Goal: Transaction & Acquisition: Register for event/course

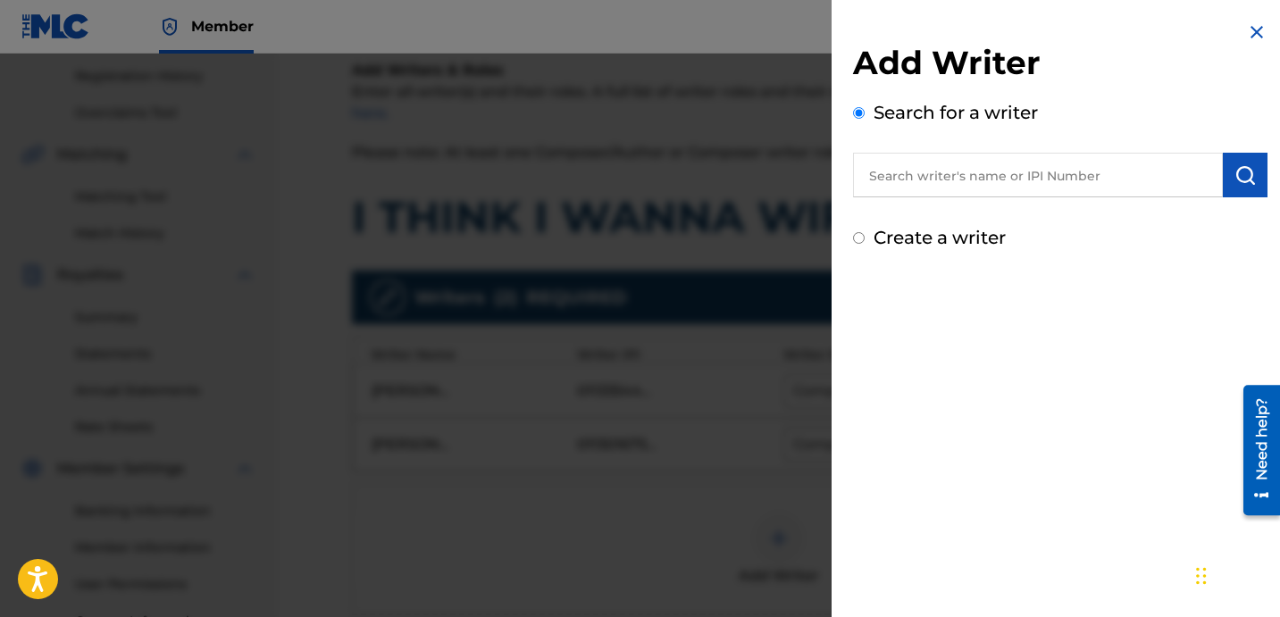
scroll to position [333, 0]
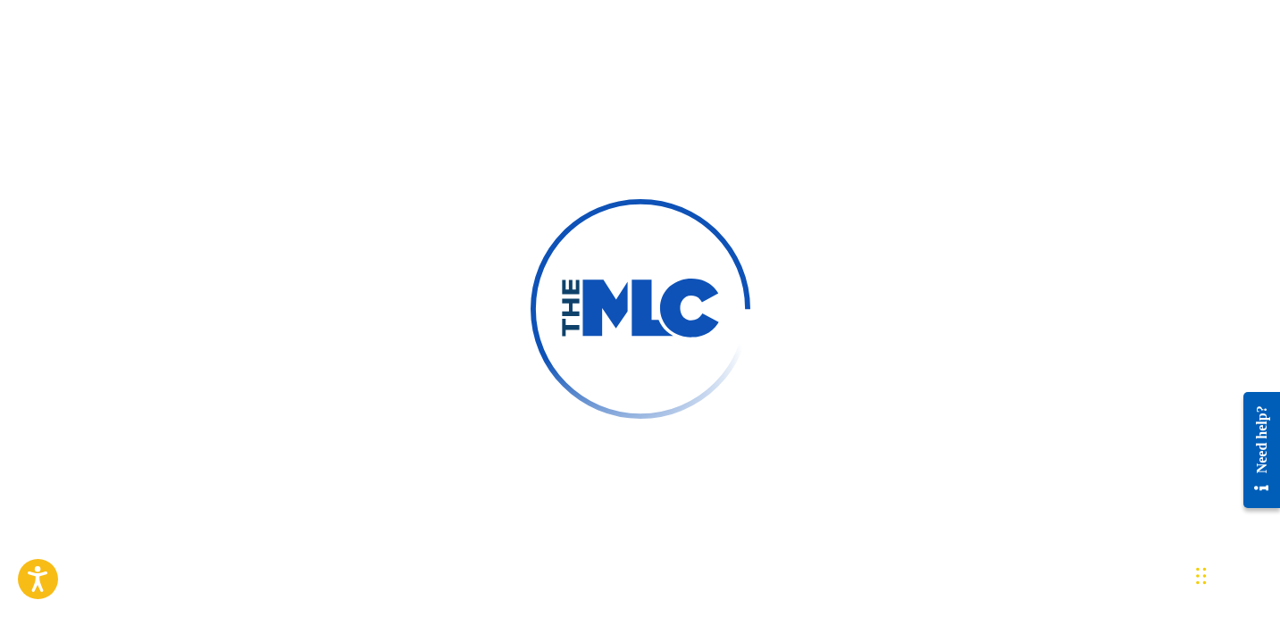
click at [791, 98] on div at bounding box center [640, 308] width 1280 height 617
click at [843, 164] on div at bounding box center [640, 308] width 1280 height 617
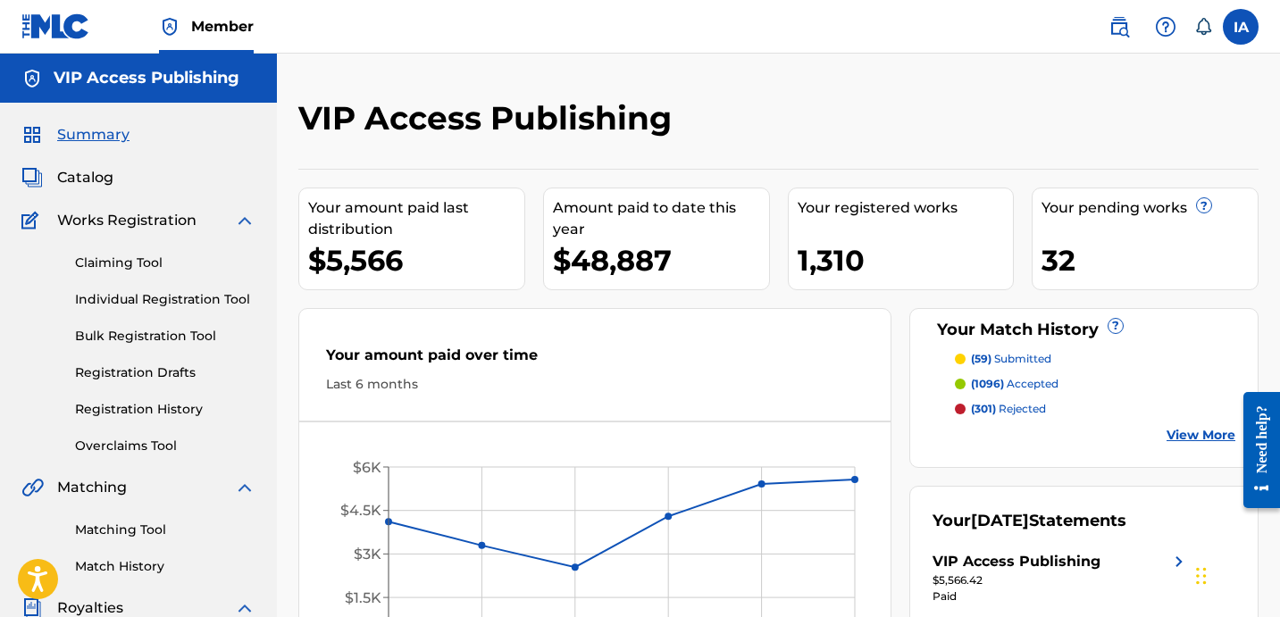
click at [196, 305] on link "Individual Registration Tool" at bounding box center [165, 299] width 180 height 19
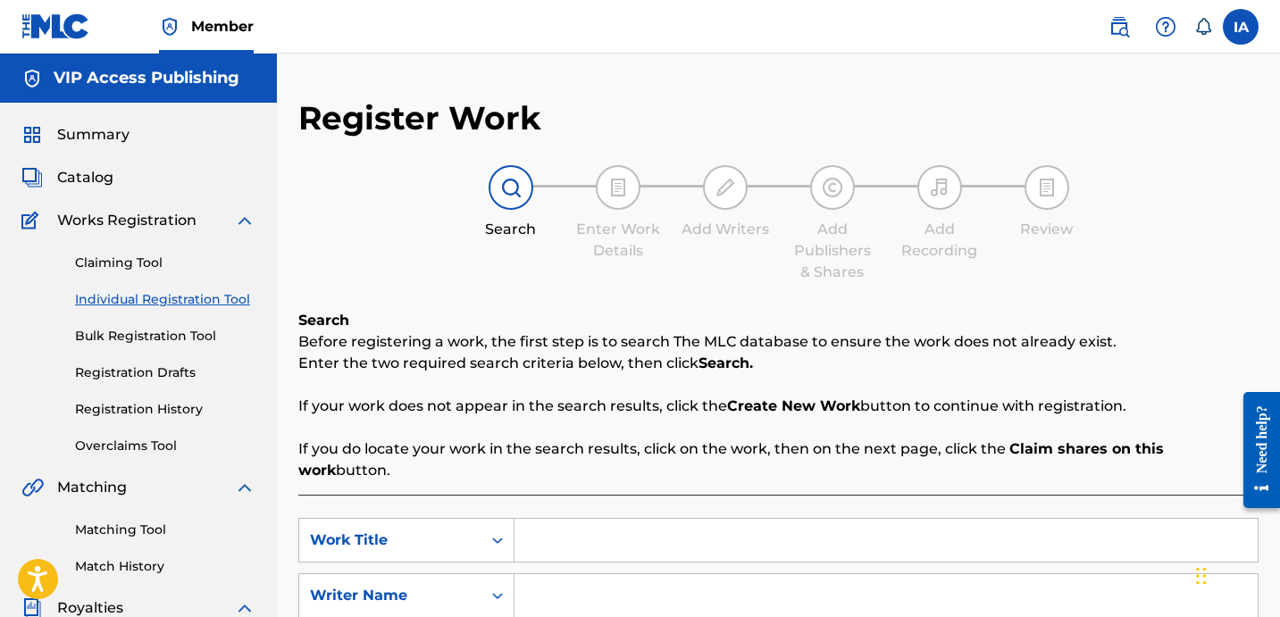
drag, startPoint x: 295, startPoint y: 280, endPoint x: 137, endPoint y: 262, distance: 159.1
click at [271, 276] on main "VIP Access Publishing Summary Catalog Works Registration Claiming Tool Individu…" at bounding box center [640, 538] width 1280 height 968
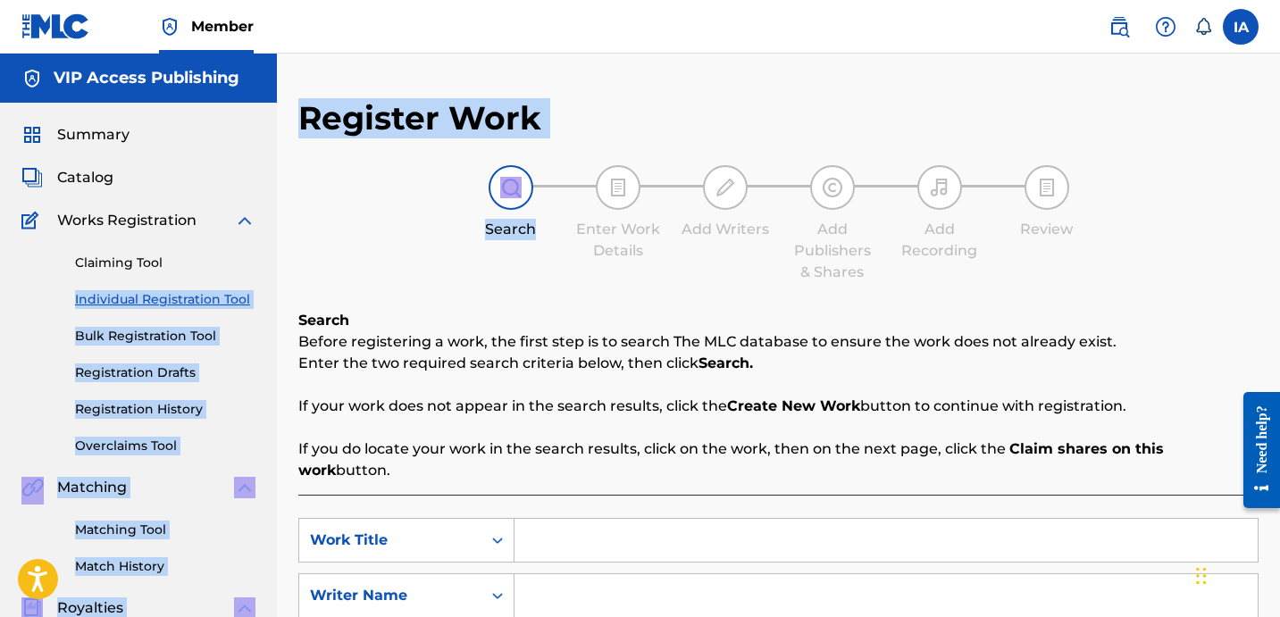
click at [94, 172] on span "Catalog" at bounding box center [85, 177] width 56 height 21
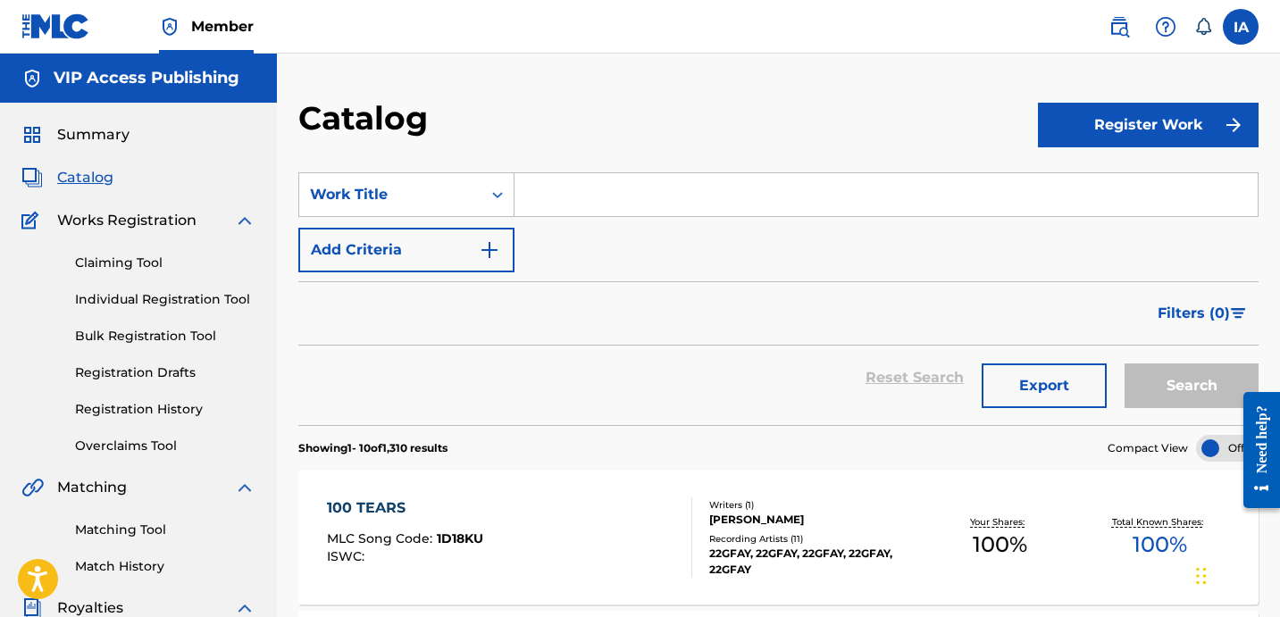
click at [908, 196] on input "Search Form" at bounding box center [885, 194] width 743 height 43
paste input "I THINK I WANNA WIFE YOU"
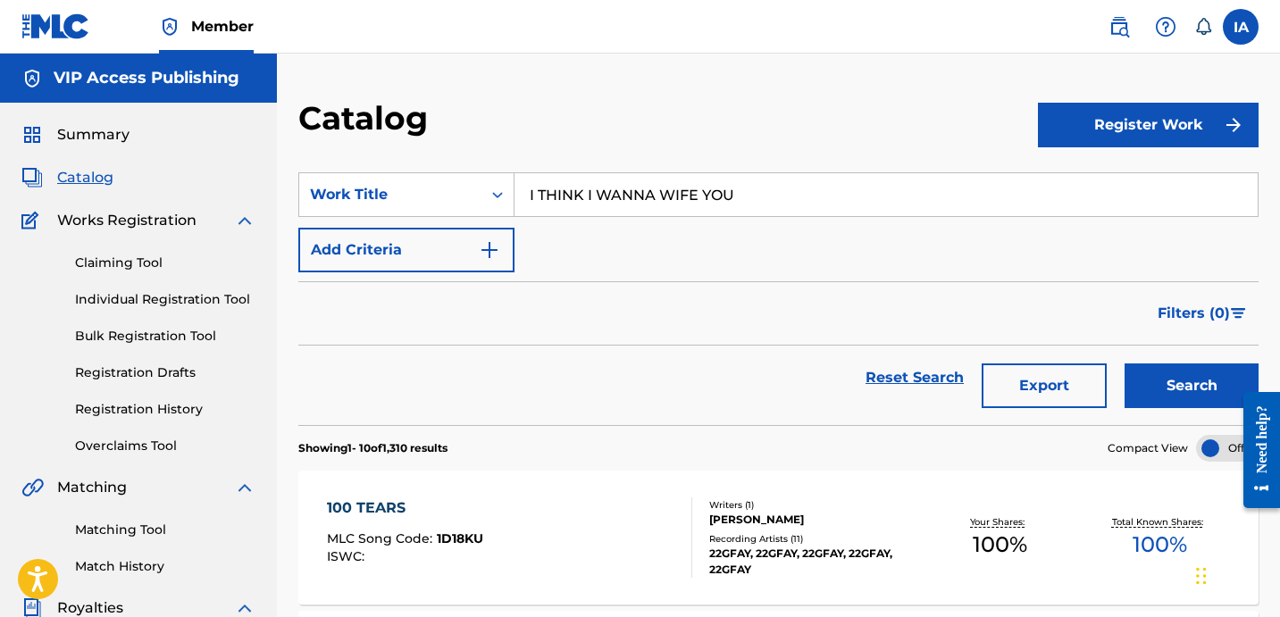
type input "I THINK I WANNA WIFE YOU"
click at [1155, 376] on button "Search" at bounding box center [1191, 385] width 134 height 45
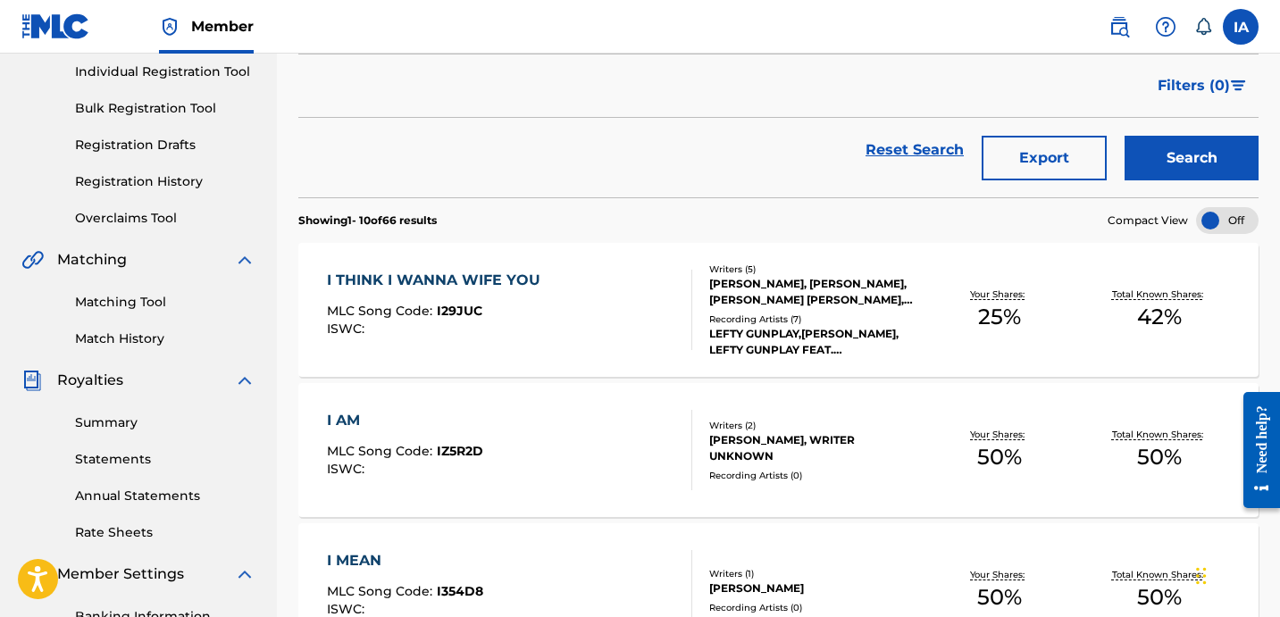
scroll to position [291, 0]
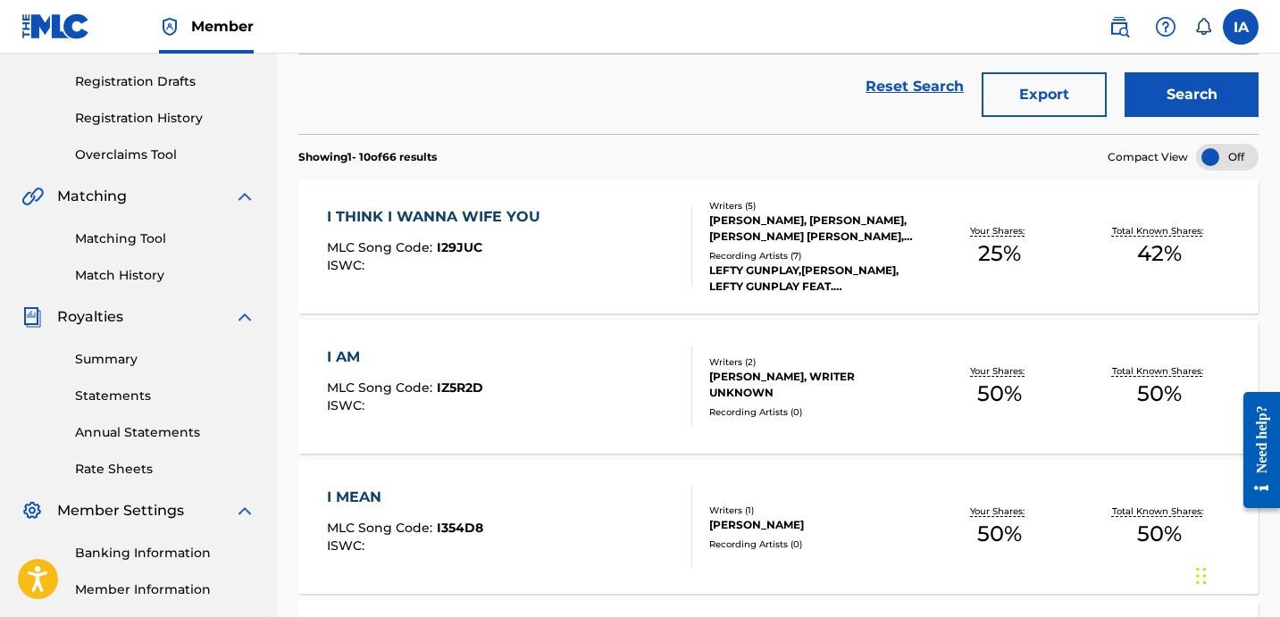
click at [638, 247] on div "I THINK I WANNA WIFE YOU MLC Song Code : I29JUC ISWC :" at bounding box center [509, 246] width 365 height 80
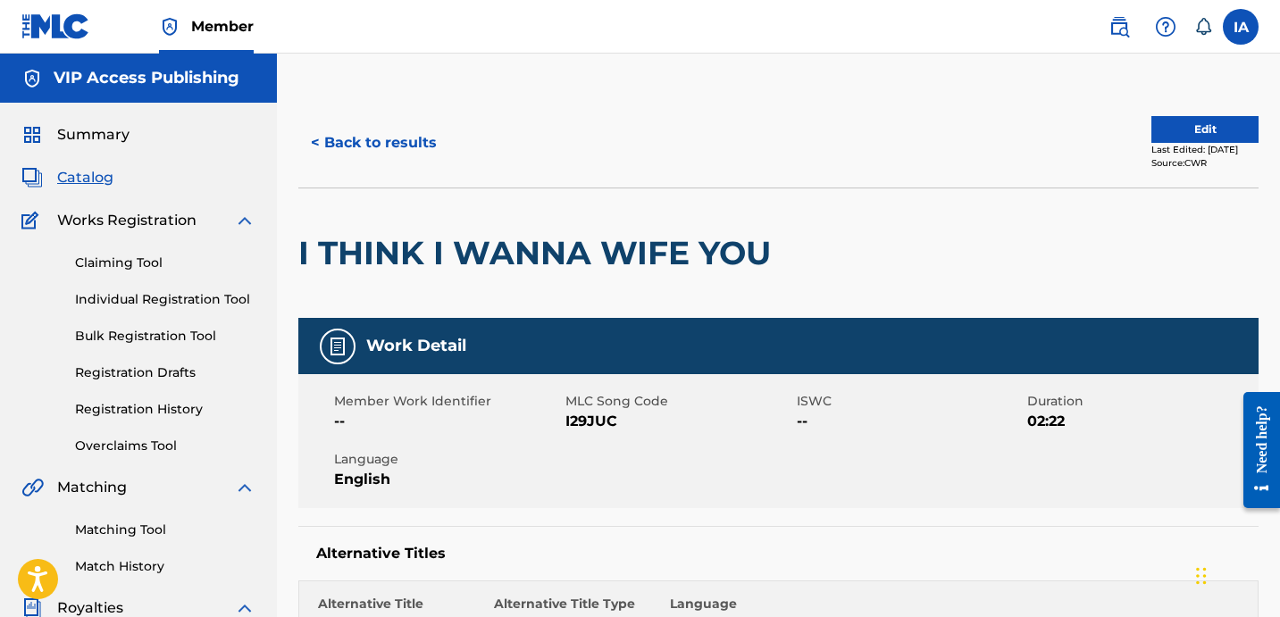
click at [397, 140] on button "< Back to results" at bounding box center [373, 143] width 151 height 45
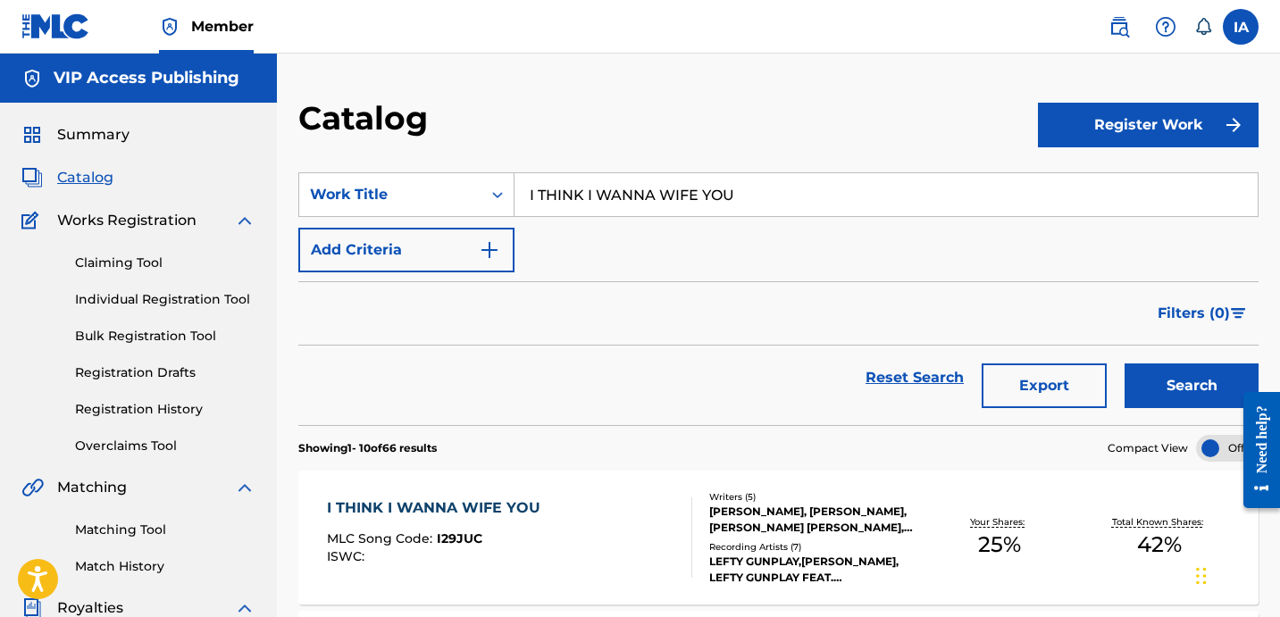
drag, startPoint x: 779, startPoint y: 196, endPoint x: 545, endPoint y: 119, distance: 246.2
paste input "[PERSON_NAME] IT"
type input "[PERSON_NAME] IT"
click at [1156, 373] on button "Search" at bounding box center [1191, 385] width 134 height 45
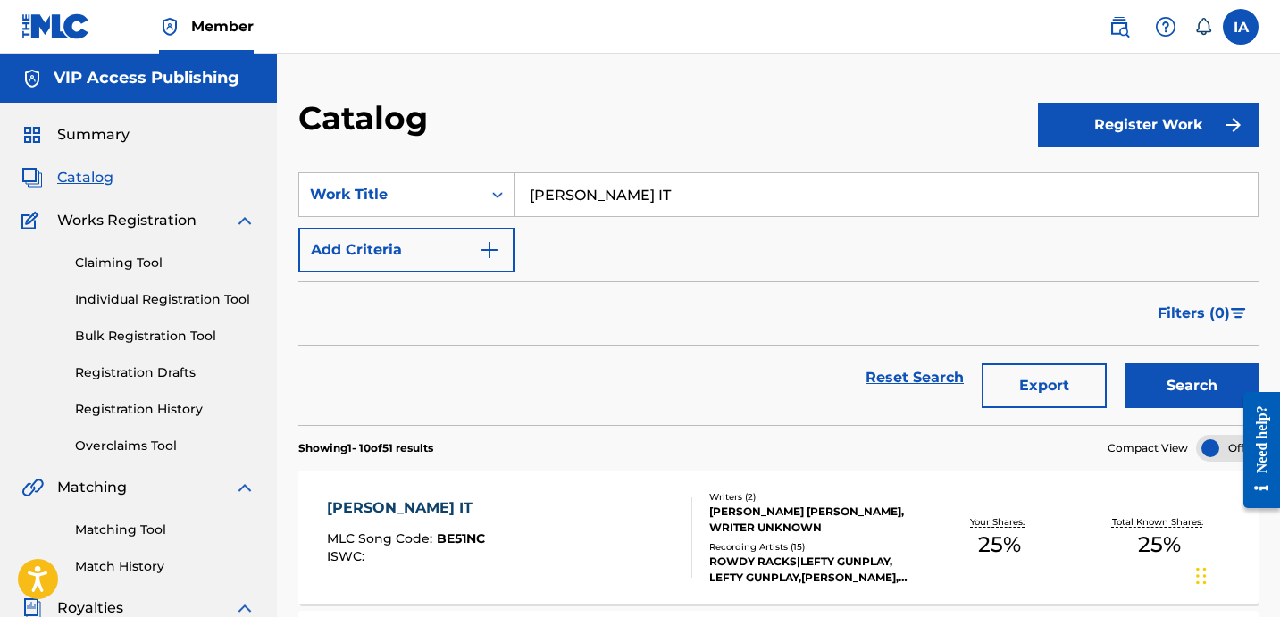
click at [613, 321] on div "Filters ( 0 )" at bounding box center [778, 313] width 960 height 64
click at [652, 539] on div "[PERSON_NAME] IT MLC Song Code : BE51NC ISWC :" at bounding box center [509, 537] width 365 height 80
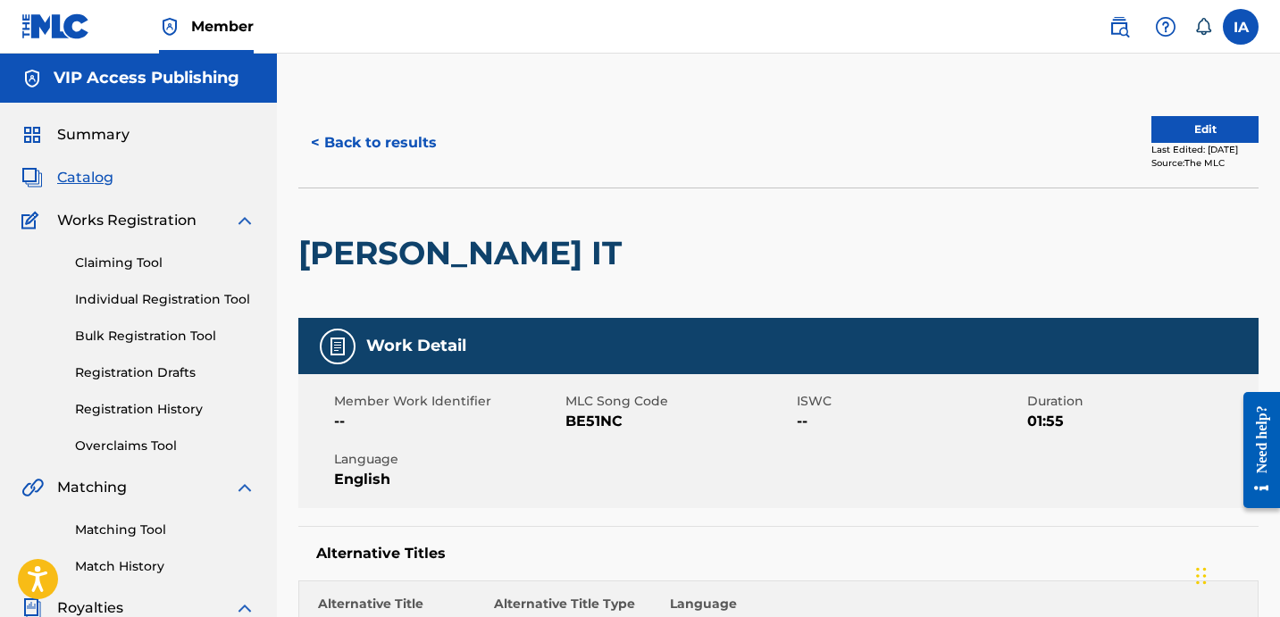
click at [1181, 128] on button "Edit" at bounding box center [1204, 129] width 107 height 27
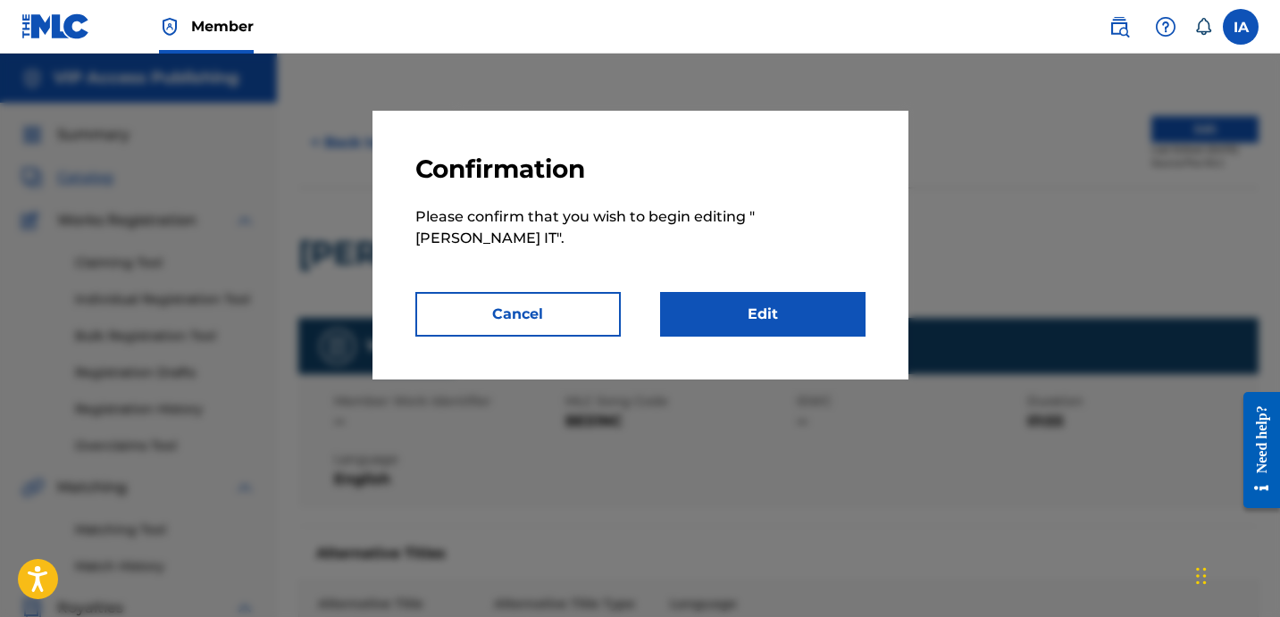
click at [802, 311] on link "Edit" at bounding box center [762, 314] width 205 height 45
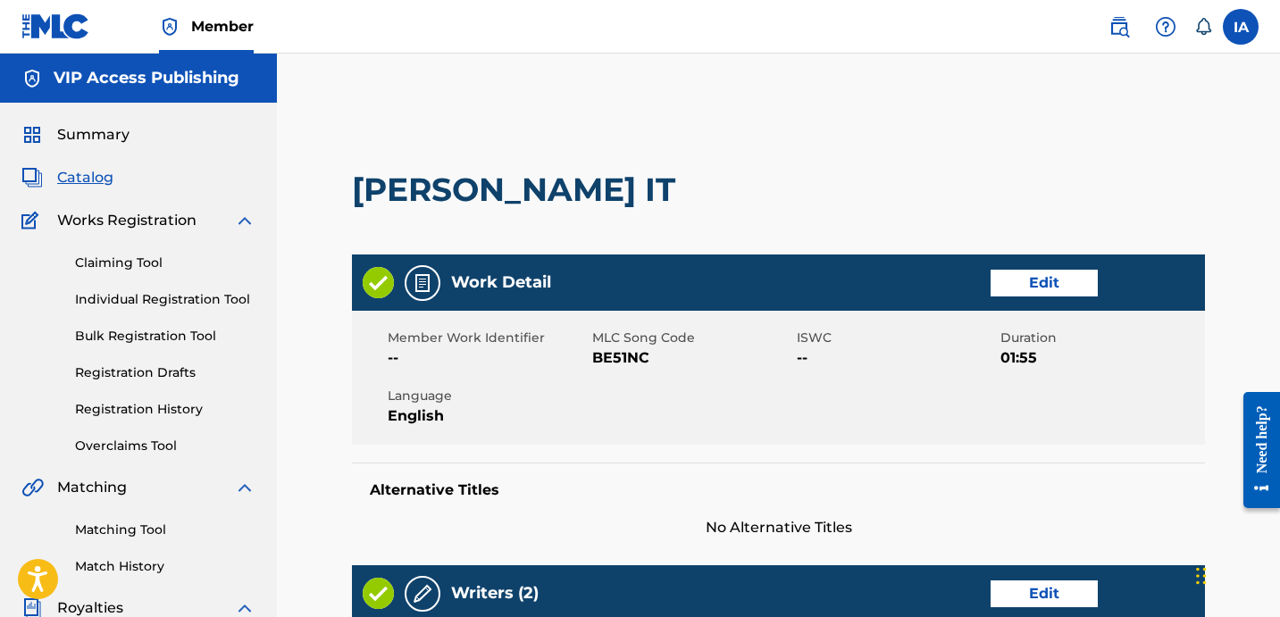
click at [738, 168] on div "[PERSON_NAME] IT" at bounding box center [778, 189] width 853 height 129
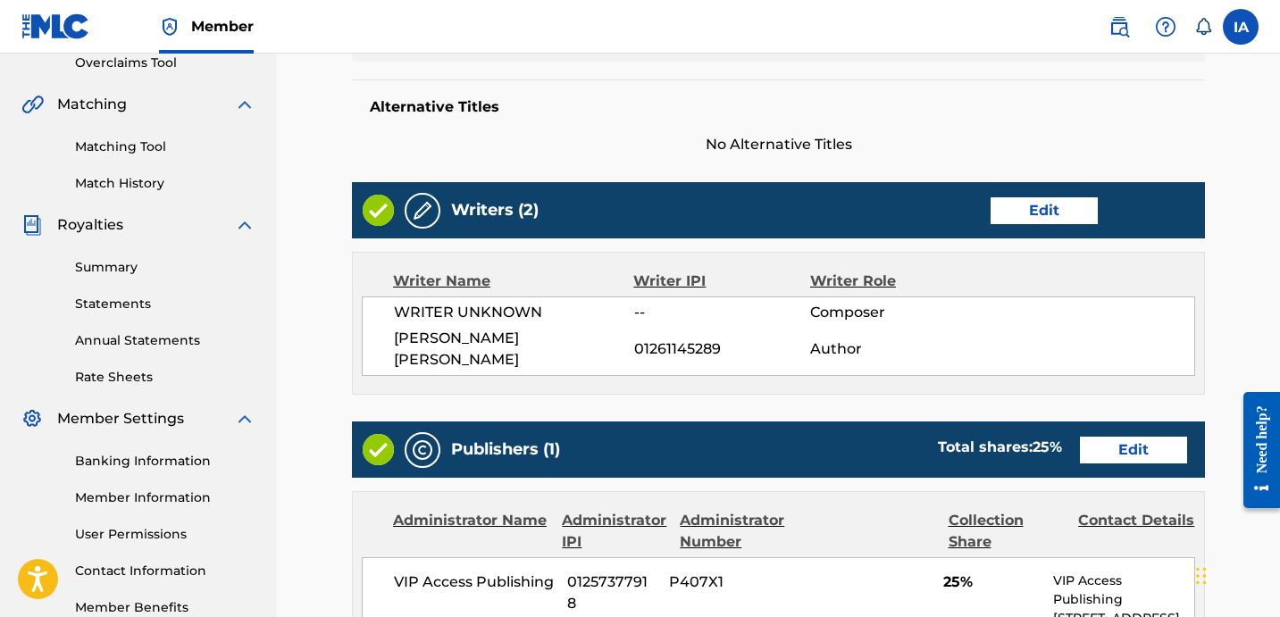
scroll to position [397, 0]
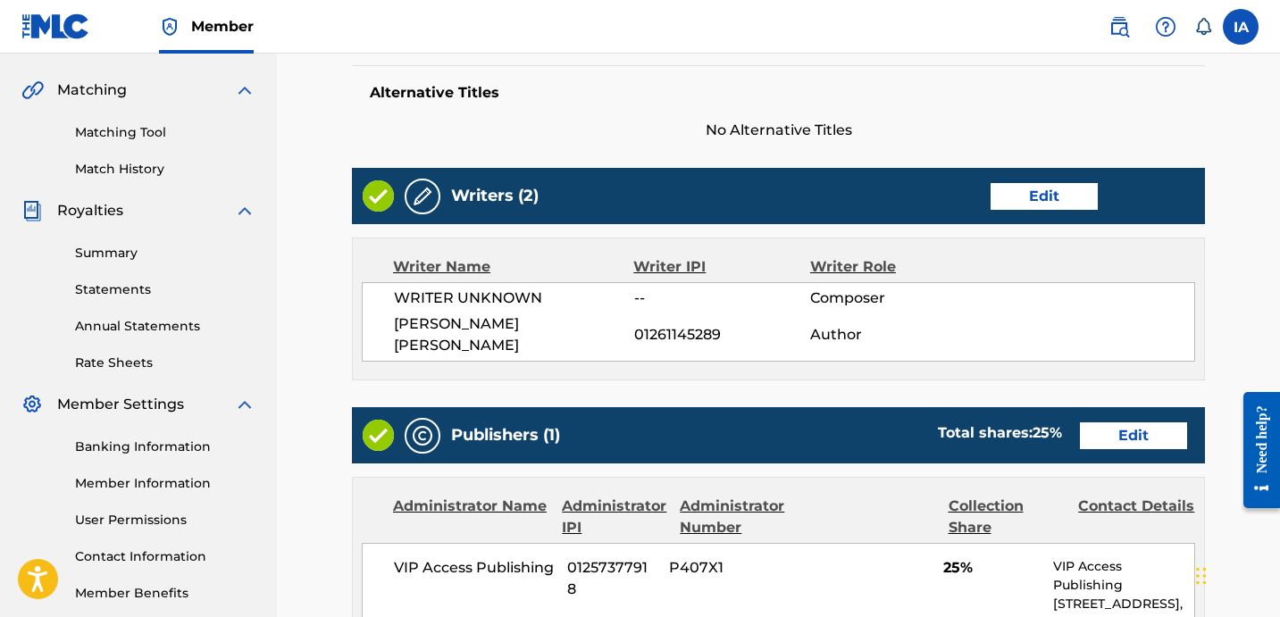
click at [1064, 200] on link "Edit" at bounding box center [1043, 196] width 107 height 27
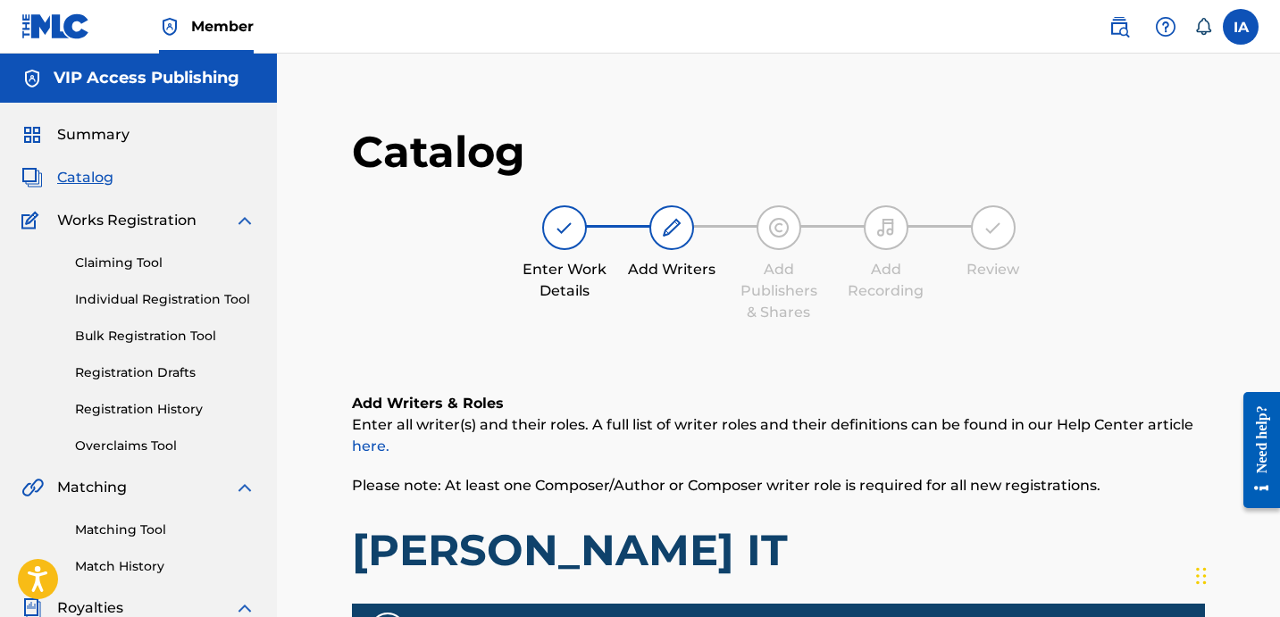
click at [1017, 122] on main "Catalog Enter Work Details Add Writers Add Publishers & Shares Add Recording Re…" at bounding box center [778, 610] width 960 height 1025
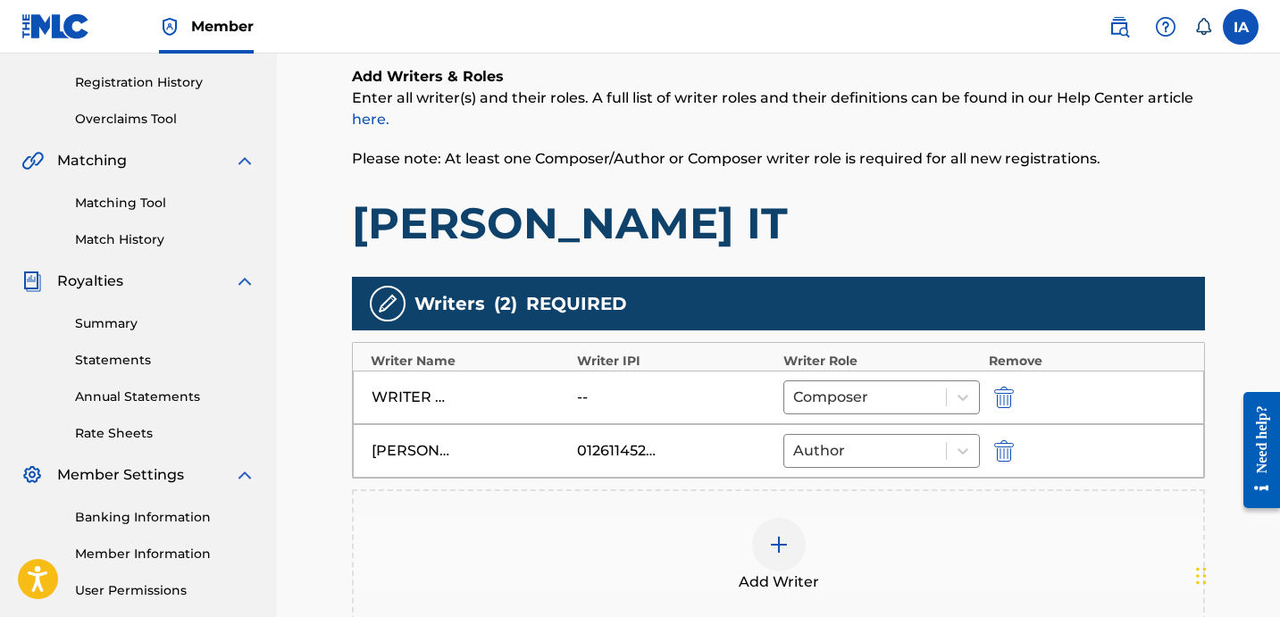
click at [1014, 396] on button "submit" at bounding box center [1002, 397] width 27 height 21
click at [825, 479] on div "Add Writer" at bounding box center [778, 501] width 849 height 75
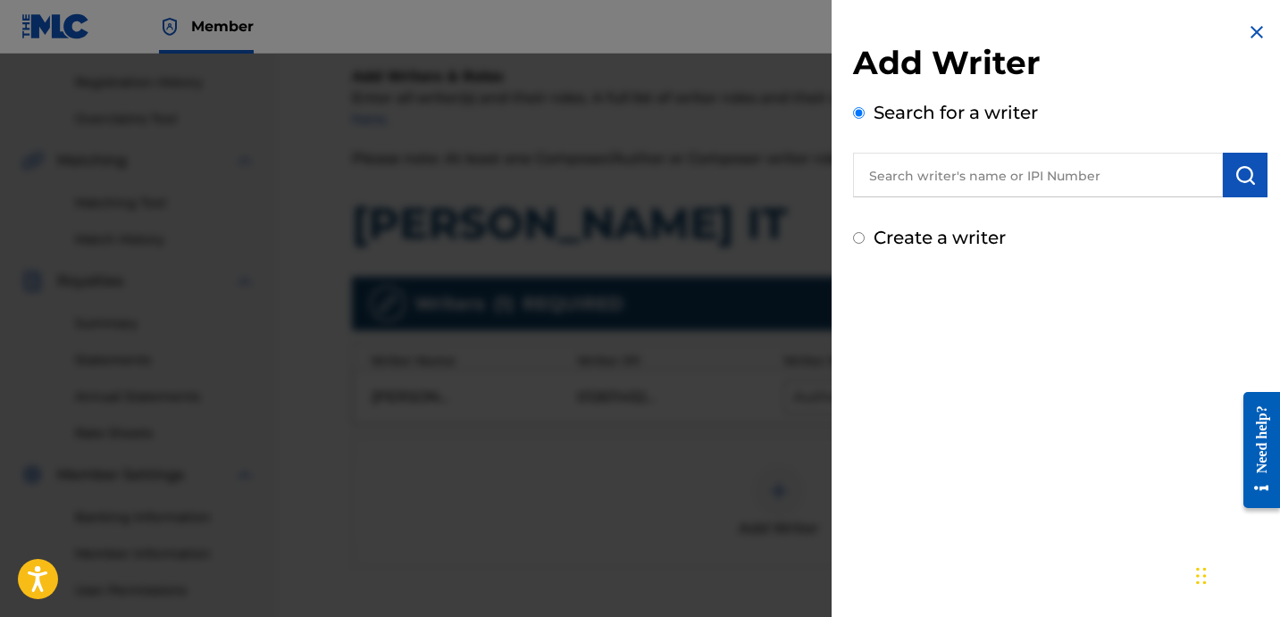
click at [952, 245] on label "Create a writer" at bounding box center [939, 237] width 132 height 21
radio input "true"
click at [864, 244] on input "Create a writer" at bounding box center [859, 238] width 12 height 12
radio input "false"
radio input "true"
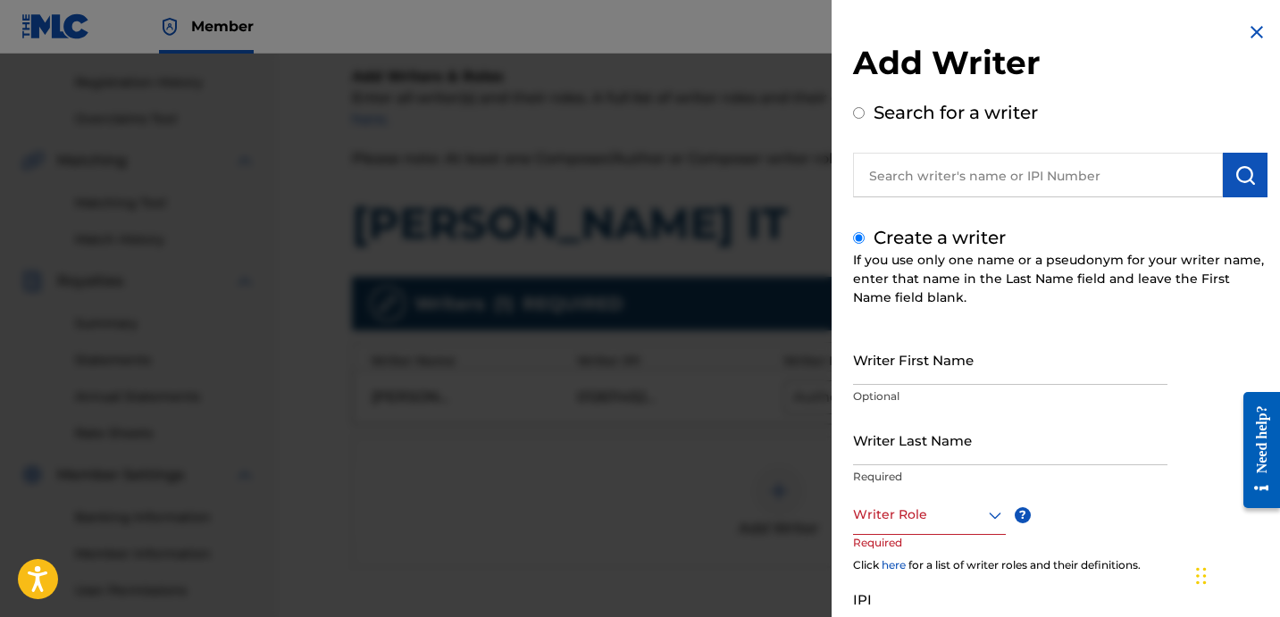
click at [921, 439] on input "Writer Last Name" at bounding box center [1010, 439] width 314 height 51
paste input "SHALBRECK [PERSON_NAME]"
drag, startPoint x: 936, startPoint y: 446, endPoint x: 1154, endPoint y: 458, distance: 218.2
click at [1154, 458] on input "SHALBRECK [PERSON_NAME]" at bounding box center [1010, 439] width 314 height 51
type input "SHALBRECK"
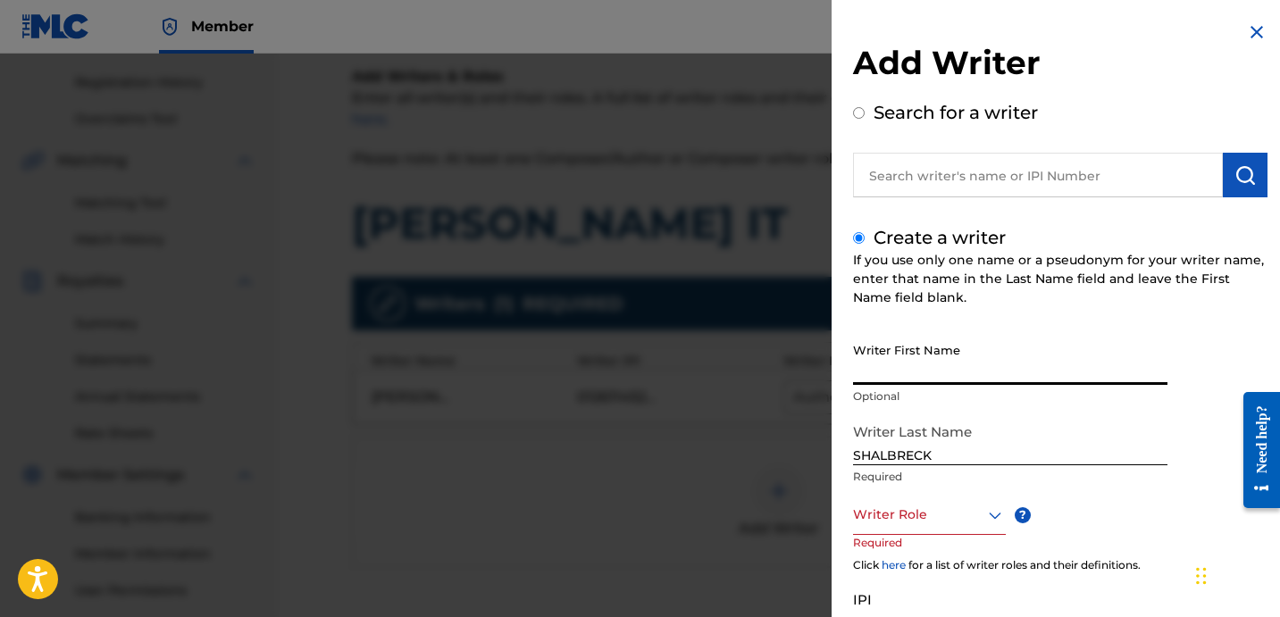
click at [1018, 370] on input "Writer First Name" at bounding box center [1010, 359] width 314 height 51
paste input "[PERSON_NAME]"
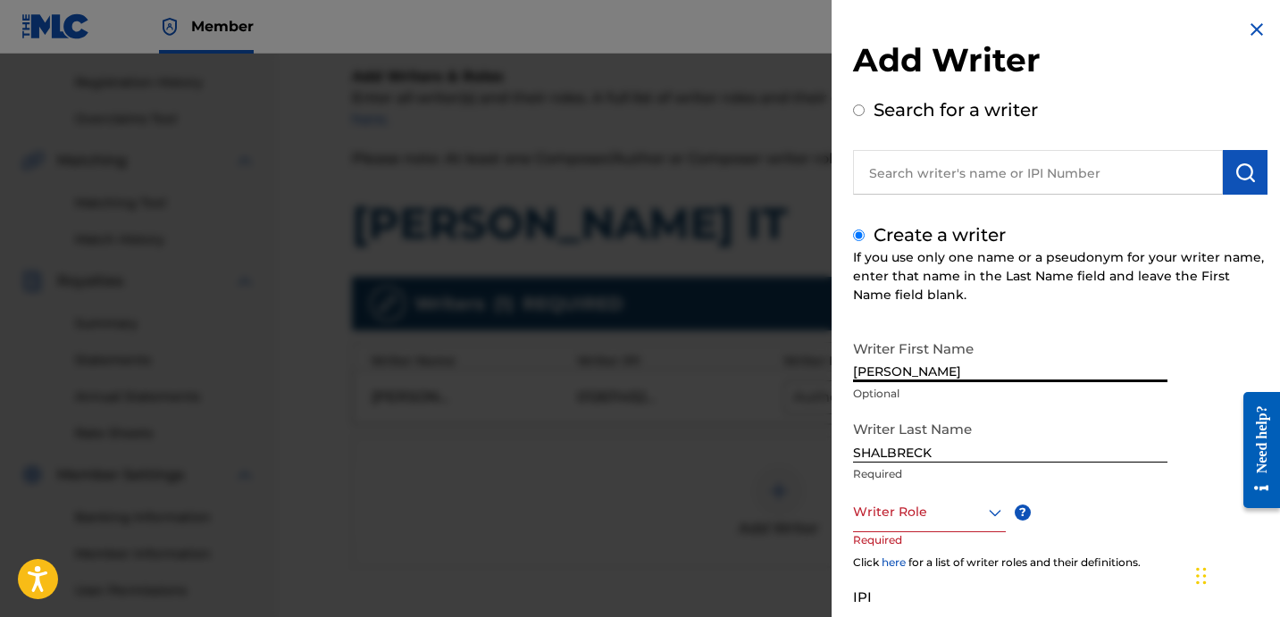
type input "[PERSON_NAME]"
click at [923, 513] on div at bounding box center [929, 511] width 153 height 22
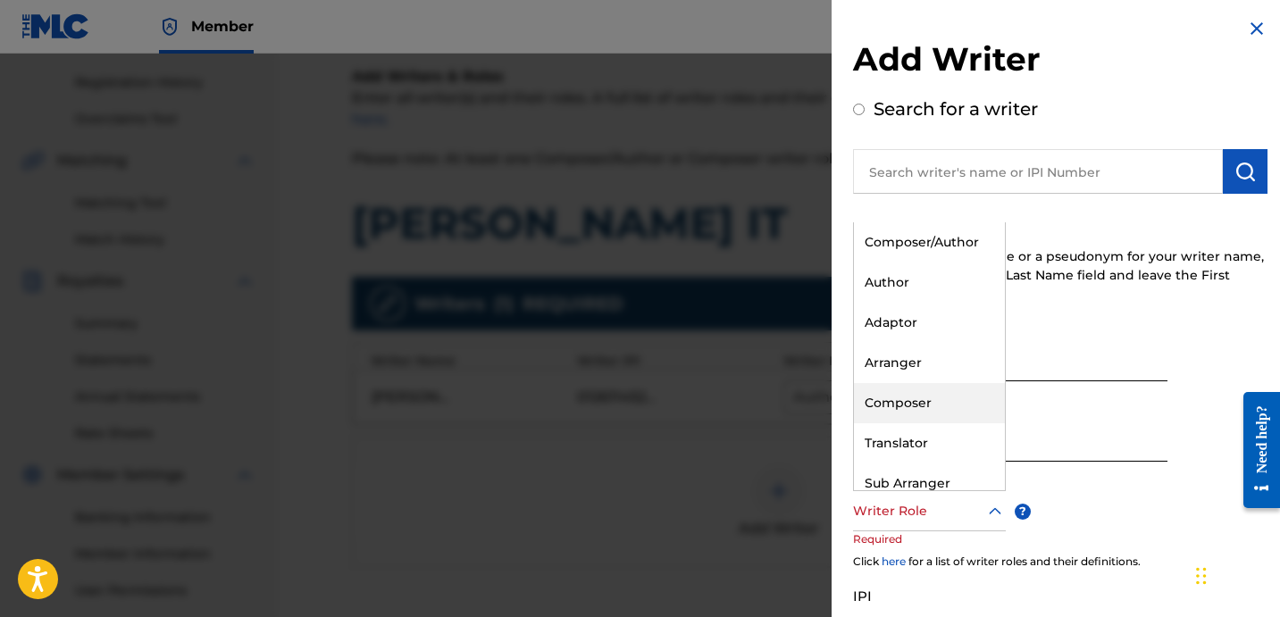
click at [946, 395] on div "Composer" at bounding box center [929, 403] width 151 height 40
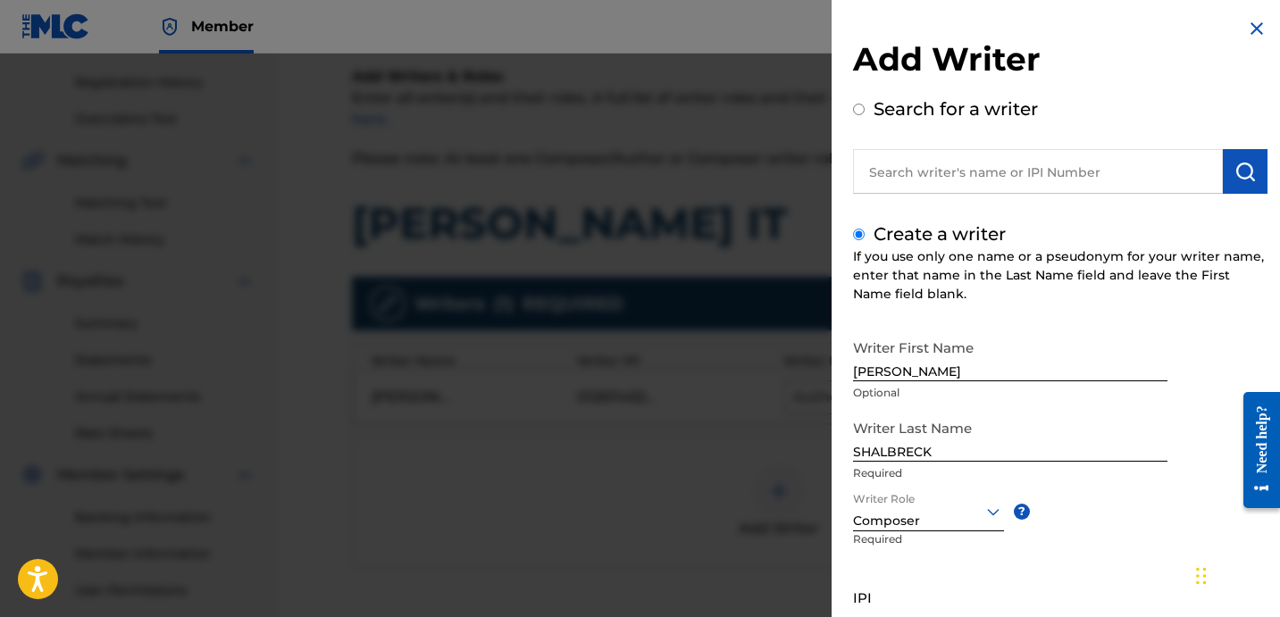
click at [993, 443] on input "SHALBRECK" at bounding box center [1010, 436] width 314 height 51
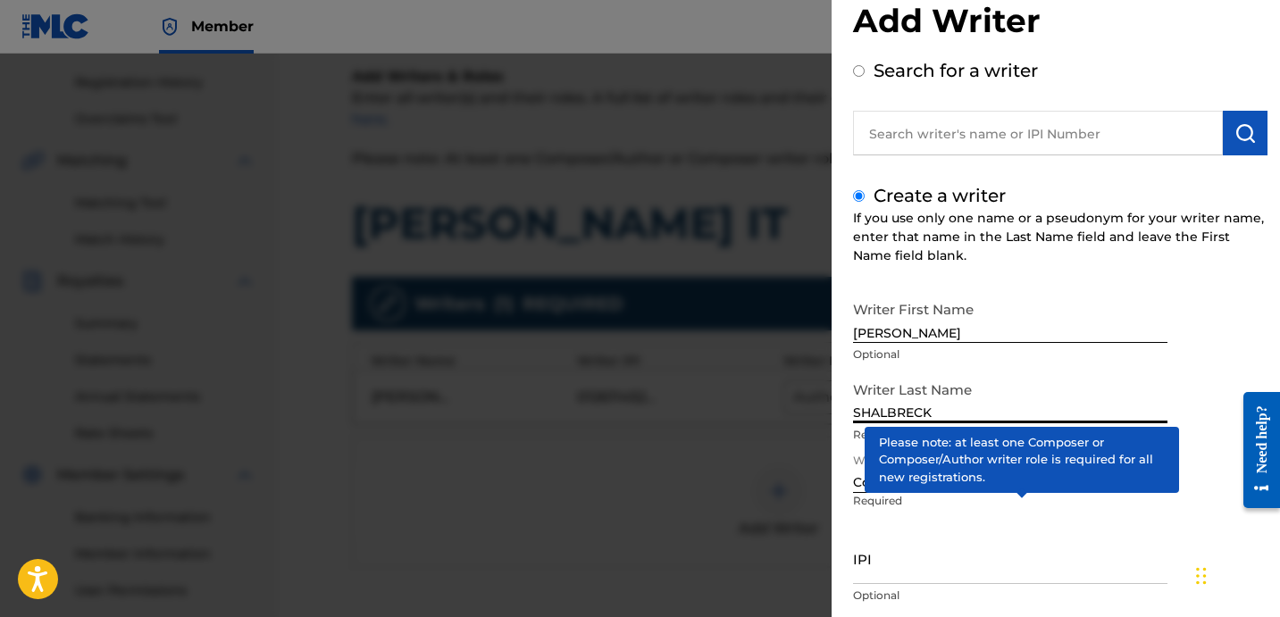
scroll to position [158, 0]
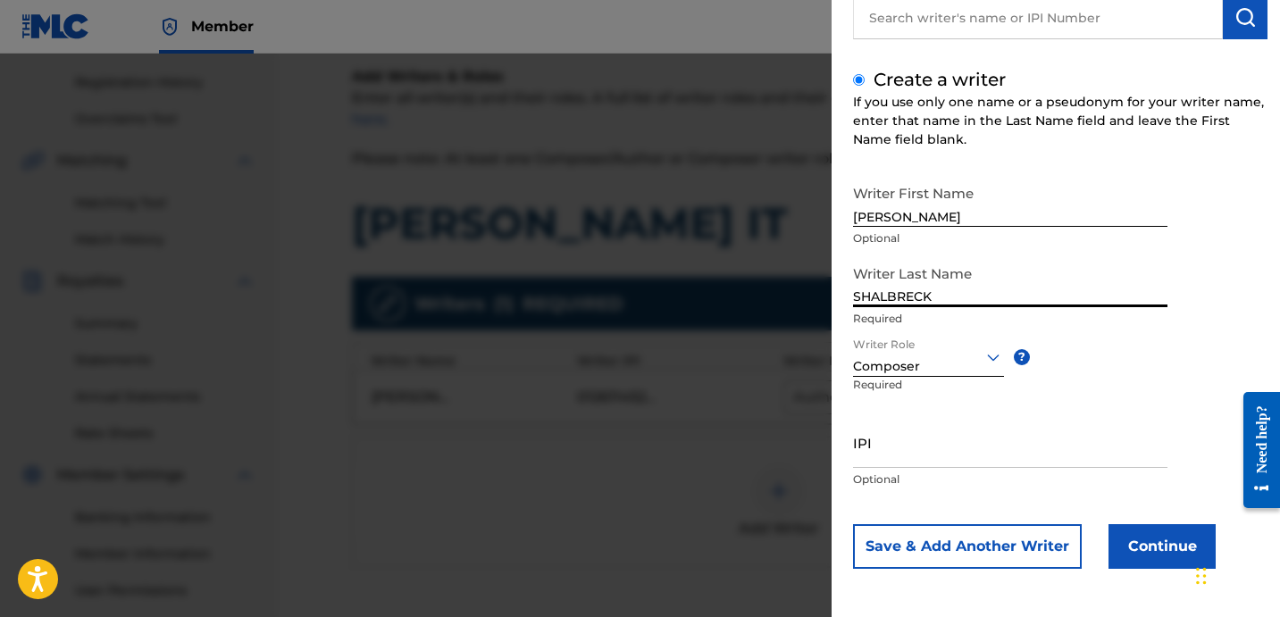
click at [939, 440] on input "IPI" at bounding box center [1010, 442] width 314 height 51
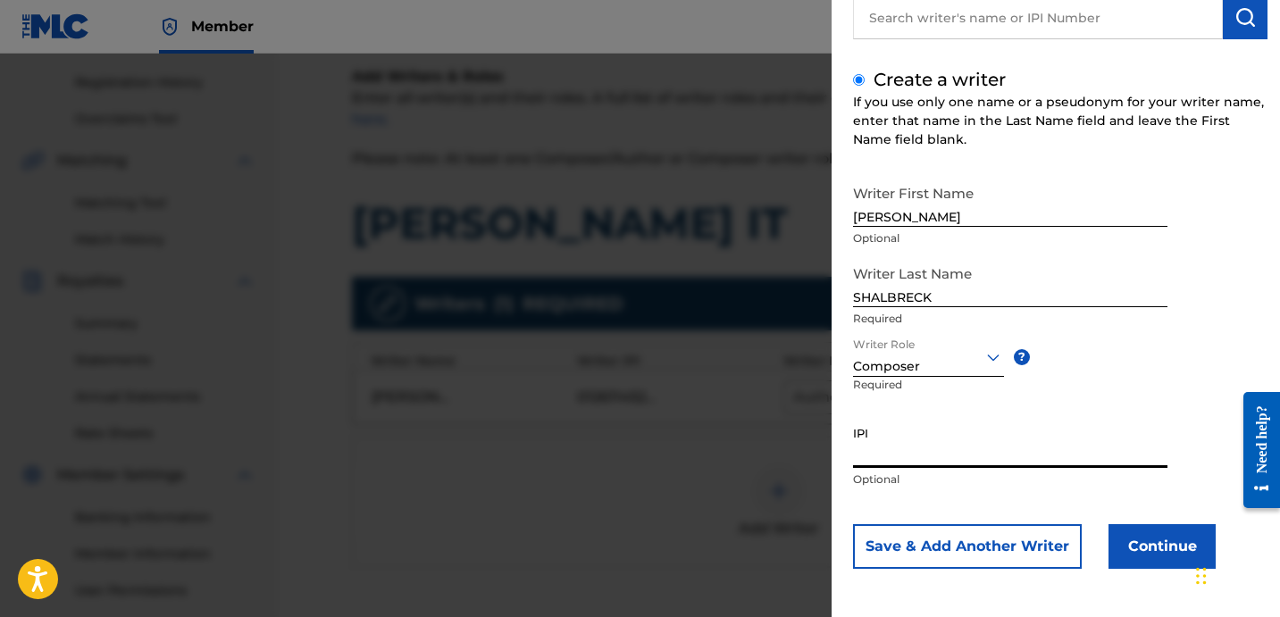
click at [904, 446] on input "IPI" at bounding box center [1010, 442] width 314 height 51
paste input "01138637445"
type input "01138637445"
click at [1156, 557] on button "Continue" at bounding box center [1161, 546] width 107 height 45
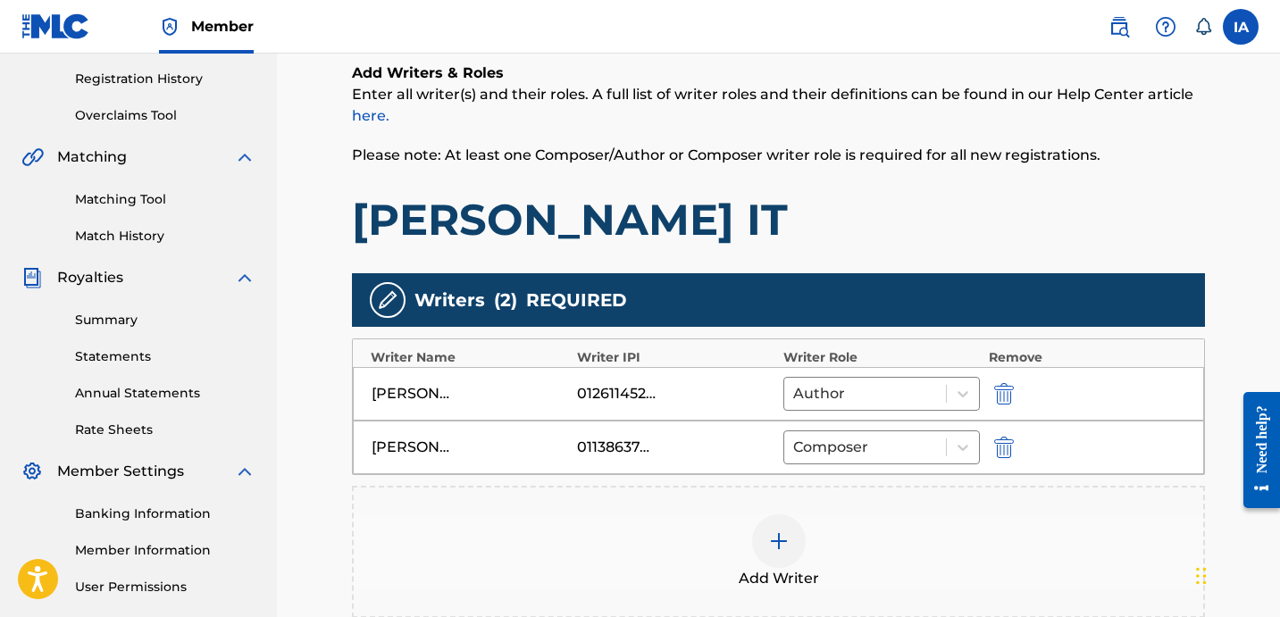
click at [773, 171] on div "Add Writers & Roles Enter all writer(s) and their roles. A full list of writer …" at bounding box center [778, 155] width 853 height 184
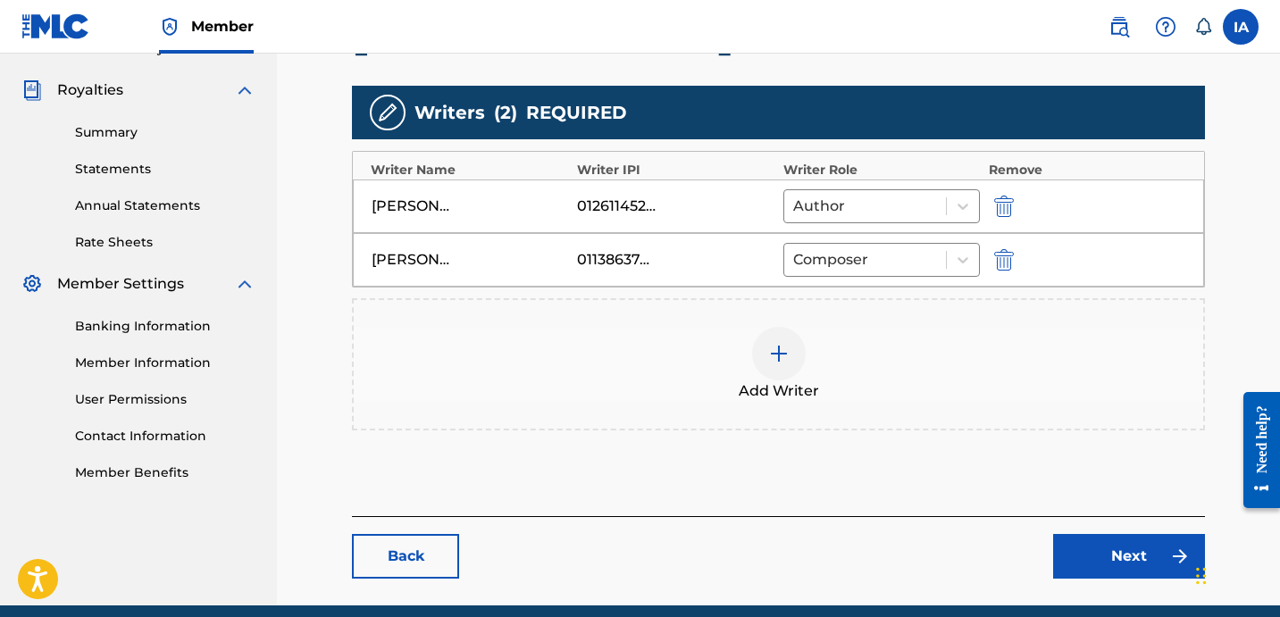
scroll to position [592, 0]
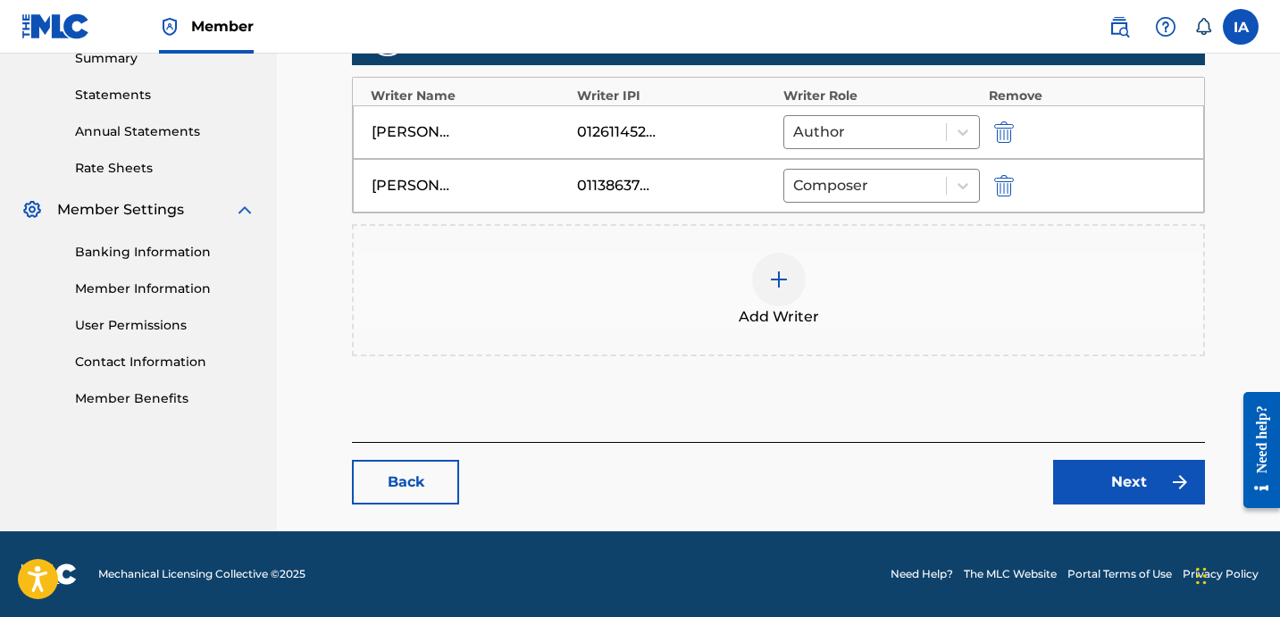
click at [1119, 474] on link "Next" at bounding box center [1129, 482] width 152 height 45
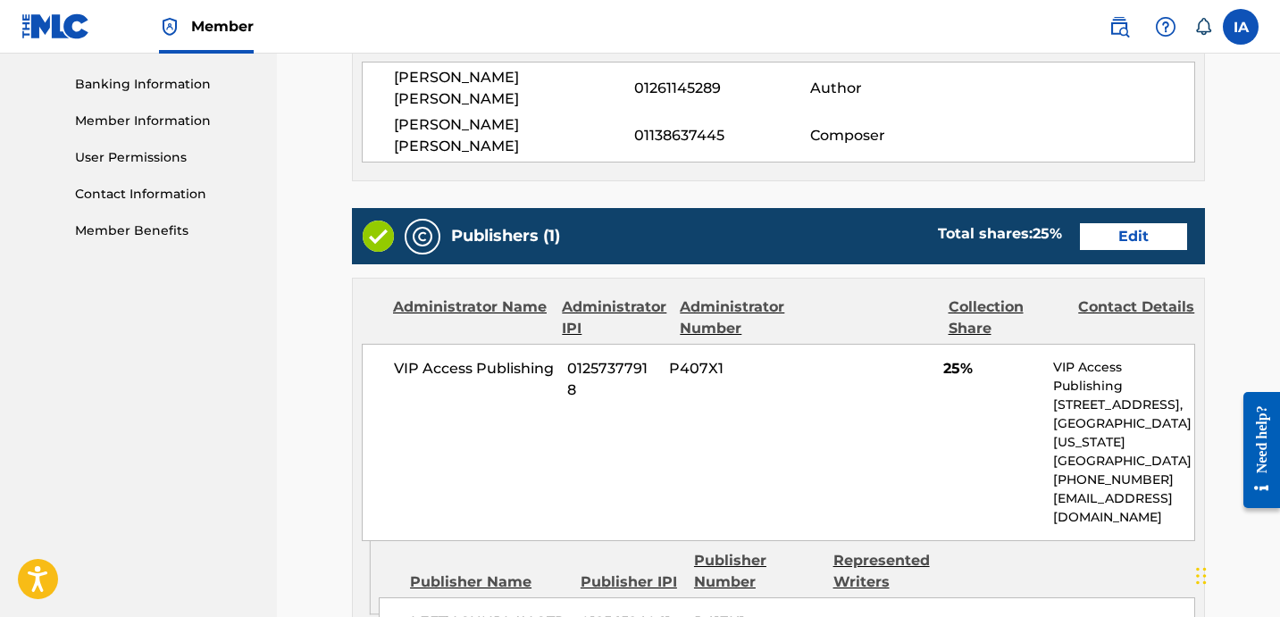
scroll to position [783, 0]
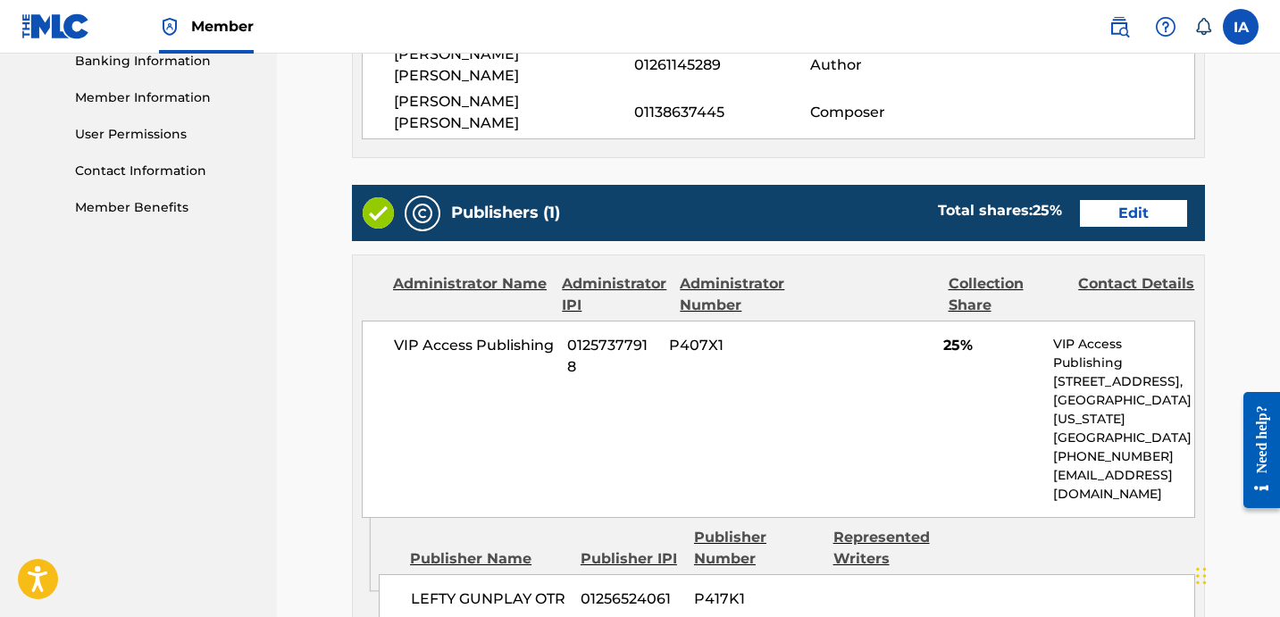
click at [1142, 200] on link "Edit" at bounding box center [1133, 213] width 107 height 27
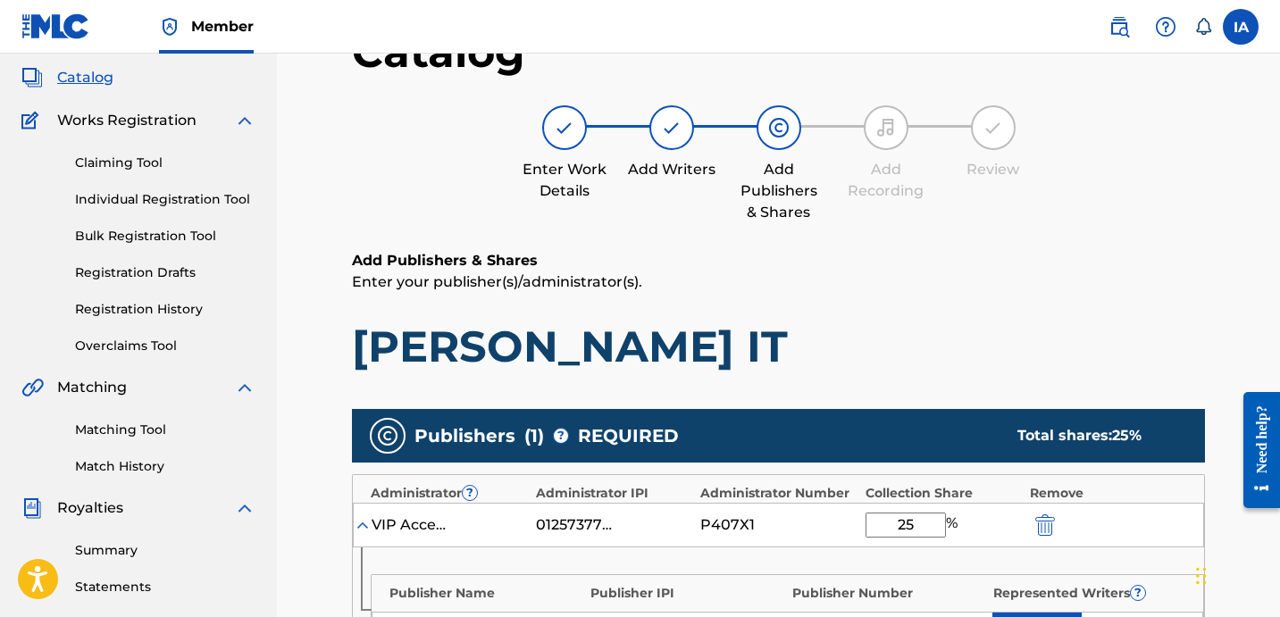
scroll to position [627, 0]
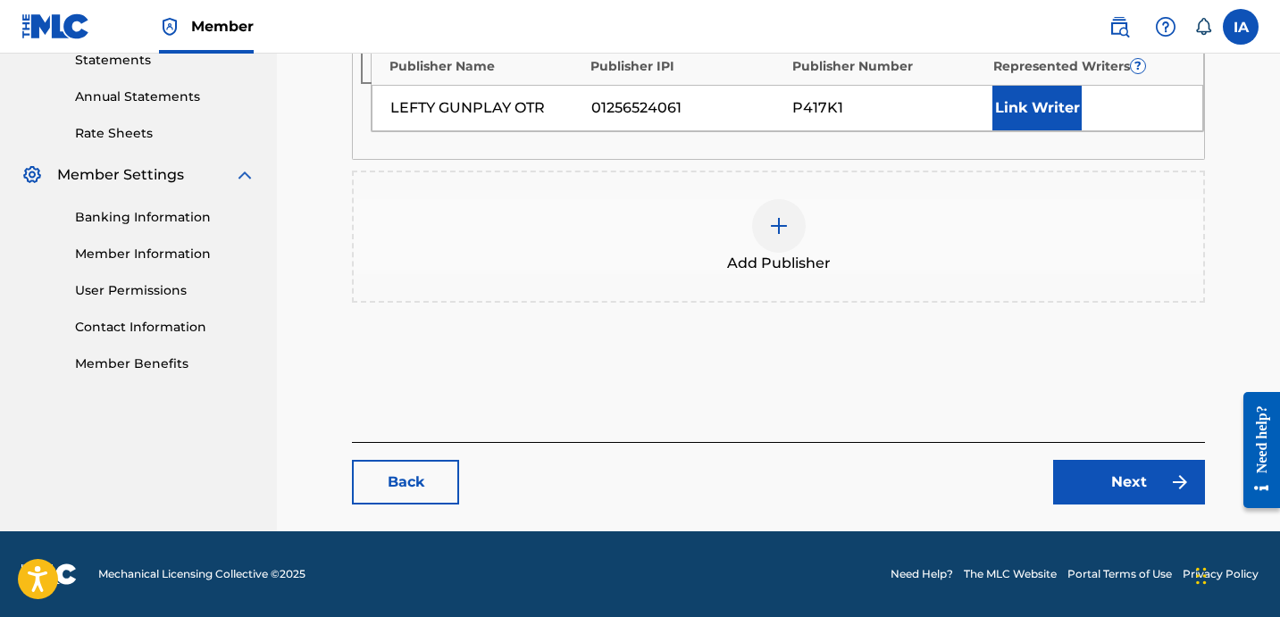
click at [790, 251] on div "Add Publisher" at bounding box center [778, 236] width 849 height 75
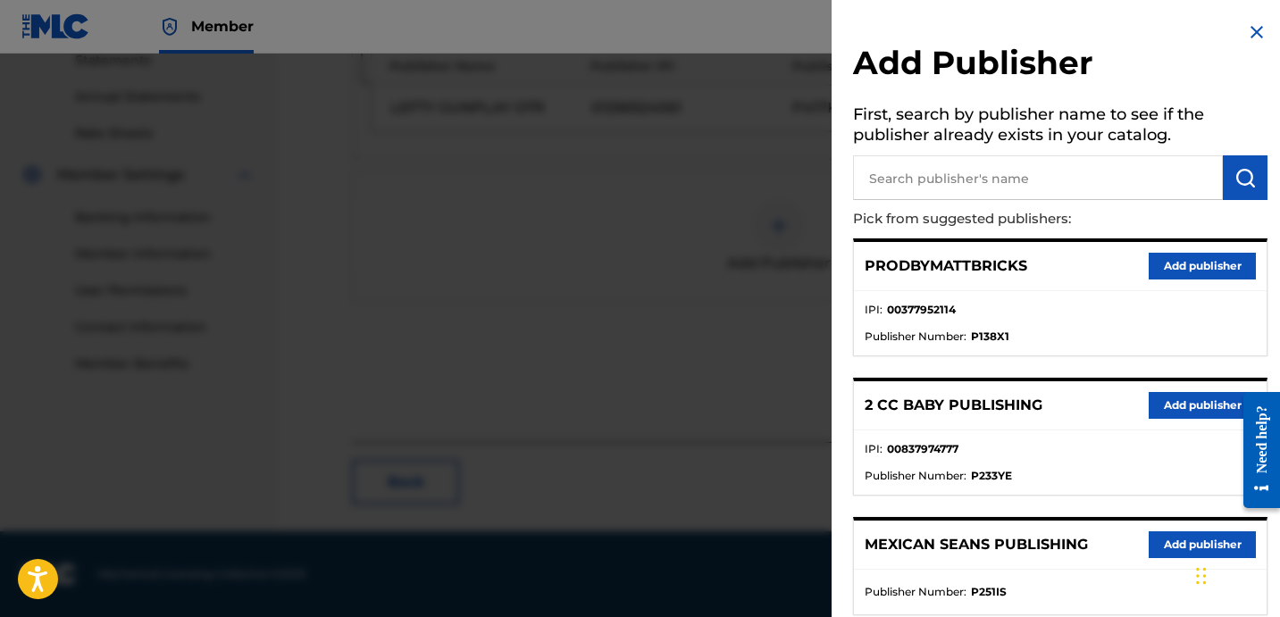
click at [972, 197] on input "text" at bounding box center [1038, 177] width 370 height 45
type input "ZAY"
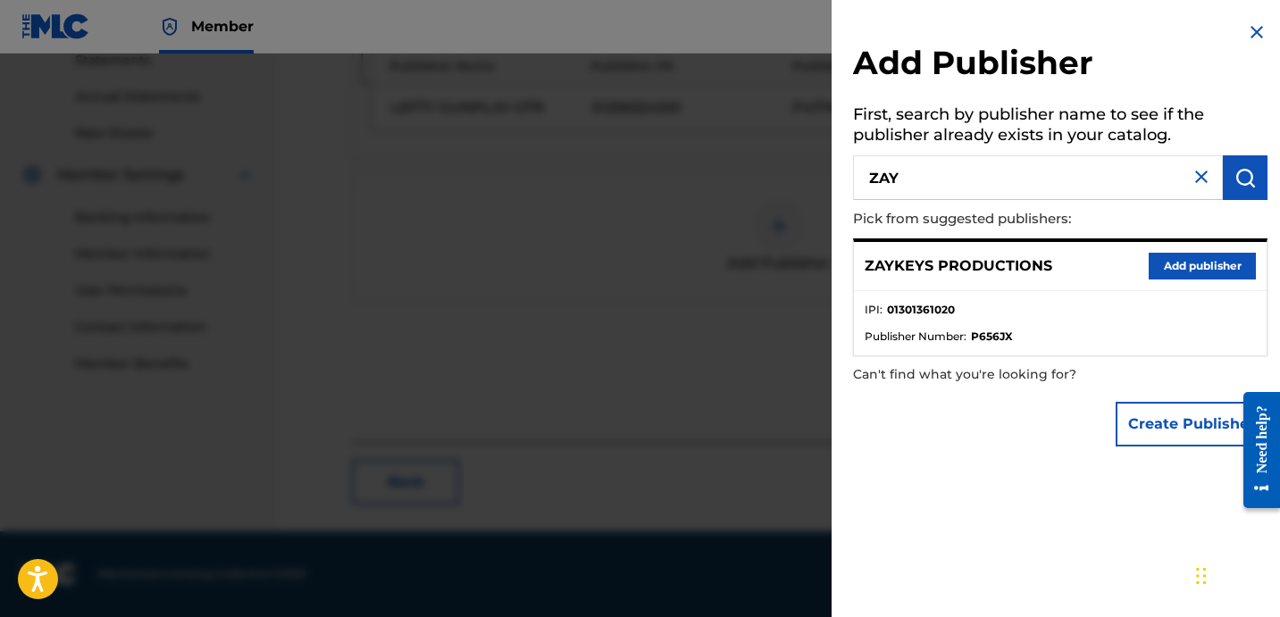
click at [1216, 268] on button "Add publisher" at bounding box center [1201, 266] width 107 height 27
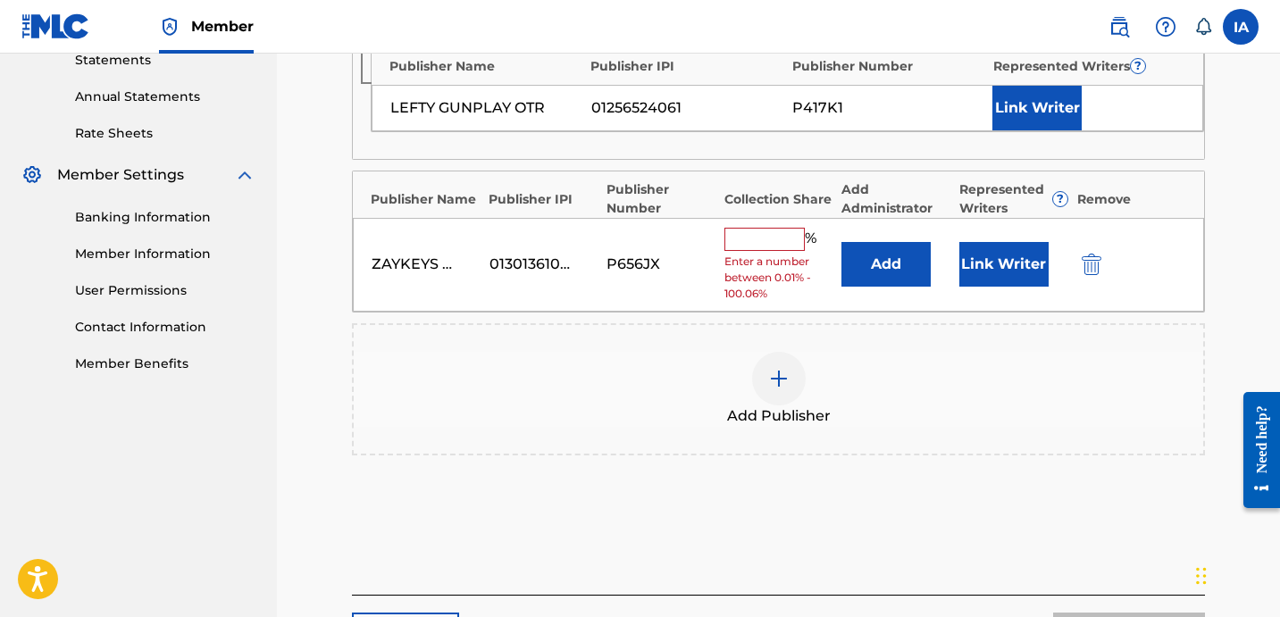
drag, startPoint x: 822, startPoint y: 310, endPoint x: 769, endPoint y: 232, distance: 94.4
click at [811, 304] on div "ZAYKEYS PRODUCTIONS 01301361020 P656JX % Enter a number between 0.01% - 100.06%…" at bounding box center [778, 265] width 851 height 94
click at [769, 231] on input "text" at bounding box center [764, 239] width 80 height 23
type input "50"
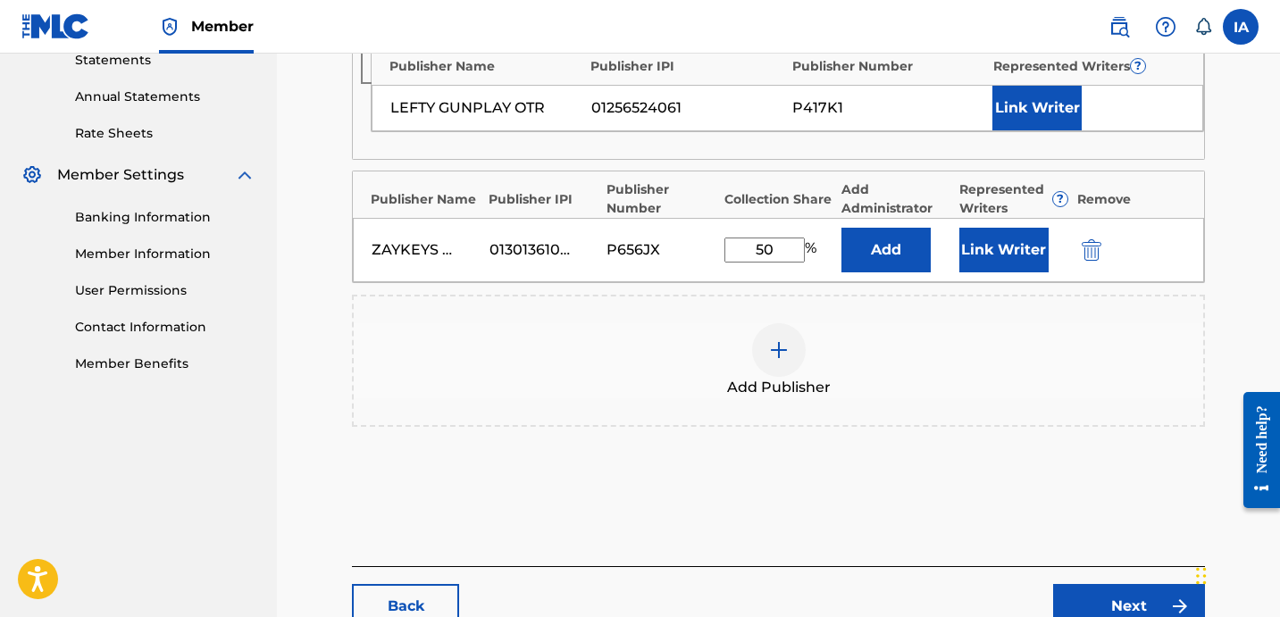
drag, startPoint x: 788, startPoint y: 250, endPoint x: 659, endPoint y: 213, distance: 133.9
click at [666, 216] on div "Publisher Name Publisher IPI Publisher Number Collection Share Add Administrato…" at bounding box center [778, 227] width 853 height 113
click at [880, 270] on button "Add" at bounding box center [885, 250] width 89 height 45
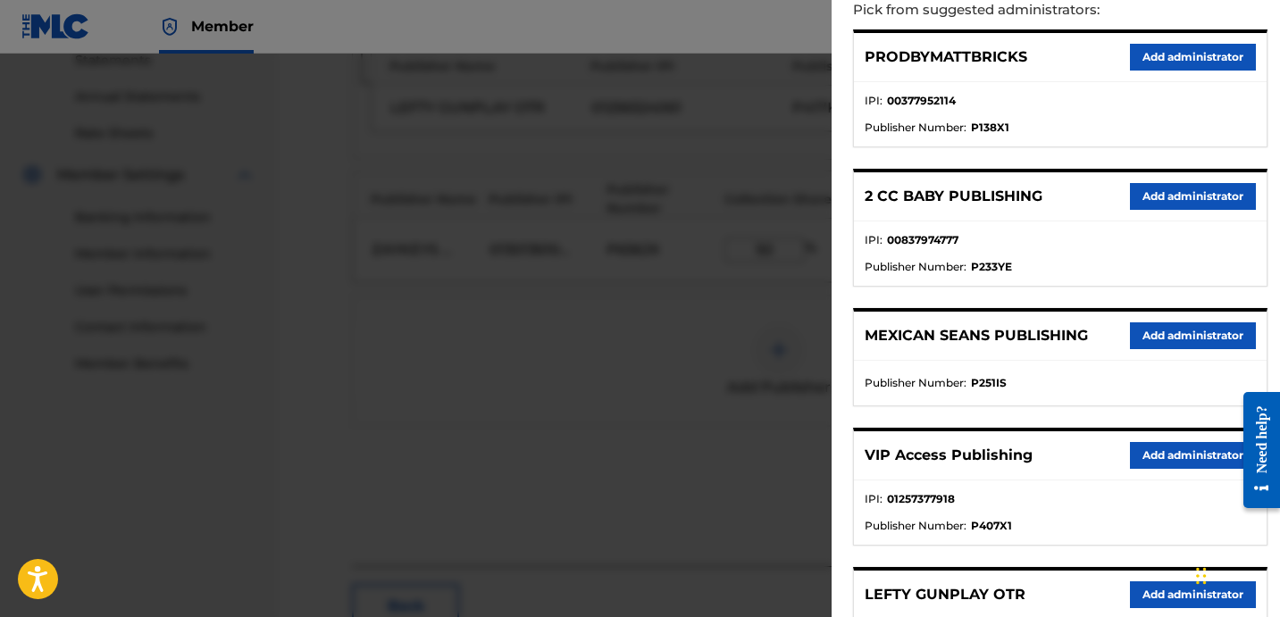
scroll to position [210, 0]
click at [1177, 463] on button "Add administrator" at bounding box center [1193, 454] width 126 height 27
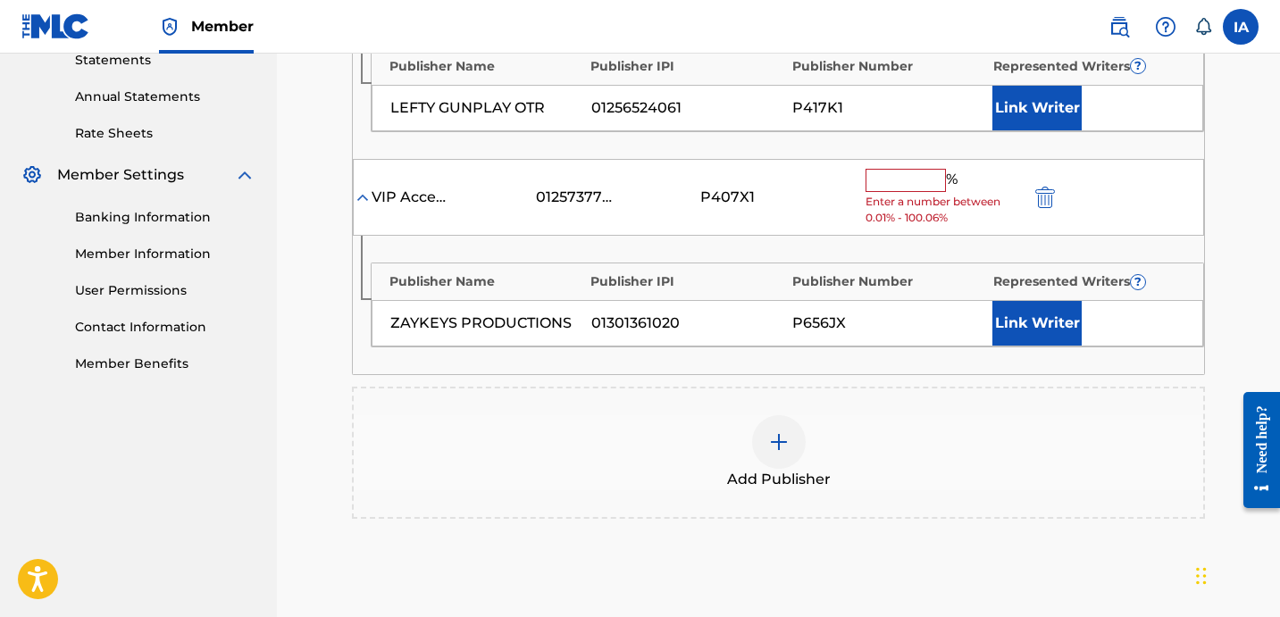
click at [919, 190] on input "text" at bounding box center [905, 180] width 80 height 23
paste input "50"
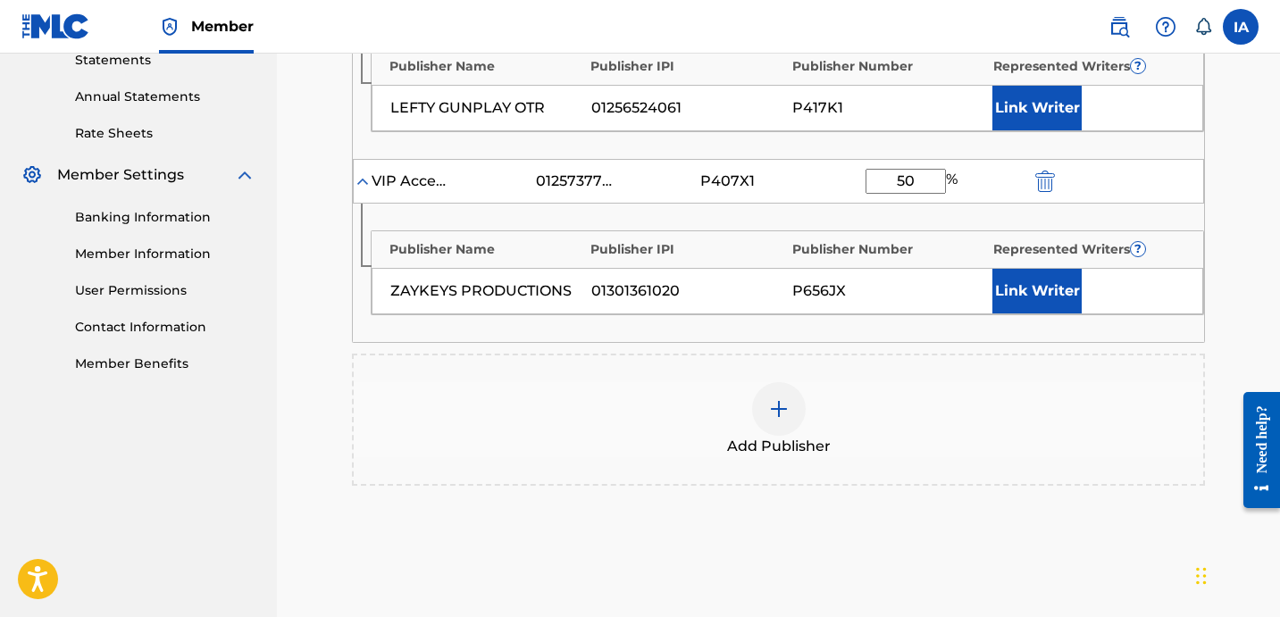
type input "50"
click at [1069, 299] on button "Link Writer" at bounding box center [1036, 291] width 89 height 45
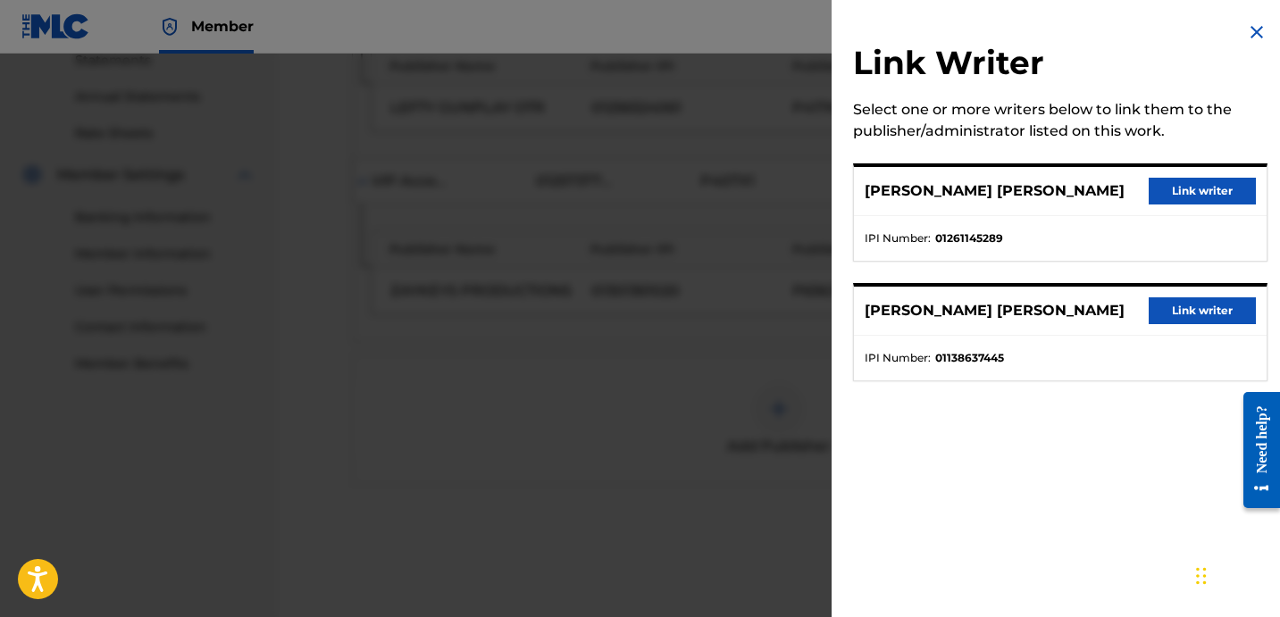
click at [1209, 317] on button "Link writer" at bounding box center [1201, 310] width 107 height 27
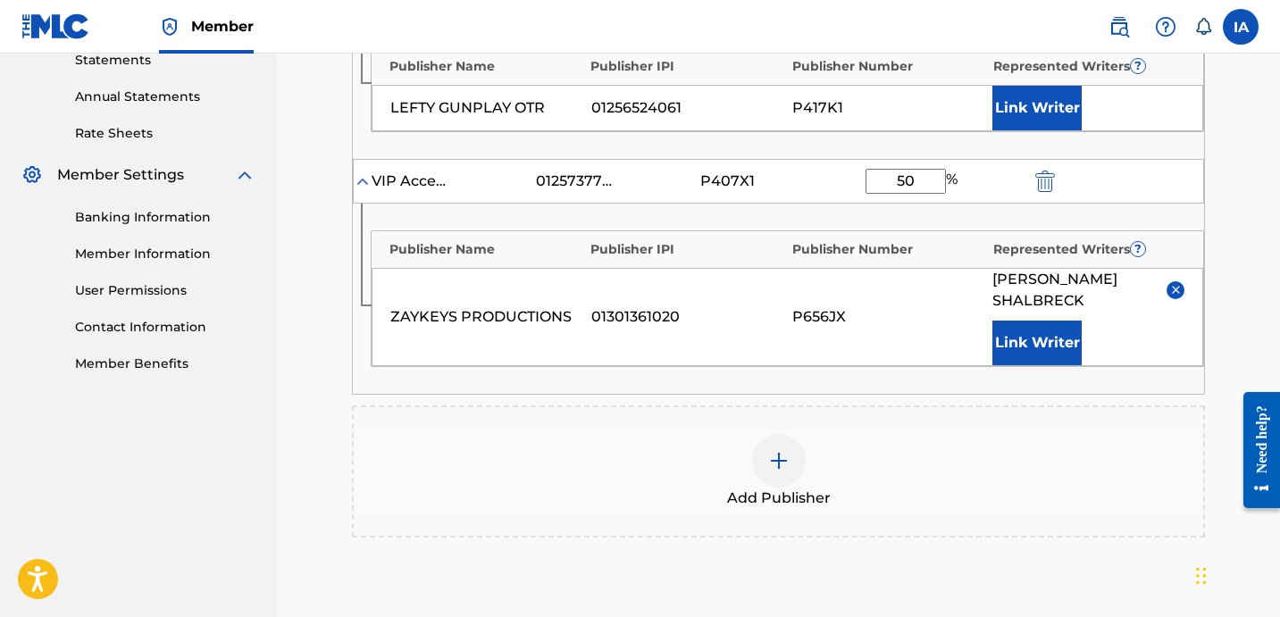
click at [1055, 125] on button "Link Writer" at bounding box center [1036, 108] width 89 height 45
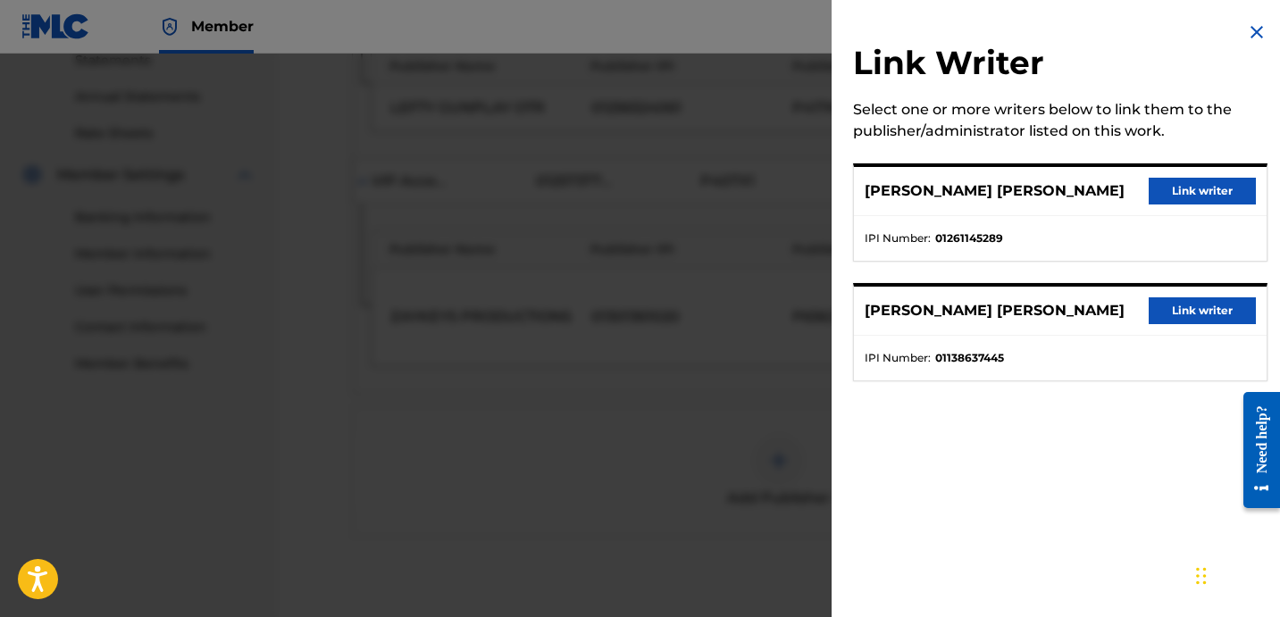
click at [1162, 188] on button "Link writer" at bounding box center [1201, 191] width 107 height 27
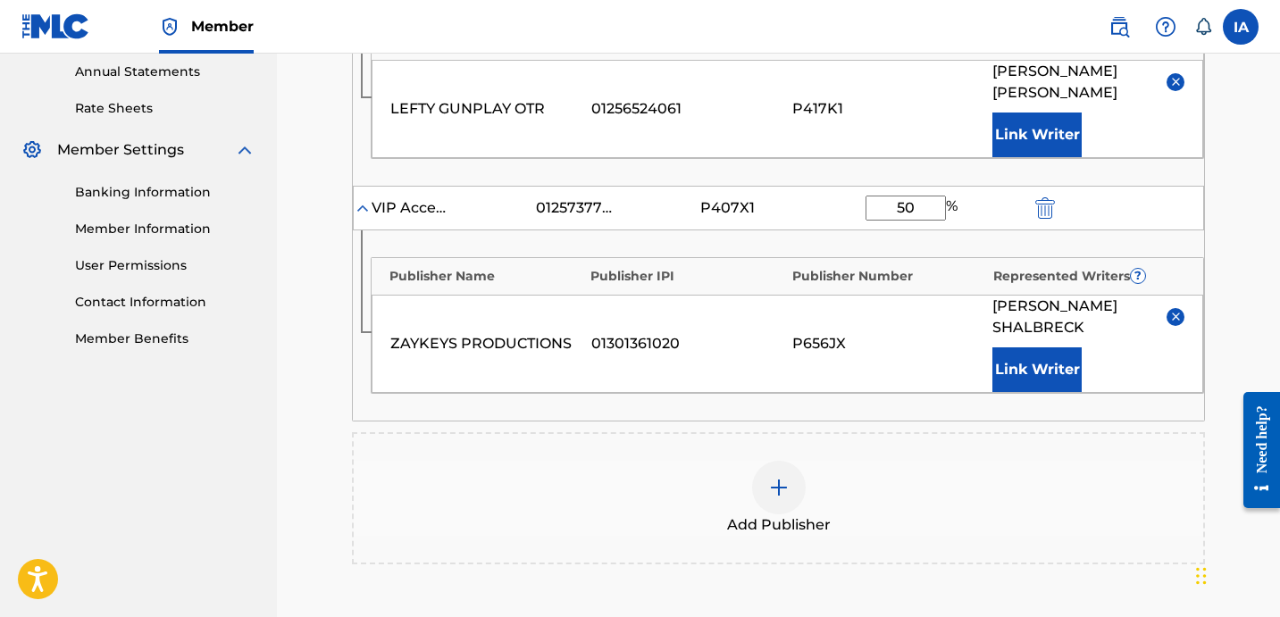
scroll to position [935, 0]
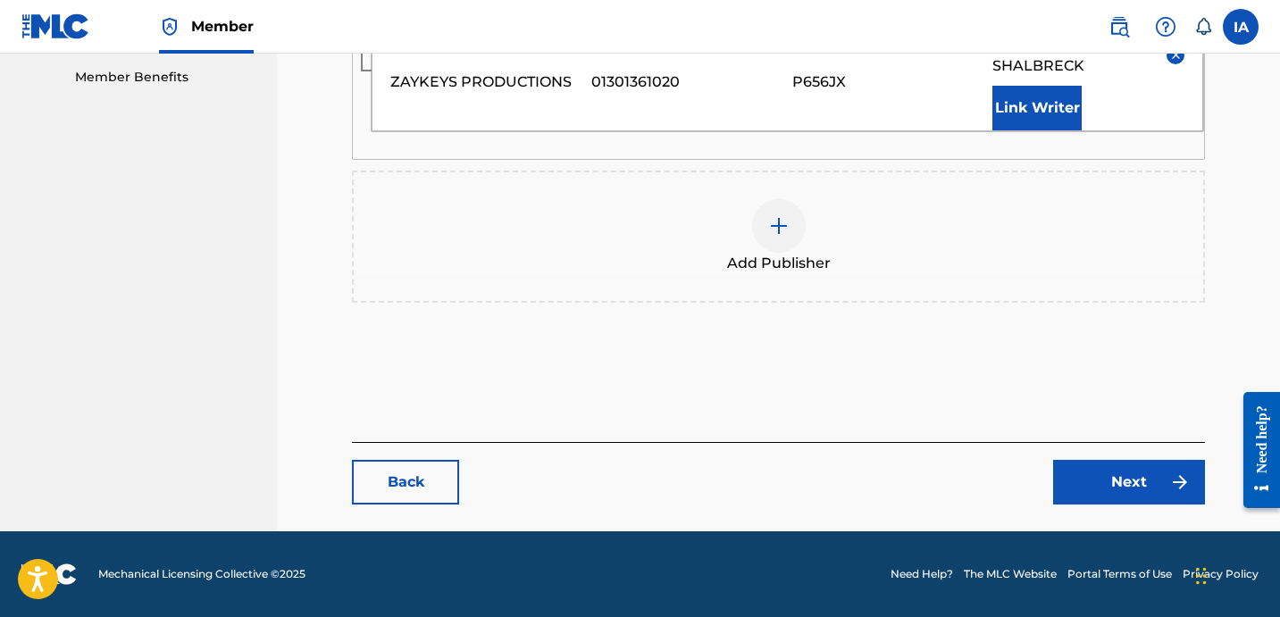
click at [1154, 480] on link "Next" at bounding box center [1129, 482] width 152 height 45
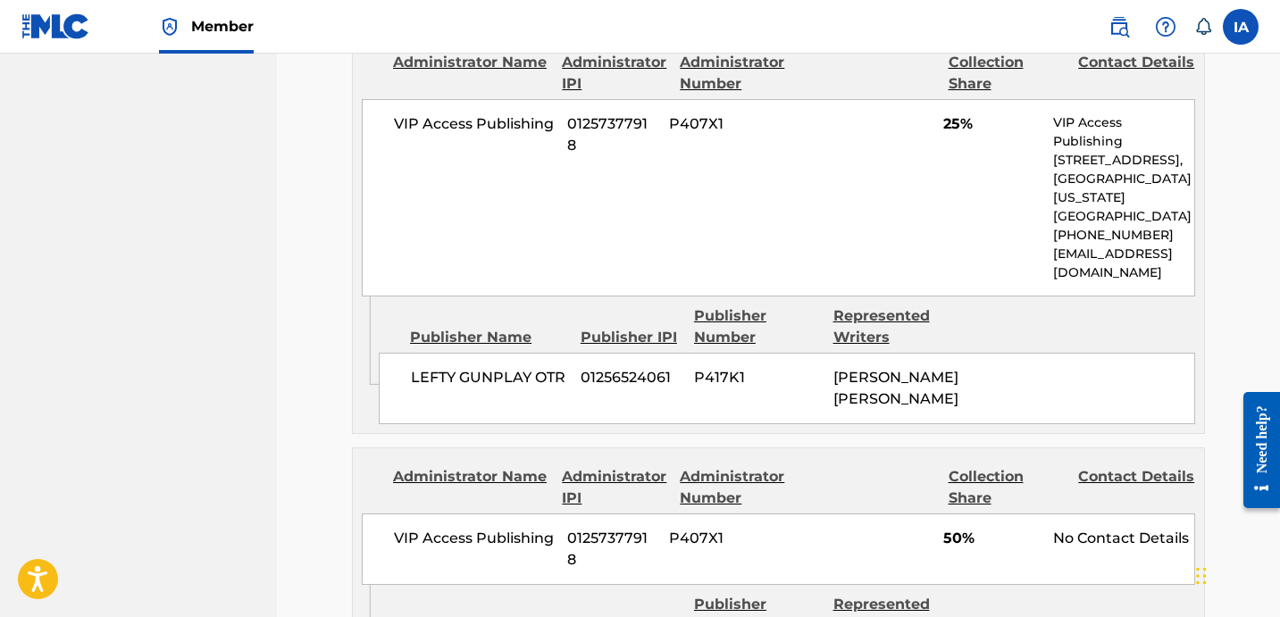
scroll to position [1448, 0]
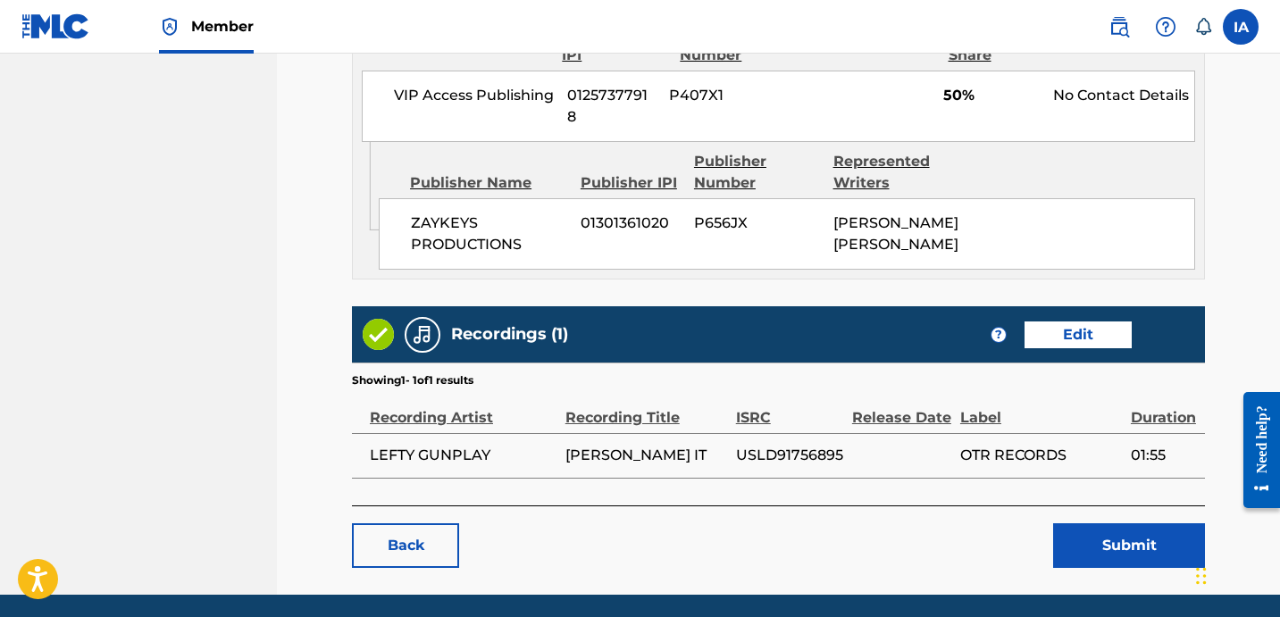
click at [1085, 533] on button "Submit" at bounding box center [1129, 545] width 152 height 45
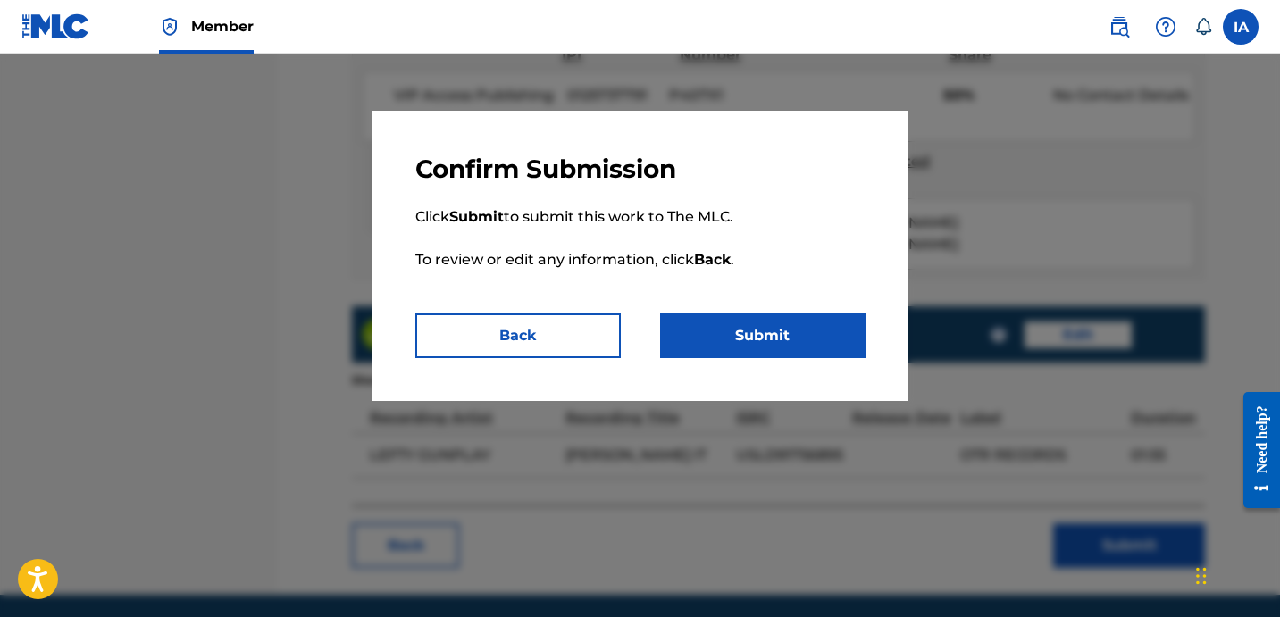
click at [789, 330] on button "Submit" at bounding box center [762, 335] width 205 height 45
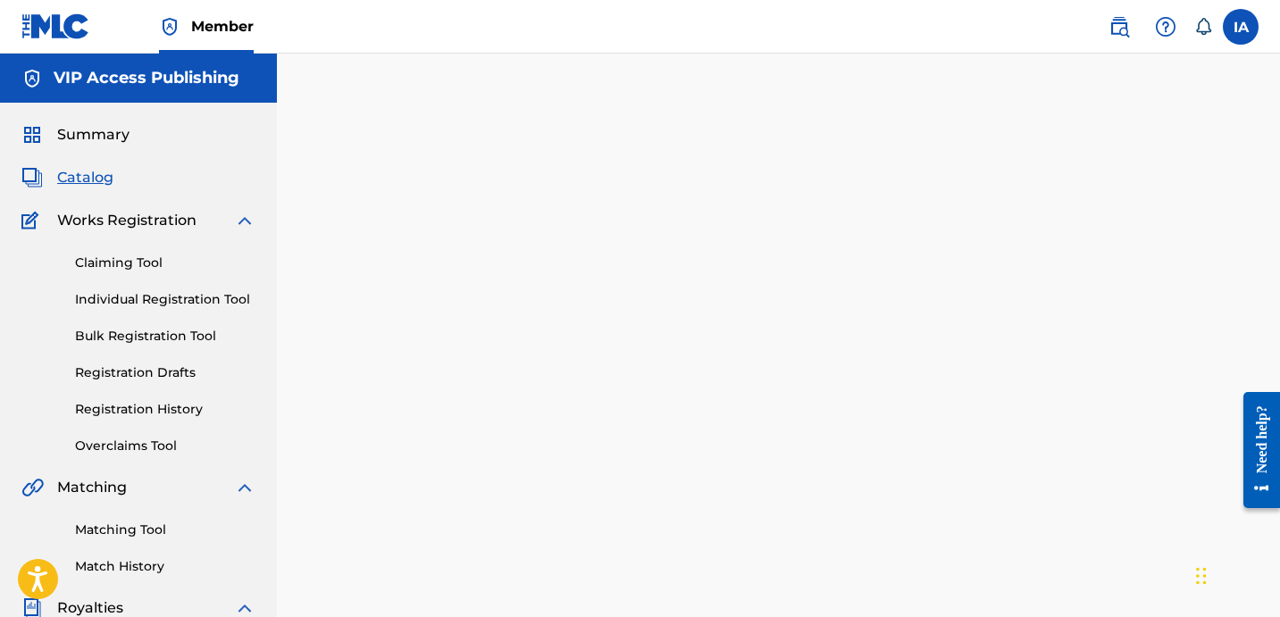
click at [503, 141] on div "Back Done" at bounding box center [778, 406] width 853 height 563
drag, startPoint x: 330, startPoint y: 355, endPoint x: 305, endPoint y: 344, distance: 27.6
click at [326, 350] on main "Back Done" at bounding box center [778, 406] width 960 height 617
click at [179, 417] on link "Registration History" at bounding box center [165, 409] width 180 height 19
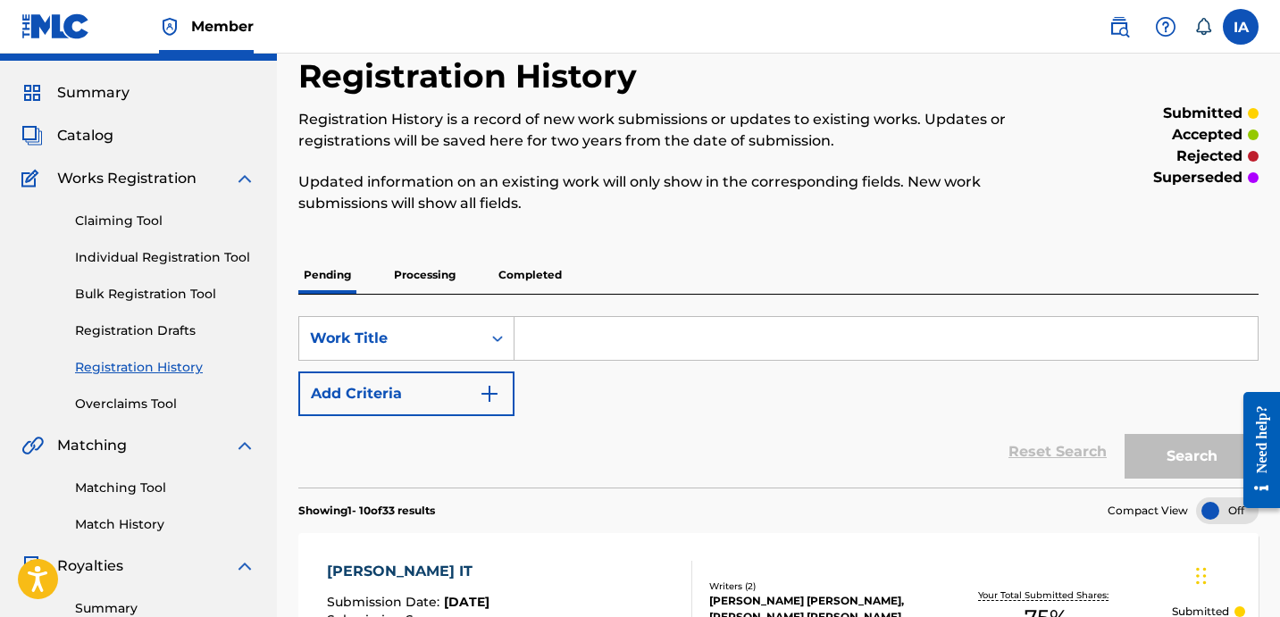
scroll to position [64, 0]
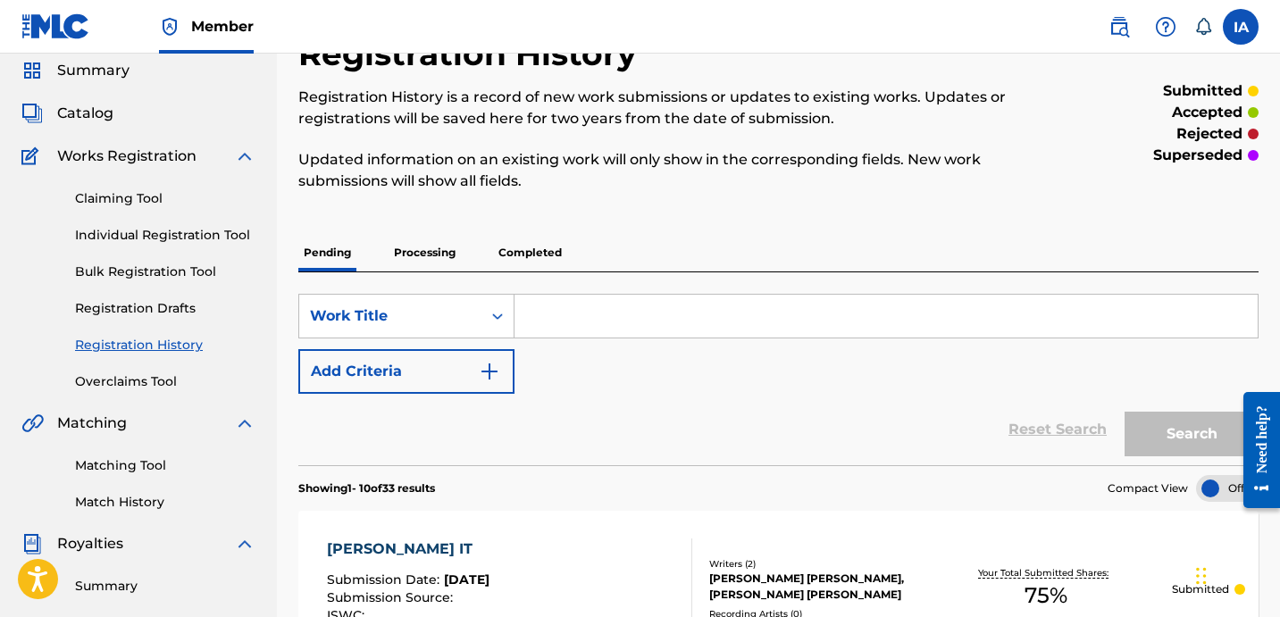
click at [200, 232] on link "Individual Registration Tool" at bounding box center [165, 235] width 180 height 19
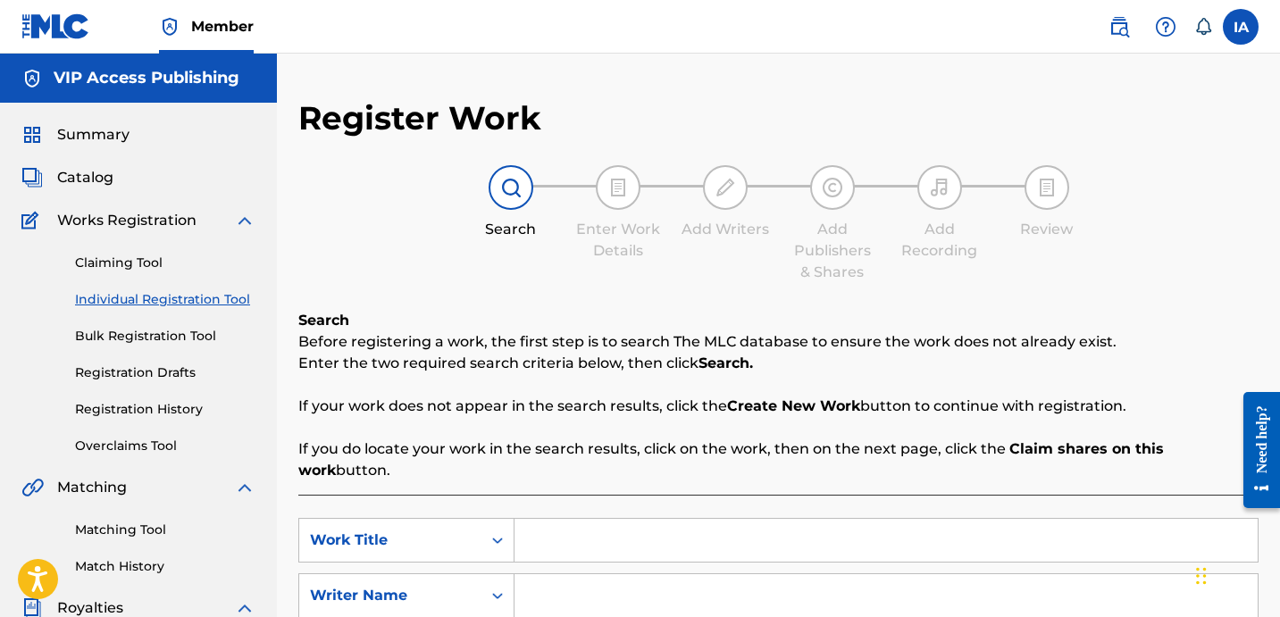
click at [138, 182] on div "Catalog" at bounding box center [138, 177] width 234 height 21
click at [102, 173] on span "Catalog" at bounding box center [85, 177] width 56 height 21
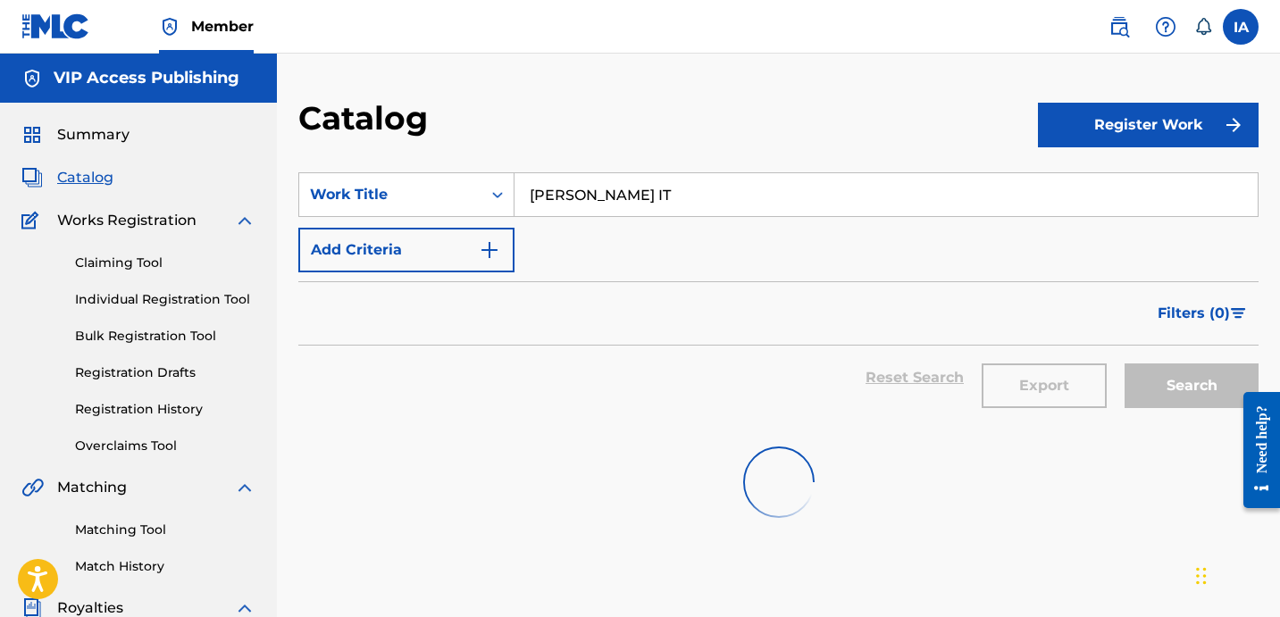
drag, startPoint x: 692, startPoint y: 206, endPoint x: 501, endPoint y: 131, distance: 205.3
click at [566, 164] on section "SearchWithCriteria0d69b1fb-8f3b-4ff3-a9d2-4297dcfd470e Work Title [PERSON_NAME]…" at bounding box center [778, 288] width 960 height 274
paste input "MONEY PROBLEMS"
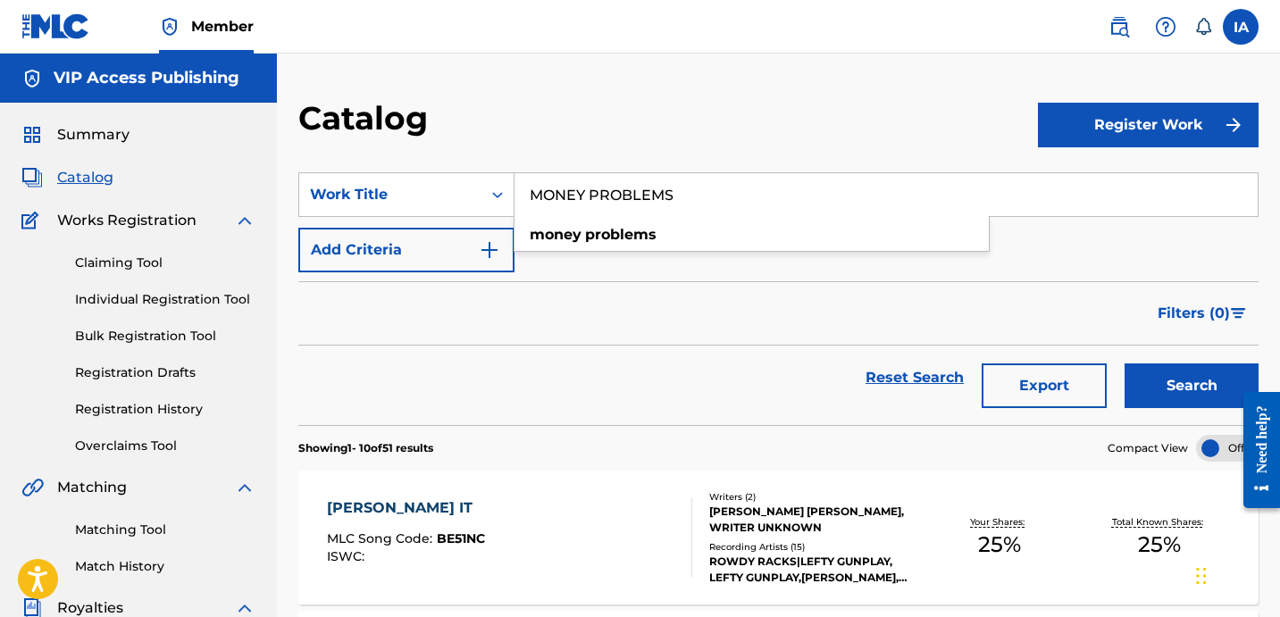
type input "MONEY PROBLEMS"
click at [1159, 379] on button "Search" at bounding box center [1191, 385] width 134 height 45
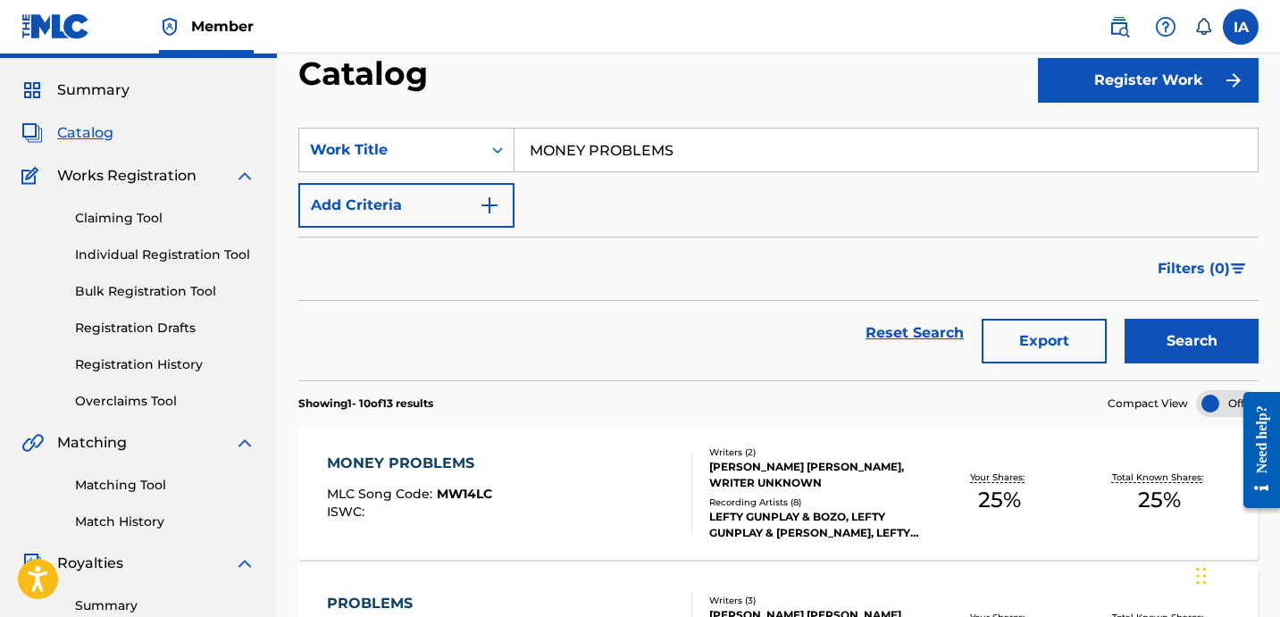
scroll to position [63, 0]
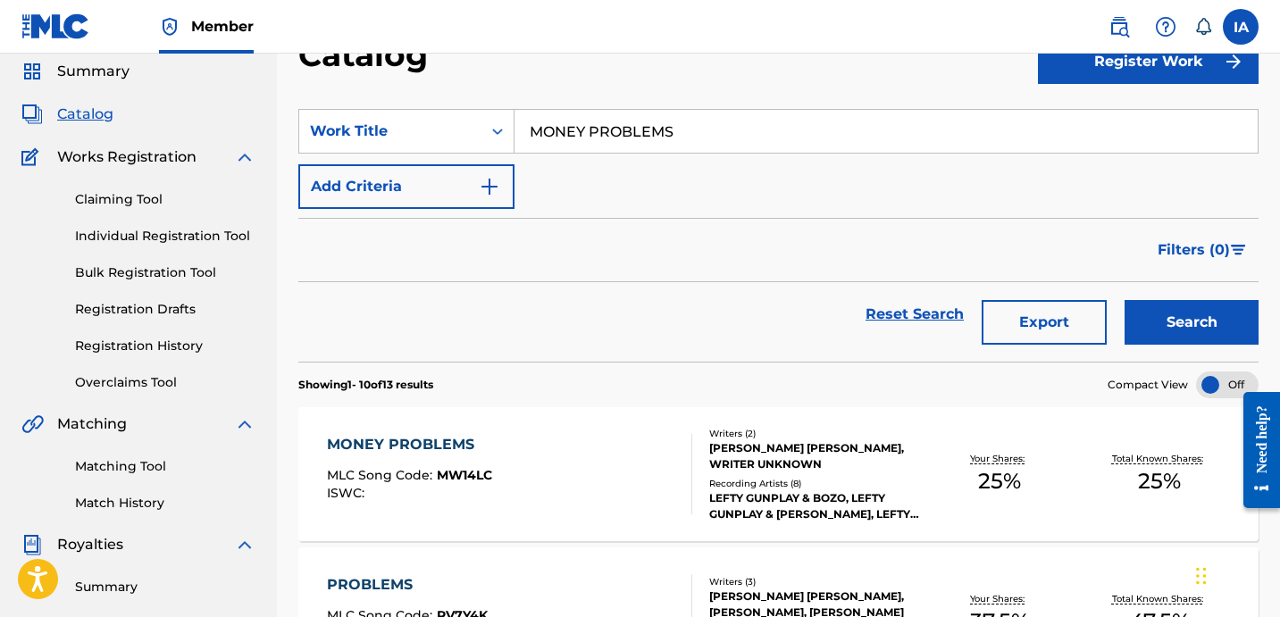
click at [914, 438] on div "Writers ( 2 )" at bounding box center [814, 433] width 211 height 13
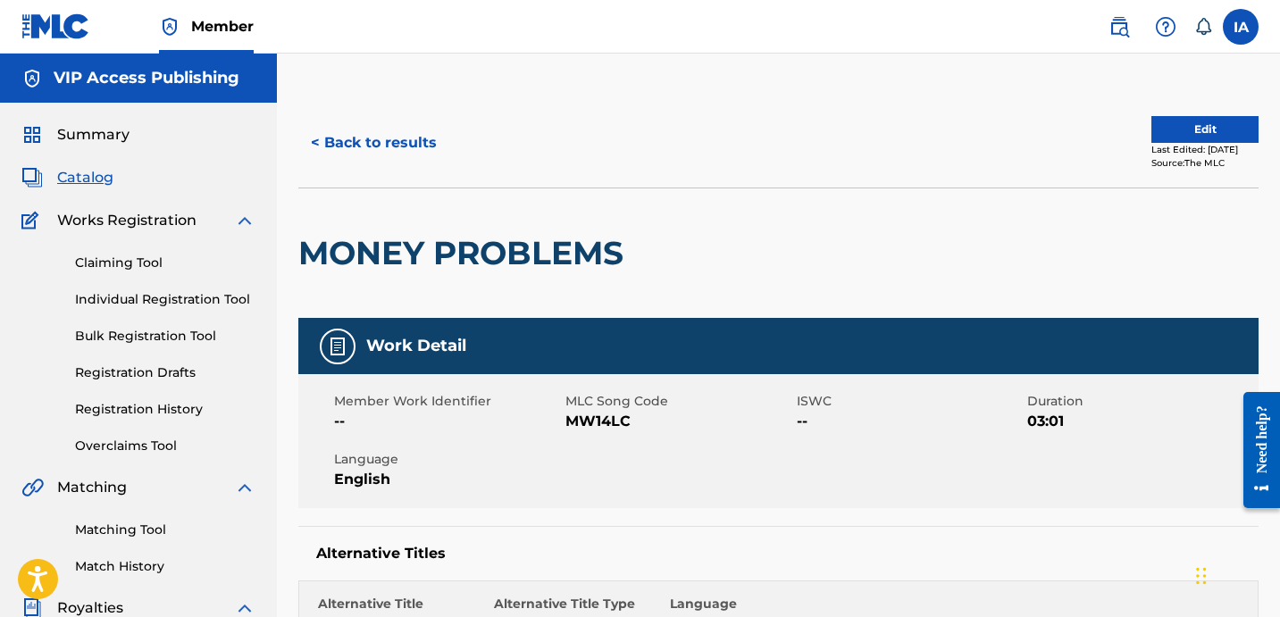
click at [1178, 129] on button "Edit" at bounding box center [1204, 129] width 107 height 27
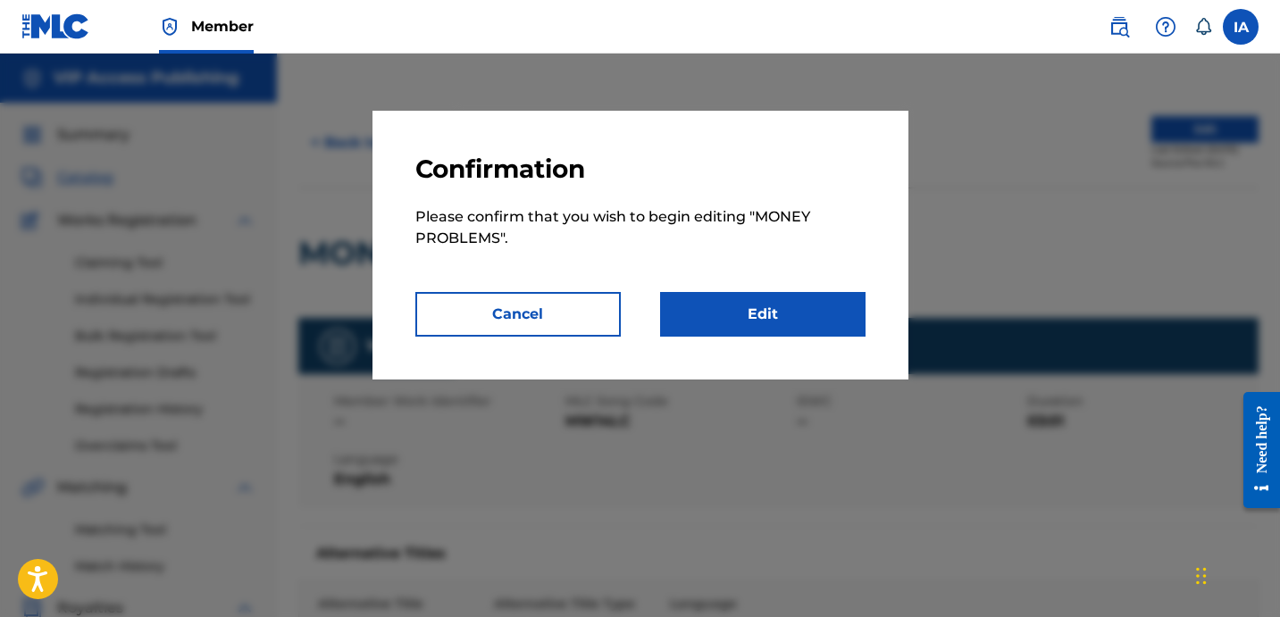
click at [811, 302] on link "Edit" at bounding box center [762, 314] width 205 height 45
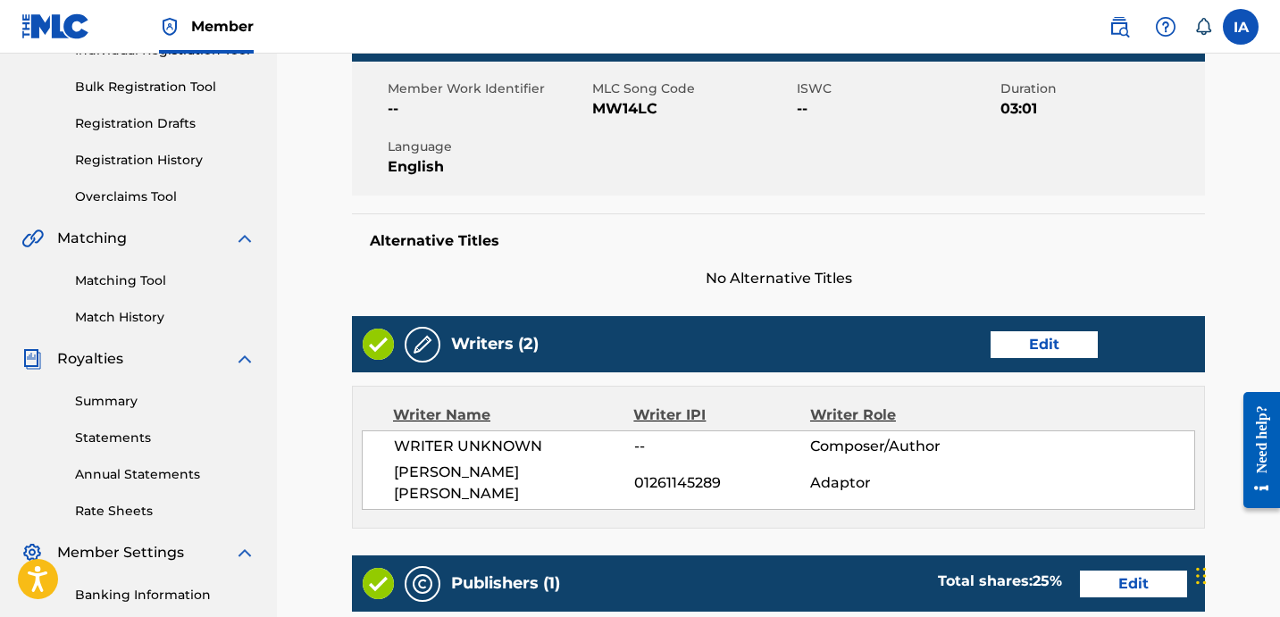
scroll to position [397, 0]
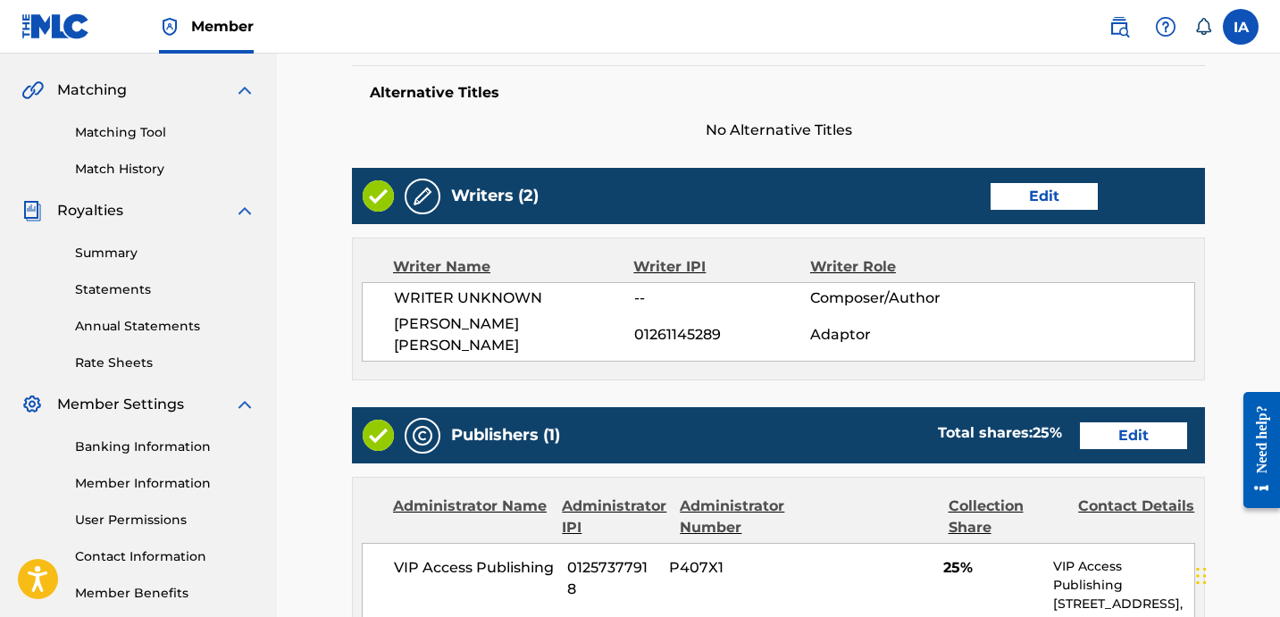
click at [1009, 183] on link "Edit" at bounding box center [1043, 196] width 107 height 27
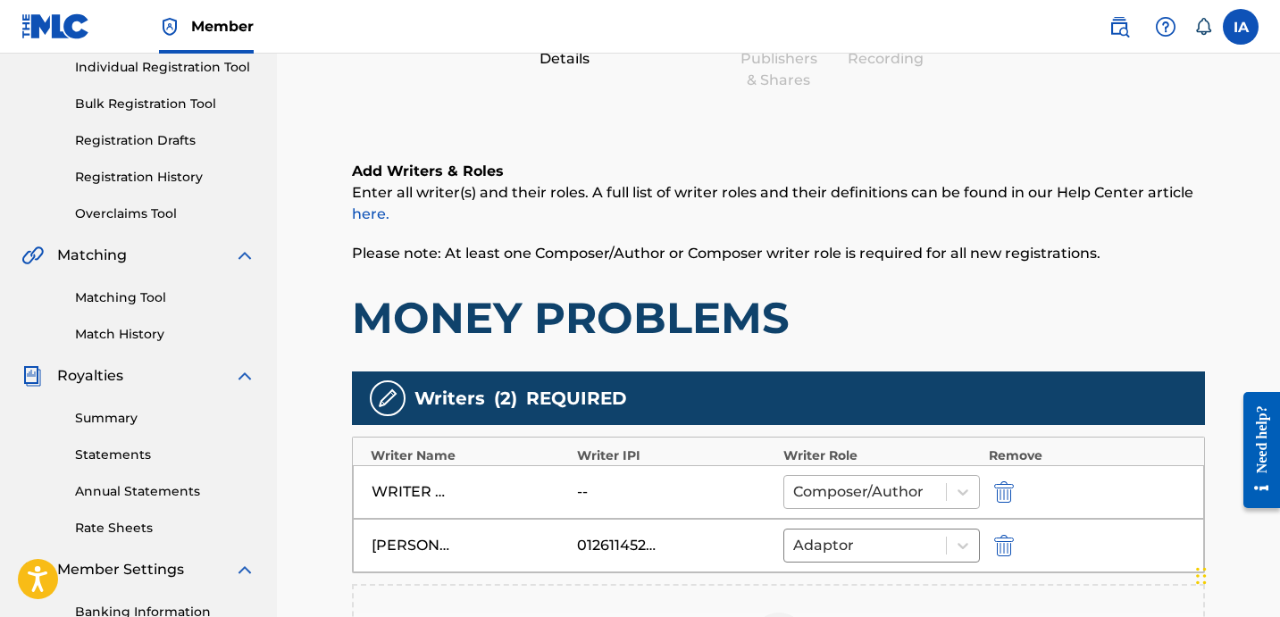
scroll to position [345, 0]
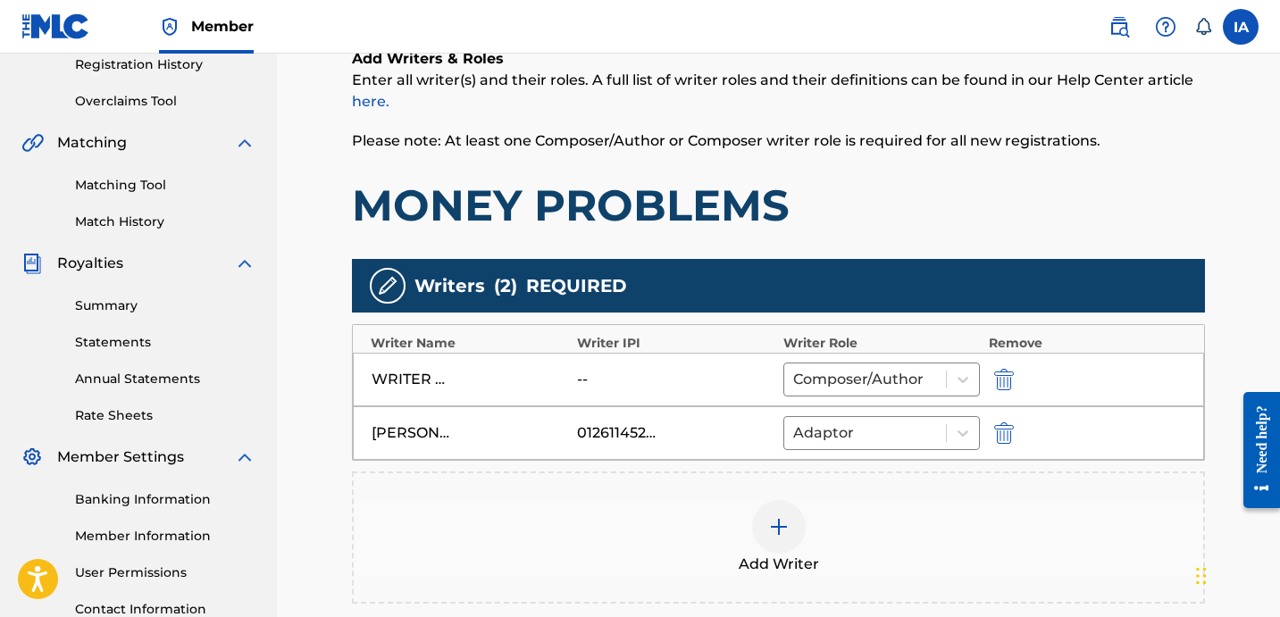
click at [1014, 378] on button "submit" at bounding box center [1002, 379] width 27 height 21
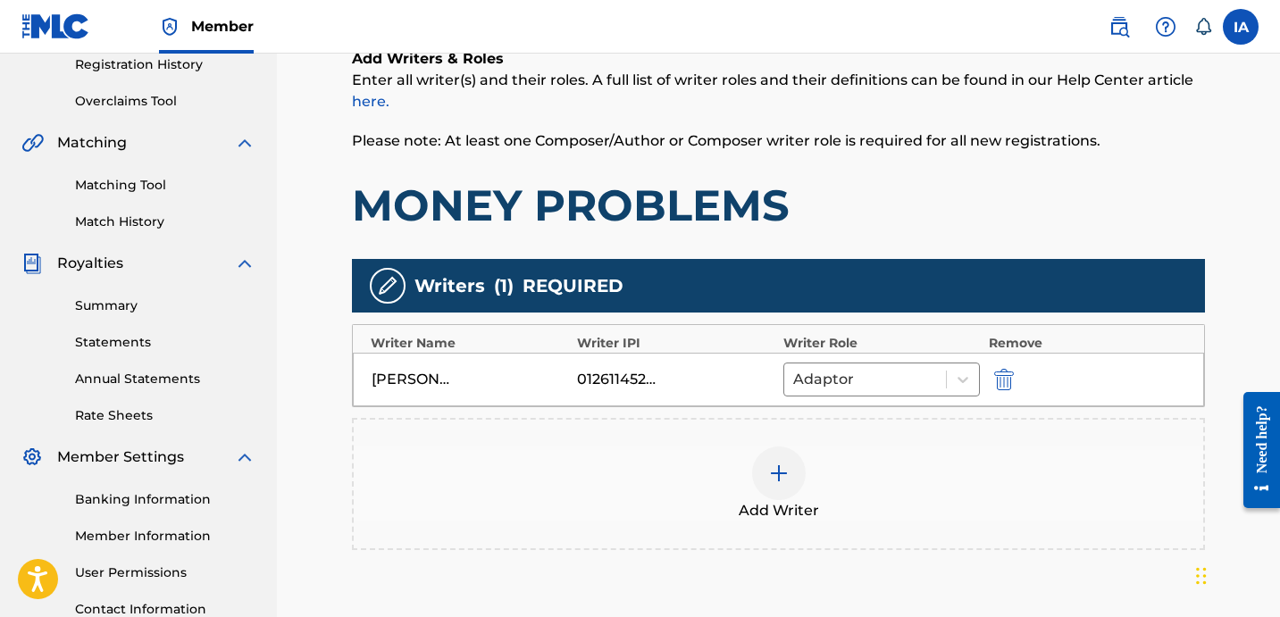
click at [808, 450] on div "Add Writer" at bounding box center [778, 483] width 849 height 75
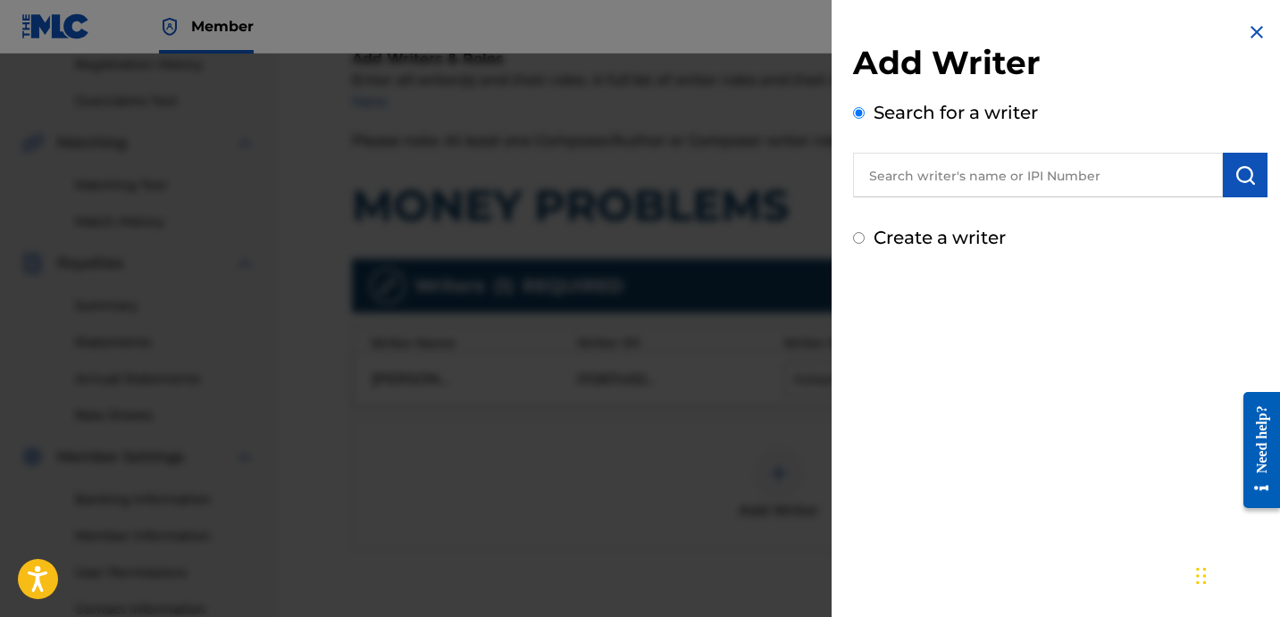
click at [930, 185] on input "text" at bounding box center [1038, 175] width 370 height 45
click at [896, 240] on label "Create a writer" at bounding box center [939, 237] width 132 height 21
radio input "true"
click at [864, 240] on input "Create a writer" at bounding box center [859, 238] width 12 height 12
radio input "false"
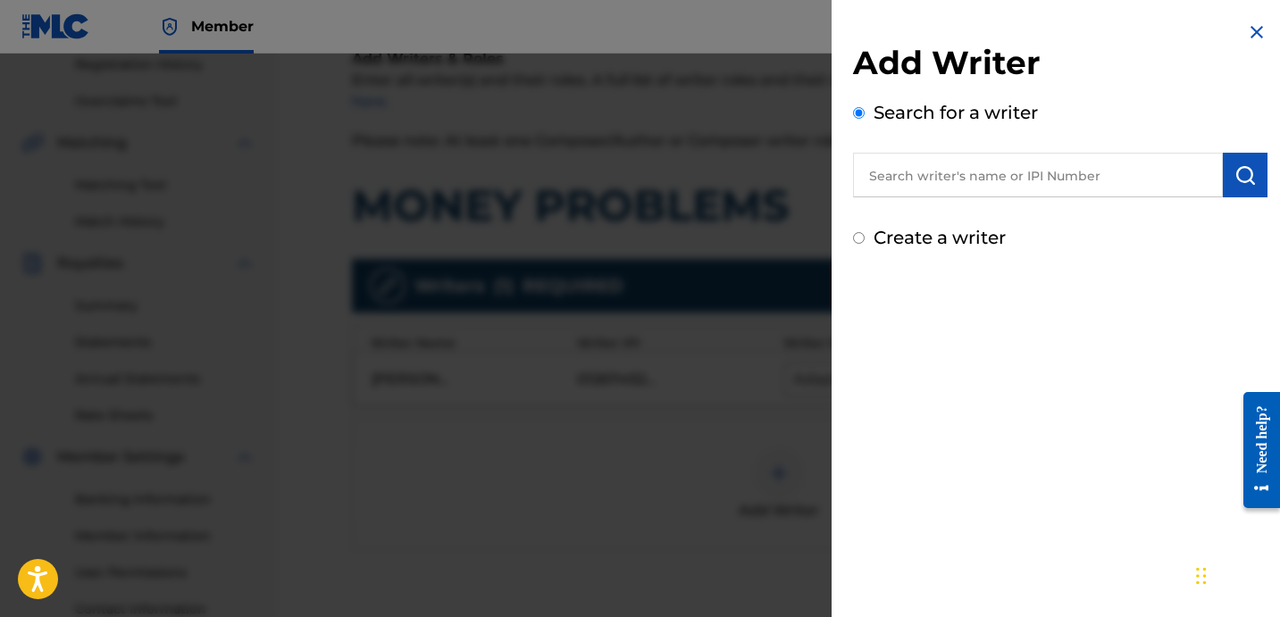
radio input "true"
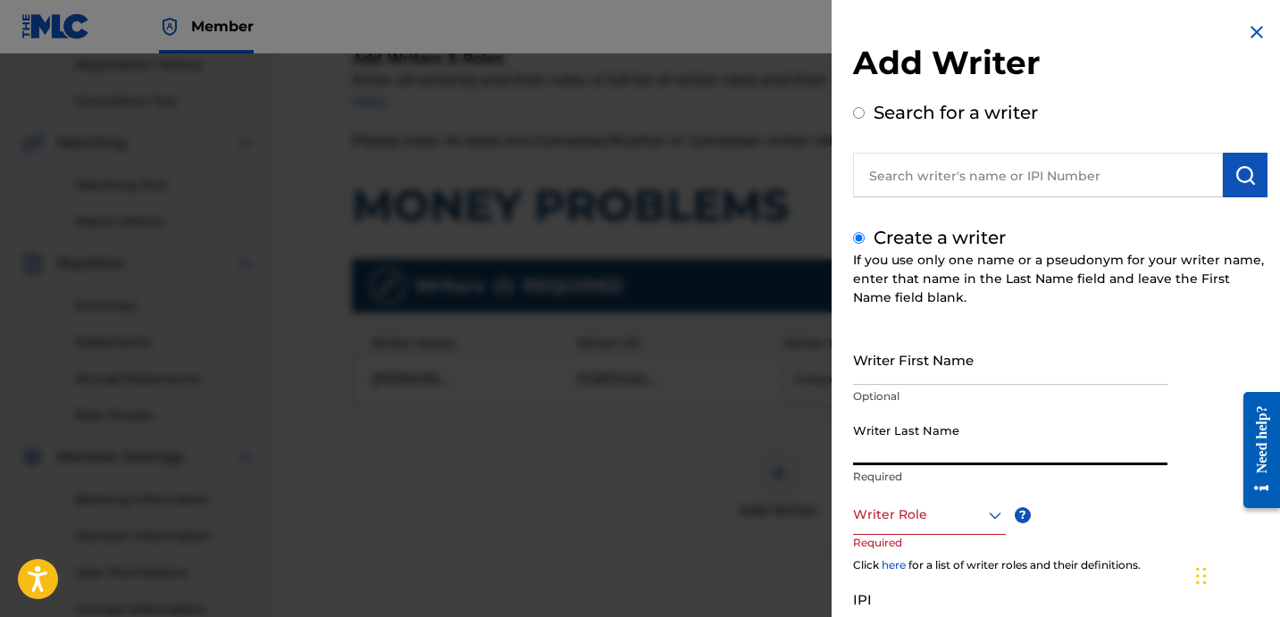
click at [981, 447] on input "Writer Last Name" at bounding box center [1010, 439] width 314 height 51
paste input "SHALBRECK [PERSON_NAME]"
drag, startPoint x: 933, startPoint y: 460, endPoint x: 1109, endPoint y: 492, distance: 178.8
click at [1109, 492] on div "Writer Last Name [PERSON_NAME]" at bounding box center [1010, 454] width 314 height 80
type input "SHALBRECK"
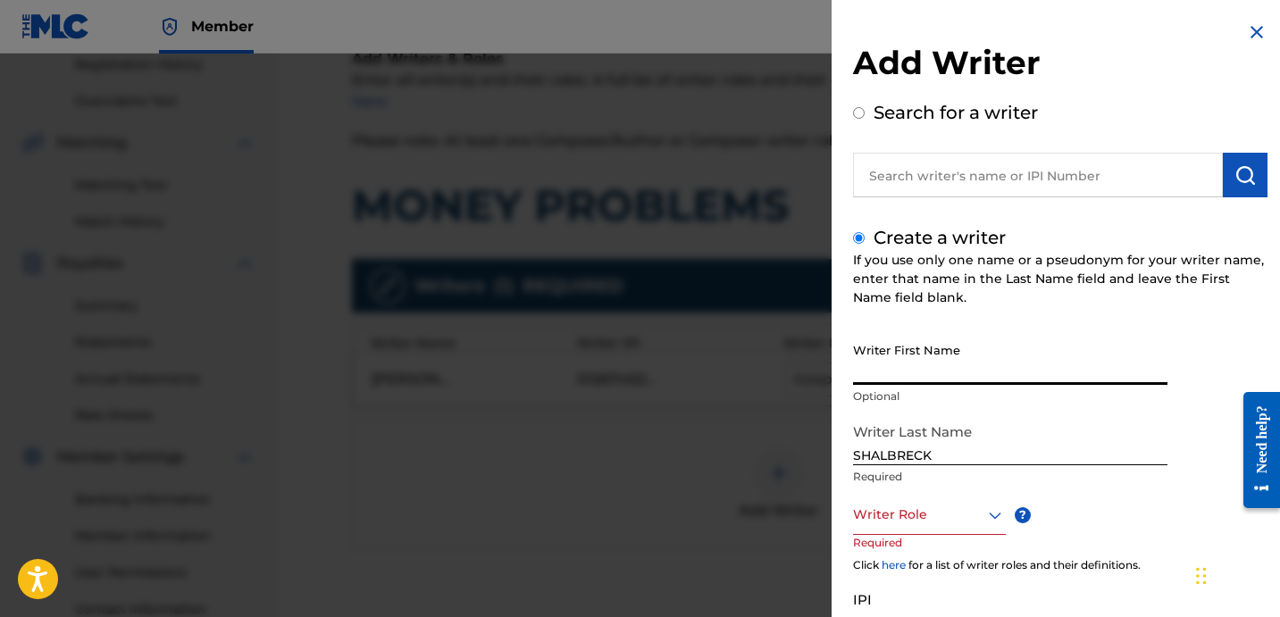
click at [944, 361] on input "Writer First Name" at bounding box center [1010, 359] width 314 height 51
paste input "[PERSON_NAME]"
click at [854, 374] on input "[PERSON_NAME]" at bounding box center [1010, 359] width 314 height 51
type input "[PERSON_NAME]"
click at [984, 440] on input "SHALBRECK" at bounding box center [1010, 439] width 314 height 51
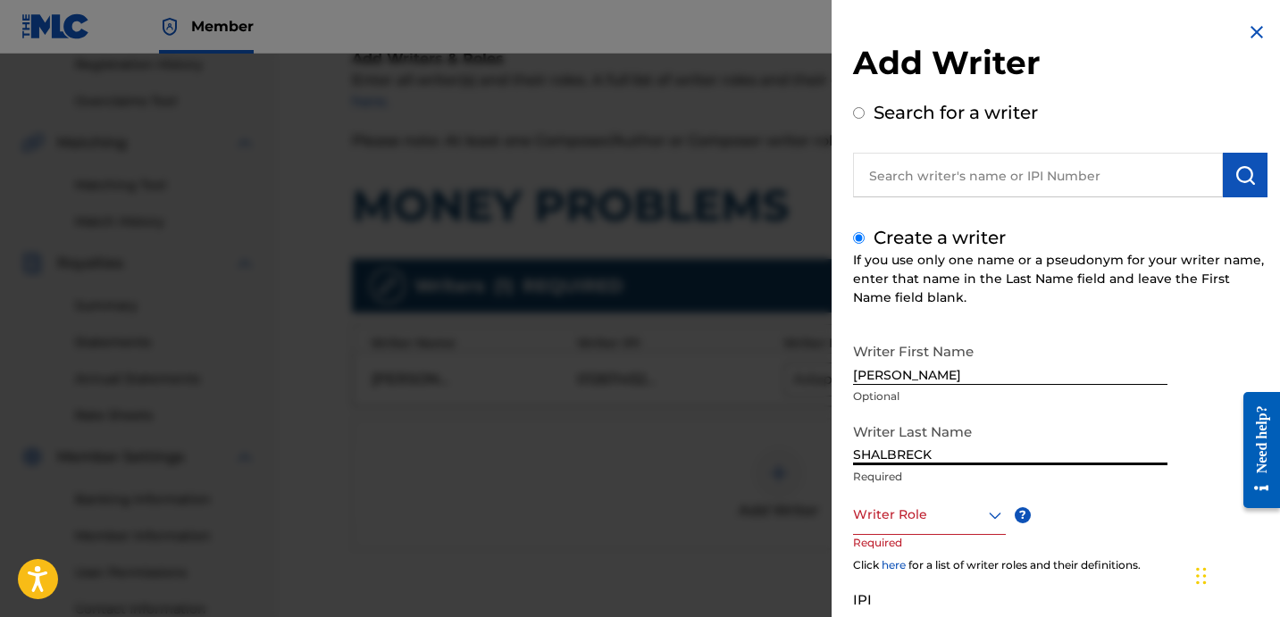
click at [943, 508] on div at bounding box center [929, 515] width 153 height 22
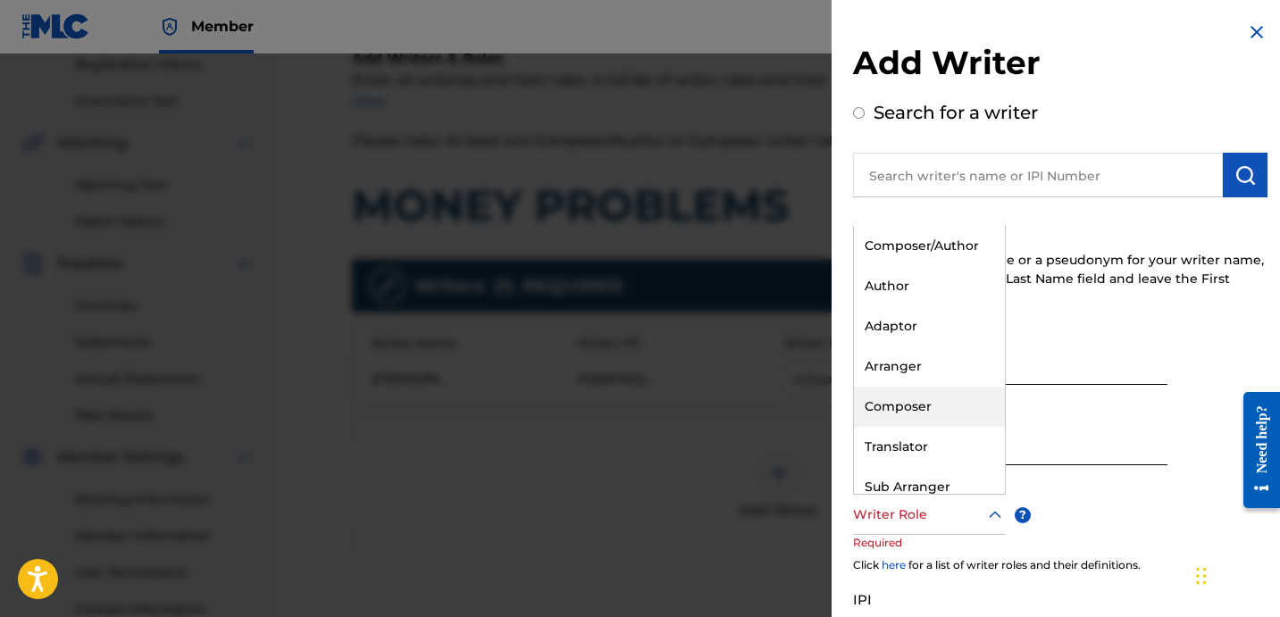
click at [939, 405] on div "Composer" at bounding box center [929, 407] width 151 height 40
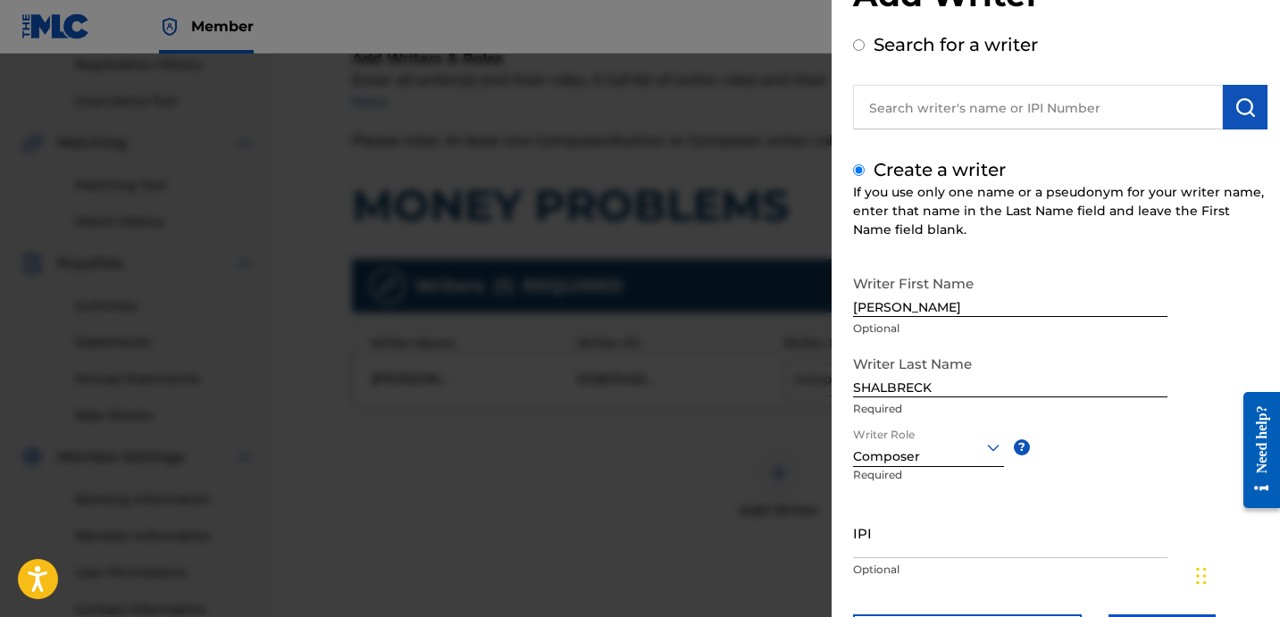
scroll to position [158, 0]
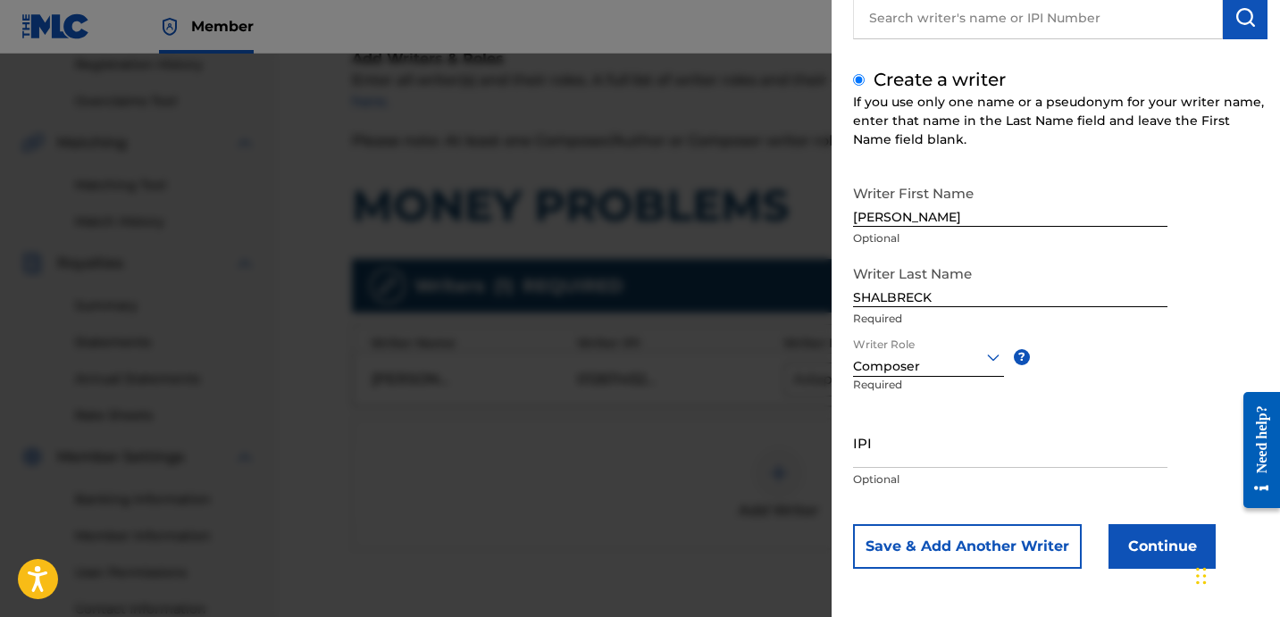
click at [963, 429] on input "IPI" at bounding box center [1010, 442] width 314 height 51
click at [939, 457] on input "IPI" at bounding box center [1010, 442] width 314 height 51
paste input "1138637445"
drag, startPoint x: 864, startPoint y: 458, endPoint x: 863, endPoint y: 491, distance: 33.1
click at [863, 458] on input "1138637445" at bounding box center [1010, 442] width 314 height 51
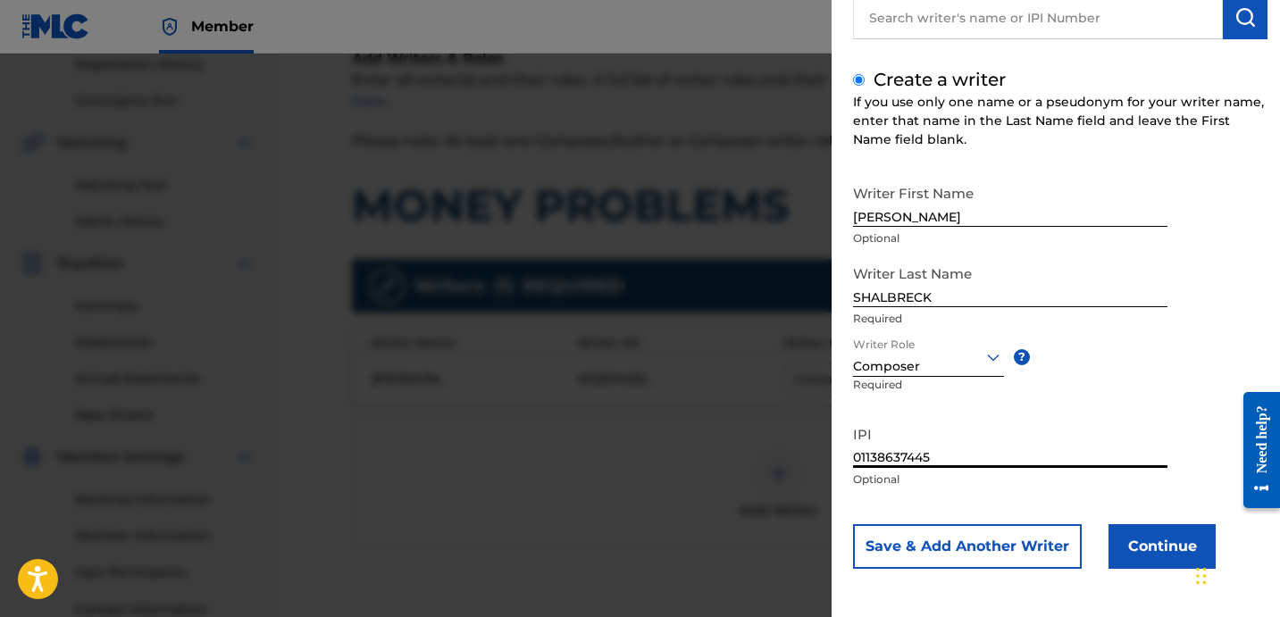
type input "01138637445"
click at [1145, 537] on button "Continue" at bounding box center [1161, 546] width 107 height 45
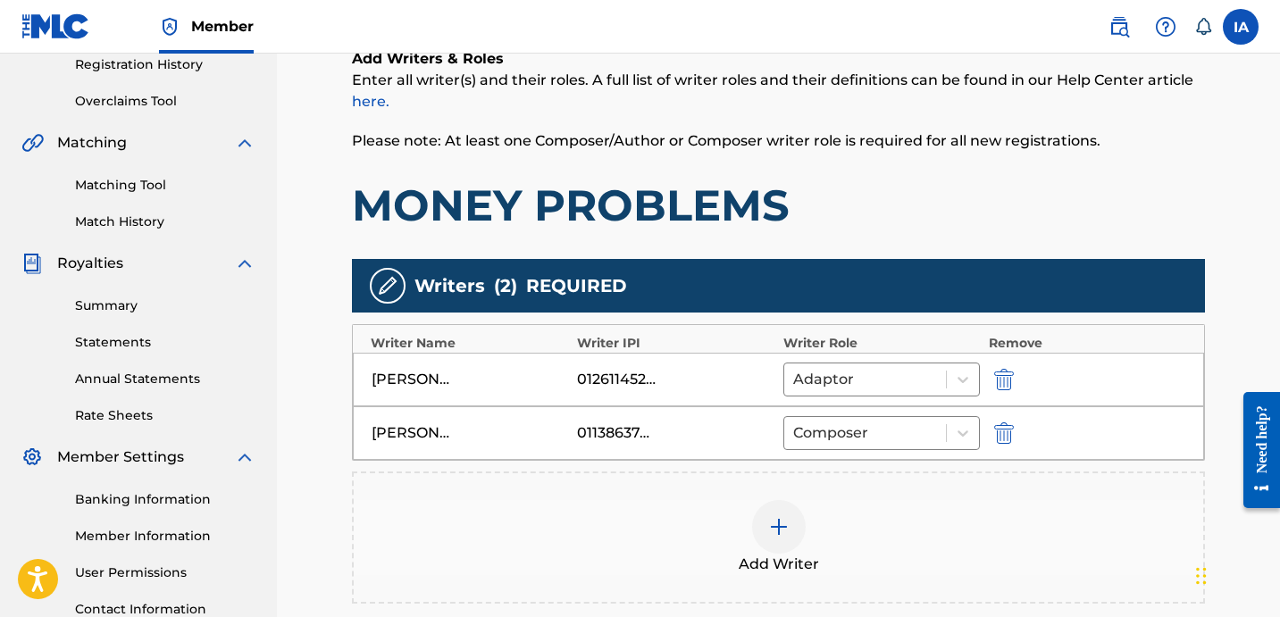
click at [746, 134] on span "Please note: At least one Composer/Author or Composer writer role is required f…" at bounding box center [726, 140] width 748 height 17
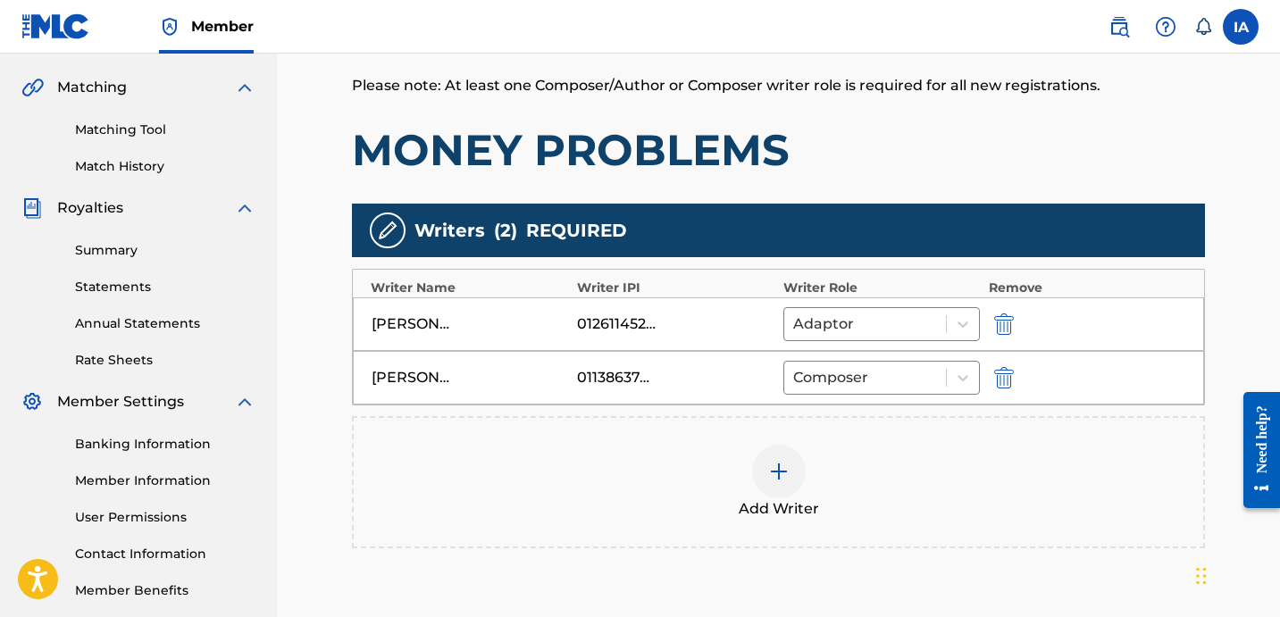
scroll to position [592, 0]
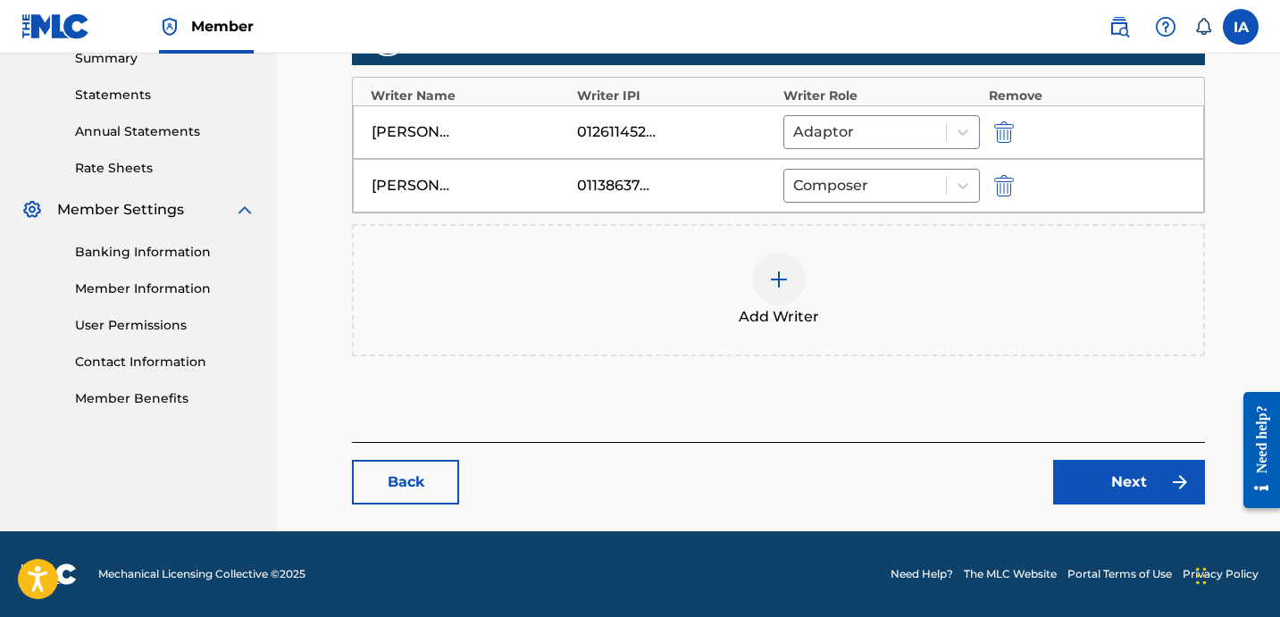
click at [1108, 483] on link "Next" at bounding box center [1129, 482] width 152 height 45
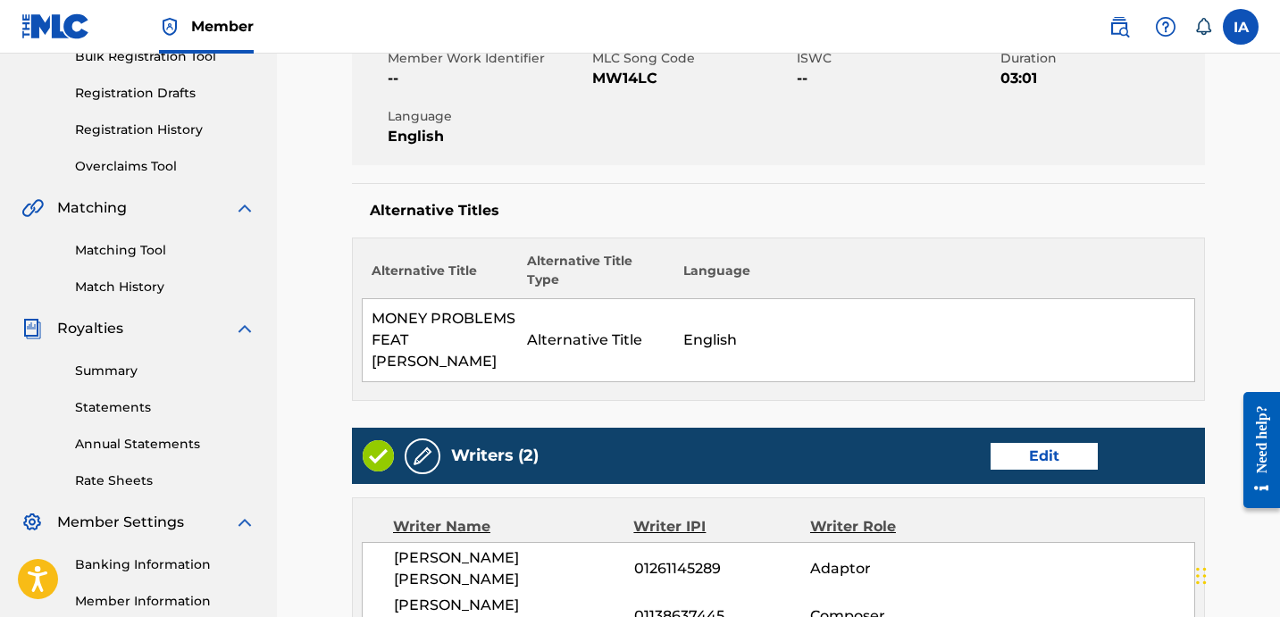
scroll to position [338, 0]
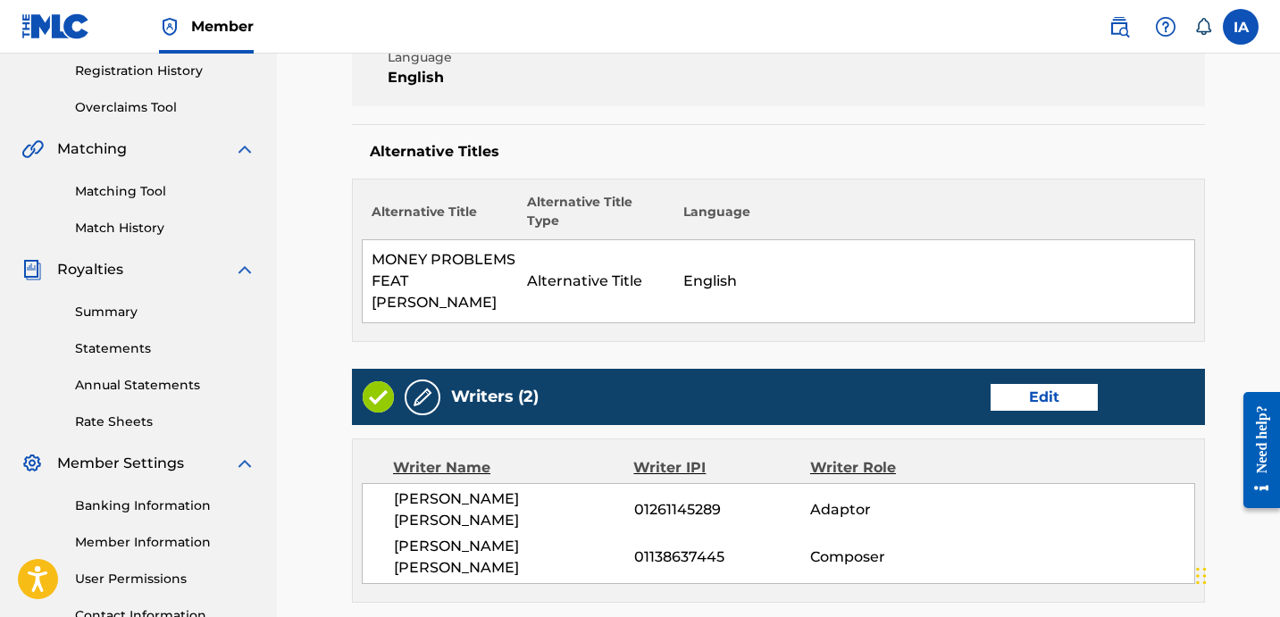
click at [867, 240] on td "English" at bounding box center [934, 281] width 521 height 83
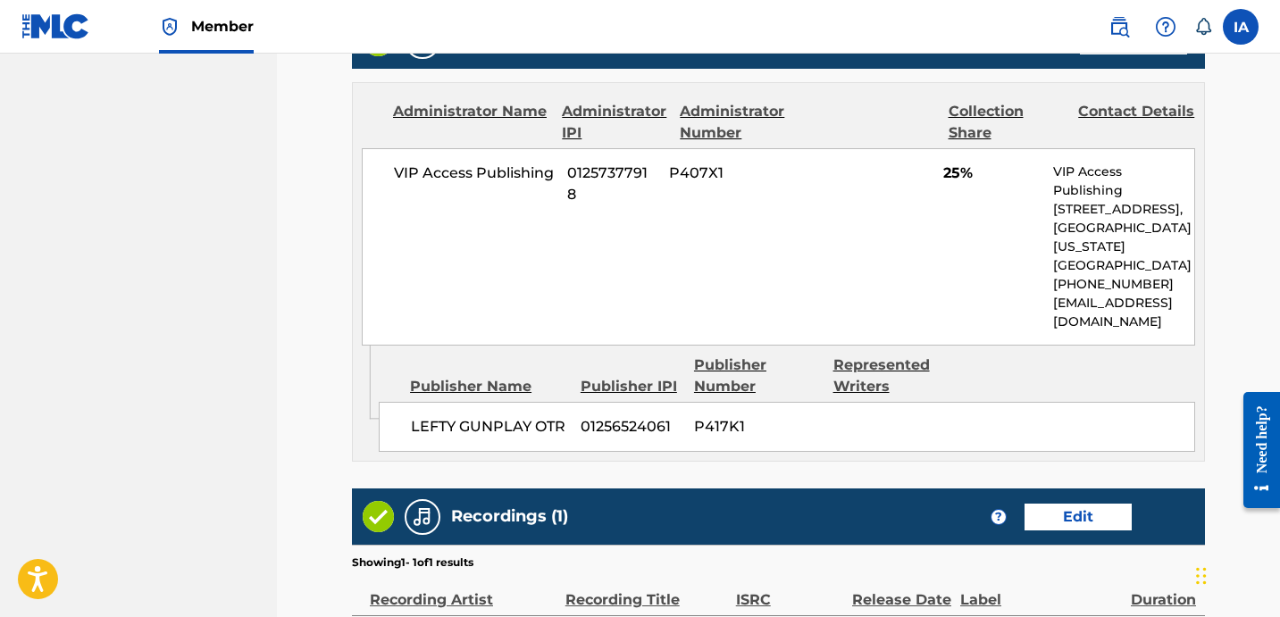
scroll to position [797, 0]
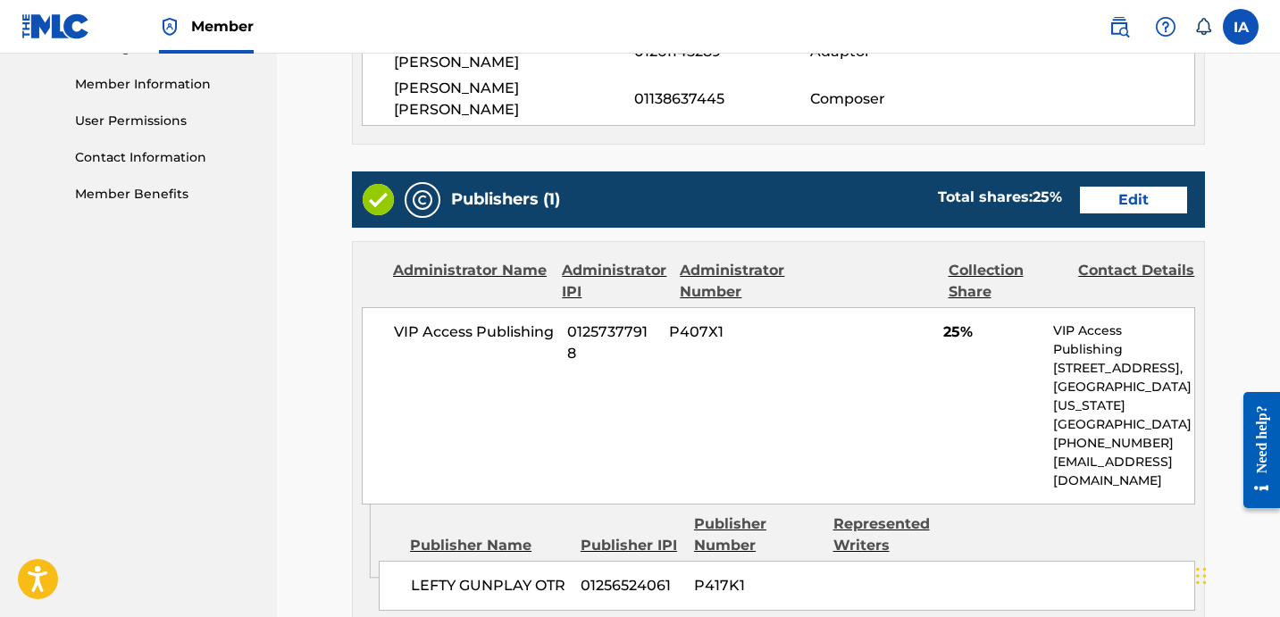
click at [1128, 187] on link "Edit" at bounding box center [1133, 200] width 107 height 27
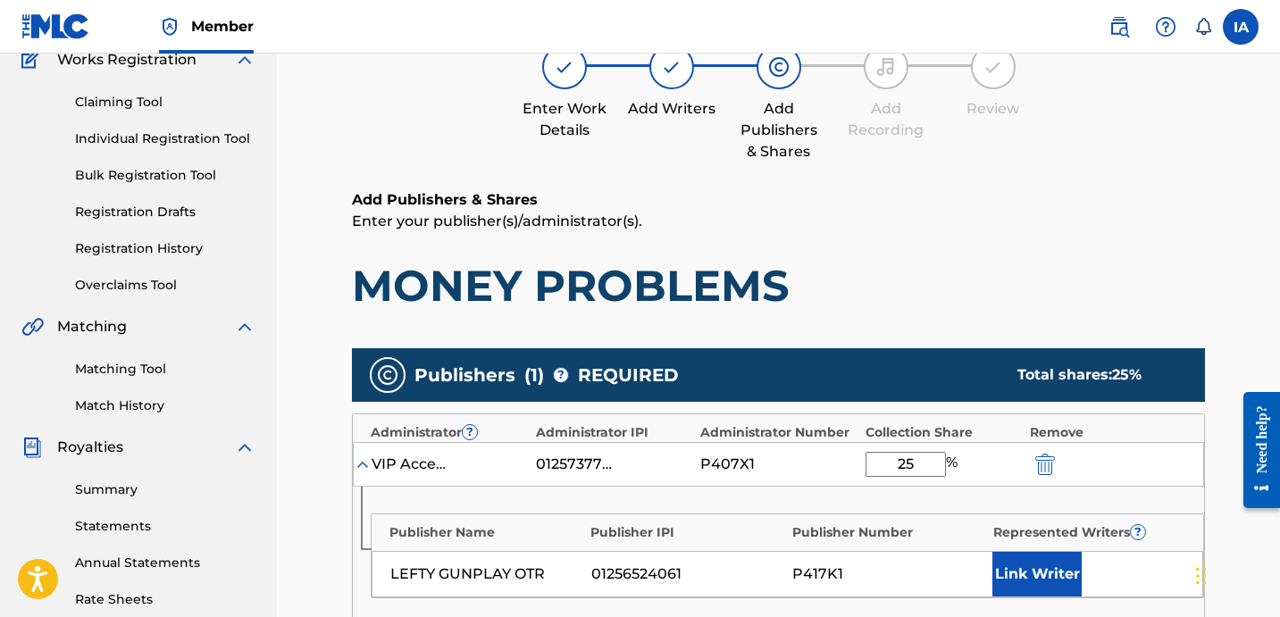
scroll to position [280, 0]
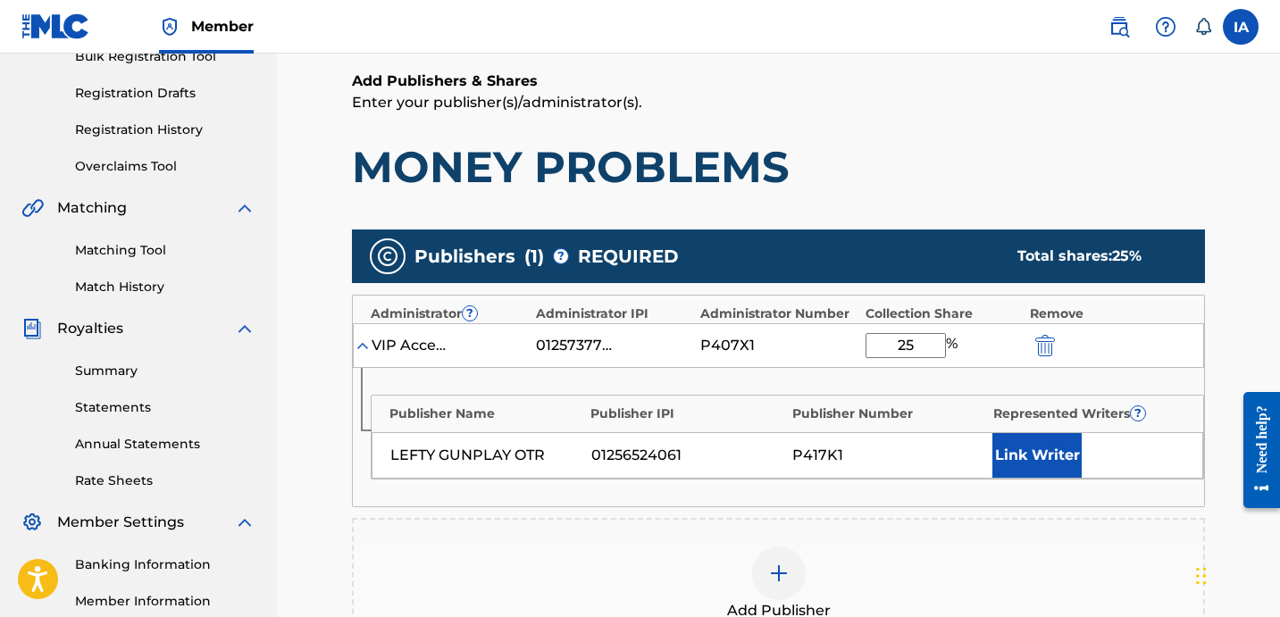
click at [1042, 454] on button "Link Writer" at bounding box center [1036, 455] width 89 height 45
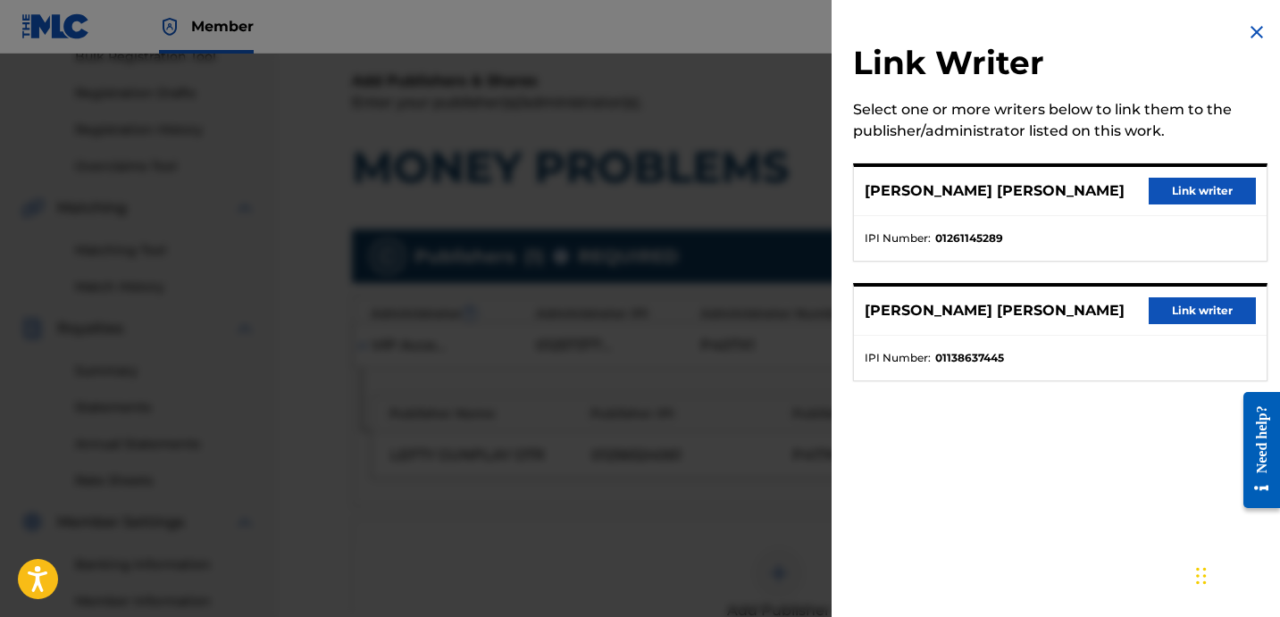
click at [1187, 192] on button "Link writer" at bounding box center [1201, 191] width 107 height 27
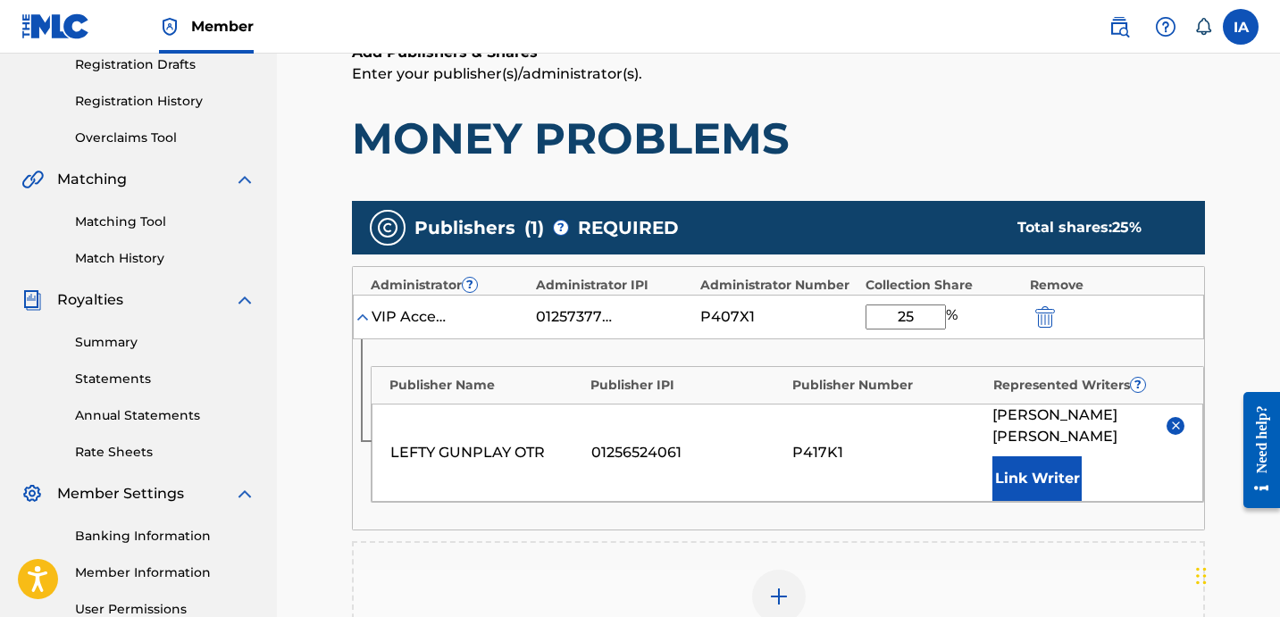
scroll to position [344, 0]
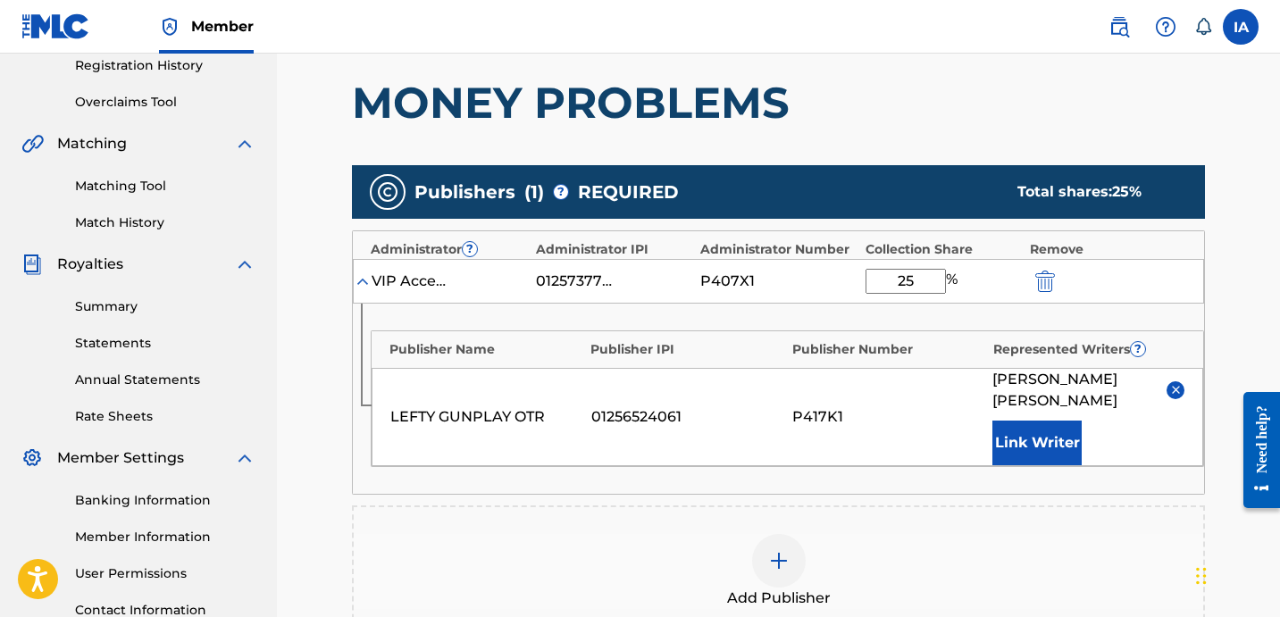
click at [848, 541] on div "Add Publisher" at bounding box center [778, 571] width 849 height 75
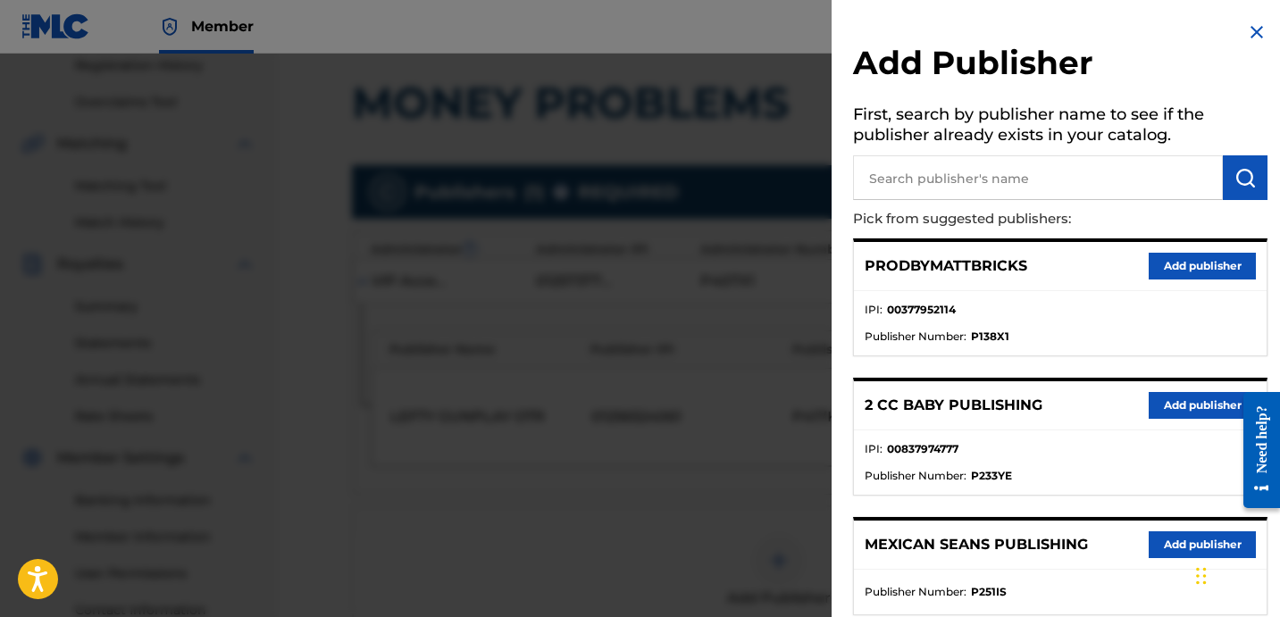
click at [1012, 179] on input "text" at bounding box center [1038, 177] width 370 height 45
type input "ZAY"
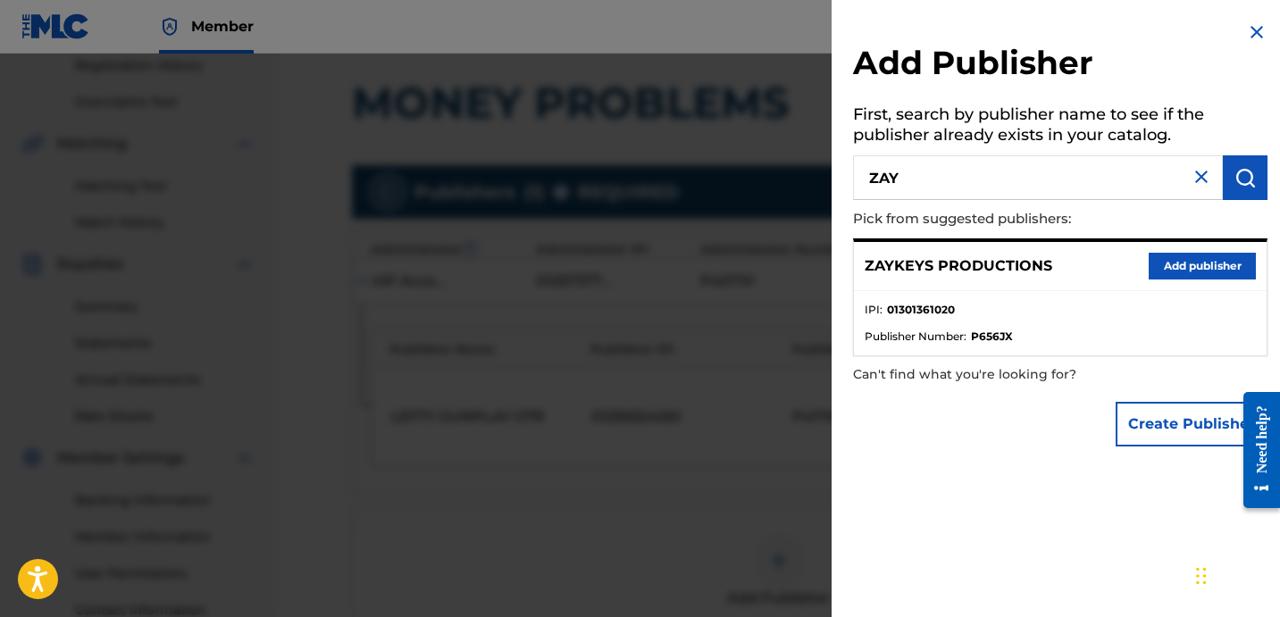
click at [1198, 264] on button "Add publisher" at bounding box center [1201, 266] width 107 height 27
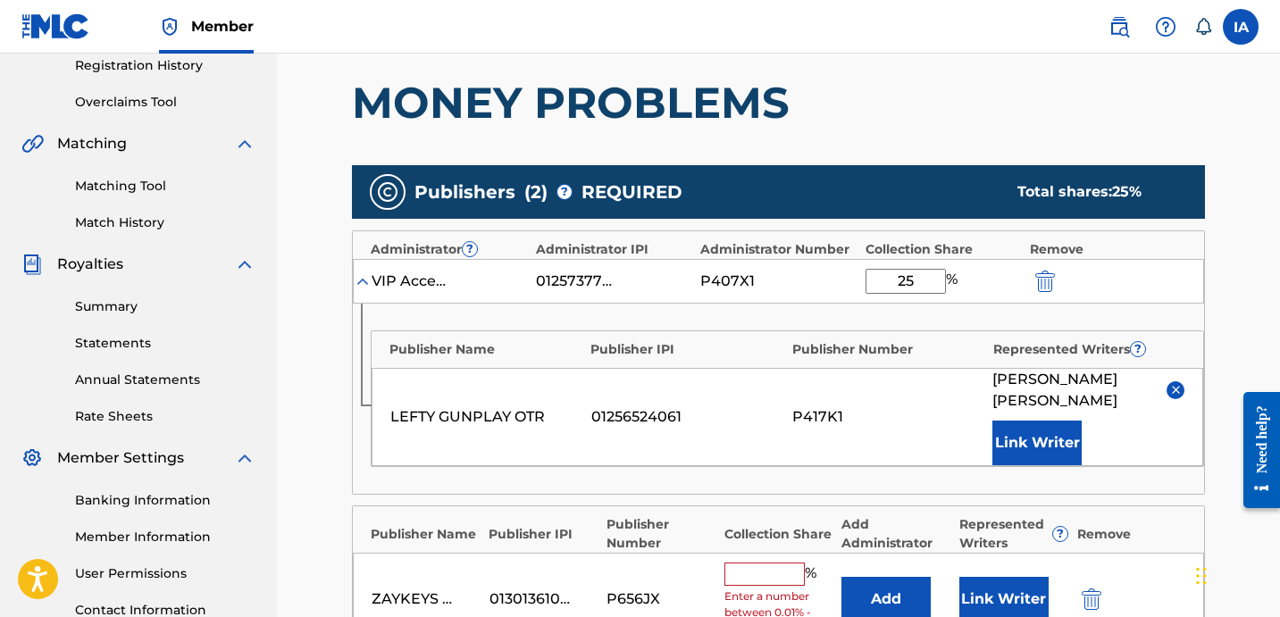
click at [774, 578] on input "text" at bounding box center [764, 574] width 80 height 23
type input "50"
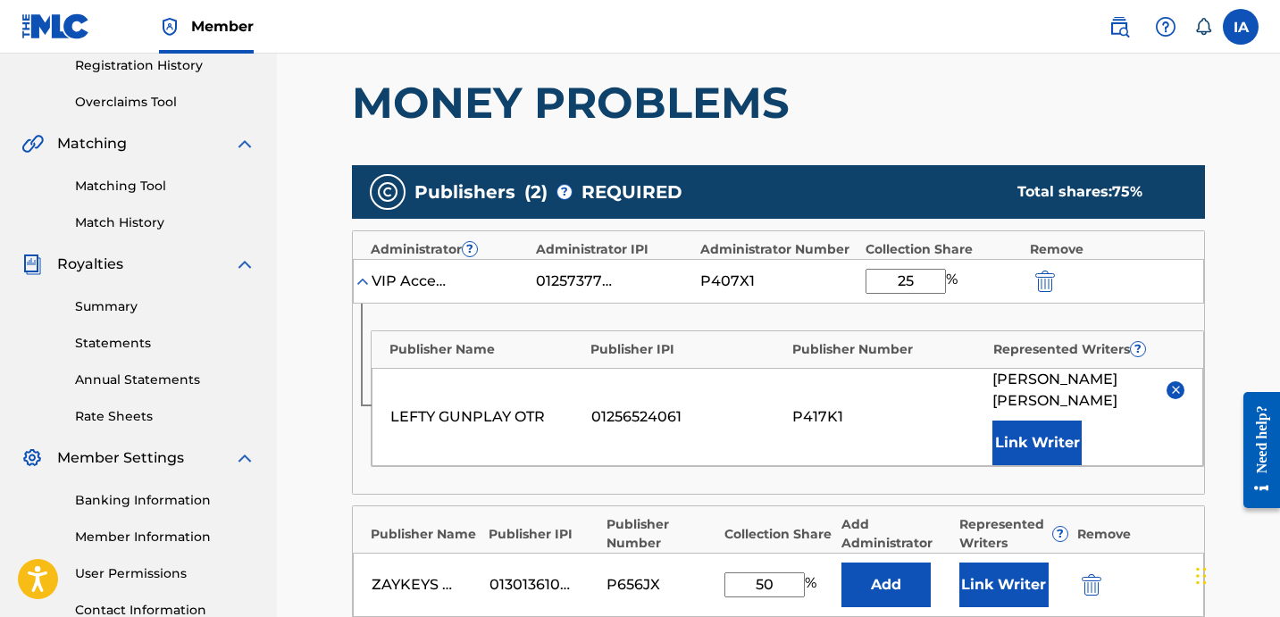
drag, startPoint x: 789, startPoint y: 587, endPoint x: 598, endPoint y: 469, distance: 224.5
click at [626, 493] on div "Publishers ( 2 ) ? REQUIRED Total shares: 75 % Administrator ? Administrator IP…" at bounding box center [778, 463] width 853 height 597
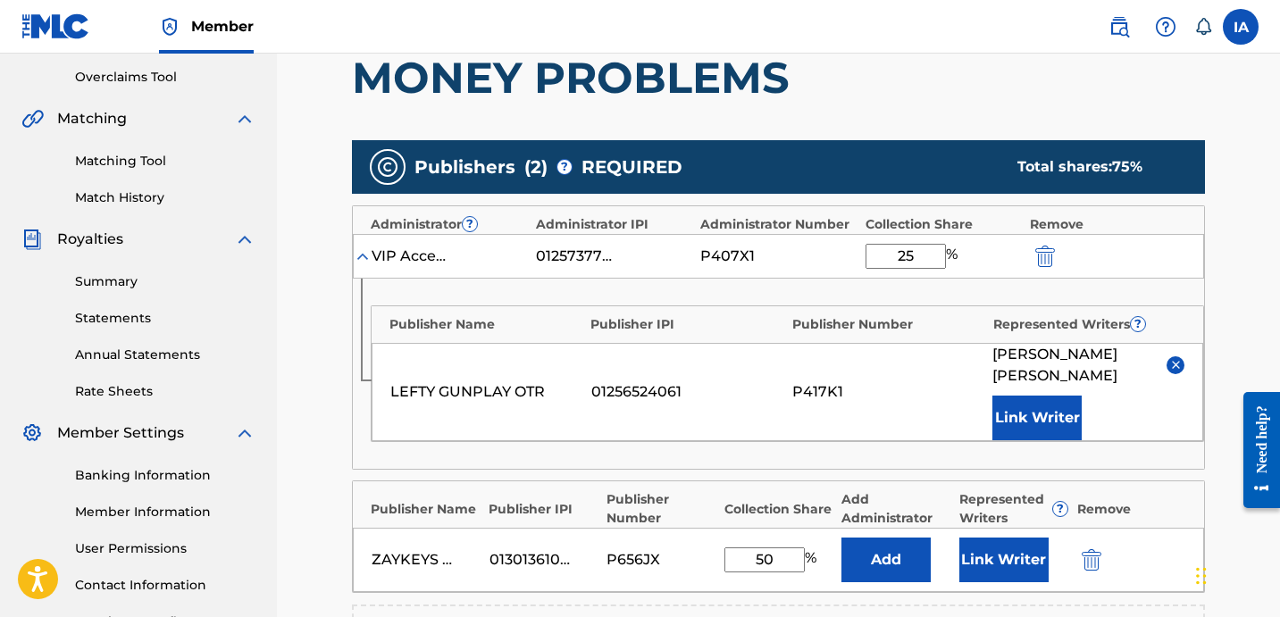
scroll to position [402, 0]
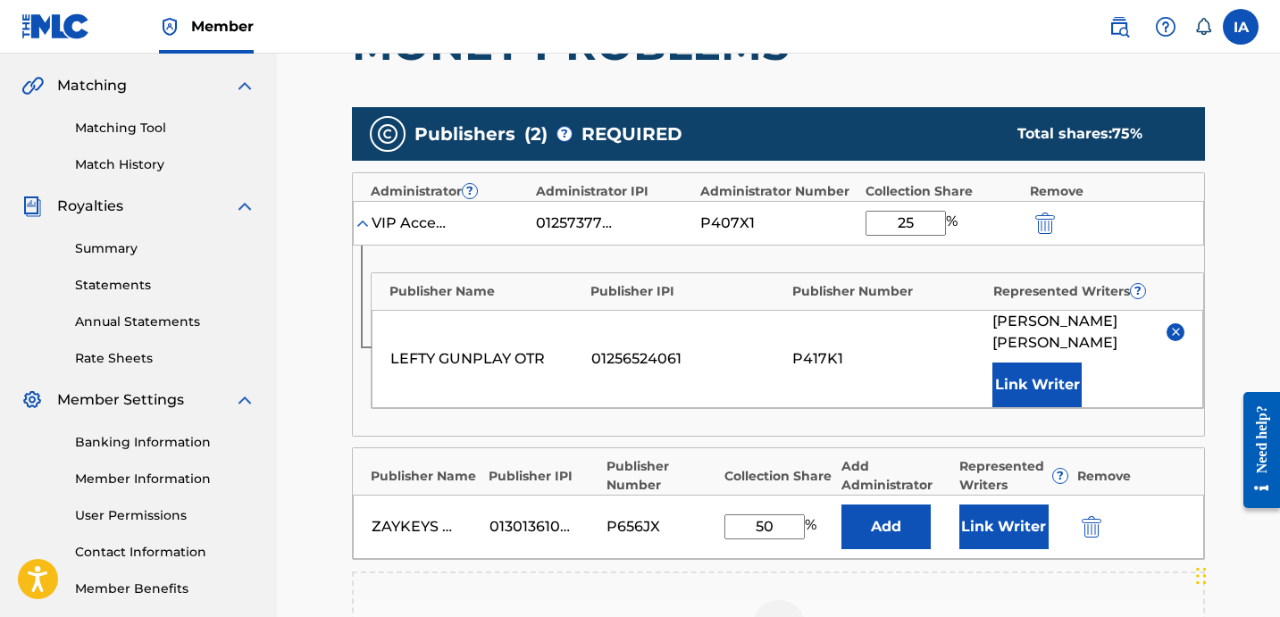
click at [888, 530] on button "Add" at bounding box center [885, 527] width 89 height 45
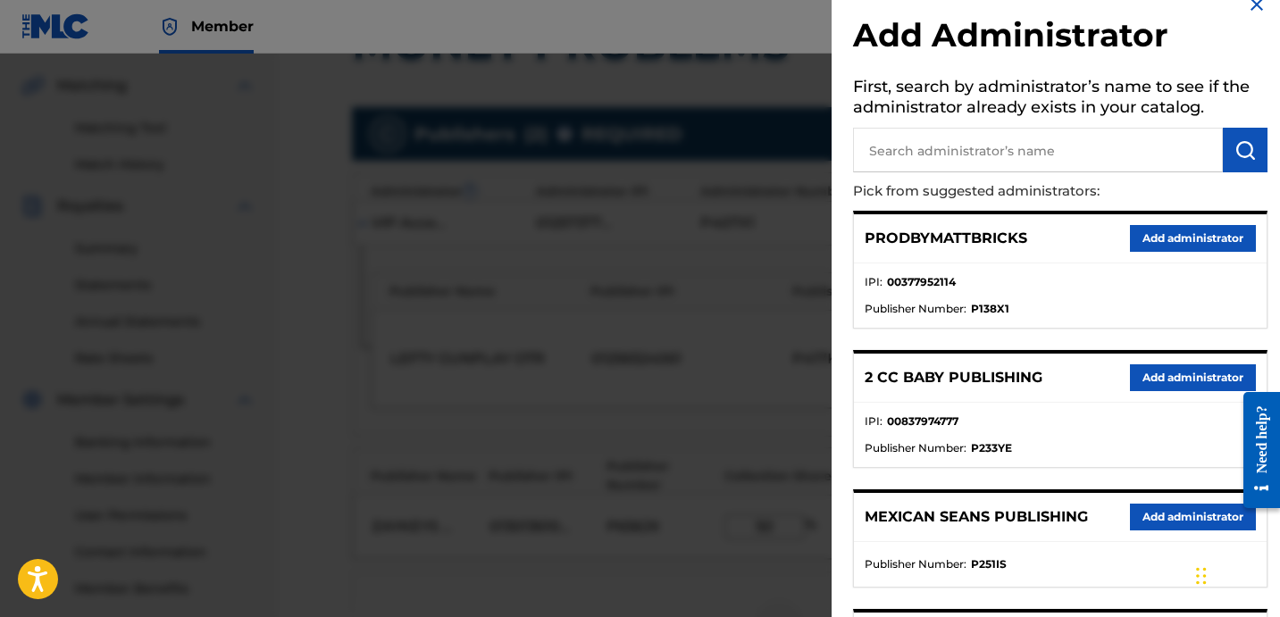
scroll to position [58, 0]
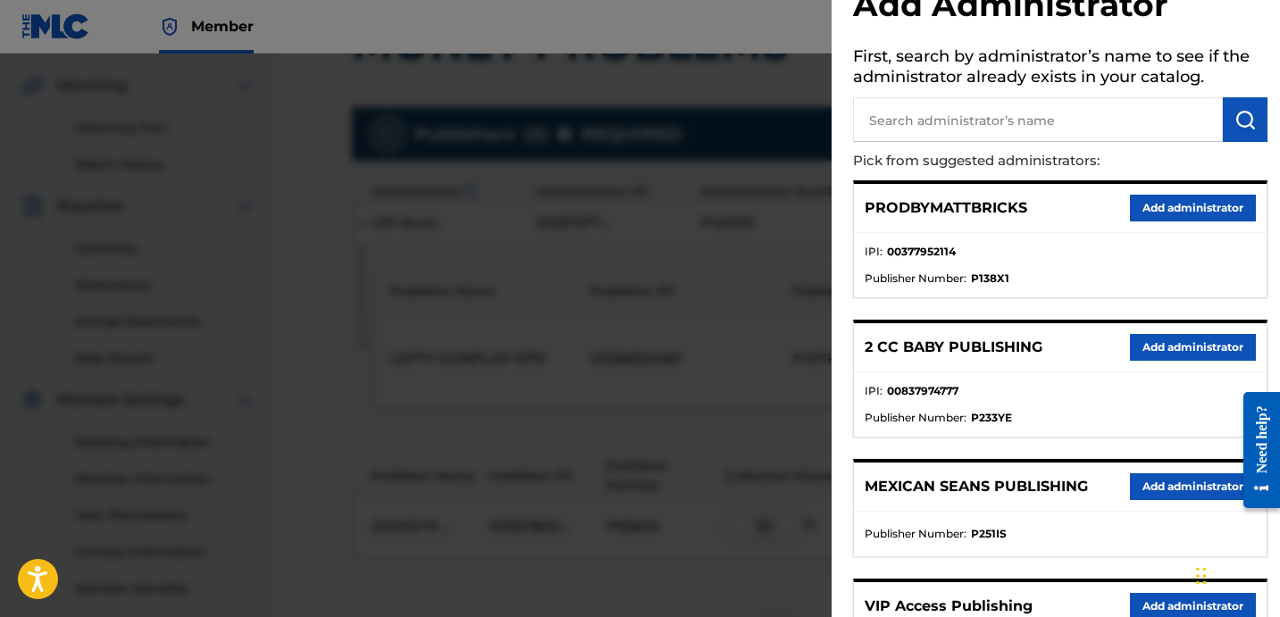
click at [1147, 598] on button "Add administrator" at bounding box center [1193, 606] width 126 height 27
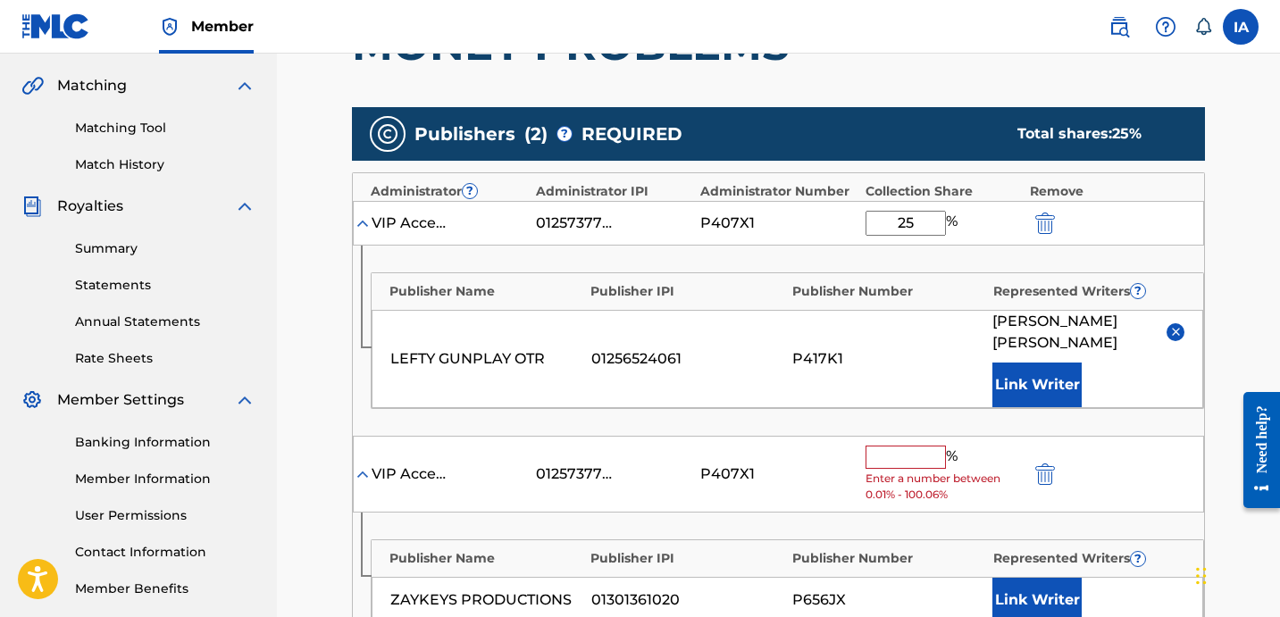
click at [922, 463] on input "text" at bounding box center [905, 457] width 80 height 23
paste input "50"
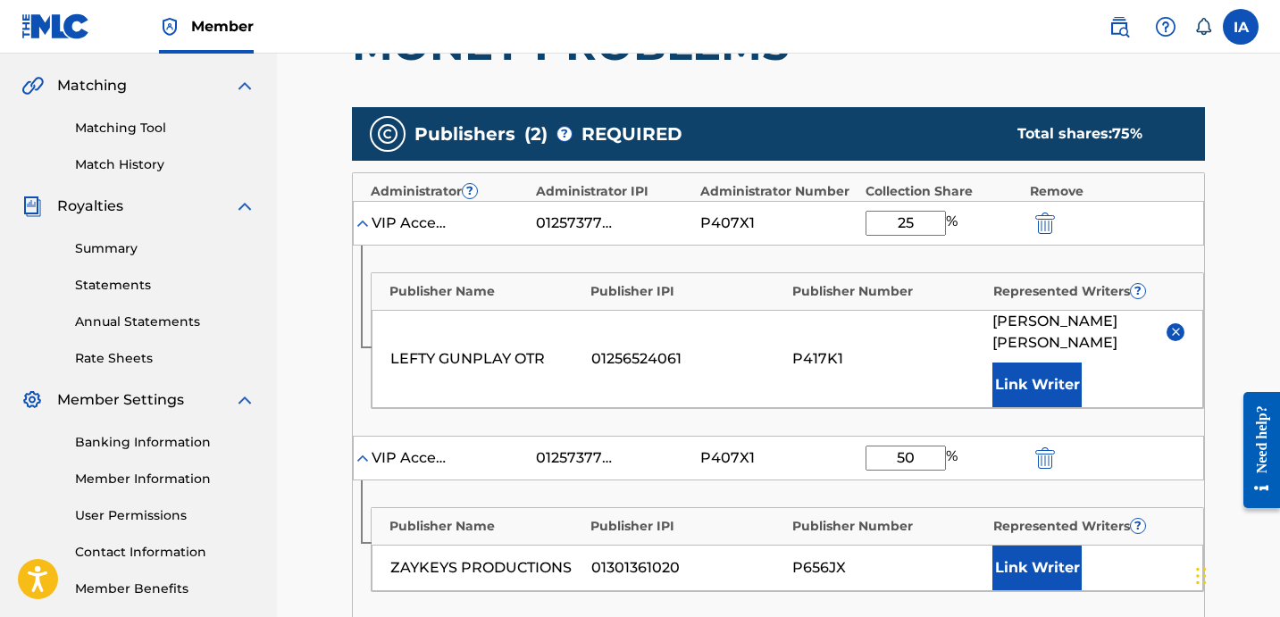
type input "50"
click at [1017, 552] on button "Link Writer" at bounding box center [1036, 568] width 89 height 45
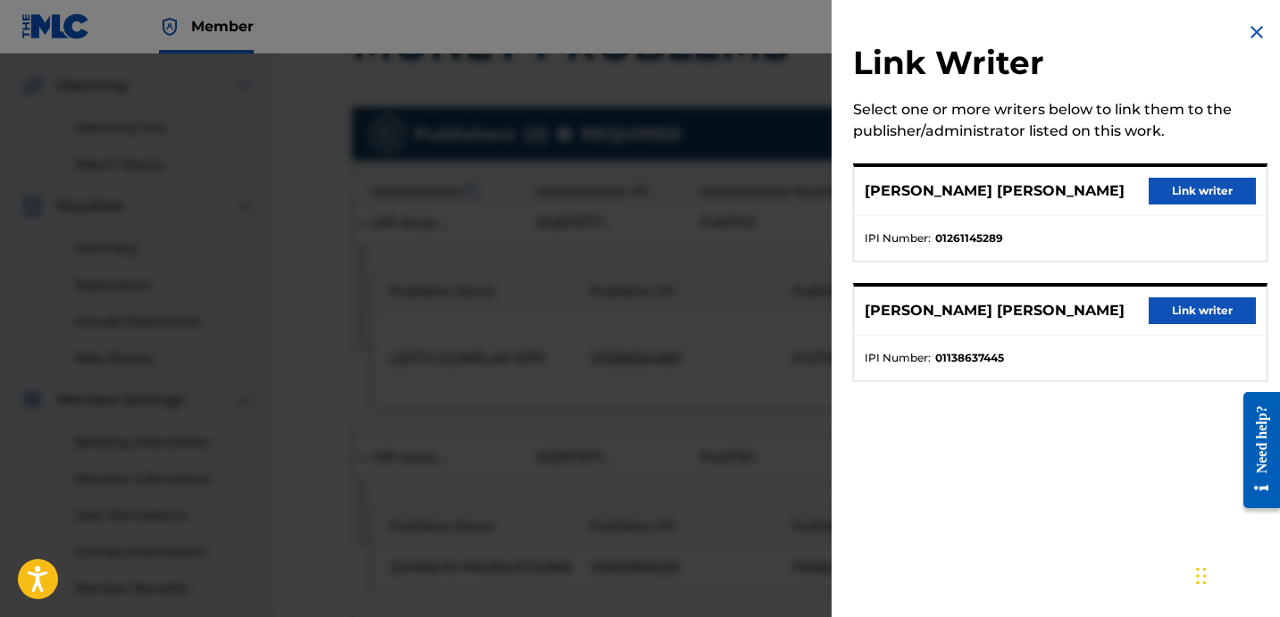
click at [1198, 317] on button "Link writer" at bounding box center [1201, 310] width 107 height 27
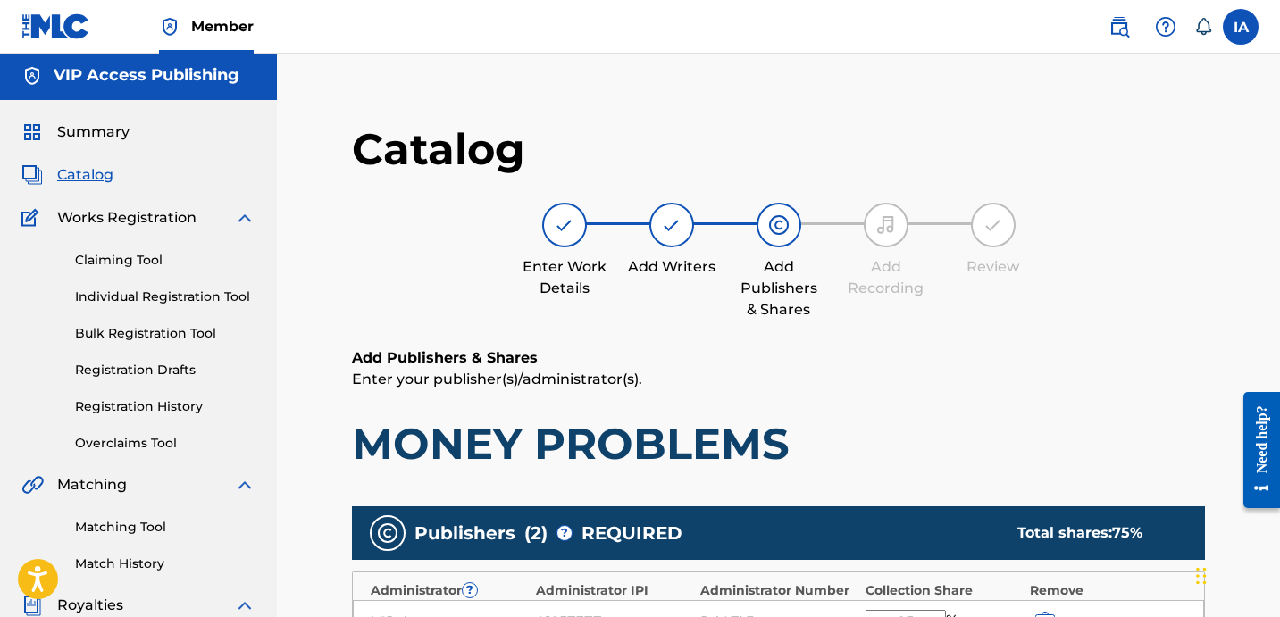
scroll to position [0, 0]
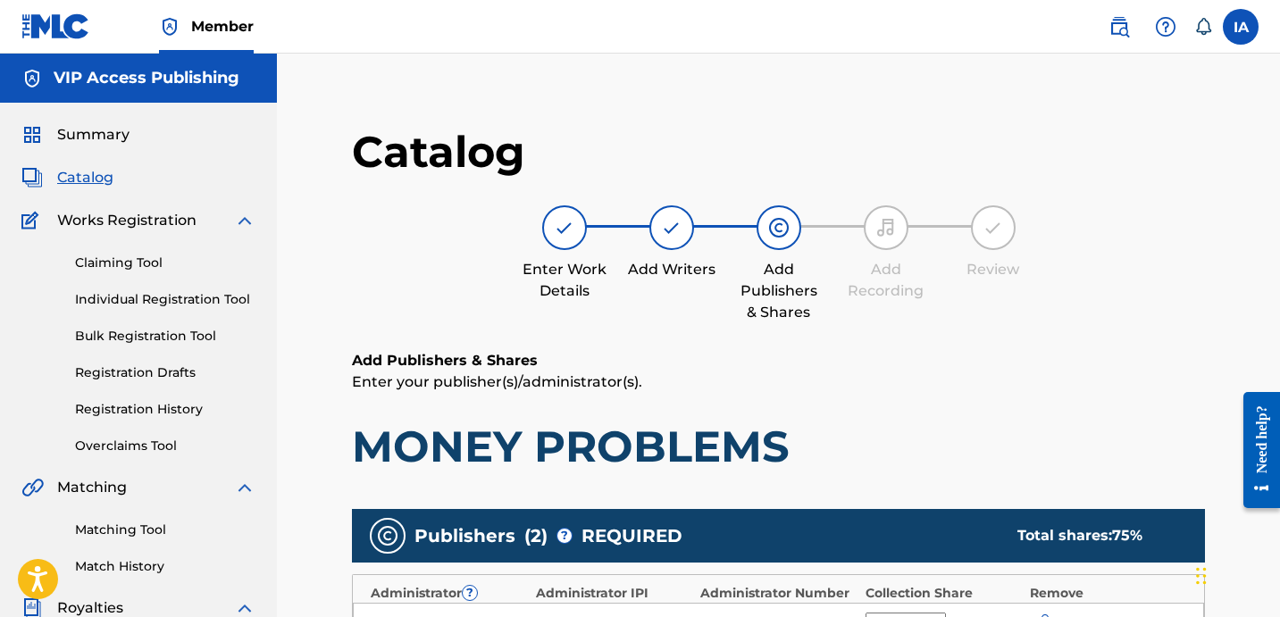
click at [833, 355] on h6 "Add Publishers & Shares" at bounding box center [778, 360] width 853 height 21
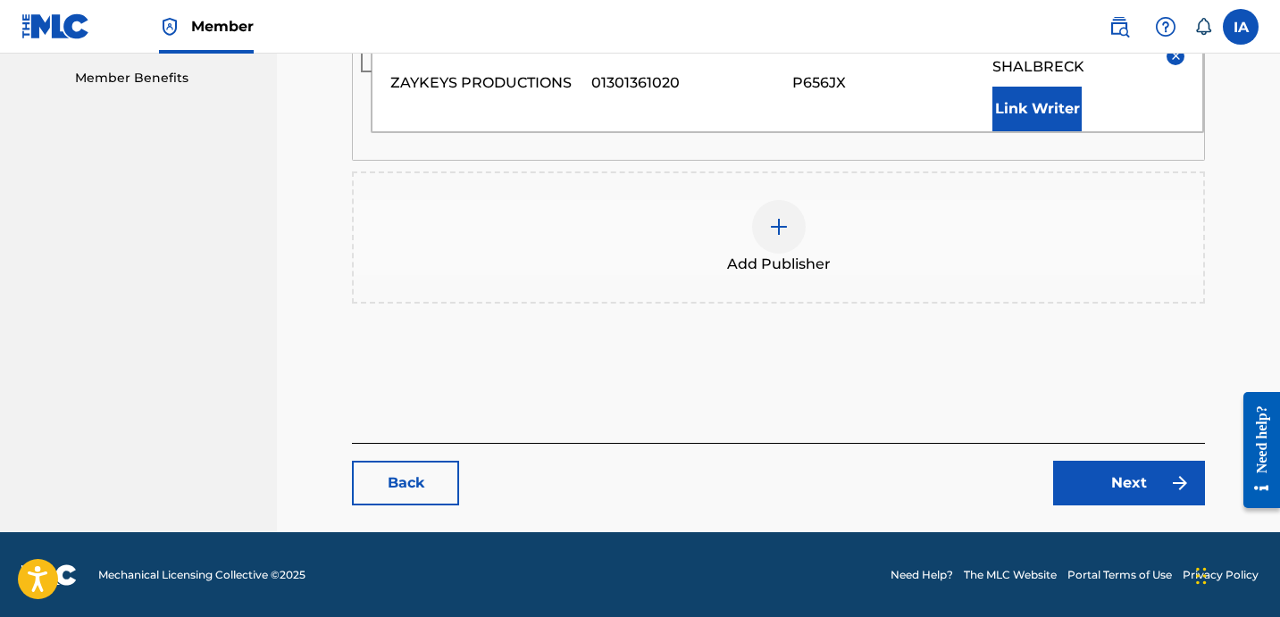
scroll to position [935, 0]
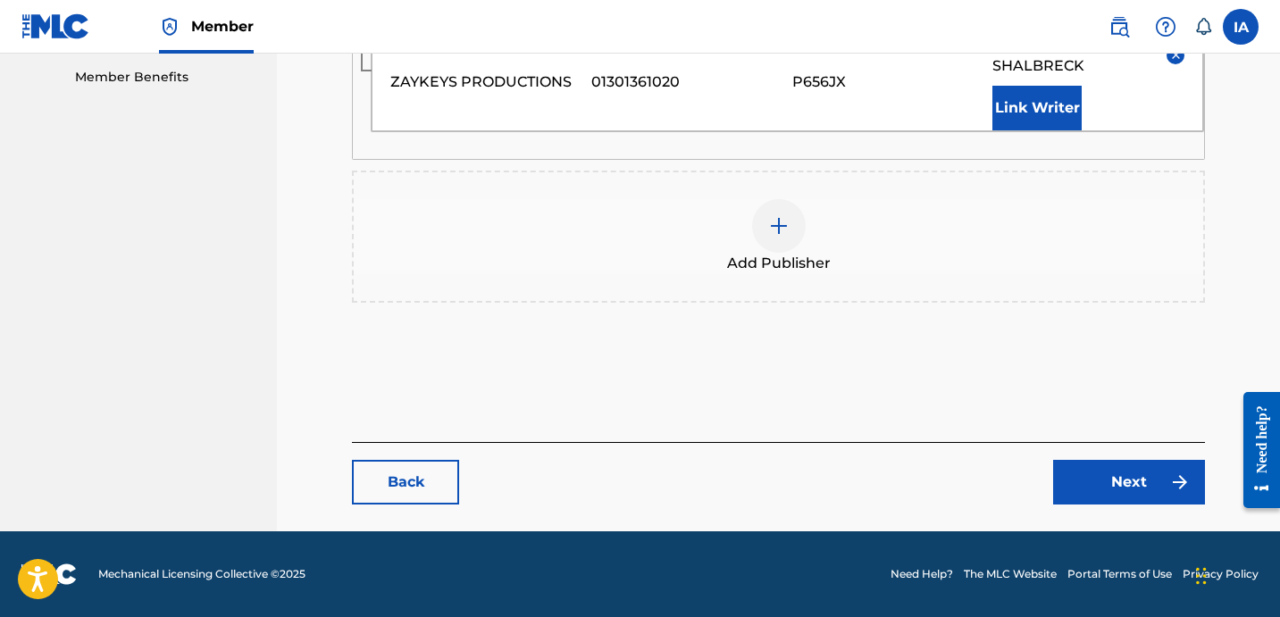
click at [1163, 493] on link "Next" at bounding box center [1129, 482] width 152 height 45
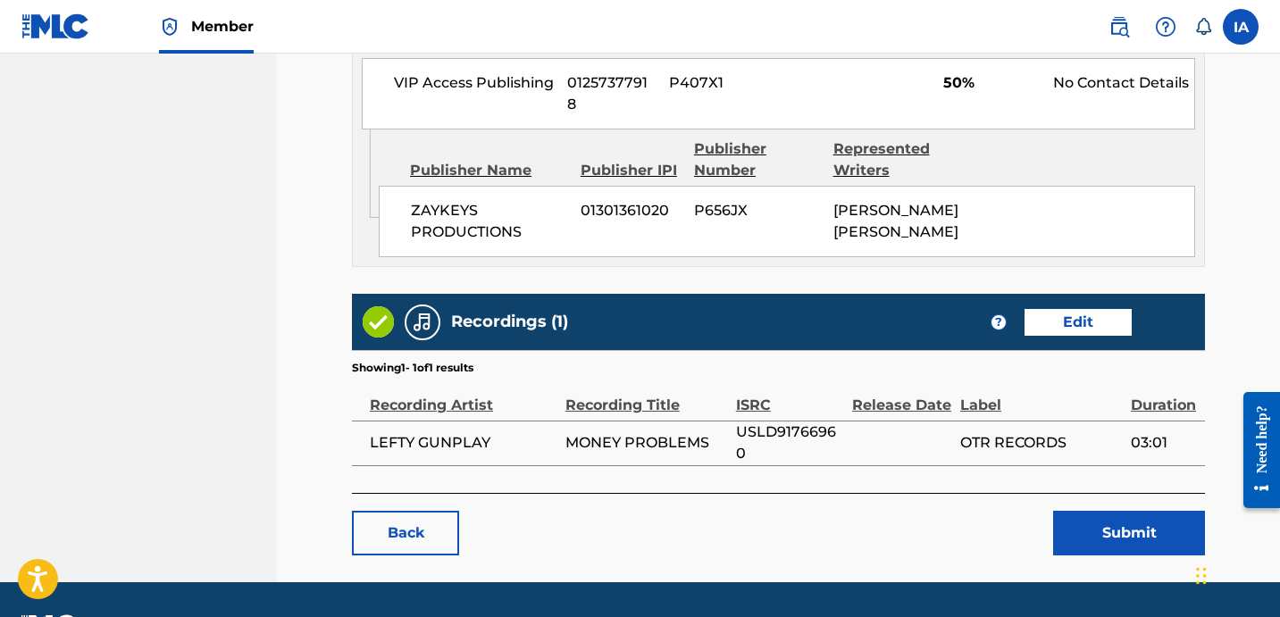
scroll to position [1484, 0]
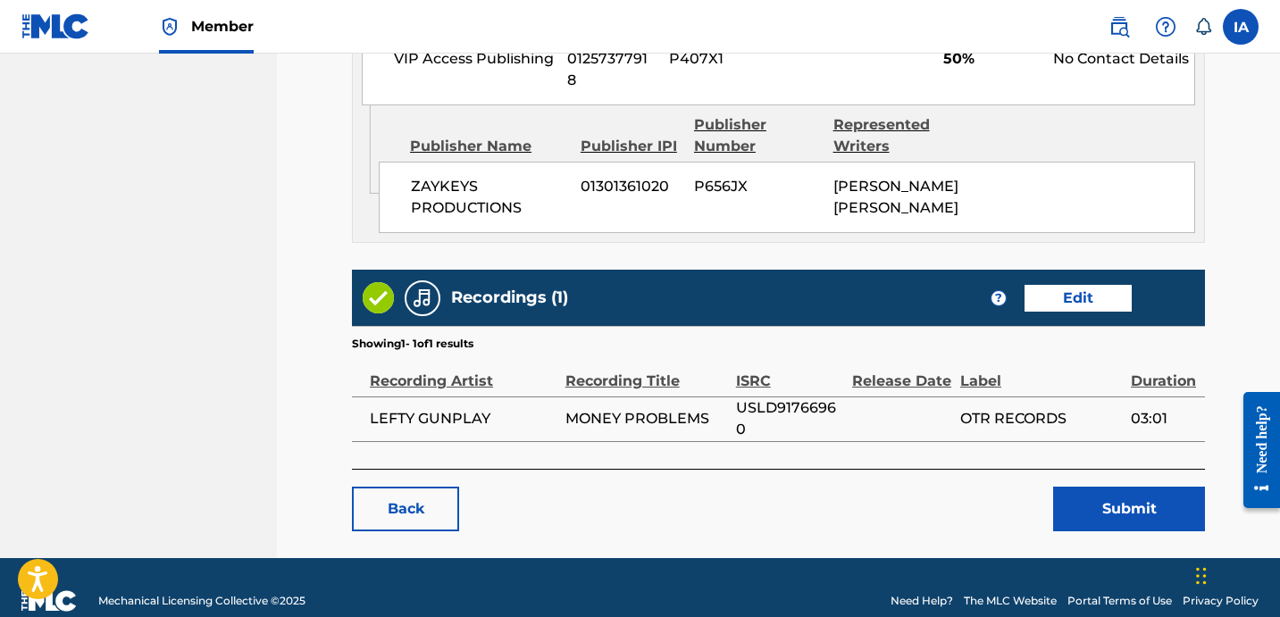
click at [1079, 487] on button "Submit" at bounding box center [1129, 509] width 152 height 45
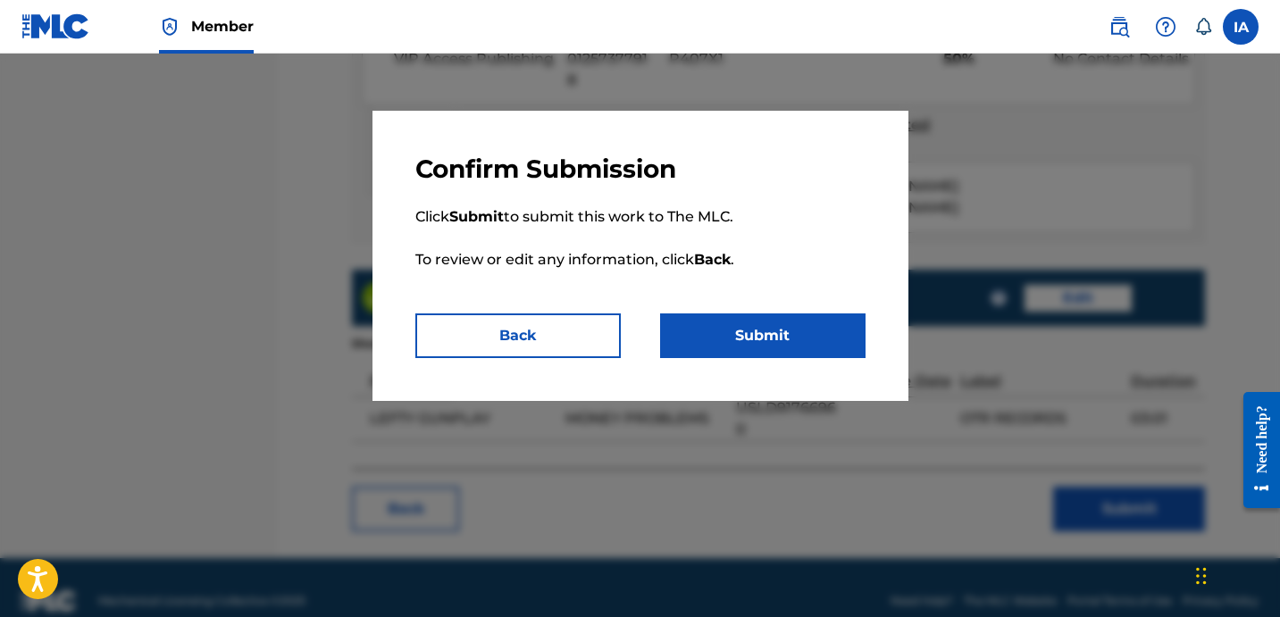
click at [811, 321] on button "Submit" at bounding box center [762, 335] width 205 height 45
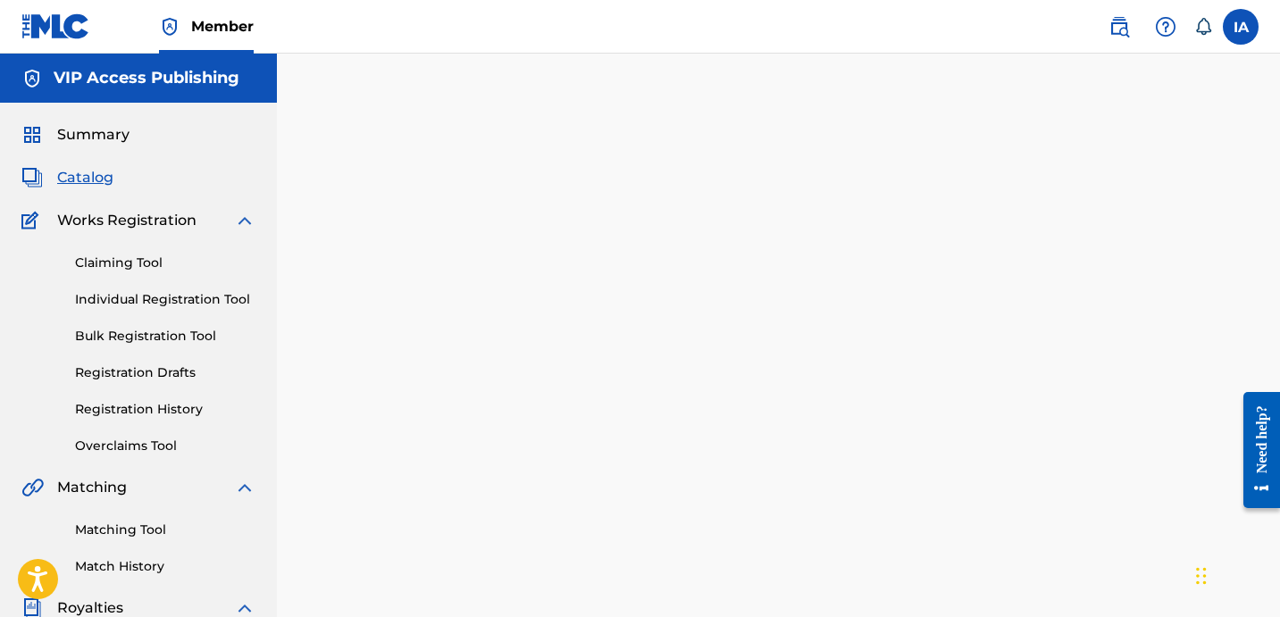
click at [520, 233] on div "Back Done" at bounding box center [778, 406] width 853 height 563
click at [441, 336] on div "Back Done" at bounding box center [778, 406] width 853 height 563
click at [176, 415] on link "Registration History" at bounding box center [165, 409] width 180 height 19
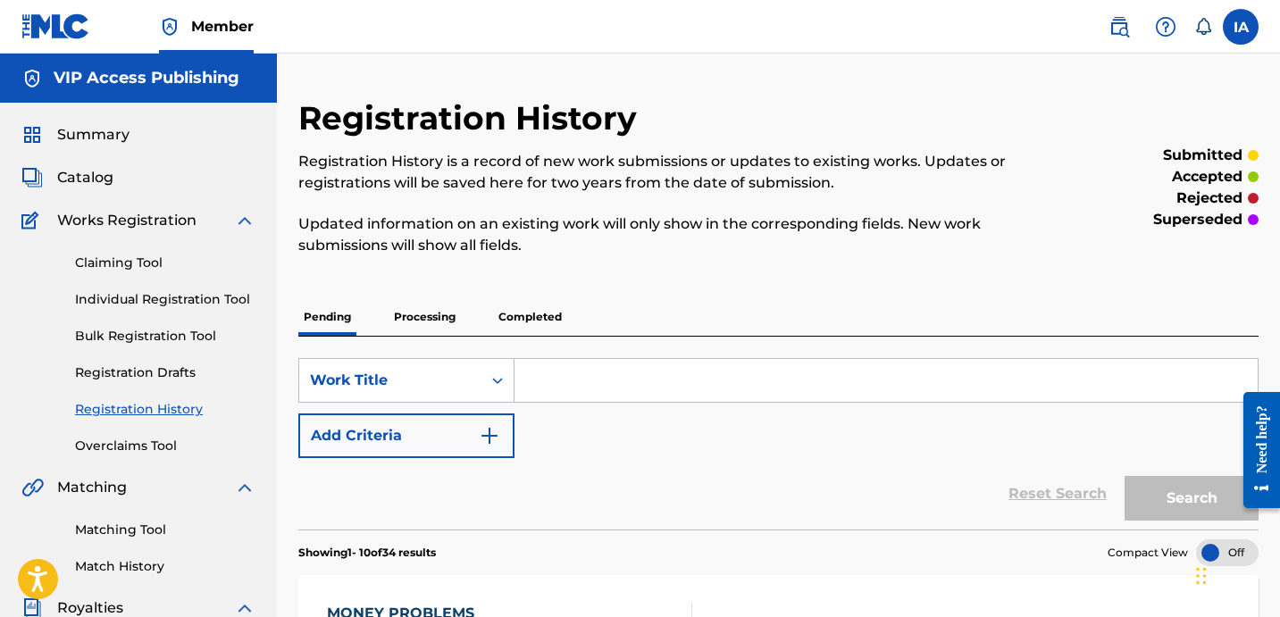
click at [612, 268] on div "Registration History Registration History is a record of new work submissions o…" at bounding box center [667, 187] width 739 height 179
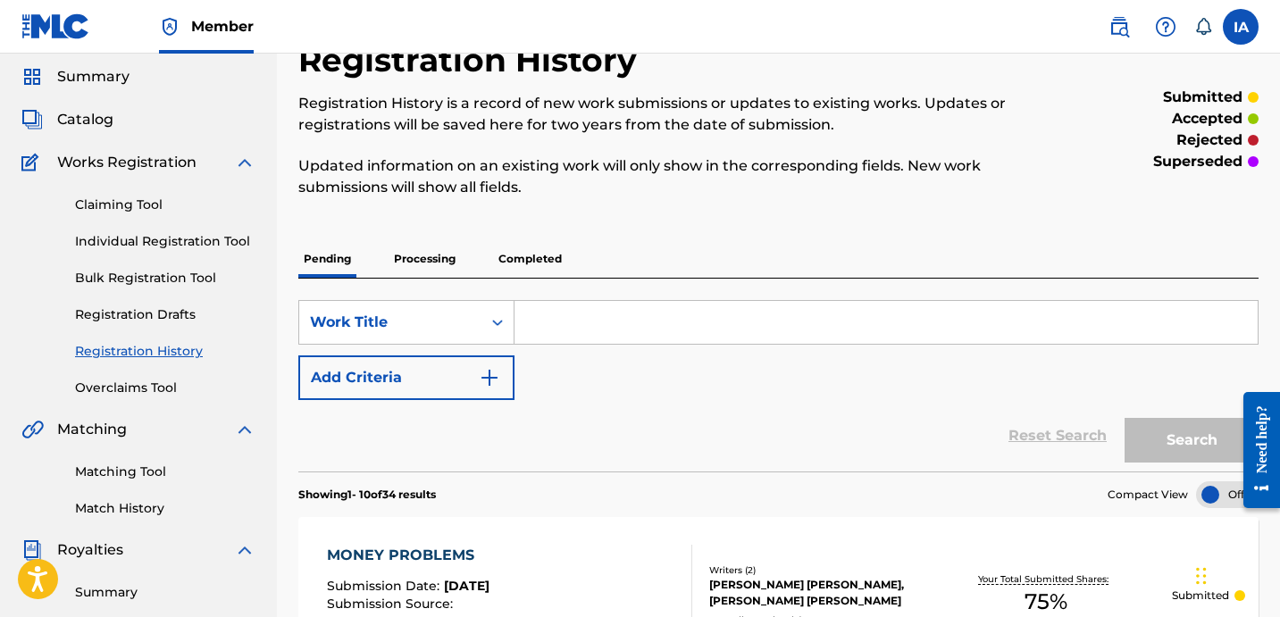
click at [685, 240] on div "Pending Processing Completed" at bounding box center [778, 259] width 960 height 38
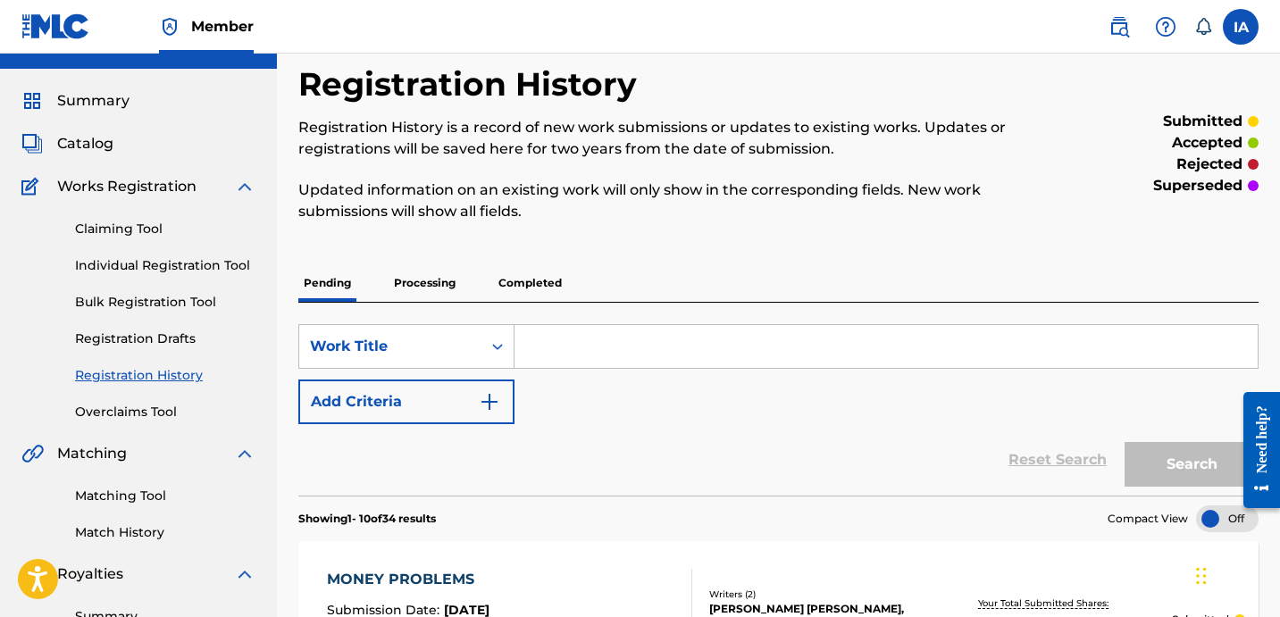
scroll to position [0, 0]
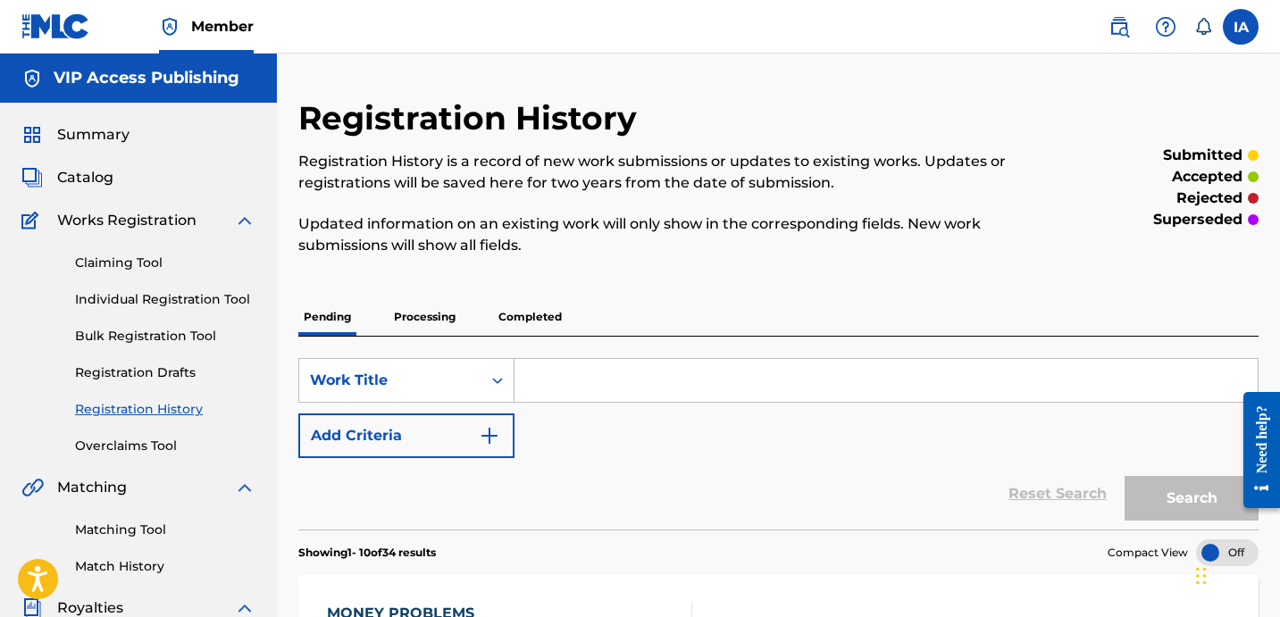
click at [212, 304] on link "Individual Registration Tool" at bounding box center [165, 299] width 180 height 19
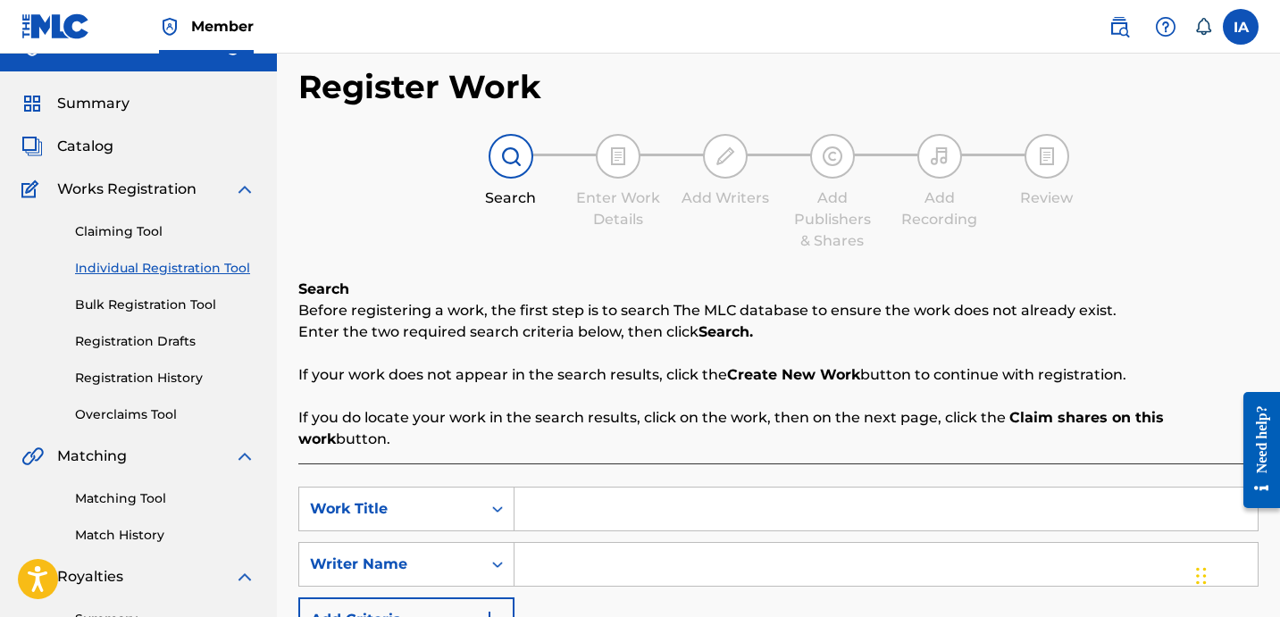
scroll to position [58, 0]
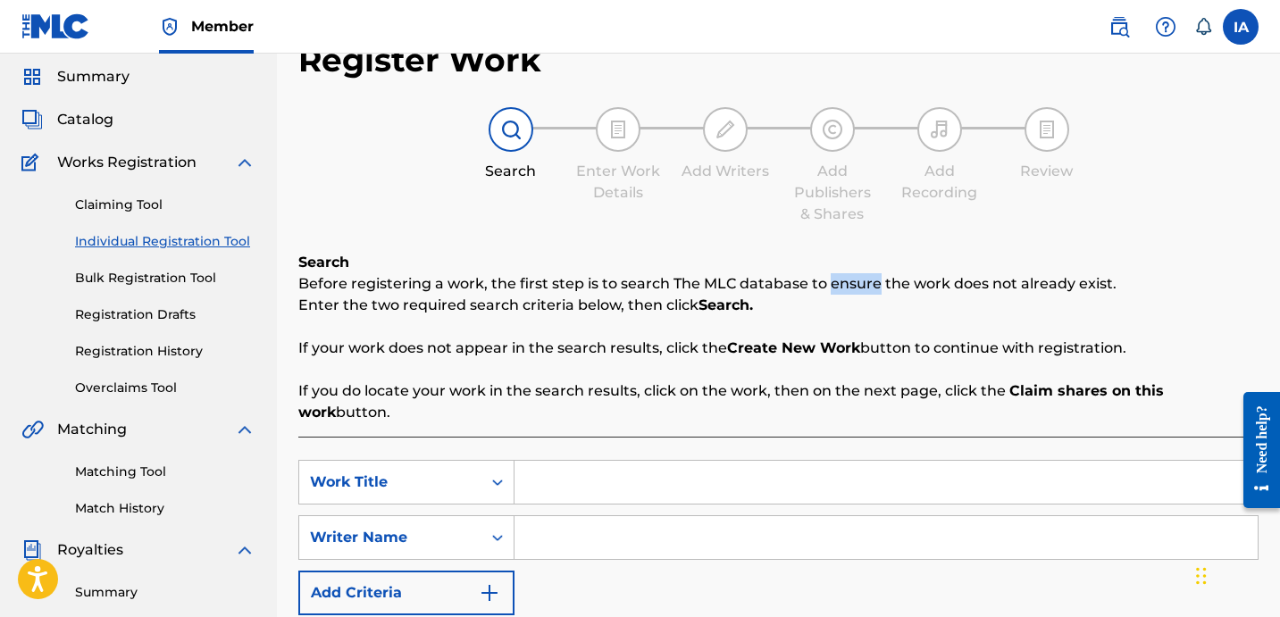
click at [809, 255] on div "Search Before registering a work, the first step is to search The MLC database …" at bounding box center [778, 337] width 960 height 171
click at [764, 238] on div "Register Work Search Enter Work Details Add Writers Add Publishers & Shares Add…" at bounding box center [778, 394] width 960 height 708
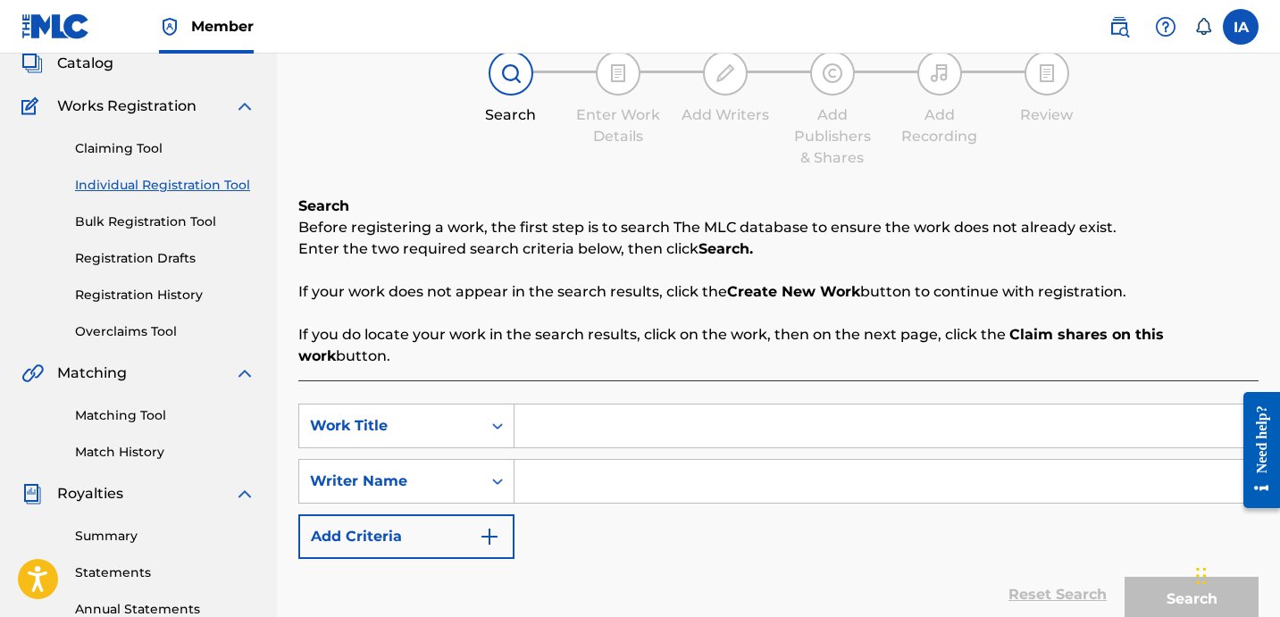
scroll to position [117, 0]
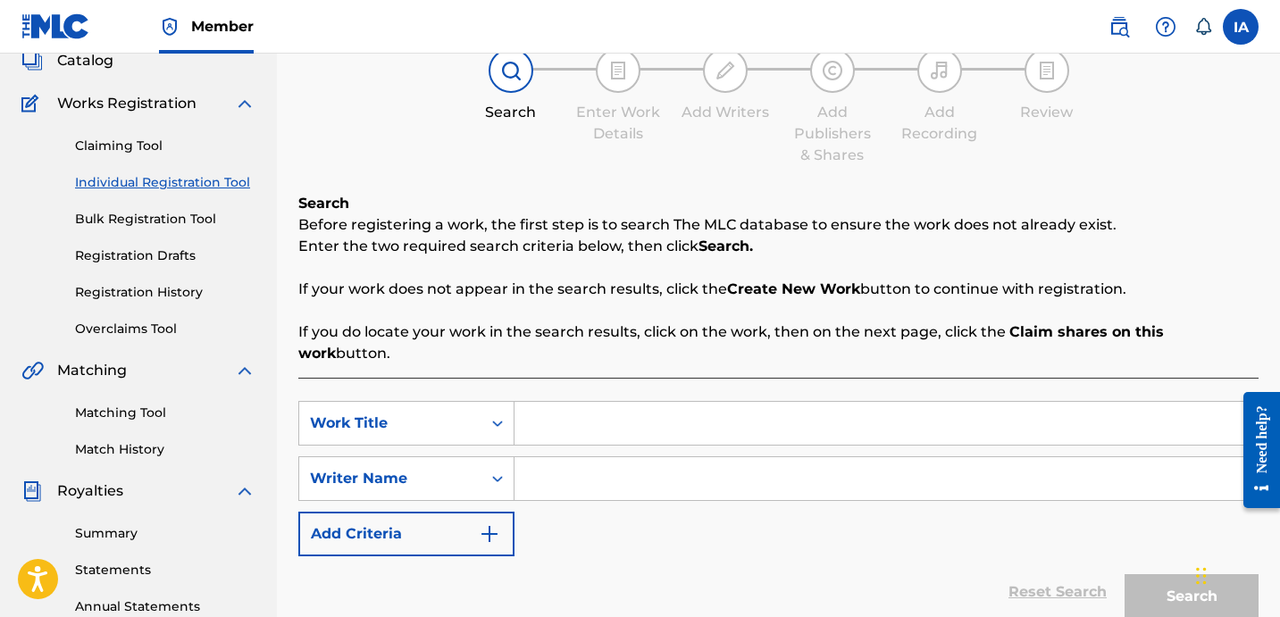
click at [659, 378] on div "SearchWithCriteria7b6d02e1-76da-4ab3-a127-288d87cf3c07 Work Title SearchWithCri…" at bounding box center [778, 524] width 960 height 293
click at [686, 408] on input "Search Form" at bounding box center [885, 423] width 743 height 43
paste input "MAN NOW"
type input "MAN NOW"
click at [774, 469] on input "Search Form" at bounding box center [885, 478] width 743 height 43
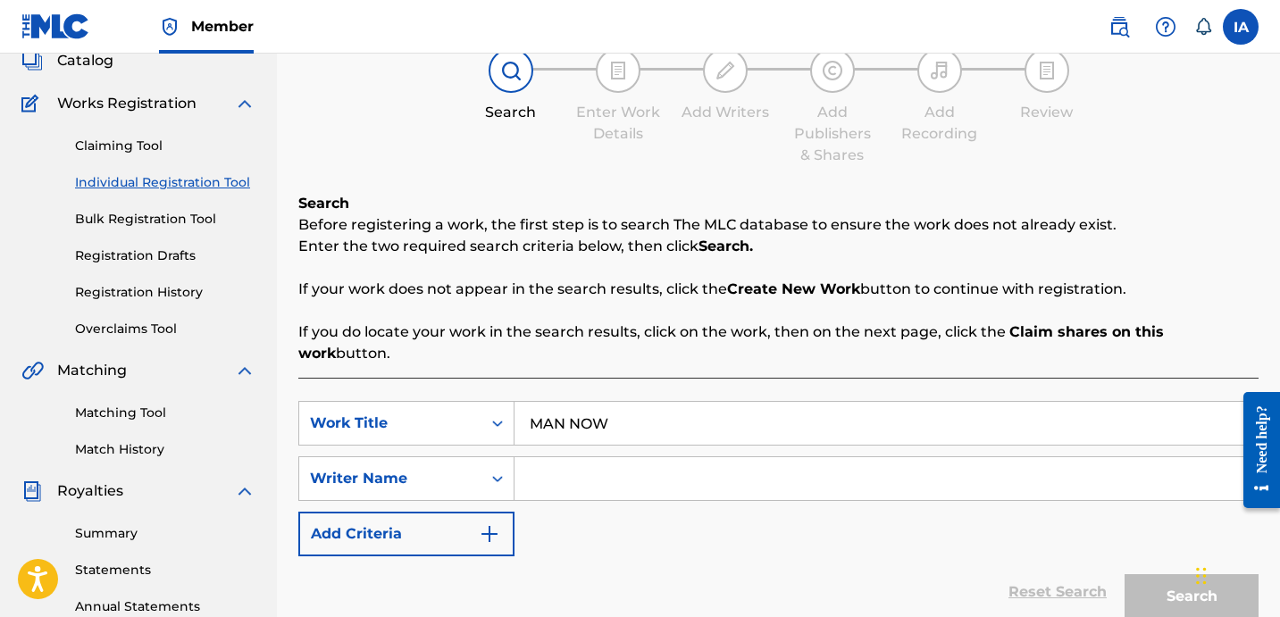
paste input "SHALBRECK [PERSON_NAME]"
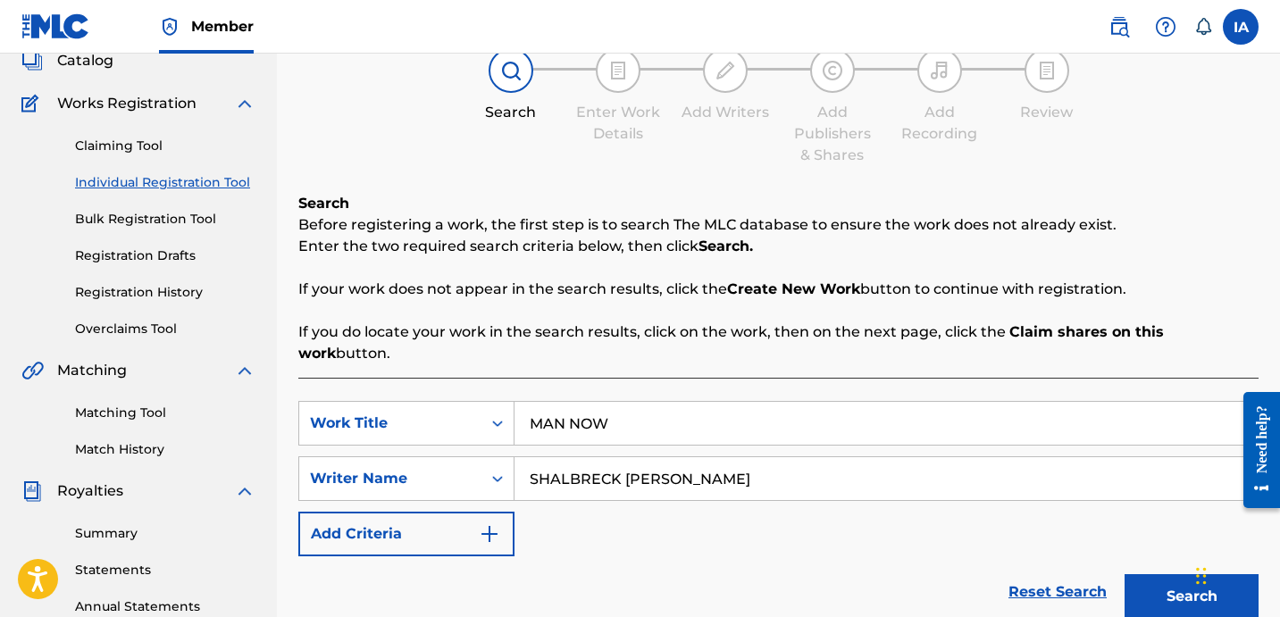
scroll to position [121, 0]
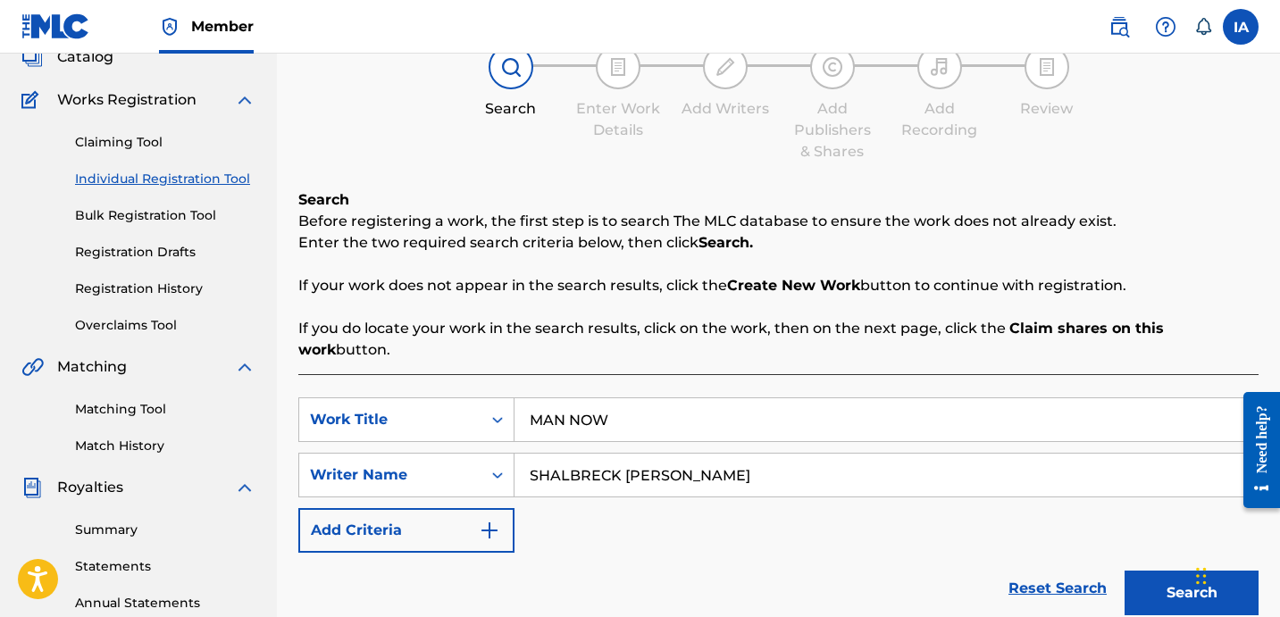
type input "SHALBRECK [PERSON_NAME]"
click at [1139, 571] on button "Search" at bounding box center [1191, 593] width 134 height 45
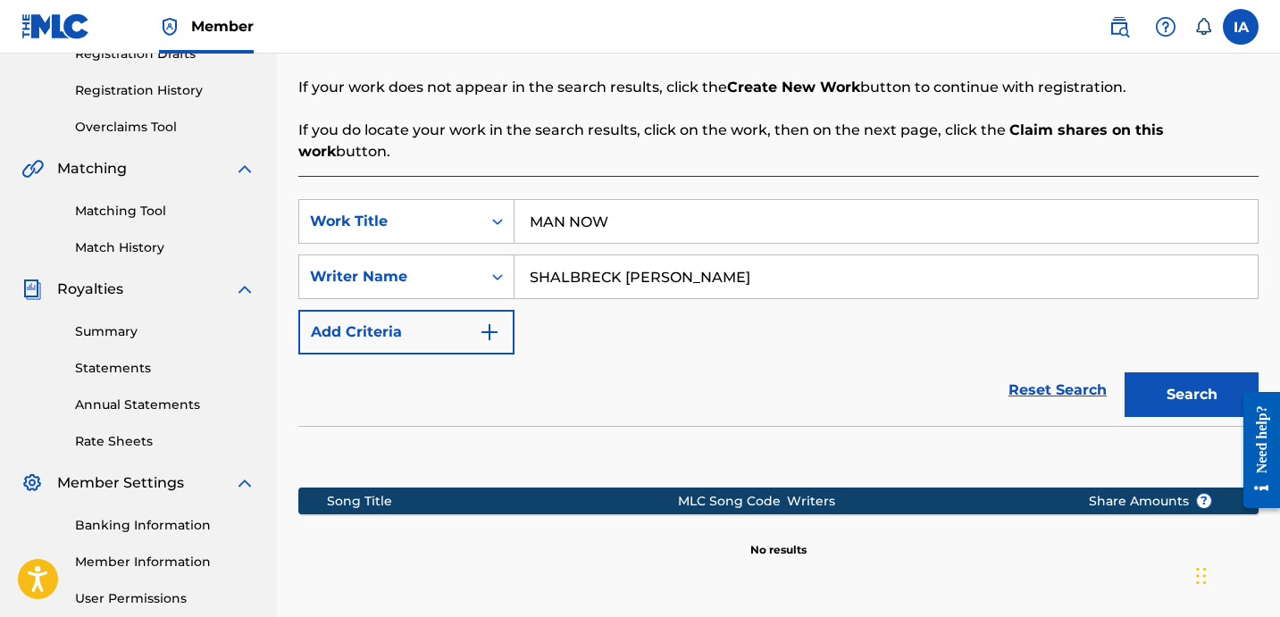
scroll to position [436, 0]
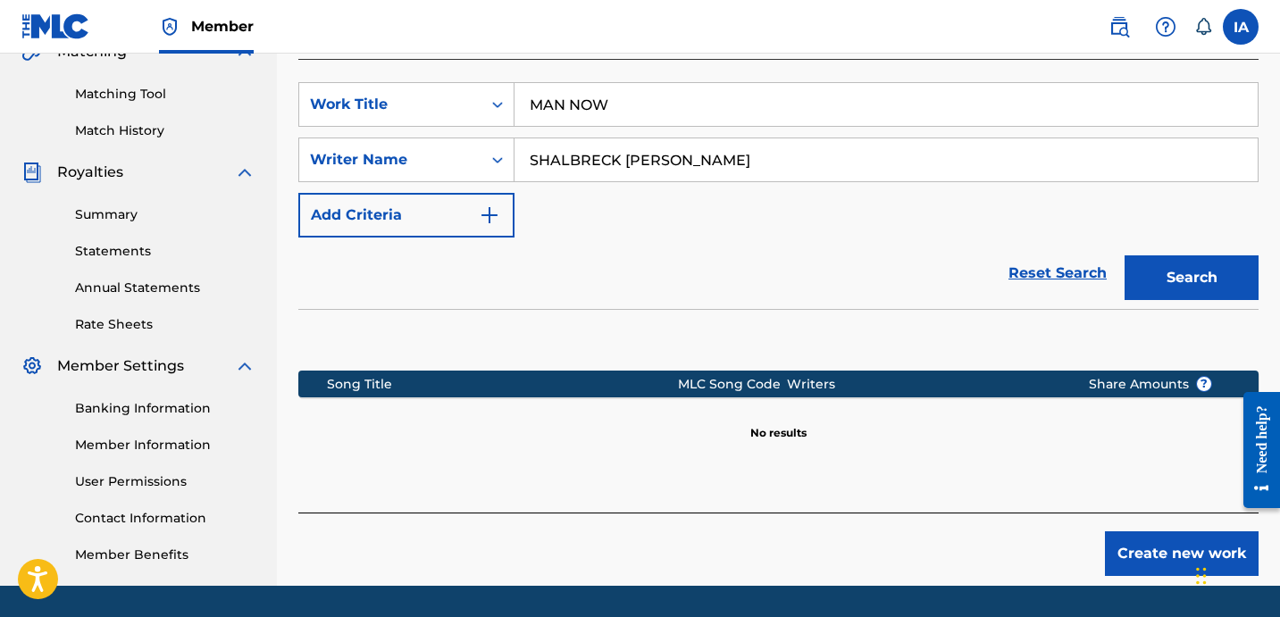
click at [794, 255] on div "Reset Search Search" at bounding box center [778, 273] width 960 height 71
click at [1144, 532] on button "Create new work" at bounding box center [1182, 553] width 154 height 45
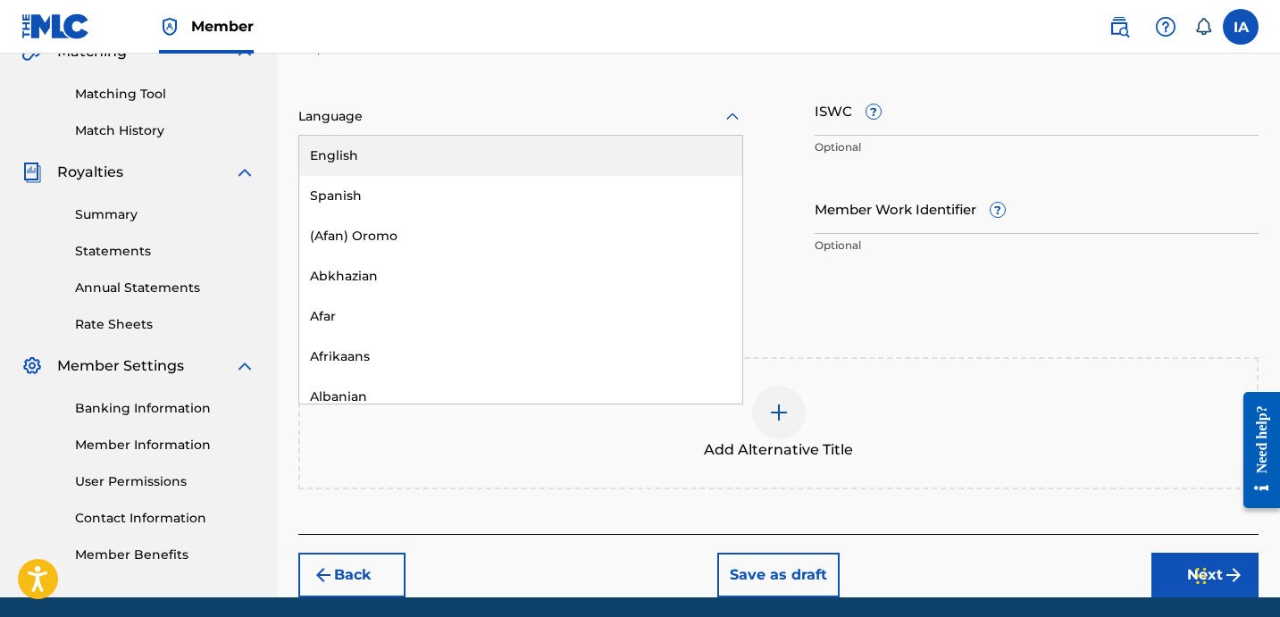
click at [478, 116] on div at bounding box center [520, 116] width 445 height 22
click at [477, 151] on div "English" at bounding box center [520, 156] width 443 height 40
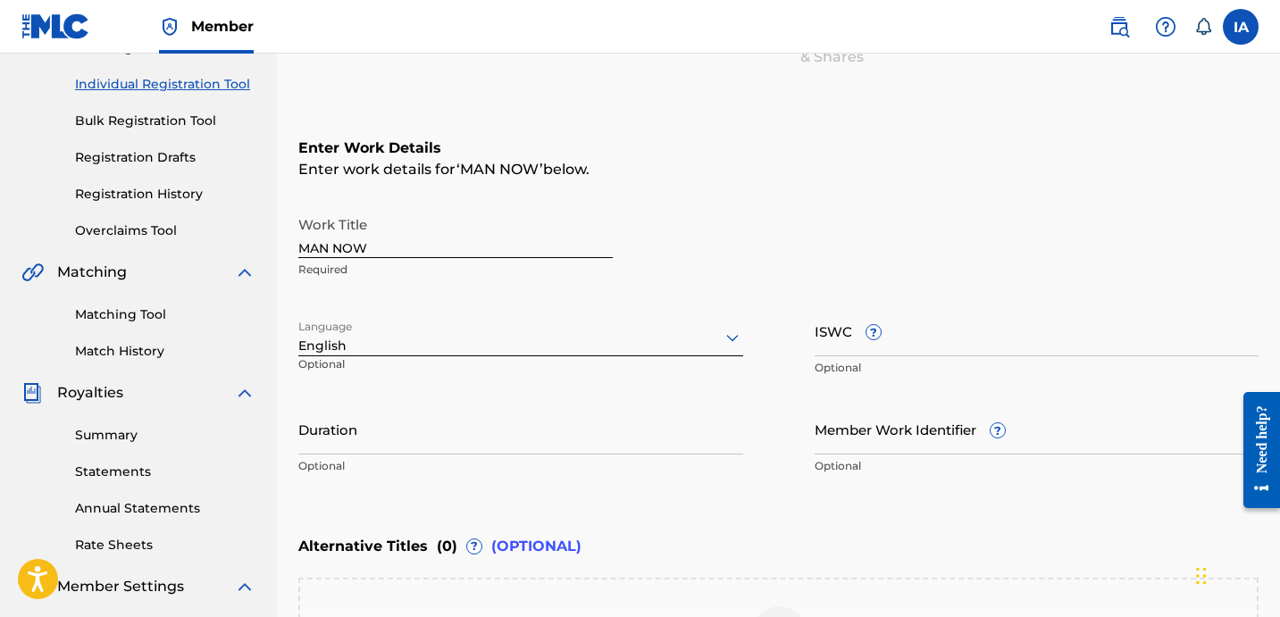
scroll to position [339, 0]
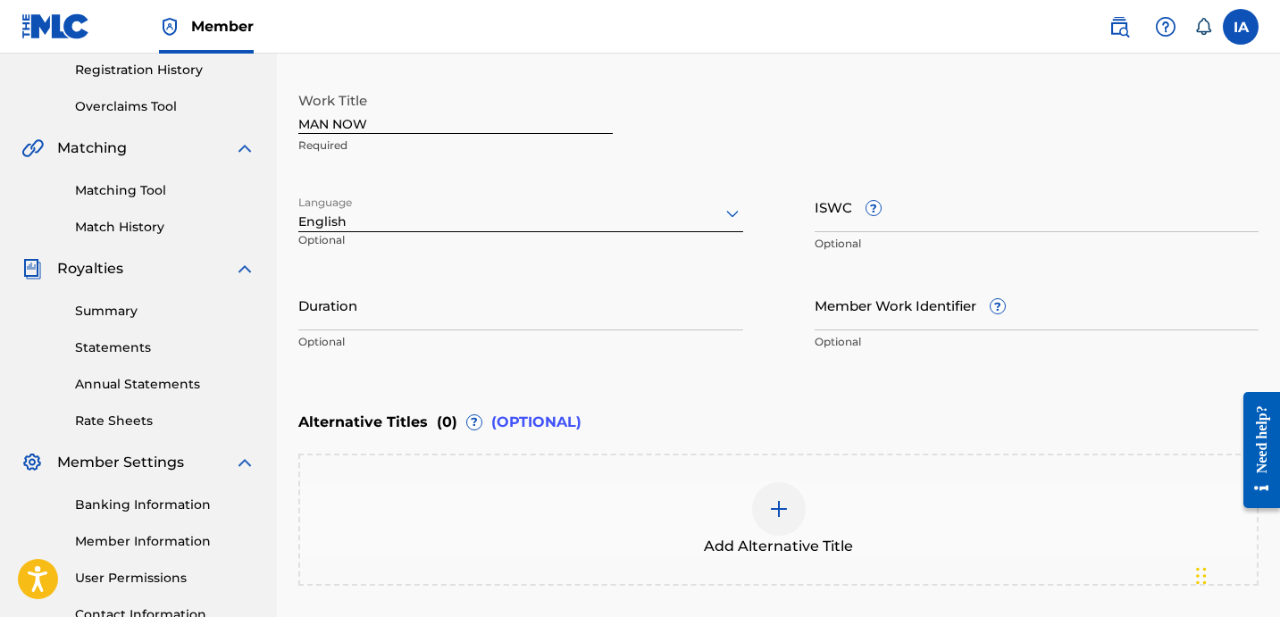
click at [468, 311] on input "Duration" at bounding box center [520, 305] width 445 height 51
click at [356, 328] on input "Duration" at bounding box center [520, 305] width 445 height 51
type input "02:56"
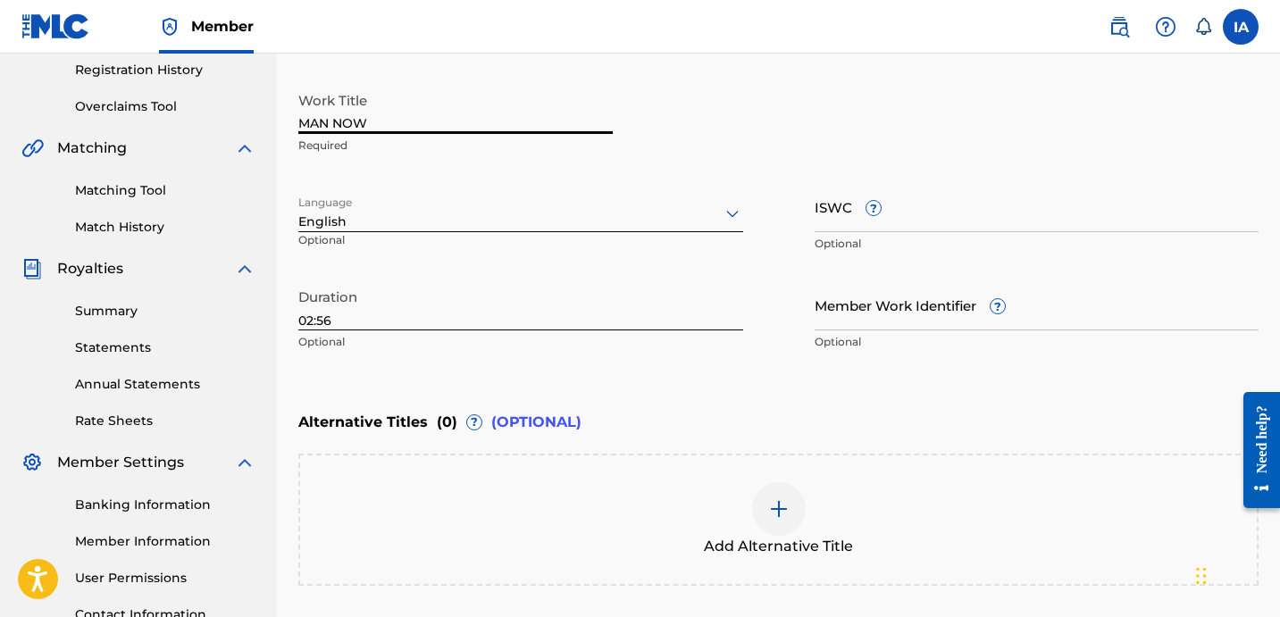
drag, startPoint x: 451, startPoint y: 110, endPoint x: 247, endPoint y: 24, distance: 220.9
click at [253, 26] on div "Member IA [GEOGRAPHIC_DATA] [PERSON_NAME] [EMAIL_ADDRESS][DOMAIN_NAME] Notifica…" at bounding box center [640, 220] width 1280 height 1119
drag, startPoint x: 453, startPoint y: 119, endPoint x: 225, endPoint y: 32, distance: 243.6
click at [288, 60] on div "Register Work Search Enter Work Details Add Writers Add Publishers & Shares Add…" at bounding box center [778, 226] width 1003 height 935
paste input "BREADWINNERS"
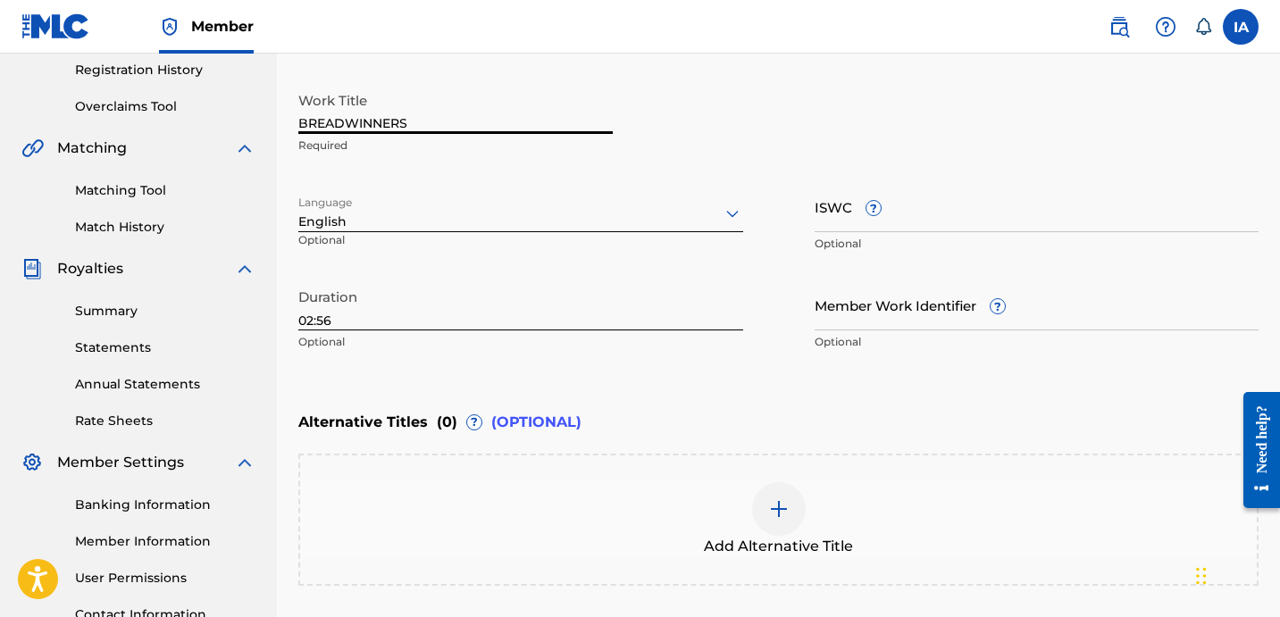
type input "BREADWINNERS"
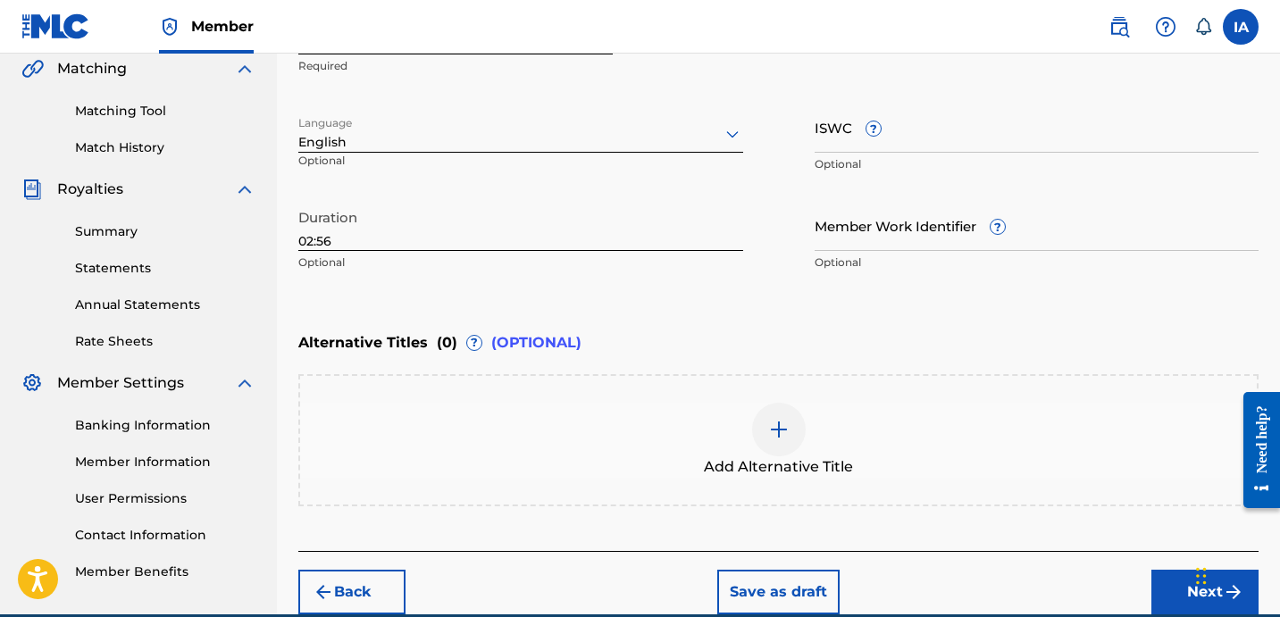
scroll to position [501, 0]
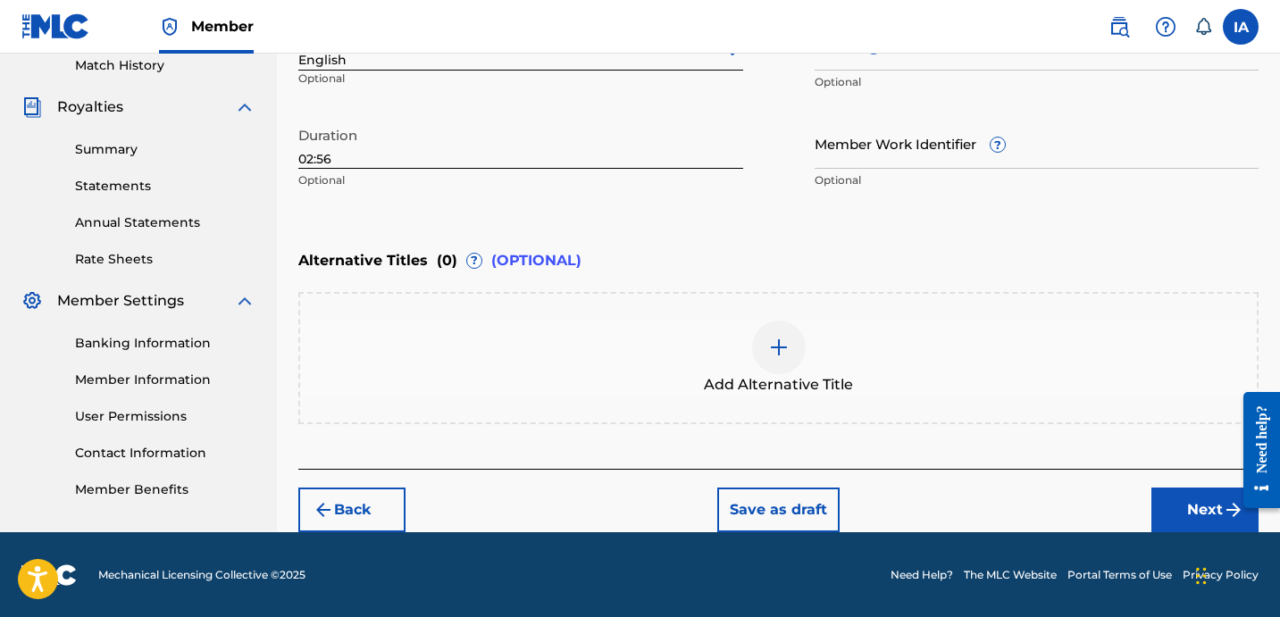
click at [1193, 522] on button "Next" at bounding box center [1204, 510] width 107 height 45
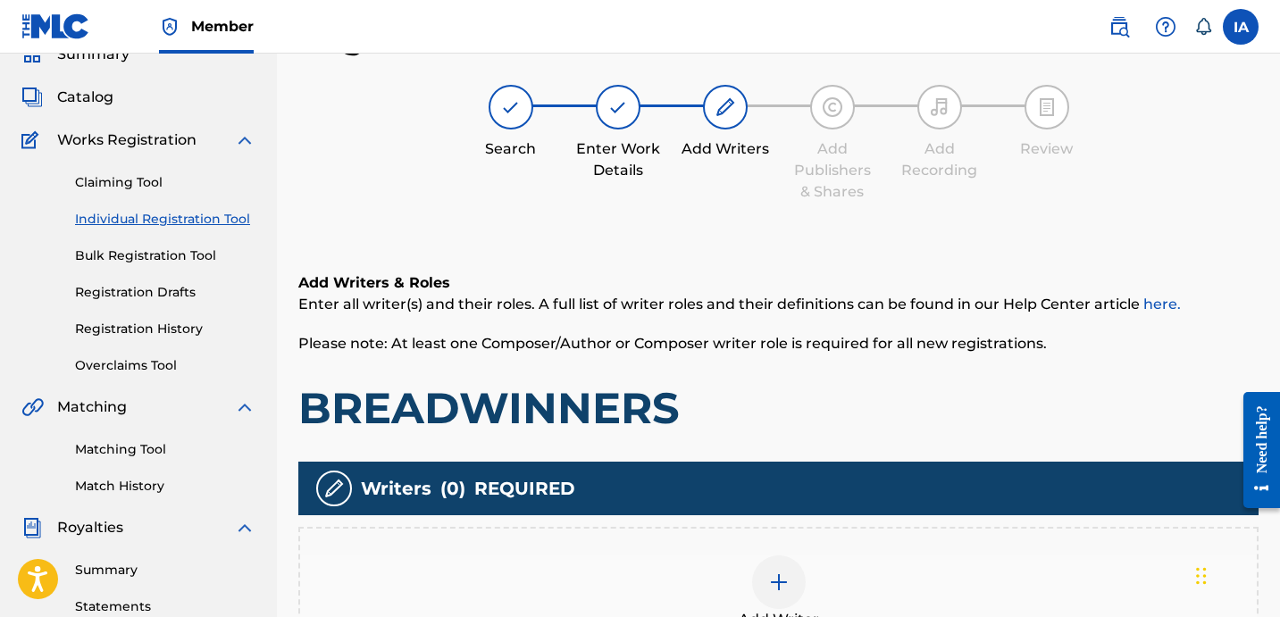
scroll to position [438, 0]
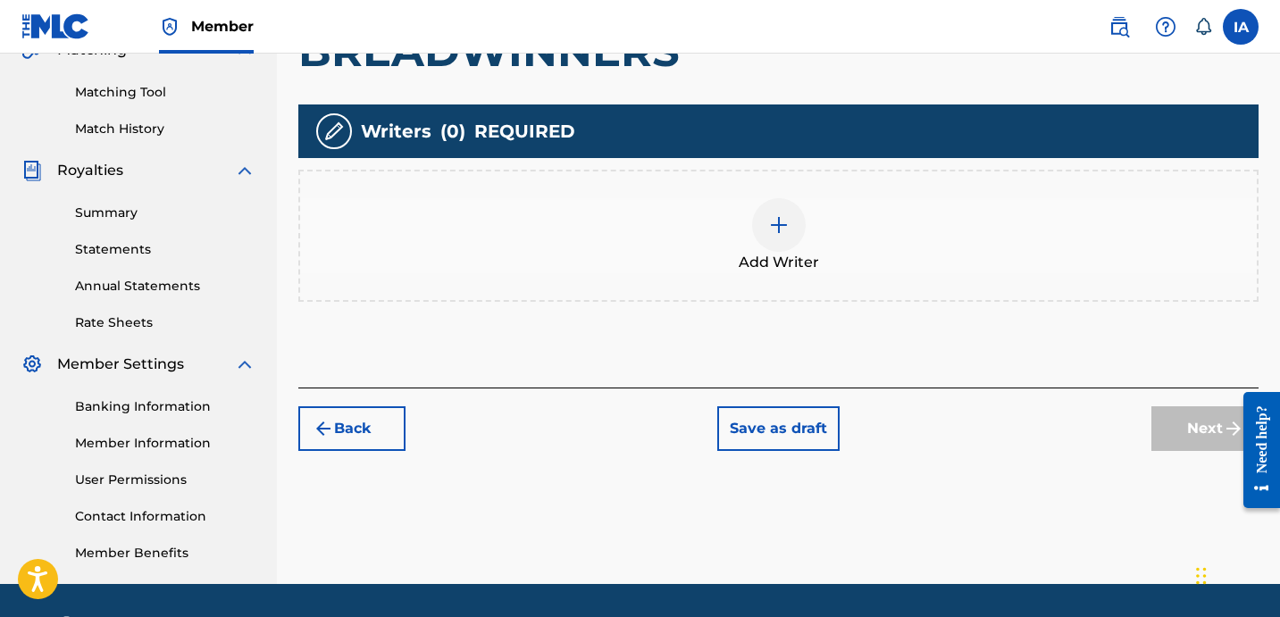
click at [778, 255] on span "Add Writer" at bounding box center [779, 262] width 80 height 21
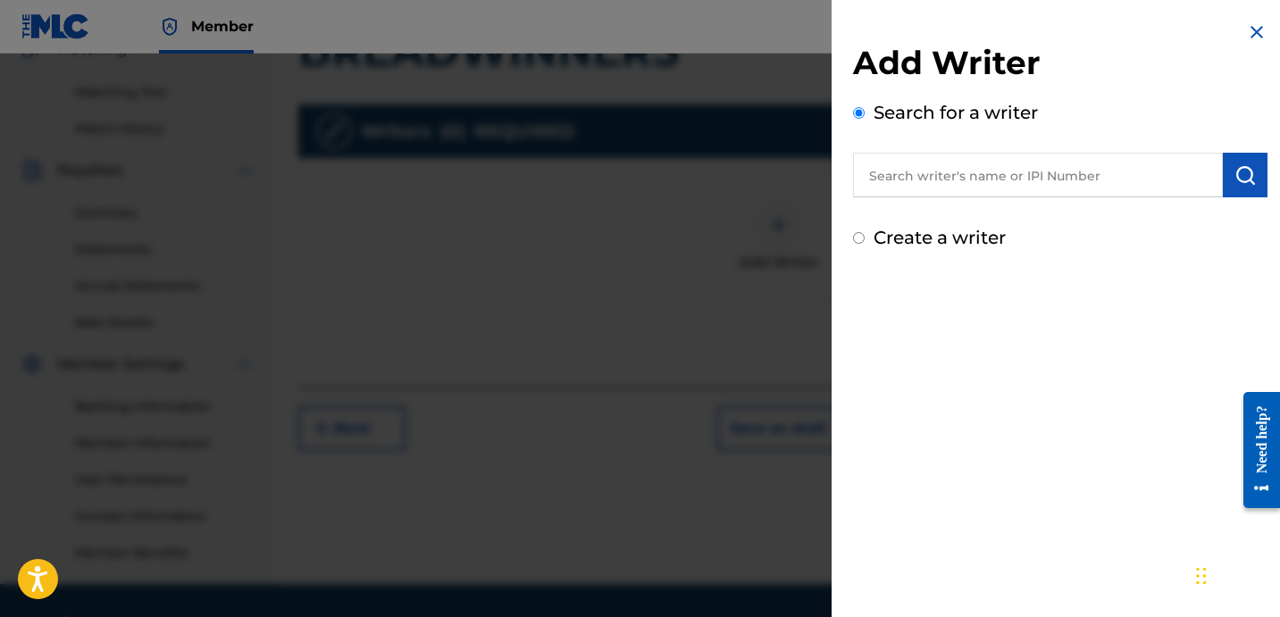
click at [1045, 161] on input "text" at bounding box center [1038, 175] width 370 height 45
paste input "SHALBRECK [PERSON_NAME]"
type input "SHALBRECK [PERSON_NAME]"
click at [1243, 170] on img "submit" at bounding box center [1244, 174] width 21 height 21
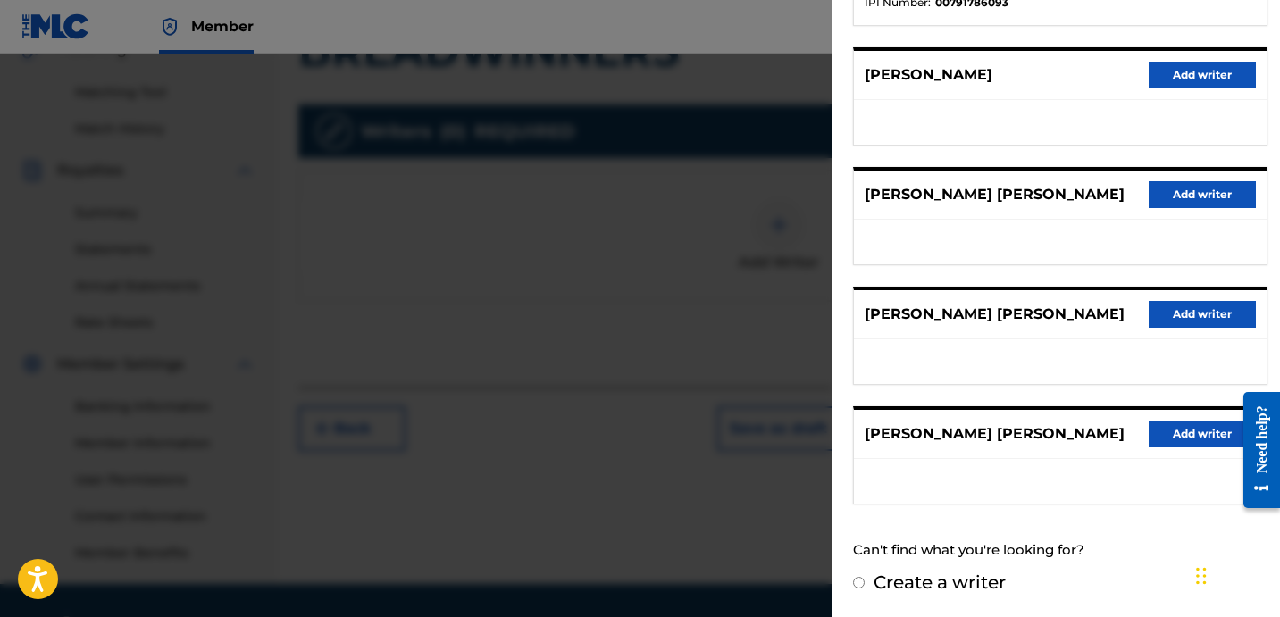
scroll to position [490, 0]
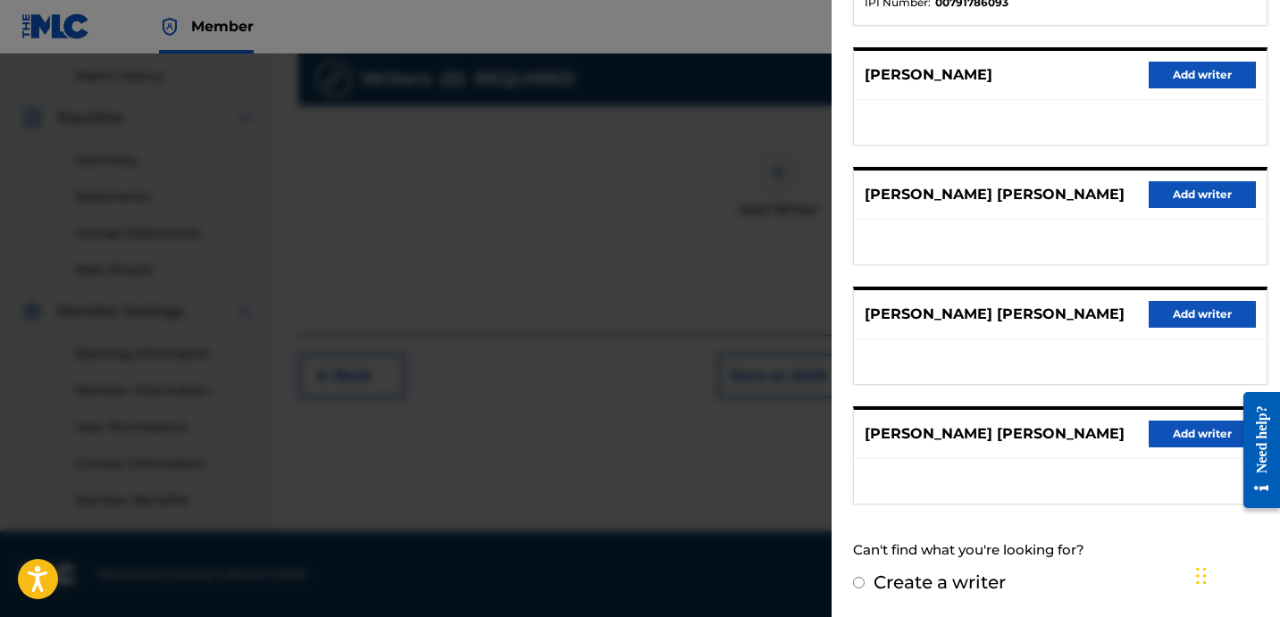
click at [927, 588] on label "Create a writer" at bounding box center [939, 582] width 132 height 21
radio input "true"
click at [864, 588] on input "Create a writer" at bounding box center [859, 583] width 12 height 12
radio input "false"
radio input "true"
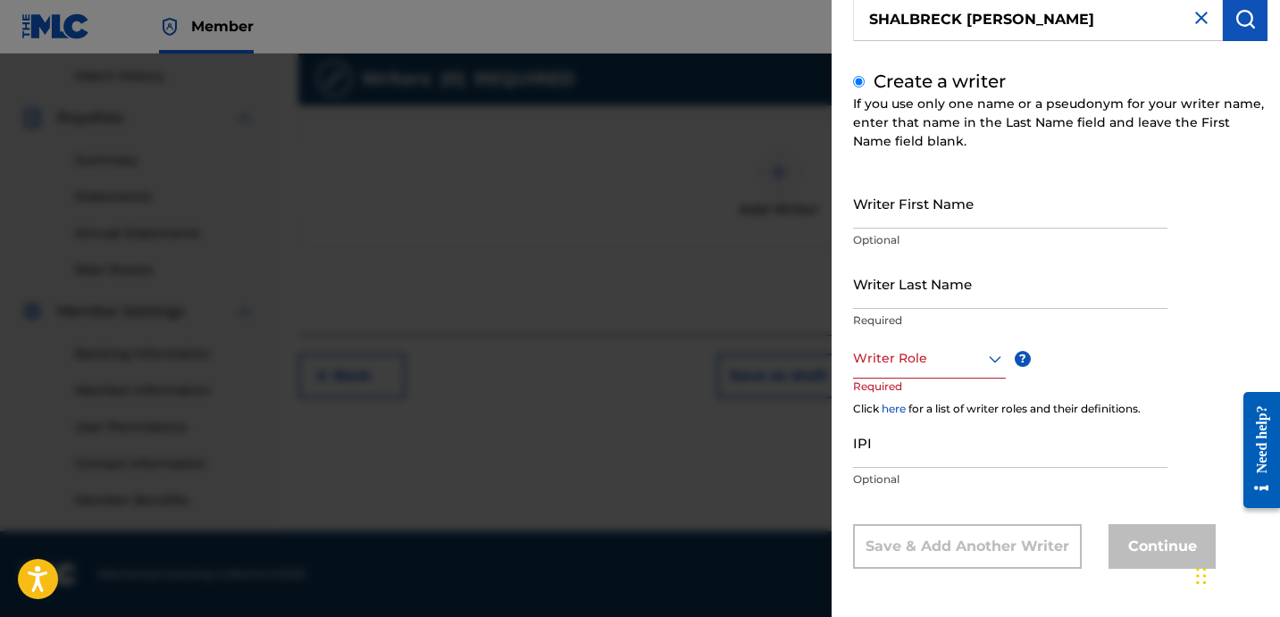
scroll to position [100, 0]
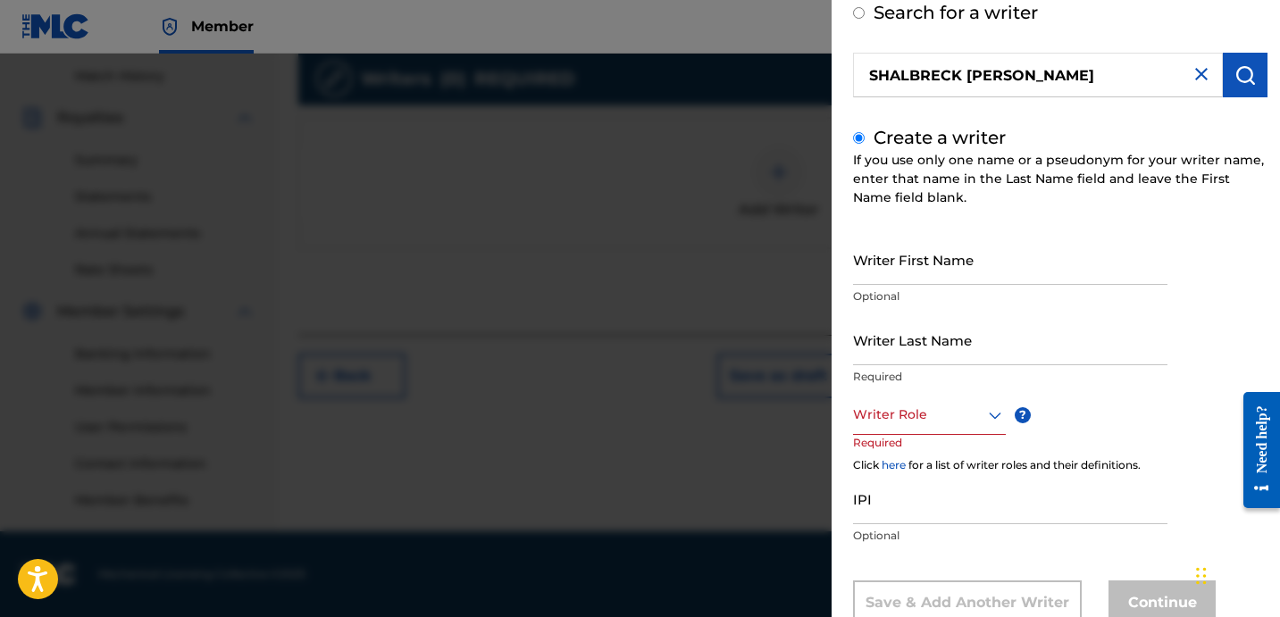
click at [899, 398] on div "Writer Role" at bounding box center [929, 415] width 153 height 40
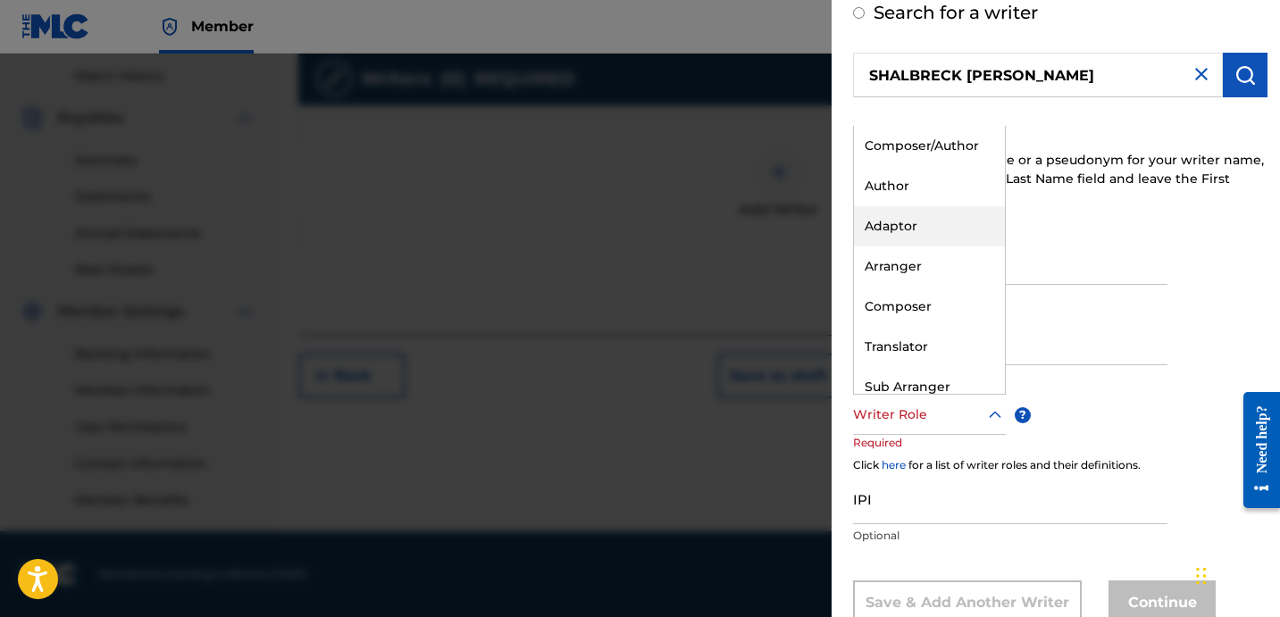
click at [1081, 213] on div "Create a writer If you use only one name or a pseudonym for your writer name, e…" at bounding box center [1060, 374] width 414 height 501
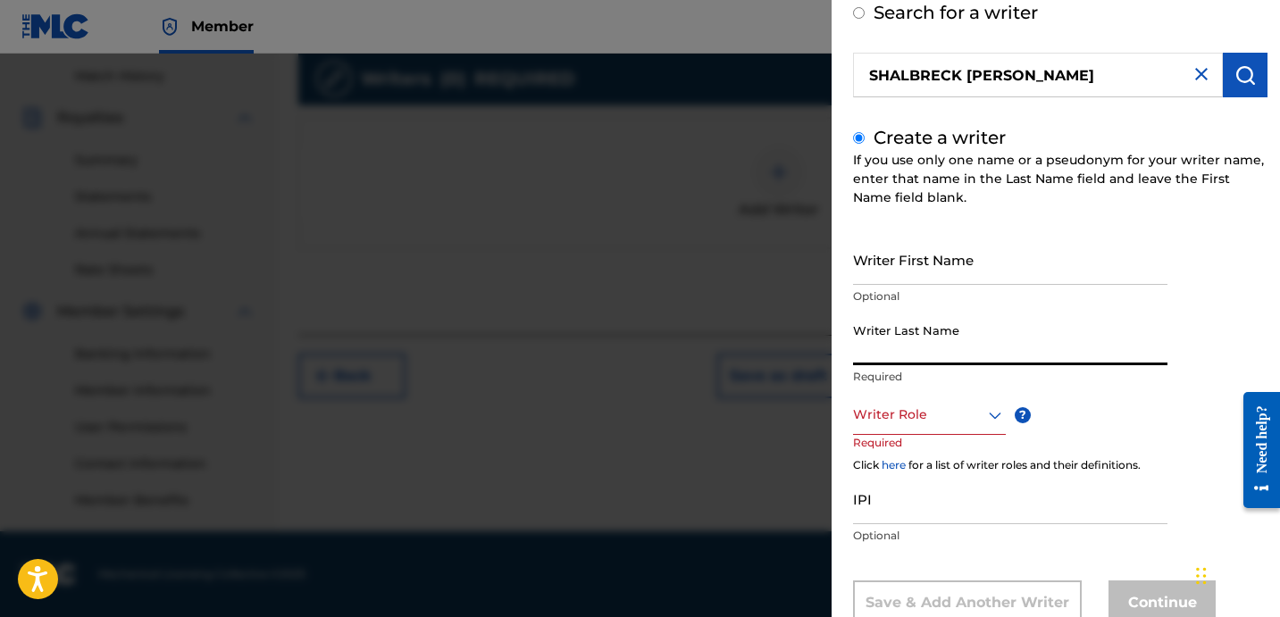
click at [935, 330] on input "Writer Last Name" at bounding box center [1010, 339] width 314 height 51
paste input "SHALBRECK [PERSON_NAME]"
drag, startPoint x: 938, startPoint y: 355, endPoint x: 1125, endPoint y: 381, distance: 189.3
click at [1125, 379] on div "Writer Last Name [PERSON_NAME]" at bounding box center [1010, 354] width 314 height 80
type input "SHALBRECK"
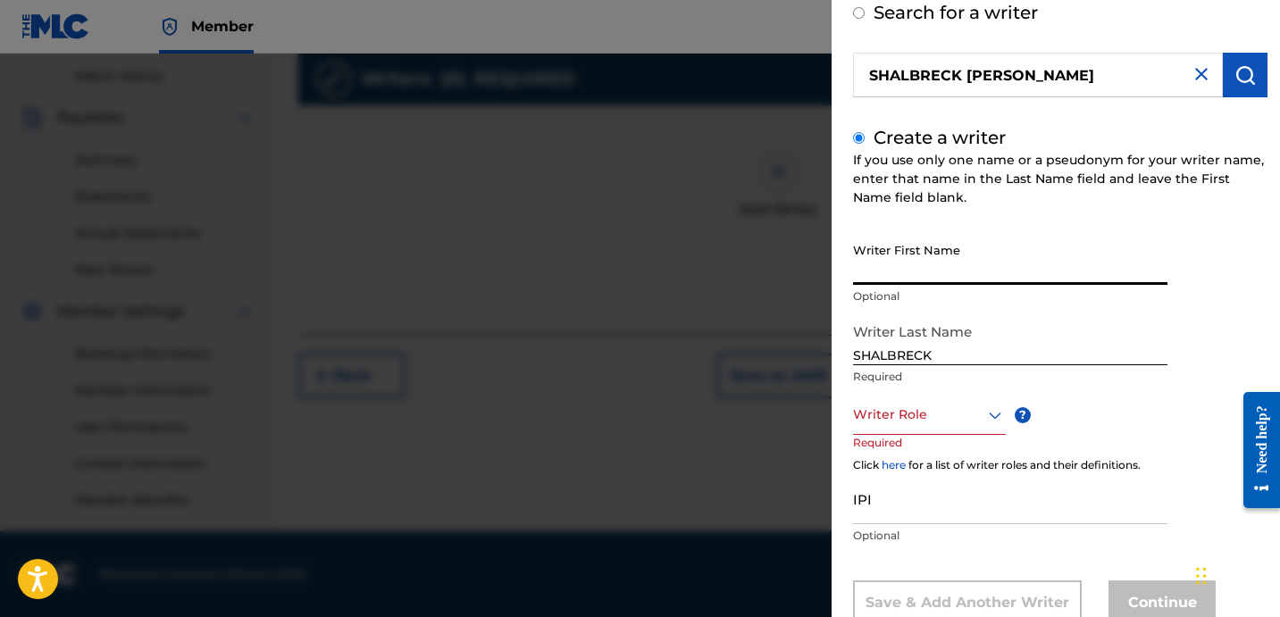
click at [941, 251] on input "Writer First Name" at bounding box center [1010, 259] width 314 height 51
paste input "[PERSON_NAME]"
type input "[PERSON_NAME]"
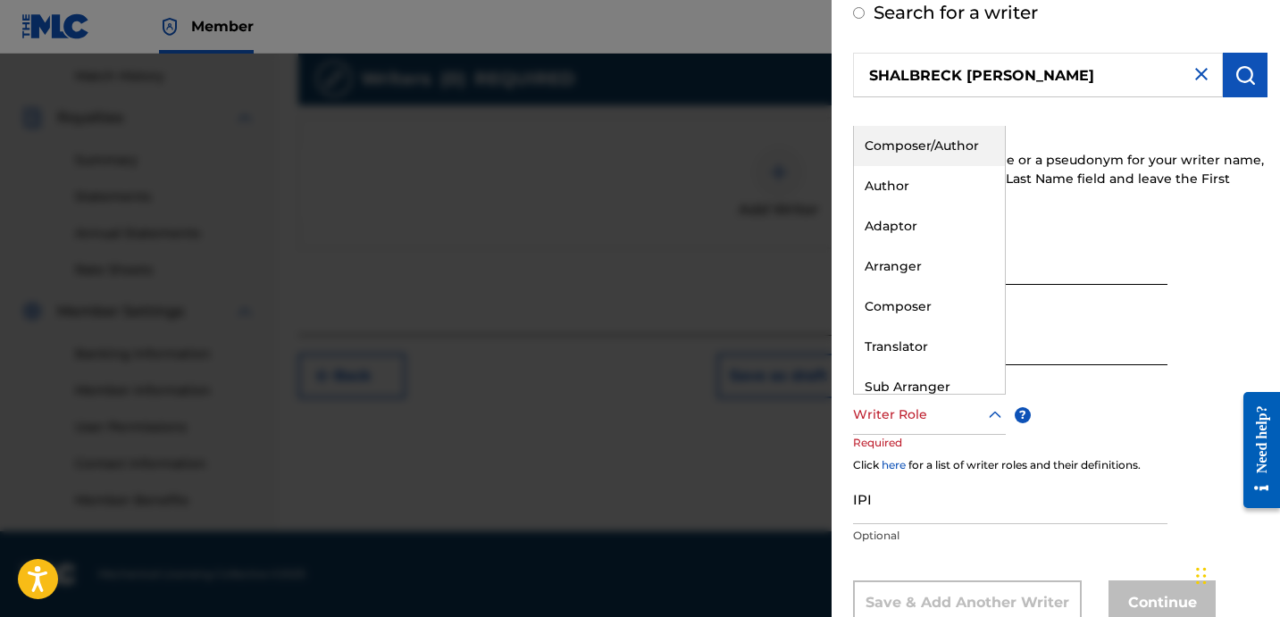
click at [919, 407] on div at bounding box center [929, 415] width 153 height 22
click at [972, 309] on div "Composer" at bounding box center [929, 307] width 151 height 40
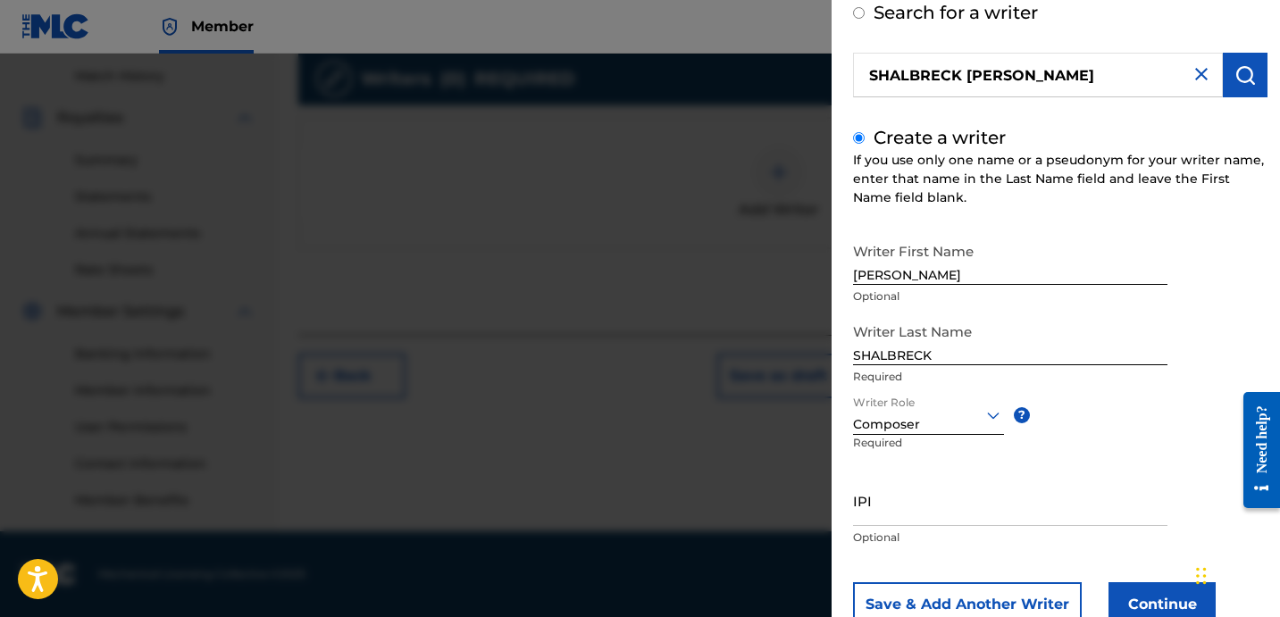
click at [996, 508] on input "IPI" at bounding box center [1010, 500] width 314 height 51
click at [947, 504] on input "IPI" at bounding box center [1010, 500] width 314 height 51
paste input "1138637445"
click at [855, 520] on input "1138637445" at bounding box center [1010, 500] width 314 height 51
type input "01138637445"
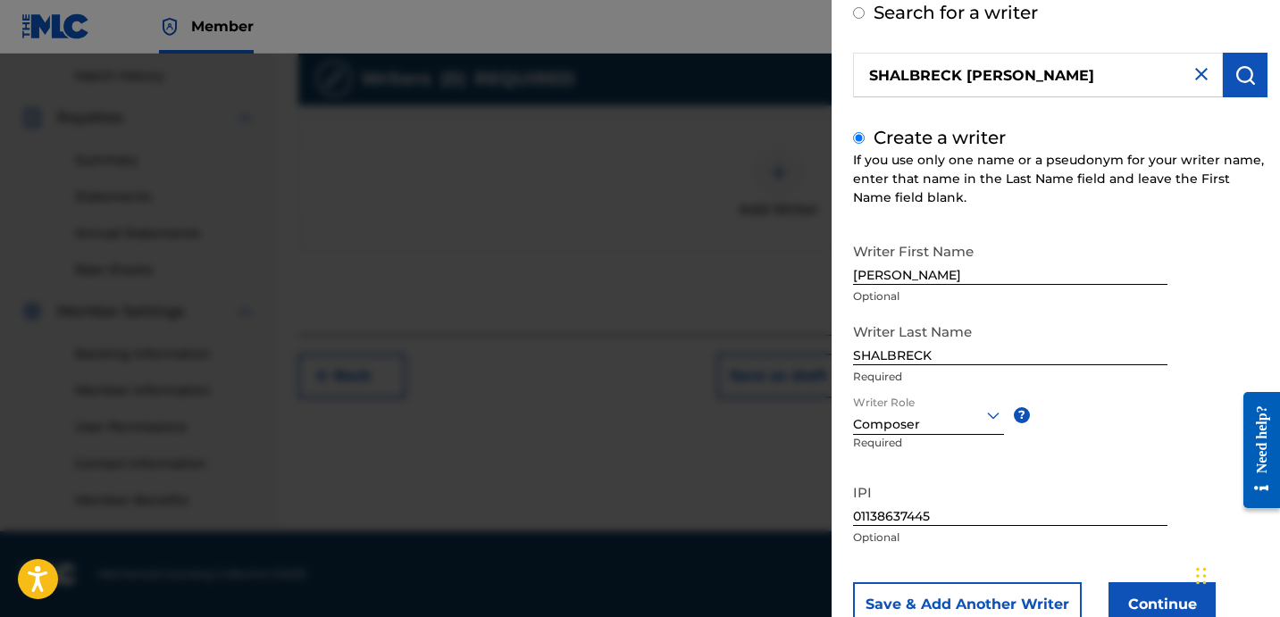
click at [1138, 606] on button "Continue" at bounding box center [1161, 604] width 107 height 45
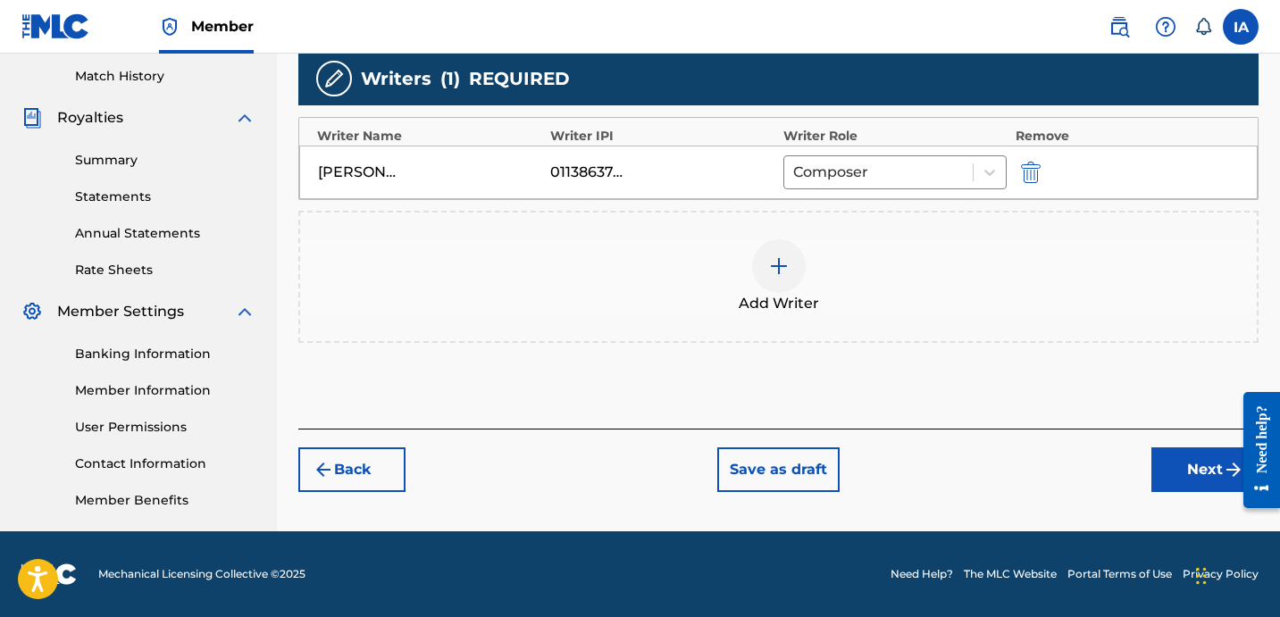
click at [1172, 468] on button "Next" at bounding box center [1204, 469] width 107 height 45
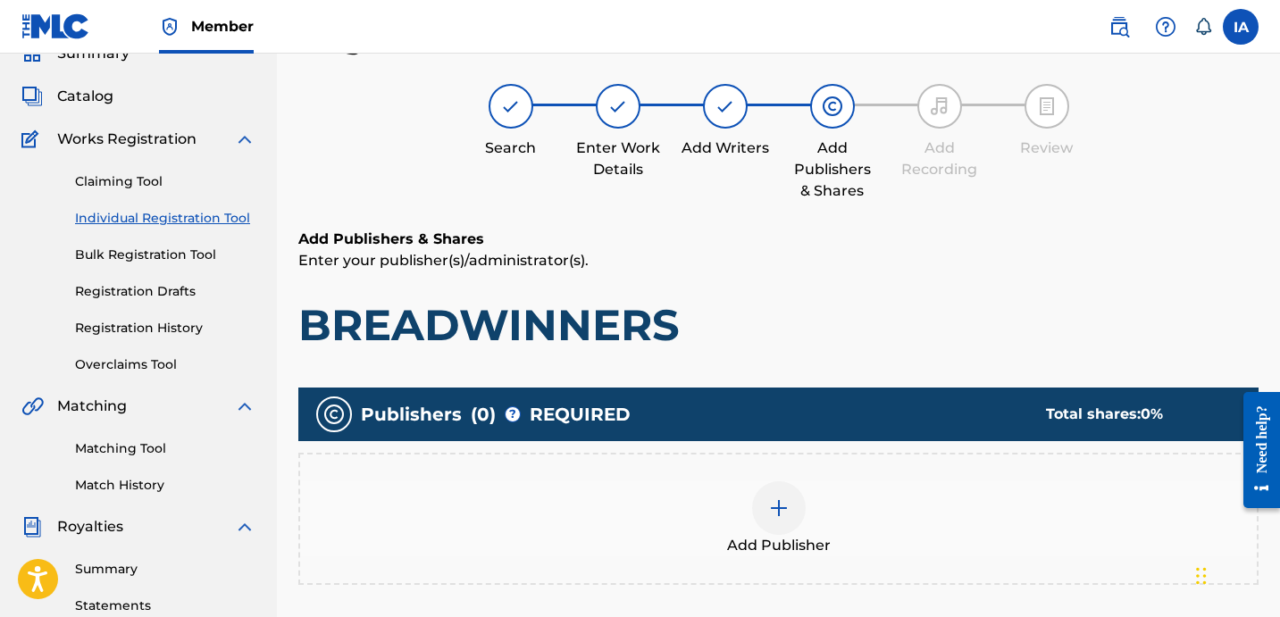
scroll to position [80, 0]
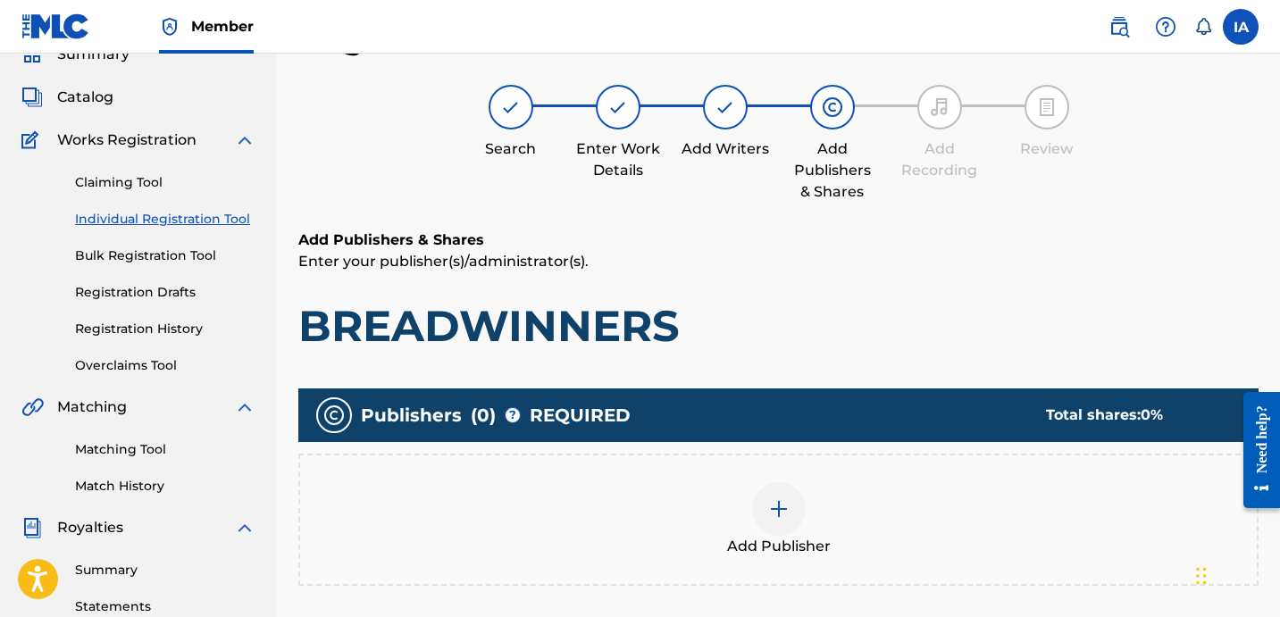
click at [809, 485] on div "Add Publisher" at bounding box center [778, 519] width 956 height 75
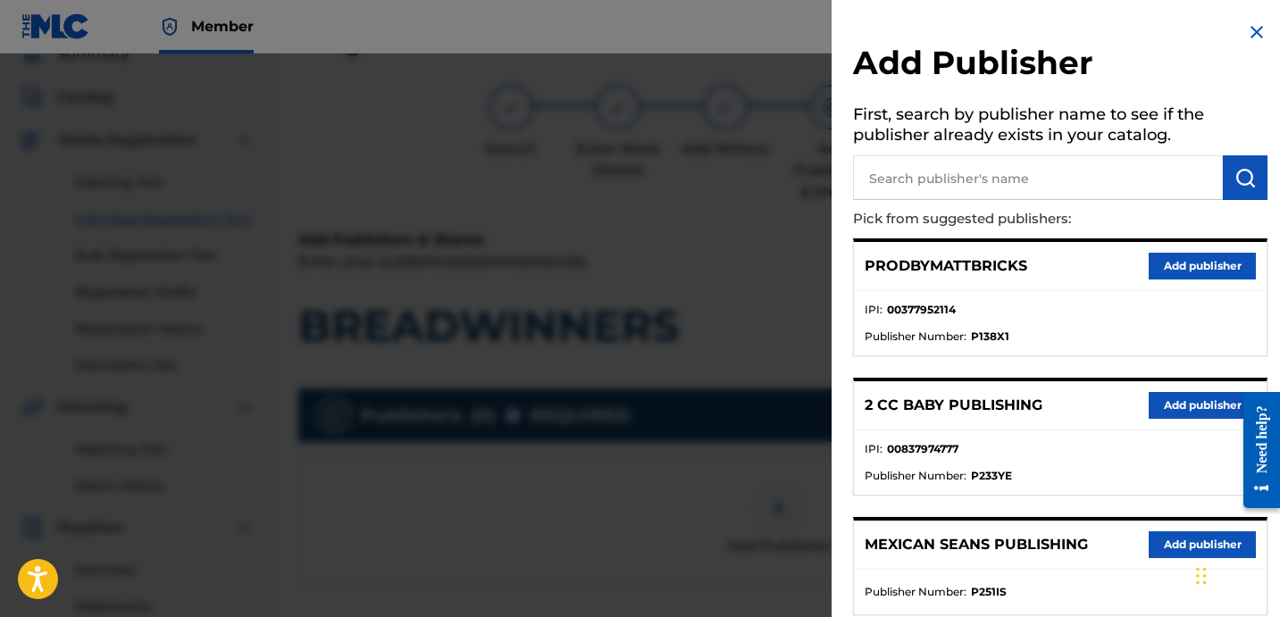
click at [1006, 168] on input "text" at bounding box center [1038, 177] width 370 height 45
type input "ZAY"
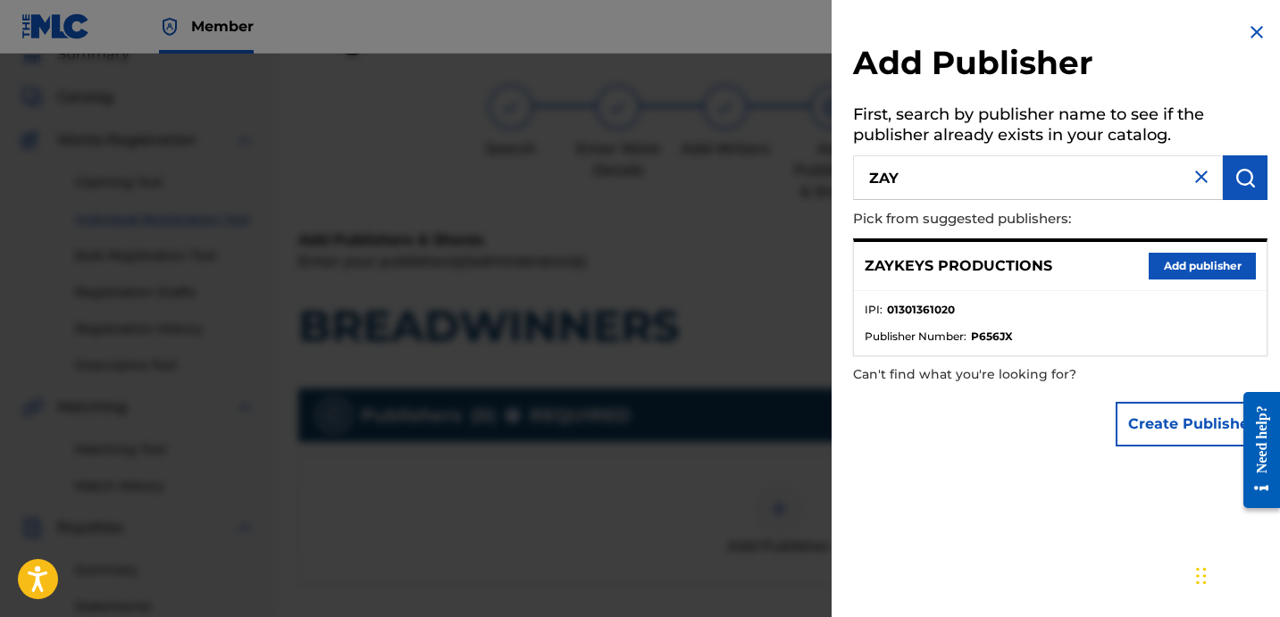
click at [1189, 265] on button "Add publisher" at bounding box center [1201, 266] width 107 height 27
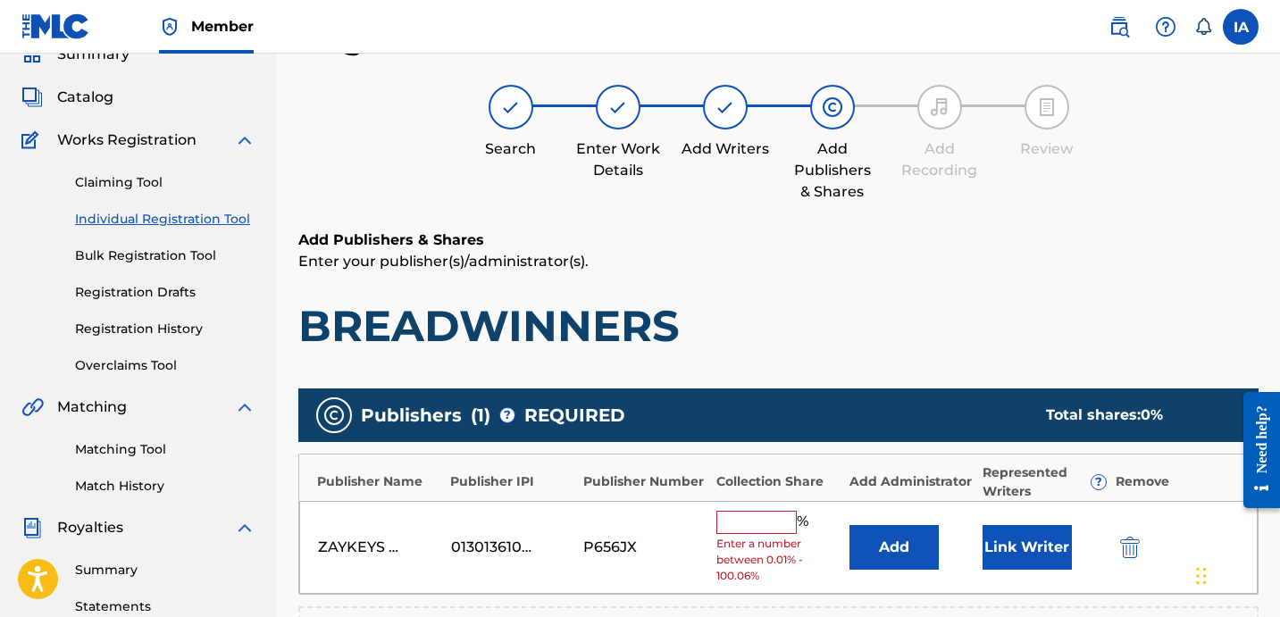
click at [780, 529] on input "text" at bounding box center [756, 522] width 80 height 23
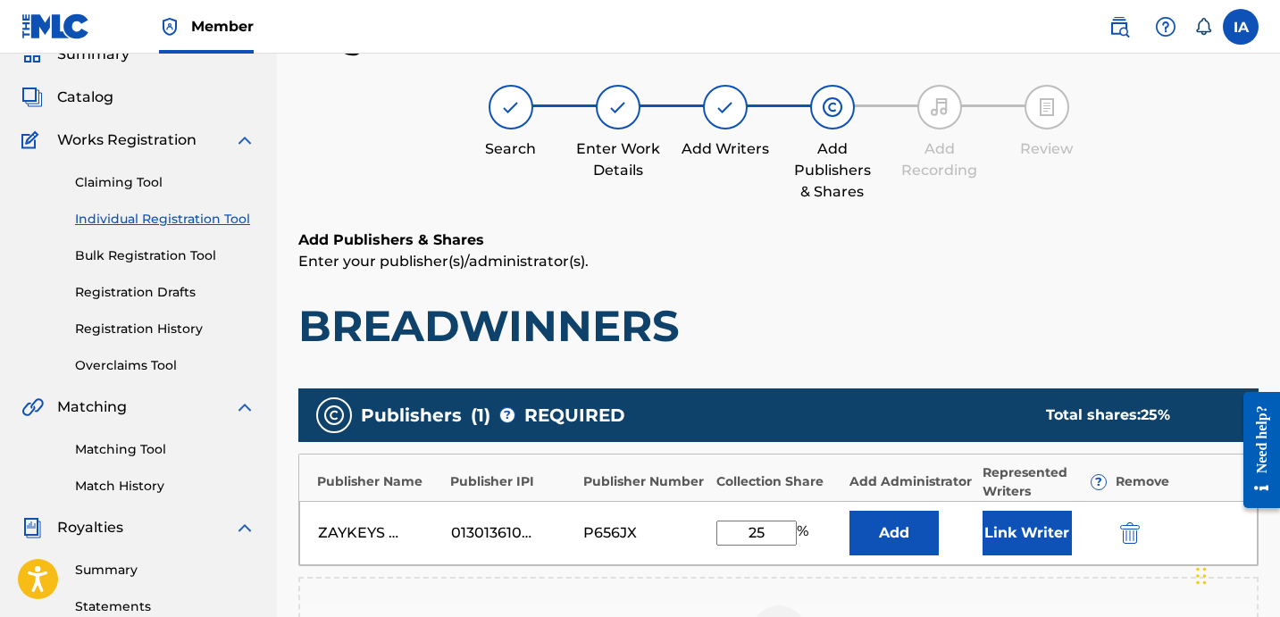
type input "25"
click at [931, 530] on button "Add" at bounding box center [893, 533] width 89 height 45
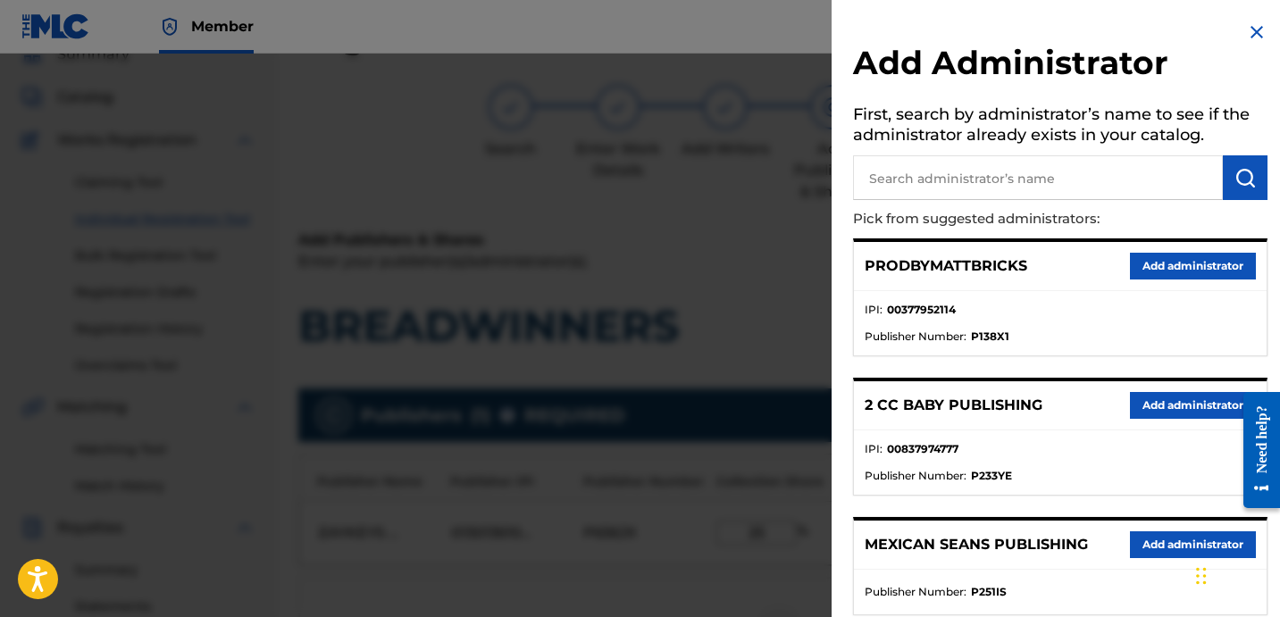
click at [1072, 188] on input "text" at bounding box center [1038, 177] width 370 height 45
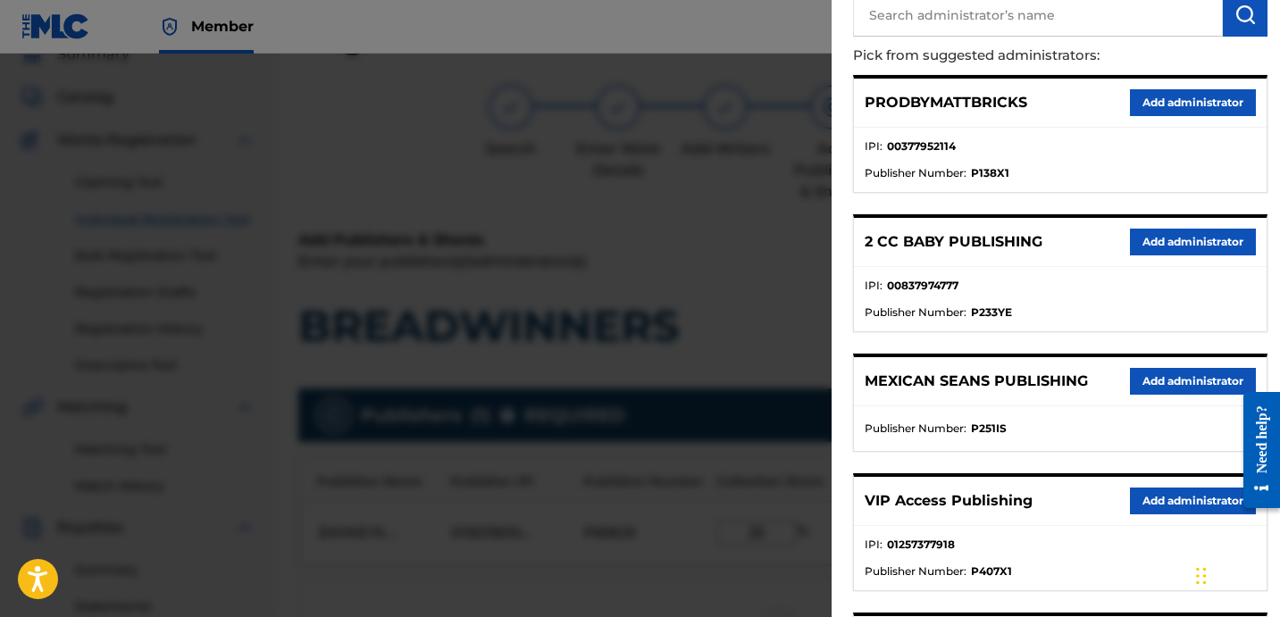
scroll to position [190, 0]
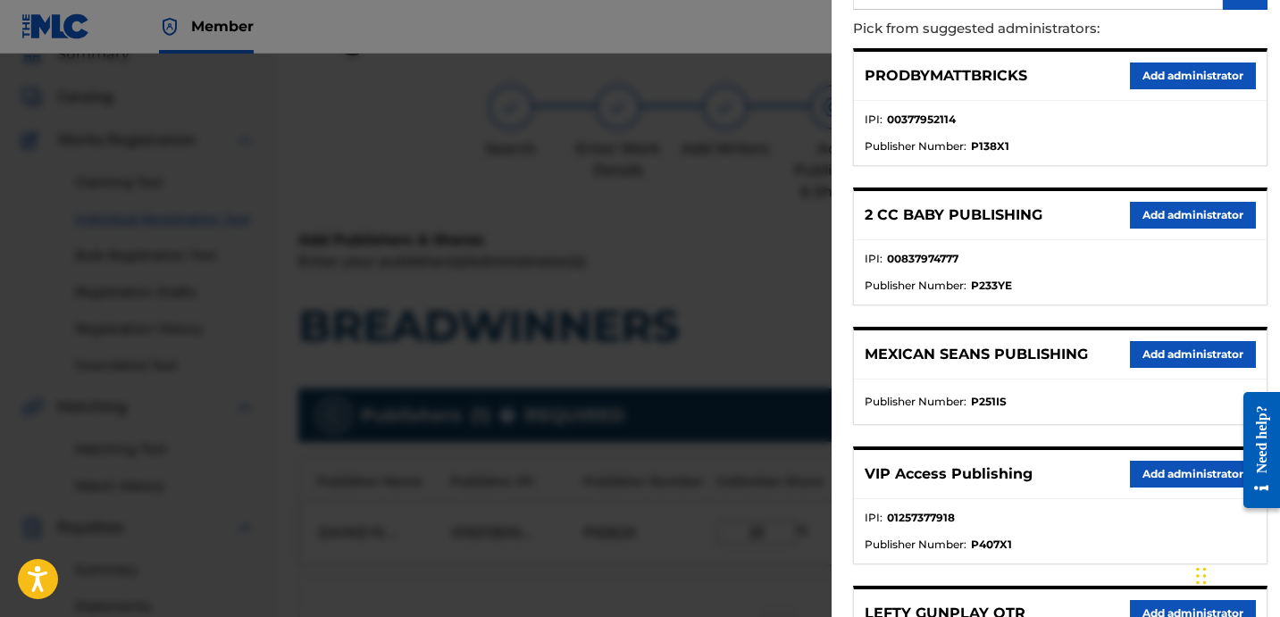
click at [1139, 476] on button "Add administrator" at bounding box center [1193, 474] width 126 height 27
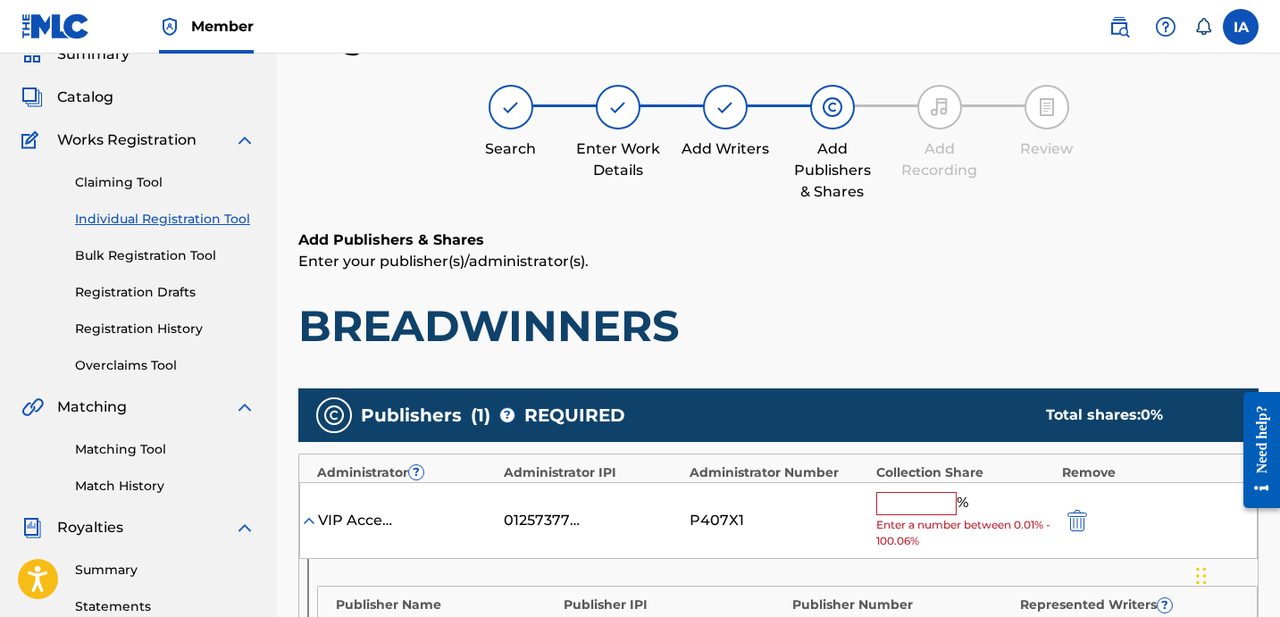
click at [915, 511] on input "text" at bounding box center [916, 503] width 80 height 23
paste input "25"
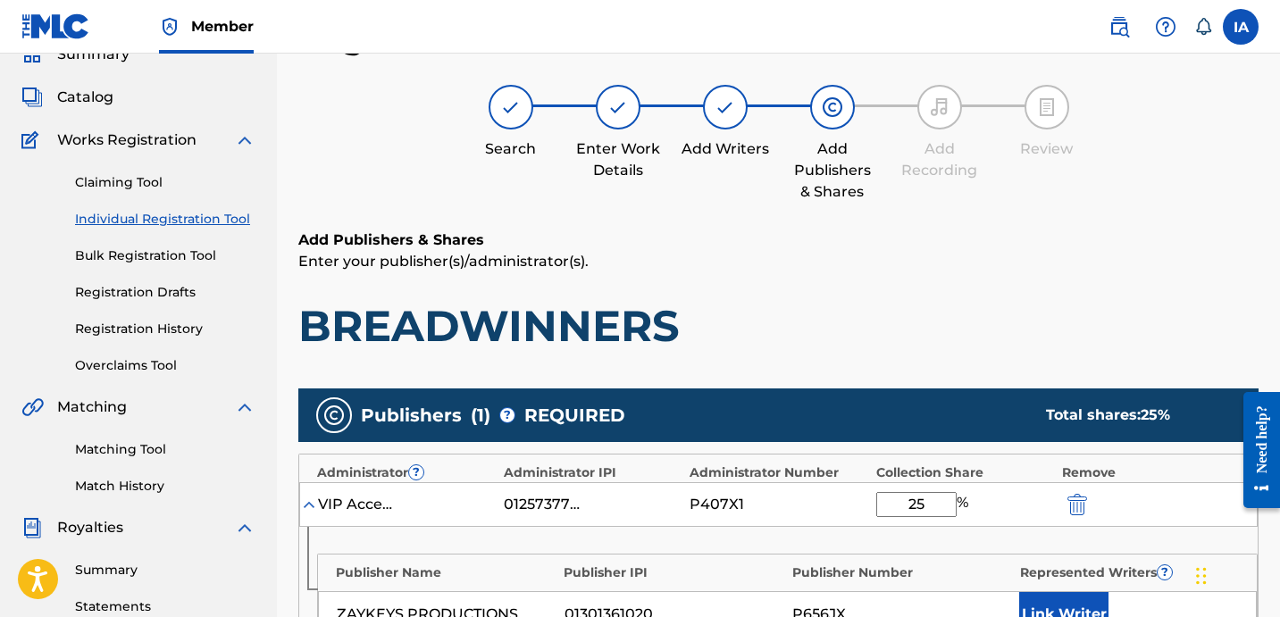
type input "25"
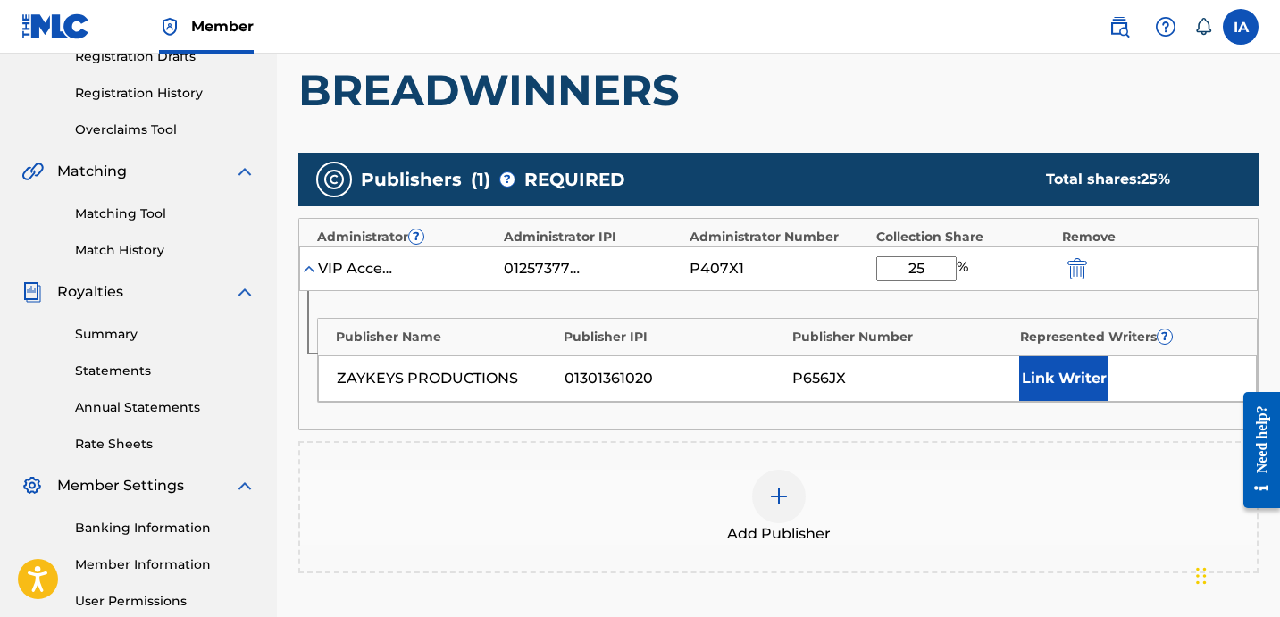
scroll to position [418, 0]
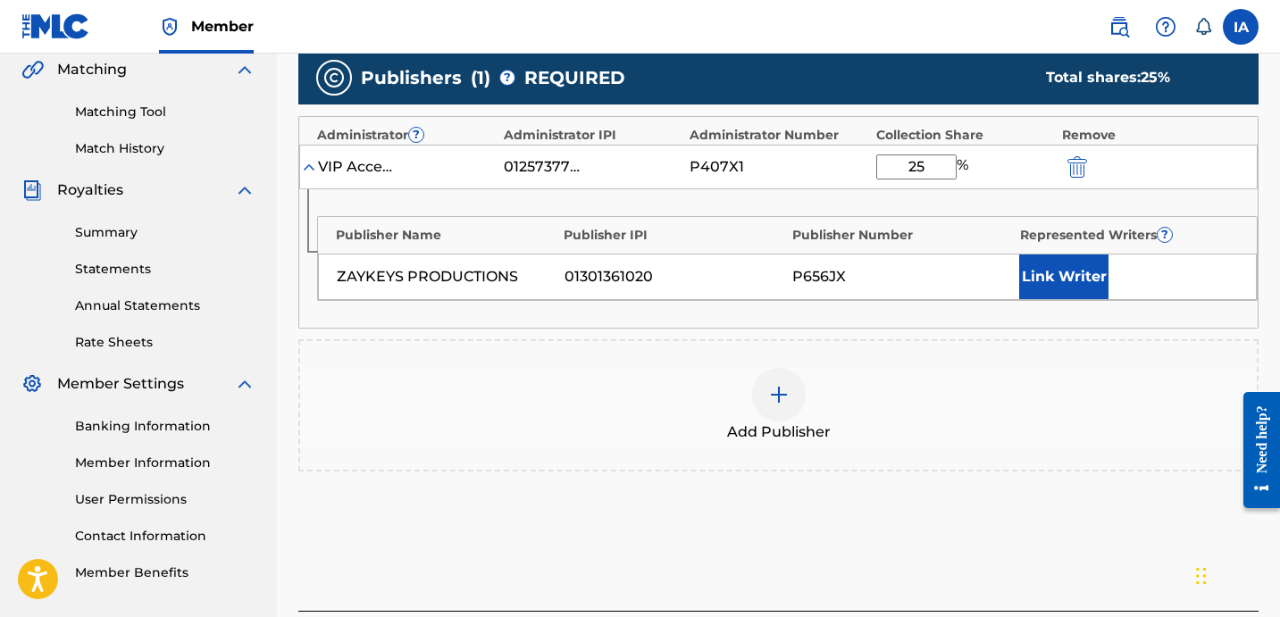
click at [1079, 285] on button "Link Writer" at bounding box center [1063, 277] width 89 height 45
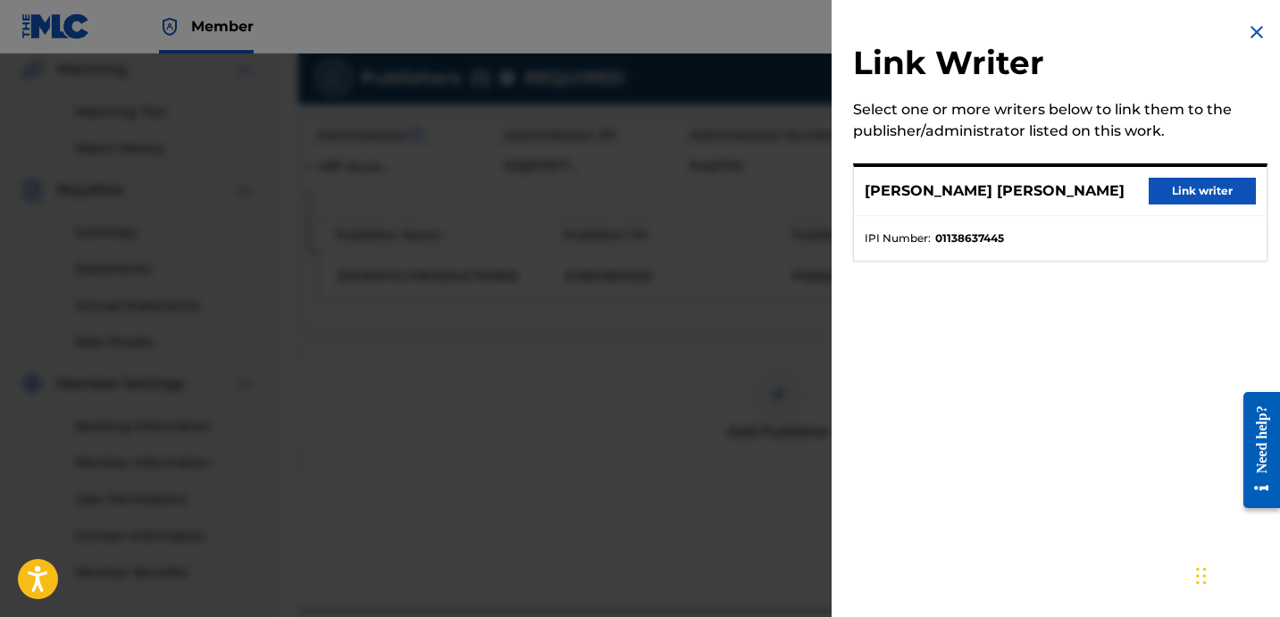
click at [1177, 183] on button "Link writer" at bounding box center [1201, 191] width 107 height 27
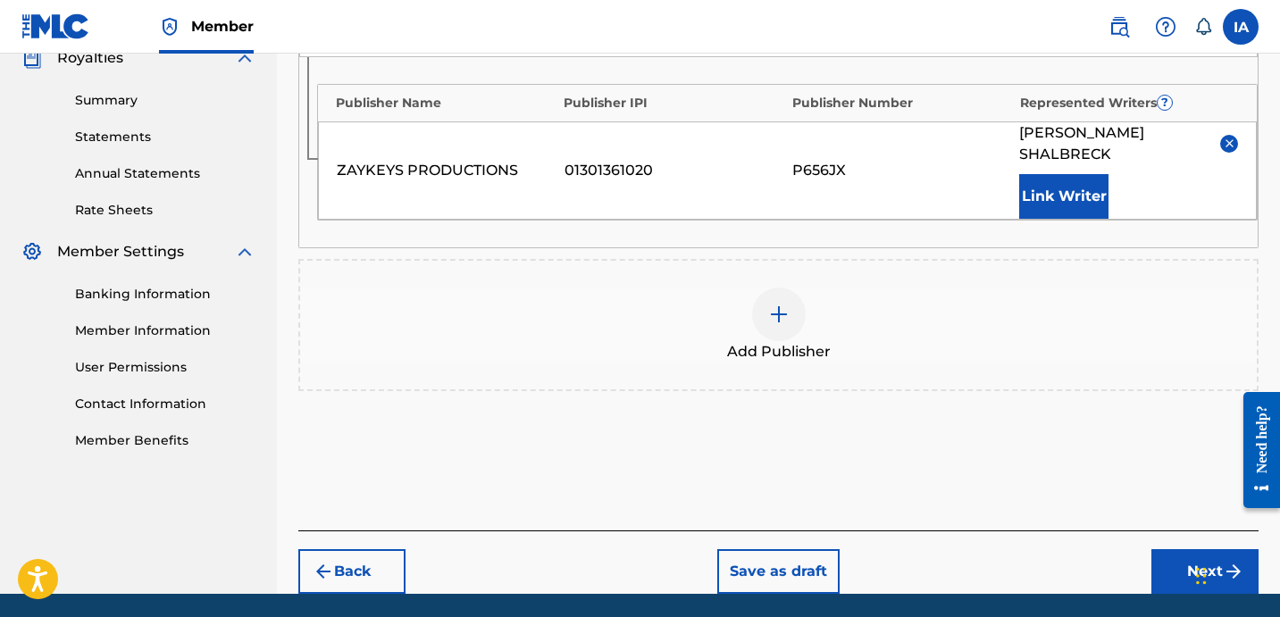
scroll to position [613, 0]
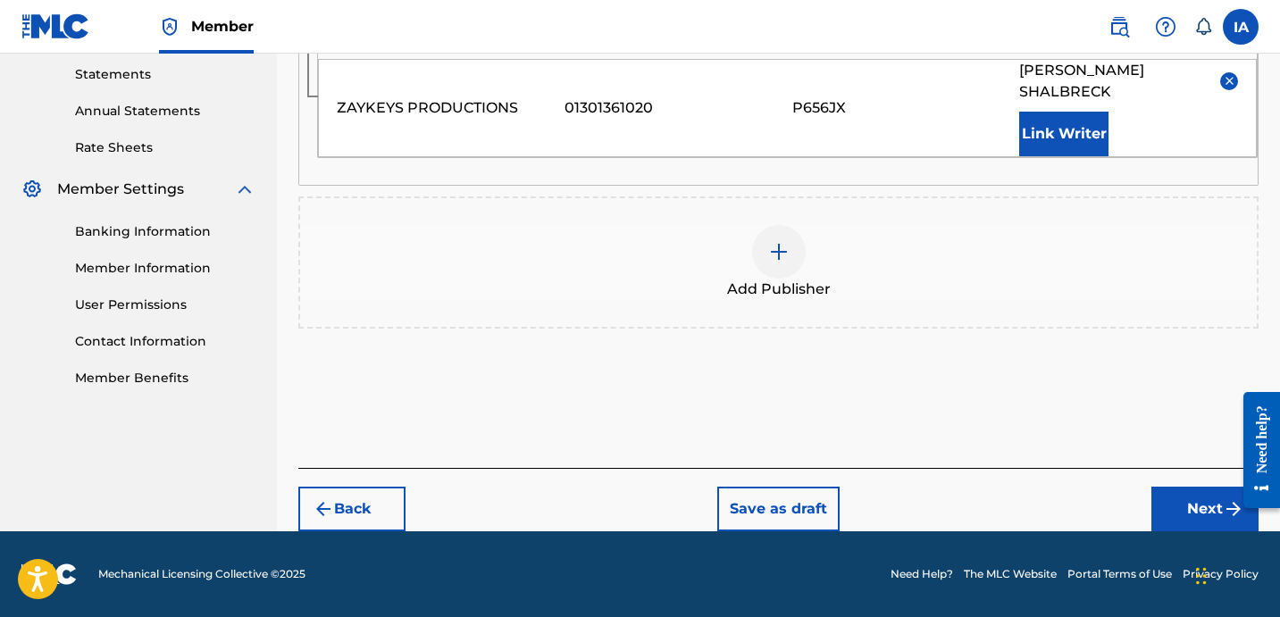
click at [1162, 495] on button "Next" at bounding box center [1204, 509] width 107 height 45
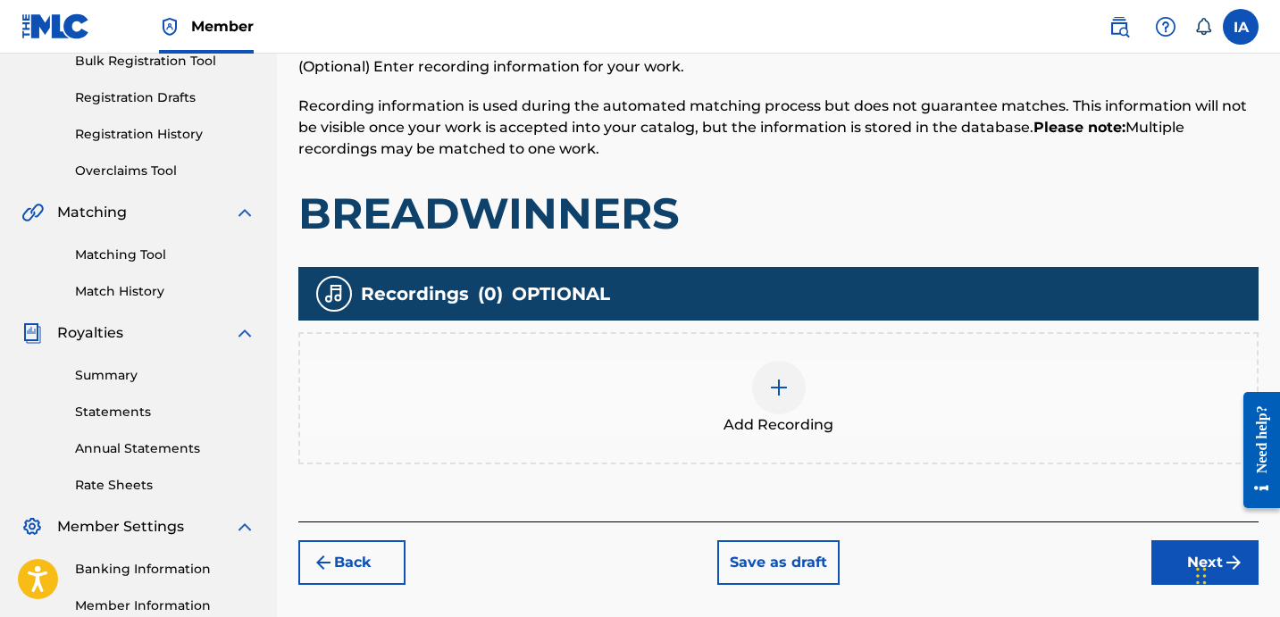
scroll to position [276, 0]
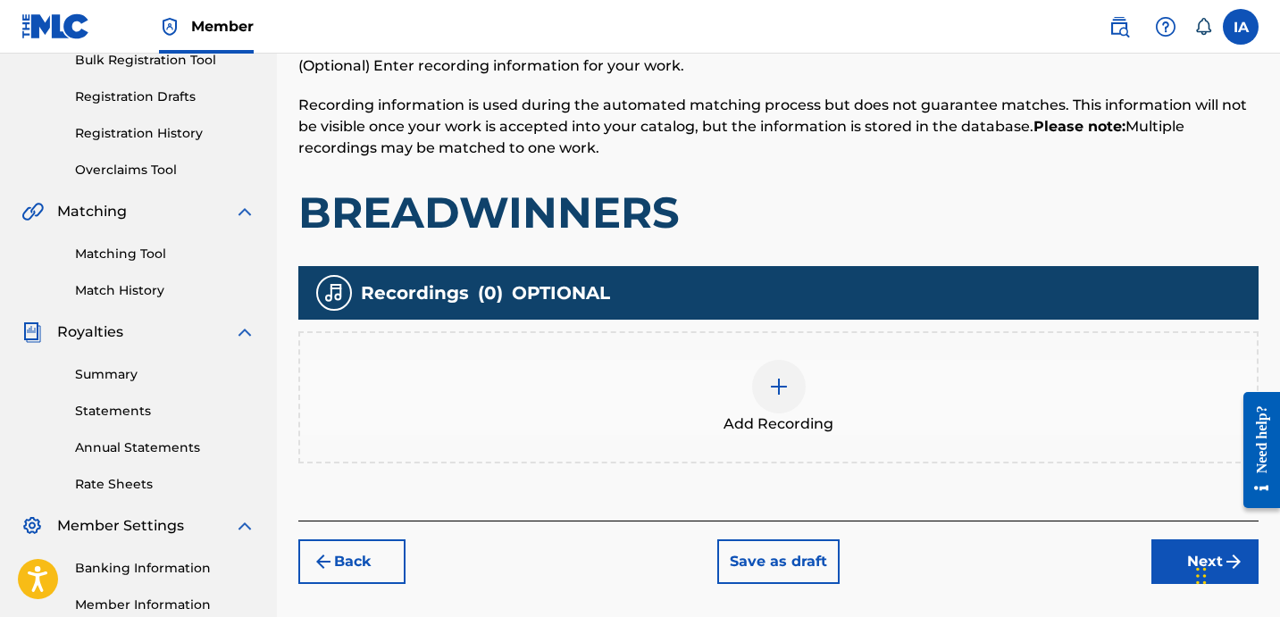
click at [792, 417] on span "Add Recording" at bounding box center [778, 423] width 110 height 21
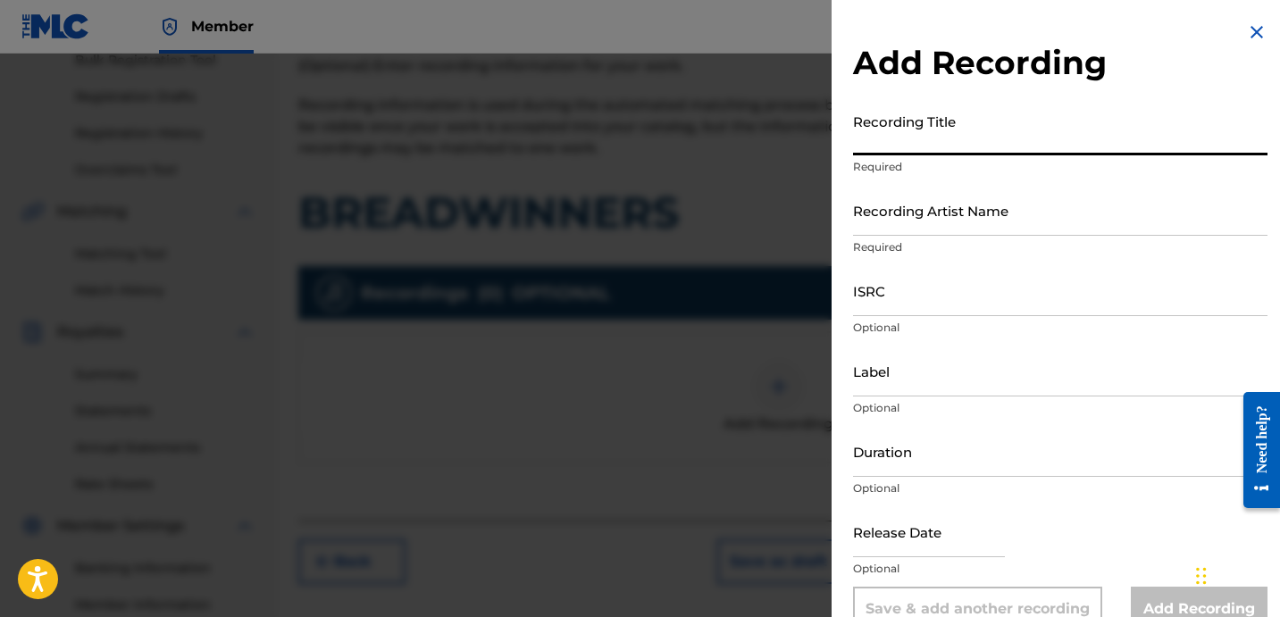
click at [956, 129] on input "Recording Title" at bounding box center [1060, 129] width 414 height 51
click at [955, 137] on input "Recording Title" at bounding box center [1060, 129] width 414 height 51
paste input "BREADWINNERS"
type input "BREADWINNERS"
click at [1022, 218] on input "Recording Artist Name" at bounding box center [1060, 210] width 414 height 51
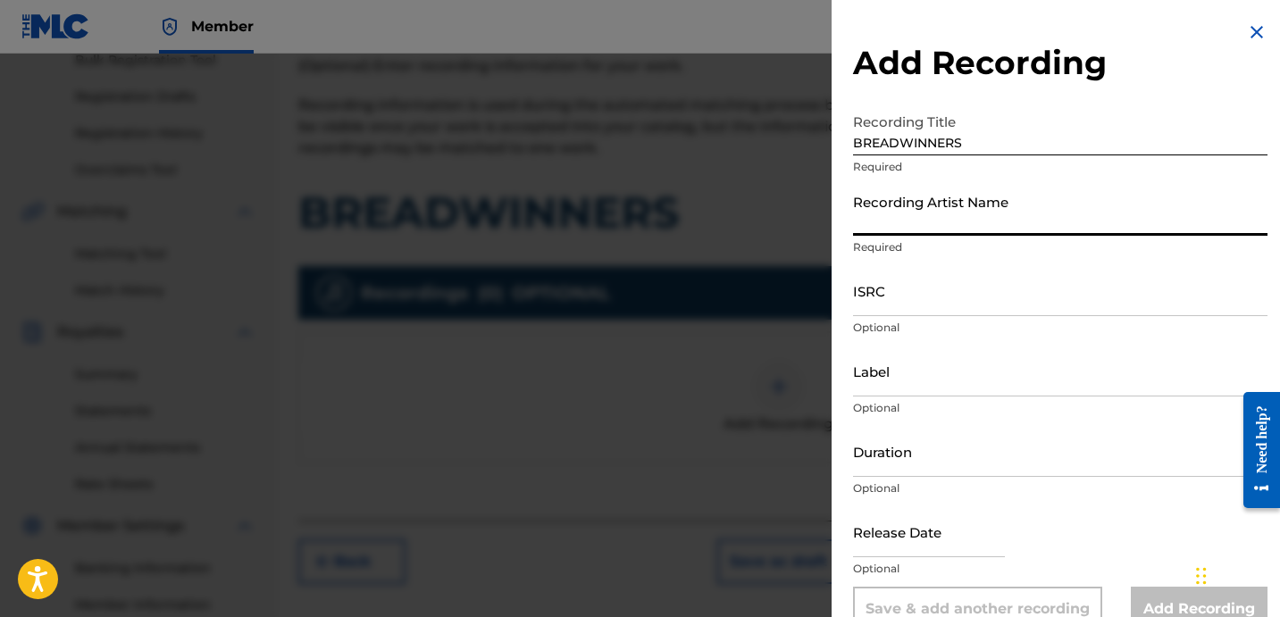
click at [957, 223] on input "Recording Artist Name" at bounding box center [1060, 210] width 414 height 51
paste input "OTM"
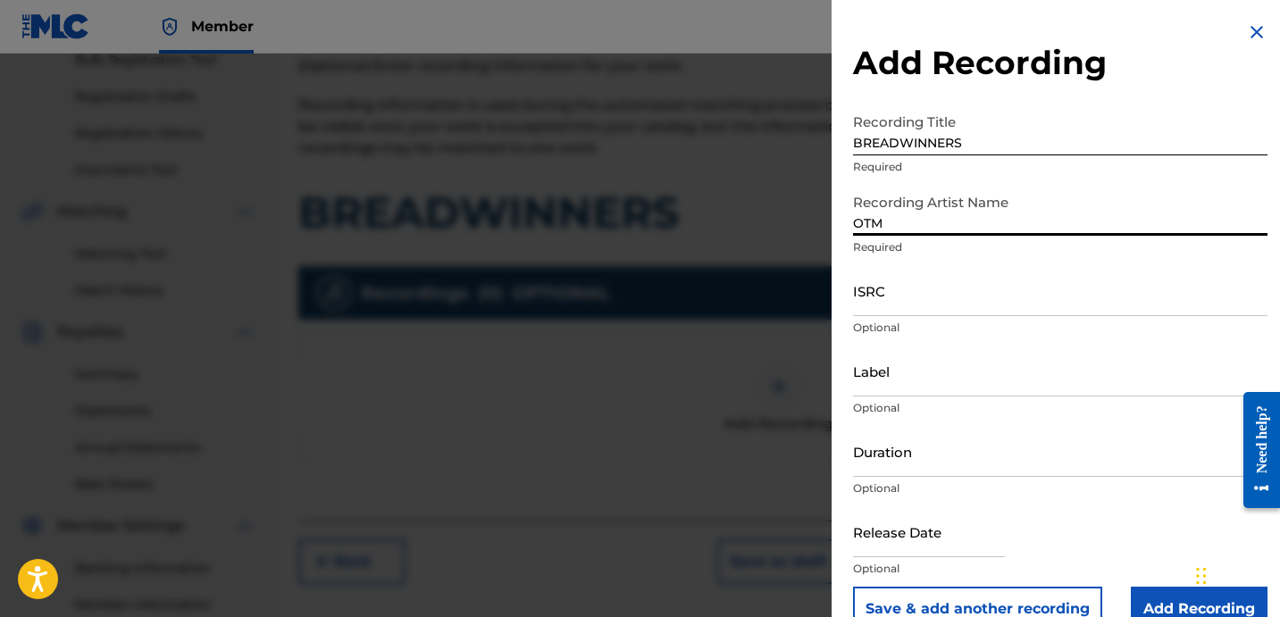
type input "OTM"
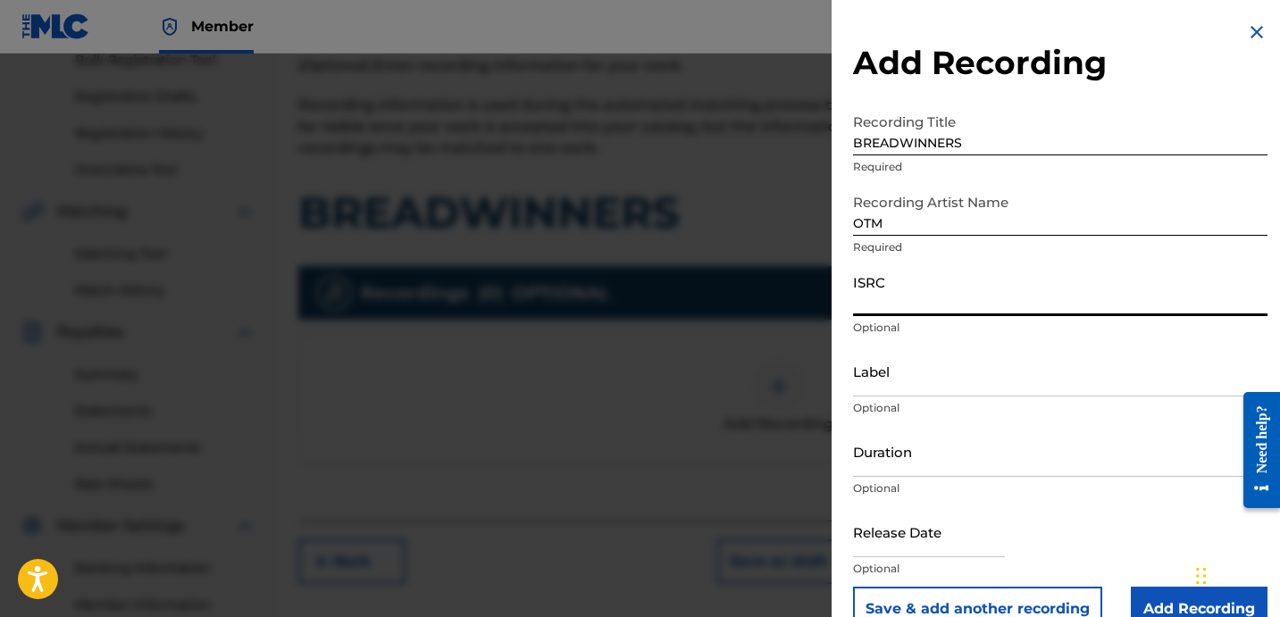
drag, startPoint x: 940, startPoint y: 307, endPoint x: 1137, endPoint y: 316, distance: 196.7
click at [940, 307] on input "ISRC" at bounding box center [1060, 290] width 414 height 51
click at [974, 298] on input "ISRC" at bounding box center [1060, 290] width 414 height 51
paste input "USLD91772174"
type input "USLD91772174"
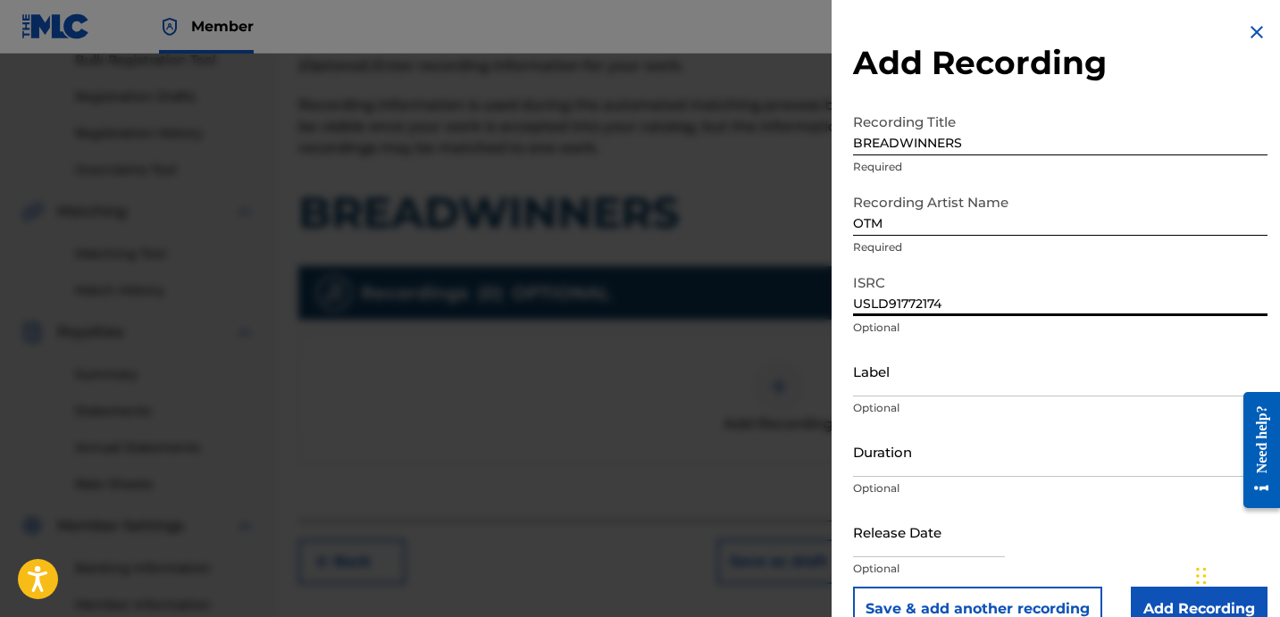
click at [949, 392] on input "Label" at bounding box center [1060, 371] width 414 height 51
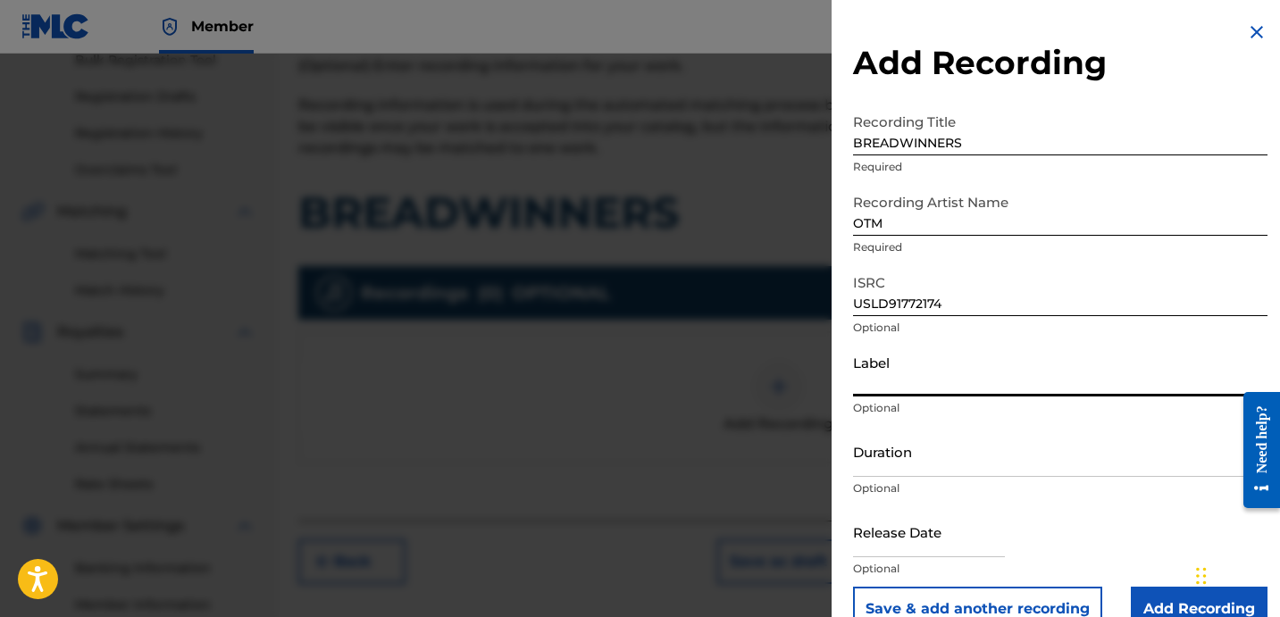
paste input "Off The Mussle"
type input "OFF THE MUSSLE"
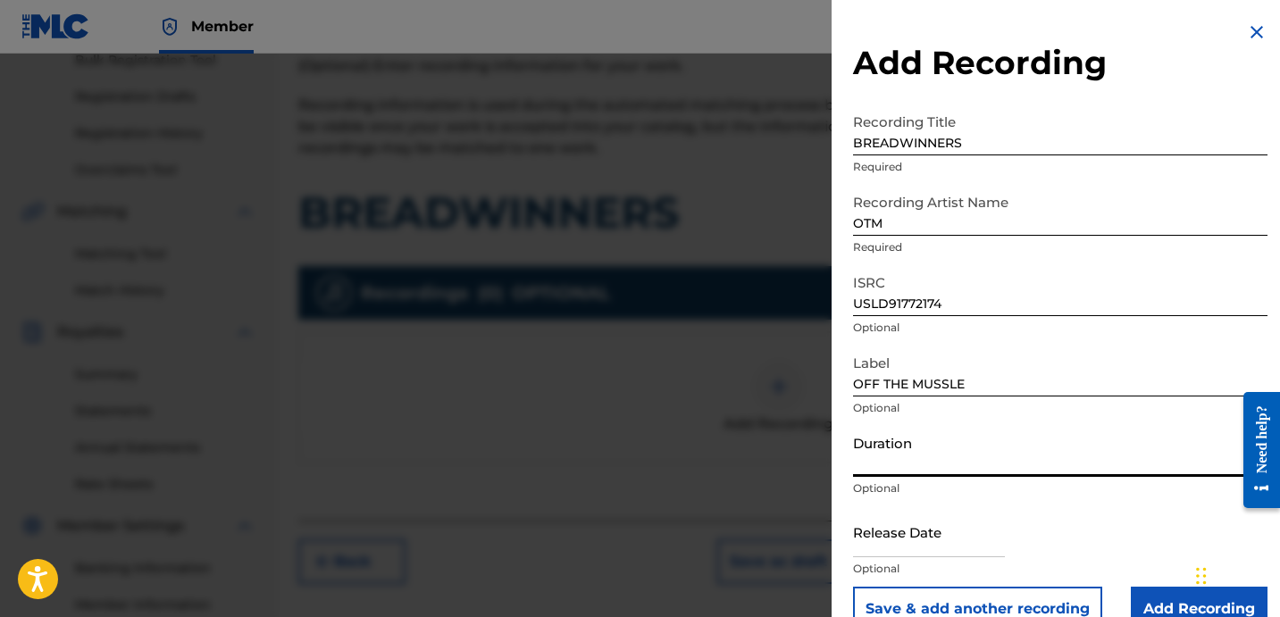
click at [1060, 446] on input "Duration" at bounding box center [1060, 451] width 414 height 51
click at [1015, 463] on input "Duration" at bounding box center [1060, 451] width 414 height 51
click at [1046, 478] on div "Duration Optional" at bounding box center [1060, 466] width 414 height 80
click at [943, 463] on input "Duration" at bounding box center [1060, 451] width 414 height 51
click at [1033, 472] on input "02:56" at bounding box center [1060, 451] width 414 height 51
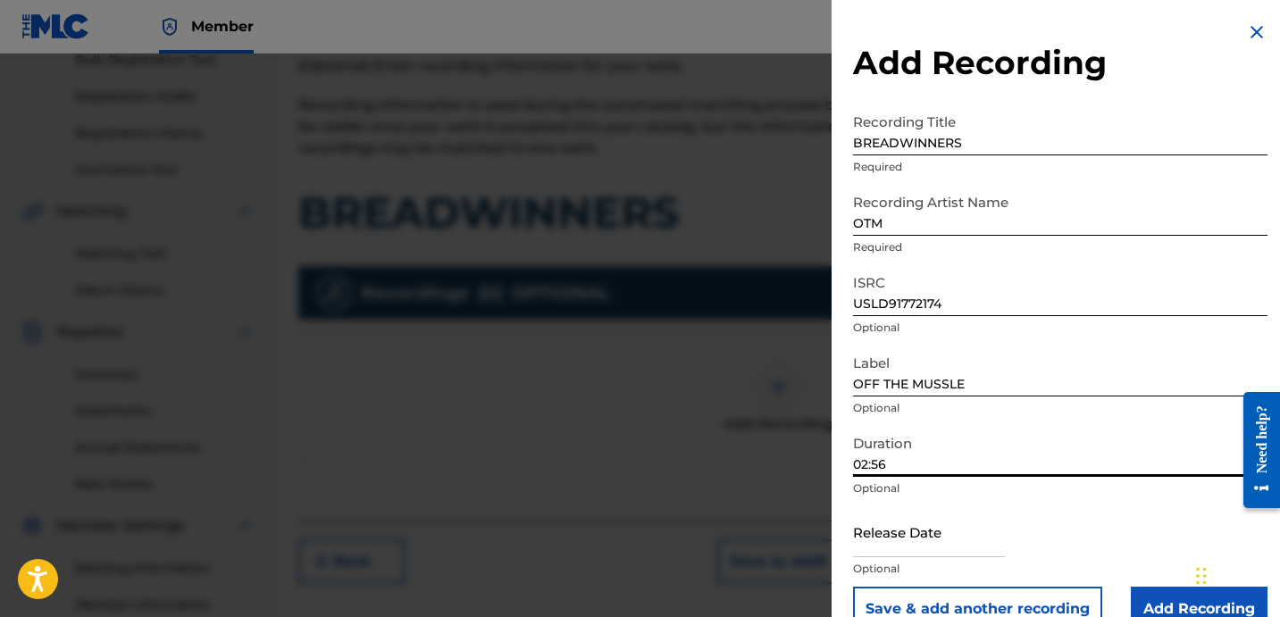
type input "02:56"
click at [1043, 456] on input "02:56" at bounding box center [1060, 451] width 414 height 51
click at [1141, 588] on input "Add Recording" at bounding box center [1199, 609] width 137 height 45
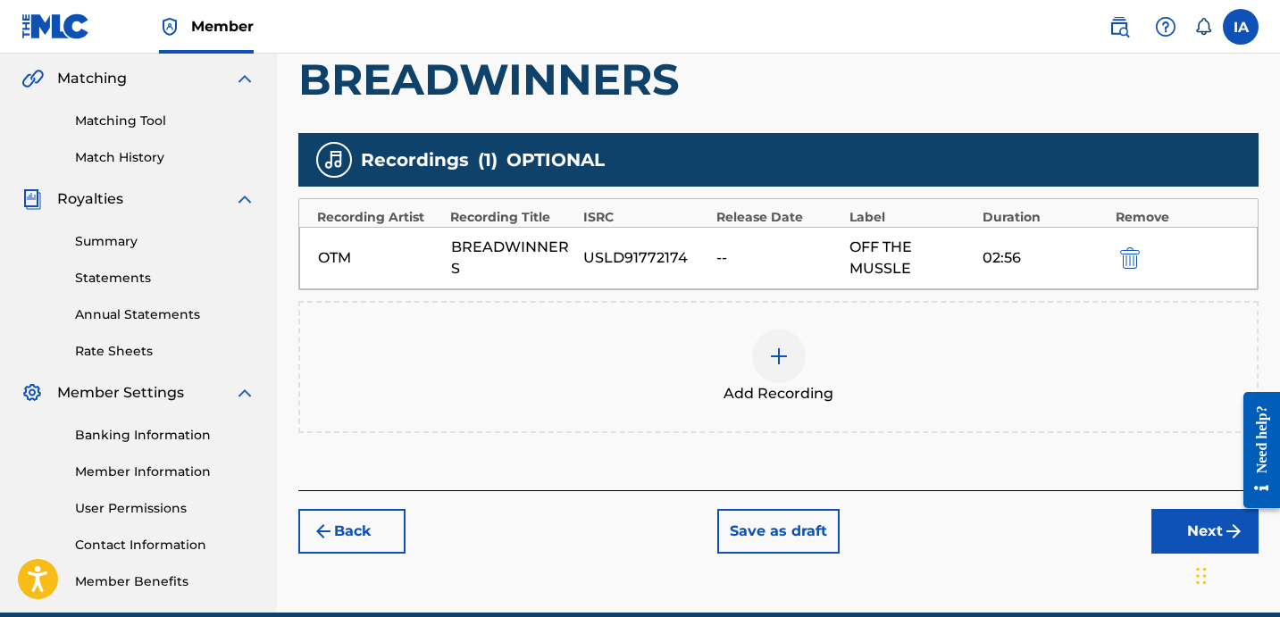
scroll to position [490, 0]
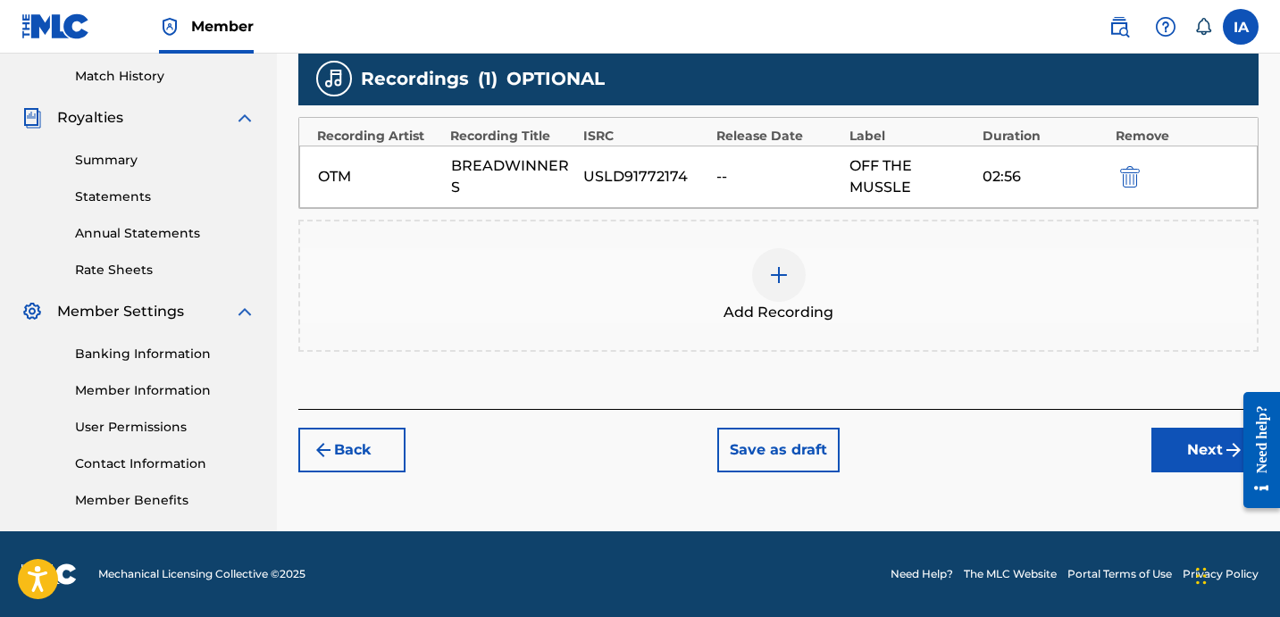
click at [1181, 443] on button "Next" at bounding box center [1204, 450] width 107 height 45
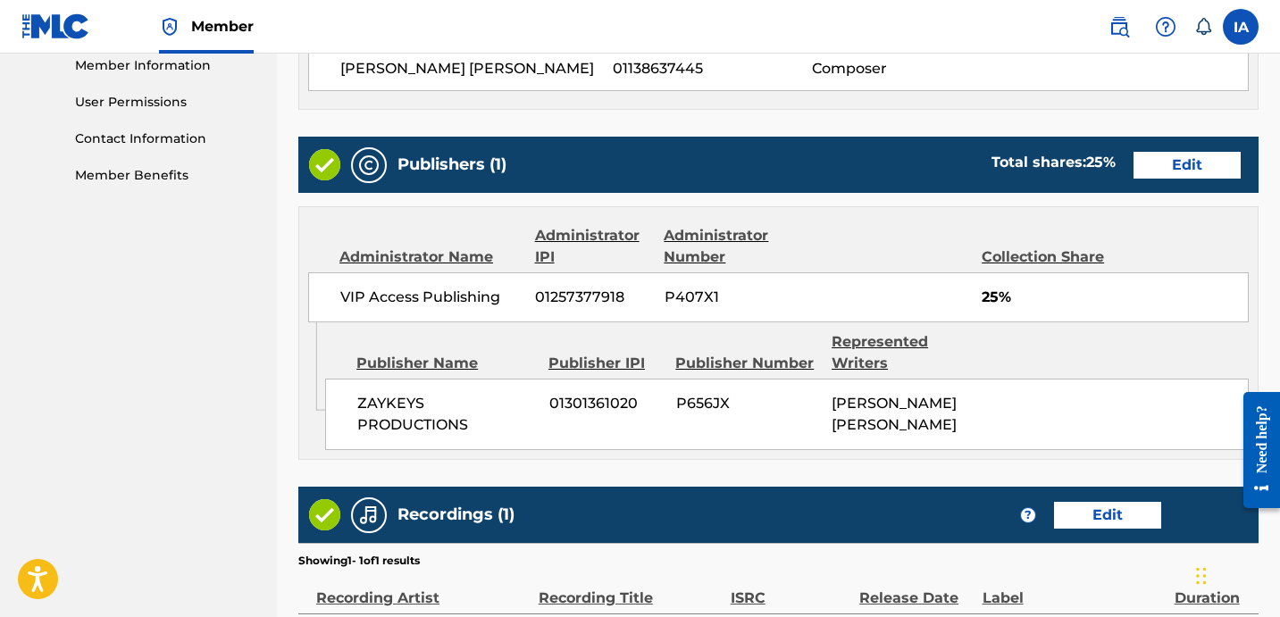
scroll to position [1052, 0]
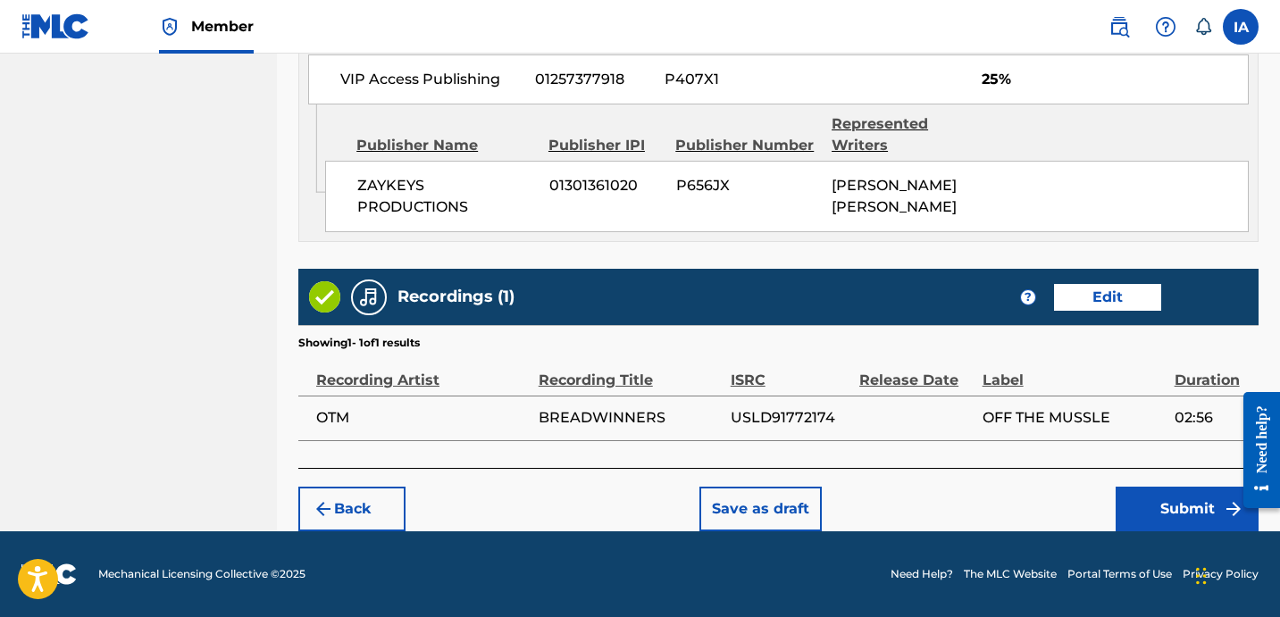
click at [748, 215] on div "ZAYKEYS PRODUCTIONS 01301361020 P656JX [PERSON_NAME] [PERSON_NAME]" at bounding box center [786, 196] width 923 height 71
click at [1156, 500] on button "Submit" at bounding box center [1186, 509] width 143 height 45
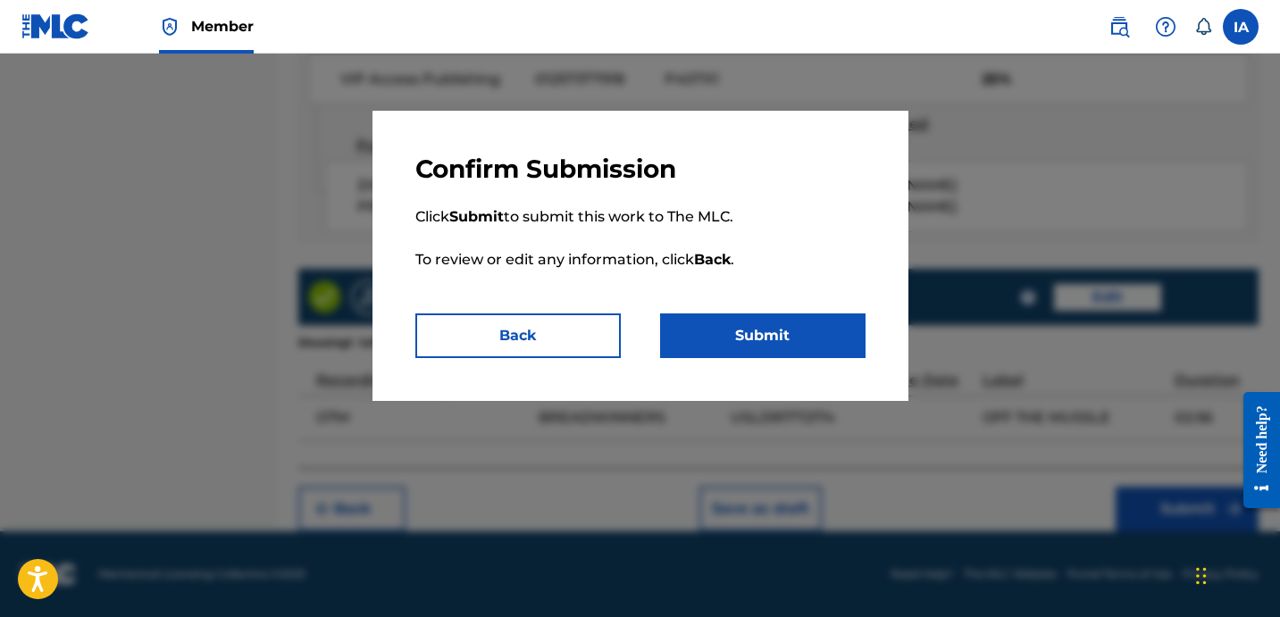
click at [844, 353] on button "Submit" at bounding box center [762, 335] width 205 height 45
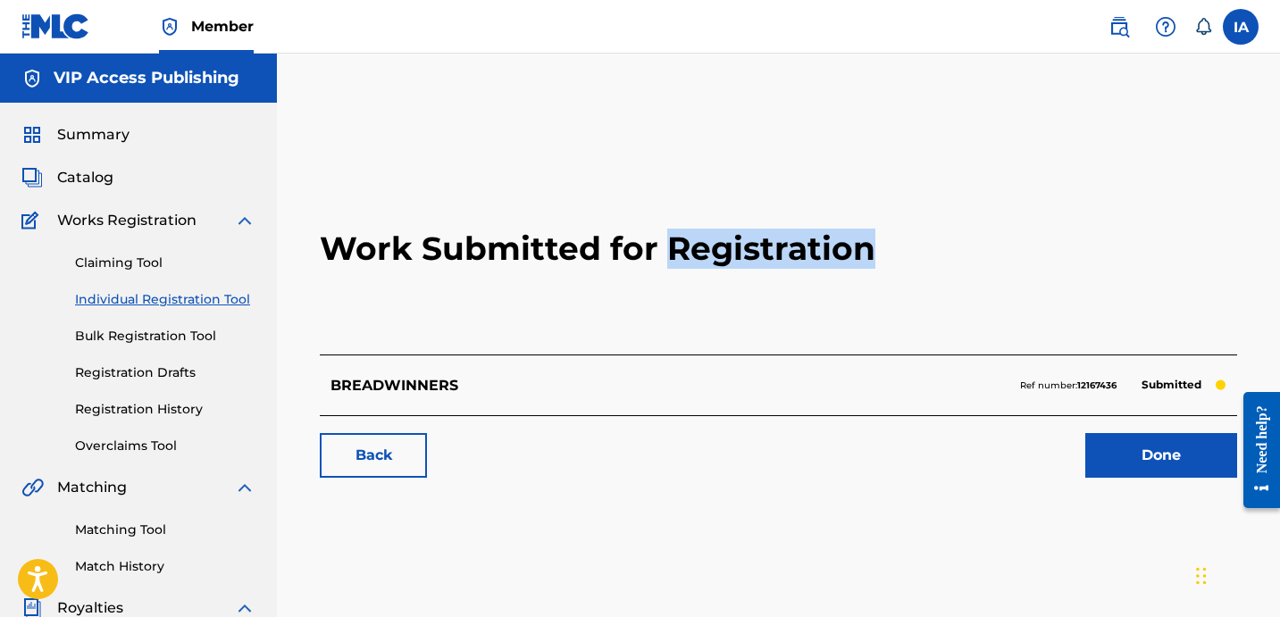
click at [196, 297] on link "Individual Registration Tool" at bounding box center [165, 299] width 180 height 19
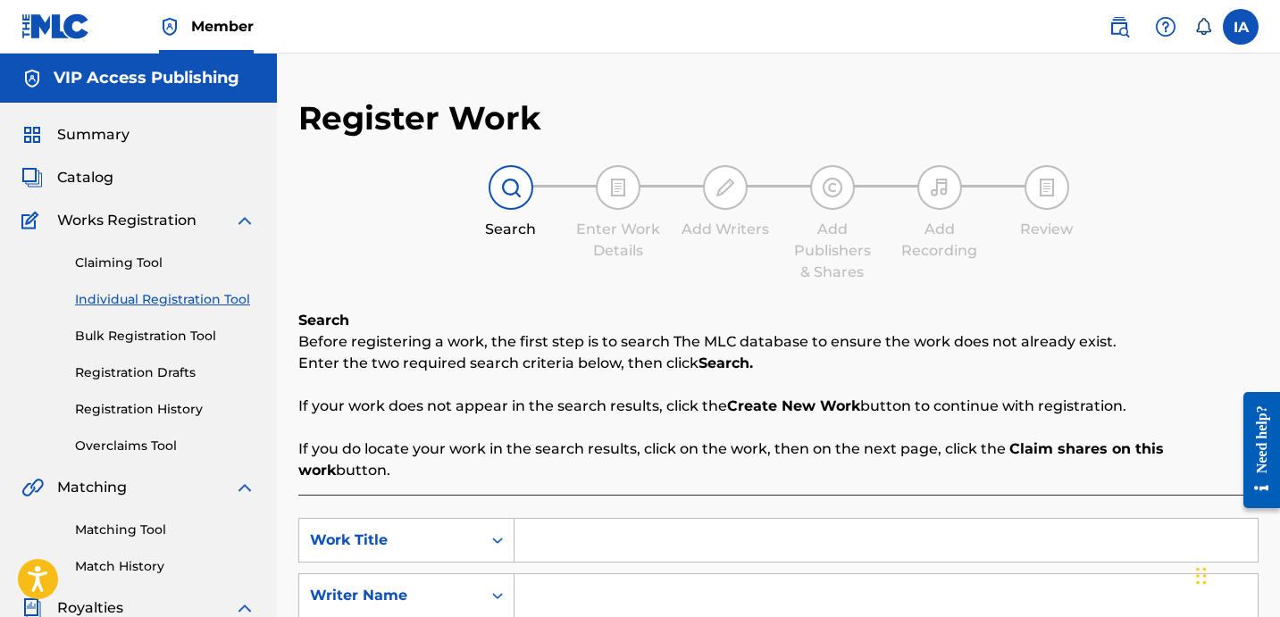
click at [575, 285] on div "Register Work Search Enter Work Details Add Writers Add Publishers & Shares Add…" at bounding box center [778, 452] width 960 height 708
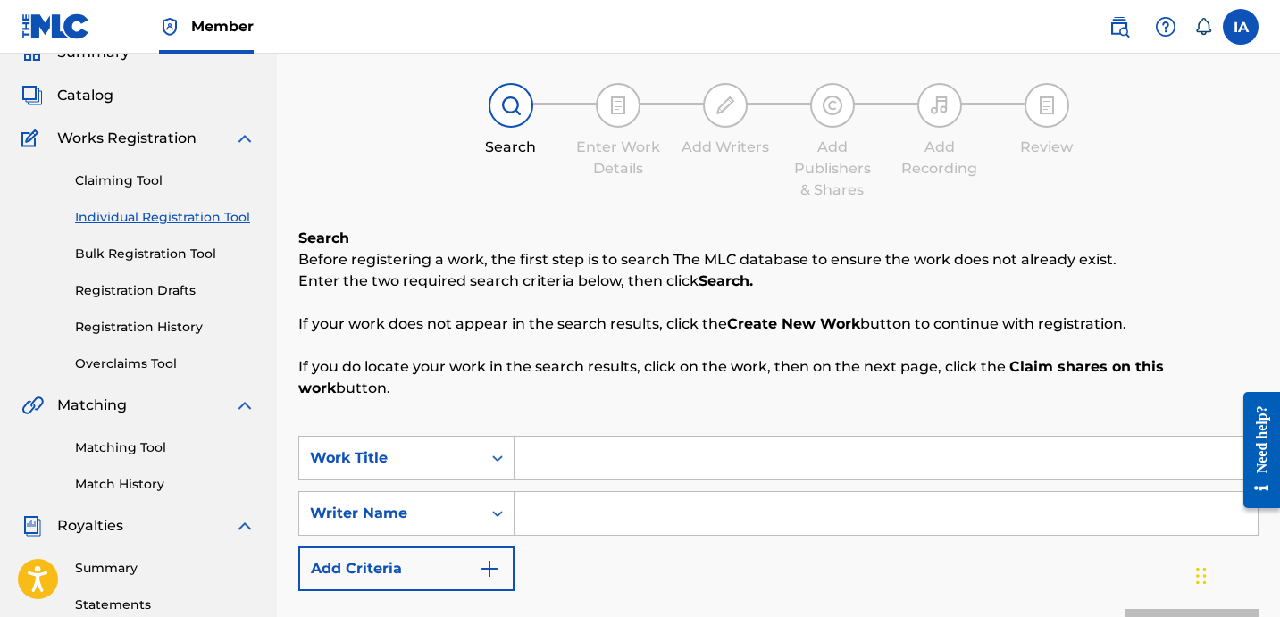
scroll to position [111, 0]
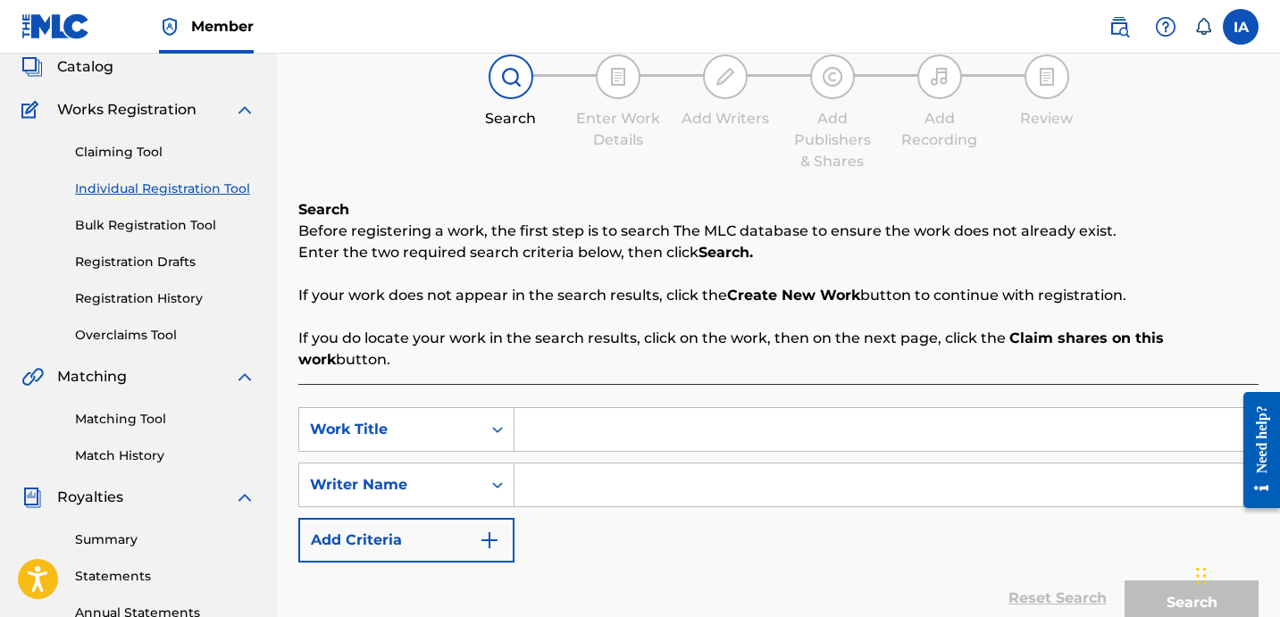
click at [861, 408] on input "Search Form" at bounding box center [885, 429] width 743 height 43
paste input "GET OFF ME"
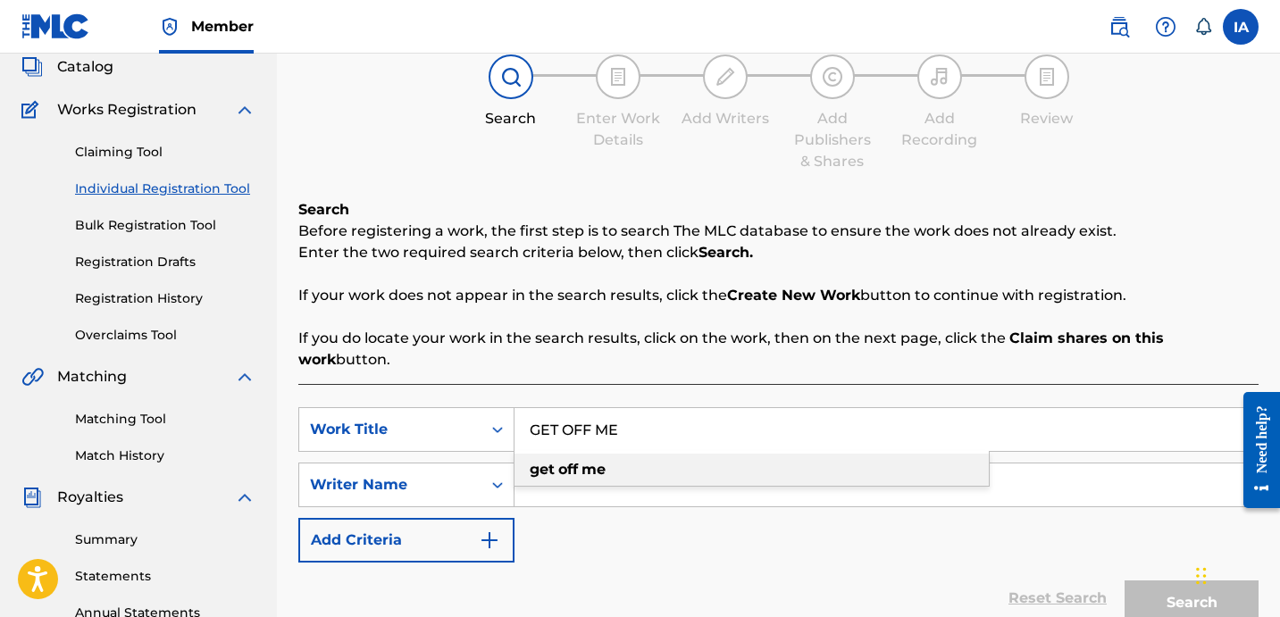
drag, startPoint x: 858, startPoint y: 458, endPoint x: 894, endPoint y: 445, distance: 38.1
click at [894, 454] on div "get off me" at bounding box center [751, 470] width 474 height 32
type input "get off me"
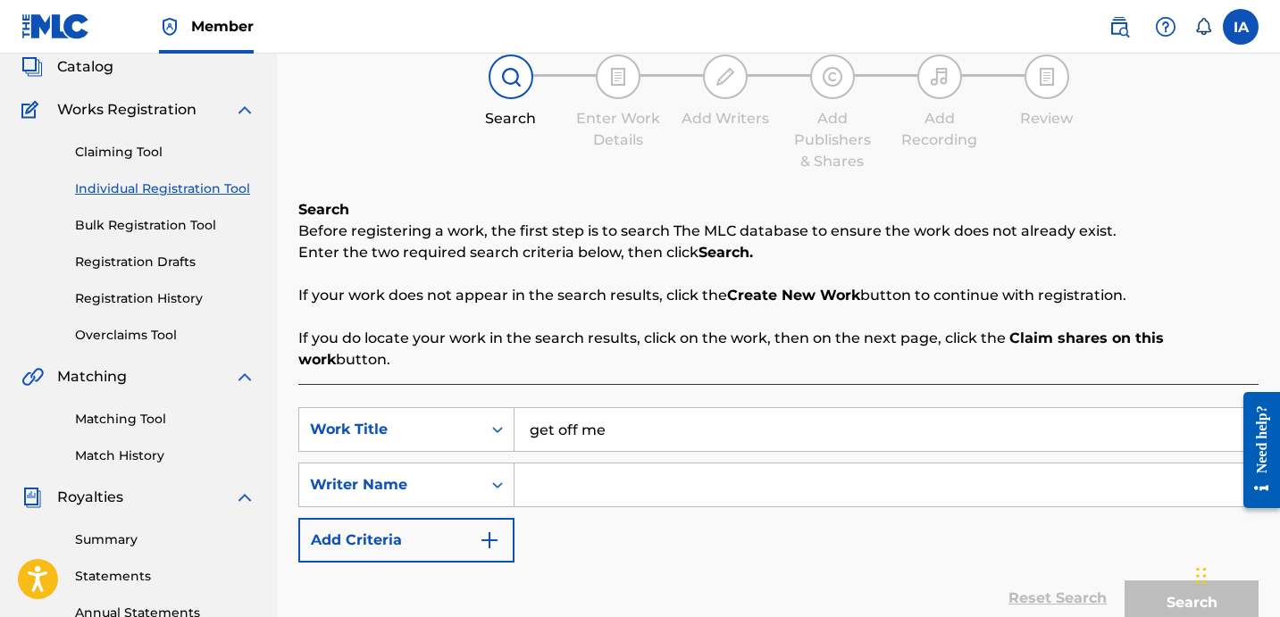
click at [894, 463] on input "Search Form" at bounding box center [885, 484] width 743 height 43
click at [896, 474] on input "Search Form" at bounding box center [885, 484] width 743 height 43
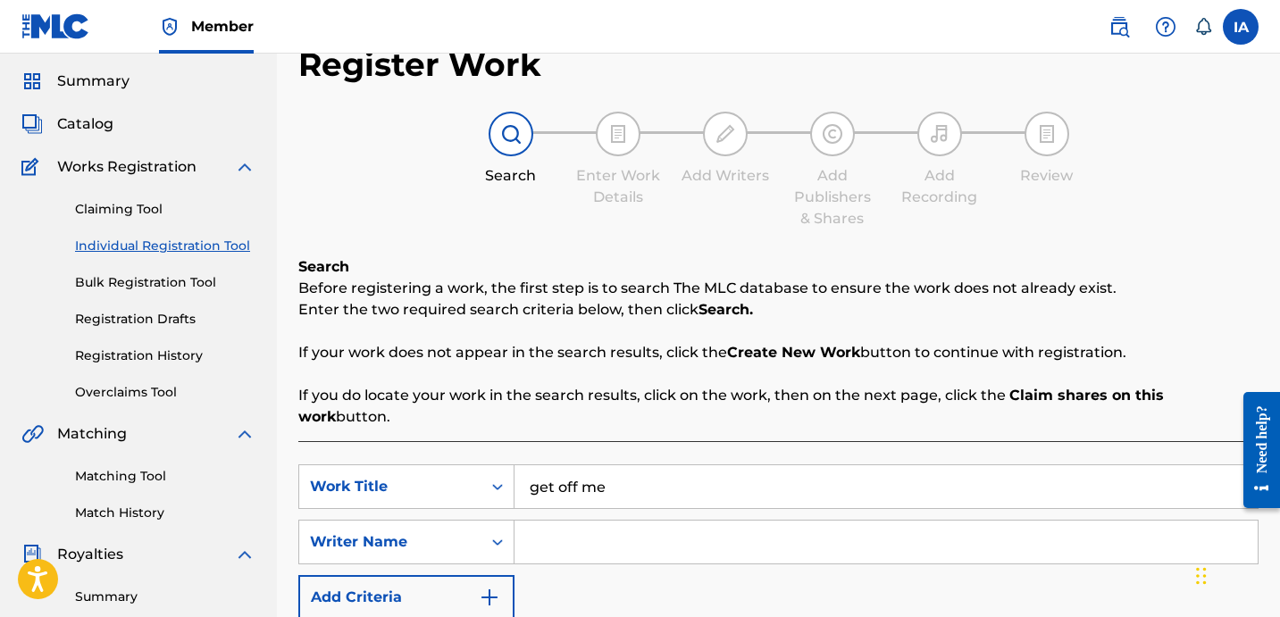
scroll to position [0, 0]
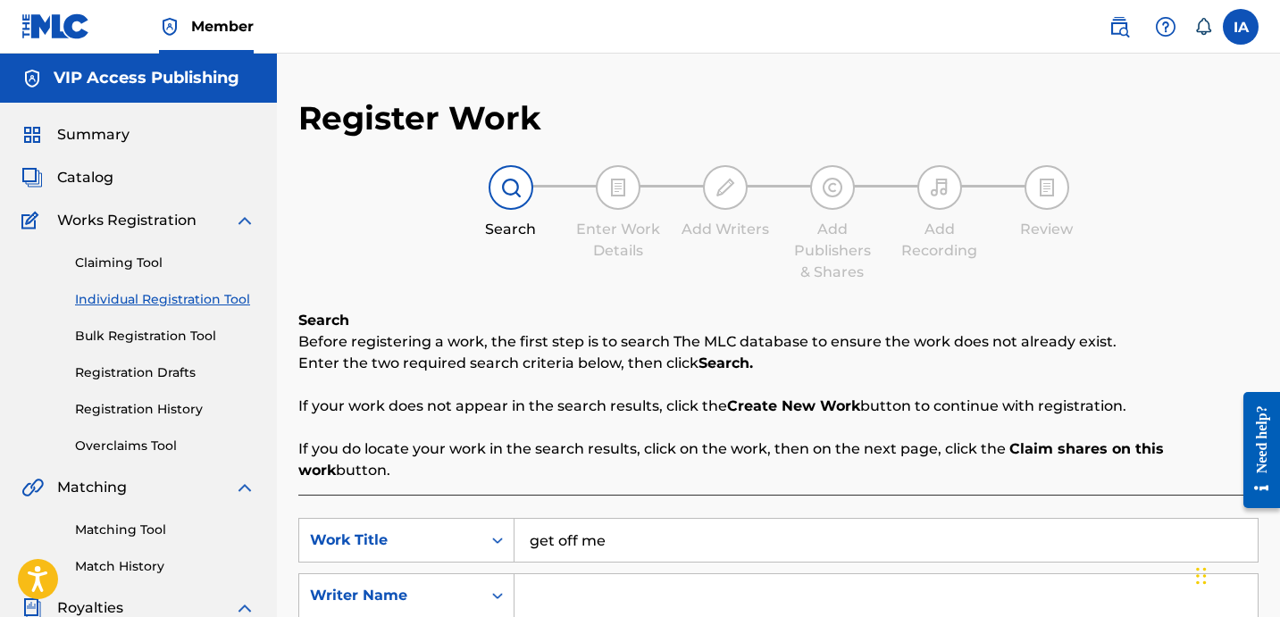
click at [102, 189] on div "Summary Catalog Works Registration Claiming Tool Individual Registration Tool B…" at bounding box center [138, 562] width 277 height 919
click at [102, 179] on span "Catalog" at bounding box center [85, 177] width 56 height 21
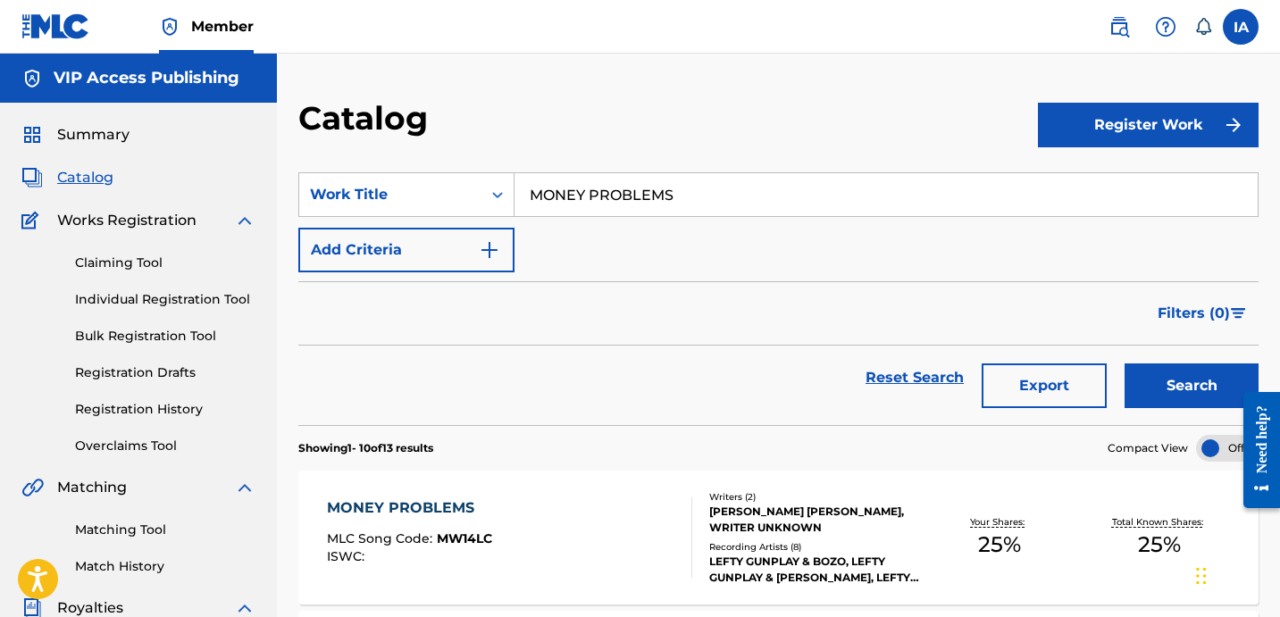
drag, startPoint x: 782, startPoint y: 206, endPoint x: 535, endPoint y: 137, distance: 257.0
click at [588, 151] on section "SearchWithCriteria0d69b1fb-8f3b-4ff3-a9d2-4297dcfd470e Work Title MONEY PROBLEM…" at bounding box center [778, 288] width 960 height 274
paste input "GET OFF ME"
click at [1171, 395] on button "Search" at bounding box center [1191, 385] width 134 height 45
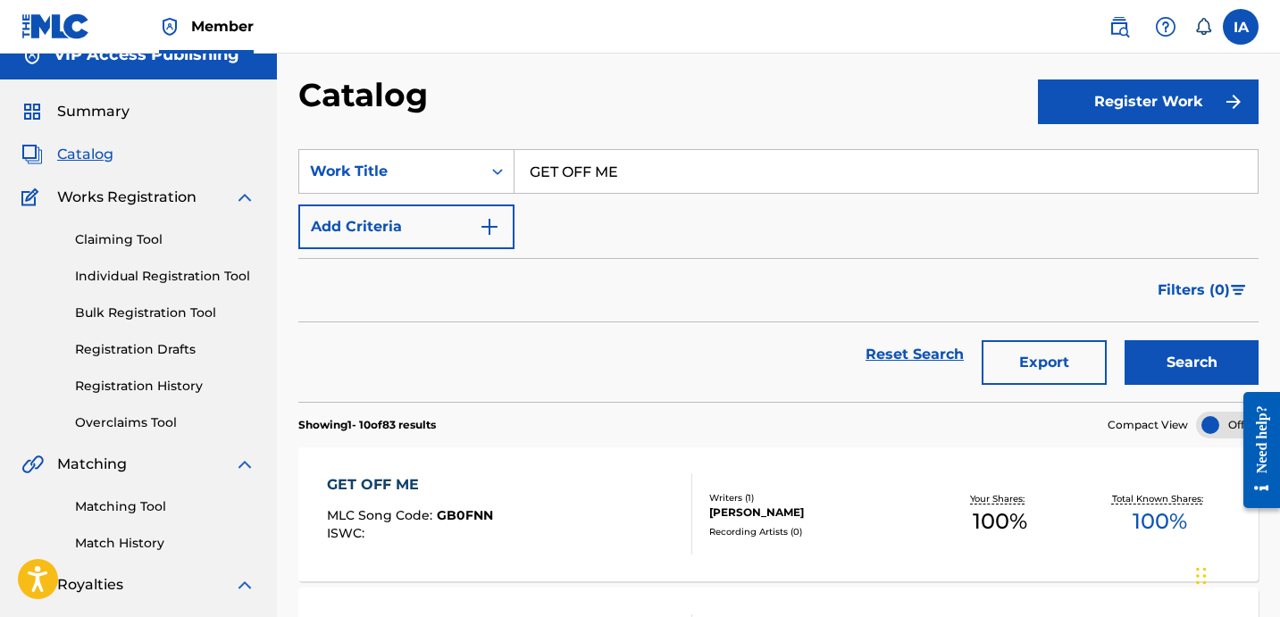
scroll to position [47, 0]
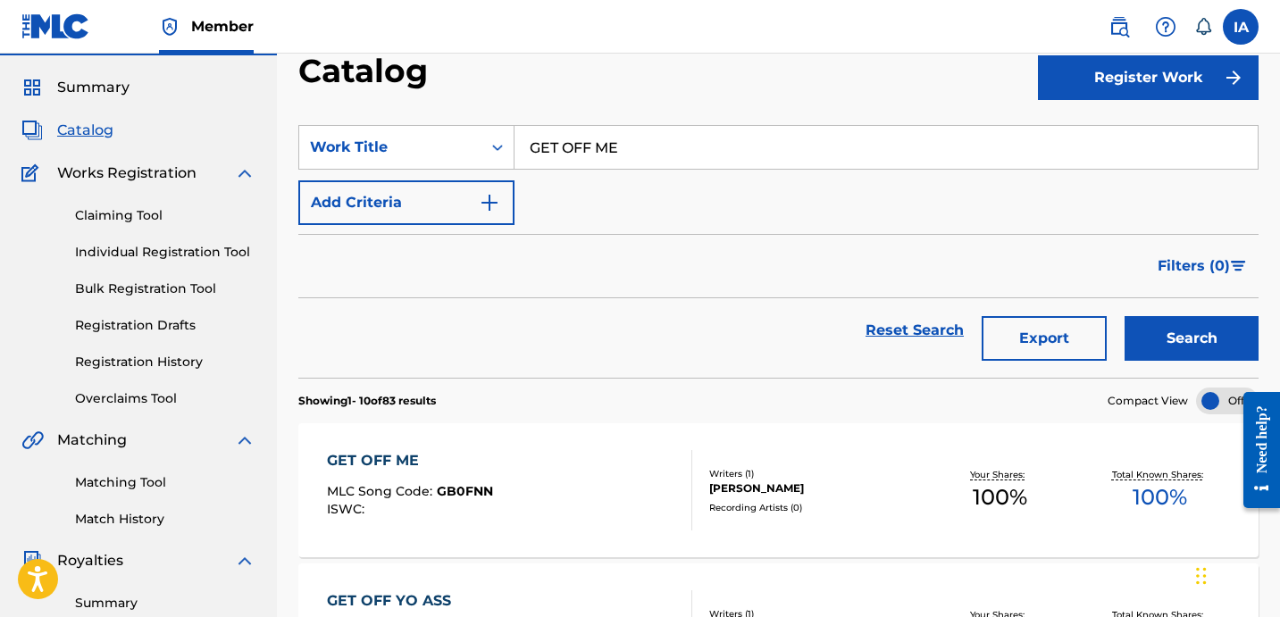
drag, startPoint x: 746, startPoint y: 153, endPoint x: 469, endPoint y: 60, distance: 292.0
paste input "WOKE UP A MONSTER"
type input "WOKE UP A MONSTER"
click at [1185, 334] on button "Search" at bounding box center [1191, 338] width 134 height 45
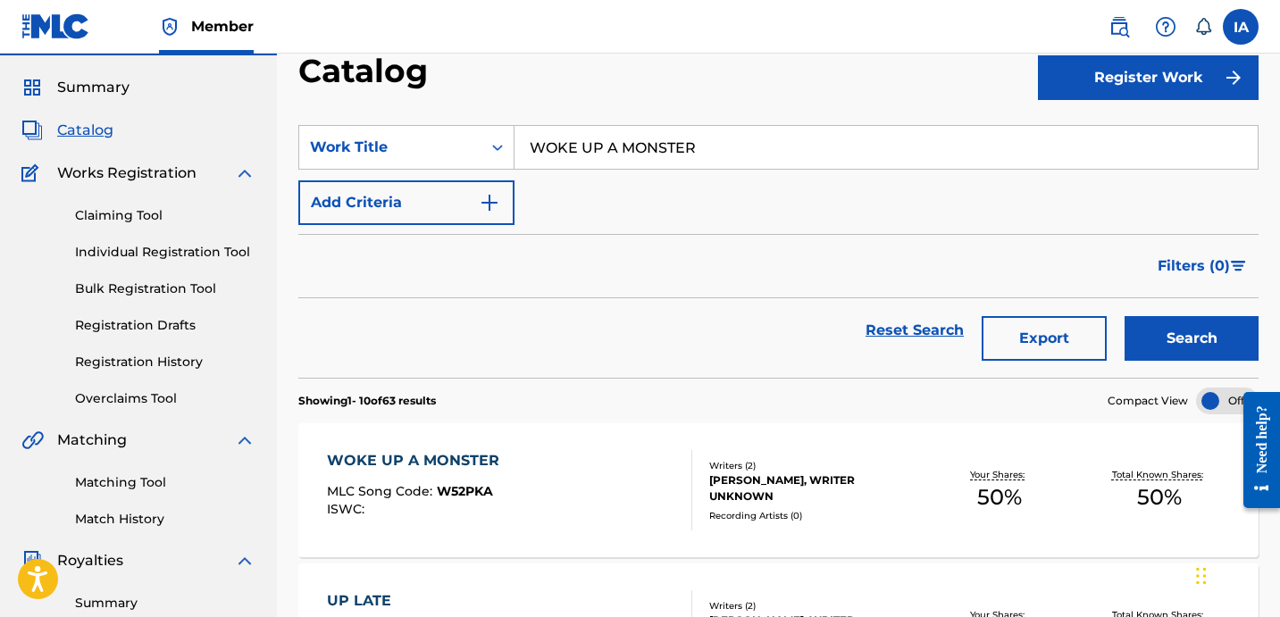
click at [663, 288] on div "Filters ( 0 )" at bounding box center [778, 266] width 960 height 64
click at [821, 466] on div "Writers ( 2 )" at bounding box center [814, 465] width 211 height 13
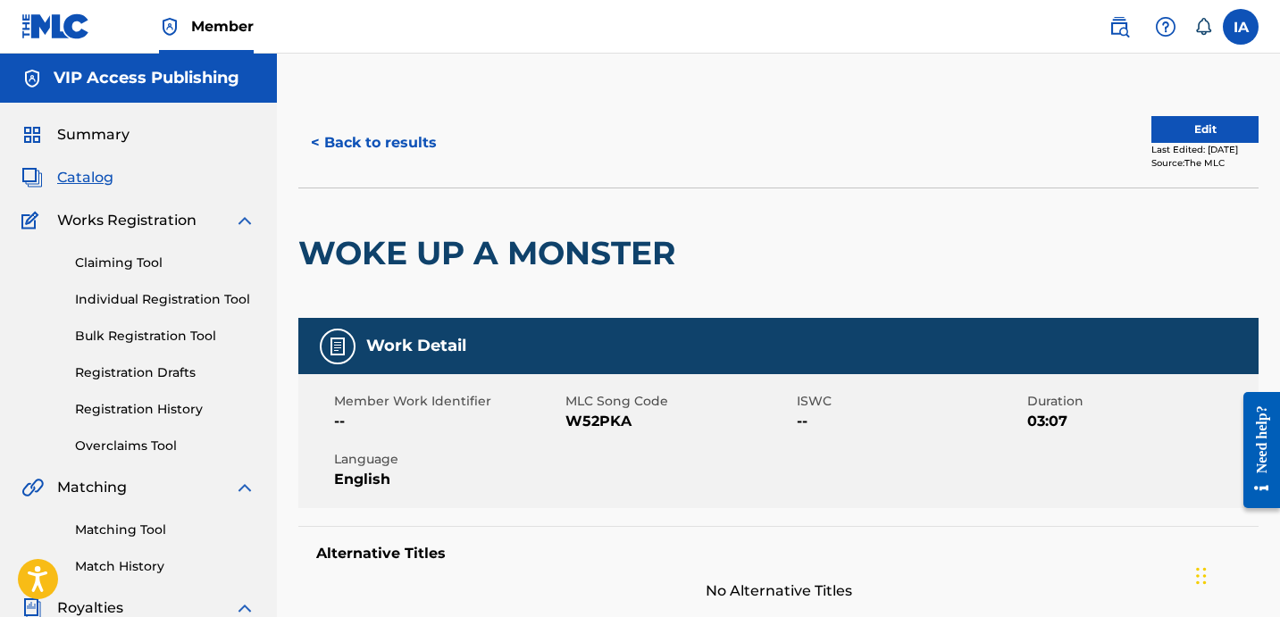
click at [1151, 141] on div "Edit Last Edited: [DATE] Source: The MLC" at bounding box center [1204, 143] width 107 height 54
click at [1151, 136] on button "Edit" at bounding box center [1204, 129] width 107 height 27
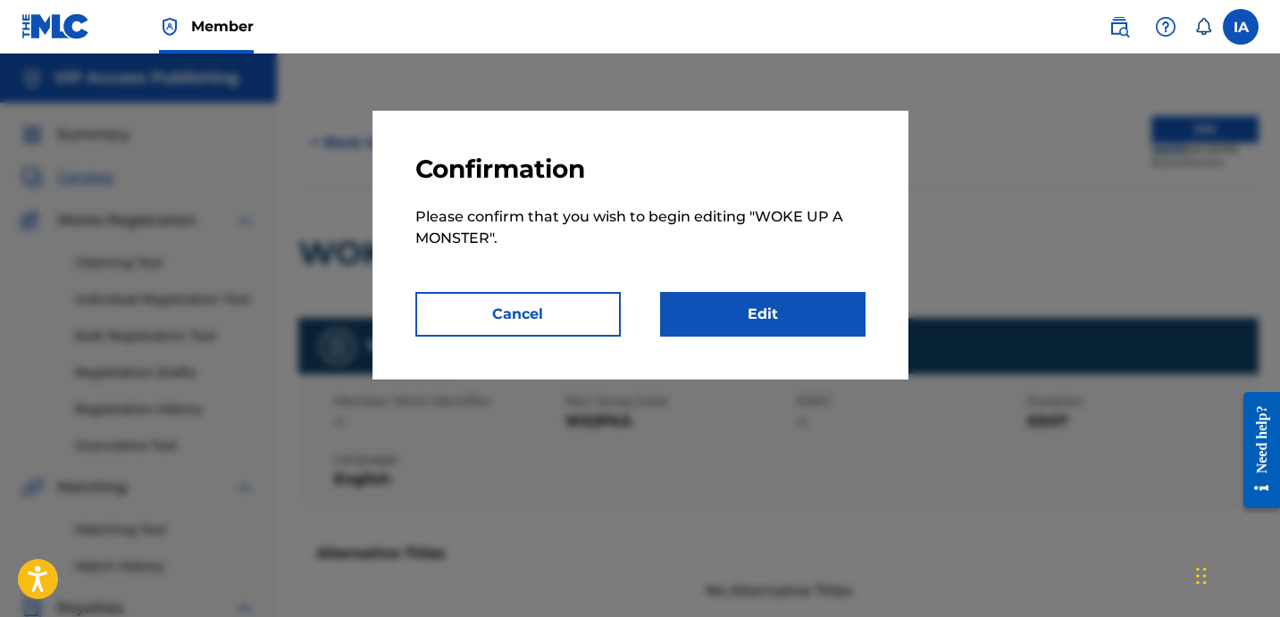
click at [791, 318] on link "Edit" at bounding box center [762, 314] width 205 height 45
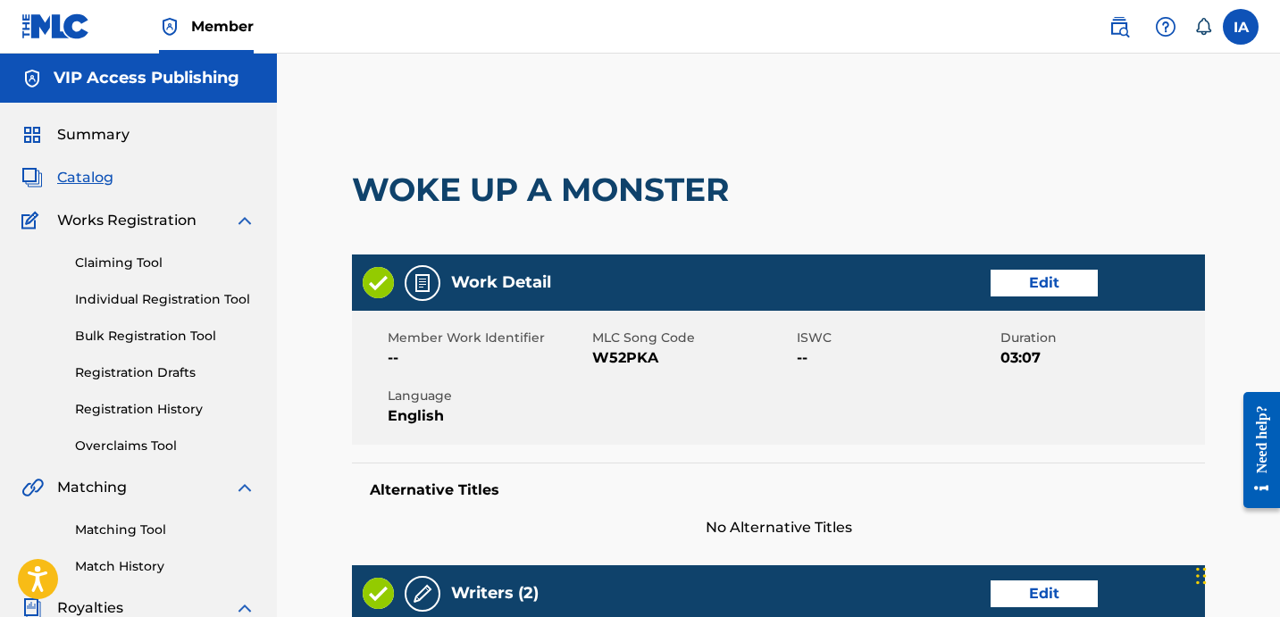
click at [881, 439] on div "Member Work Identifier -- MLC Song Code W52PKA ISWC -- Duration 03:07 Language …" at bounding box center [778, 378] width 853 height 134
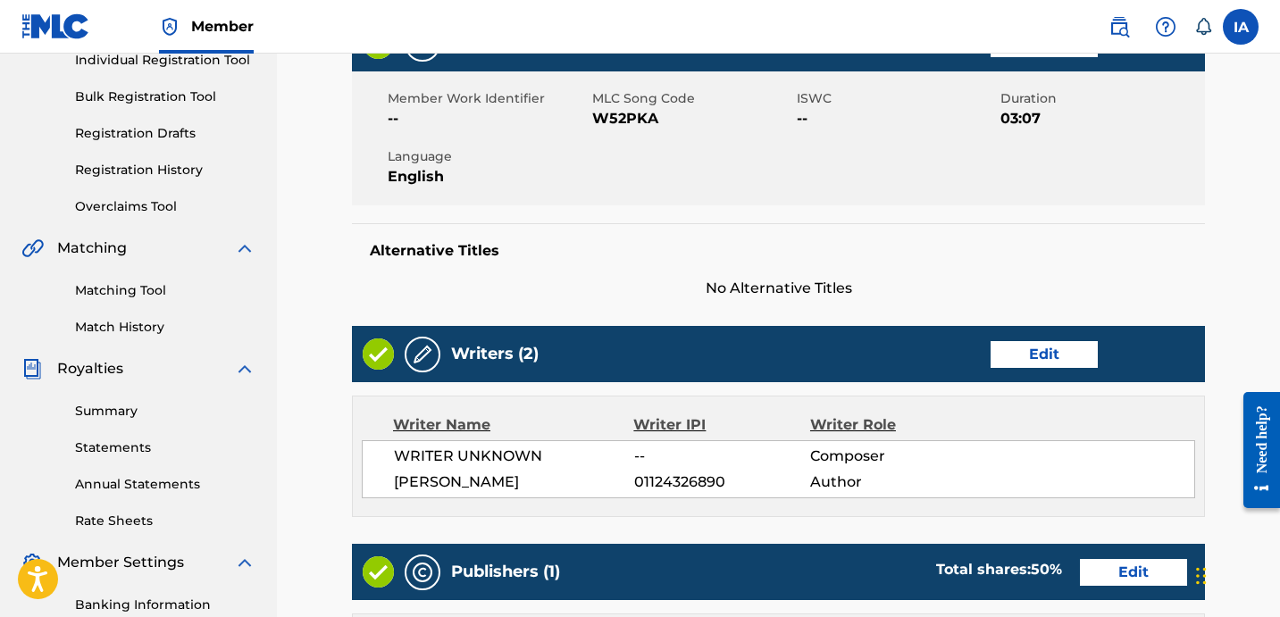
scroll to position [321, 0]
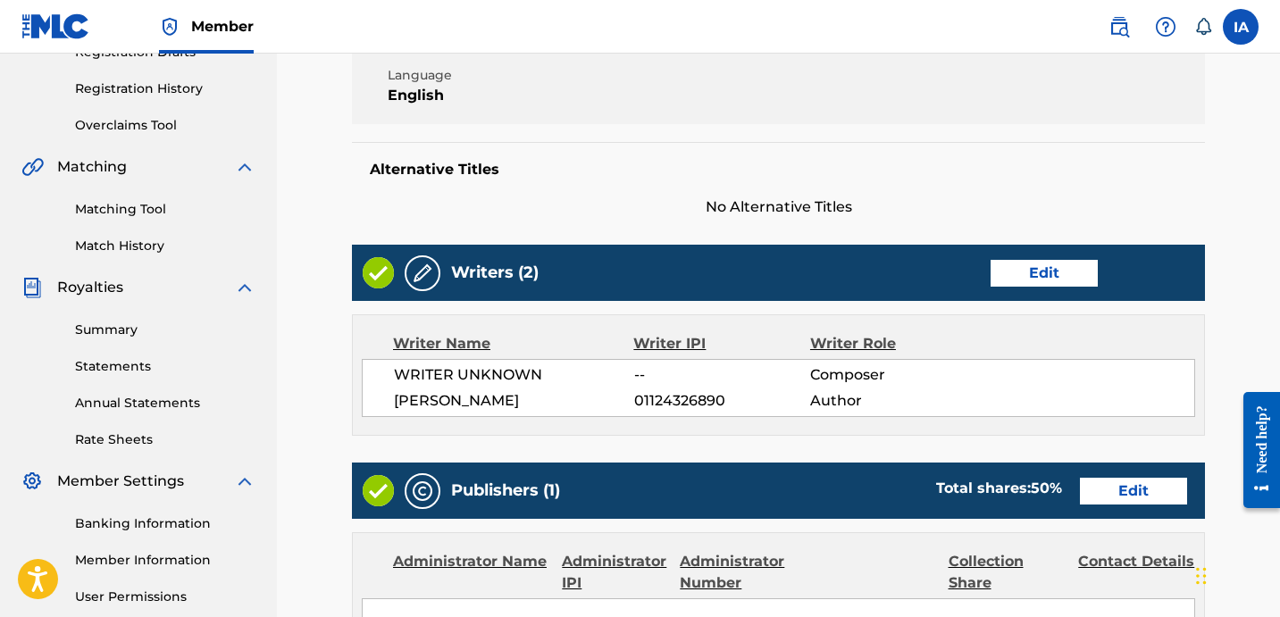
click at [1020, 277] on link "Edit" at bounding box center [1043, 273] width 107 height 27
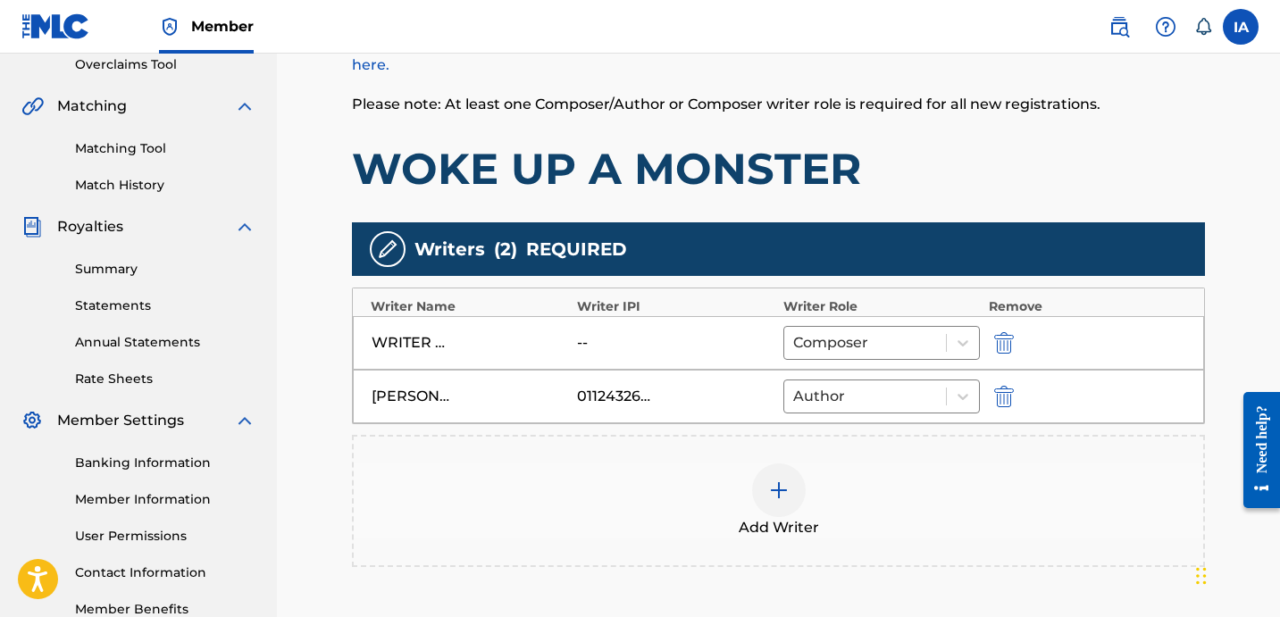
scroll to position [382, 0]
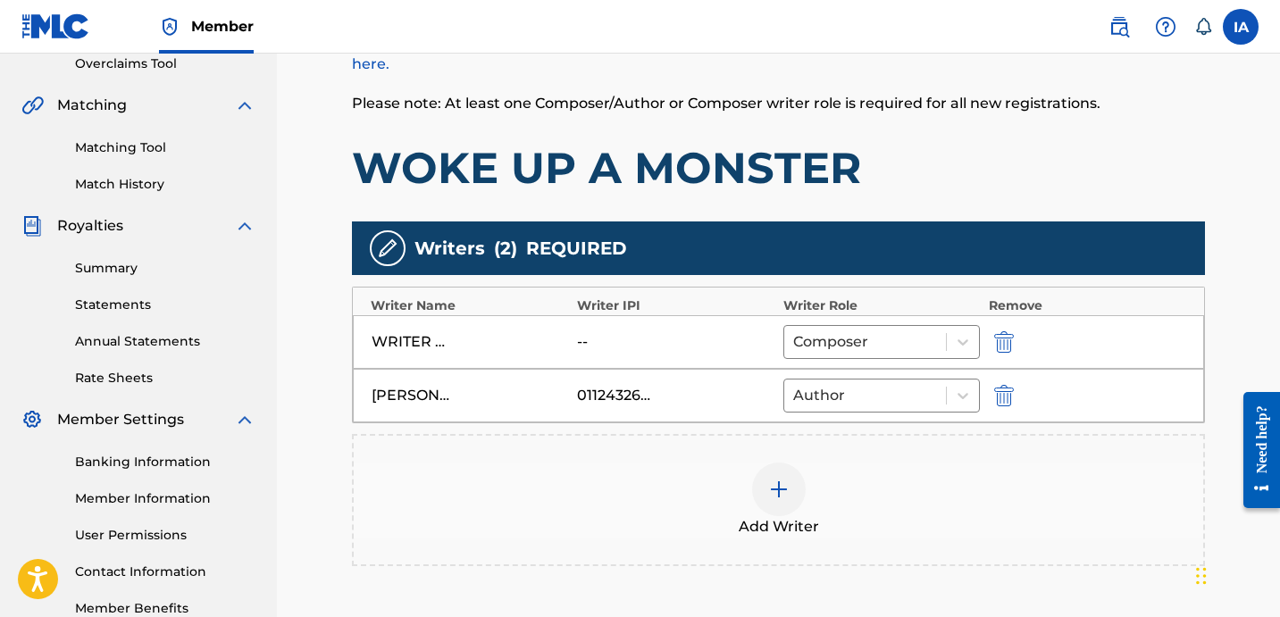
click at [998, 331] on img "submit" at bounding box center [1004, 341] width 20 height 21
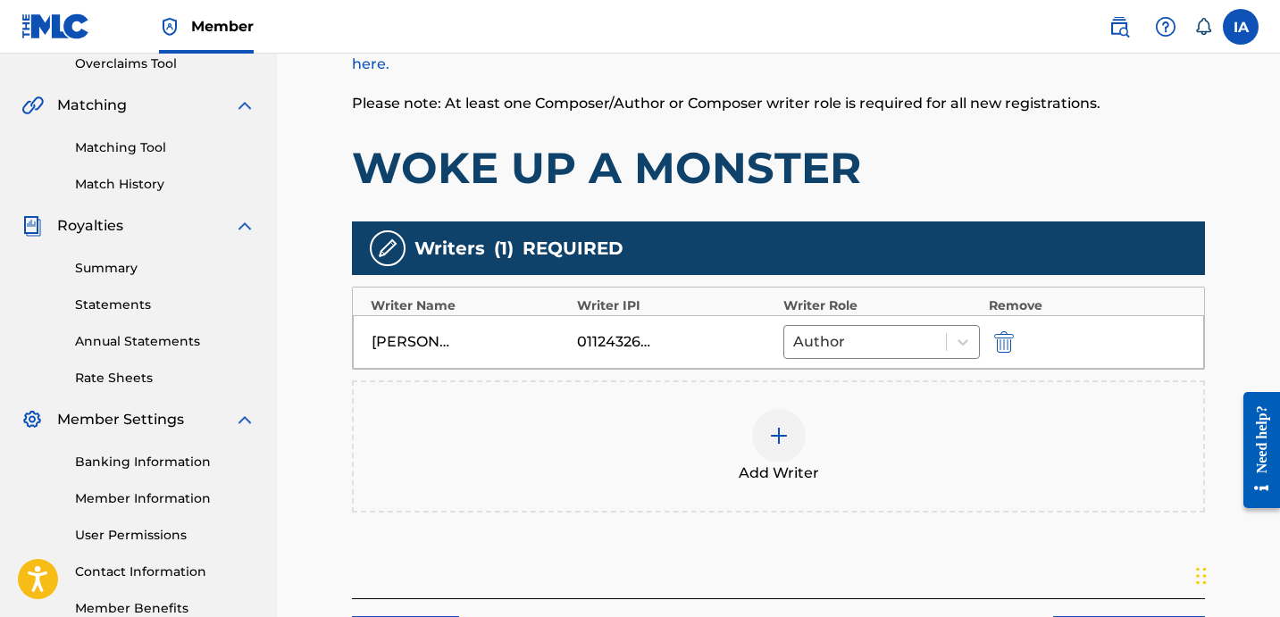
click at [809, 425] on div "Add Writer" at bounding box center [778, 446] width 849 height 75
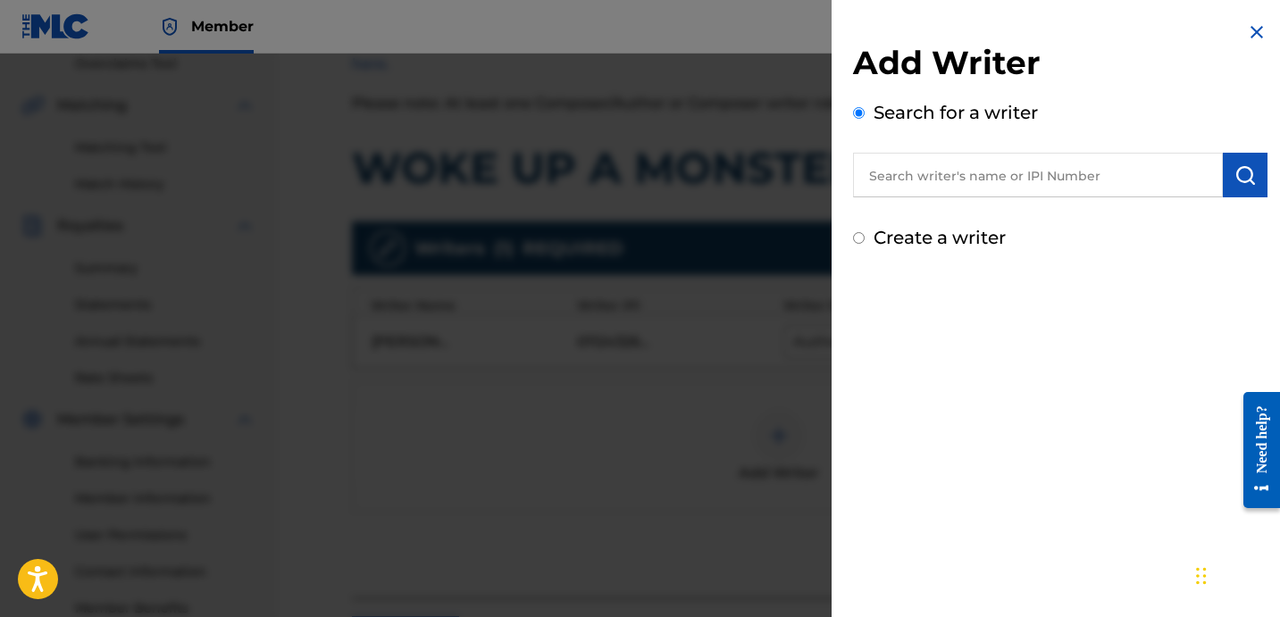
click at [897, 244] on label "Create a writer" at bounding box center [939, 237] width 132 height 21
radio input "true"
click at [864, 244] on input "Create a writer" at bounding box center [859, 238] width 12 height 12
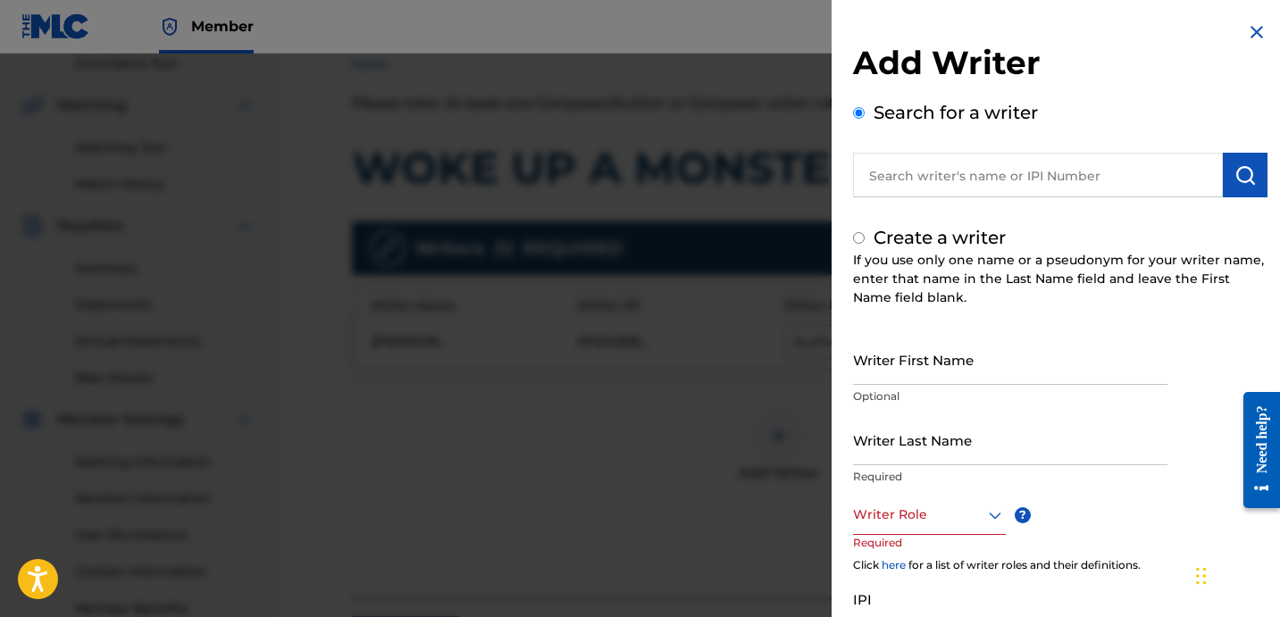
radio input "false"
radio input "true"
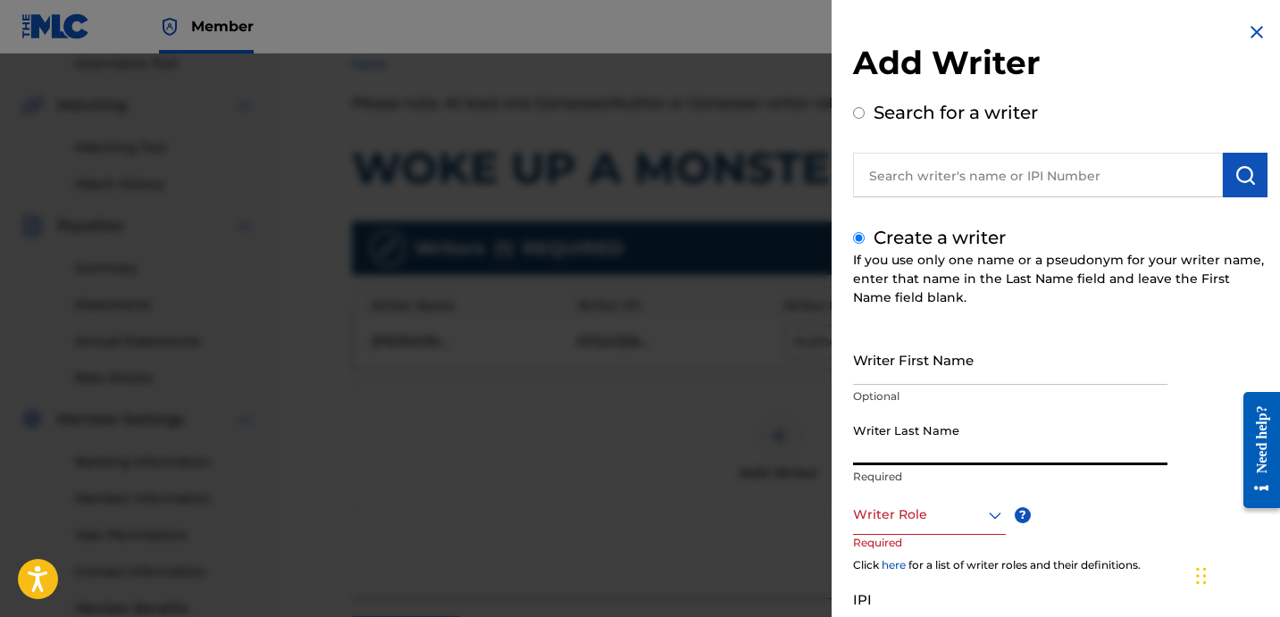
click at [975, 456] on input "Writer Last Name" at bounding box center [1010, 439] width 314 height 51
paste input "SHALBRECK [PERSON_NAME]"
drag, startPoint x: 935, startPoint y: 450, endPoint x: 1199, endPoint y: 505, distance: 269.9
click at [1199, 505] on div "Writer First Name Optional Writer Last Name SHALBRECK [PERSON_NAME] Required Wr…" at bounding box center [1060, 529] width 414 height 391
type input "SHALBRECK"
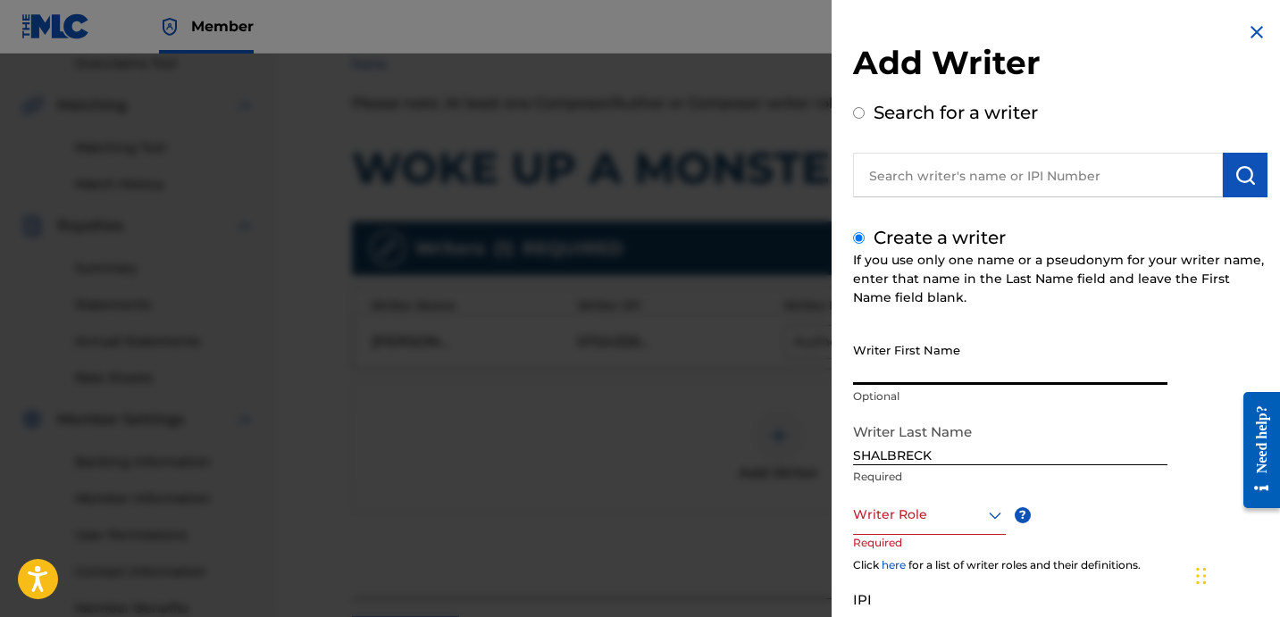
click at [996, 363] on input "Writer First Name" at bounding box center [1010, 359] width 314 height 51
paste input "[PERSON_NAME]"
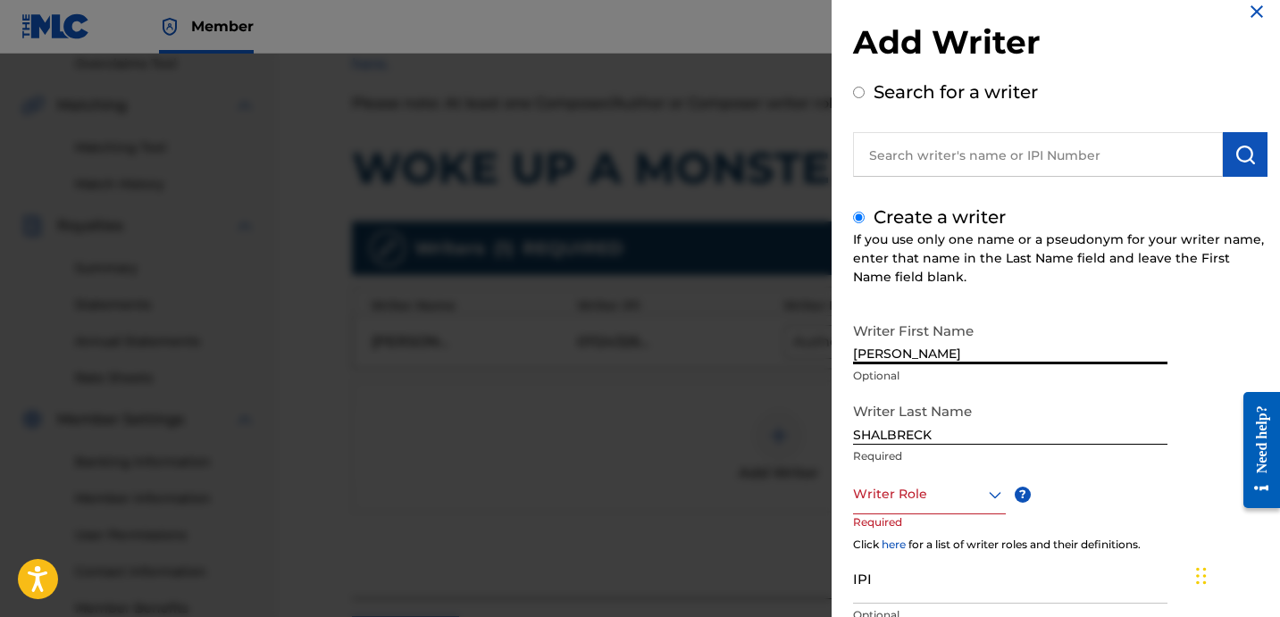
scroll to position [47, 0]
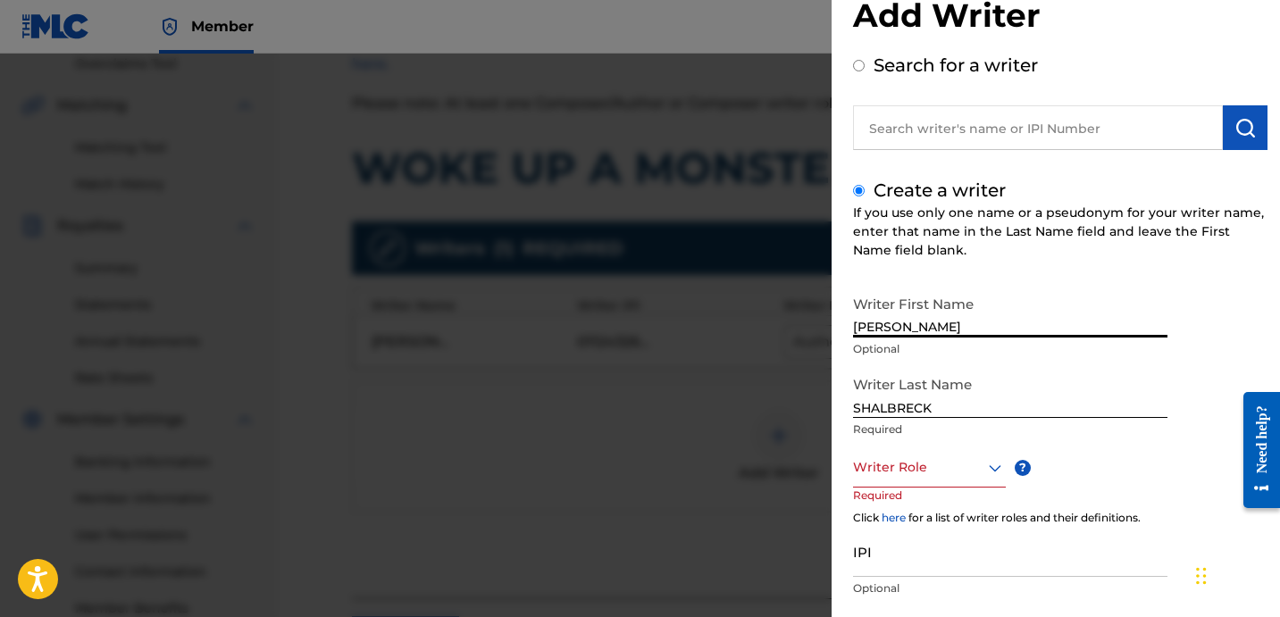
type input "[PERSON_NAME]"
click at [959, 459] on div at bounding box center [929, 467] width 153 height 22
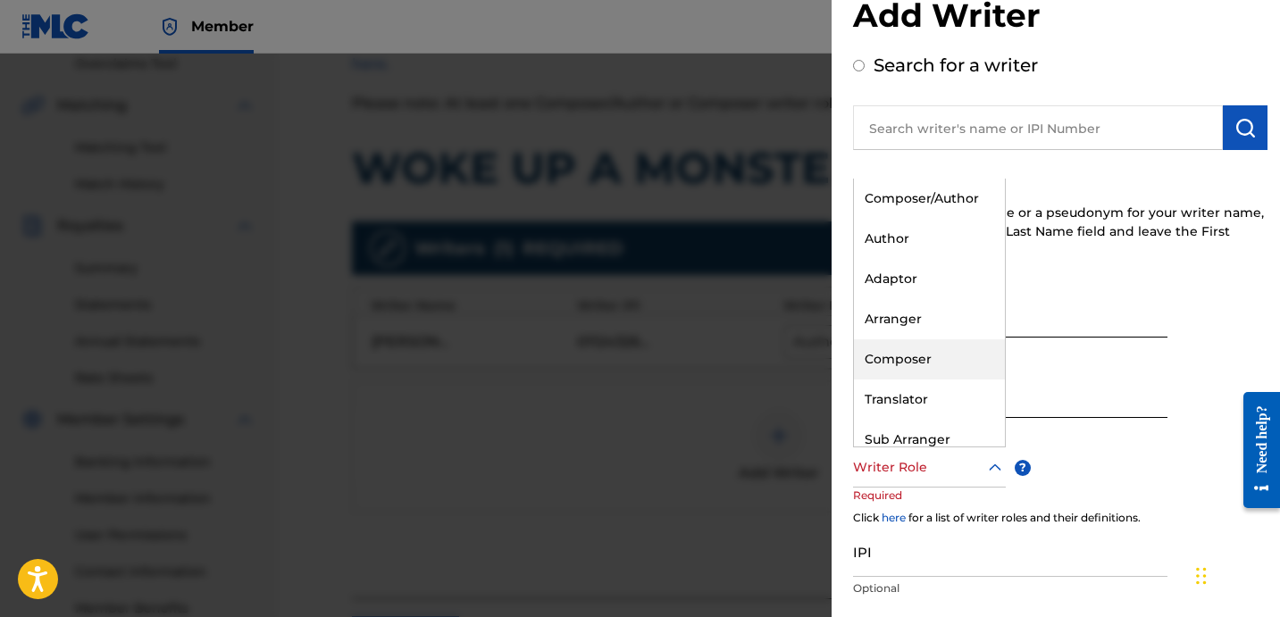
click at [947, 366] on div "Composer" at bounding box center [929, 359] width 151 height 40
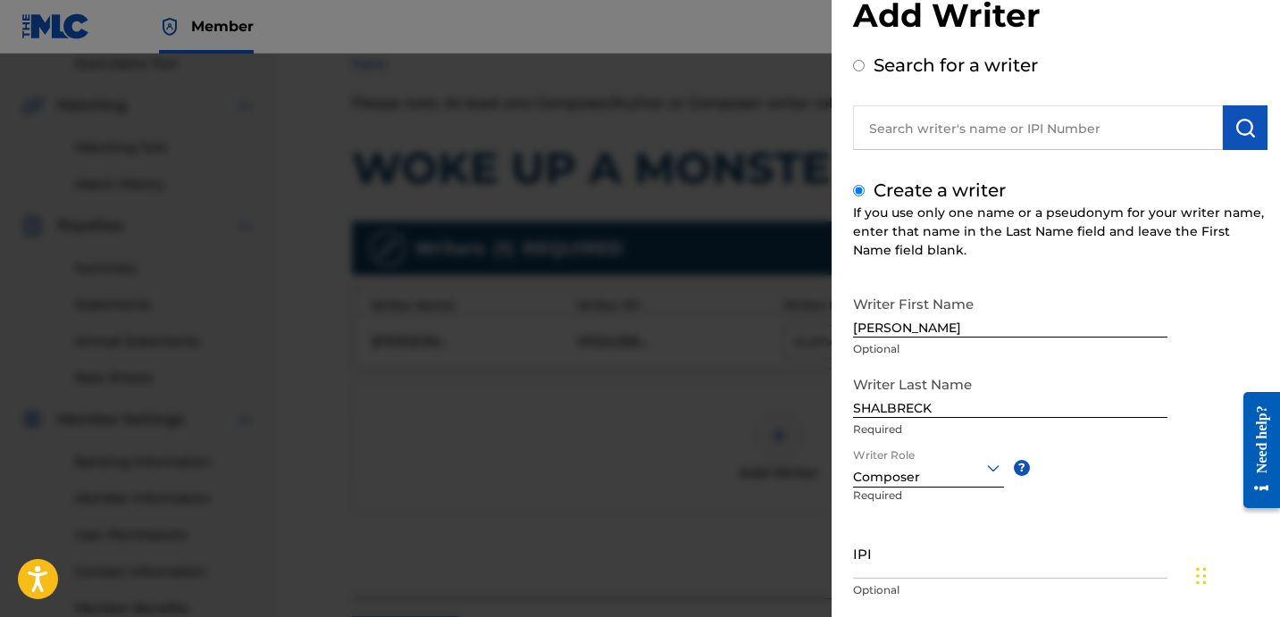
click at [916, 545] on input "IPI" at bounding box center [1010, 553] width 314 height 51
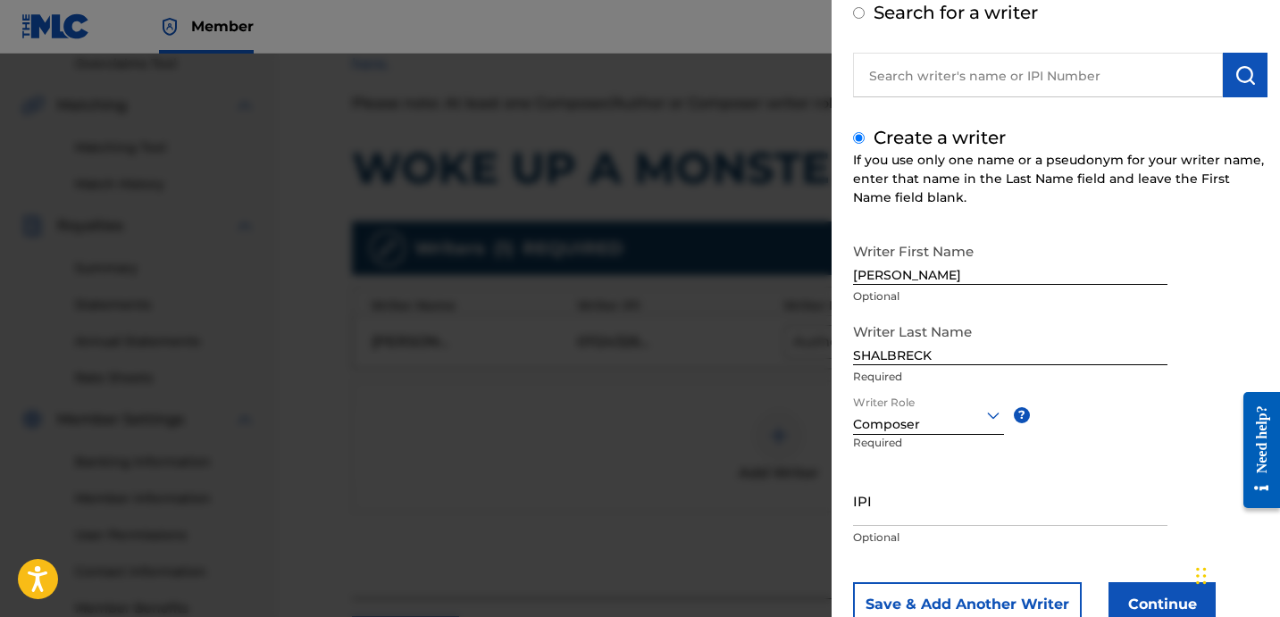
scroll to position [100, 0]
paste input "1138637445"
click at [854, 514] on input "1138637445" at bounding box center [1010, 500] width 314 height 51
click at [1052, 512] on input "01138637445" at bounding box center [1010, 500] width 314 height 51
click at [1089, 514] on input "01138637445" at bounding box center [1010, 500] width 314 height 51
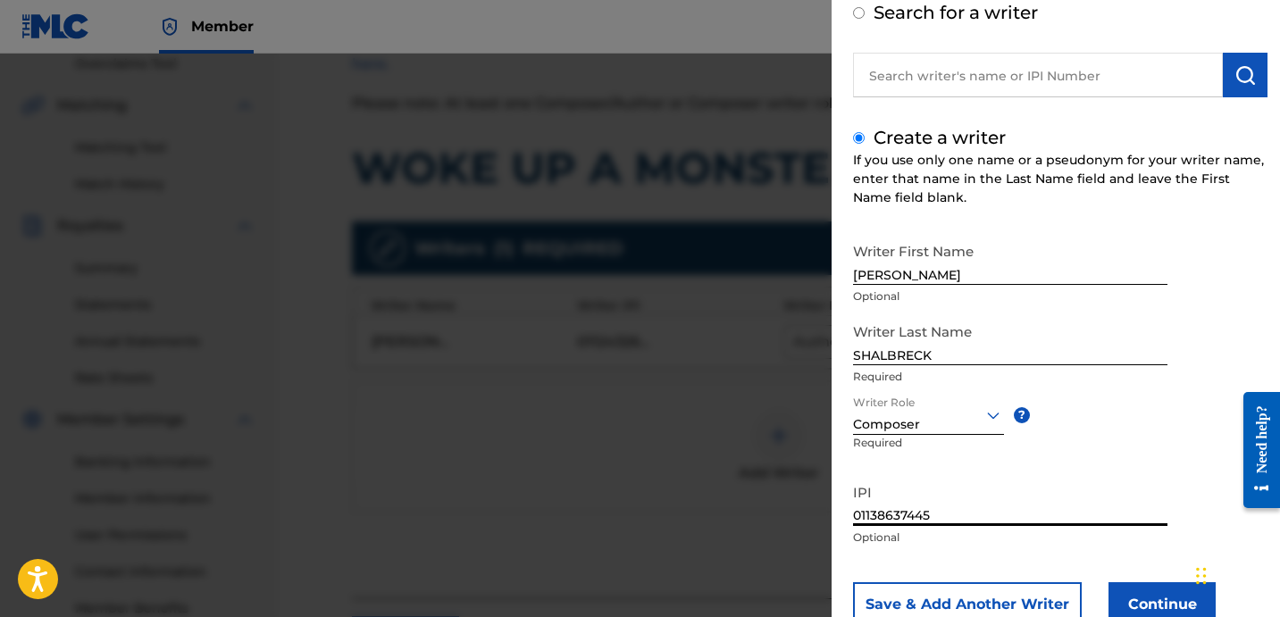
type input "01138637445"
click at [1131, 588] on button "Continue" at bounding box center [1161, 604] width 107 height 45
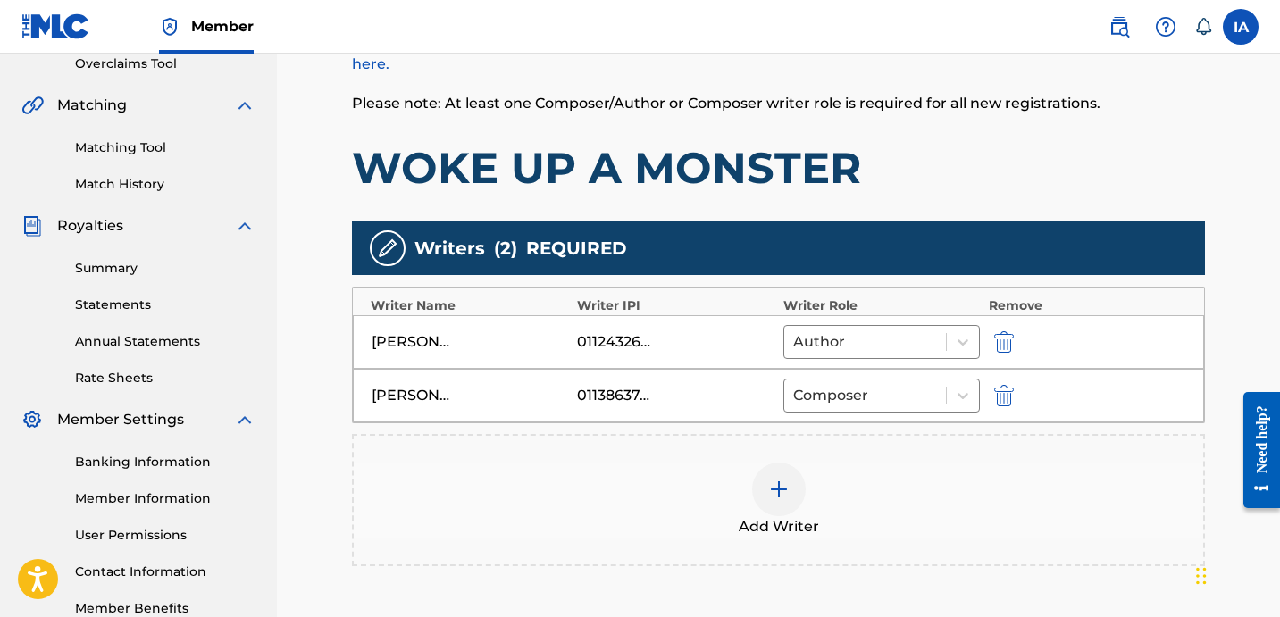
click at [968, 204] on div "Add Writers & Roles Enter all writer(s) and their roles. A full list of writer …" at bounding box center [778, 310] width 853 height 684
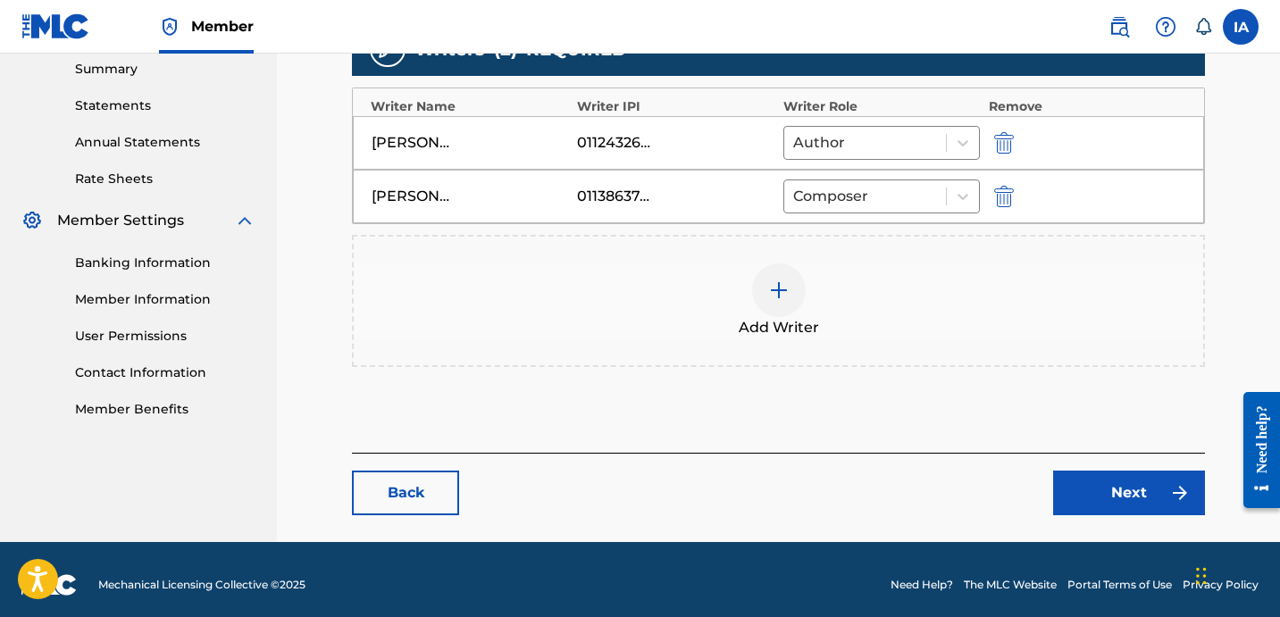
scroll to position [582, 0]
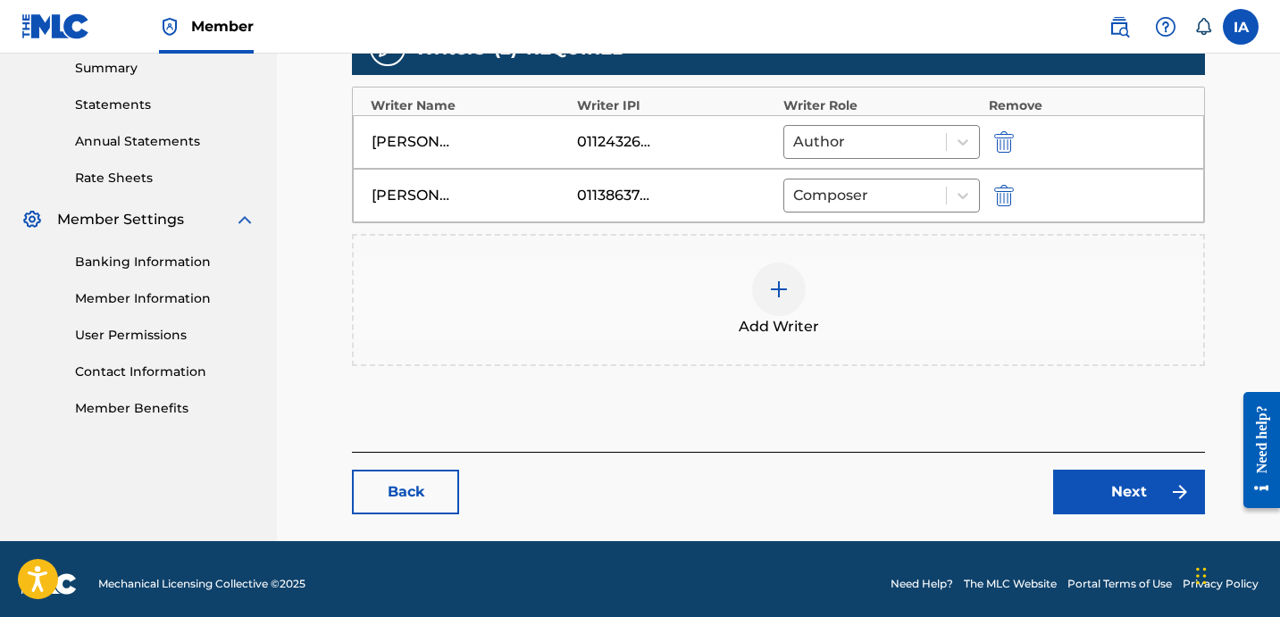
click at [926, 322] on div "Add Writer" at bounding box center [778, 300] width 849 height 75
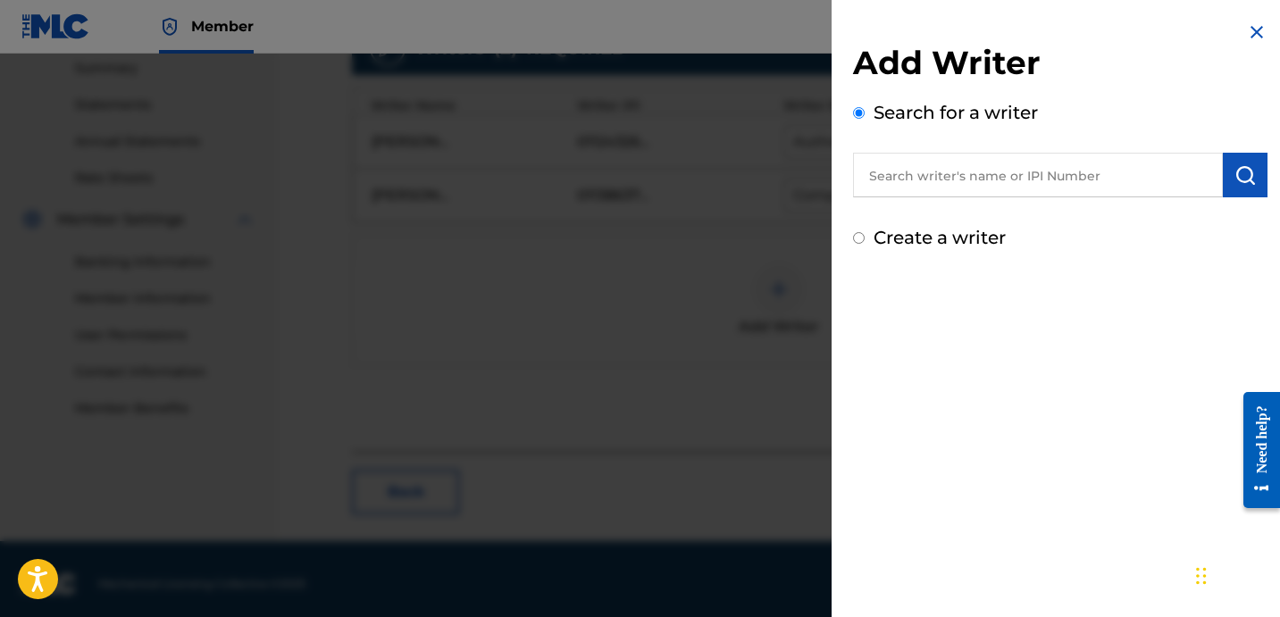
drag, startPoint x: 1137, startPoint y: 67, endPoint x: 1179, endPoint y: 65, distance: 42.0
click at [1144, 65] on h2 "Add Writer" at bounding box center [1060, 66] width 414 height 46
click at [1252, 35] on img at bounding box center [1256, 31] width 21 height 21
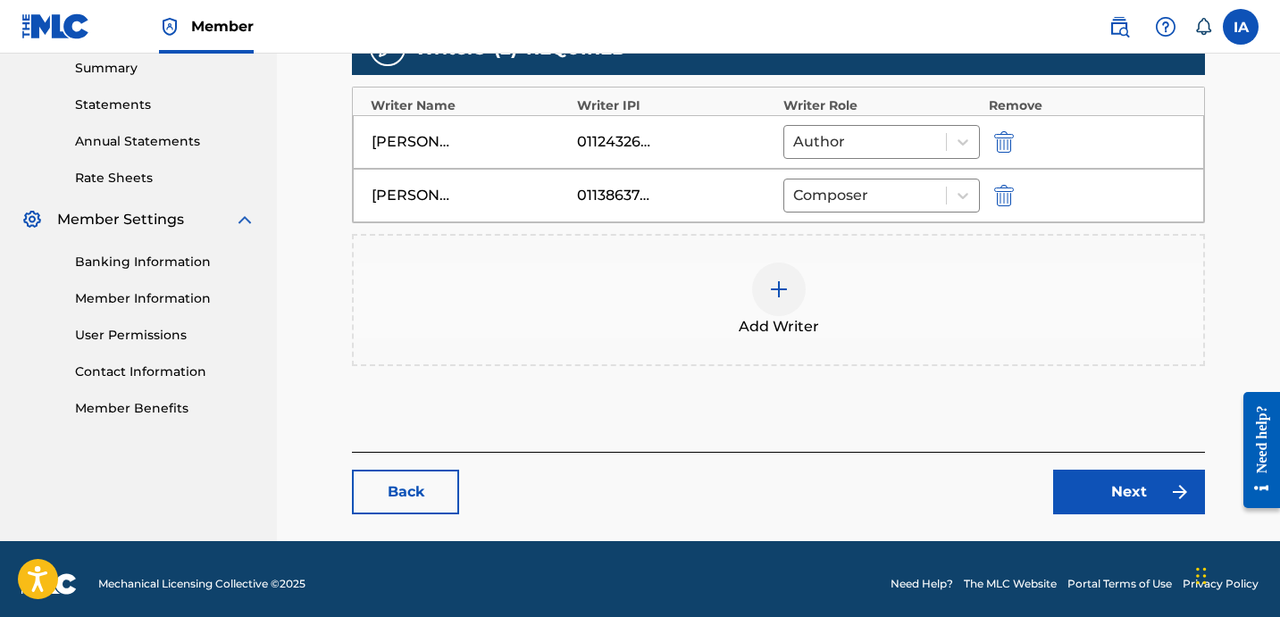
click at [1002, 421] on div "Add Writers & Roles Enter all writer(s) and their roles. A full list of writer …" at bounding box center [778, 110] width 853 height 684
click at [915, 418] on div "Add Writers & Roles Enter all writer(s) and their roles. A full list of writer …" at bounding box center [778, 110] width 853 height 684
click at [1094, 488] on link "Next" at bounding box center [1129, 492] width 152 height 45
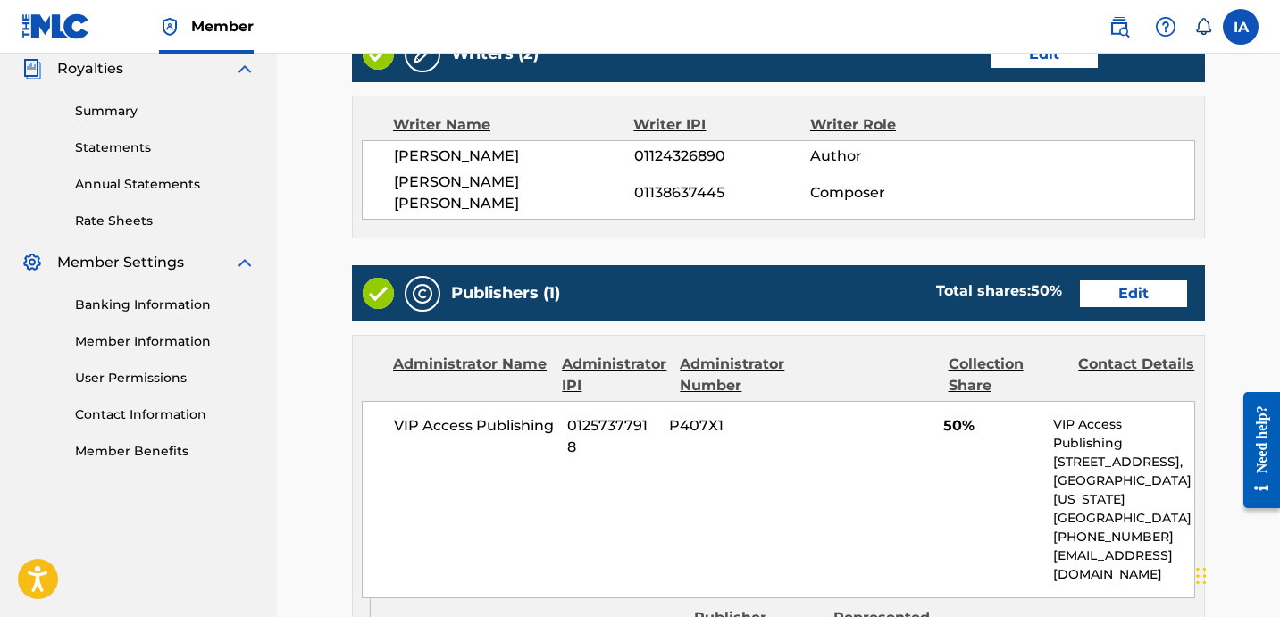
scroll to position [506, 0]
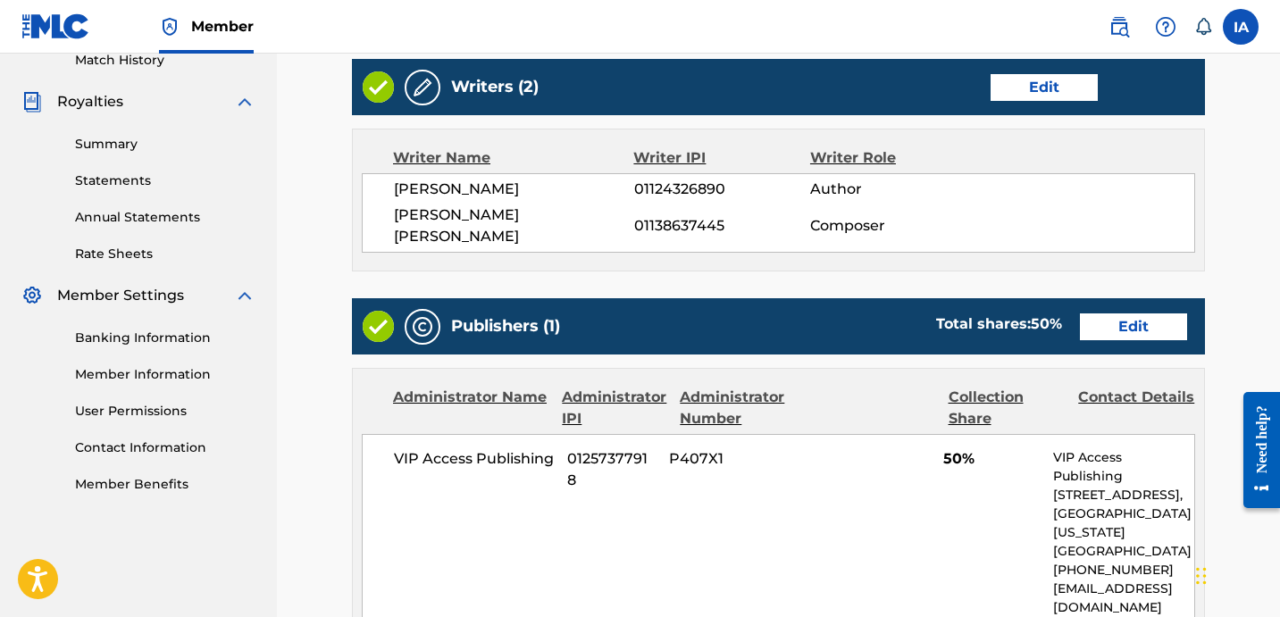
click at [1127, 319] on link "Edit" at bounding box center [1133, 326] width 107 height 27
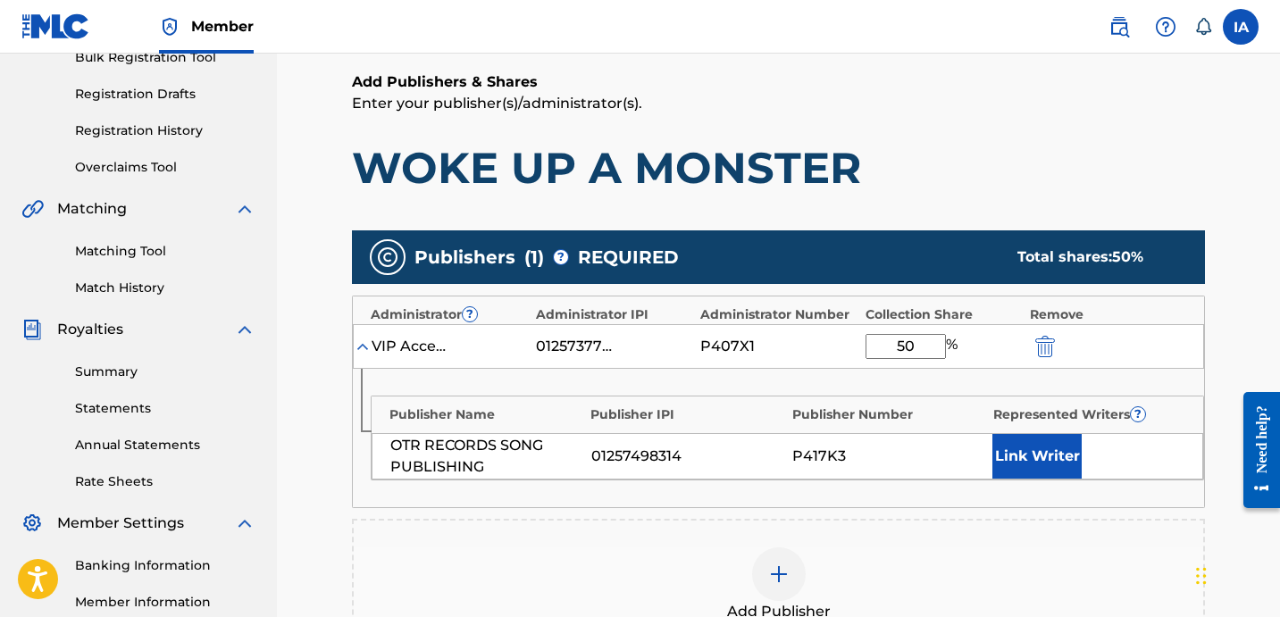
scroll to position [313, 0]
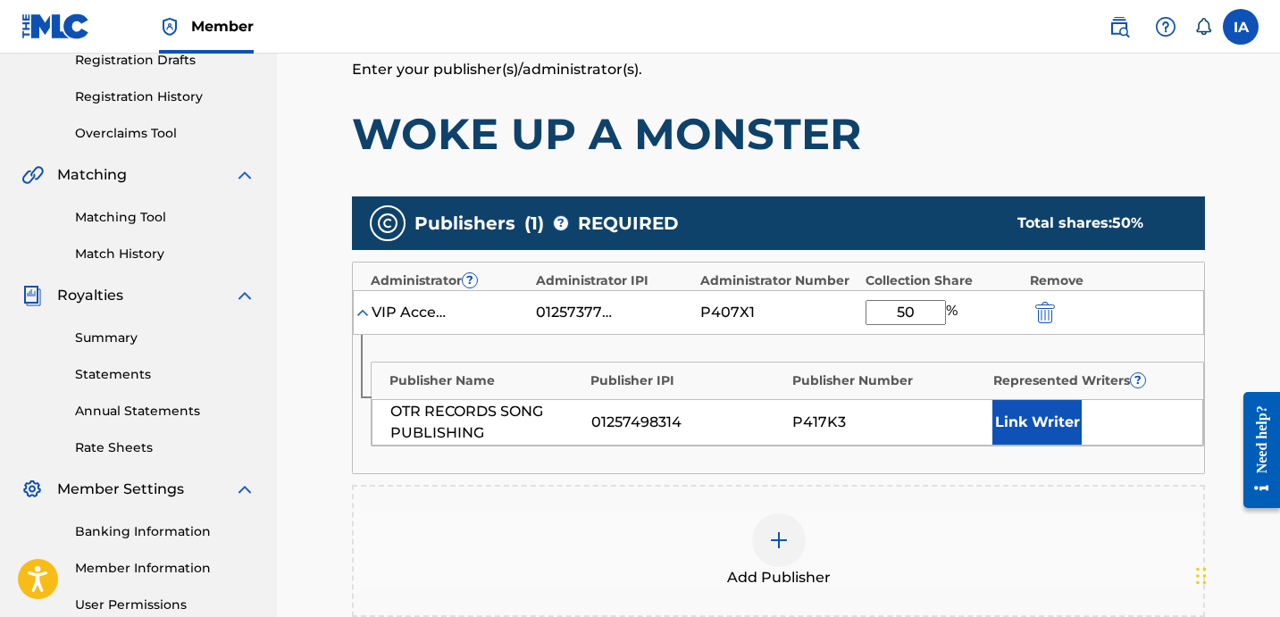
click at [807, 526] on div "Add Publisher" at bounding box center [778, 550] width 849 height 75
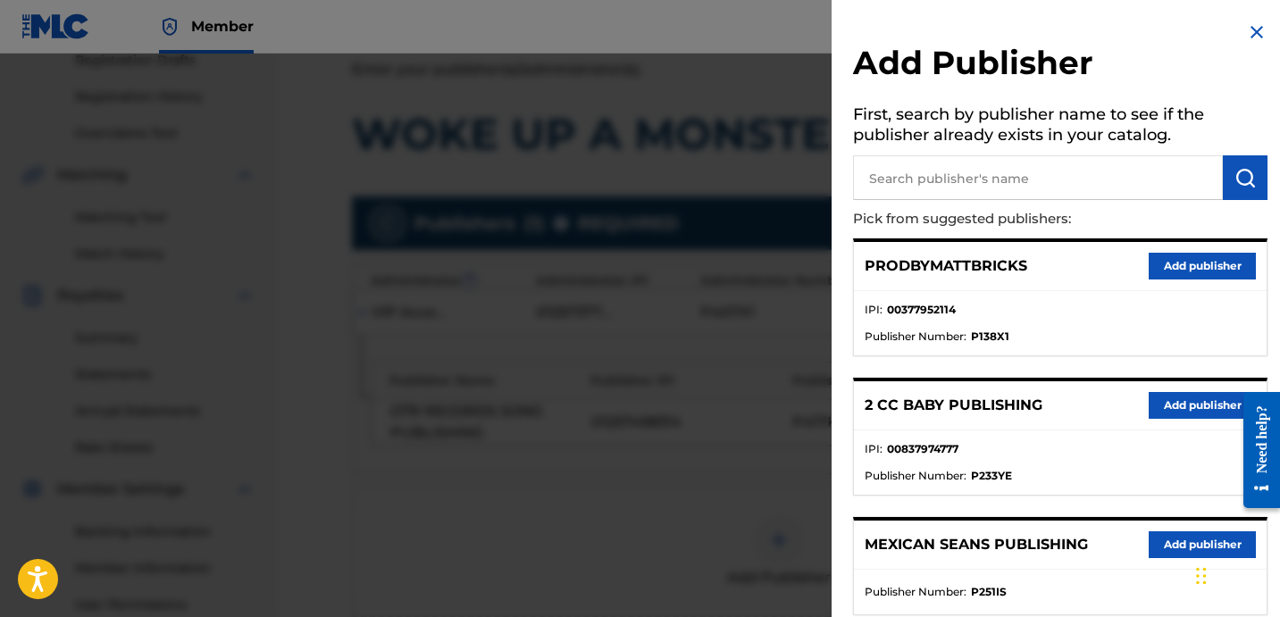
click at [946, 149] on h5 "First, search by publisher name to see if the publisher already exists in your …" at bounding box center [1060, 127] width 414 height 56
click at [956, 177] on input "text" at bounding box center [1038, 177] width 370 height 45
type input "ZAY"
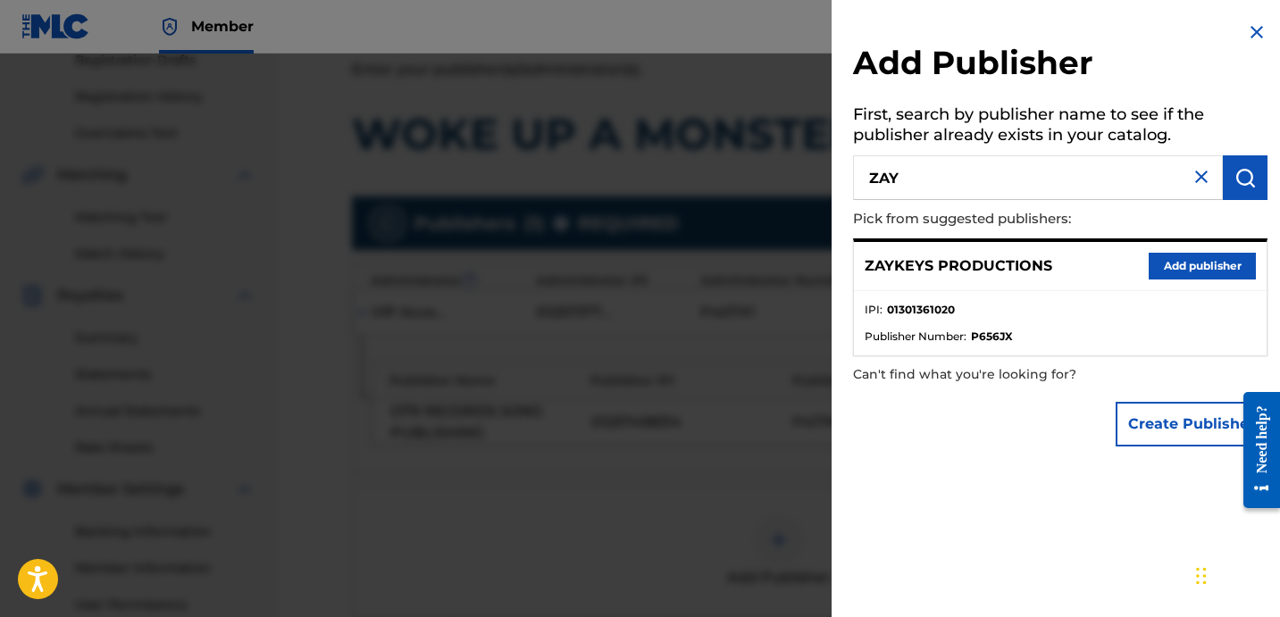
click at [1172, 263] on button "Add publisher" at bounding box center [1201, 266] width 107 height 27
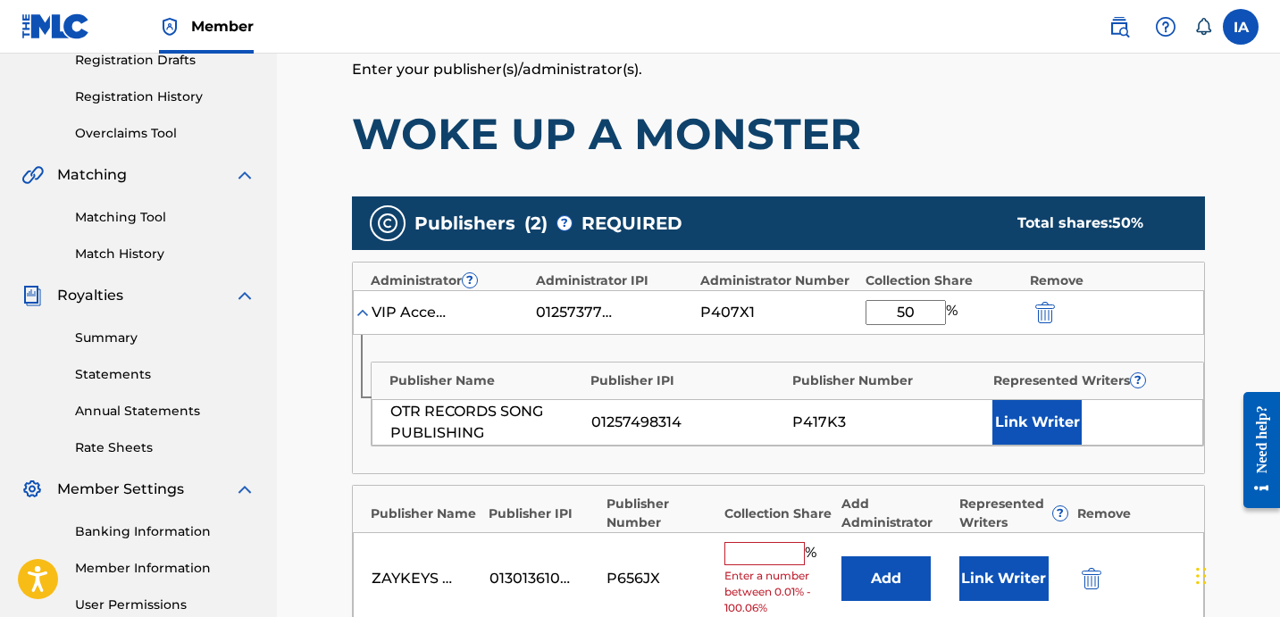
click at [782, 547] on input "text" at bounding box center [764, 553] width 80 height 23
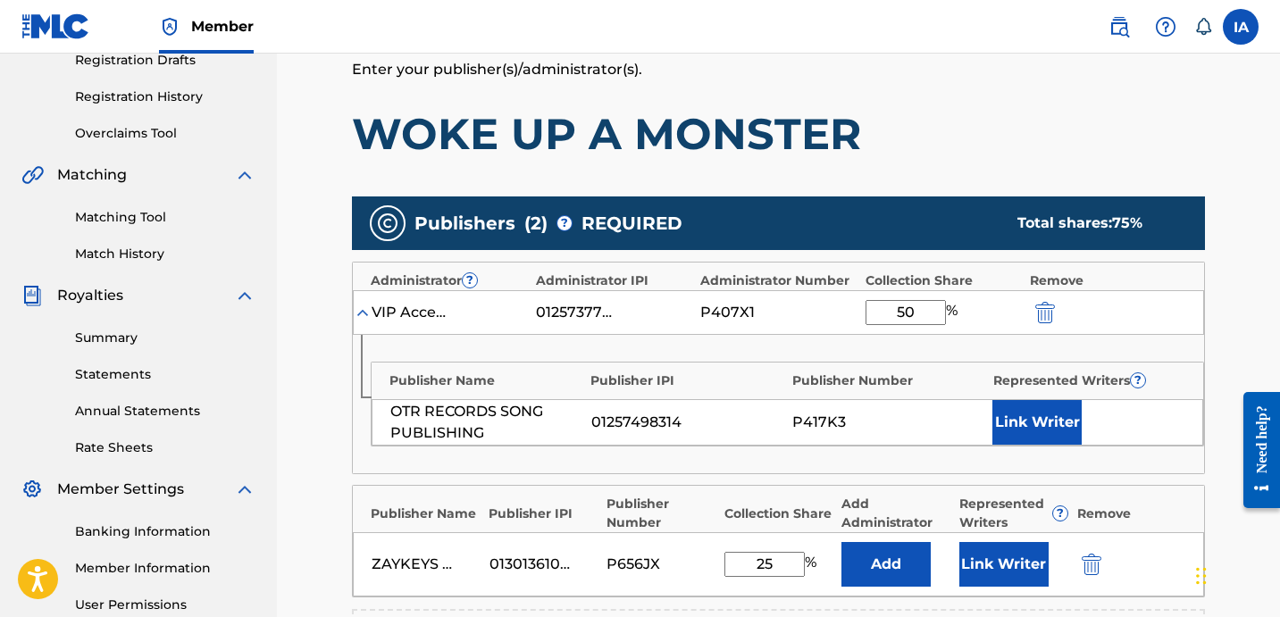
type input "25"
click at [885, 572] on button "Add" at bounding box center [885, 564] width 89 height 45
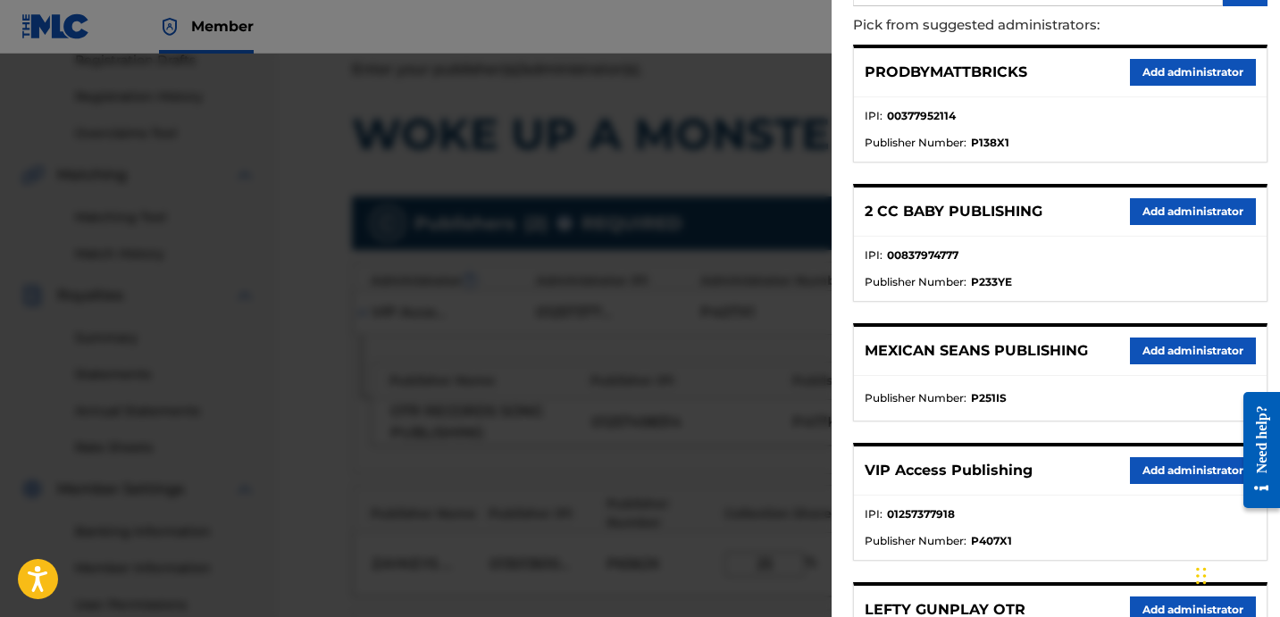
scroll to position [195, 0]
click at [1170, 466] on button "Add administrator" at bounding box center [1193, 469] width 126 height 27
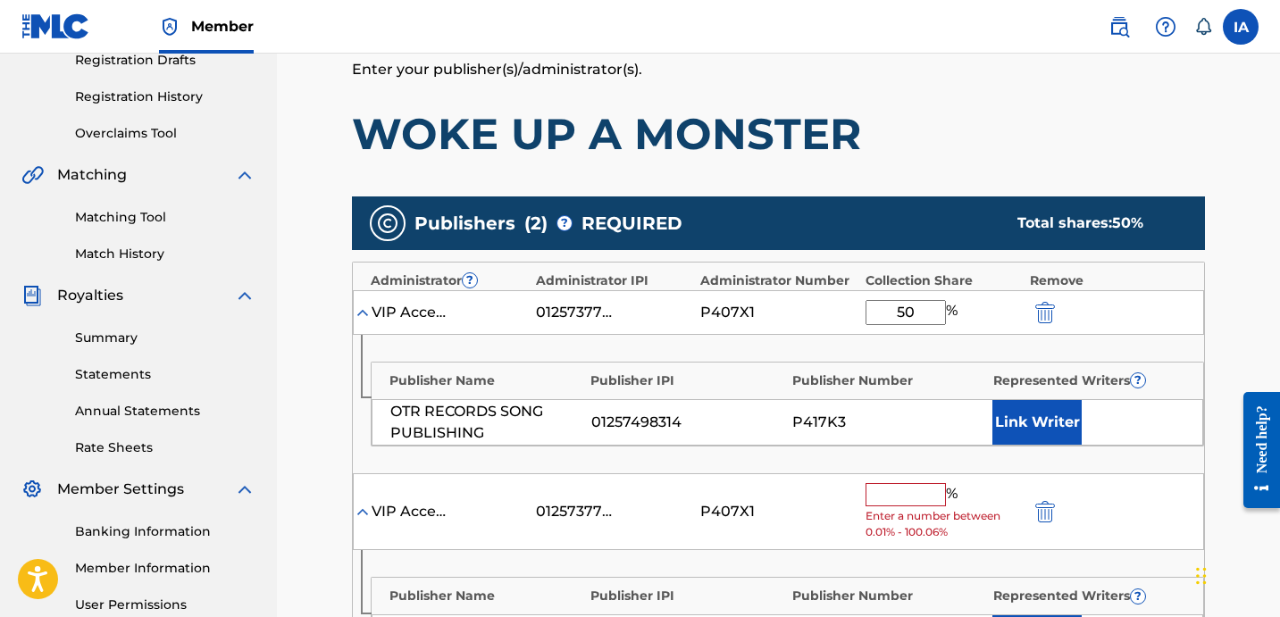
click at [914, 490] on input "text" at bounding box center [905, 494] width 80 height 23
paste input "25"
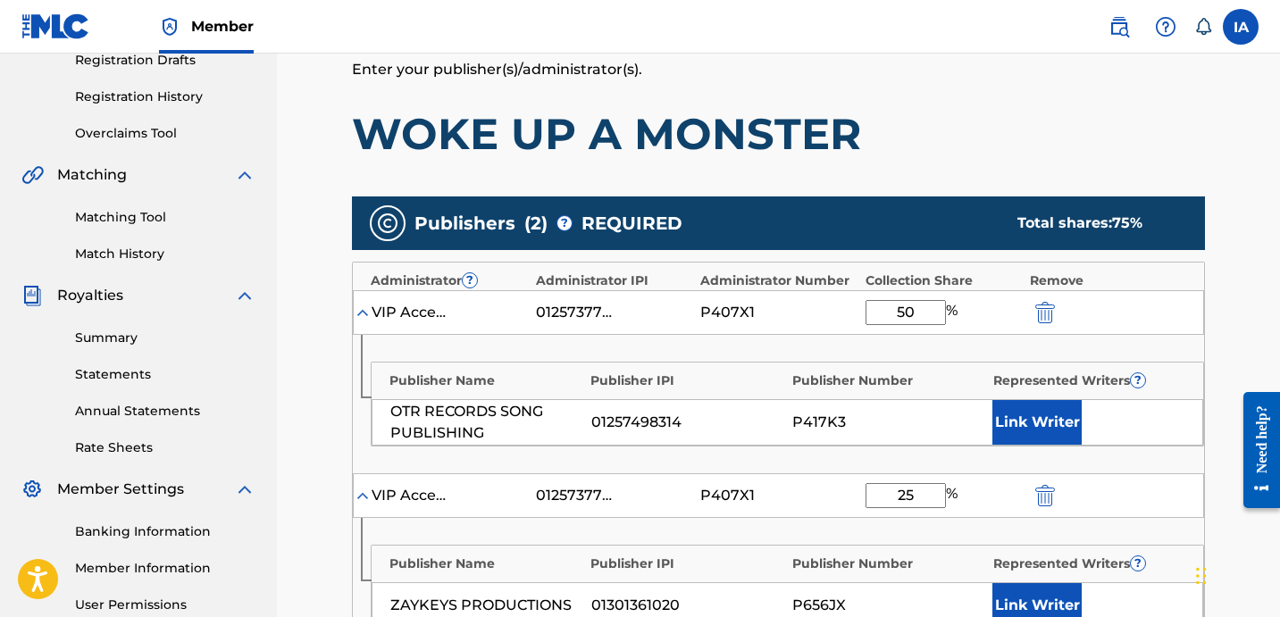
type input "25"
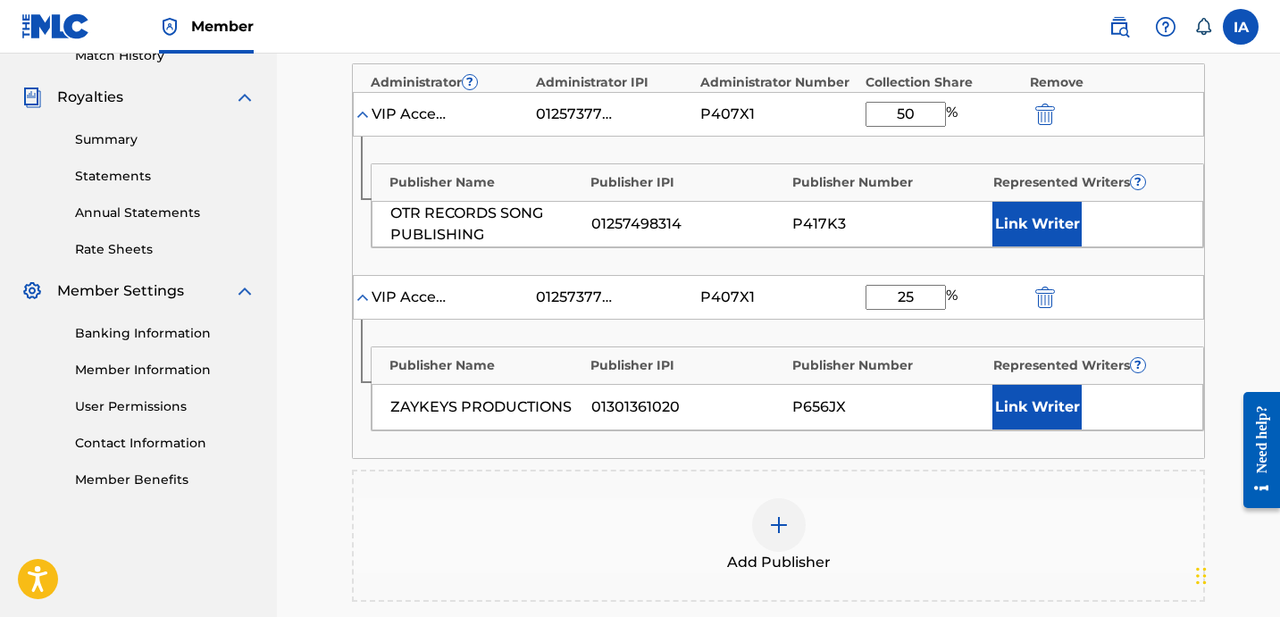
scroll to position [615, 0]
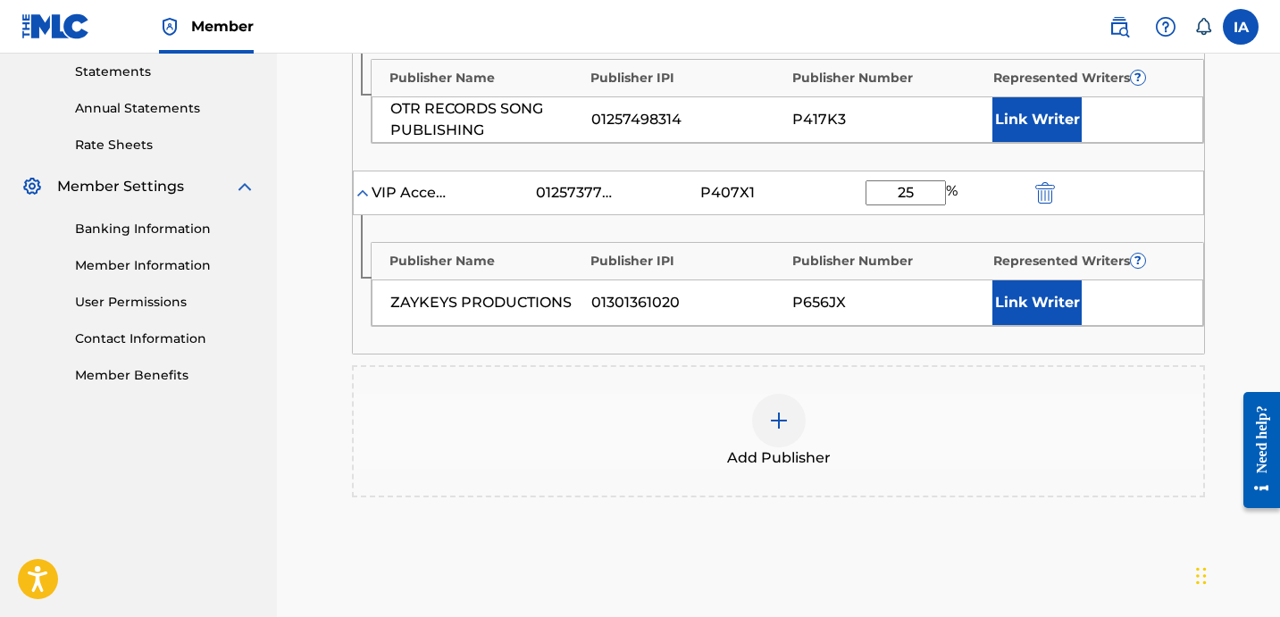
click at [1014, 310] on button "Link Writer" at bounding box center [1036, 302] width 89 height 45
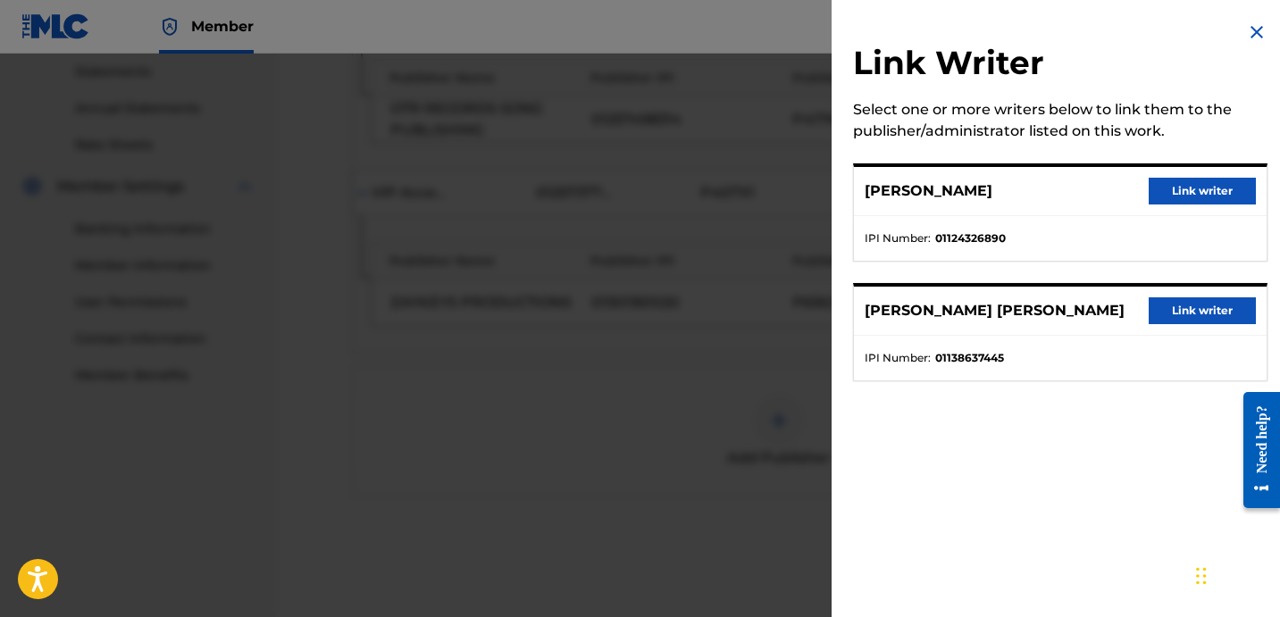
click at [1180, 313] on button "Link writer" at bounding box center [1201, 310] width 107 height 27
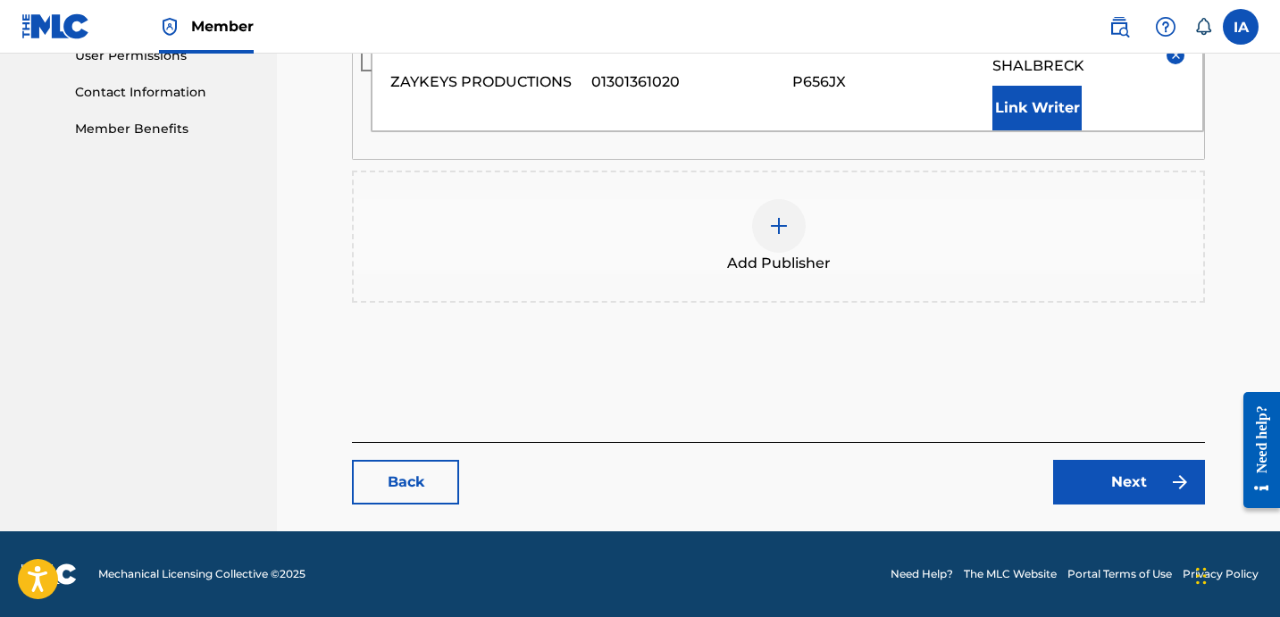
scroll to position [883, 0]
click at [1131, 498] on link "Next" at bounding box center [1129, 482] width 152 height 45
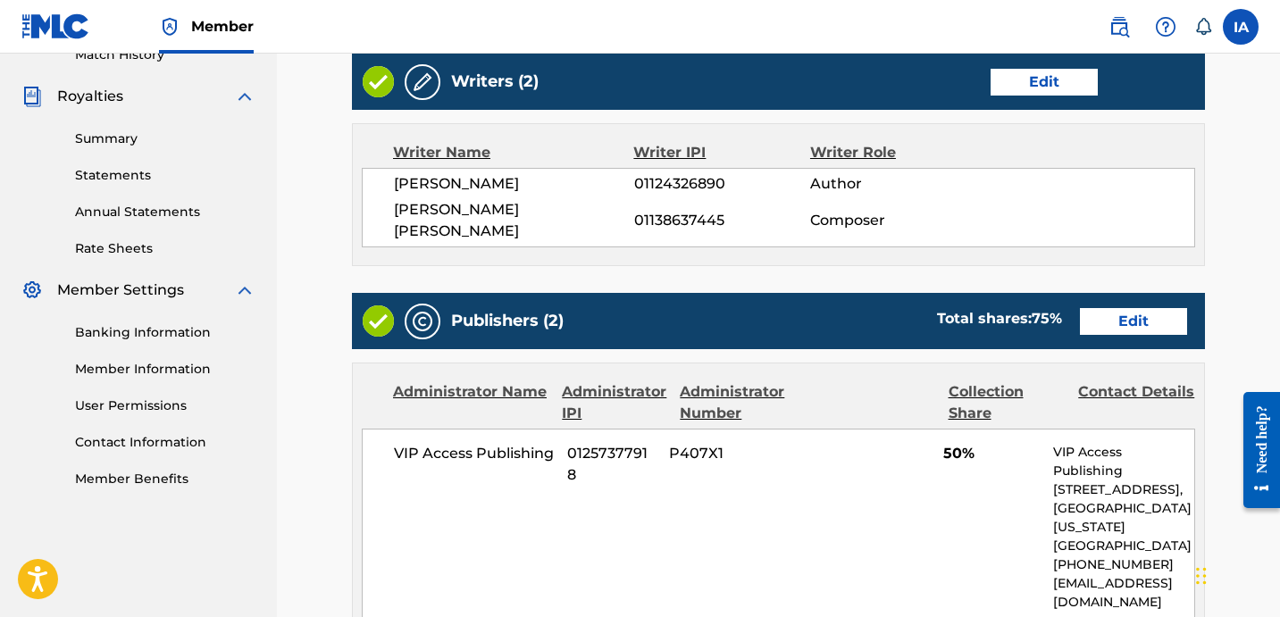
scroll to position [516, 0]
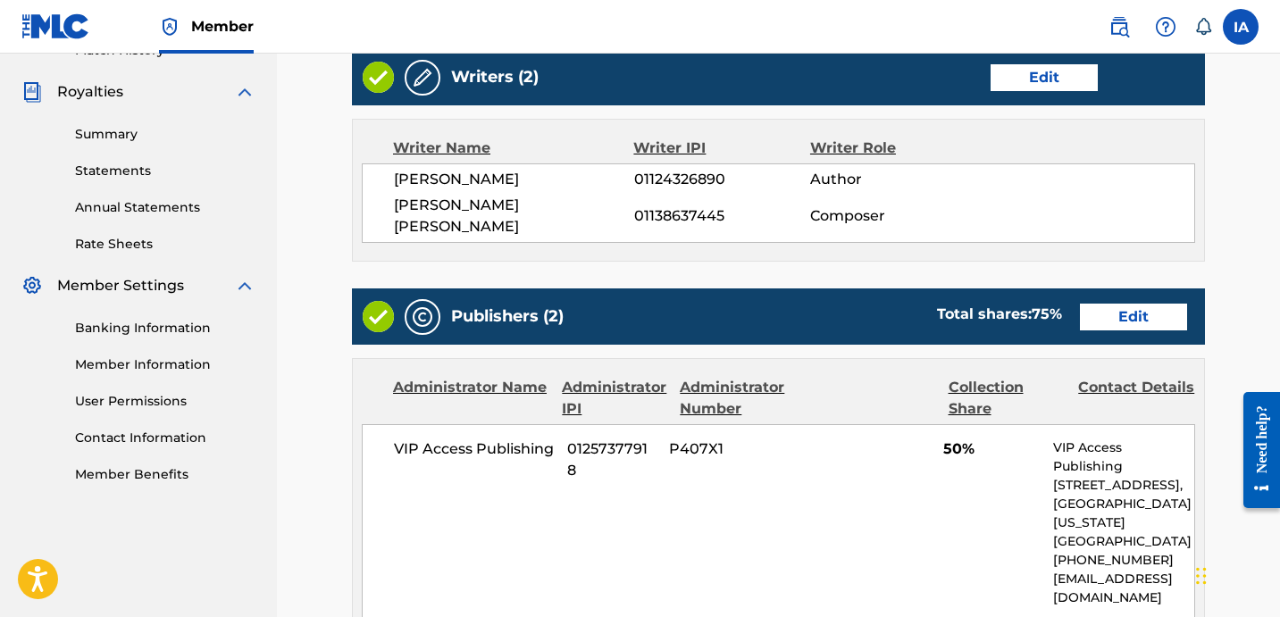
drag, startPoint x: 915, startPoint y: 246, endPoint x: 858, endPoint y: 269, distance: 61.4
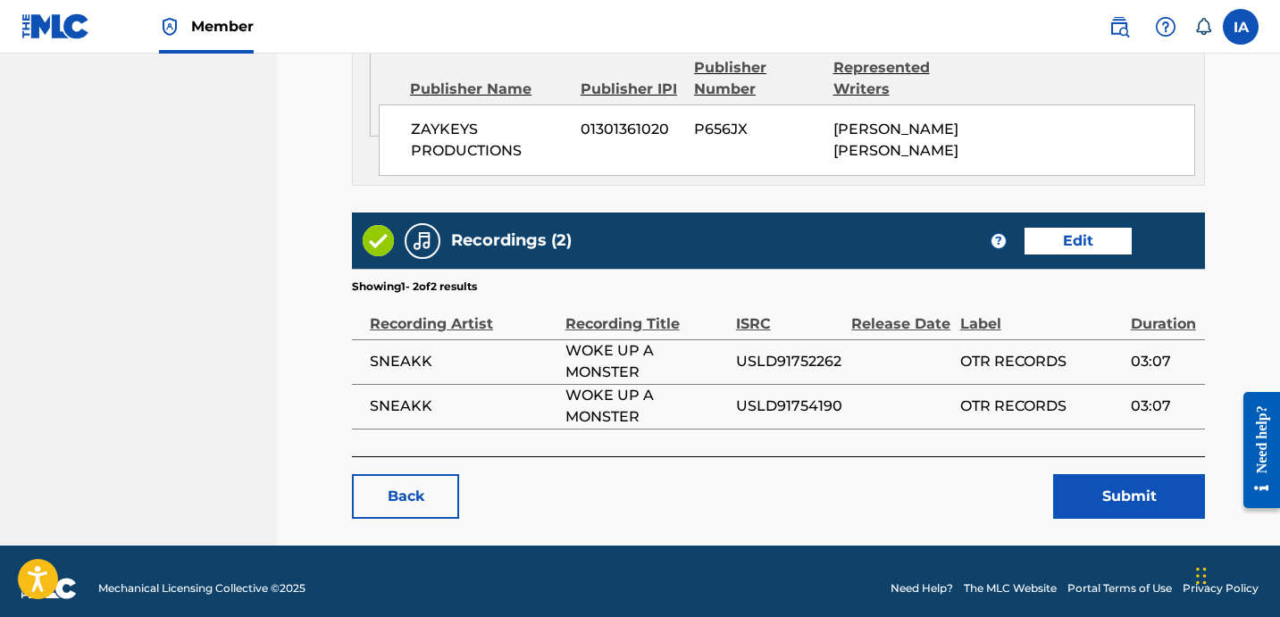
scroll to position [1387, 0]
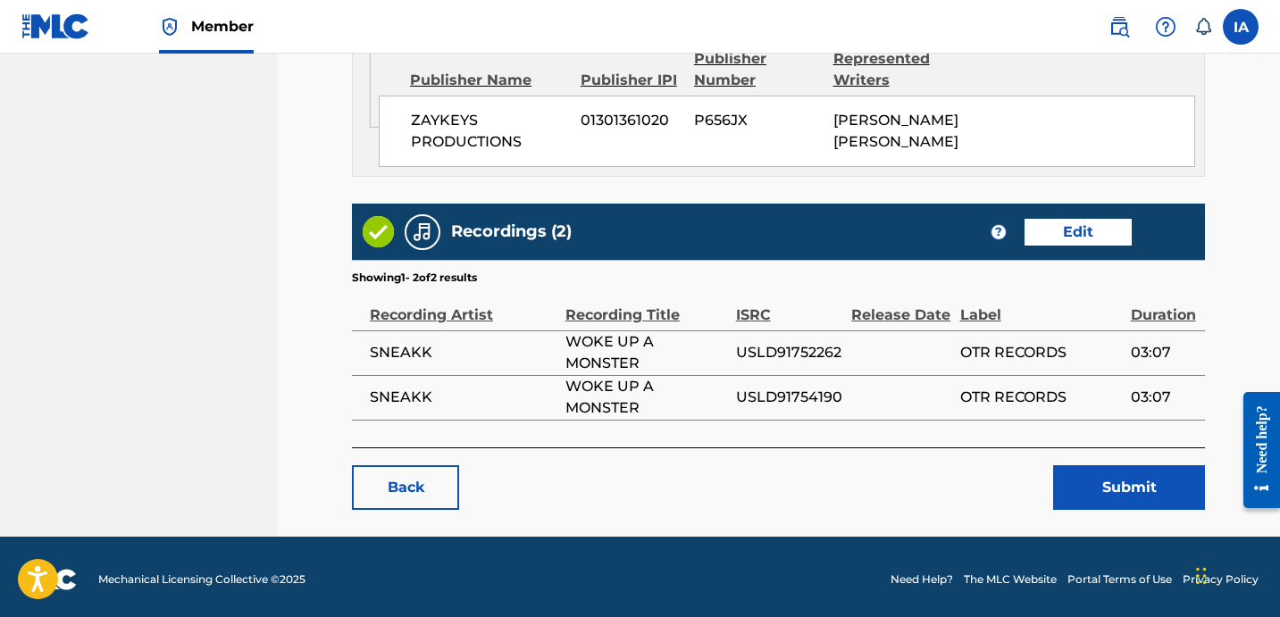
click at [1147, 484] on button "Submit" at bounding box center [1129, 487] width 152 height 45
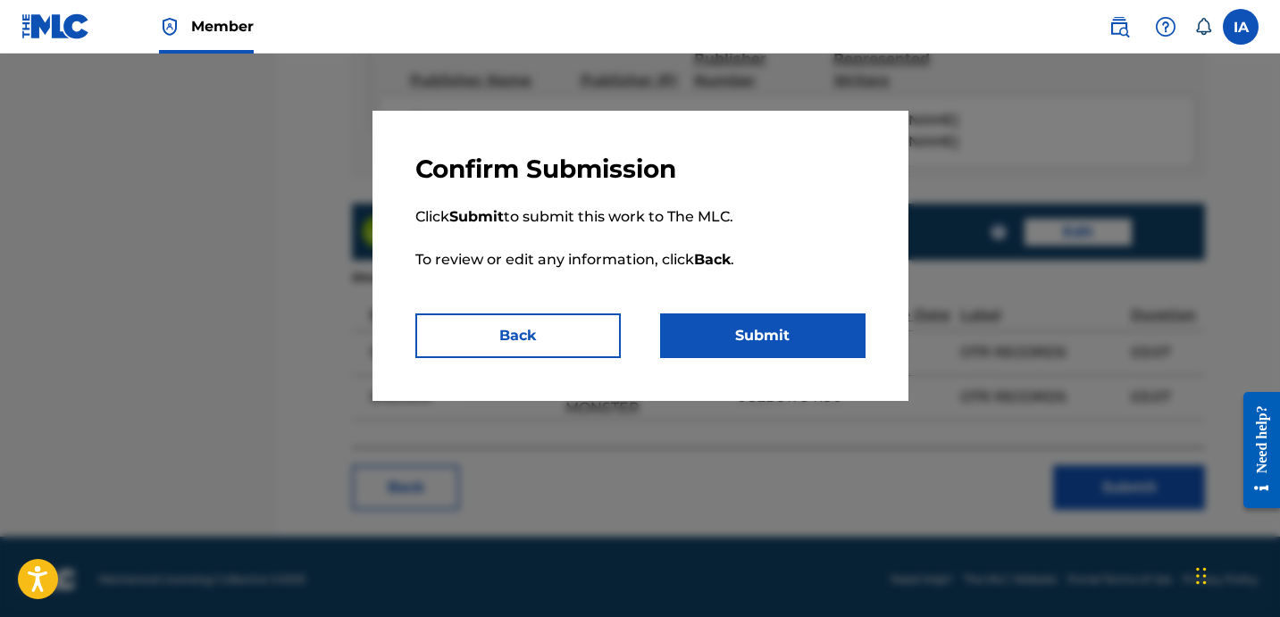
click at [750, 332] on button "Submit" at bounding box center [762, 335] width 205 height 45
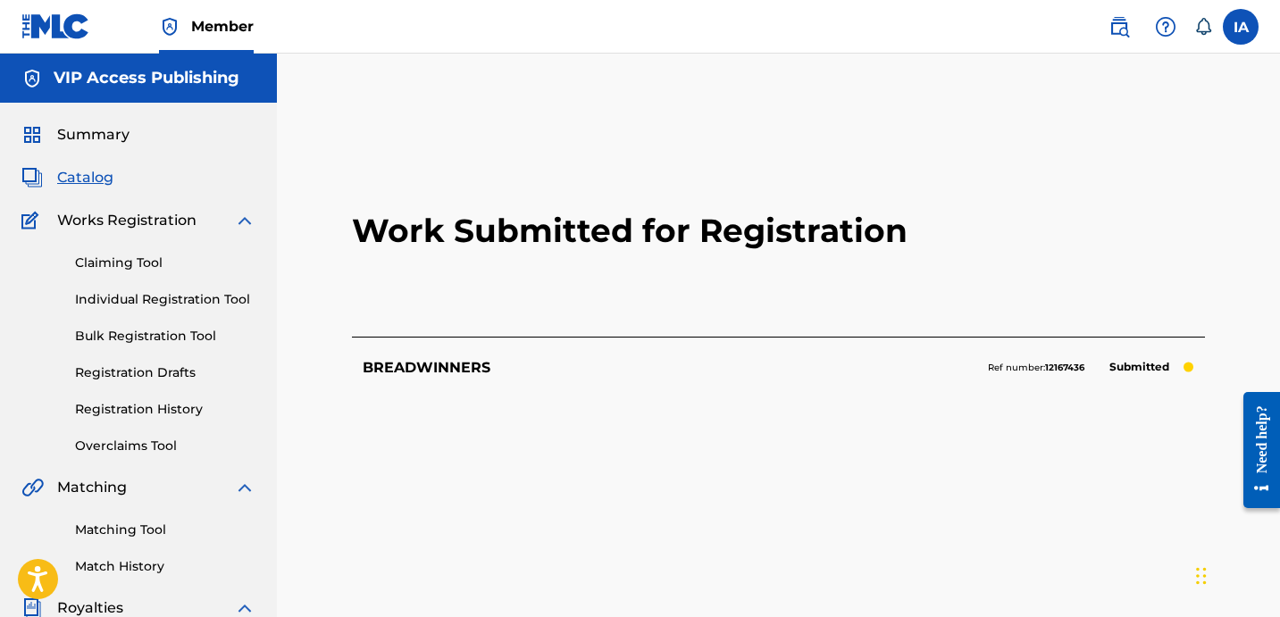
click at [163, 409] on link "Registration History" at bounding box center [165, 409] width 180 height 19
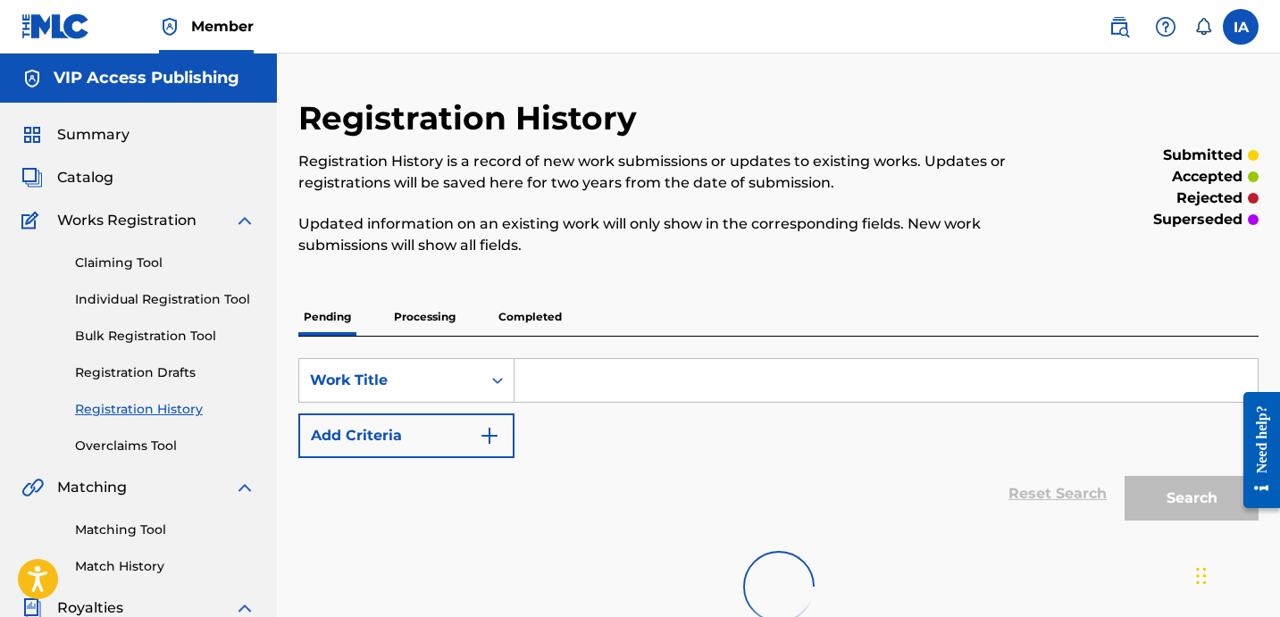
click at [697, 245] on p "Updated information on an existing work will only show in the corresponding fie…" at bounding box center [667, 234] width 739 height 43
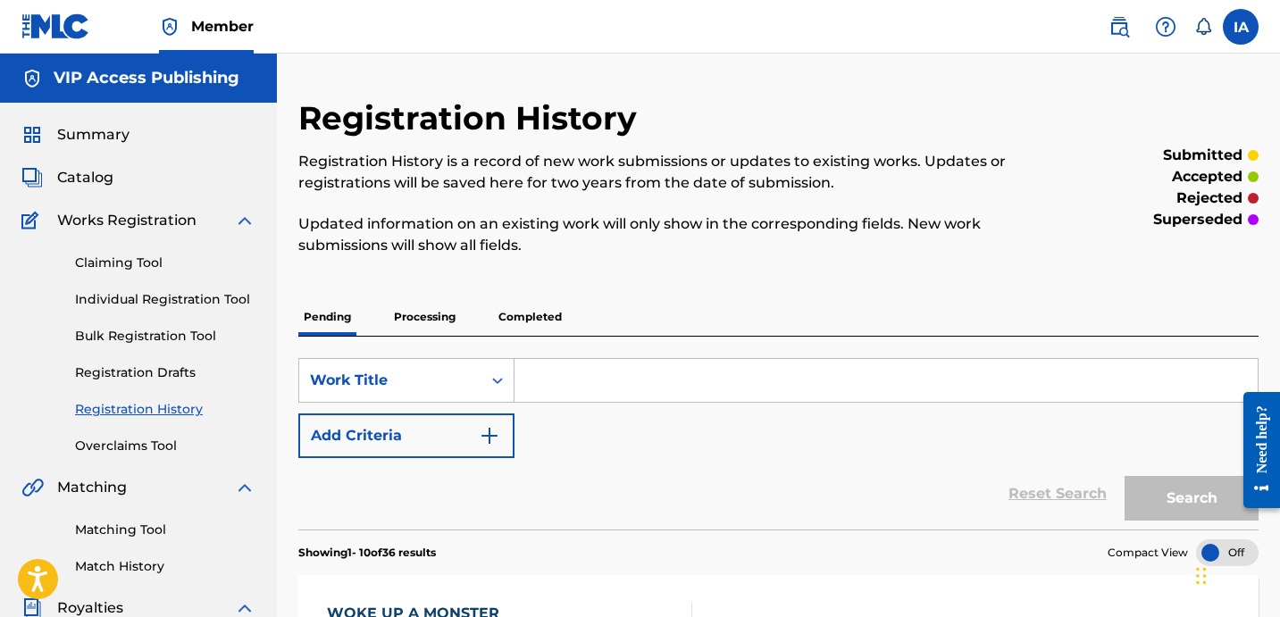
click at [97, 176] on span "Catalog" at bounding box center [85, 177] width 56 height 21
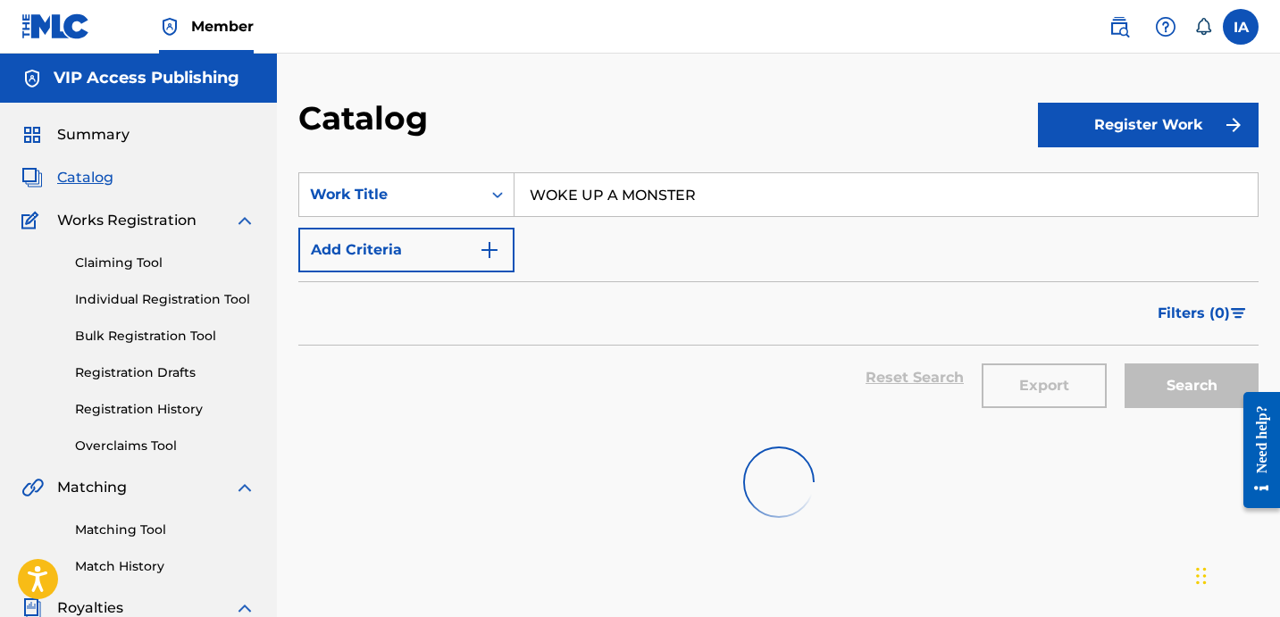
click at [866, 192] on input "WOKE UP A MONSTER" at bounding box center [885, 194] width 743 height 43
drag, startPoint x: 868, startPoint y: 192, endPoint x: 508, endPoint y: 34, distance: 393.1
click at [565, 66] on div "Catalog Register Work SearchWithCriteria0d69b1fb-8f3b-4ff3-a9d2-4297dcfd470e Wo…" at bounding box center [778, 538] width 1003 height 968
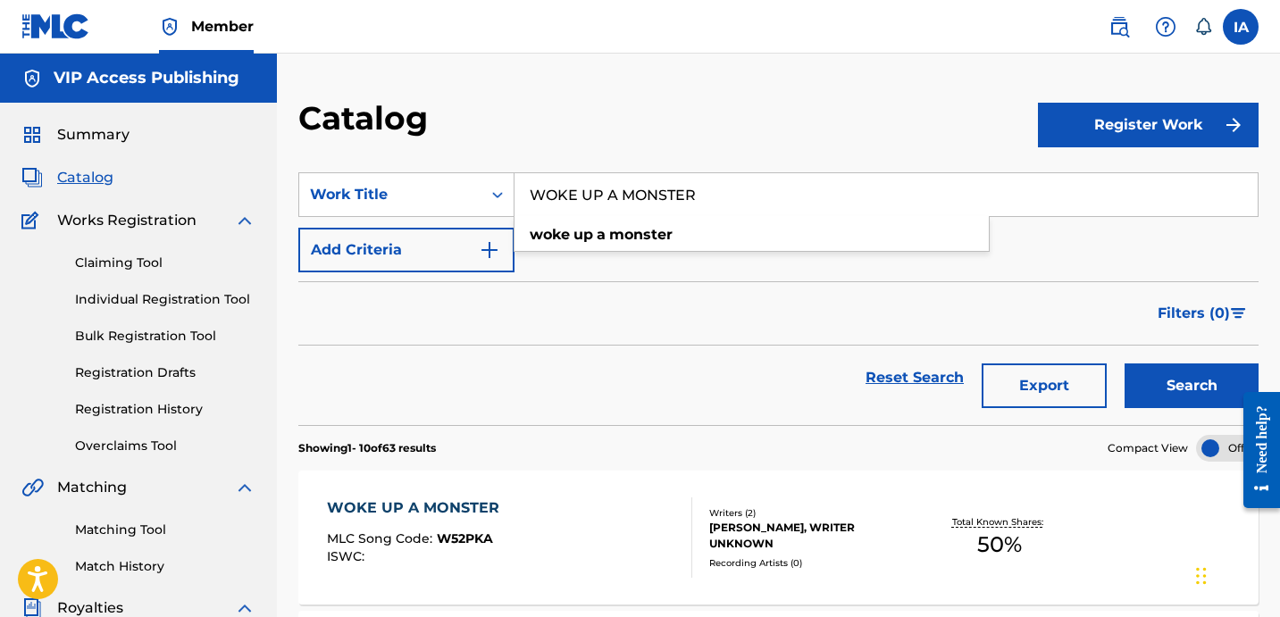
paste input "FREE SMOKE"
type input "FREE SMOKE"
click at [789, 109] on div "Catalog" at bounding box center [667, 124] width 739 height 53
click at [1152, 400] on button "Search" at bounding box center [1191, 385] width 134 height 45
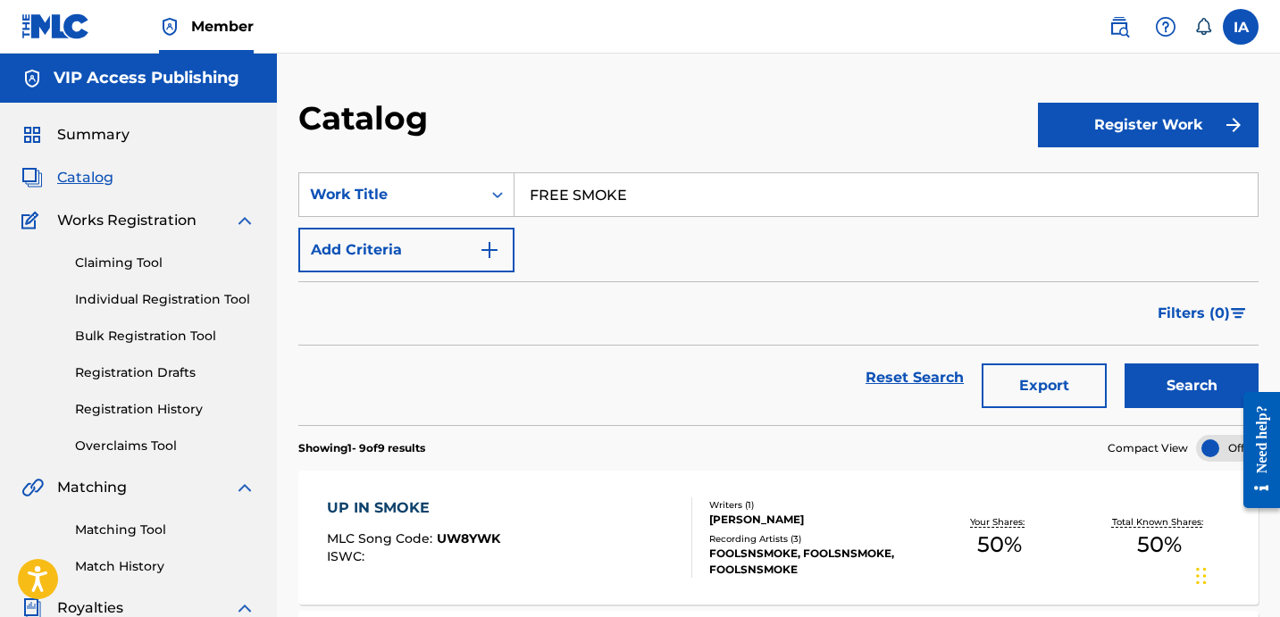
click at [718, 277] on form "SearchWithCriteria0d69b1fb-8f3b-4ff3-a9d2-4297dcfd470e Work Title FREE SMOKE Ad…" at bounding box center [778, 298] width 960 height 253
click at [1167, 384] on button "Search" at bounding box center [1191, 385] width 134 height 45
click at [696, 272] on form "SearchWithCriteria0d69b1fb-8f3b-4ff3-a9d2-4297dcfd470e Work Title FREE SMOKE Ad…" at bounding box center [778, 298] width 960 height 253
click at [683, 271] on div "SearchWithCriteria0d69b1fb-8f3b-4ff3-a9d2-4297dcfd470e Work Title FREE SMOKE Ad…" at bounding box center [778, 222] width 960 height 100
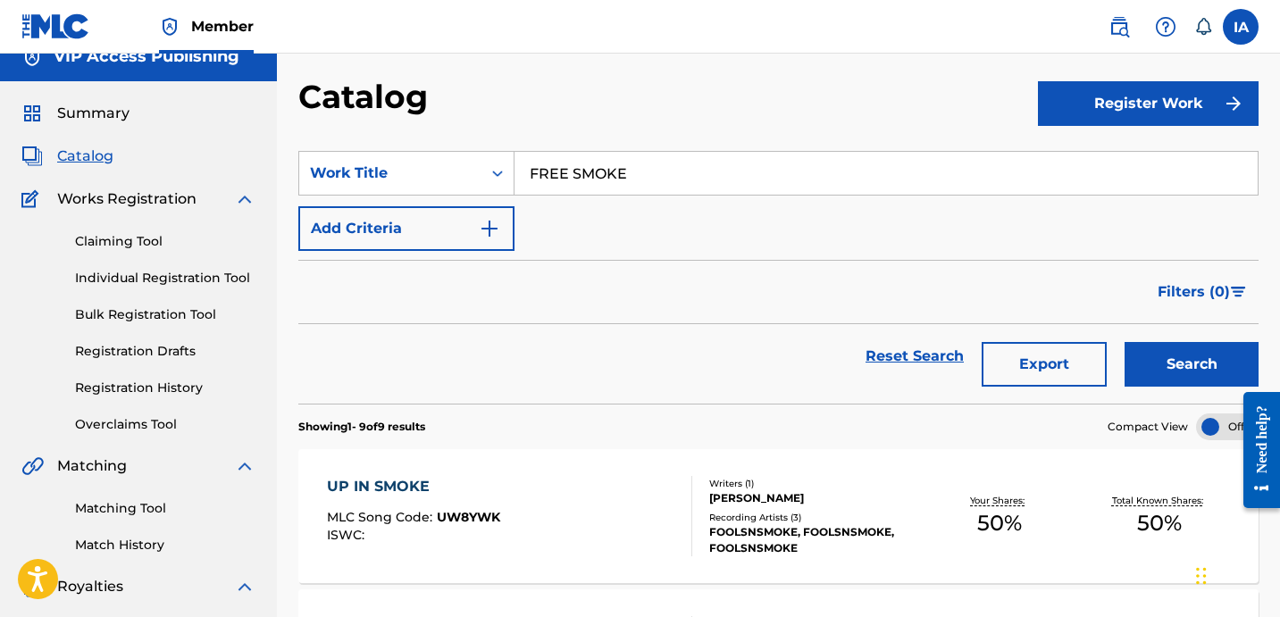
scroll to position [53, 0]
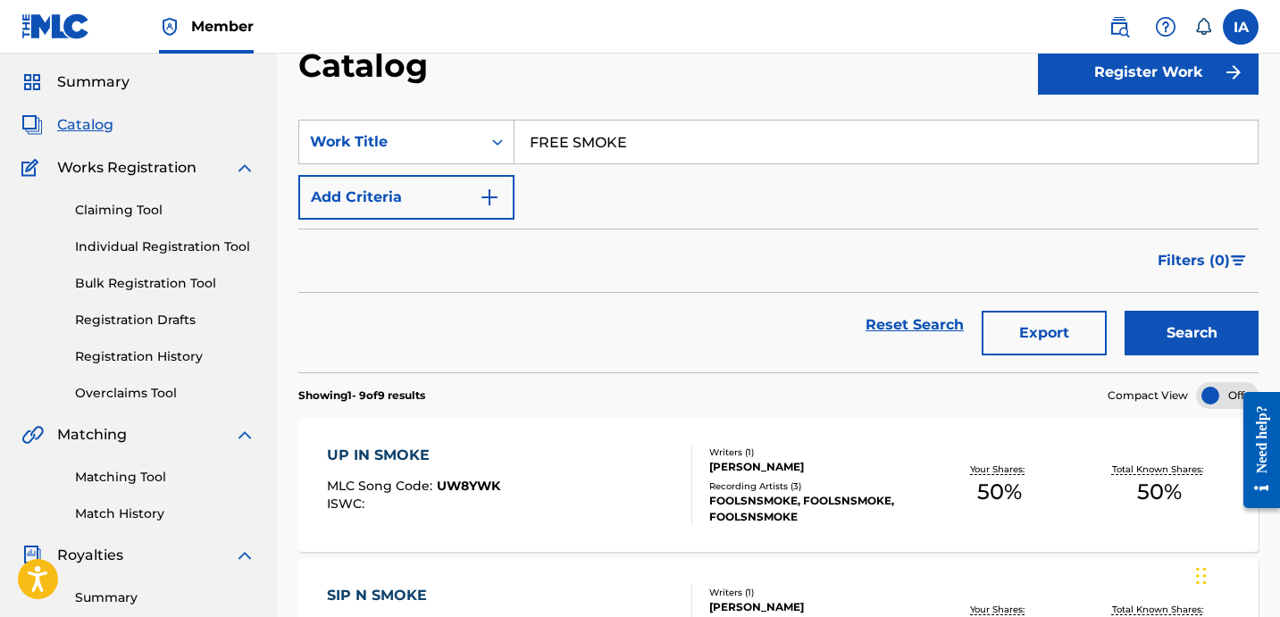
click at [1105, 85] on button "Register Work" at bounding box center [1148, 72] width 221 height 45
click at [1073, 120] on link "Individual" at bounding box center [1148, 130] width 221 height 43
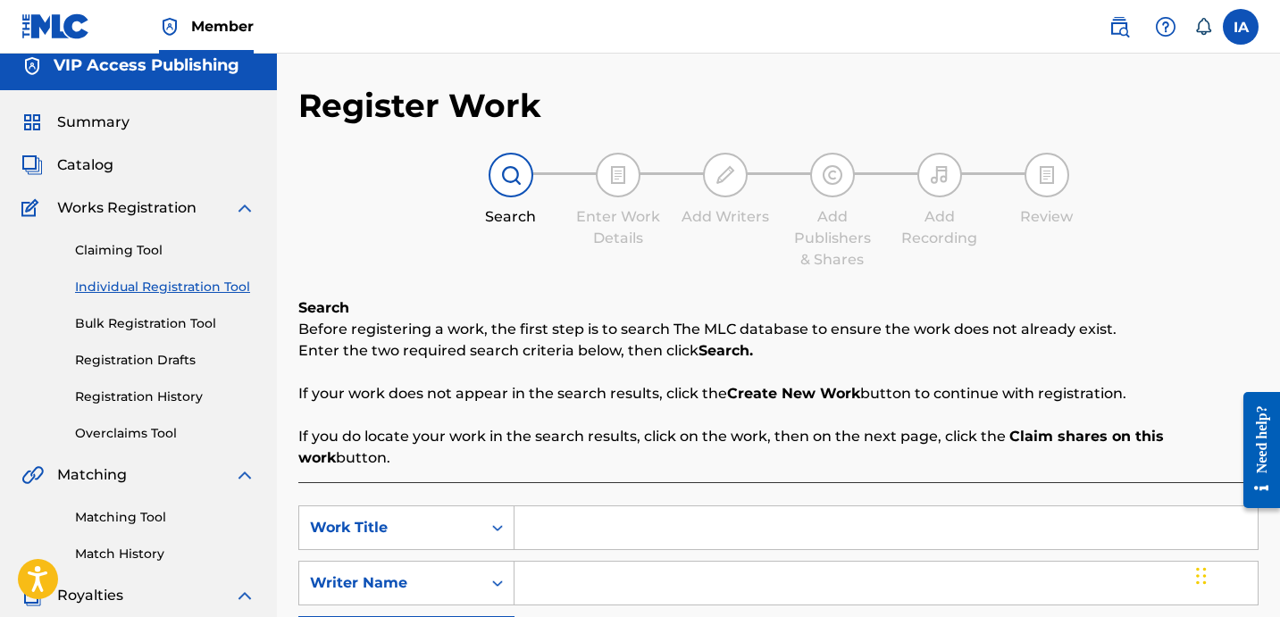
scroll to position [339, 0]
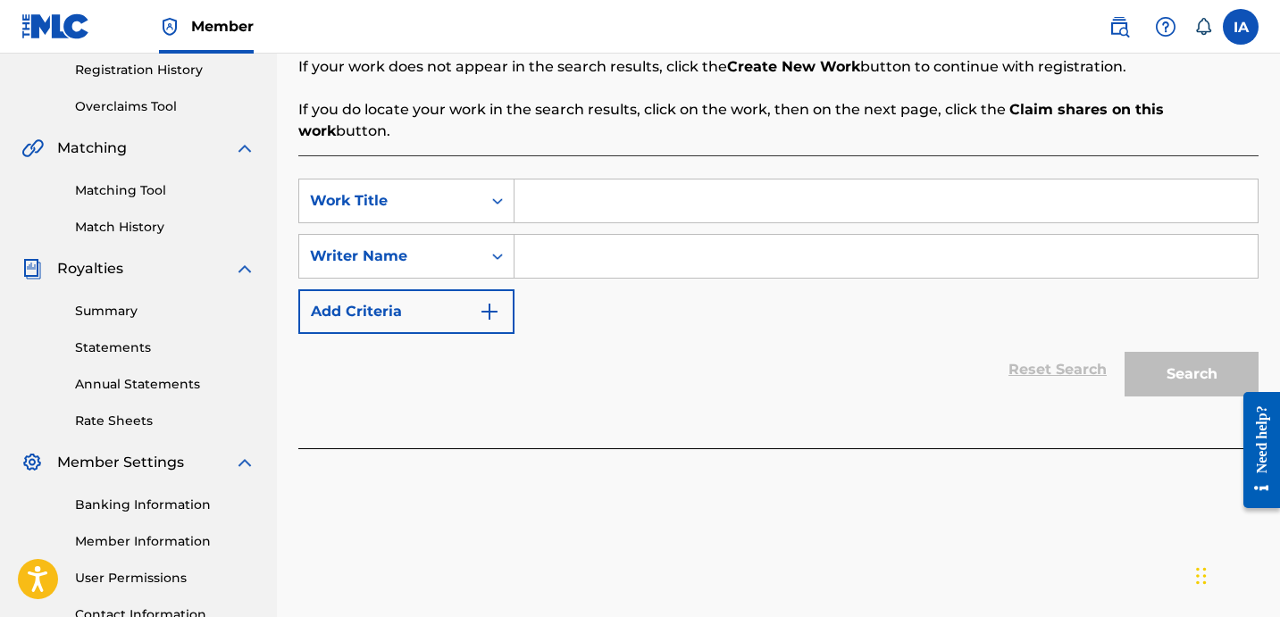
click at [873, 183] on input "Search Form" at bounding box center [885, 200] width 743 height 43
paste input "FREE SMOKE"
type input "FREE SMOKE"
click at [921, 235] on input "Search Form" at bounding box center [885, 256] width 743 height 43
click at [852, 235] on input "Search Form" at bounding box center [885, 256] width 743 height 43
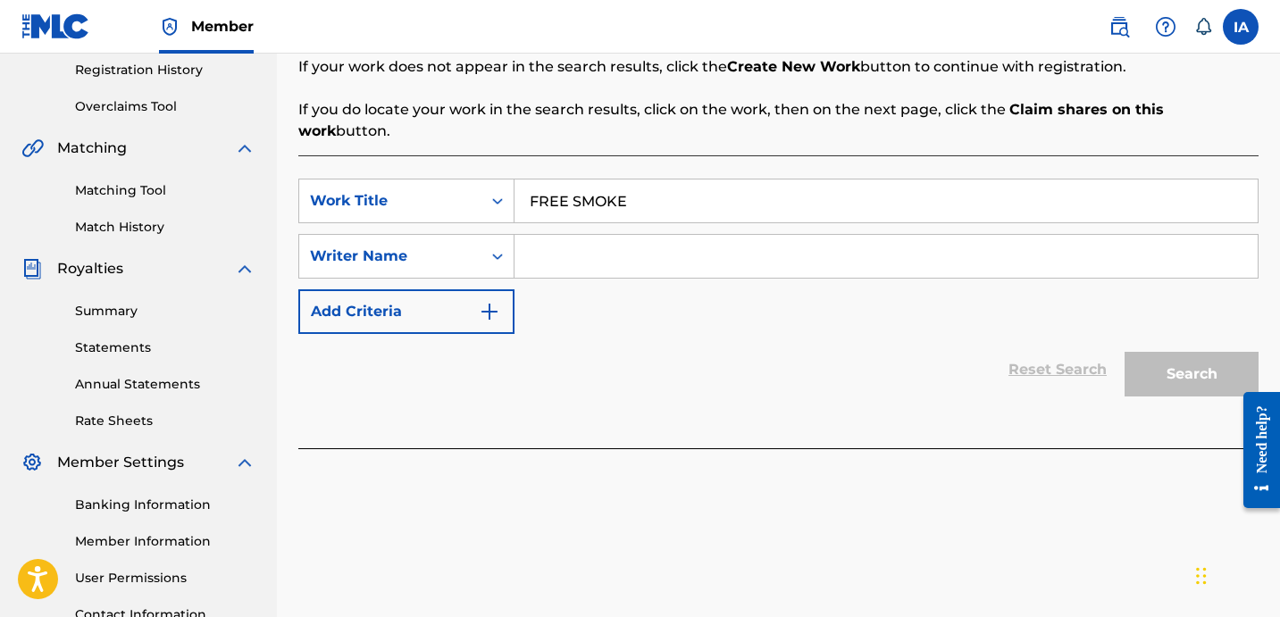
paste input "SHALBRECK [PERSON_NAME]"
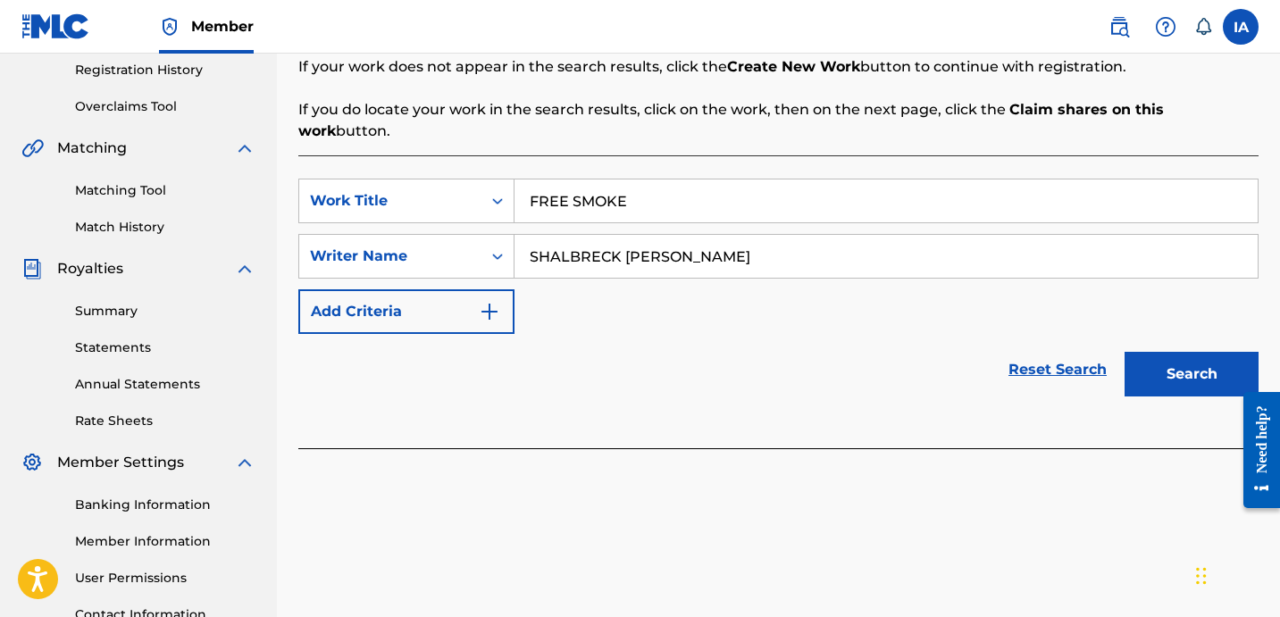
type input "SHALBRECK [PERSON_NAME]"
click at [1174, 352] on button "Search" at bounding box center [1191, 374] width 134 height 45
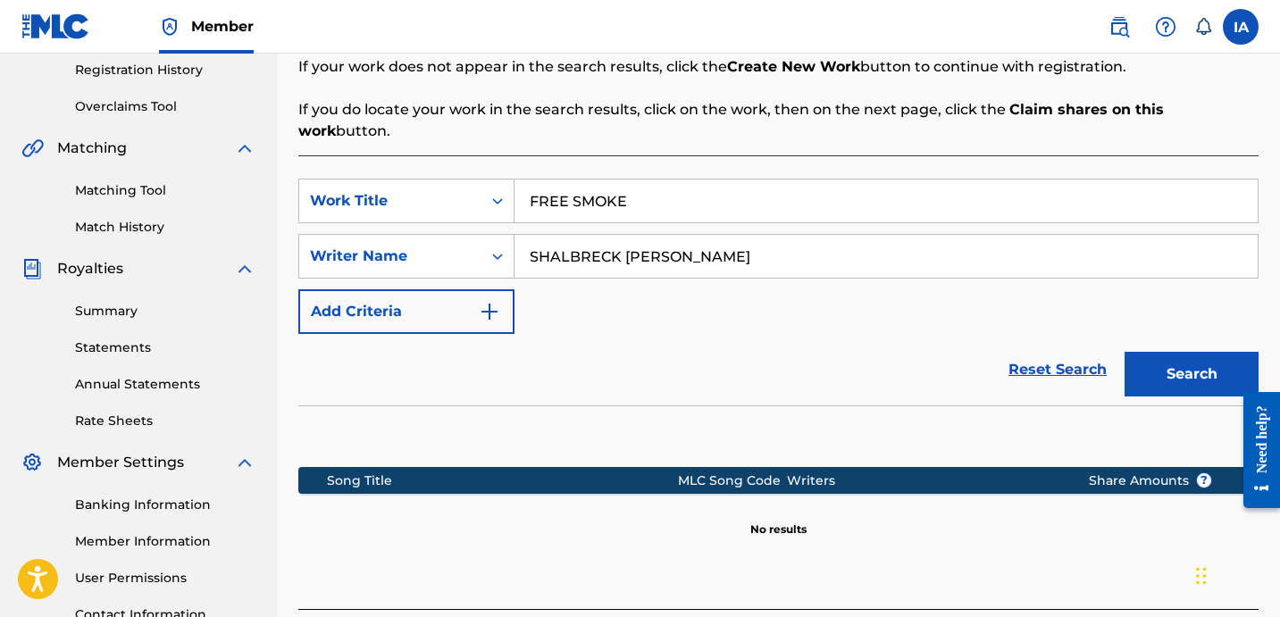
click at [783, 334] on div "Reset Search Search" at bounding box center [778, 369] width 960 height 71
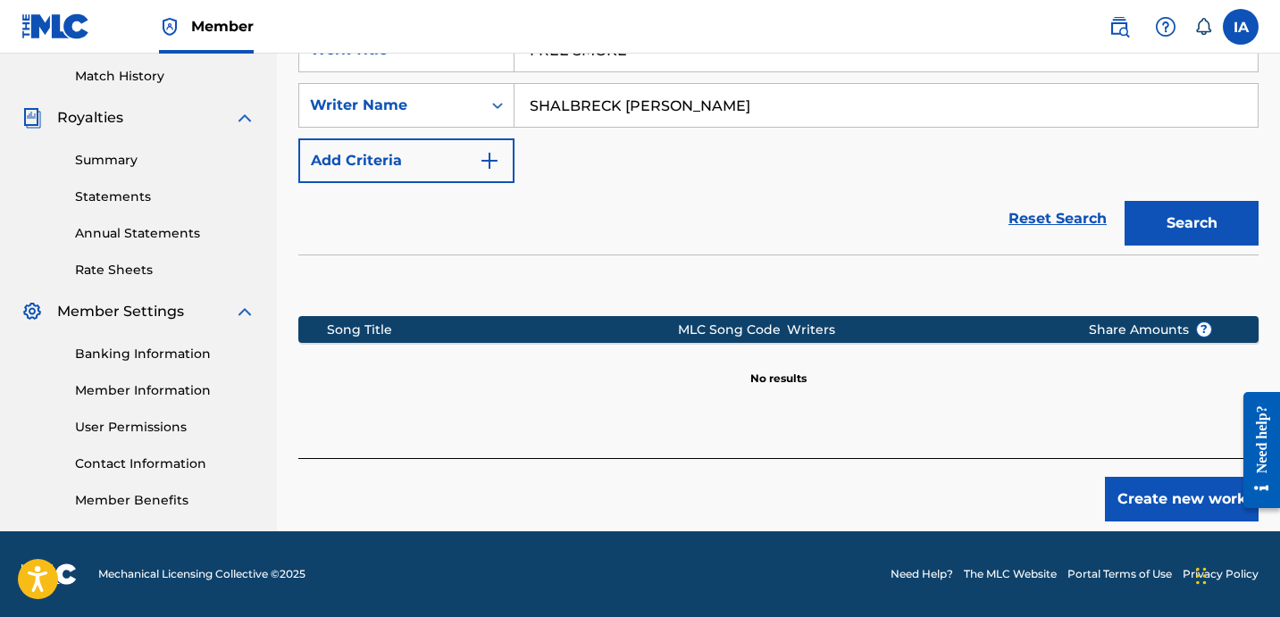
click at [1111, 489] on button "Create new work" at bounding box center [1182, 499] width 154 height 45
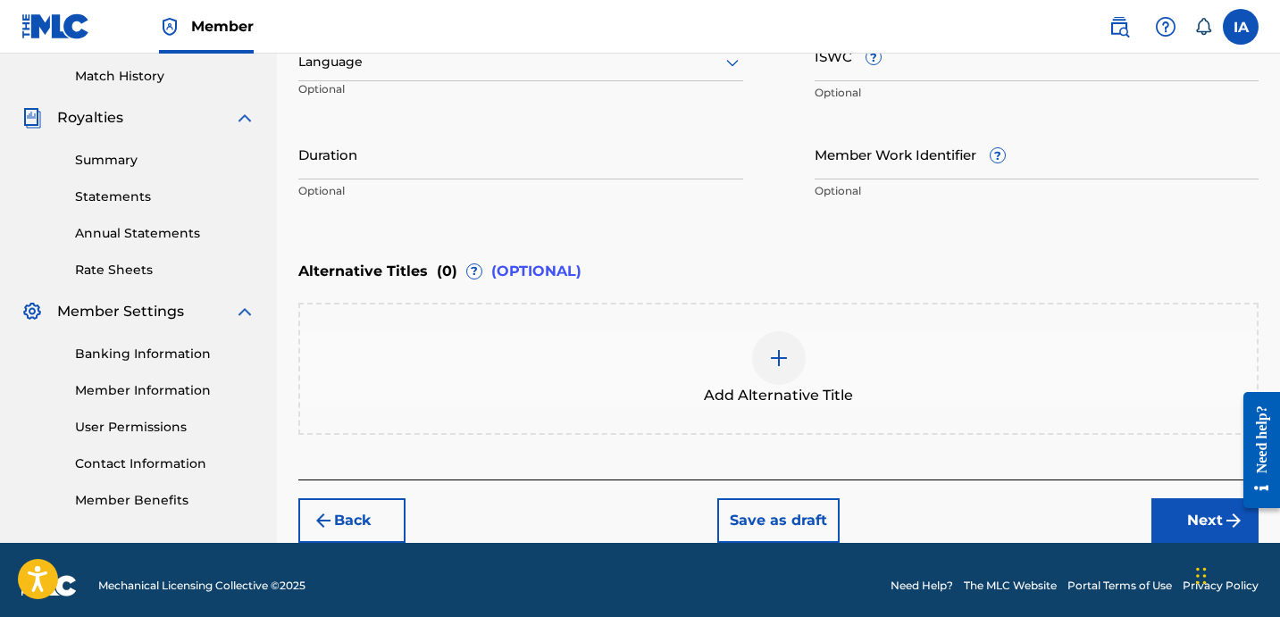
click at [594, 65] on div at bounding box center [520, 62] width 445 height 22
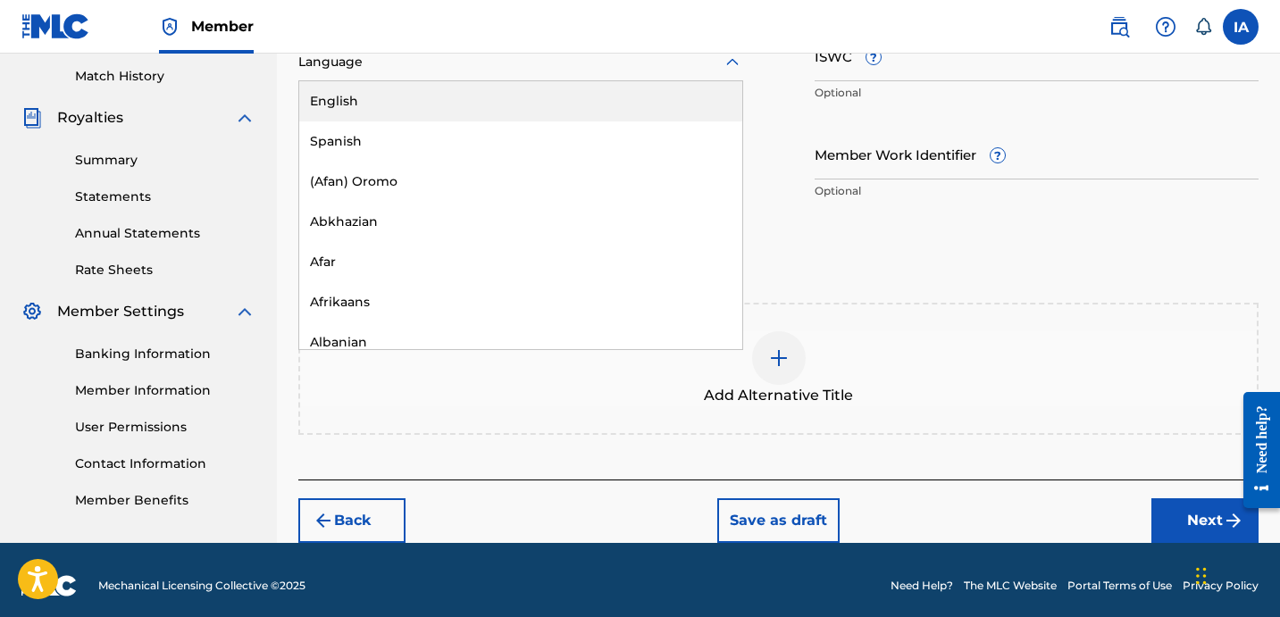
click at [635, 100] on div "English" at bounding box center [520, 101] width 443 height 40
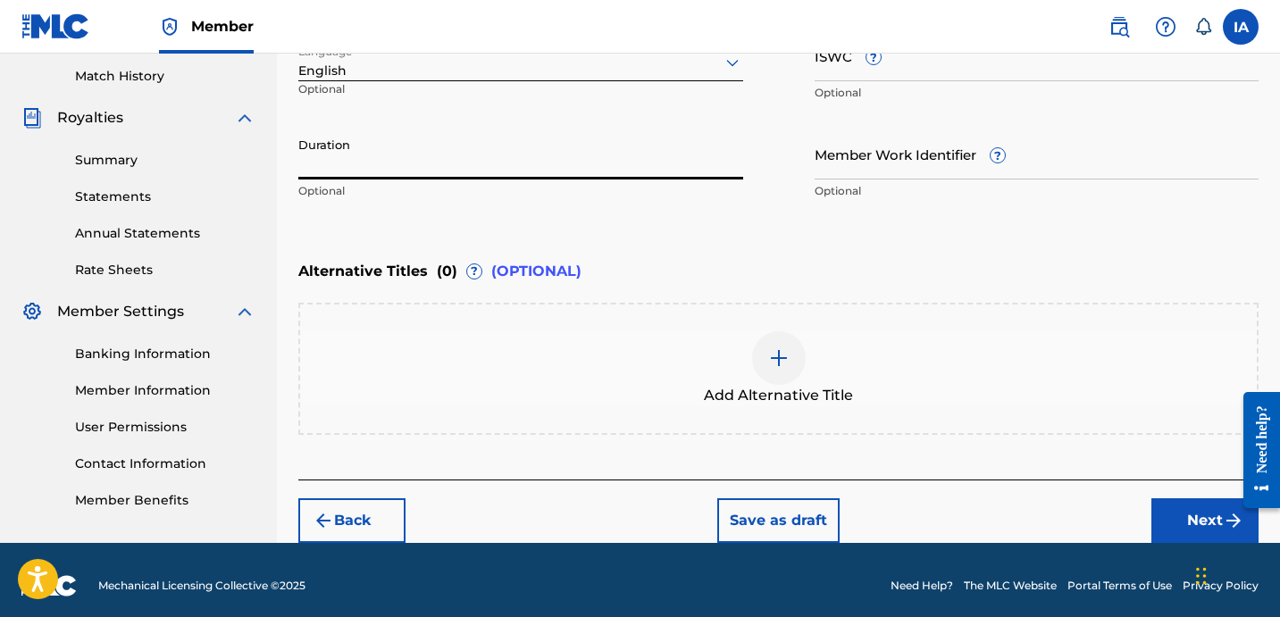
click at [563, 159] on input "Duration" at bounding box center [520, 154] width 445 height 51
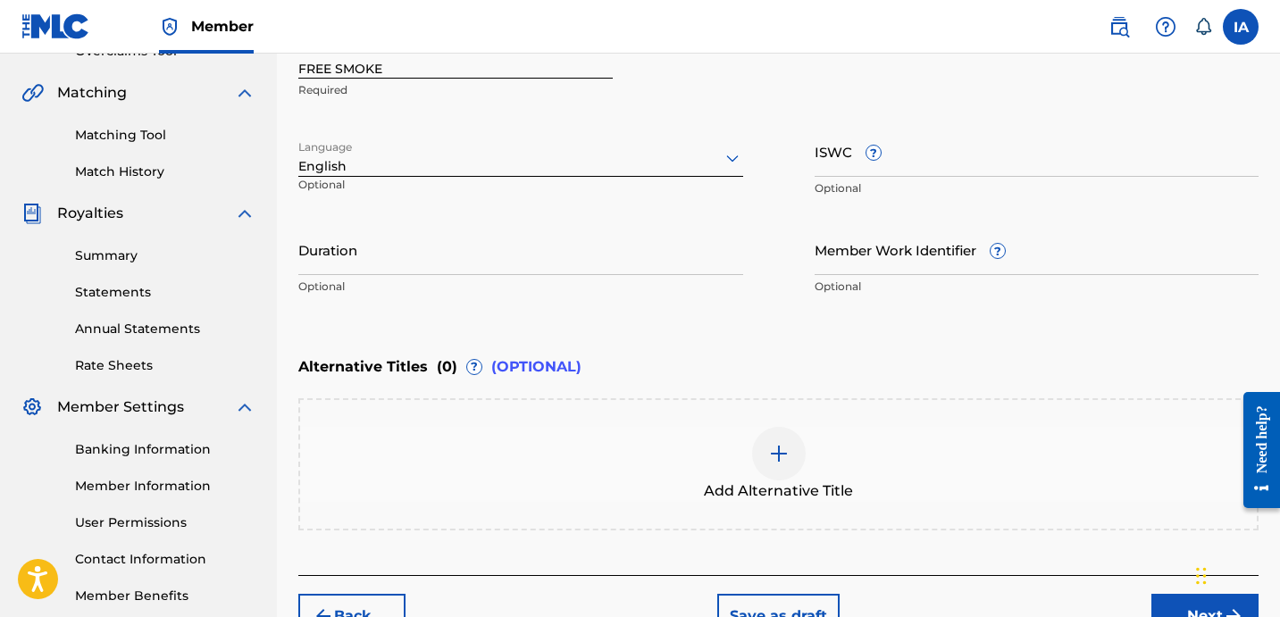
scroll to position [357, 0]
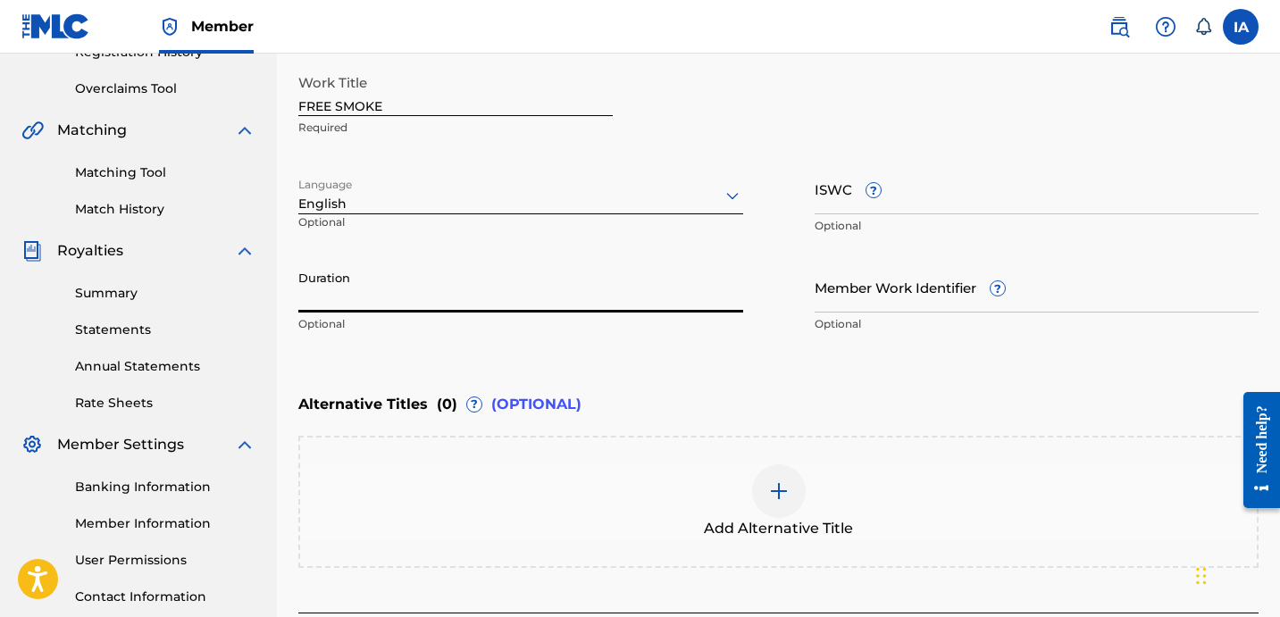
drag, startPoint x: 574, startPoint y: 263, endPoint x: 561, endPoint y: 255, distance: 15.6
click at [574, 262] on input "Duration" at bounding box center [520, 287] width 445 height 51
click at [396, 290] on input "Duration" at bounding box center [520, 287] width 445 height 51
type input "01:57"
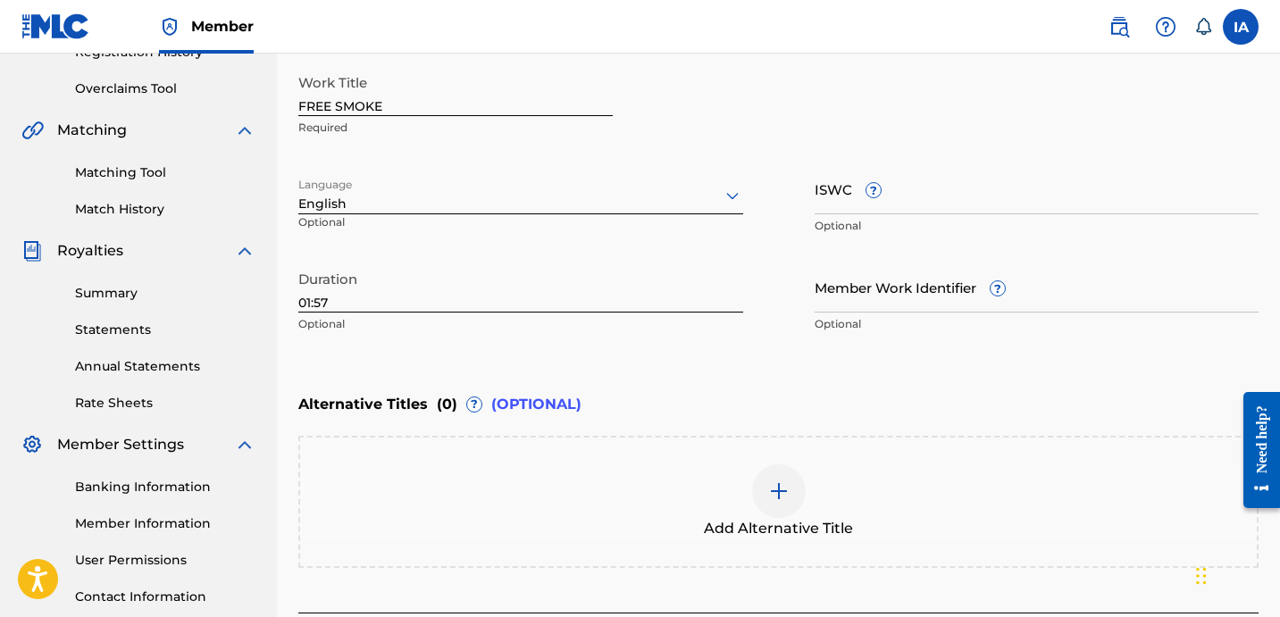
click at [821, 359] on div "Enter Work Details Enter work details for ‘ FREE SMOKE ’ below. Work Title FREE…" at bounding box center [778, 169] width 960 height 432
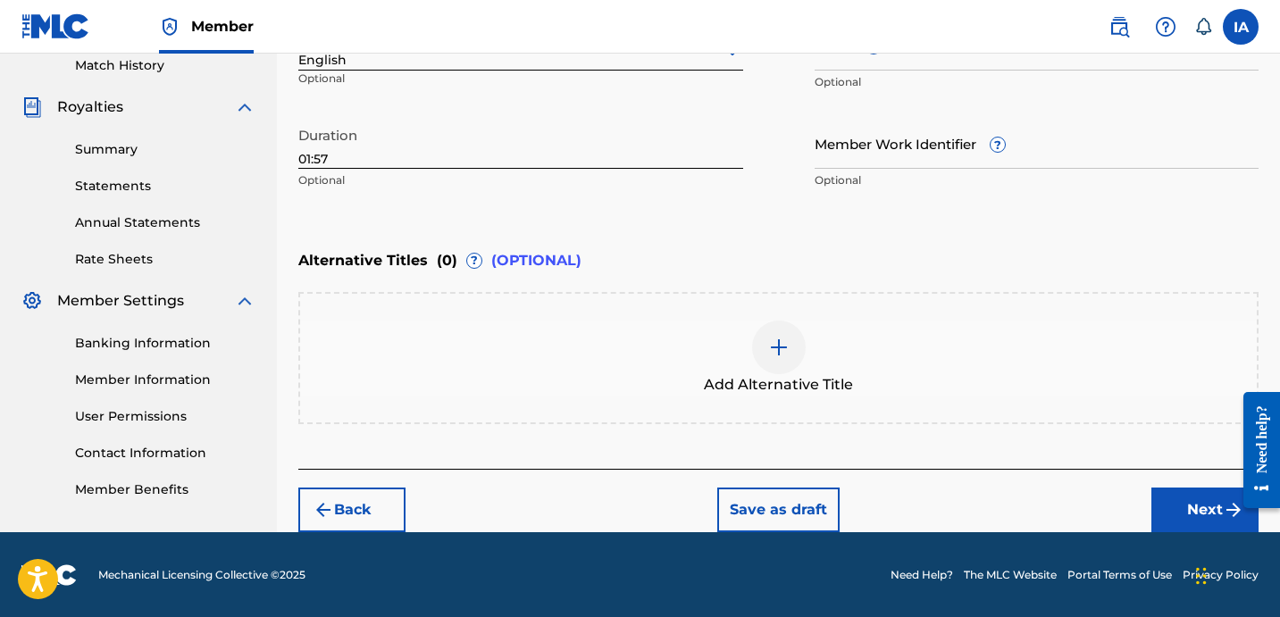
scroll to position [501, 0]
click at [1239, 525] on button "Next" at bounding box center [1204, 510] width 107 height 45
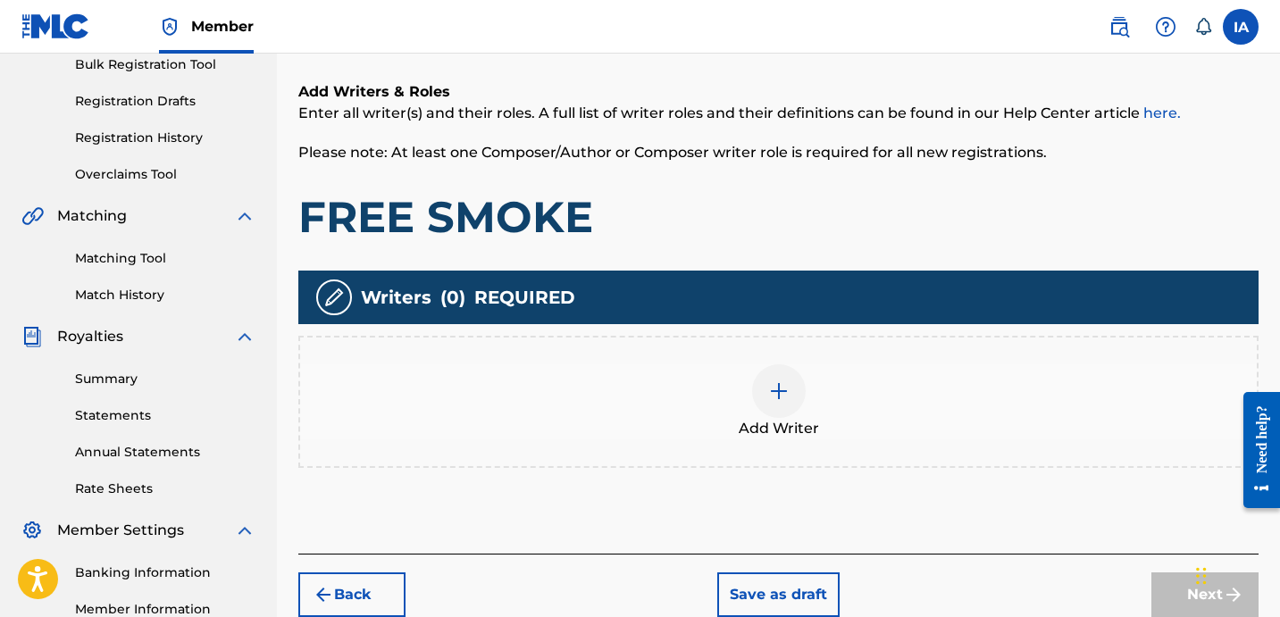
scroll to position [425, 0]
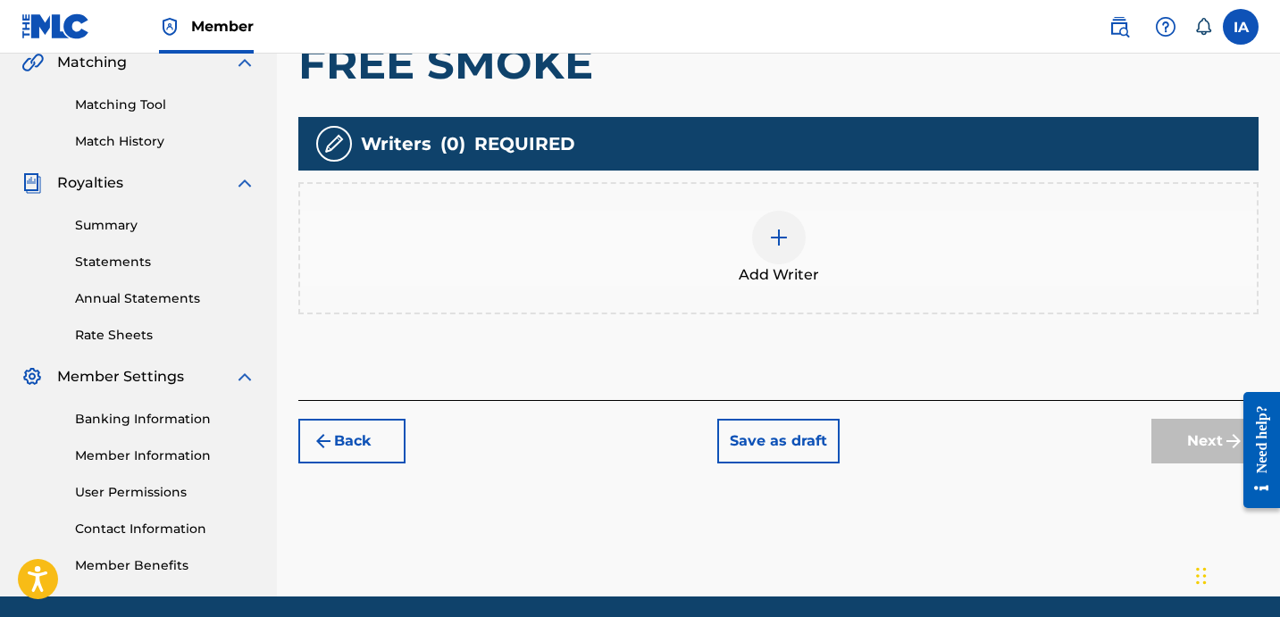
click at [795, 274] on span "Add Writer" at bounding box center [779, 274] width 80 height 21
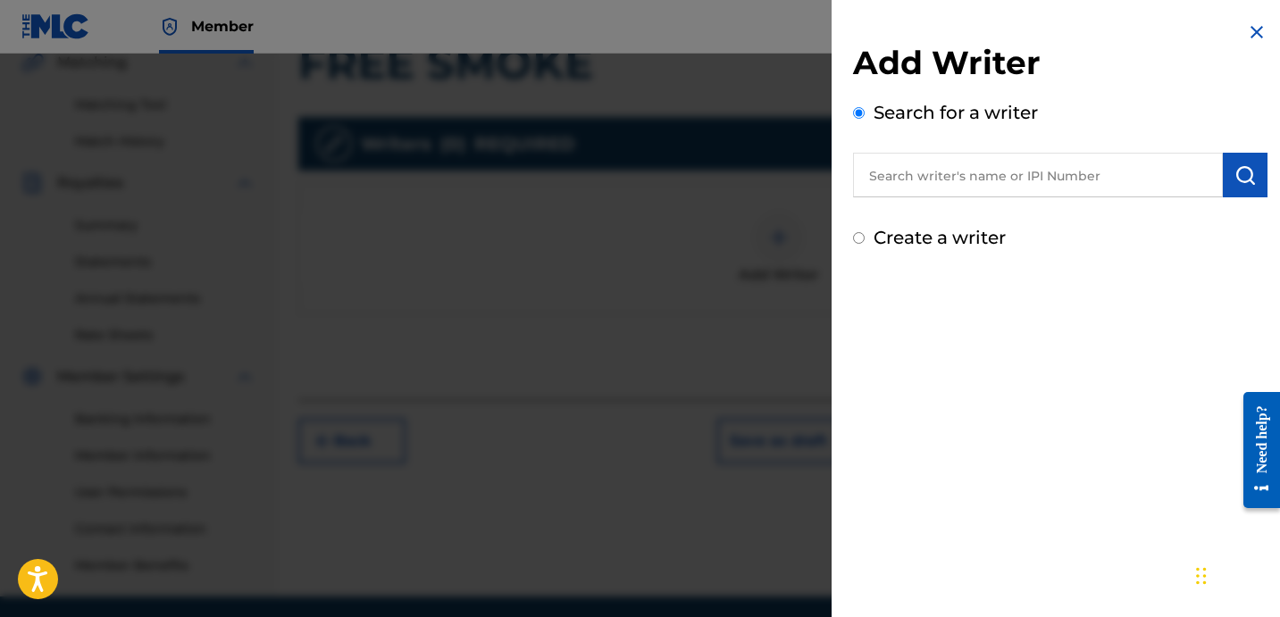
click at [1033, 182] on input "text" at bounding box center [1038, 175] width 370 height 45
click at [914, 241] on label "Create a writer" at bounding box center [939, 237] width 132 height 21
radio input "true"
click at [864, 241] on input "Create a writer" at bounding box center [859, 238] width 12 height 12
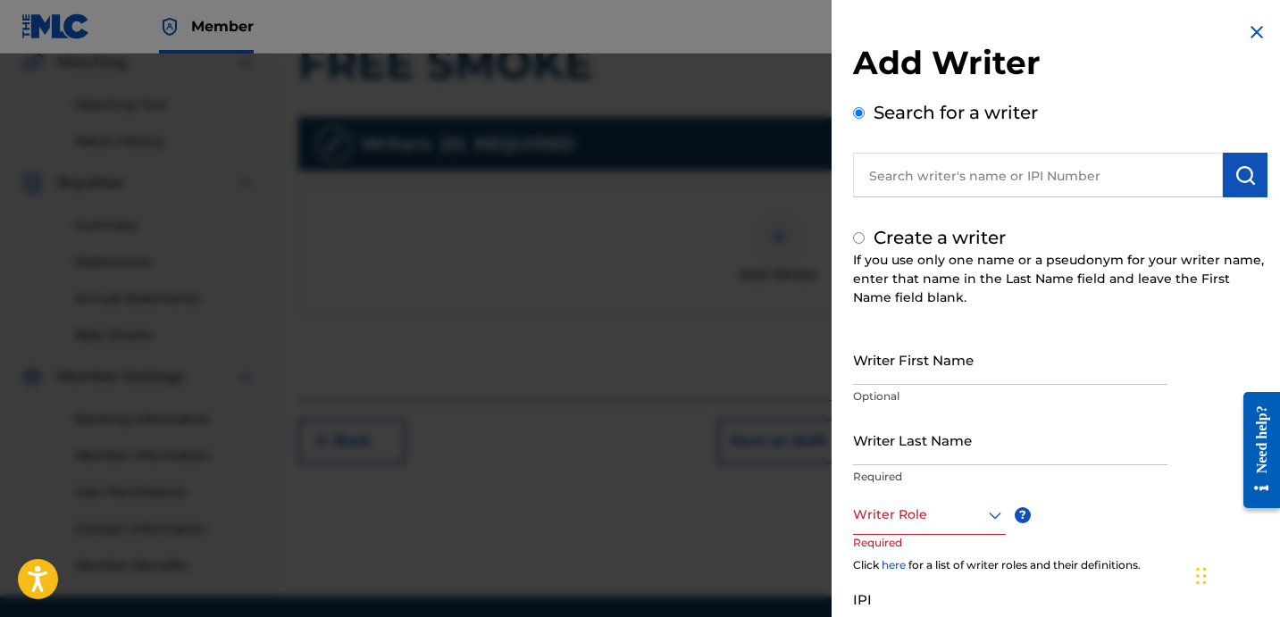
radio input "false"
radio input "true"
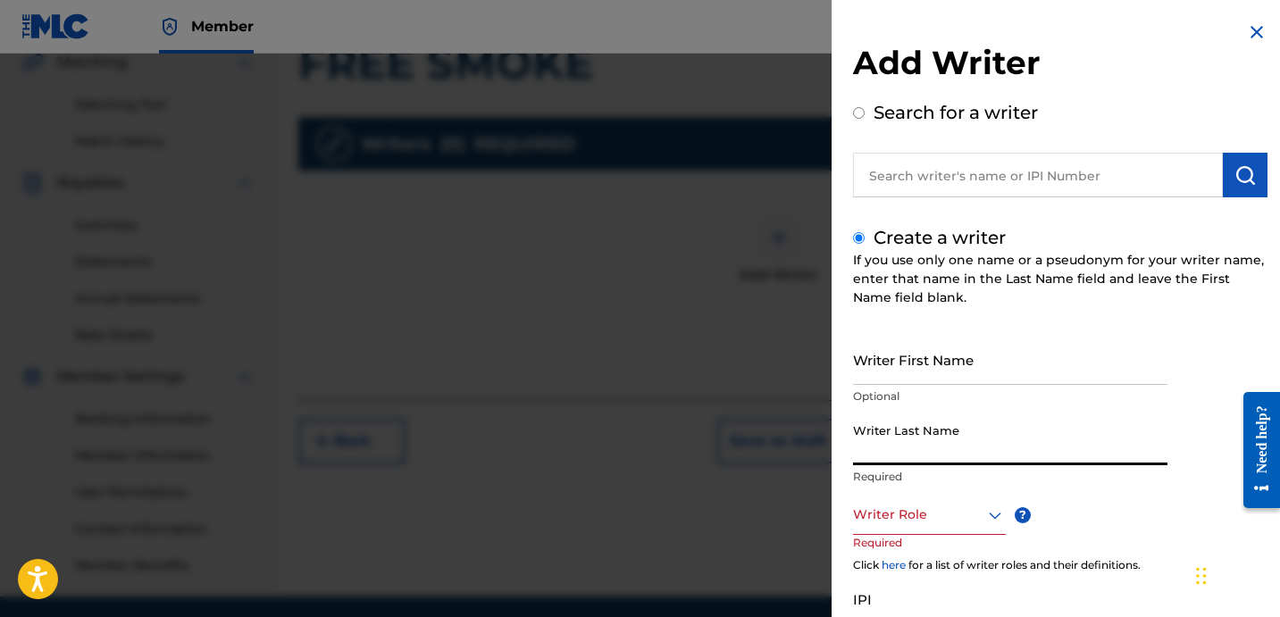
click at [926, 460] on input "Writer Last Name" at bounding box center [1010, 439] width 314 height 51
paste input "SHALBRECK [PERSON_NAME]"
drag, startPoint x: 938, startPoint y: 457, endPoint x: 1211, endPoint y: 532, distance: 283.4
type input "SHALBRECK"
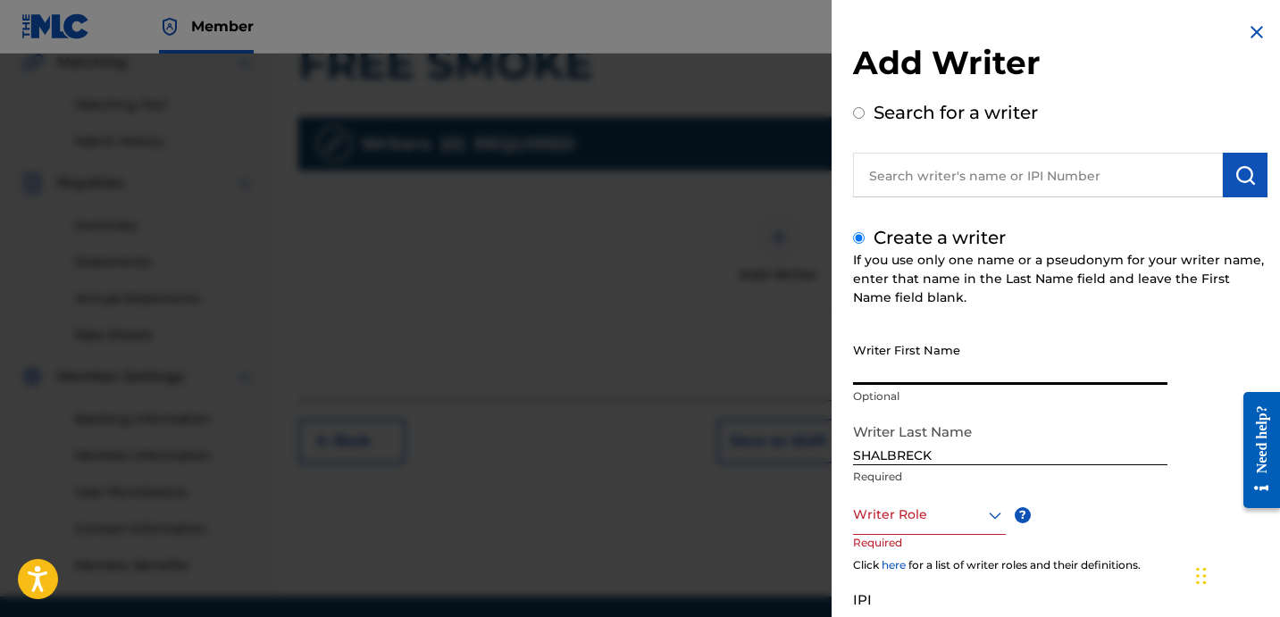
click at [932, 368] on input "Writer First Name" at bounding box center [1010, 359] width 314 height 51
paste input "[PERSON_NAME]"
type input "[PERSON_NAME]"
click at [951, 500] on div "Writer Role" at bounding box center [929, 515] width 153 height 40
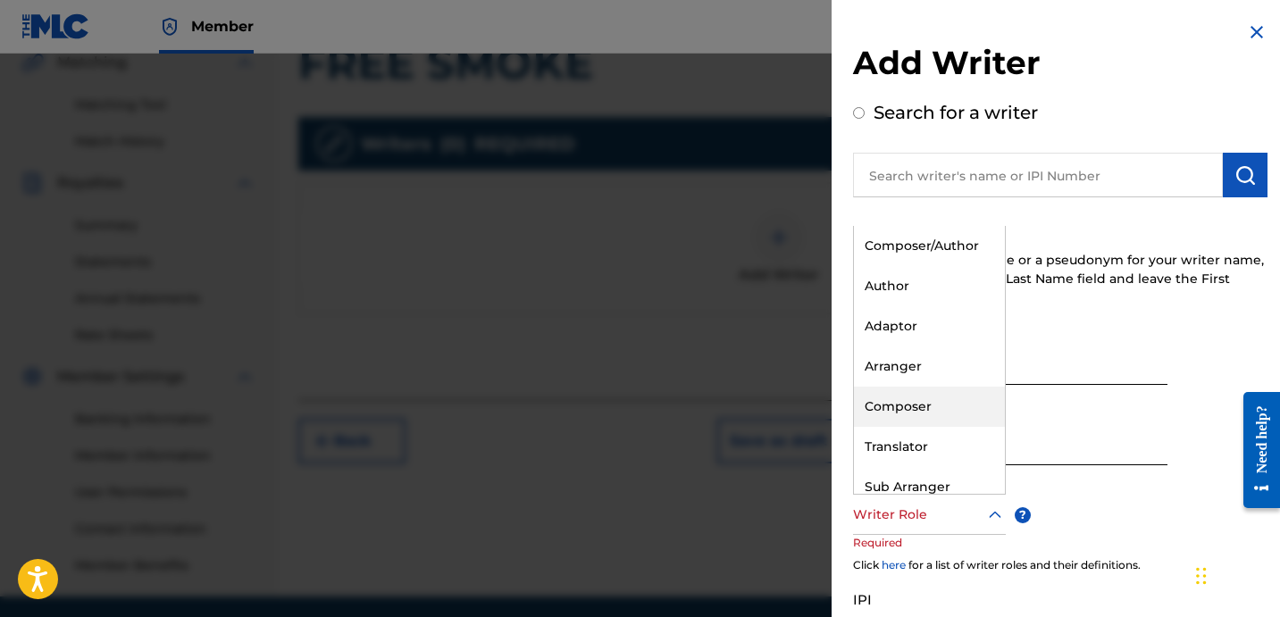
click at [956, 404] on div "Composer" at bounding box center [929, 407] width 151 height 40
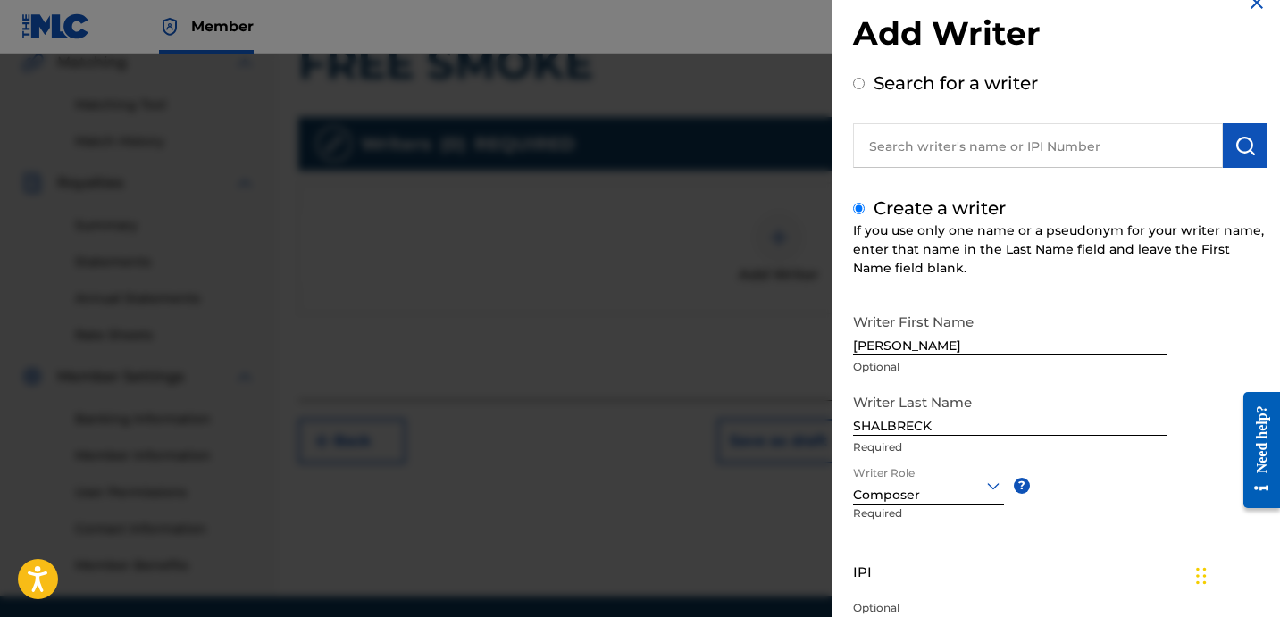
scroll to position [158, 0]
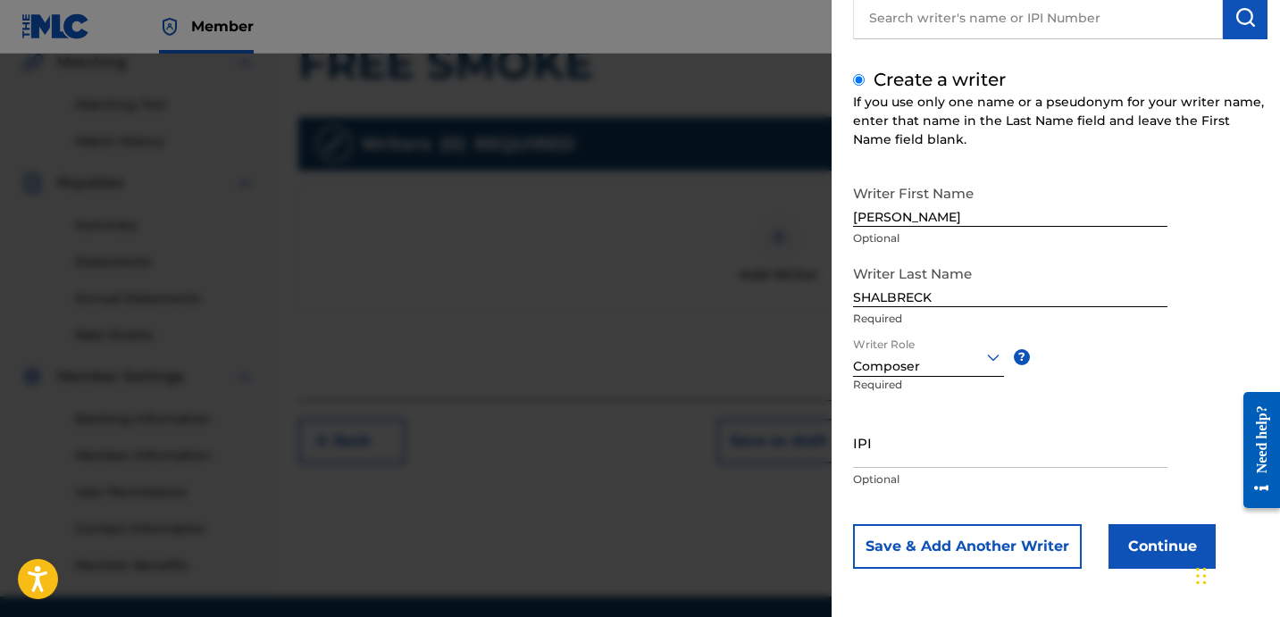
click at [910, 452] on input "IPI" at bounding box center [1010, 442] width 314 height 51
click at [904, 435] on input "IPI" at bounding box center [1010, 442] width 314 height 51
paste input "1138637445"
click at [844, 448] on div "Add Writer Search for a writer Create a writer If you use only one name or a ps…" at bounding box center [1059, 229] width 457 height 775
click at [851, 454] on div "Add Writer Search for a writer Create a writer If you use only one name or a ps…" at bounding box center [1059, 229] width 457 height 775
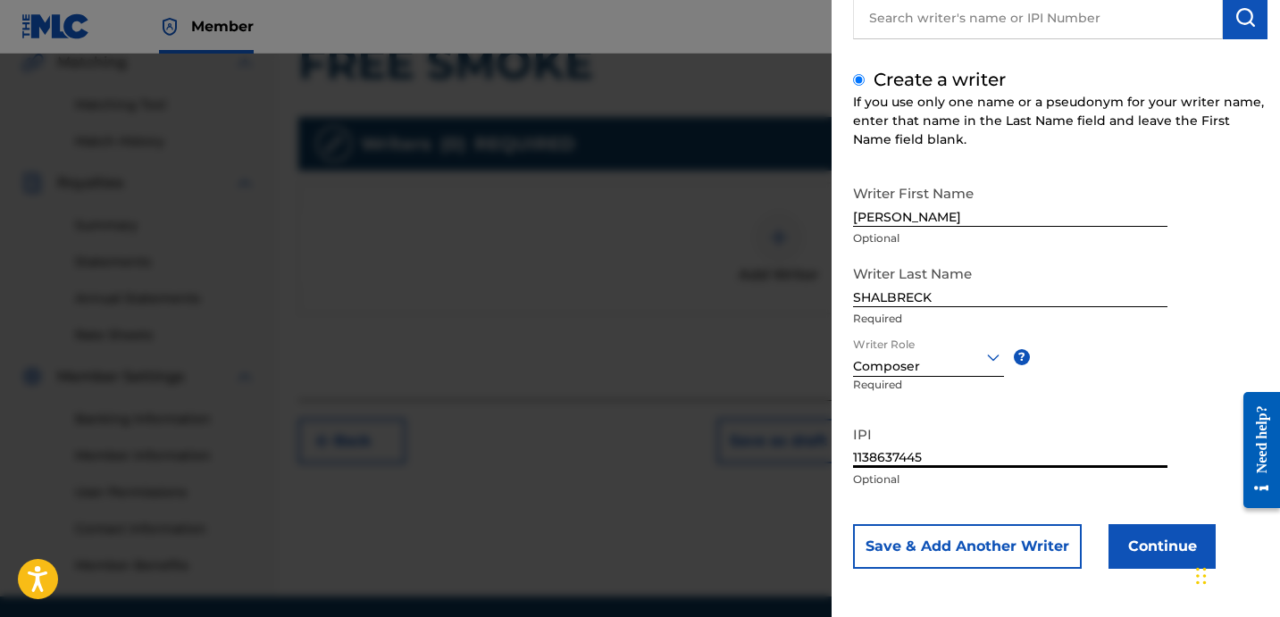
click at [854, 455] on input "1138637445" at bounding box center [1010, 442] width 314 height 51
click at [1123, 439] on input "01138637445" at bounding box center [1010, 442] width 314 height 51
type input "01138637445"
click at [1143, 566] on button "Continue" at bounding box center [1161, 546] width 107 height 45
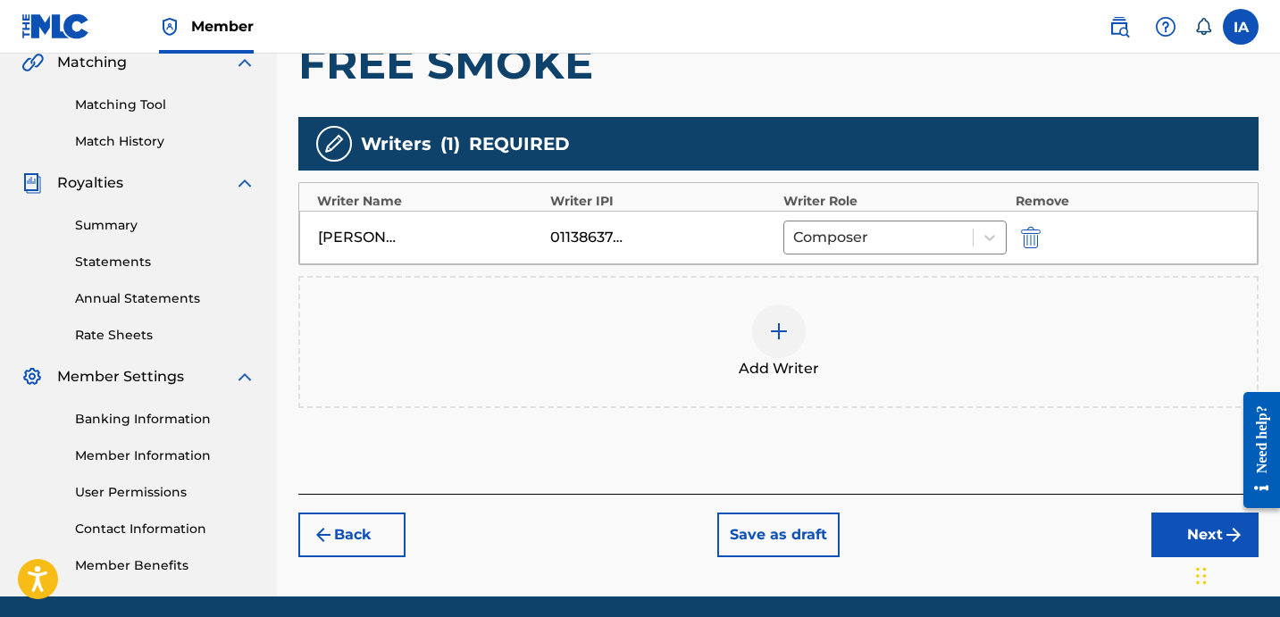
click at [731, 367] on div "Add Writer" at bounding box center [778, 342] width 956 height 75
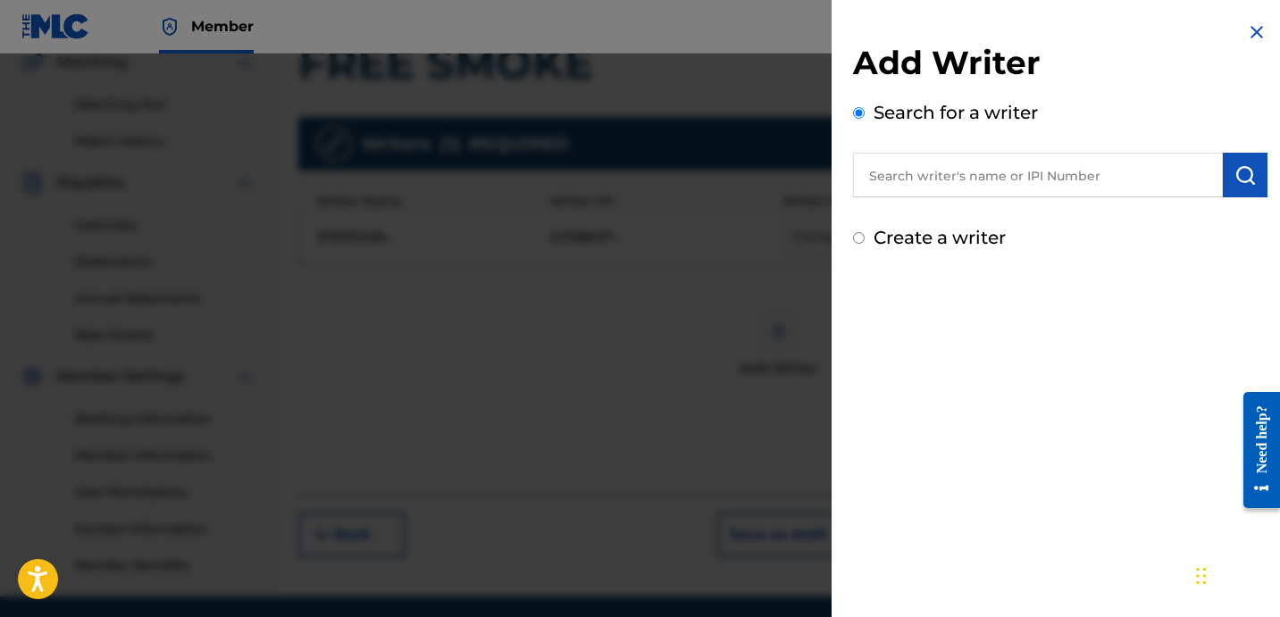
click at [1047, 178] on input "text" at bounding box center [1038, 175] width 370 height 45
paste input "[PERSON_NAME] [PERSON_NAME]"
type input "[PERSON_NAME] [PERSON_NAME]"
click at [1254, 171] on button "submit" at bounding box center [1245, 175] width 45 height 45
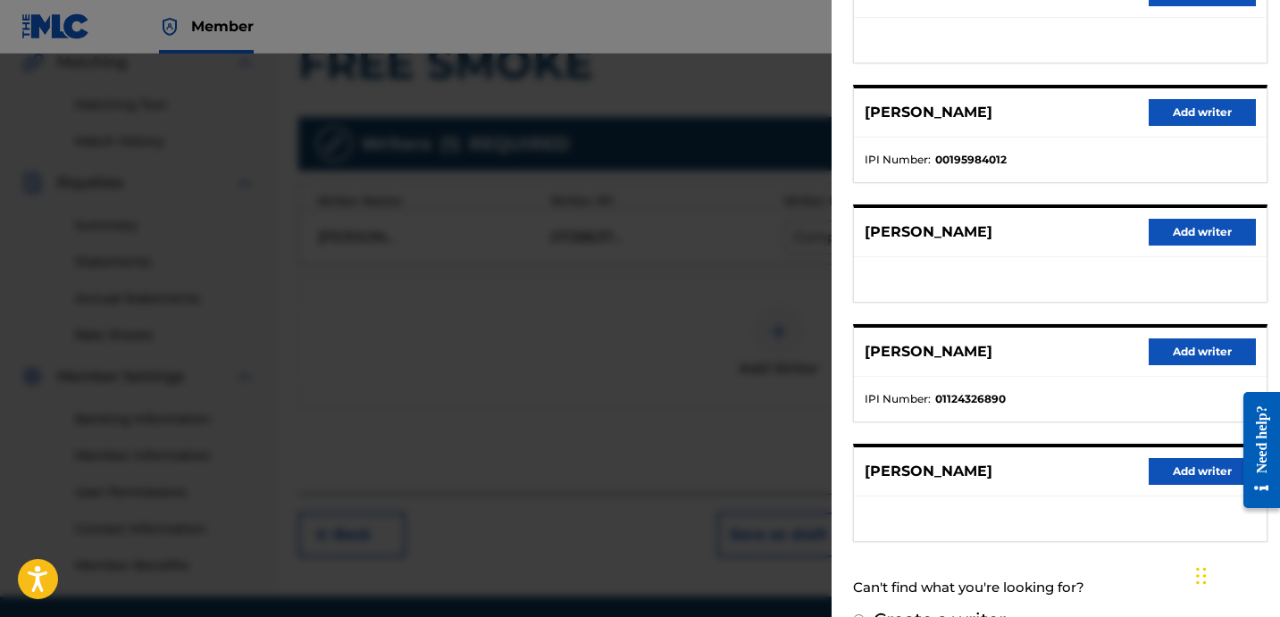
scroll to position [274, 0]
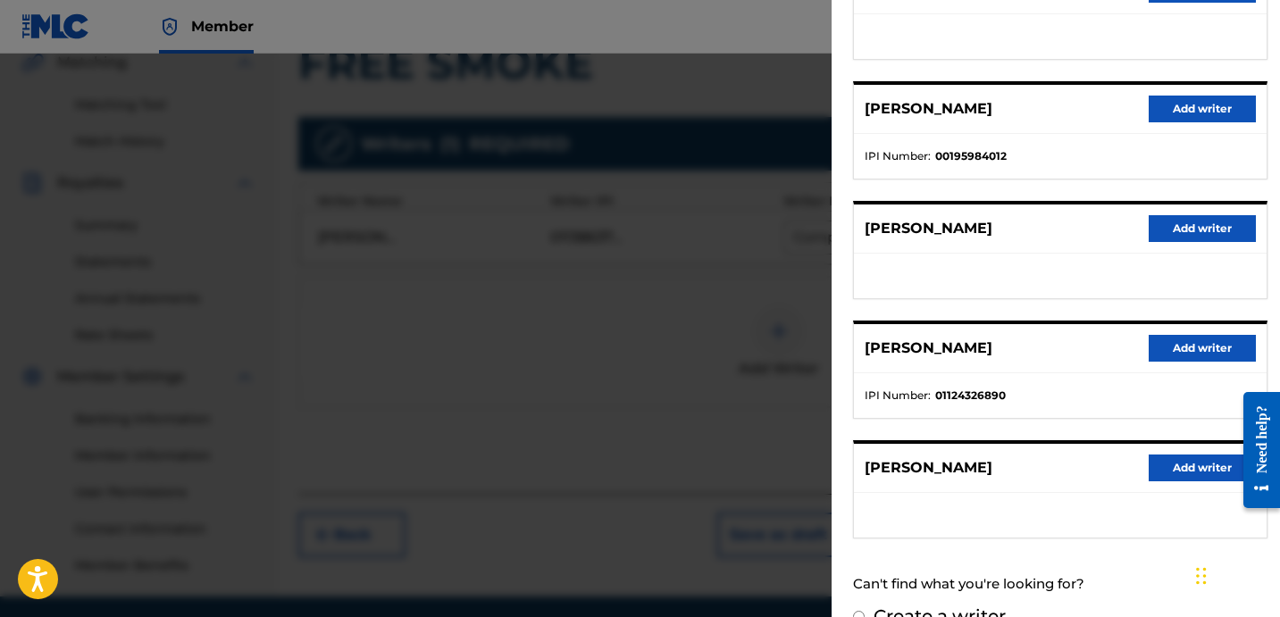
click at [1153, 338] on button "Add writer" at bounding box center [1201, 348] width 107 height 27
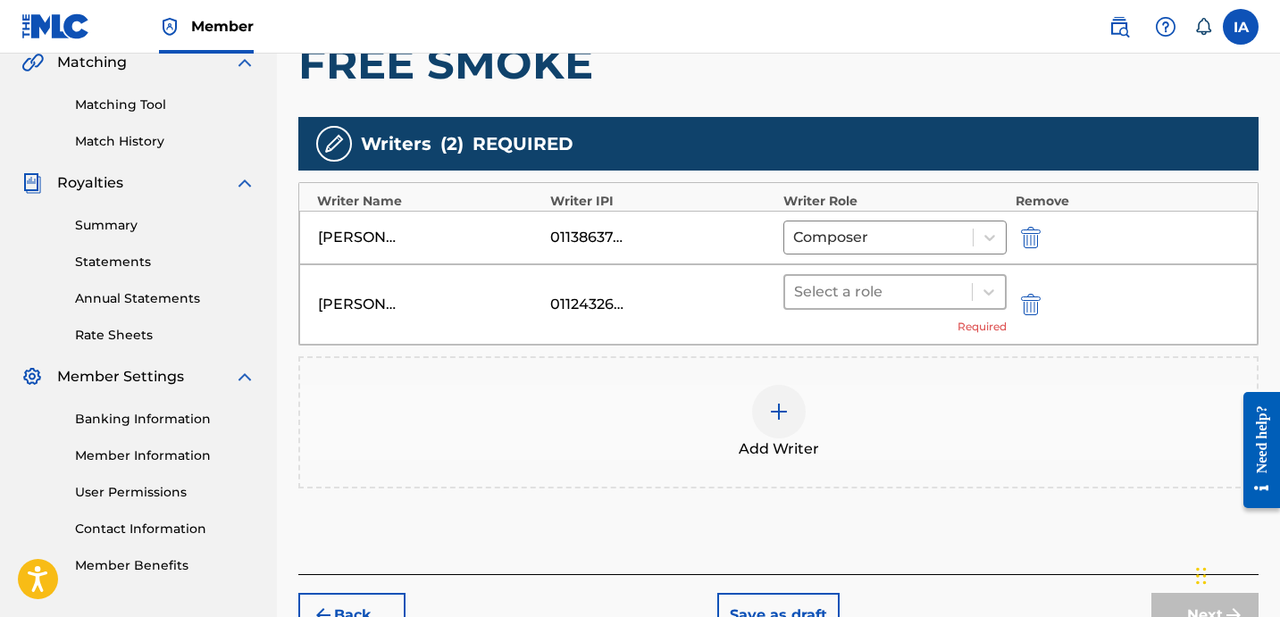
drag, startPoint x: 831, startPoint y: 307, endPoint x: 825, endPoint y: 299, distance: 10.2
click at [831, 307] on div "Select a role" at bounding box center [894, 292] width 223 height 36
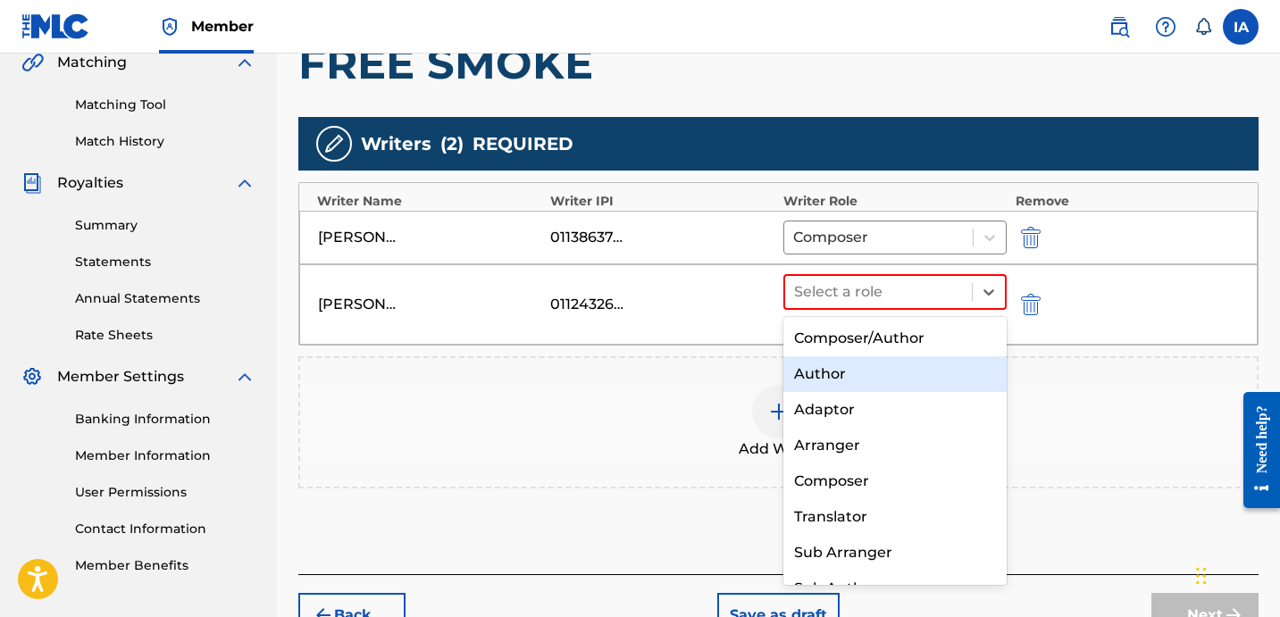
click at [890, 364] on div "Author" at bounding box center [894, 374] width 223 height 36
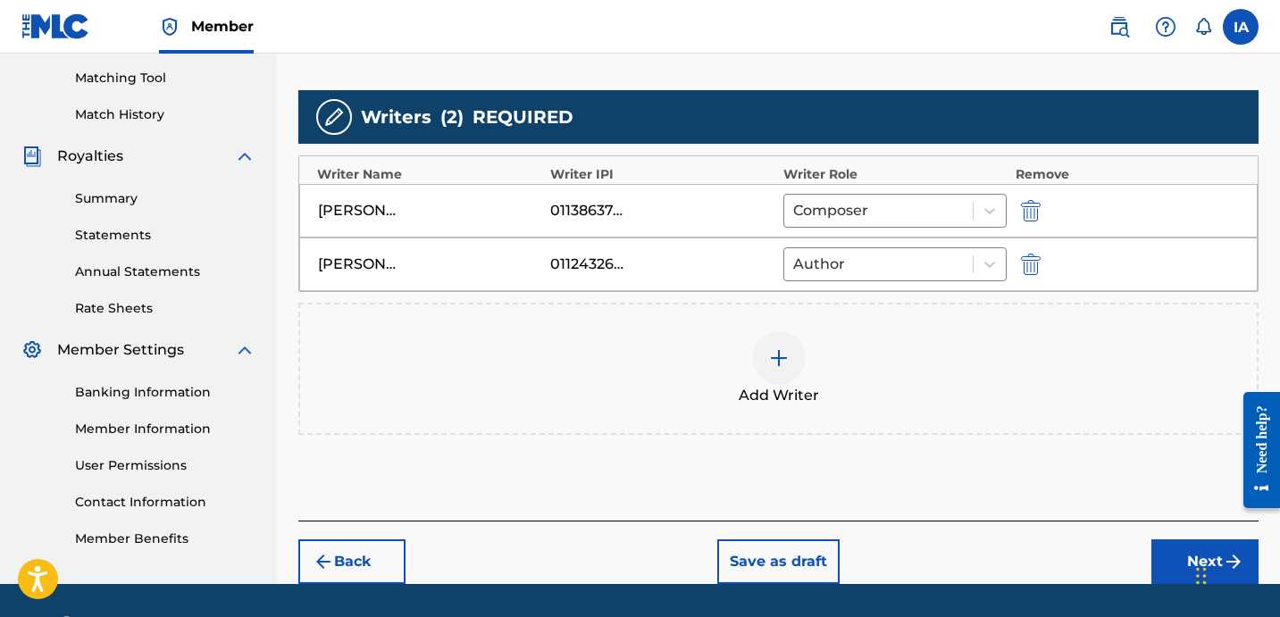
scroll to position [505, 0]
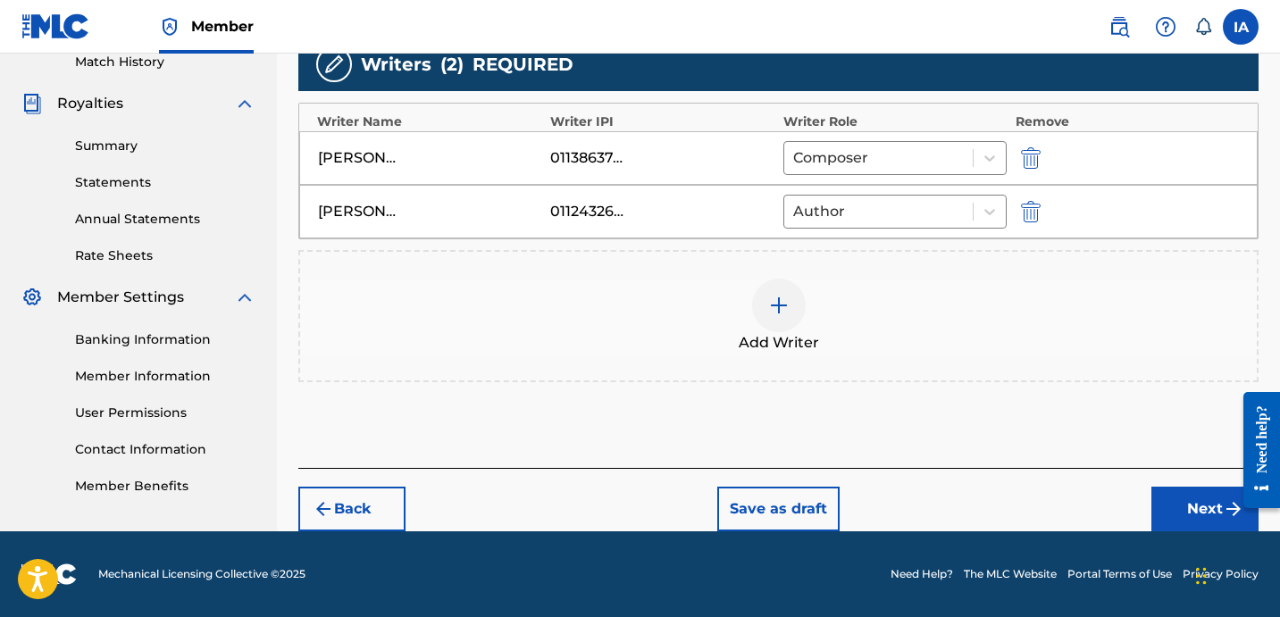
click at [1196, 516] on button "Next" at bounding box center [1204, 509] width 107 height 45
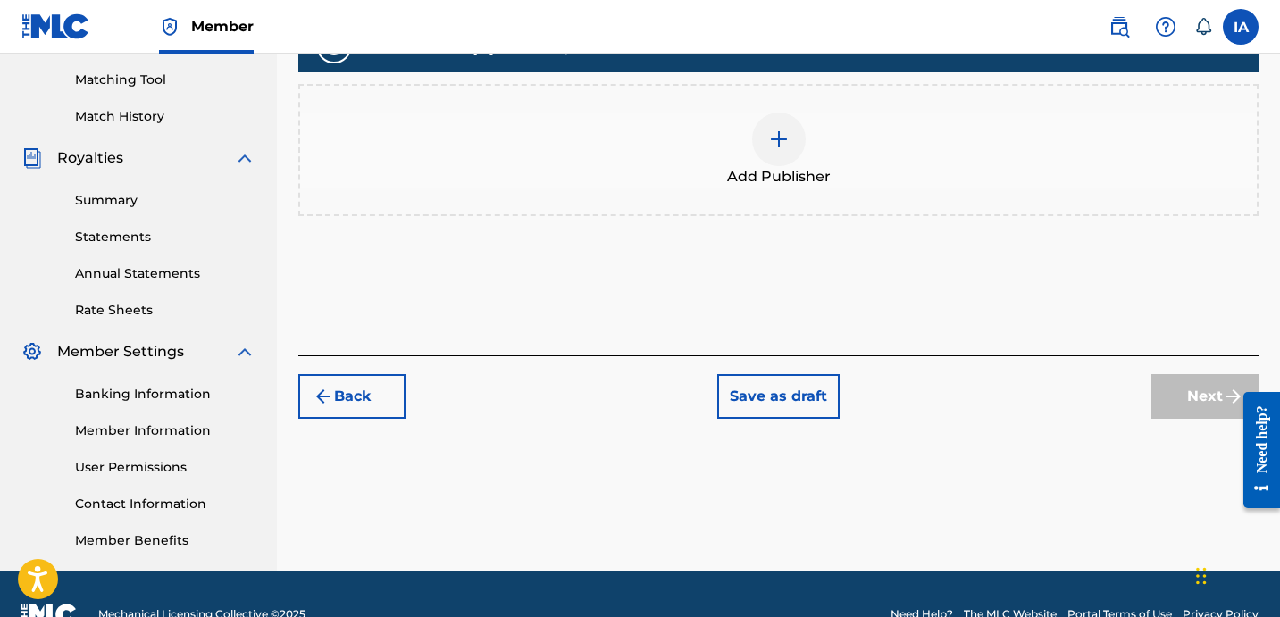
scroll to position [490, 0]
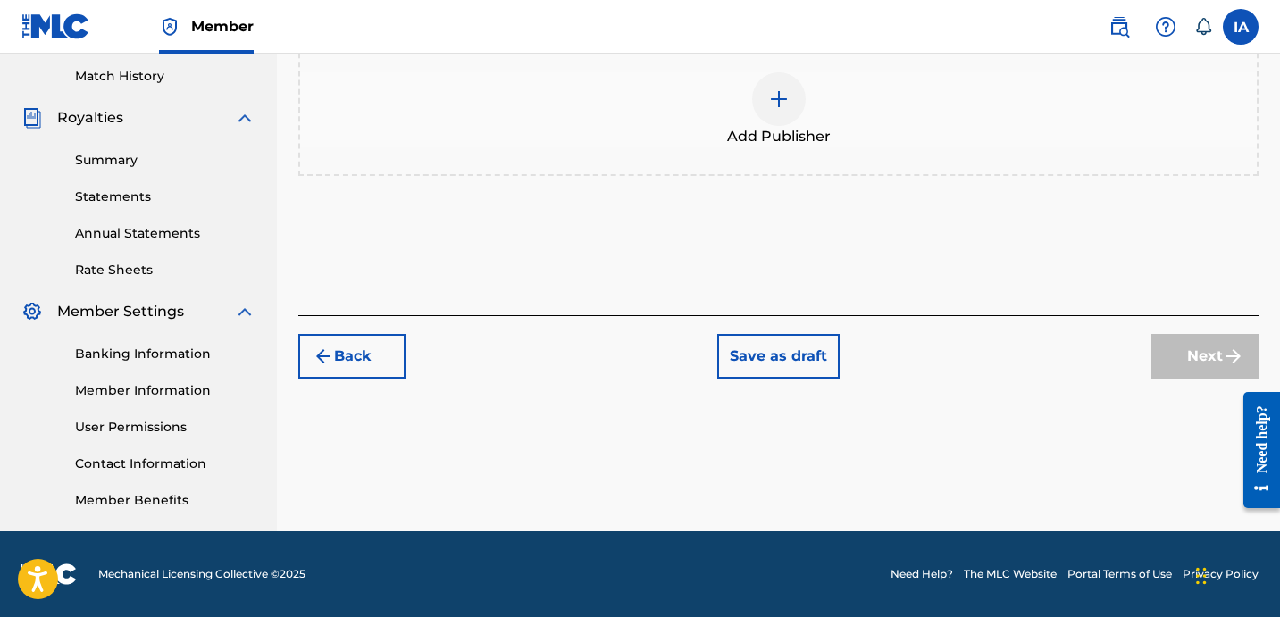
click at [809, 123] on div "Add Publisher" at bounding box center [778, 109] width 956 height 75
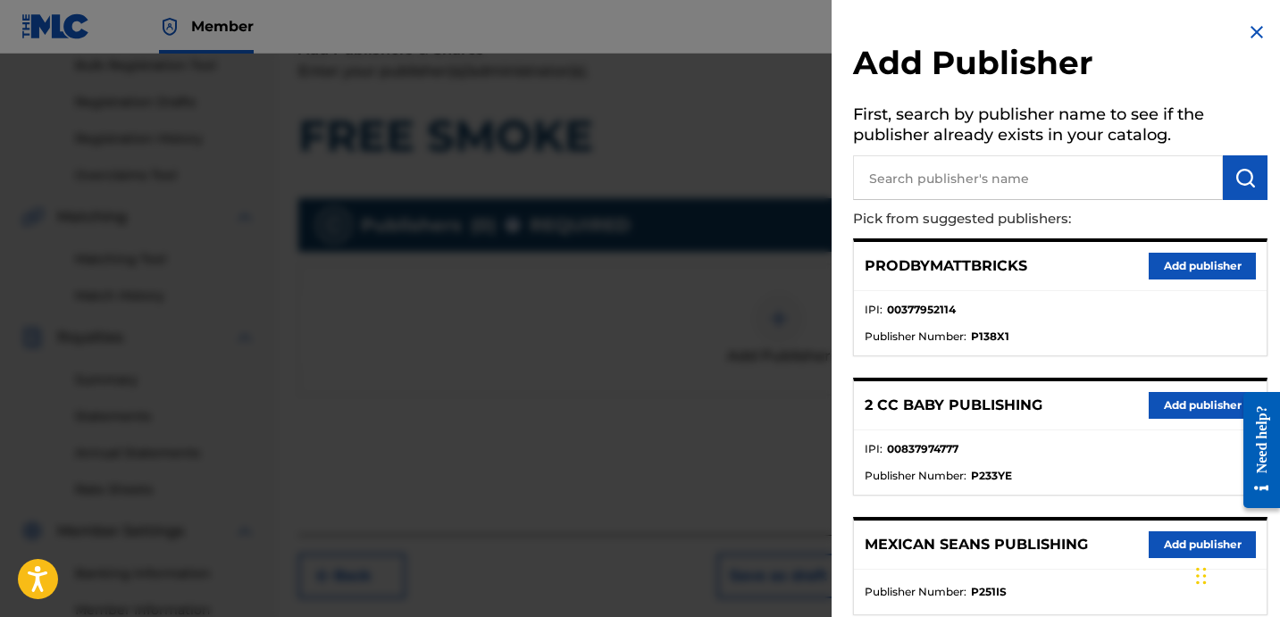
scroll to position [233, 0]
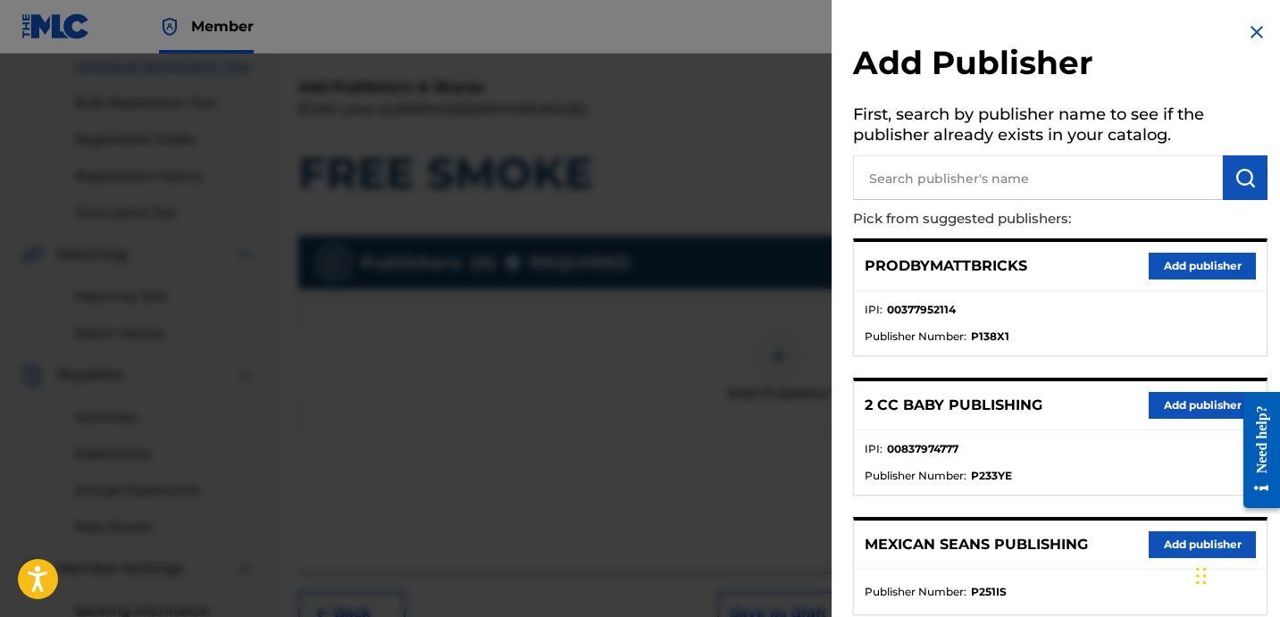
click at [934, 188] on input "text" at bounding box center [1038, 177] width 370 height 45
type input "ZAY"
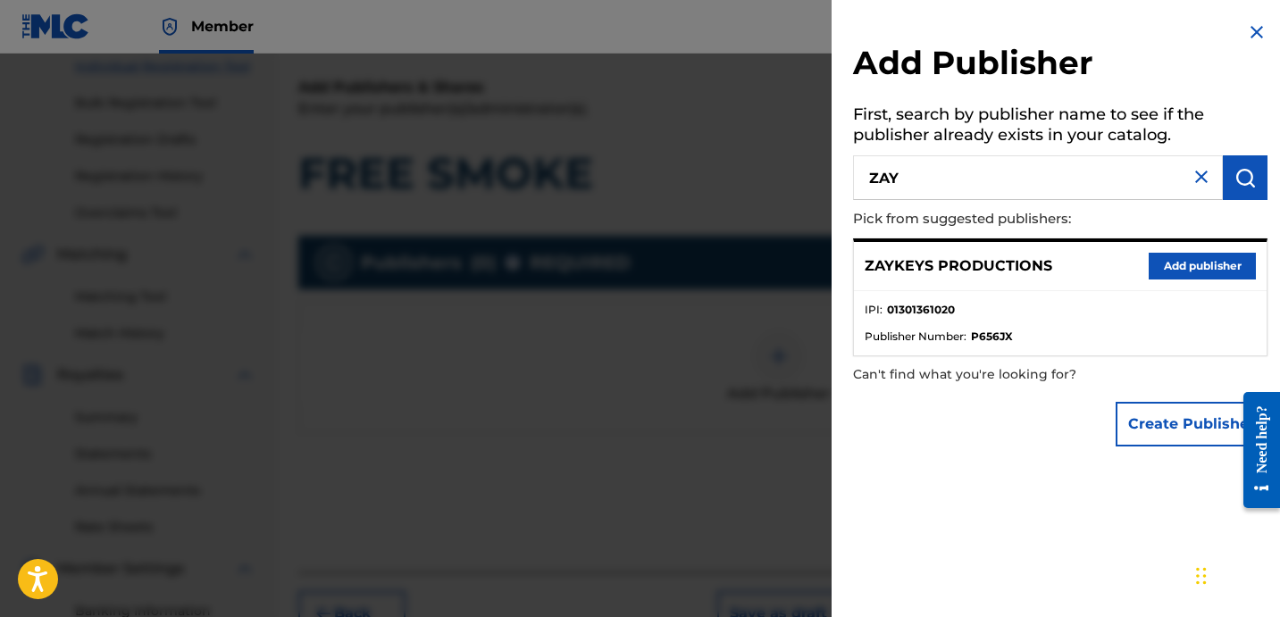
click at [1204, 266] on button "Add publisher" at bounding box center [1201, 266] width 107 height 27
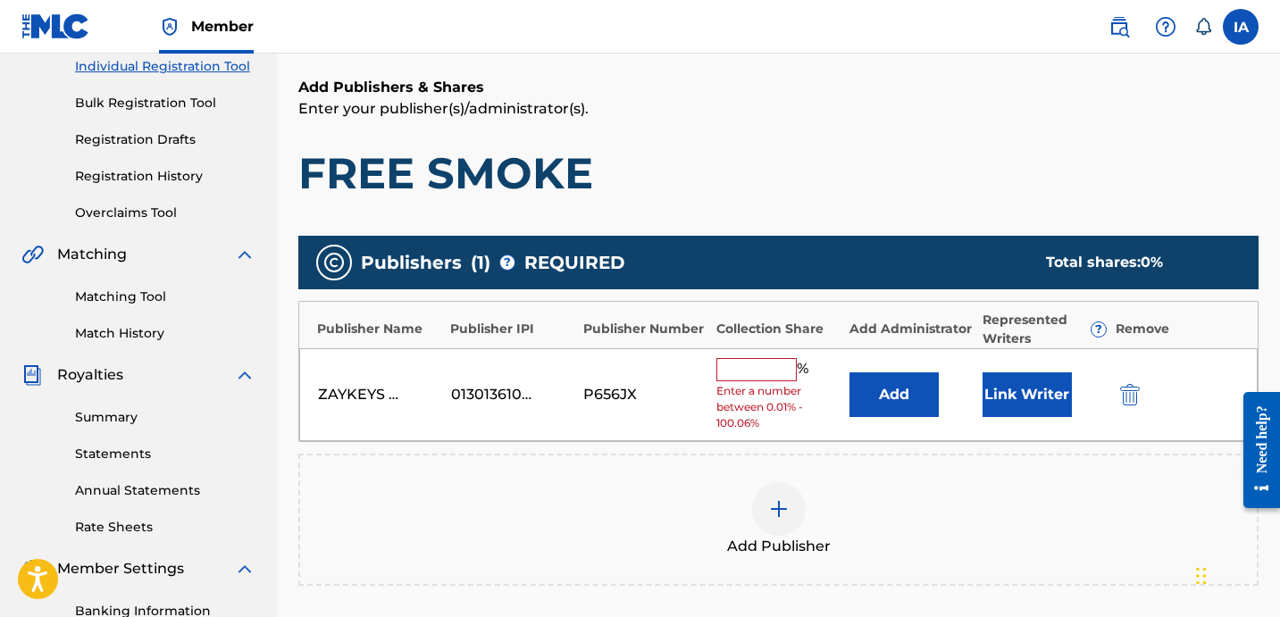
click at [767, 364] on input "text" at bounding box center [756, 369] width 80 height 23
type input "25"
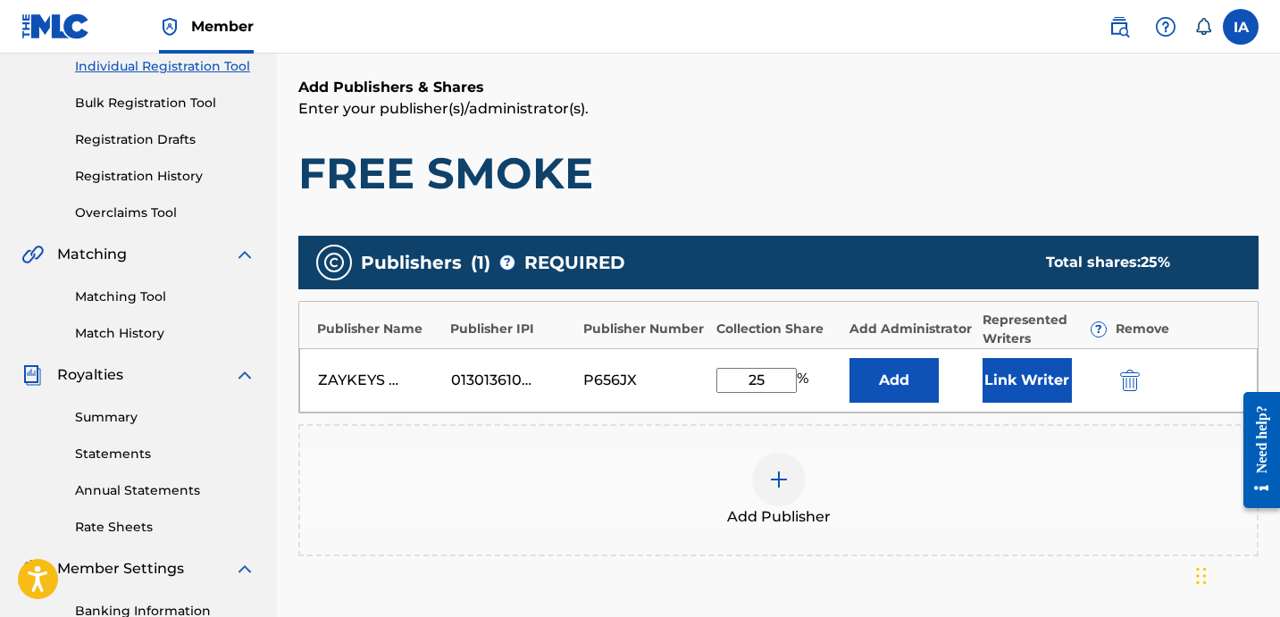
drag, startPoint x: 776, startPoint y: 373, endPoint x: 730, endPoint y: 350, distance: 51.9
click at [730, 350] on div "ZAYKEYS PRODUCTIONS 01301361020 P656JX 25 % Add Link Writer" at bounding box center [778, 380] width 958 height 64
click at [883, 381] on button "Add" at bounding box center [893, 380] width 89 height 45
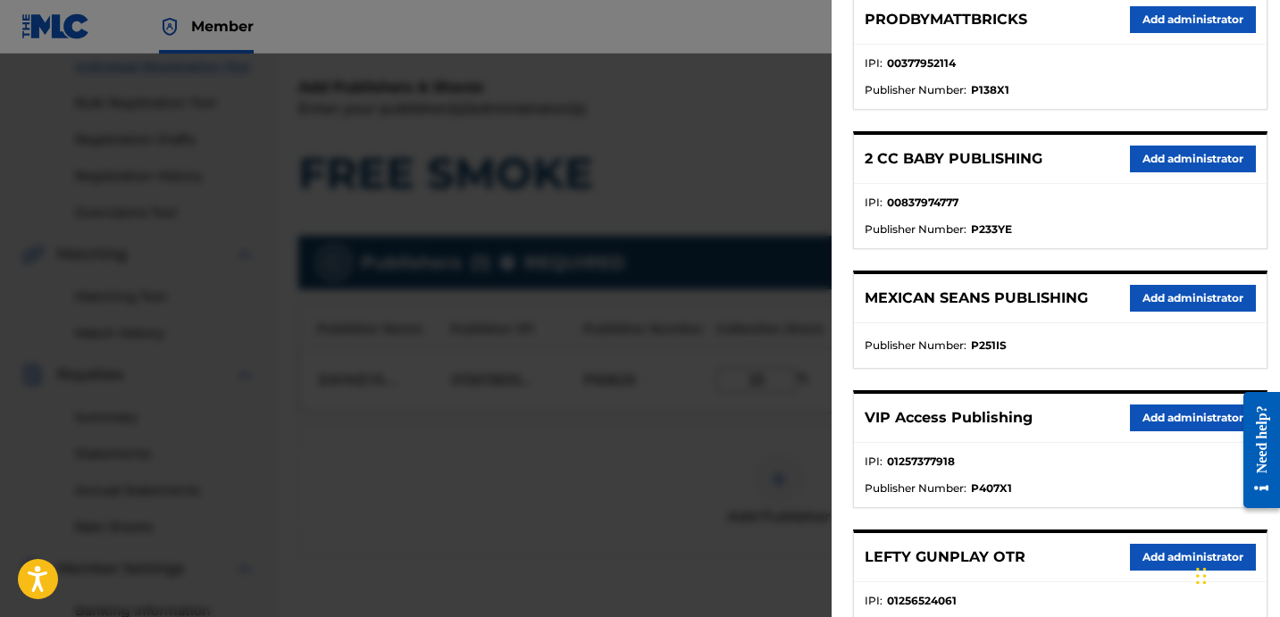
scroll to position [339, 0]
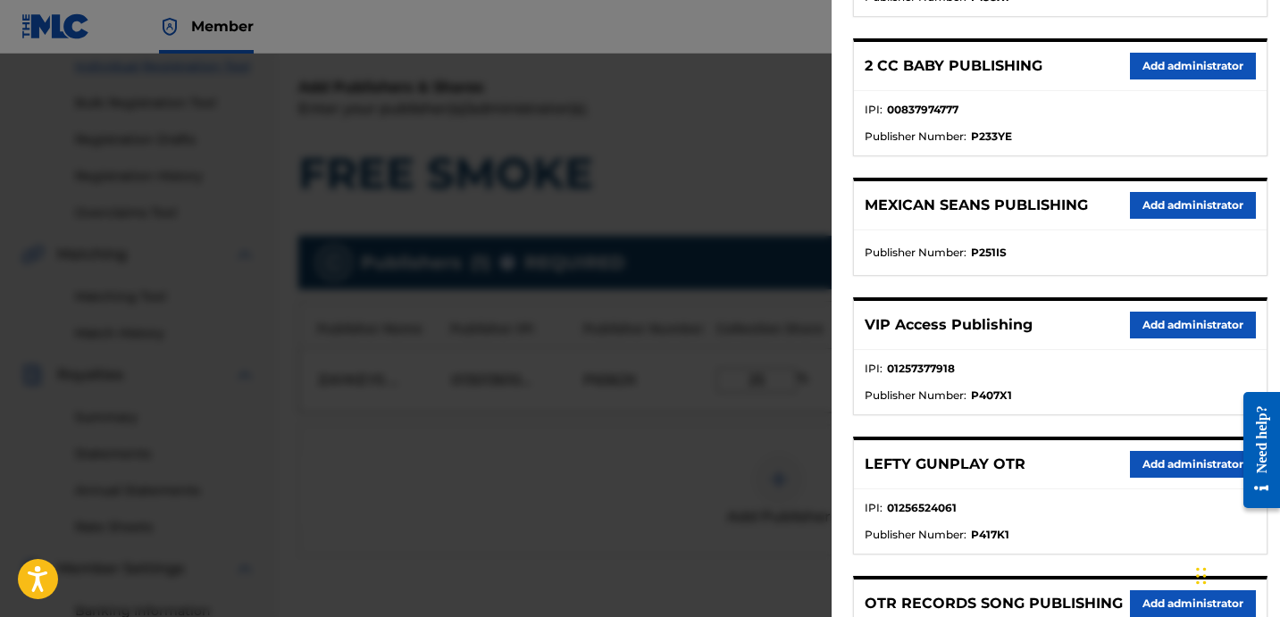
click at [1171, 320] on button "Add administrator" at bounding box center [1193, 325] width 126 height 27
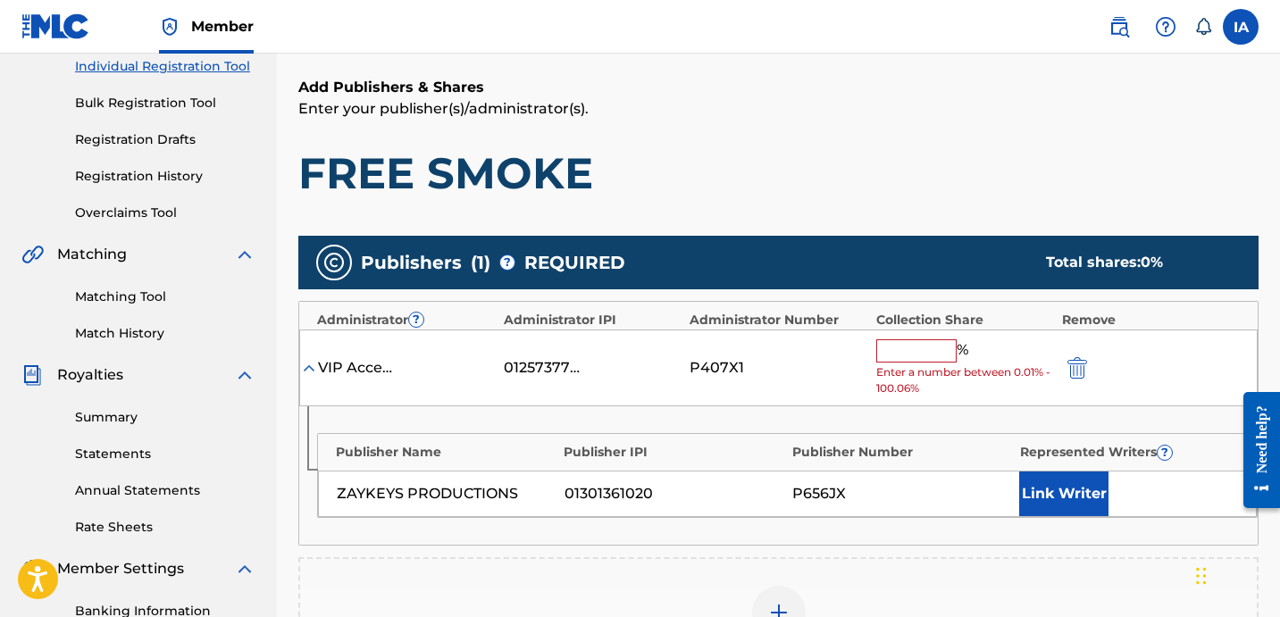
click at [900, 341] on input "text" at bounding box center [916, 350] width 80 height 23
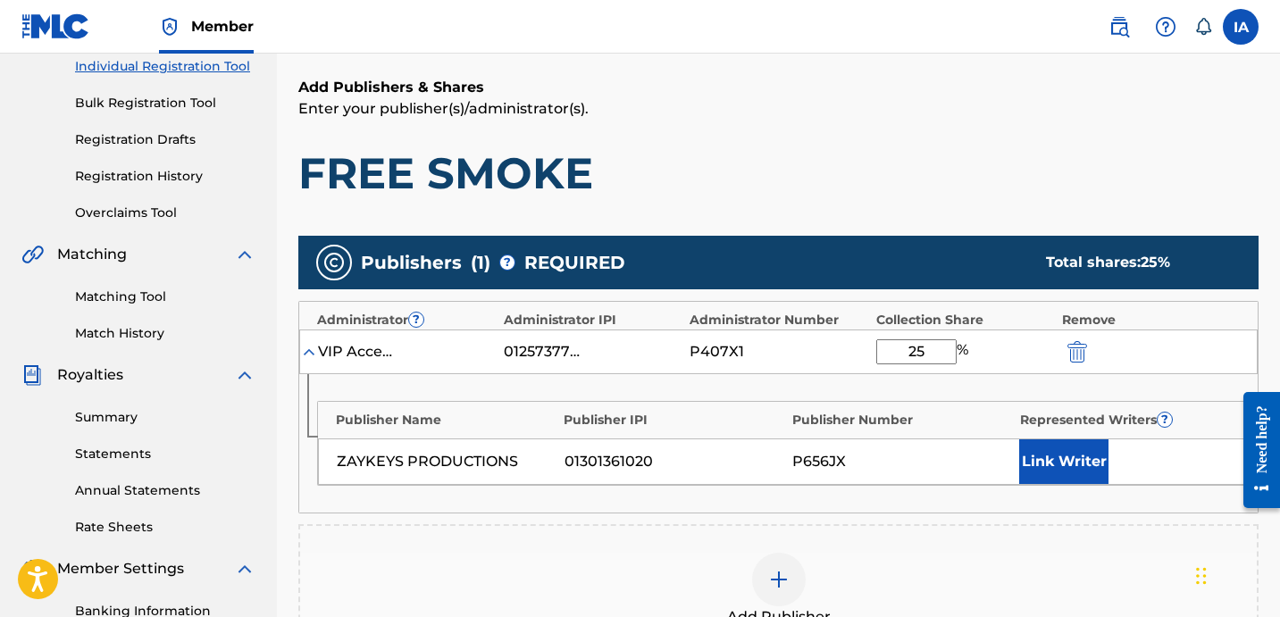
type input "25"
click at [1074, 459] on button "Link Writer" at bounding box center [1063, 461] width 89 height 45
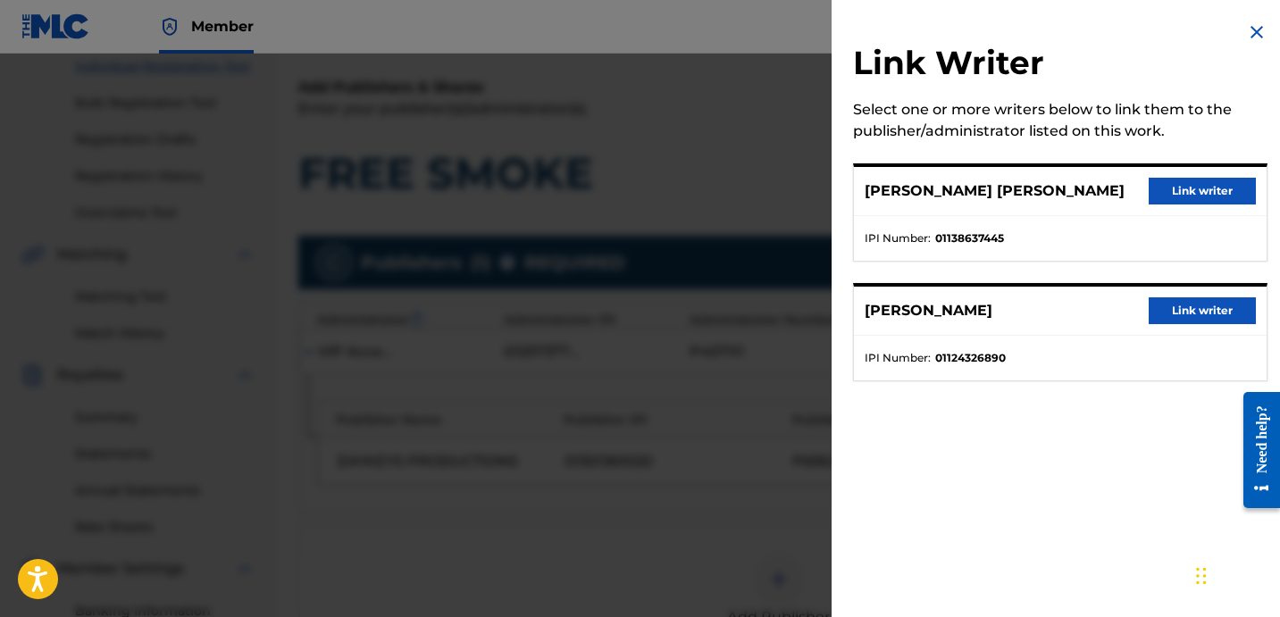
drag, startPoint x: 1229, startPoint y: 54, endPoint x: 1251, endPoint y: 42, distance: 25.2
click at [1229, 53] on h2 "Link Writer" at bounding box center [1060, 66] width 414 height 46
click at [1248, 36] on img at bounding box center [1256, 31] width 21 height 21
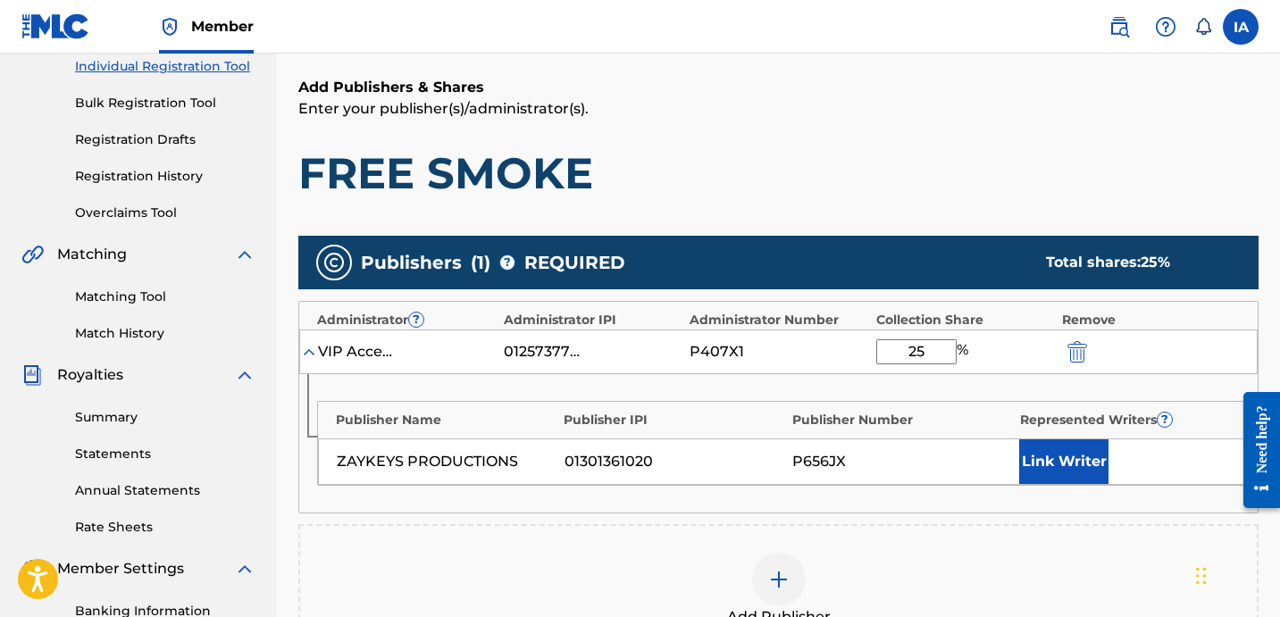
click at [1072, 463] on button "Link Writer" at bounding box center [1063, 461] width 89 height 45
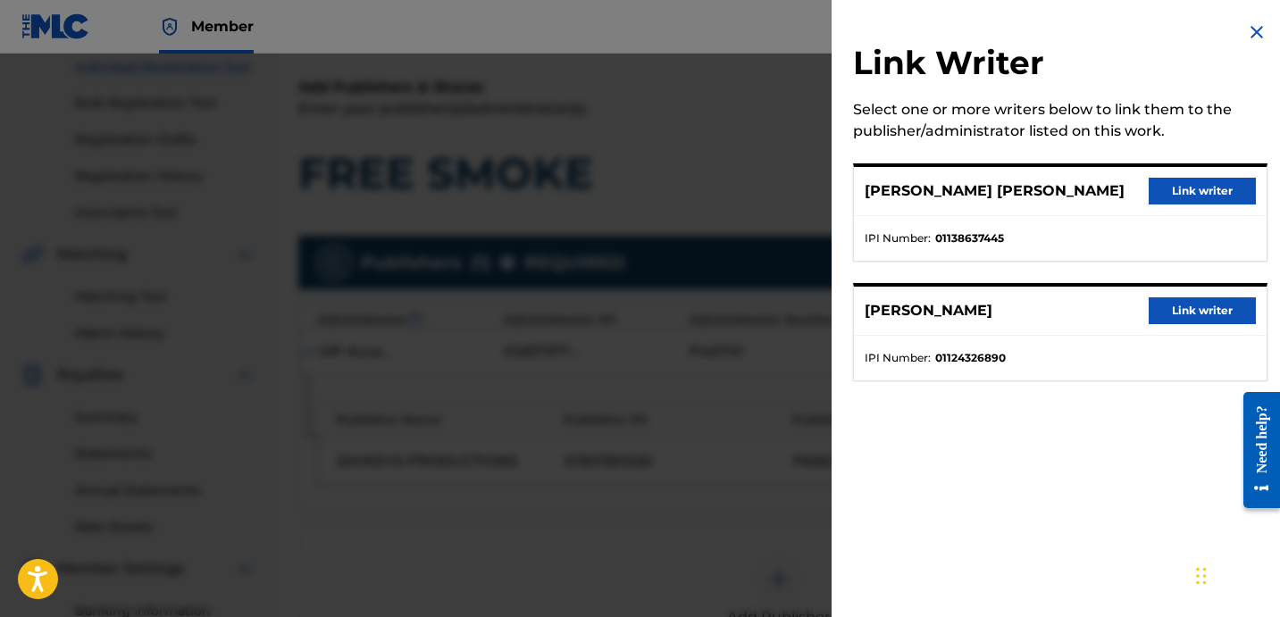
click at [1204, 190] on button "Link writer" at bounding box center [1201, 191] width 107 height 27
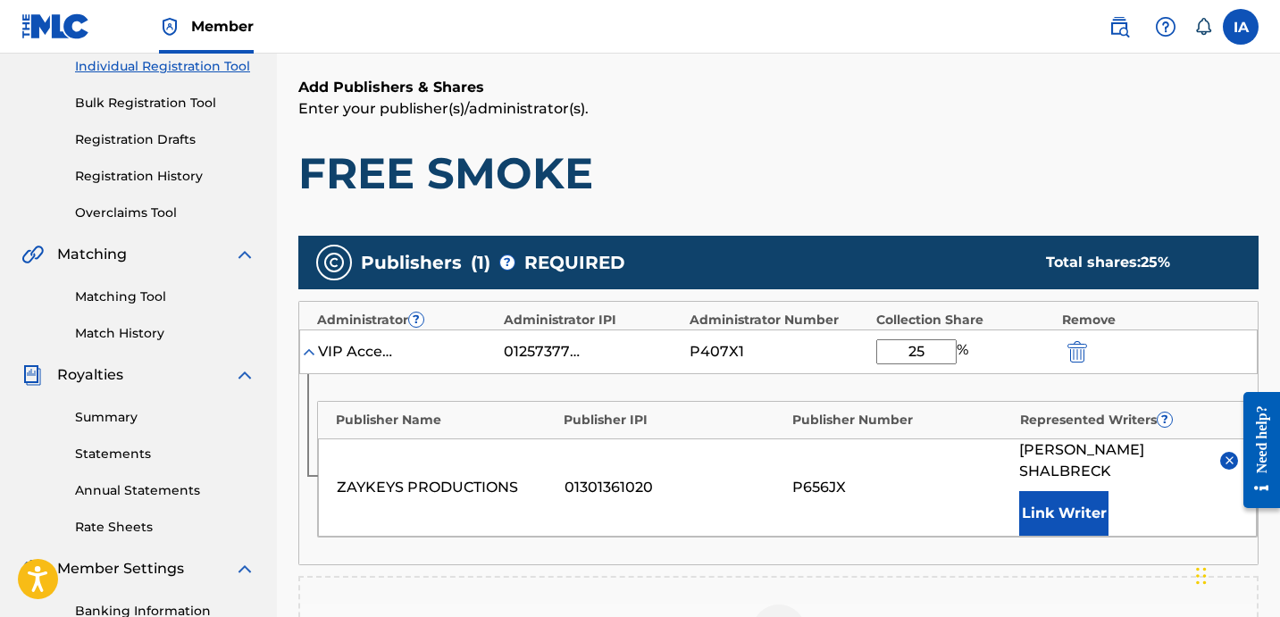
scroll to position [572, 0]
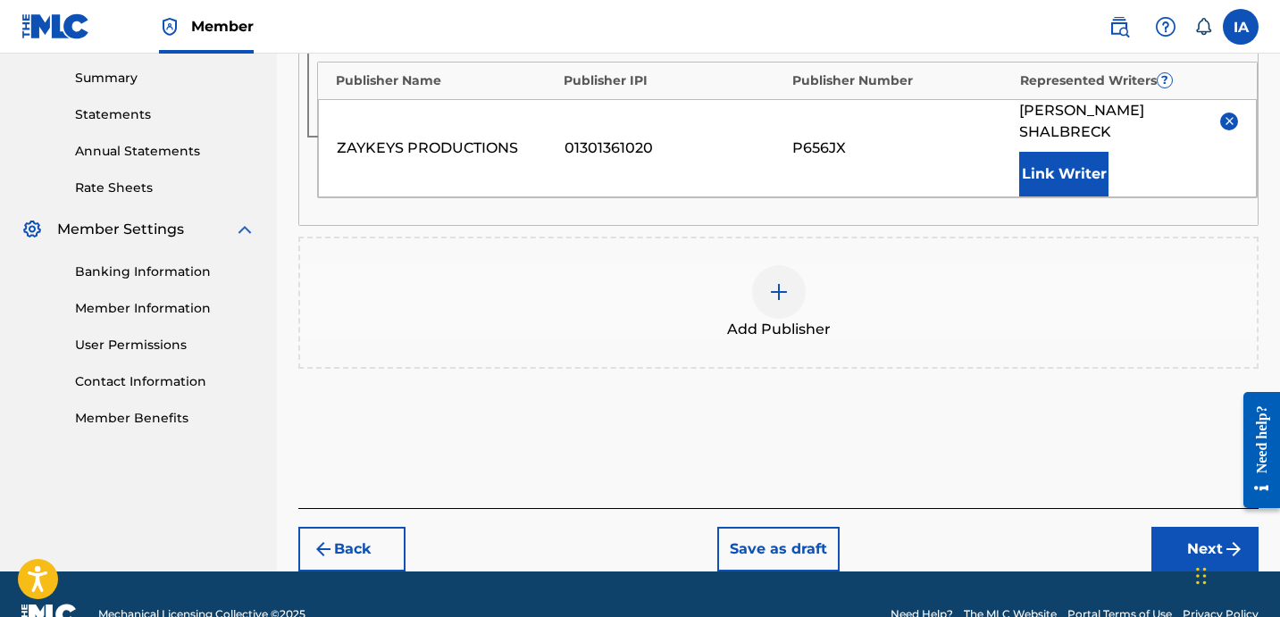
click at [811, 325] on span "Add Publisher" at bounding box center [779, 329] width 104 height 21
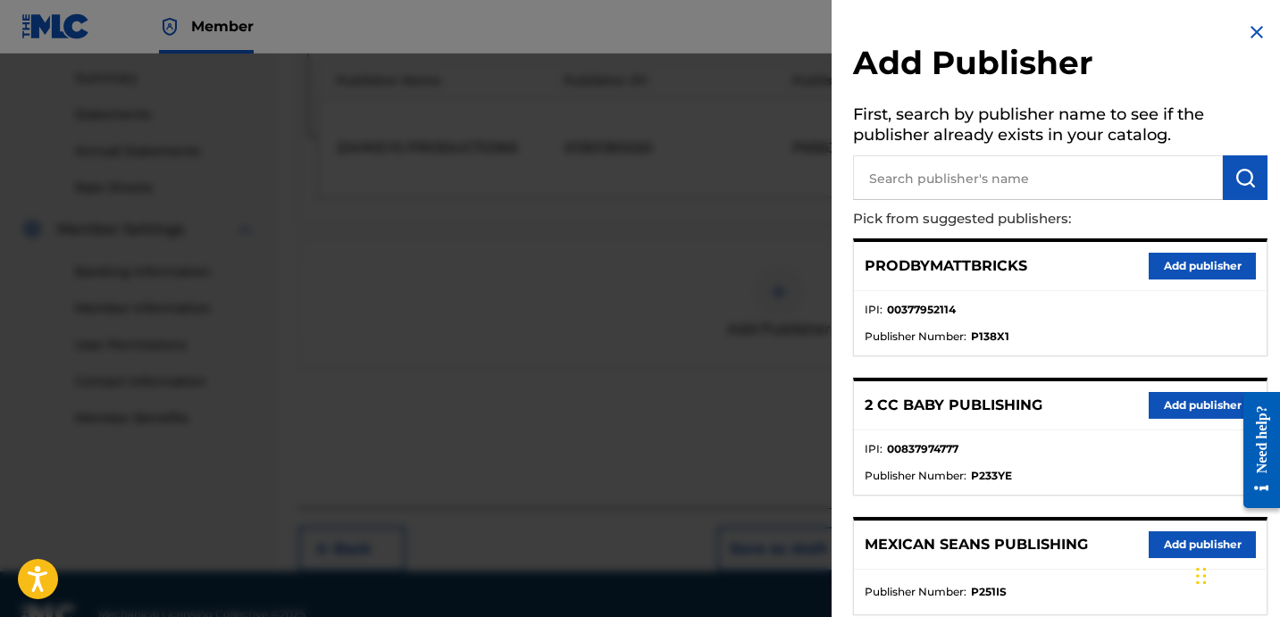
drag, startPoint x: 1072, startPoint y: 184, endPoint x: 1031, endPoint y: 182, distance: 42.0
click at [1067, 184] on input "text" at bounding box center [1038, 177] width 370 height 45
click at [1031, 182] on input "text" at bounding box center [1038, 177] width 370 height 45
type input "OTR"
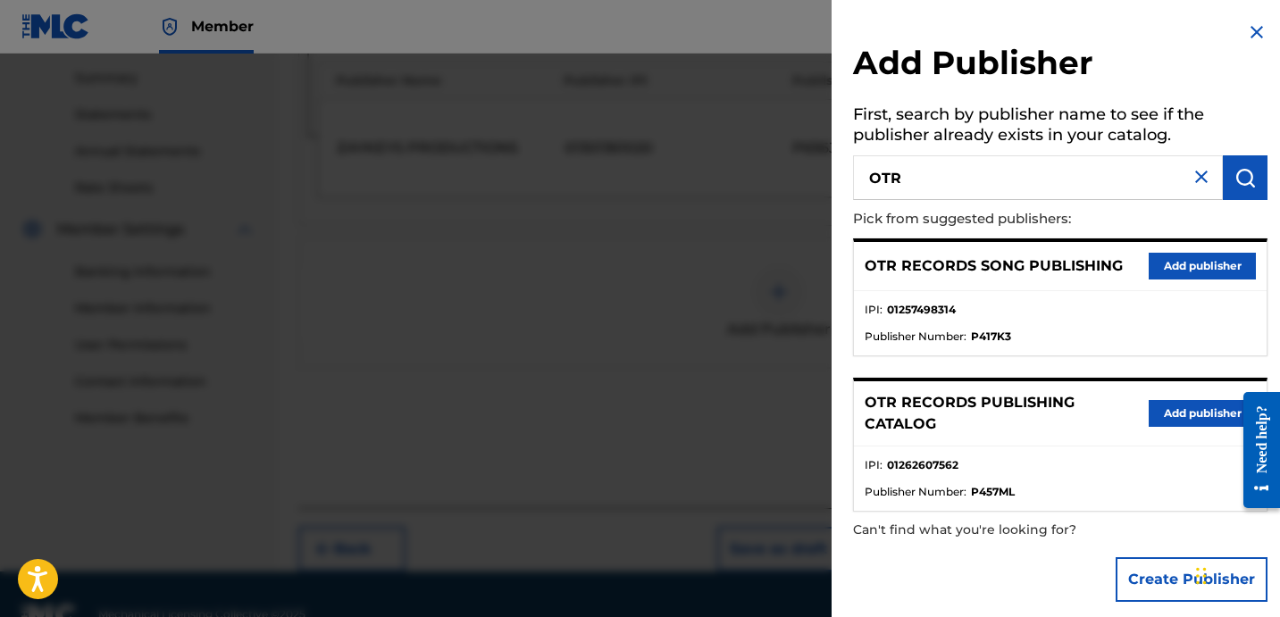
click at [1206, 259] on button "Add publisher" at bounding box center [1201, 266] width 107 height 27
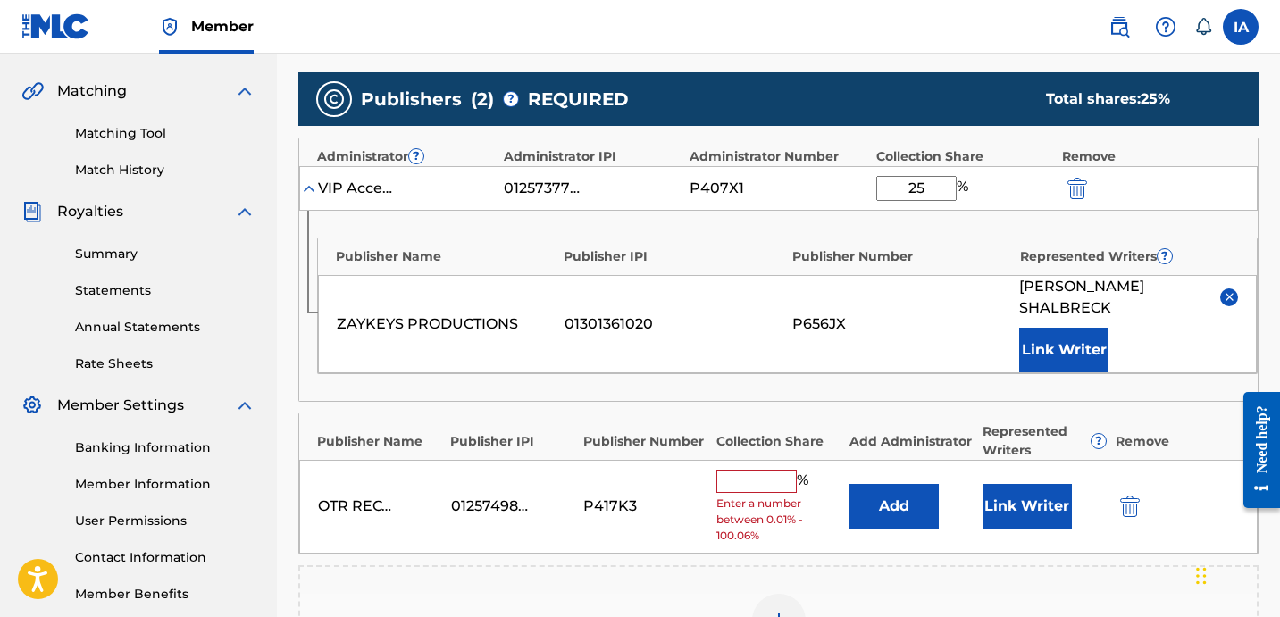
scroll to position [396, 0]
click at [761, 483] on input "text" at bounding box center [756, 481] width 80 height 23
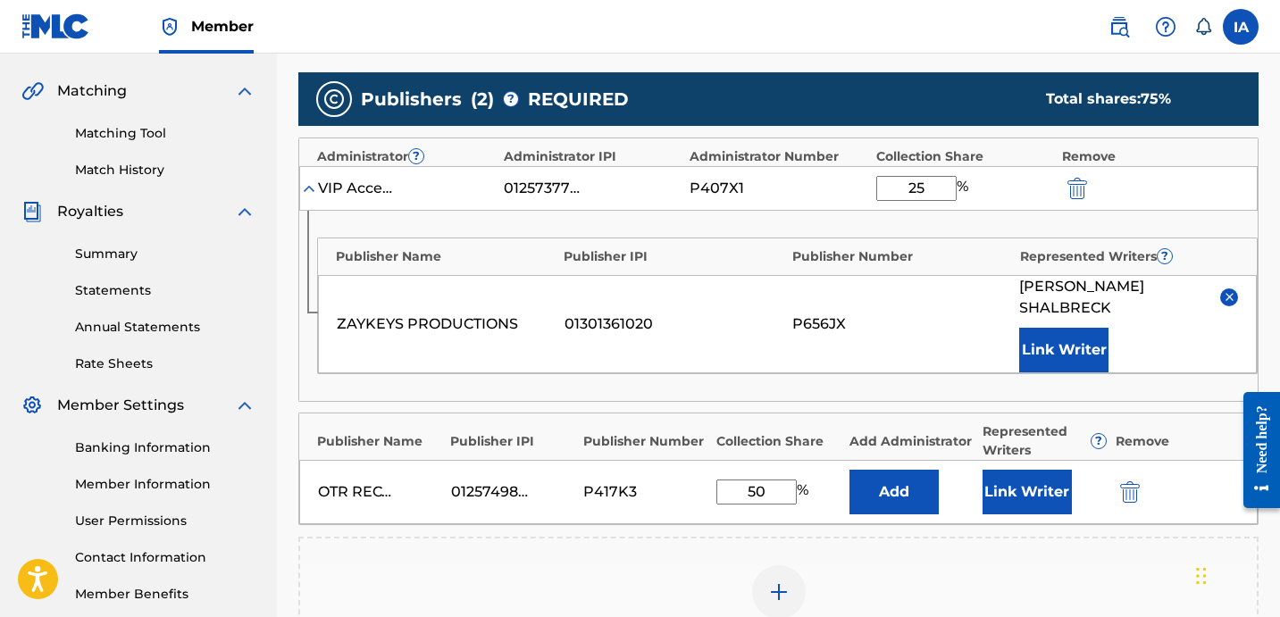
type input "50"
click at [873, 498] on button "Add" at bounding box center [893, 492] width 89 height 45
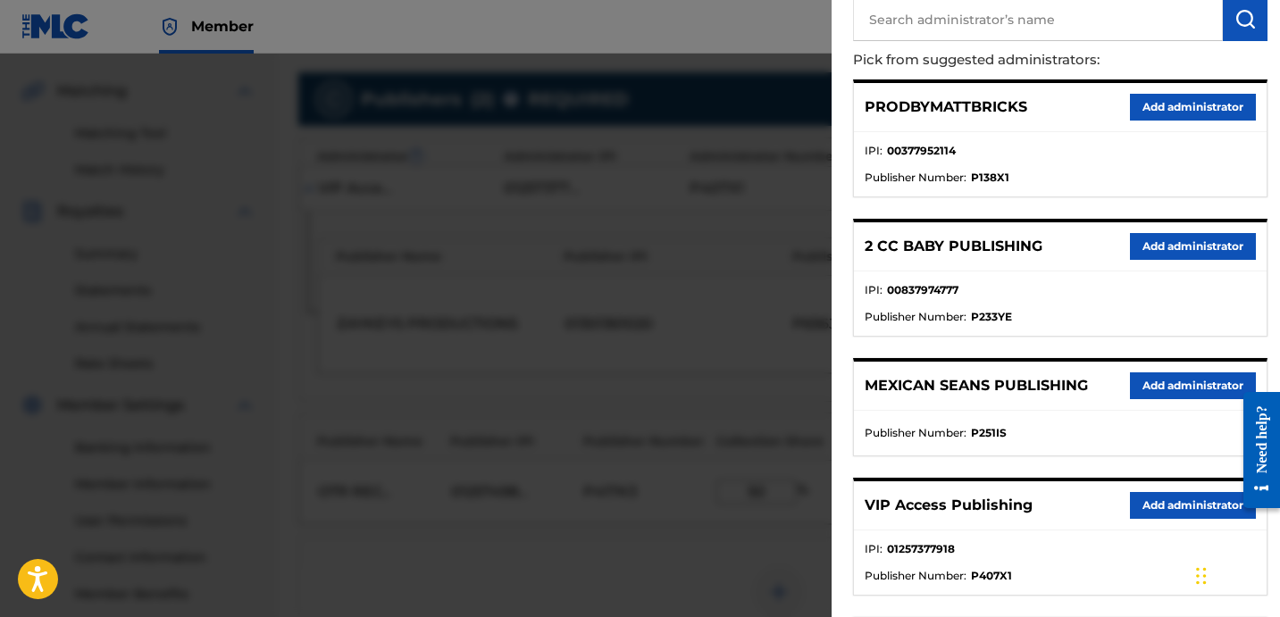
scroll to position [274, 0]
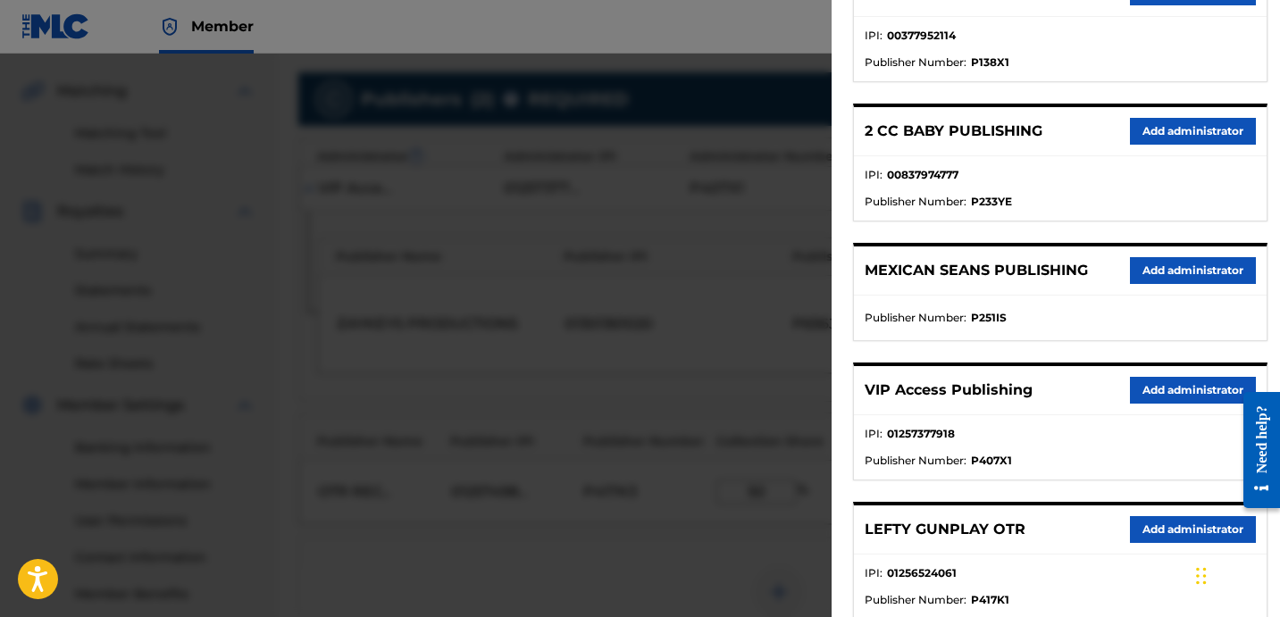
click at [1156, 391] on button "Add administrator" at bounding box center [1193, 390] width 126 height 27
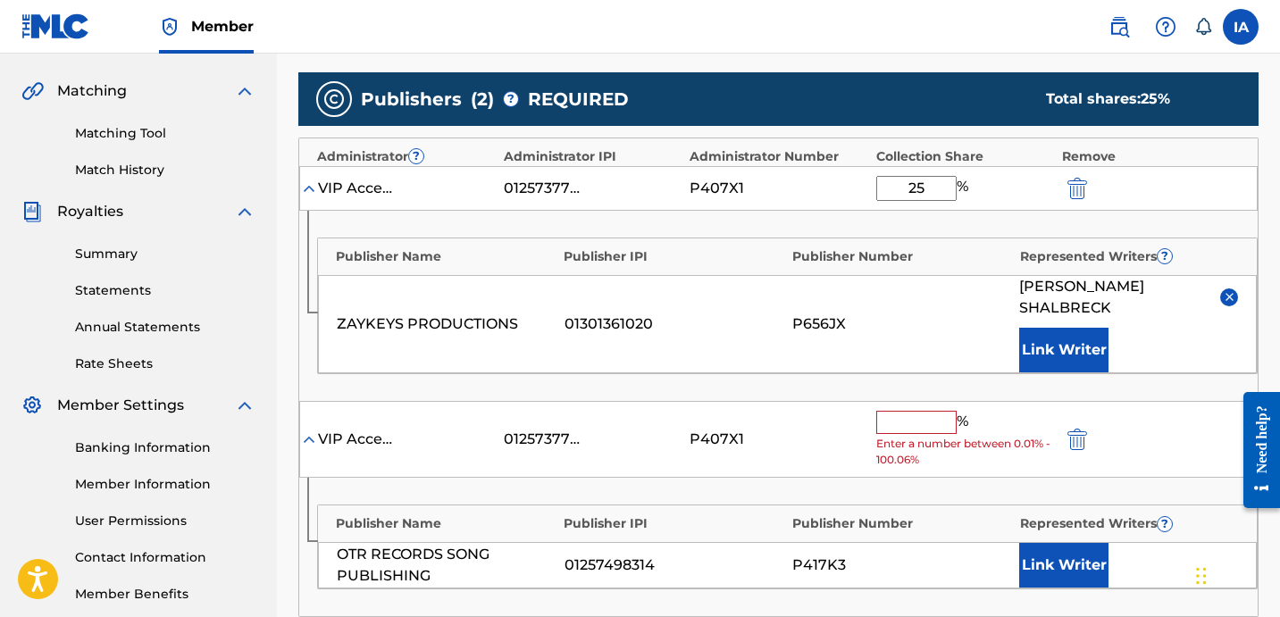
click at [912, 425] on input "text" at bounding box center [916, 422] width 80 height 23
paste input "50"
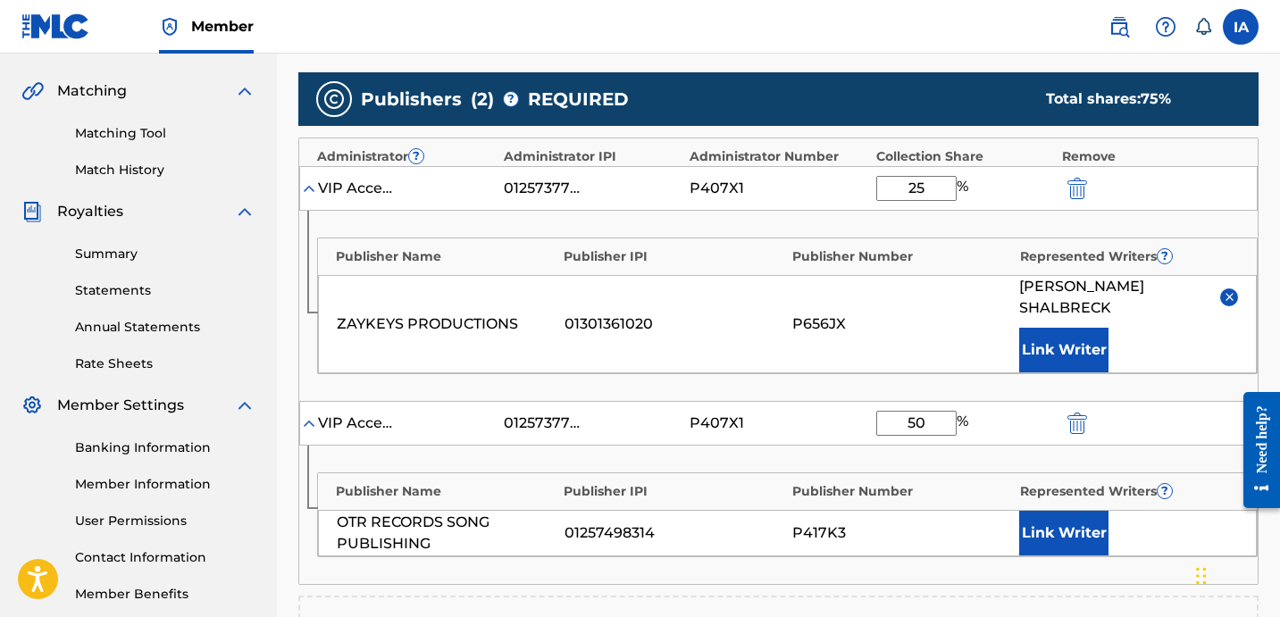
type input "50"
click at [1080, 519] on button "Link Writer" at bounding box center [1063, 533] width 89 height 45
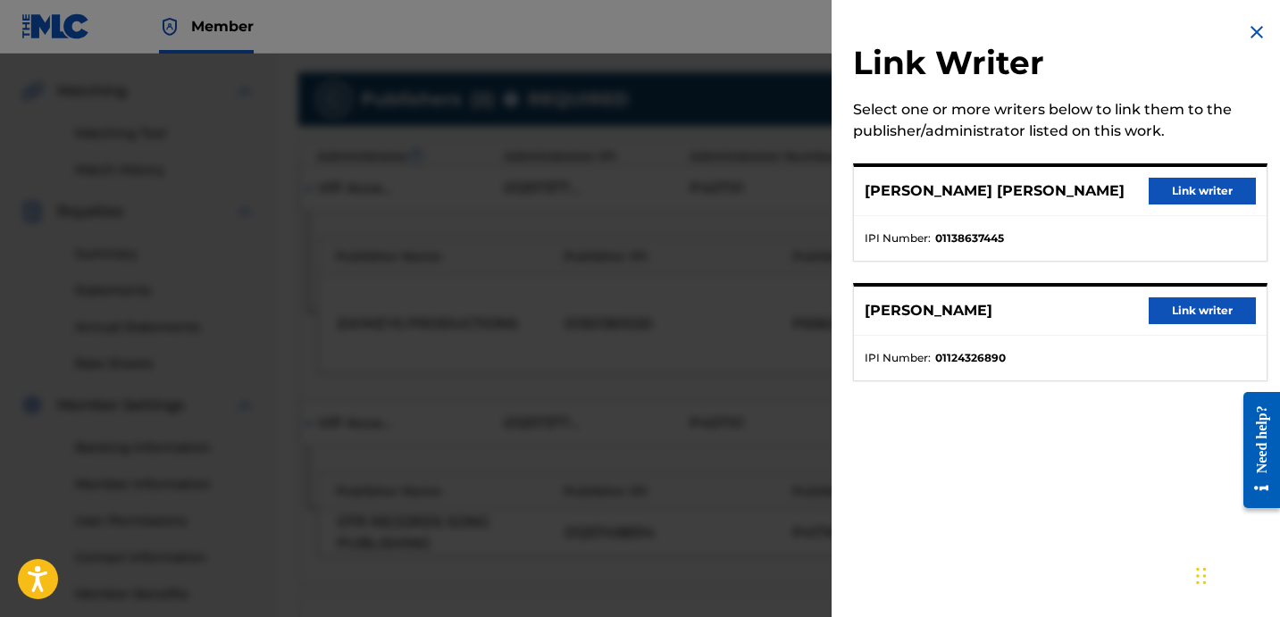
click at [1172, 316] on button "Link writer" at bounding box center [1201, 310] width 107 height 27
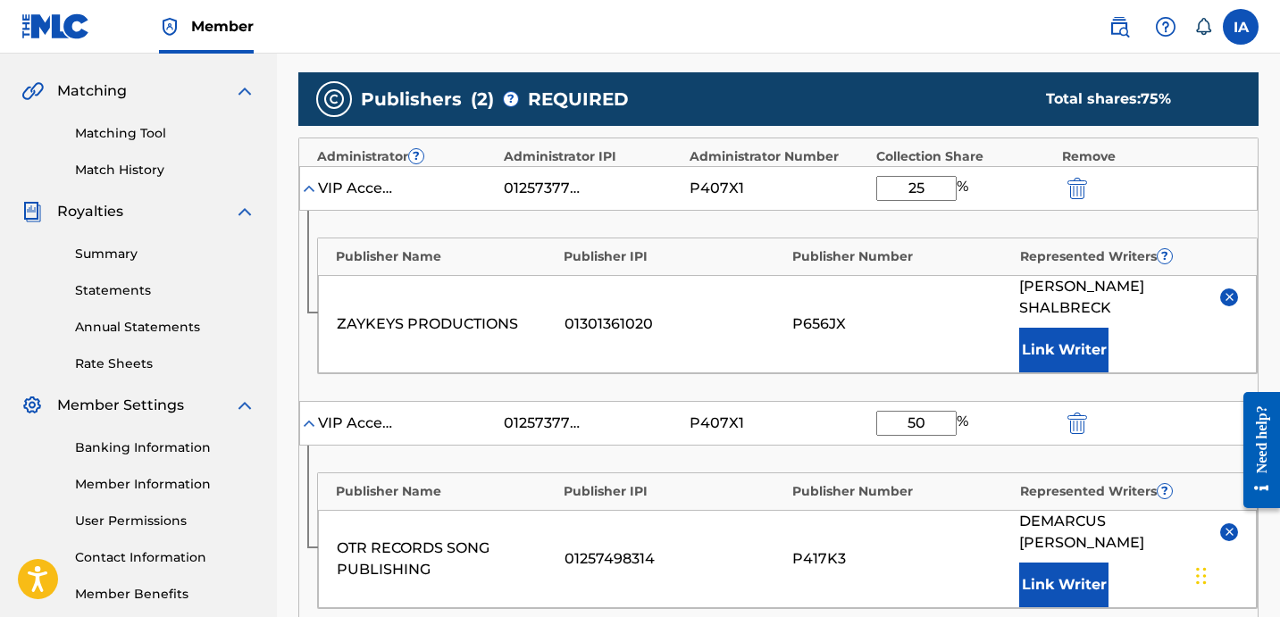
click at [948, 288] on div "ZAYKEYS PRODUCTIONS 01301361020 P656JX [PERSON_NAME] [PERSON_NAME] Link Writer" at bounding box center [787, 324] width 939 height 98
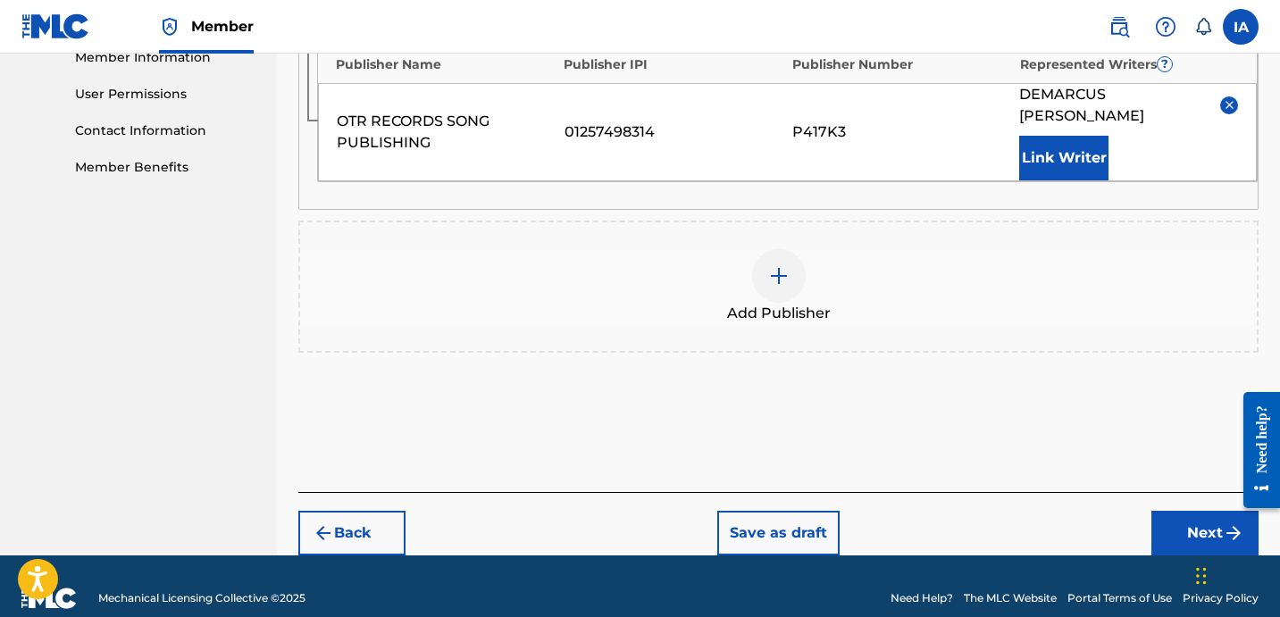
scroll to position [826, 0]
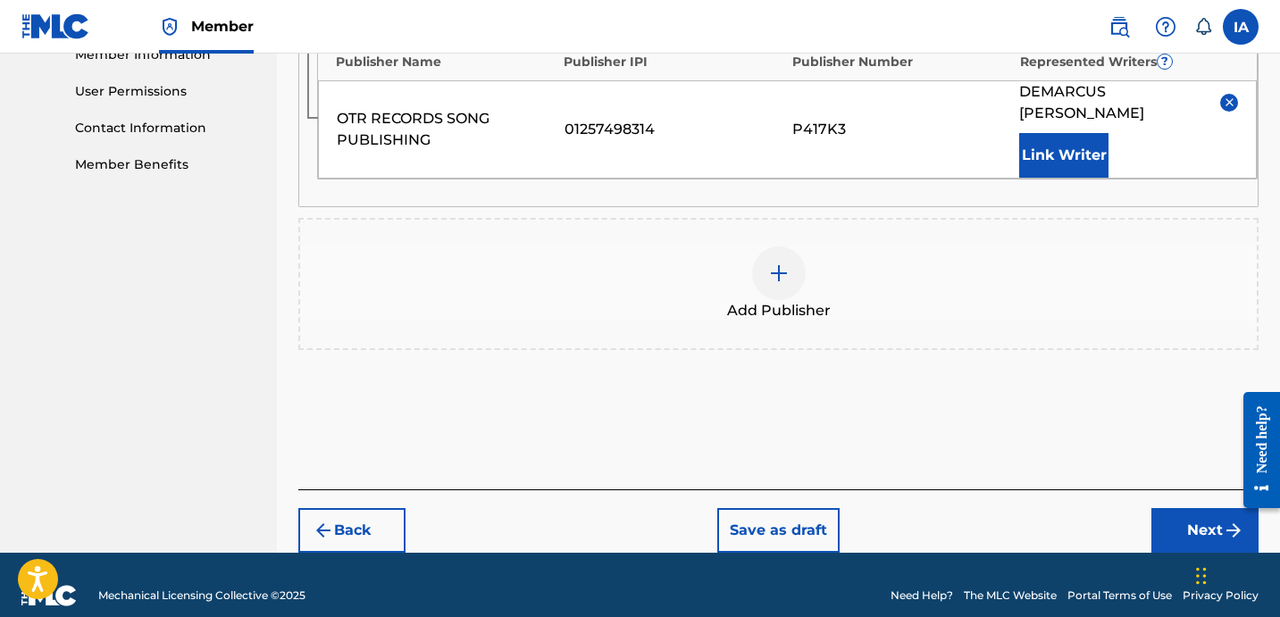
click at [1159, 508] on button "Next" at bounding box center [1204, 530] width 107 height 45
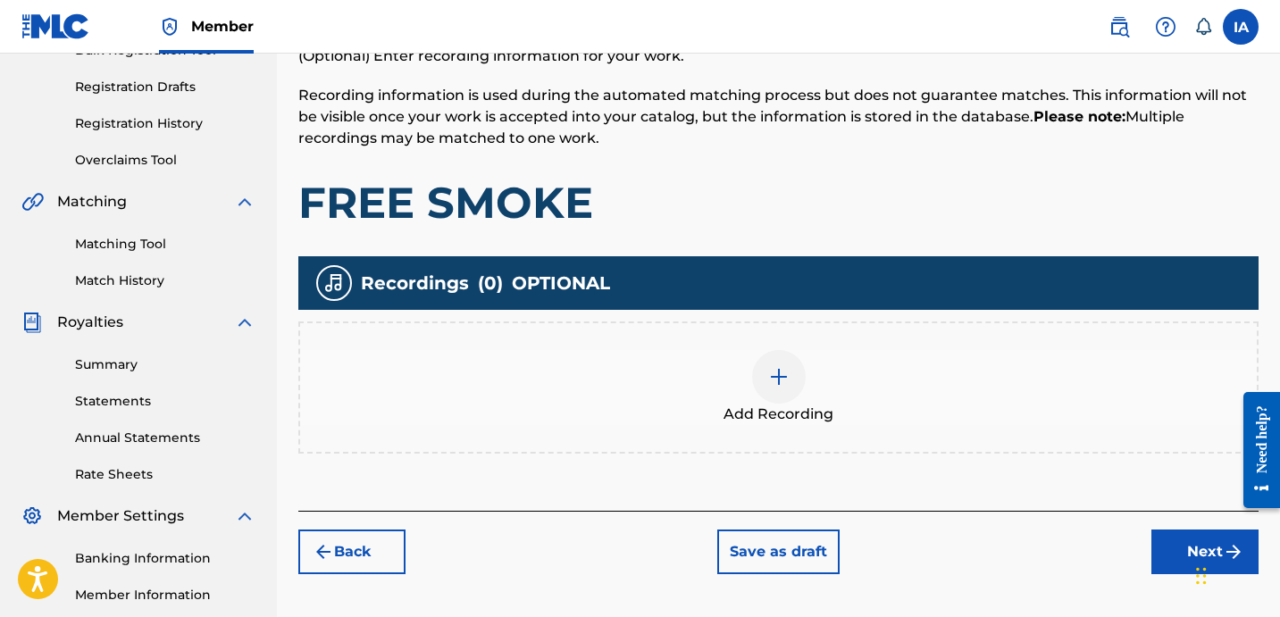
scroll to position [395, 0]
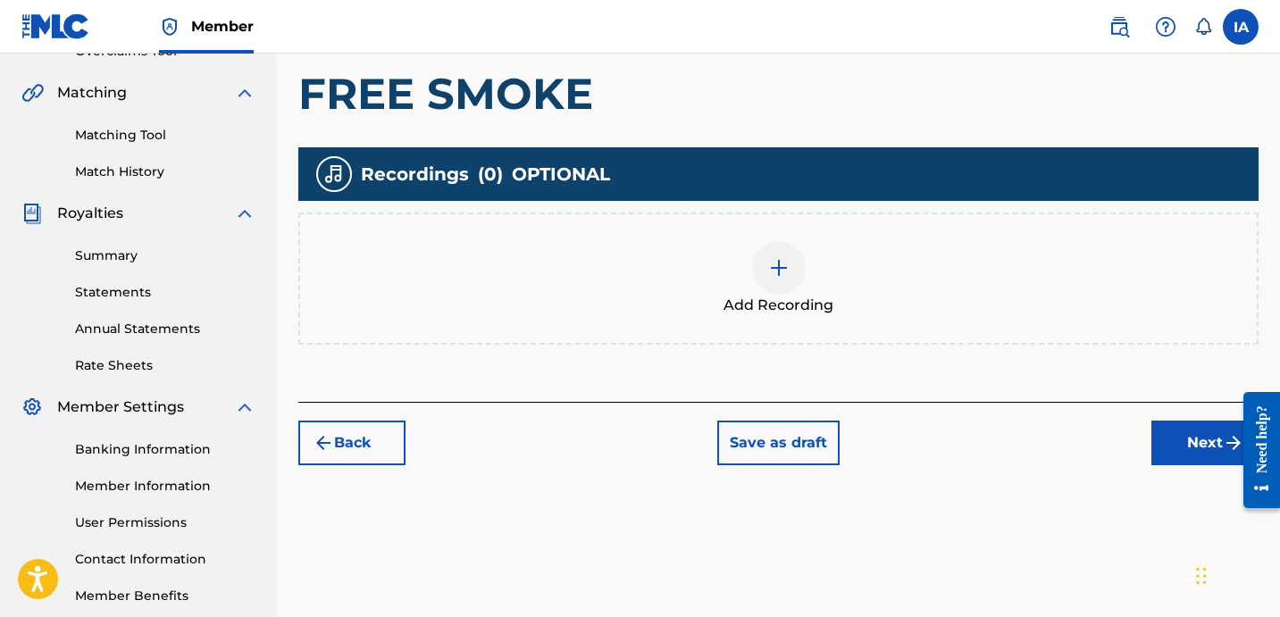
click at [883, 280] on div "Add Recording" at bounding box center [778, 278] width 956 height 75
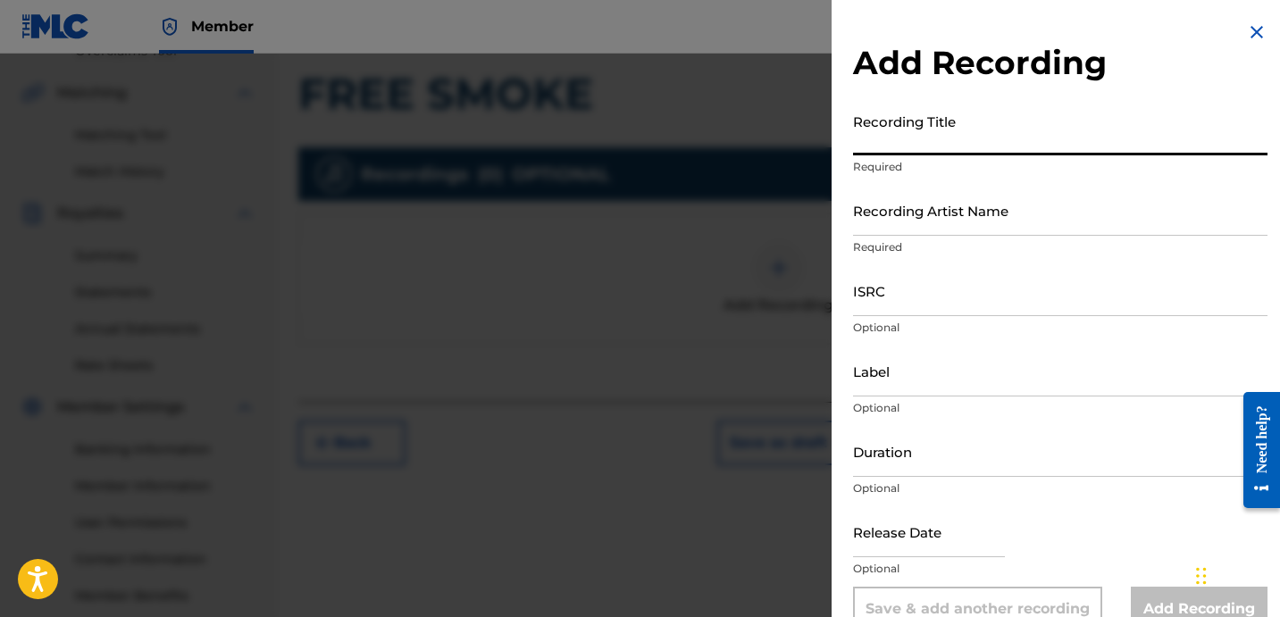
click at [931, 150] on input "Recording Title" at bounding box center [1060, 129] width 414 height 51
drag, startPoint x: 930, startPoint y: 188, endPoint x: 930, endPoint y: 179, distance: 9.8
click at [930, 188] on input "Recording Artist Name" at bounding box center [1060, 210] width 414 height 51
click at [929, 139] on input "Recording Title" at bounding box center [1060, 129] width 414 height 51
paste input "FREE SMOKE"
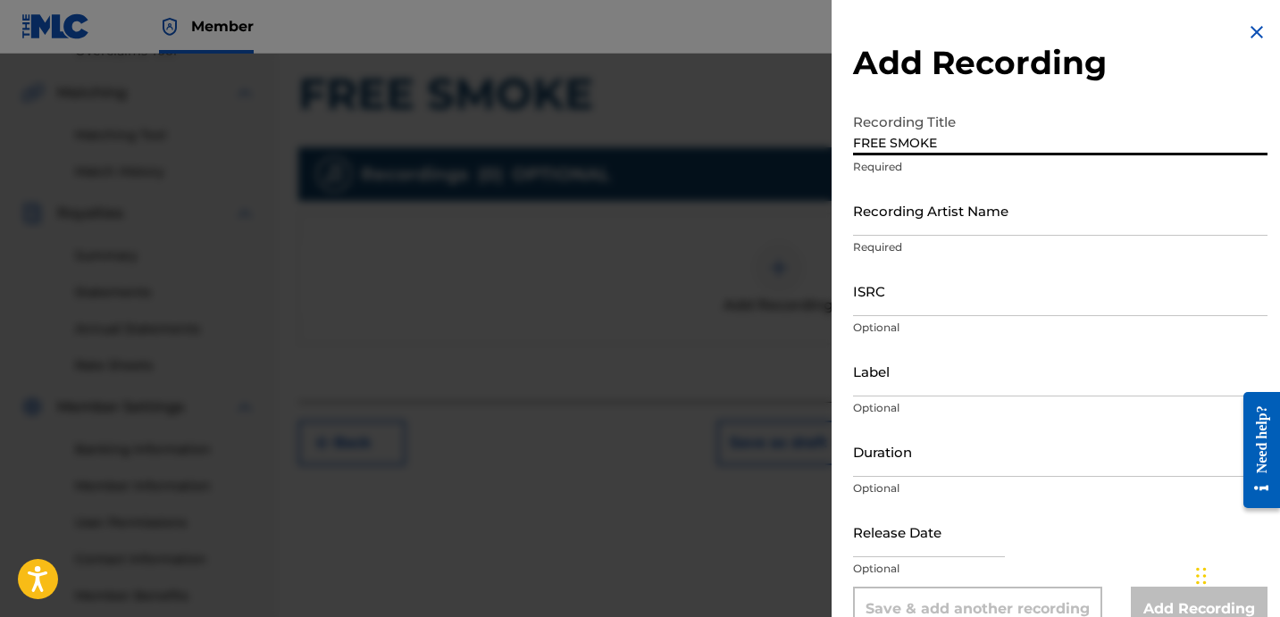
type input "FREE SMOKE"
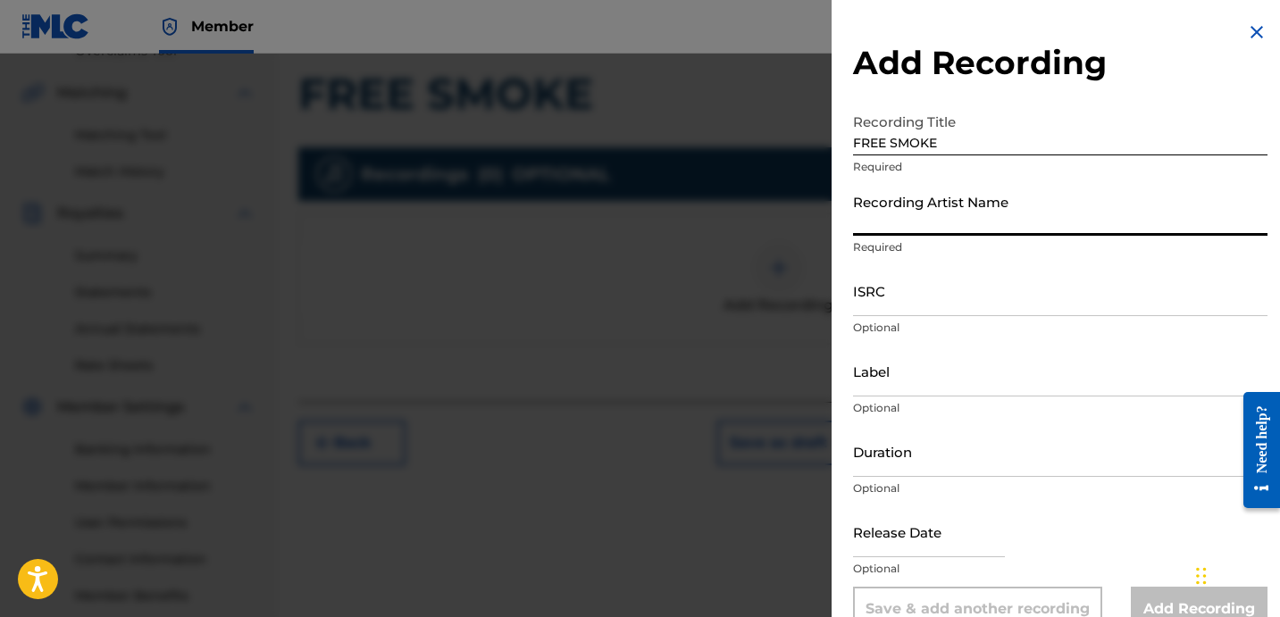
click at [989, 218] on input "Recording Artist Name" at bounding box center [1060, 210] width 414 height 51
click at [1006, 216] on input "Recording Artist Name" at bounding box center [1060, 210] width 414 height 51
paste input "SNEAKK"
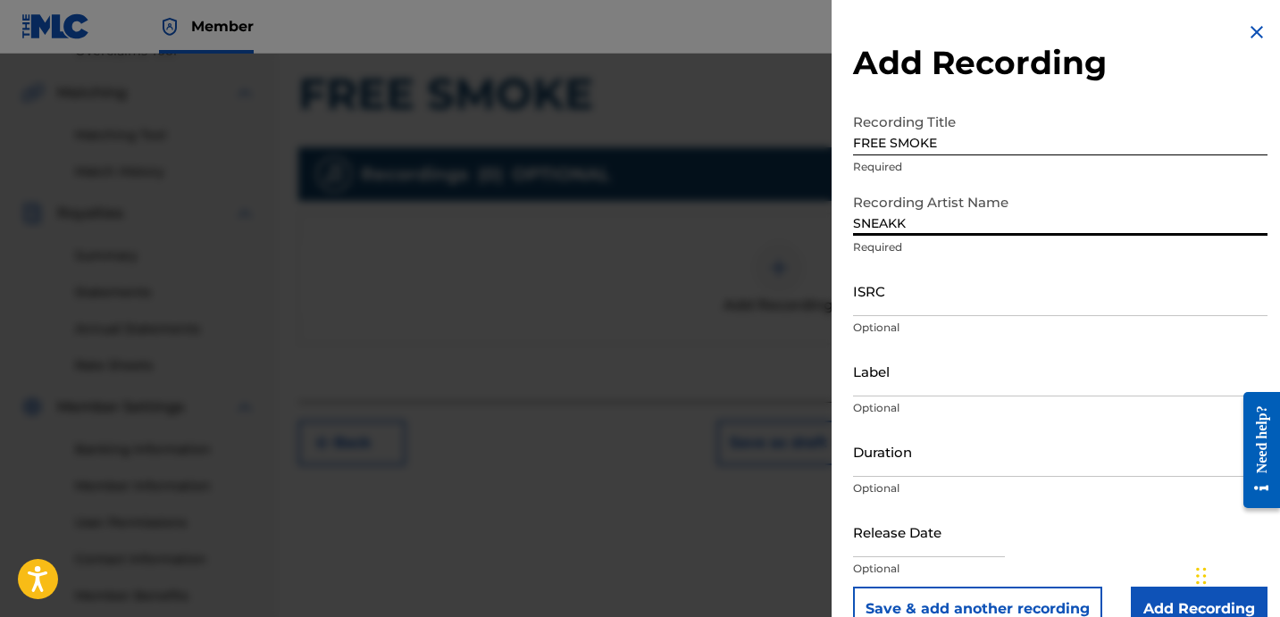
type input "SNEAKK"
click at [938, 282] on input "ISRC" at bounding box center [1060, 290] width 414 height 51
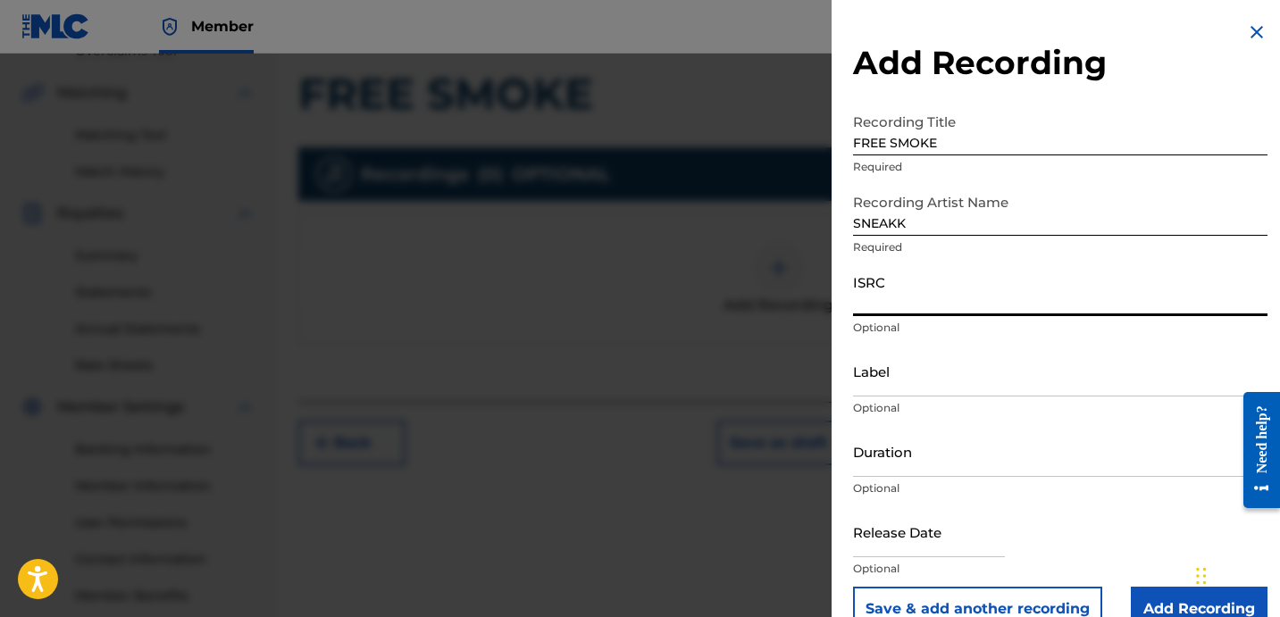
click at [1039, 315] on input "ISRC" at bounding box center [1060, 290] width 414 height 51
paste input "USLD91752256"
type input "USLD91752256"
click at [948, 379] on input "Label" at bounding box center [1060, 371] width 414 height 51
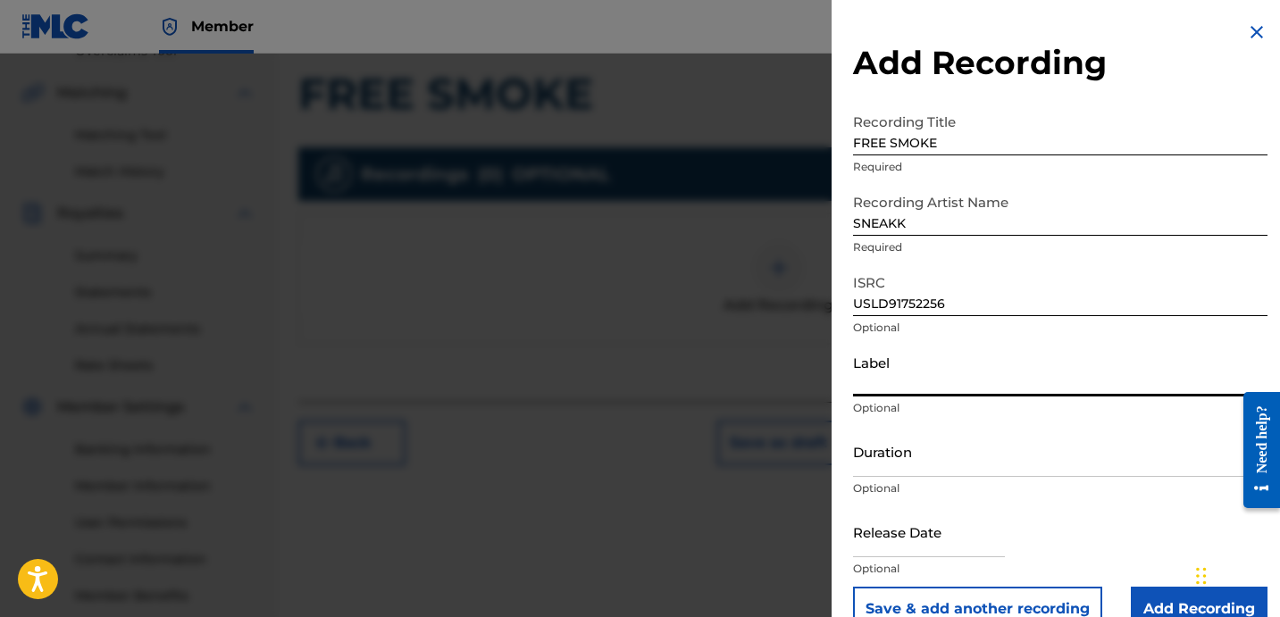
type input "OTR RECORDS"
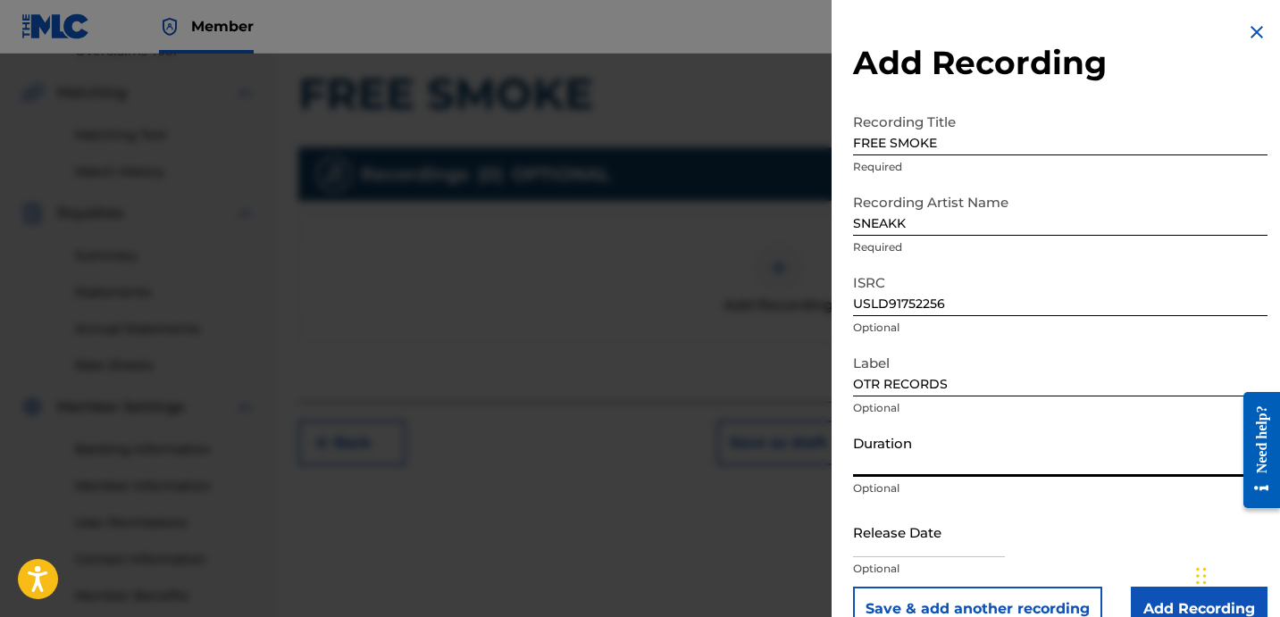
click at [905, 446] on input "Duration" at bounding box center [1060, 451] width 414 height 51
click at [897, 447] on input "Duration" at bounding box center [1060, 451] width 414 height 51
type input "01:57"
drag, startPoint x: 971, startPoint y: 125, endPoint x: 722, endPoint y: 71, distance: 254.2
click at [762, 82] on div "Add Recording Recording Title FREE SMOKE Required Recording Artist Name SNEAKK …" at bounding box center [640, 335] width 1280 height 563
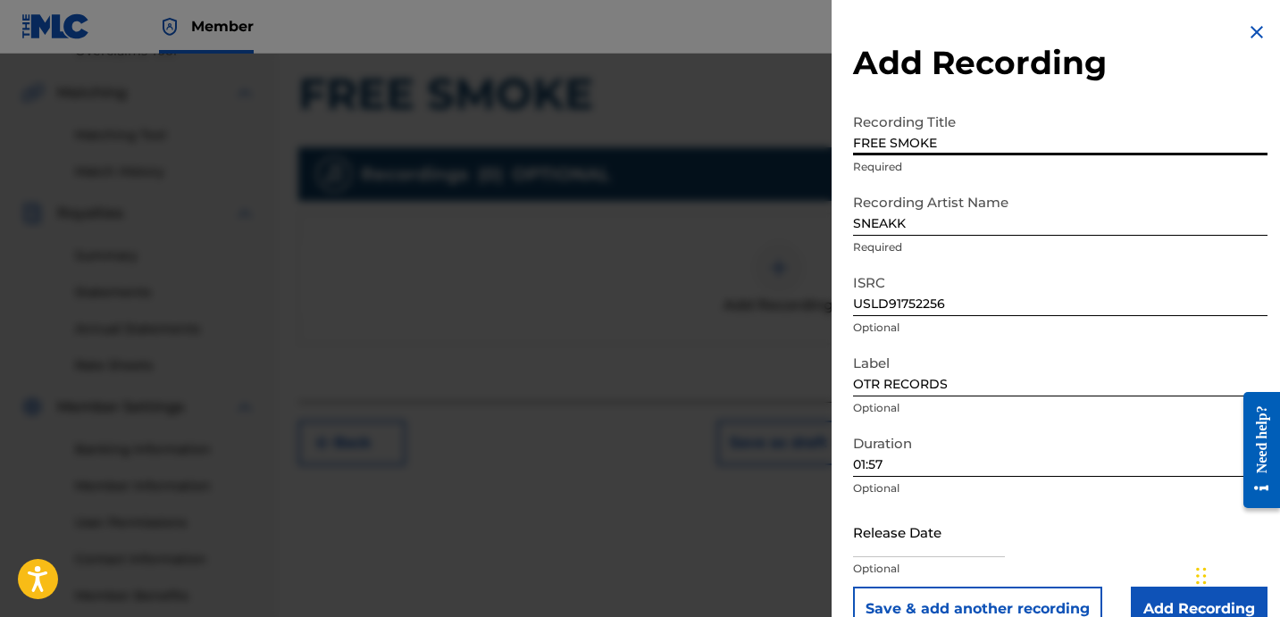
drag, startPoint x: 985, startPoint y: 138, endPoint x: 765, endPoint y: 98, distance: 223.2
click at [793, 101] on div "Add Recording Recording Title FREE SMOKE Required Recording Artist Name SNEAKK …" at bounding box center [640, 335] width 1280 height 563
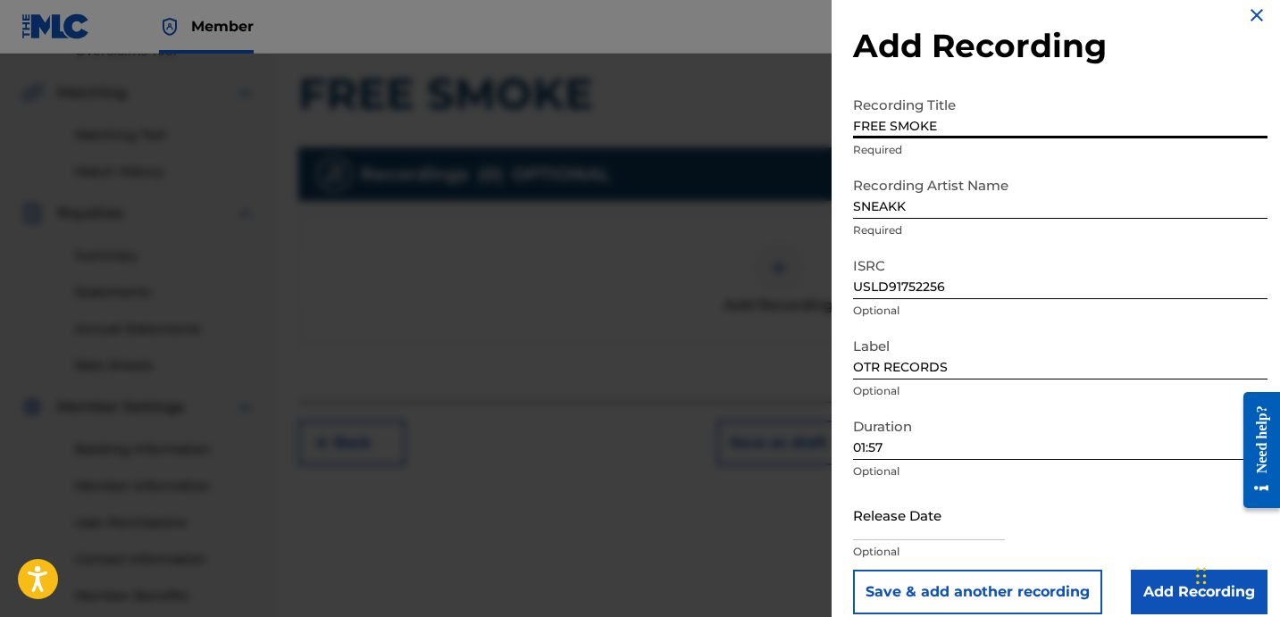
scroll to position [36, 0]
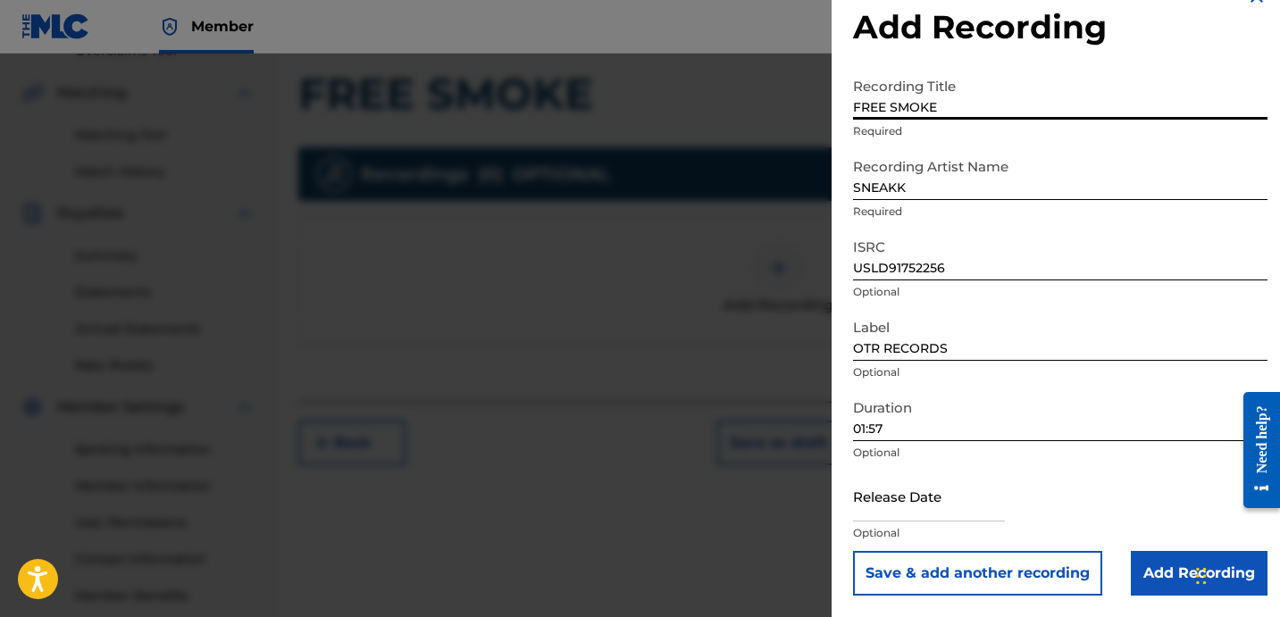
click at [1056, 580] on button "Save & add another recording" at bounding box center [977, 573] width 249 height 45
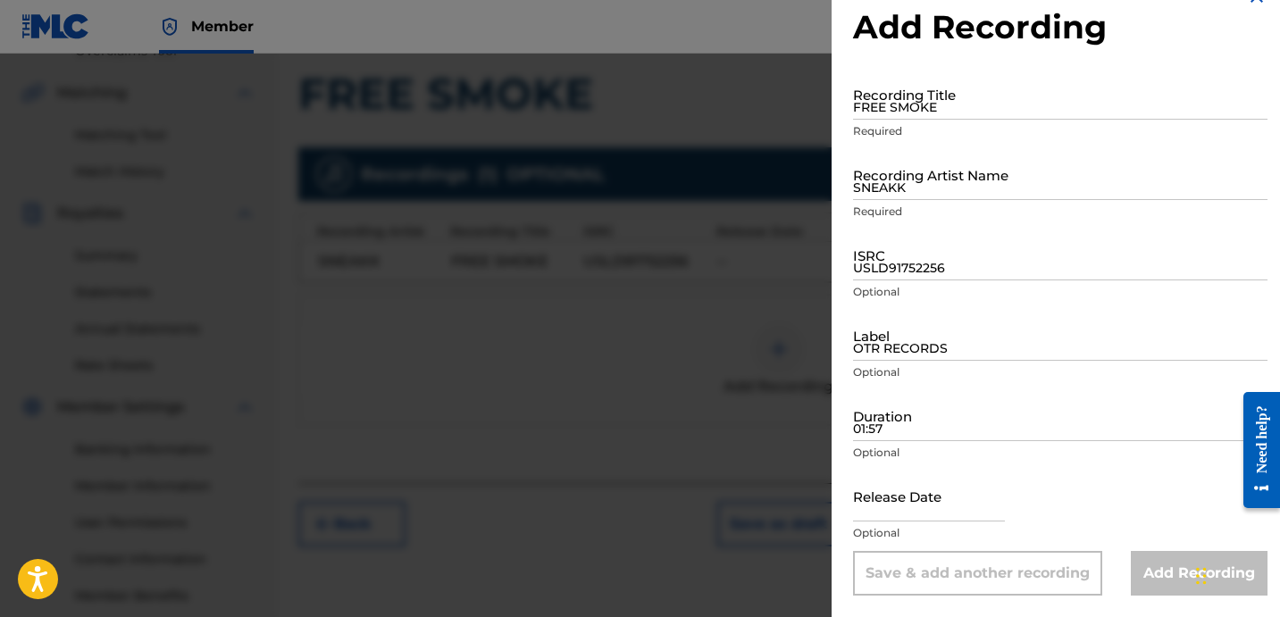
drag, startPoint x: 936, startPoint y: 57, endPoint x: 973, endPoint y: 94, distance: 52.4
click at [936, 60] on div "Add Recording Recording Title FREE SMOKE Required Recording Artist Name SNEAKK …" at bounding box center [1059, 290] width 457 height 653
click at [990, 114] on input "FREE SMOKE" at bounding box center [1060, 94] width 414 height 51
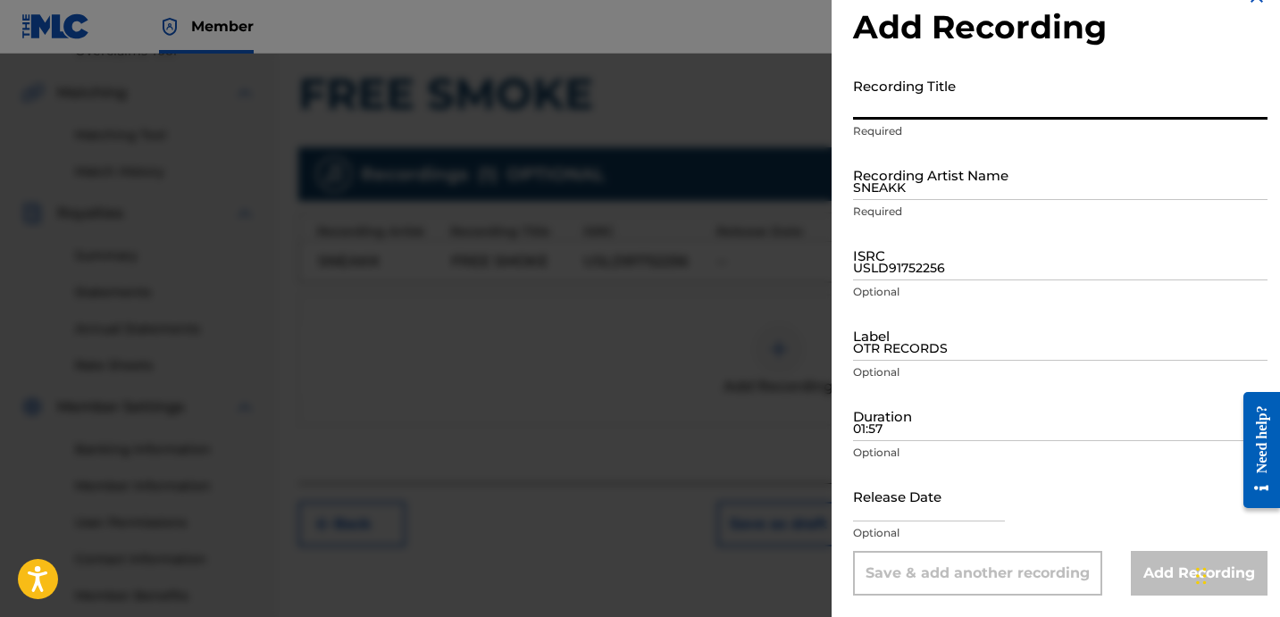
paste input "FREE SMOKE"
type input "FREE SMOKE"
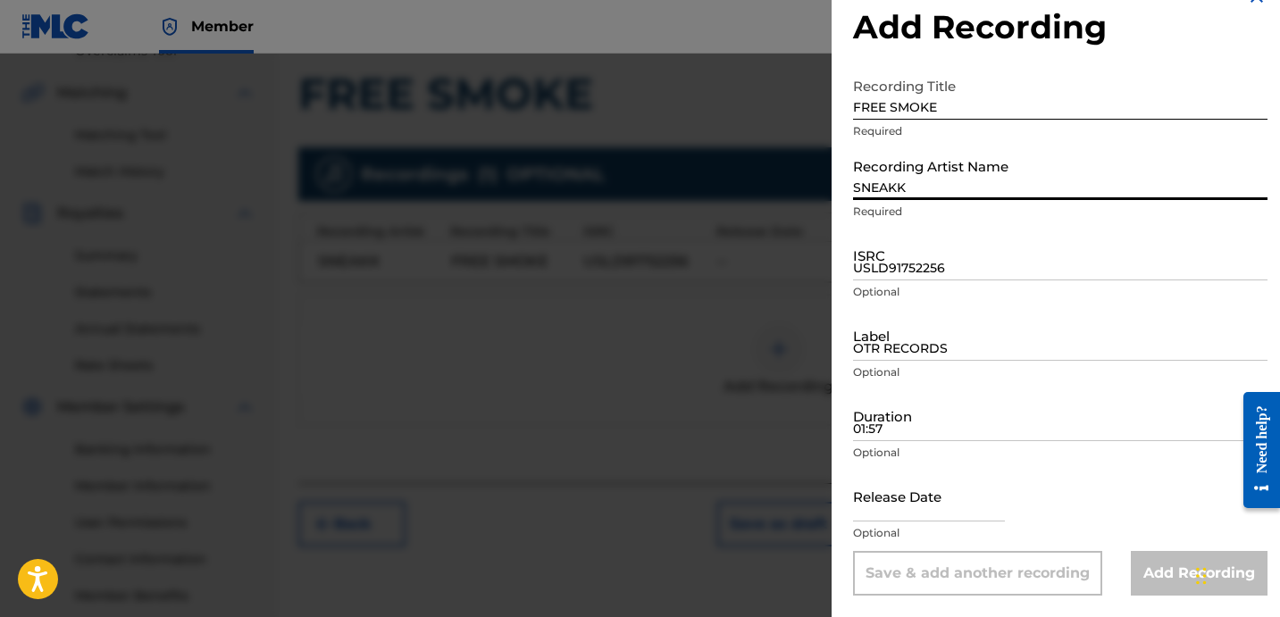
click at [1001, 182] on input "SNEAKK" at bounding box center [1060, 174] width 414 height 51
paste input "SNEAKK"
type input "SNEAKK"
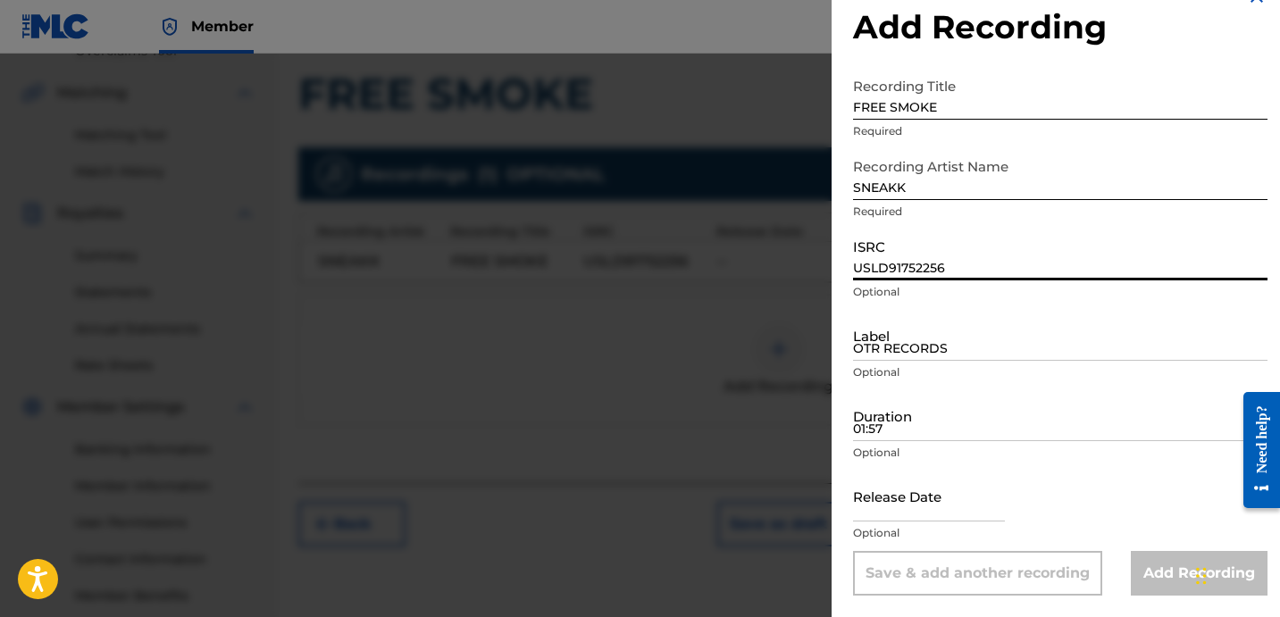
drag, startPoint x: 922, startPoint y: 272, endPoint x: 1225, endPoint y: 295, distance: 303.5
click at [924, 271] on input "USLD91752256" at bounding box center [1060, 254] width 414 height 51
click at [968, 263] on input "USLD91752256" at bounding box center [1060, 254] width 414 height 51
paste input "USLD91754193"
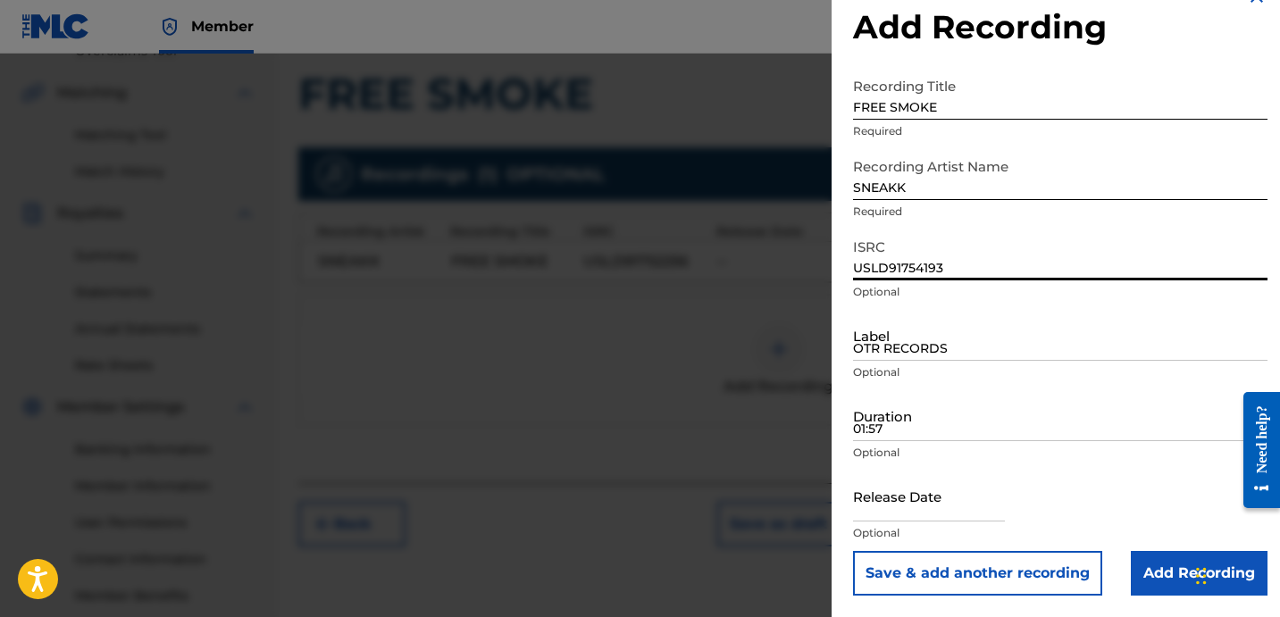
type input "USLD91754193"
click at [950, 346] on input "OTR RECORDS" at bounding box center [1060, 335] width 414 height 51
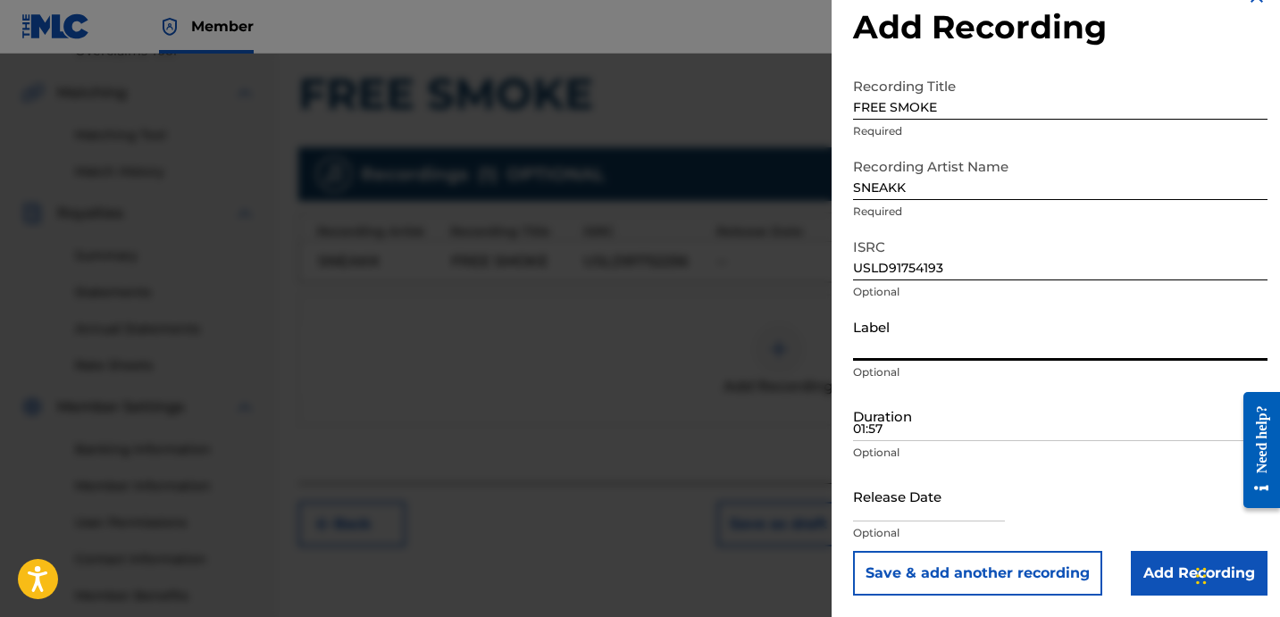
type input "OTR RECORDS"
click at [1085, 397] on input "01:57" at bounding box center [1060, 415] width 414 height 51
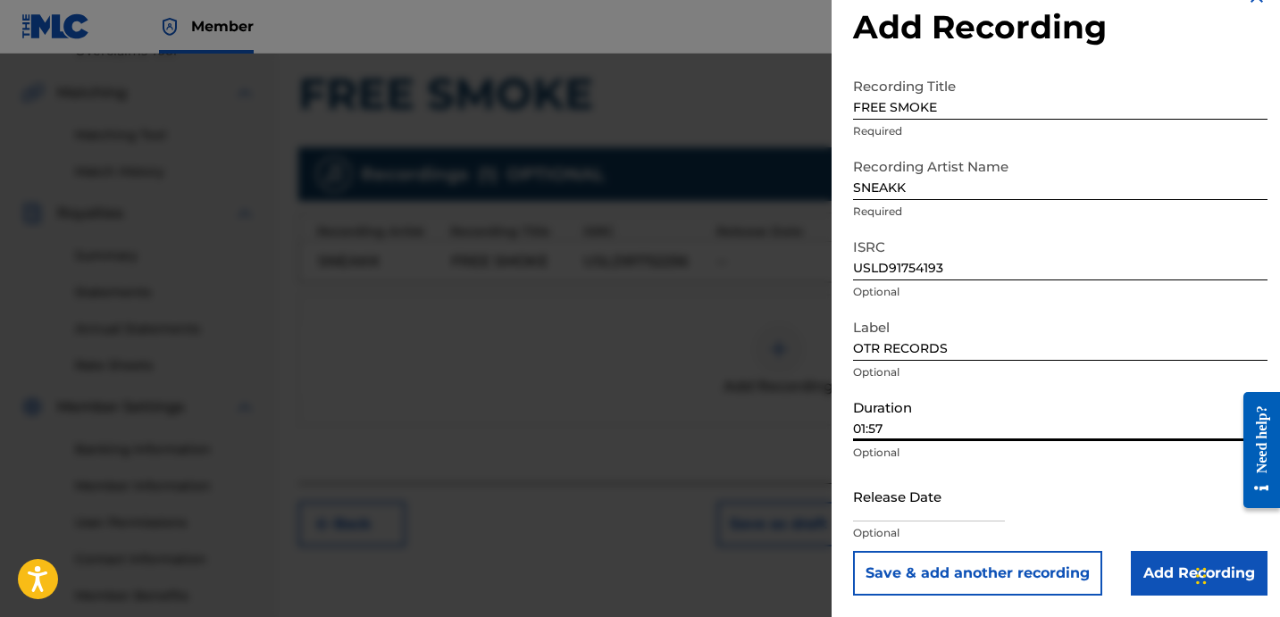
click at [1085, 397] on input "01:57" at bounding box center [1060, 415] width 414 height 51
click at [1031, 411] on input "01:57" at bounding box center [1060, 415] width 414 height 51
type input "01:57"
click at [1136, 569] on input "Add Recording" at bounding box center [1199, 573] width 137 height 45
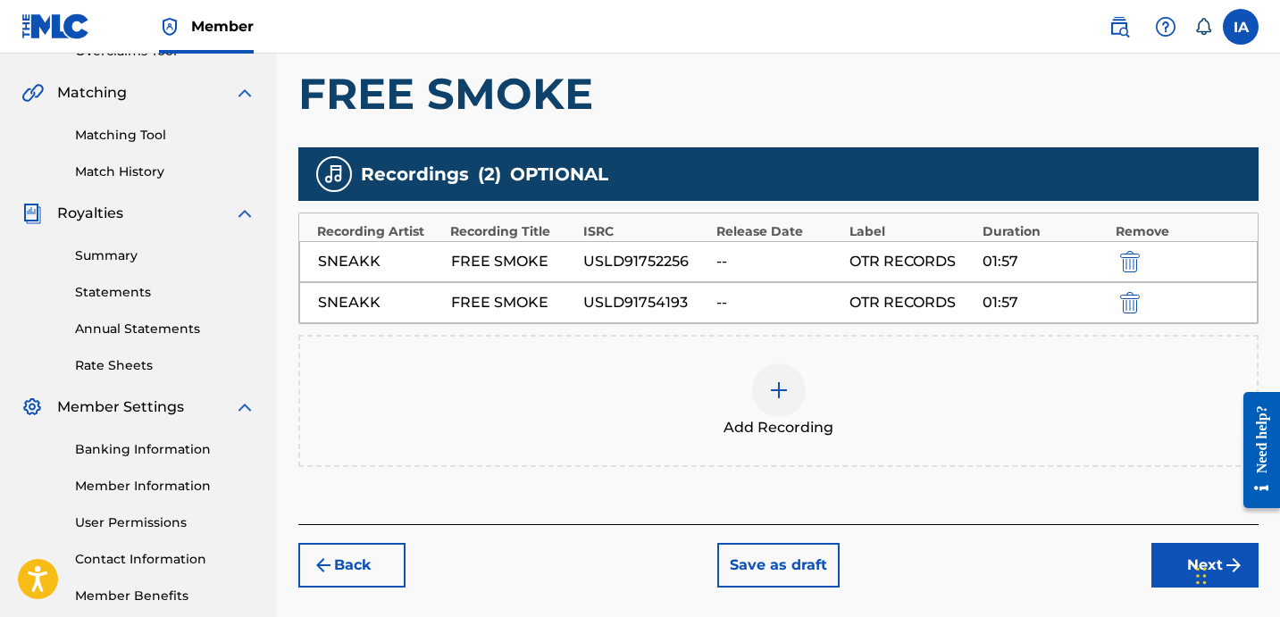
click at [1161, 556] on button "Next" at bounding box center [1204, 565] width 107 height 45
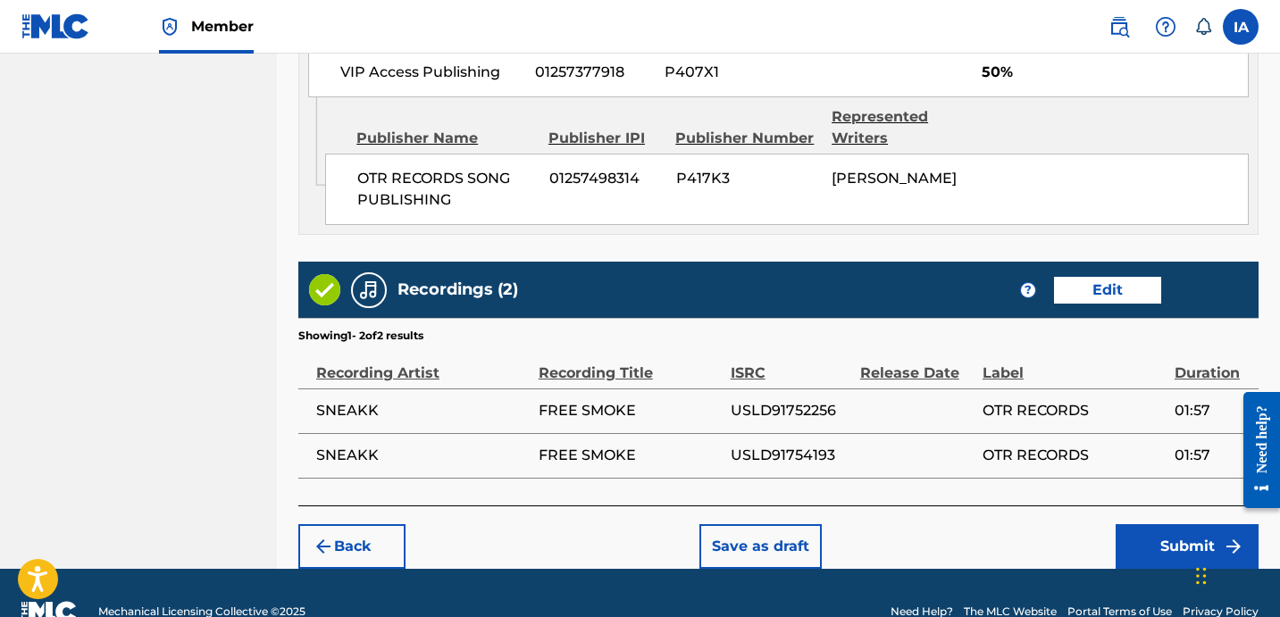
scroll to position [1374, 0]
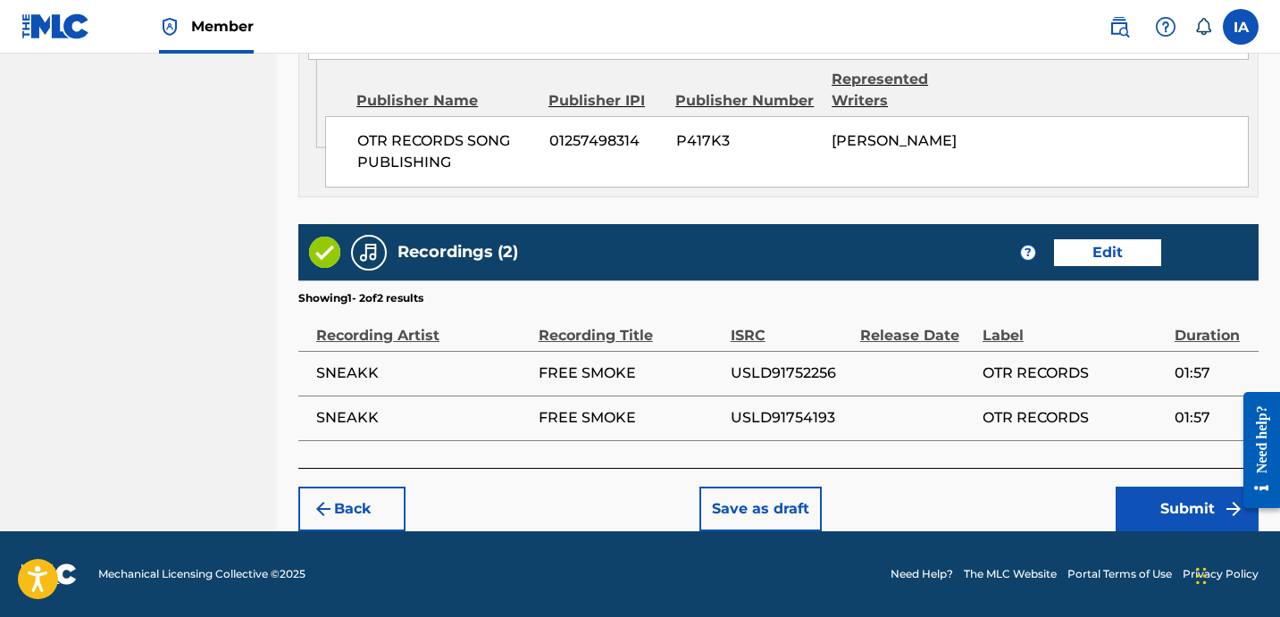
click at [1186, 496] on button "Submit" at bounding box center [1186, 509] width 143 height 45
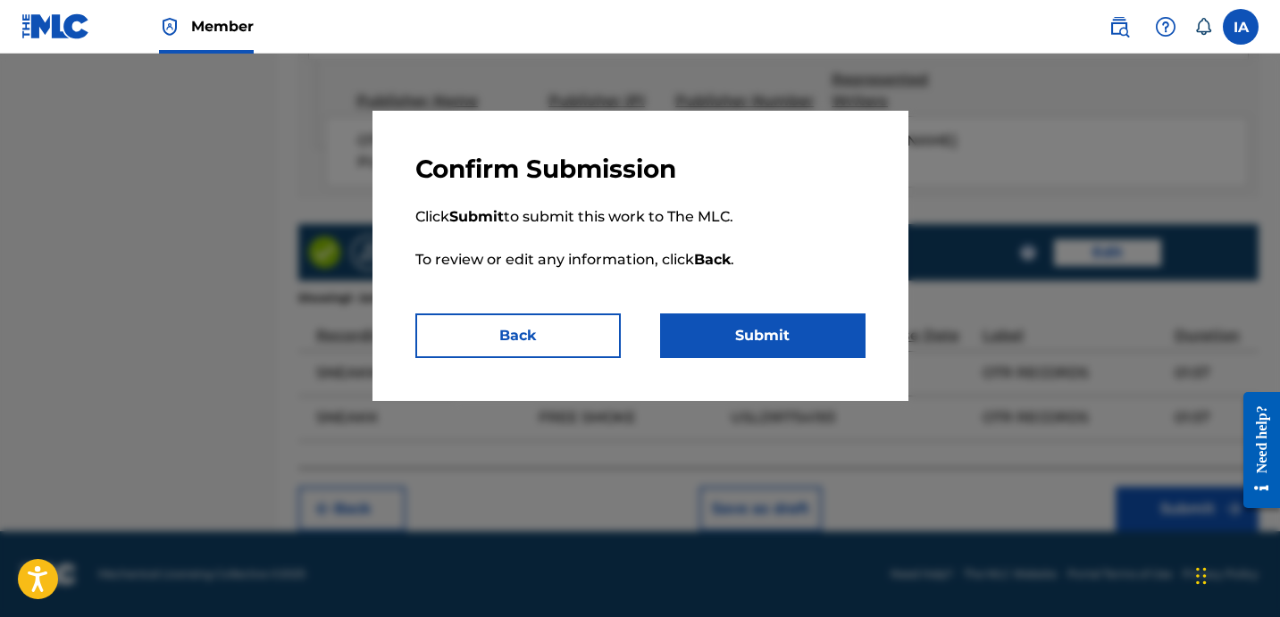
click at [766, 346] on button "Submit" at bounding box center [762, 335] width 205 height 45
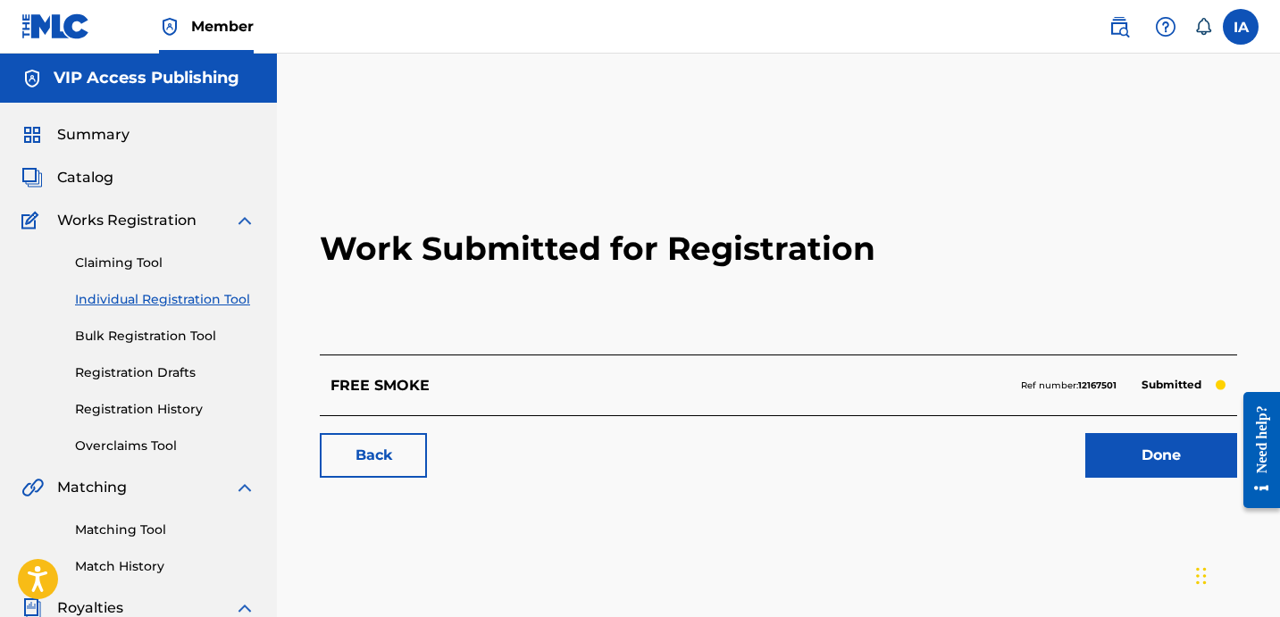
click at [617, 147] on h2 "Work Submitted for Registration" at bounding box center [778, 249] width 917 height 212
click at [271, 289] on div "Summary Catalog Works Registration Claiming Tool Individual Registration Tool B…" at bounding box center [138, 562] width 277 height 919
click at [221, 305] on link "Individual Registration Tool" at bounding box center [165, 299] width 180 height 19
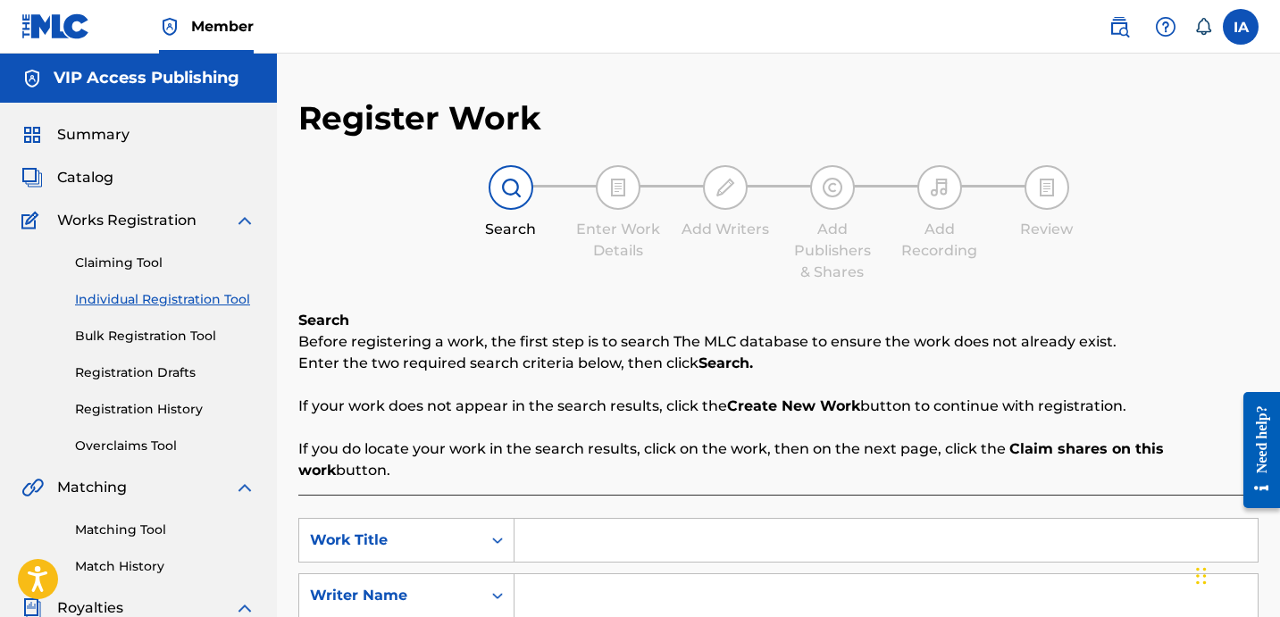
click at [515, 281] on div "Search Enter Work Details Add Writers Add Publishers & Shares Add Recording Rev…" at bounding box center [778, 224] width 960 height 118
click at [79, 173] on span "Catalog" at bounding box center [85, 177] width 56 height 21
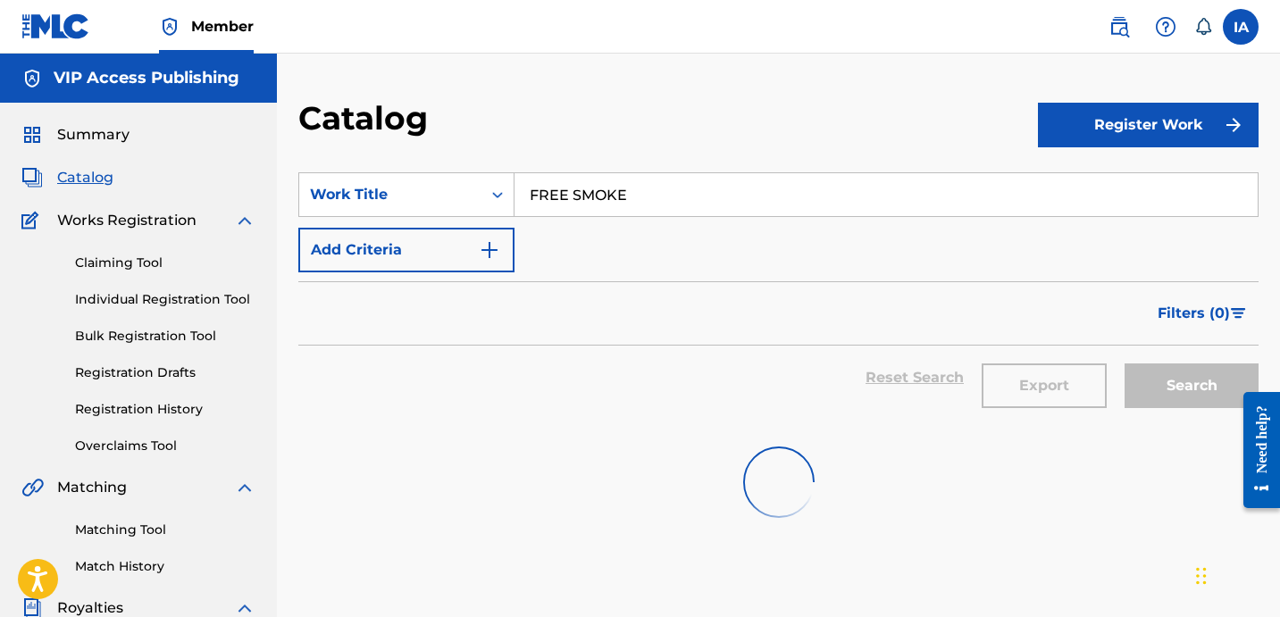
drag, startPoint x: 731, startPoint y: 206, endPoint x: 487, endPoint y: 129, distance: 256.7
click at [588, 172] on div "FREE SMOKE" at bounding box center [886, 194] width 744 height 45
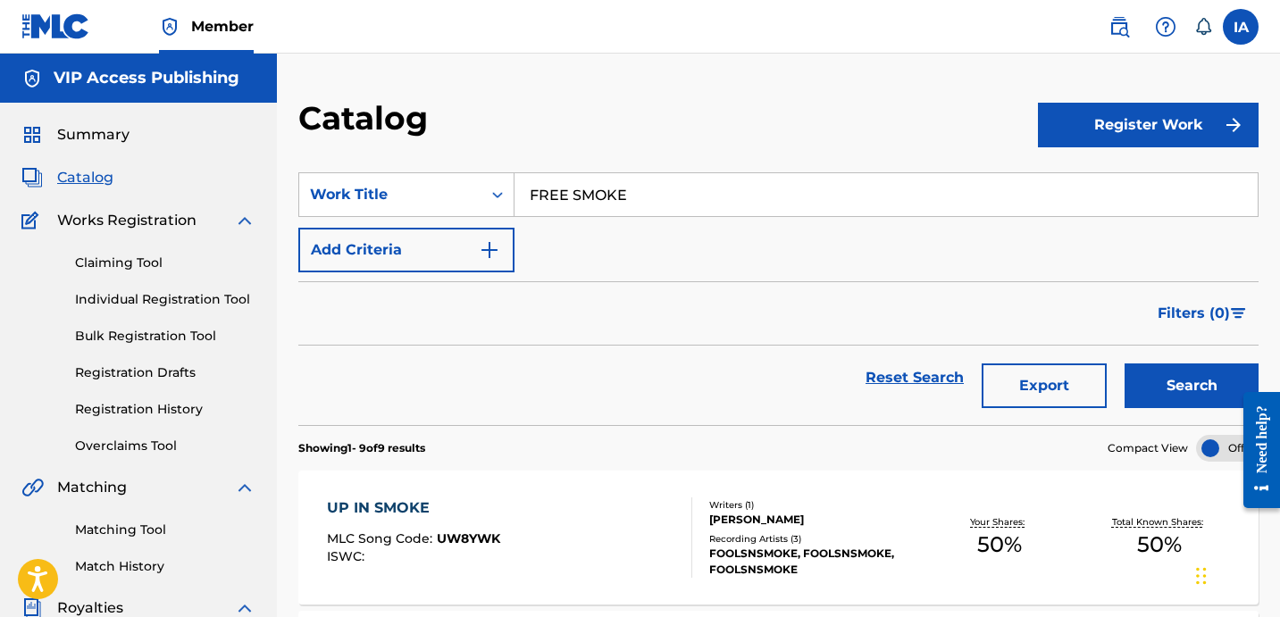
paste input "ROLL CALL"
type input "ROLL CALL"
click at [1162, 372] on button "Search" at bounding box center [1191, 385] width 134 height 45
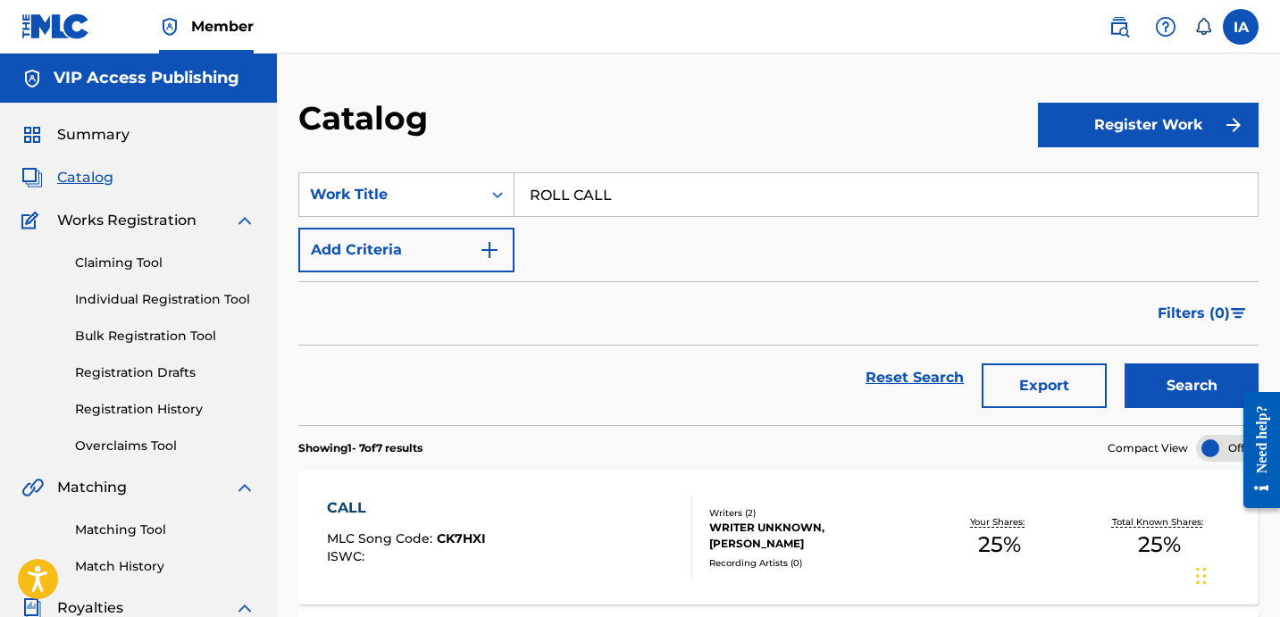
click at [1126, 134] on button "Register Work" at bounding box center [1148, 125] width 221 height 45
click at [1110, 187] on link "Individual" at bounding box center [1148, 183] width 221 height 43
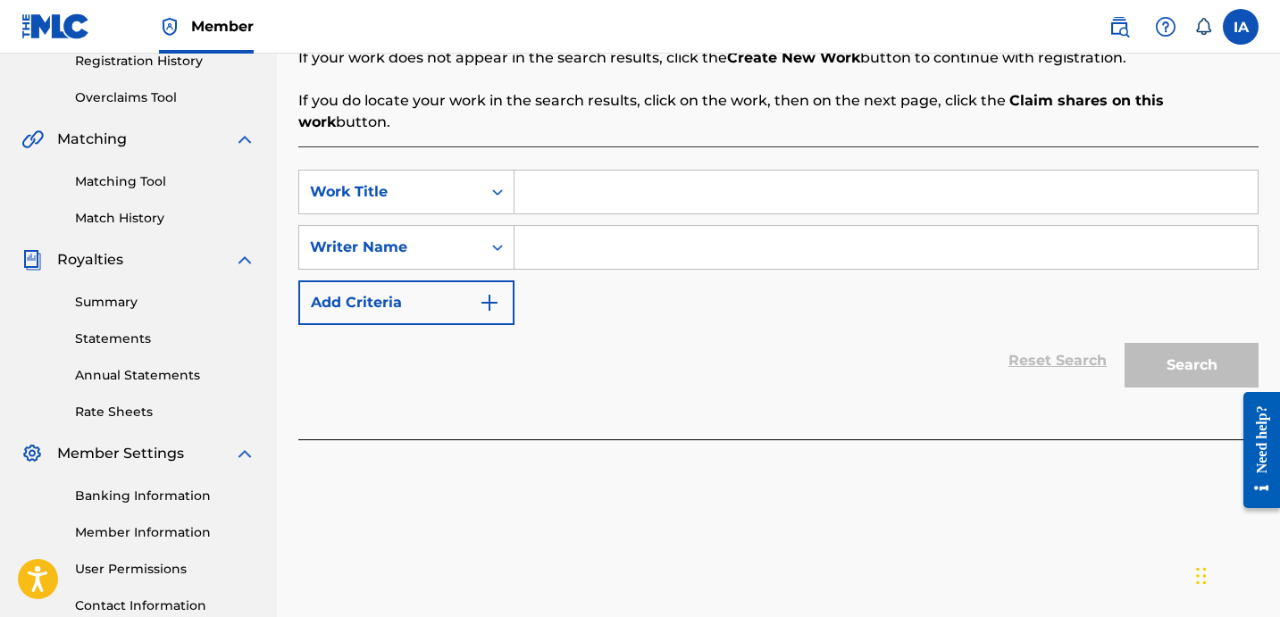
scroll to position [81, 0]
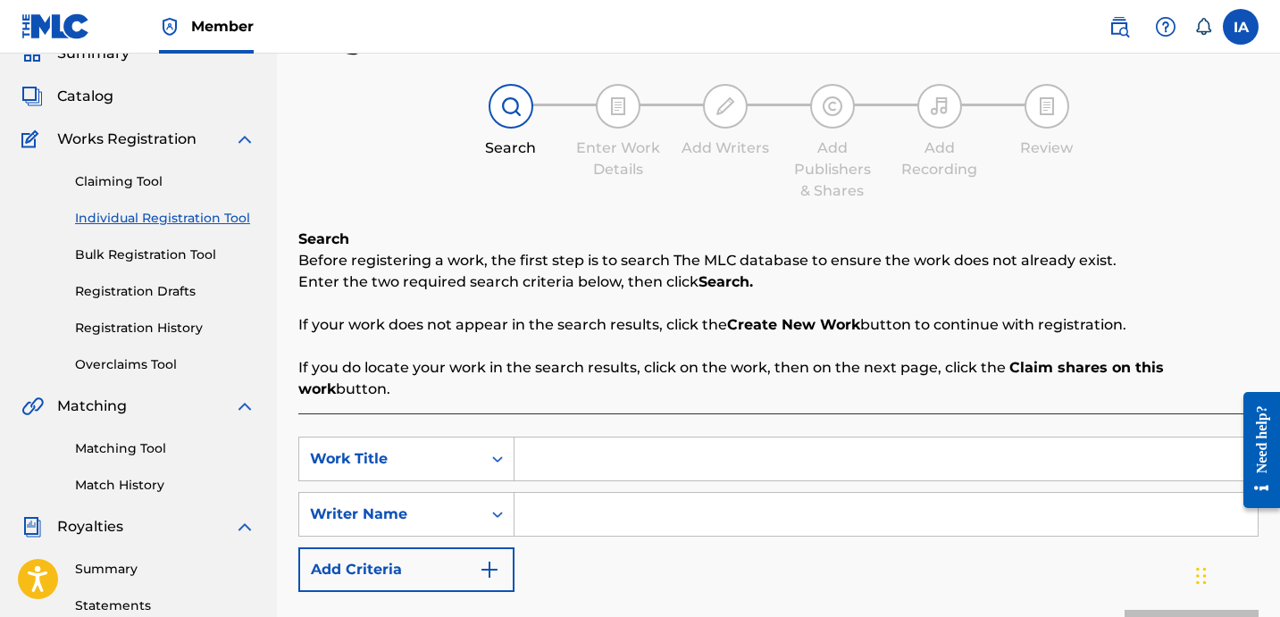
click at [904, 442] on input "Search Form" at bounding box center [885, 459] width 743 height 43
paste input "ROLL CALL"
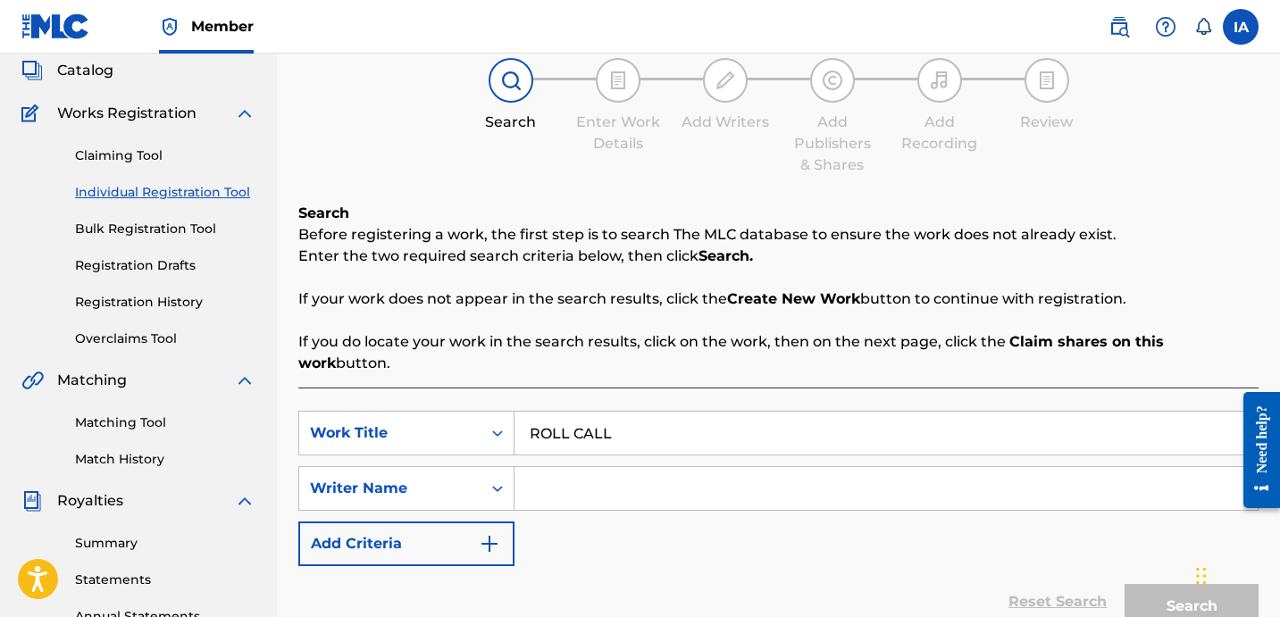
scroll to position [140, 0]
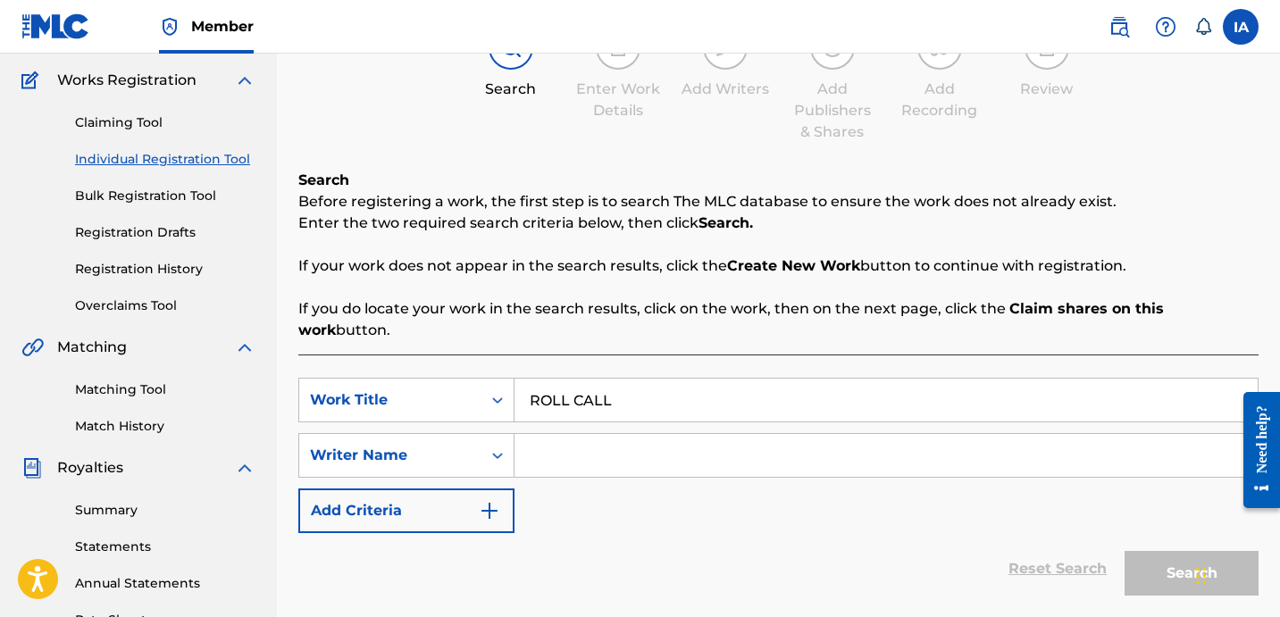
type input "ROLL CALL"
click at [776, 436] on input "Search Form" at bounding box center [885, 455] width 743 height 43
paste input "SHALBRECK [PERSON_NAME]"
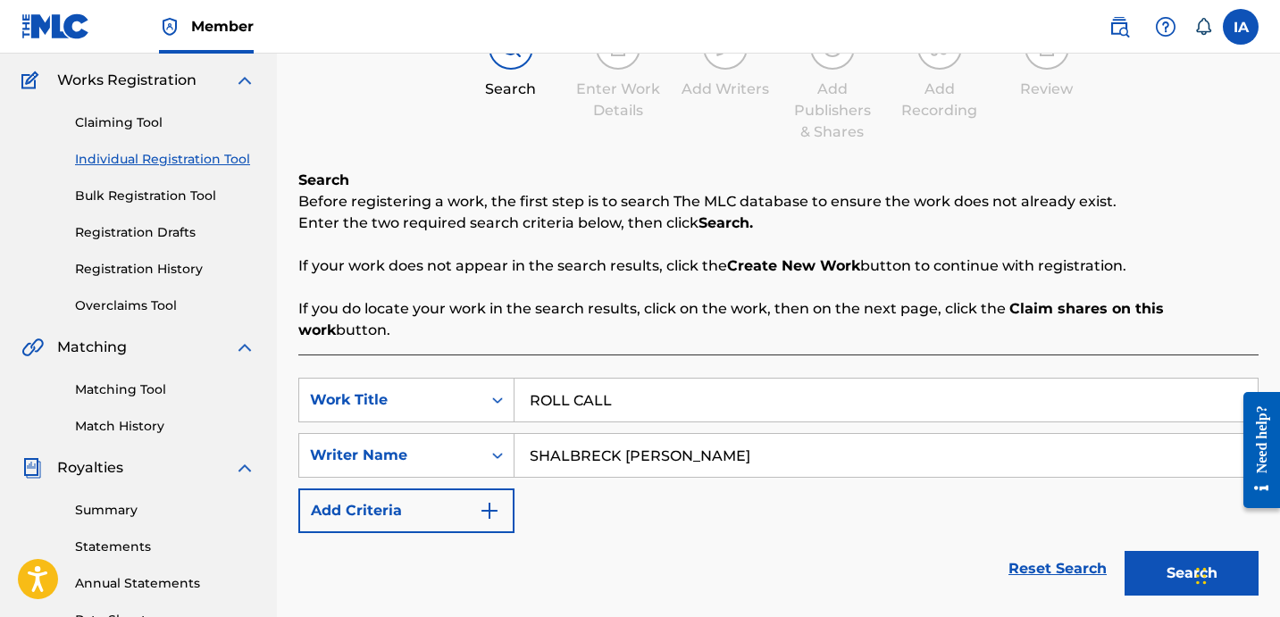
type input "SHALBRECK [PERSON_NAME]"
click at [1148, 551] on button "Search" at bounding box center [1191, 573] width 134 height 45
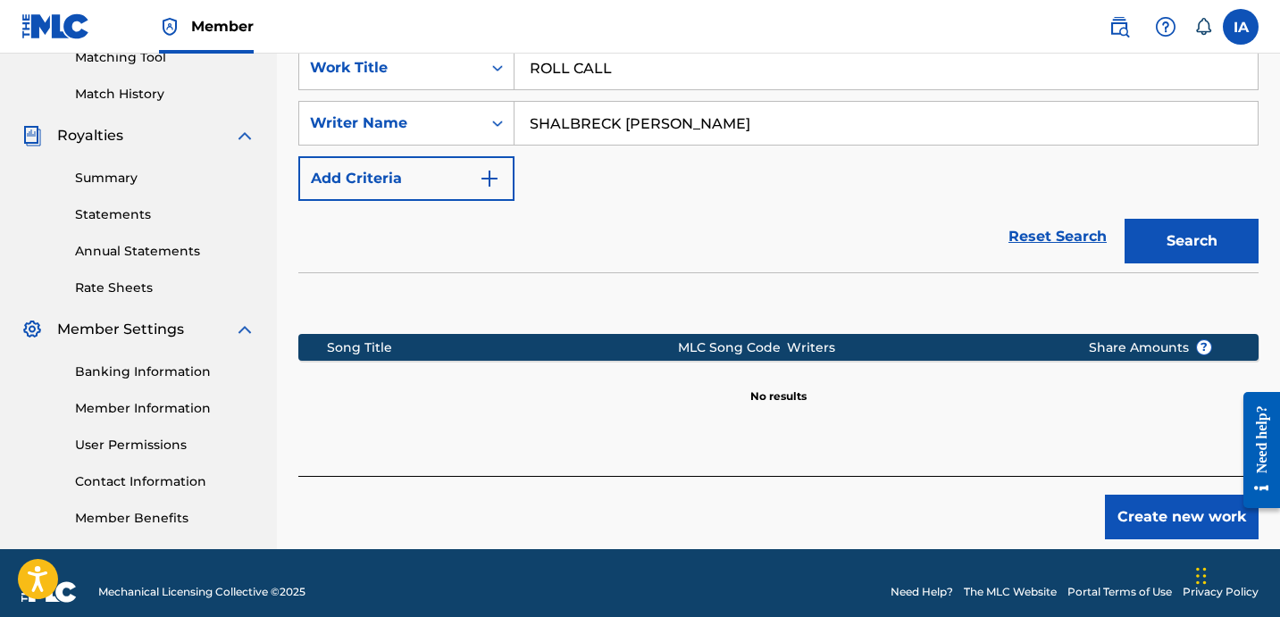
scroll to position [479, 0]
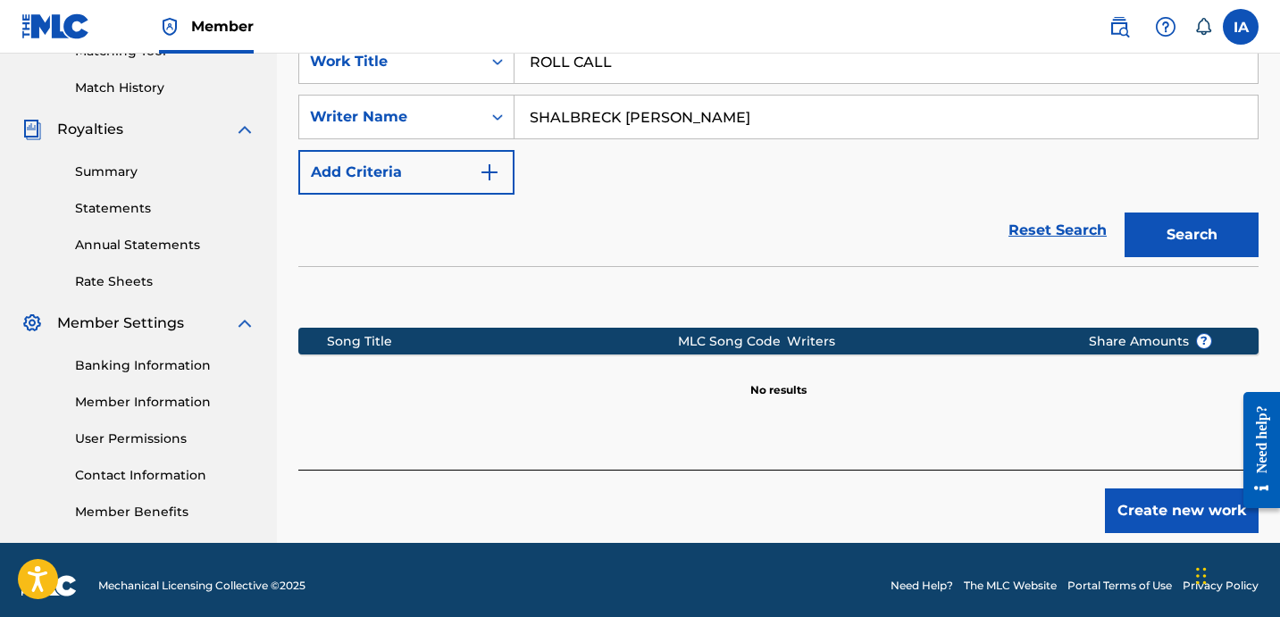
click at [1137, 506] on button "Create new work" at bounding box center [1182, 510] width 154 height 45
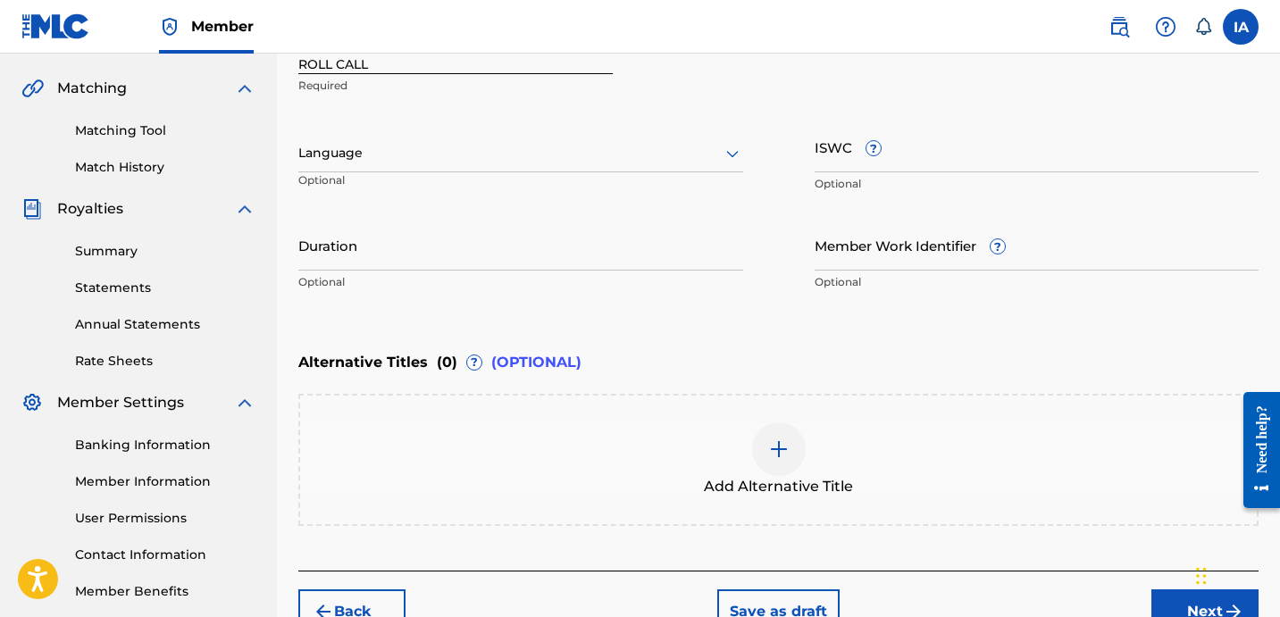
scroll to position [217, 0]
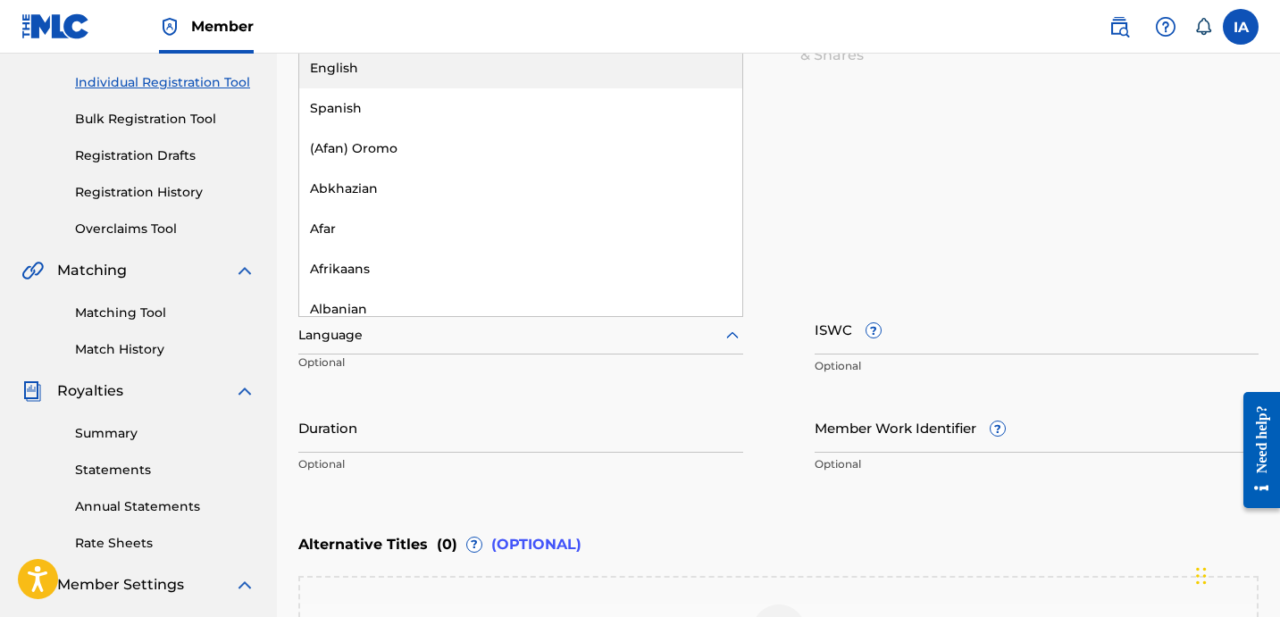
click at [486, 338] on div at bounding box center [520, 335] width 445 height 22
click at [545, 85] on div "English" at bounding box center [520, 68] width 443 height 40
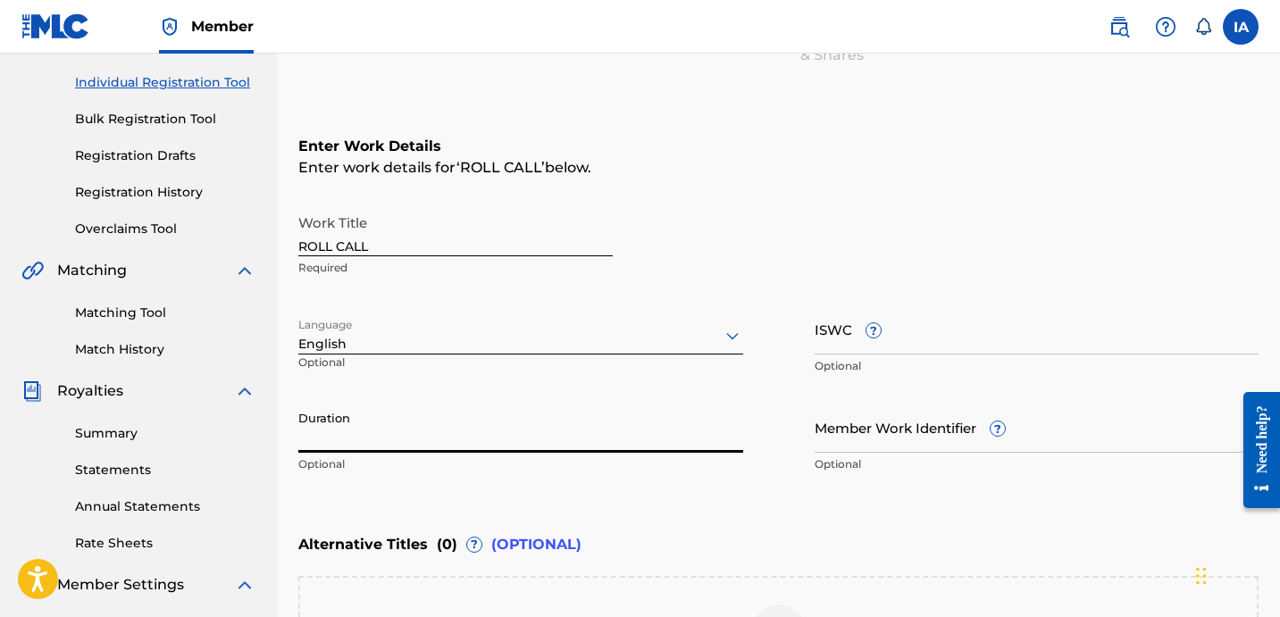
click at [512, 438] on input "Duration" at bounding box center [520, 427] width 445 height 51
click at [374, 442] on input "Duration" at bounding box center [520, 427] width 445 height 51
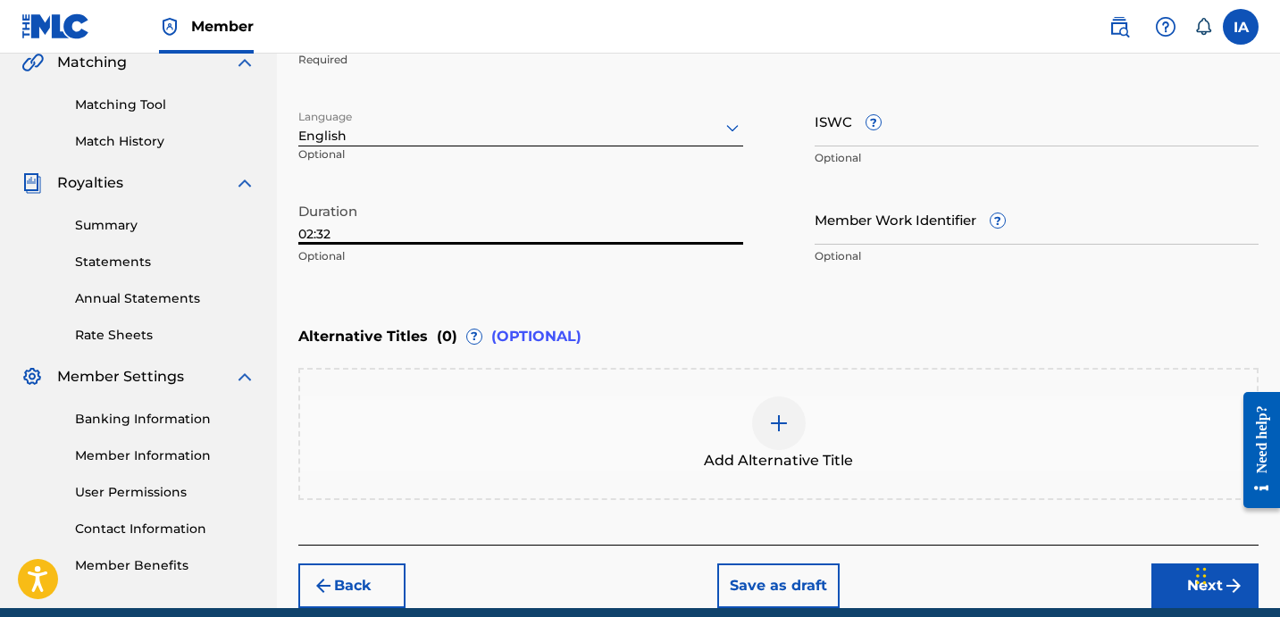
scroll to position [501, 0]
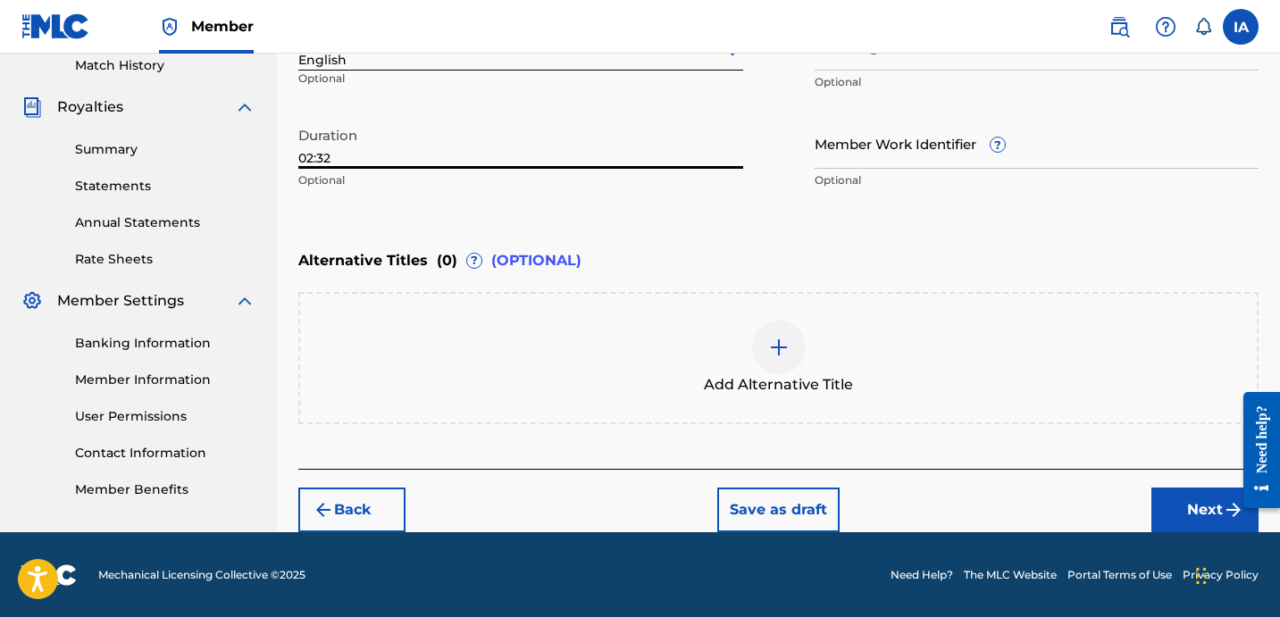
type input "02:32"
click at [963, 438] on div "Enter Work Details Enter work details for ‘ ROLL CALL ’ below. Work Title ROLL …" at bounding box center [778, 139] width 960 height 660
drag, startPoint x: 1062, startPoint y: 497, endPoint x: 1075, endPoint y: 498, distance: 13.5
click at [1064, 497] on div "Back Save as draft Next" at bounding box center [778, 500] width 960 height 63
click at [1175, 501] on button "Next" at bounding box center [1204, 510] width 107 height 45
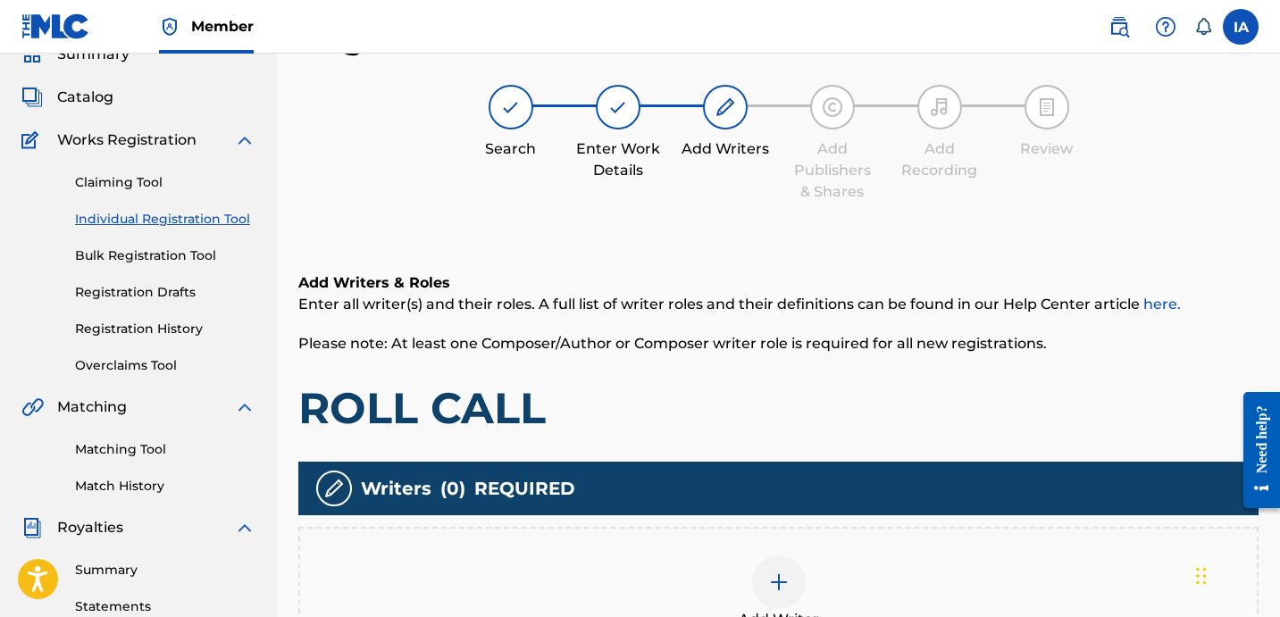
click at [718, 384] on h1 "ROLL CALL" at bounding box center [778, 408] width 960 height 54
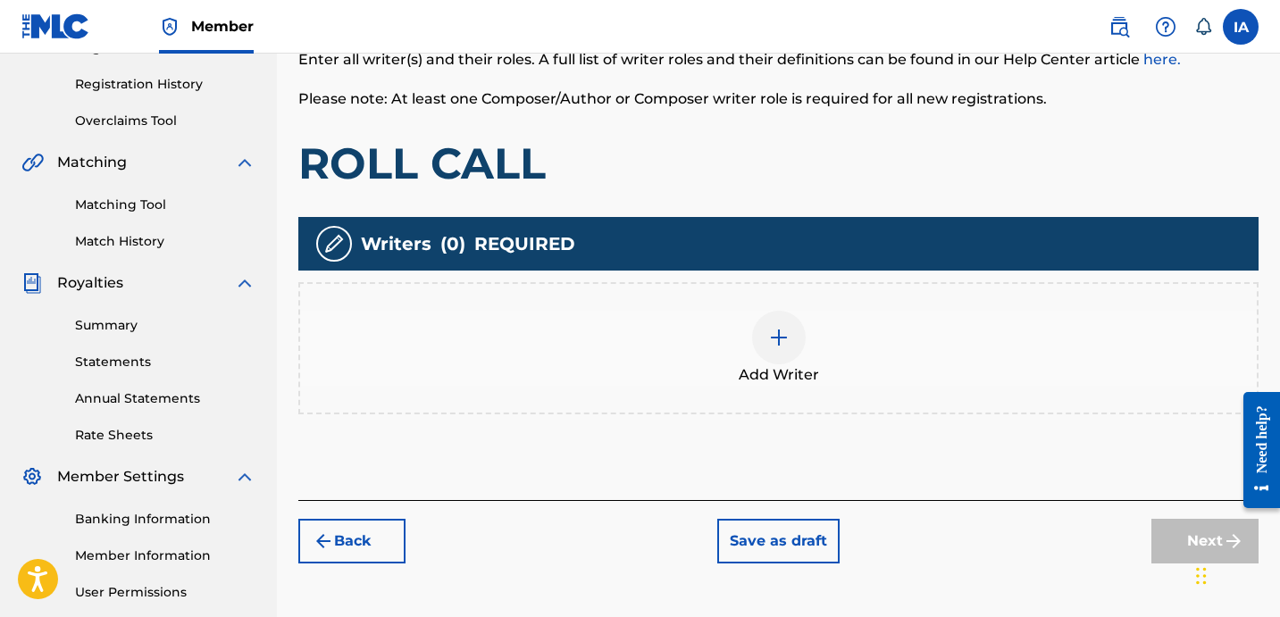
scroll to position [419, 0]
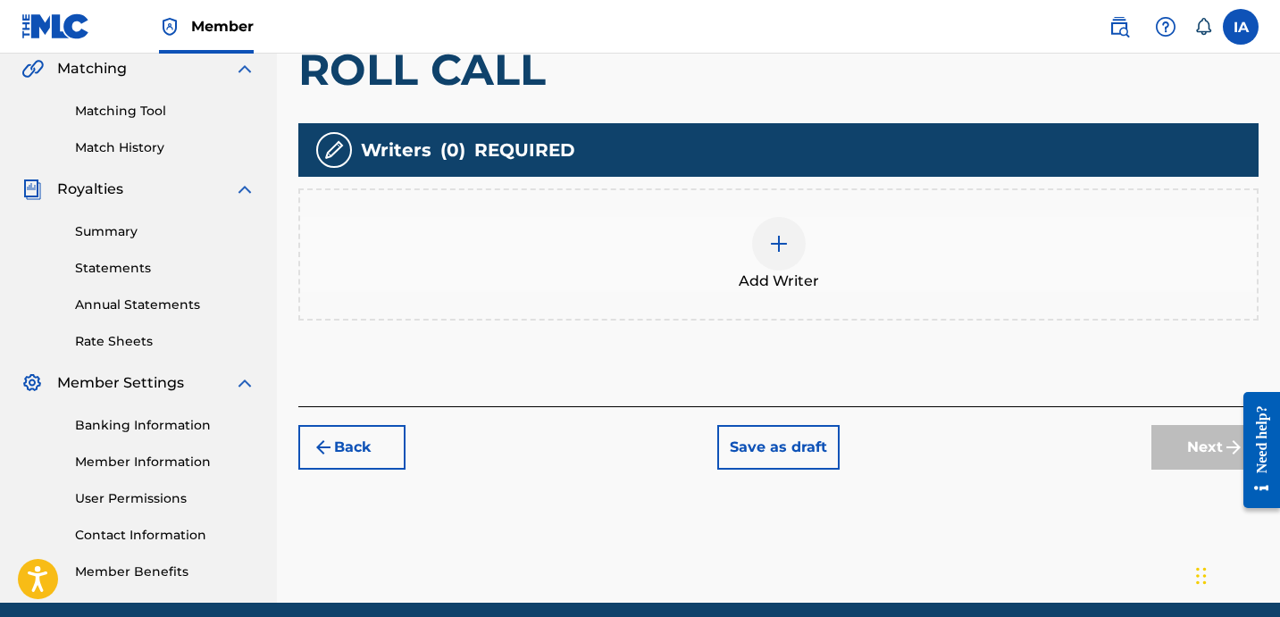
click at [821, 247] on div "Add Writer" at bounding box center [778, 254] width 956 height 75
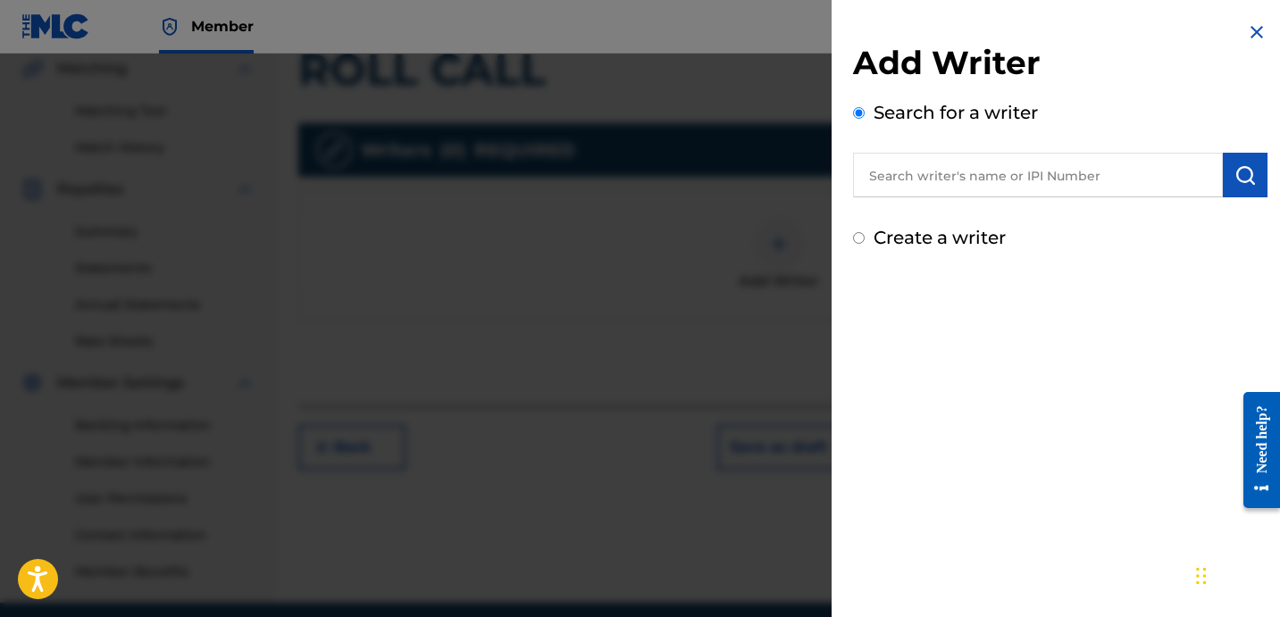
click at [965, 244] on label "Create a writer" at bounding box center [939, 237] width 132 height 21
radio input "true"
click at [864, 244] on input "Create a writer" at bounding box center [859, 238] width 12 height 12
radio input "false"
radio input "true"
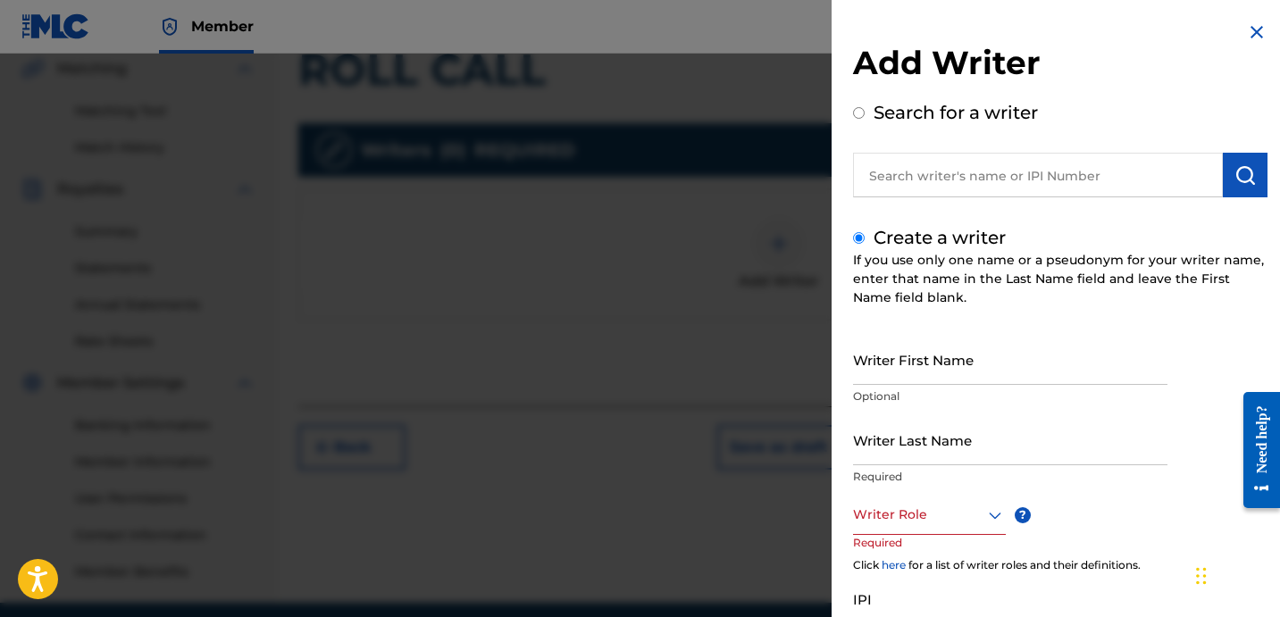
click at [961, 426] on input "Writer Last Name" at bounding box center [1010, 439] width 314 height 51
paste input "SHALBRECK [PERSON_NAME]"
drag, startPoint x: 2166, startPoint y: 835, endPoint x: 1256, endPoint y: 457, distance: 985.2
type input "SHALBRECK"
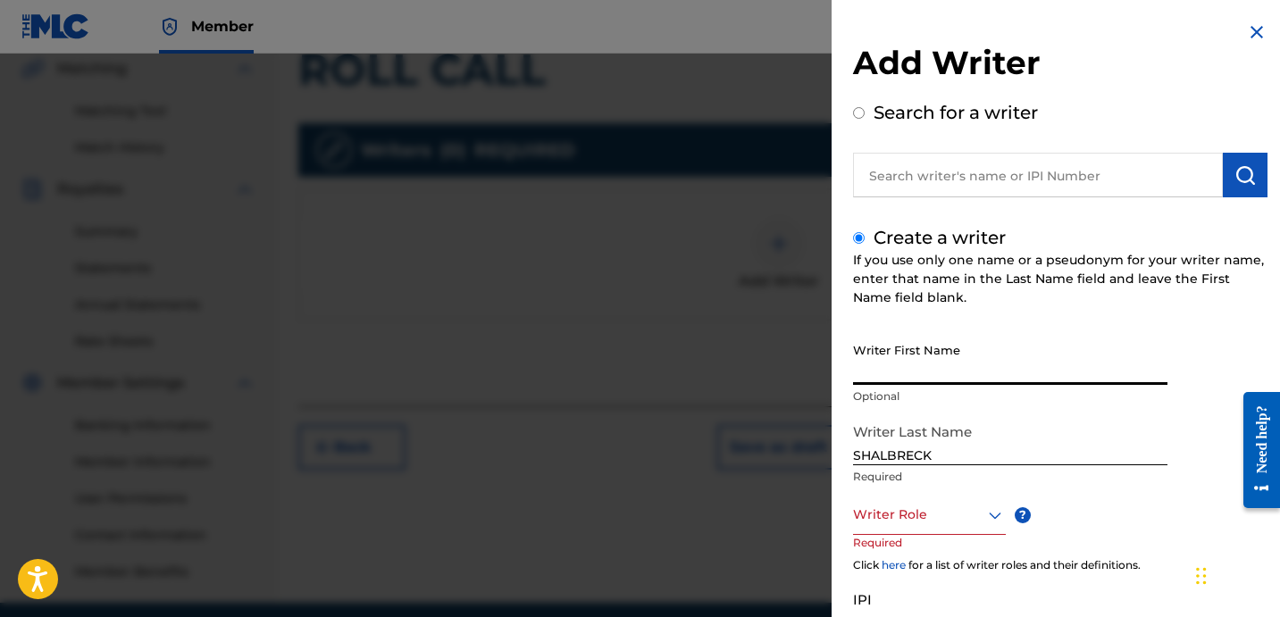
click at [1111, 379] on input "Writer First Name" at bounding box center [1010, 359] width 314 height 51
paste input "[PERSON_NAME]"
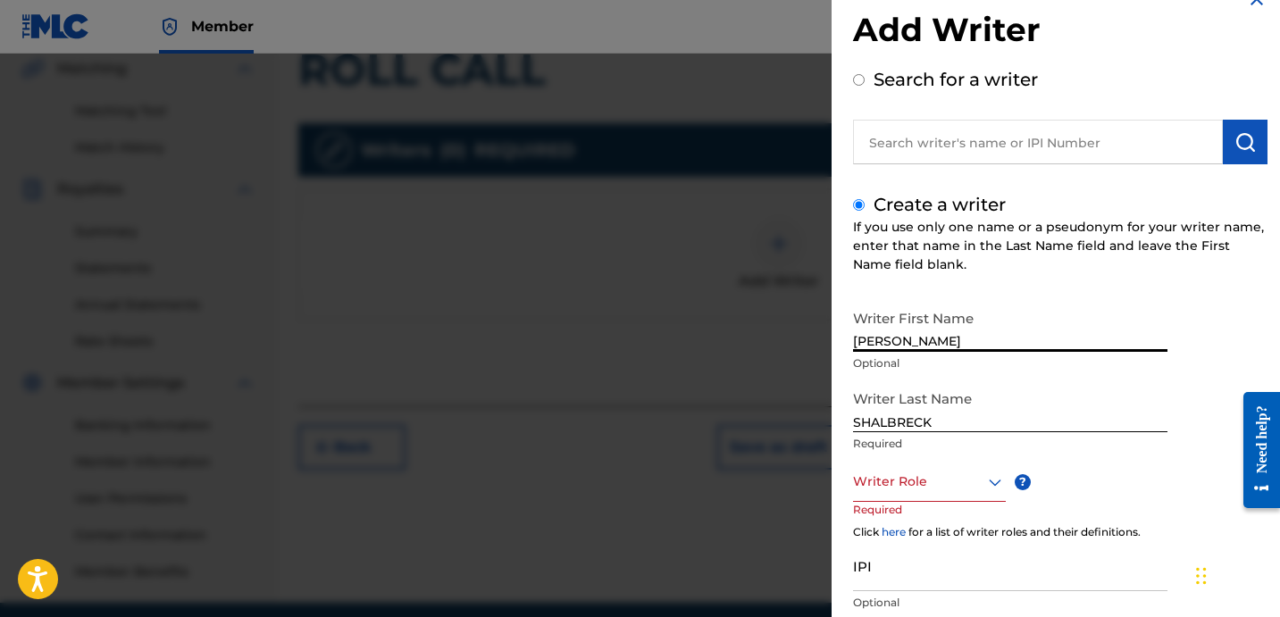
scroll to position [156, 0]
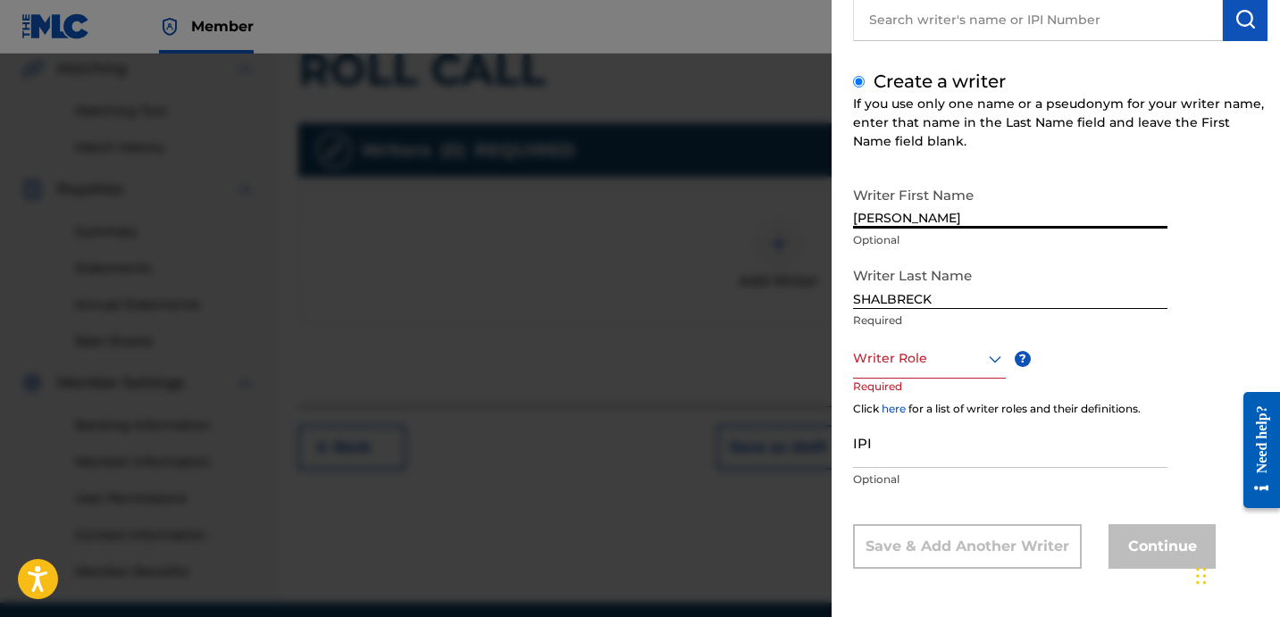
type input "[PERSON_NAME]"
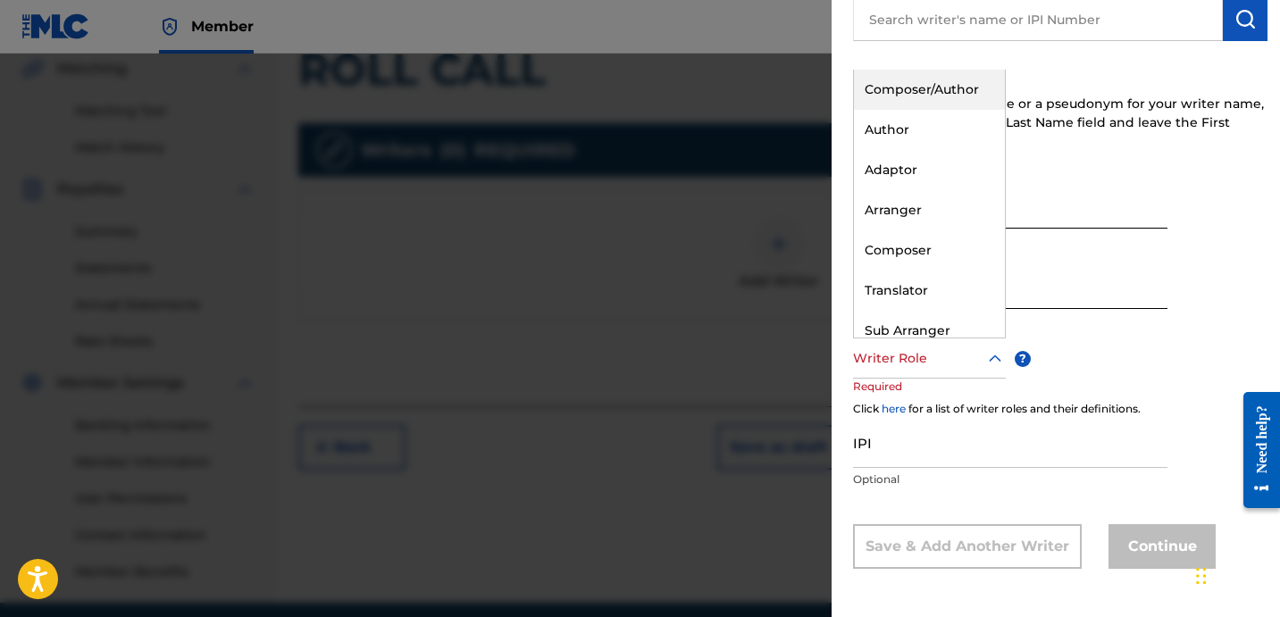
click at [969, 361] on div at bounding box center [929, 358] width 153 height 22
click at [938, 252] on div "Composer" at bounding box center [929, 250] width 151 height 40
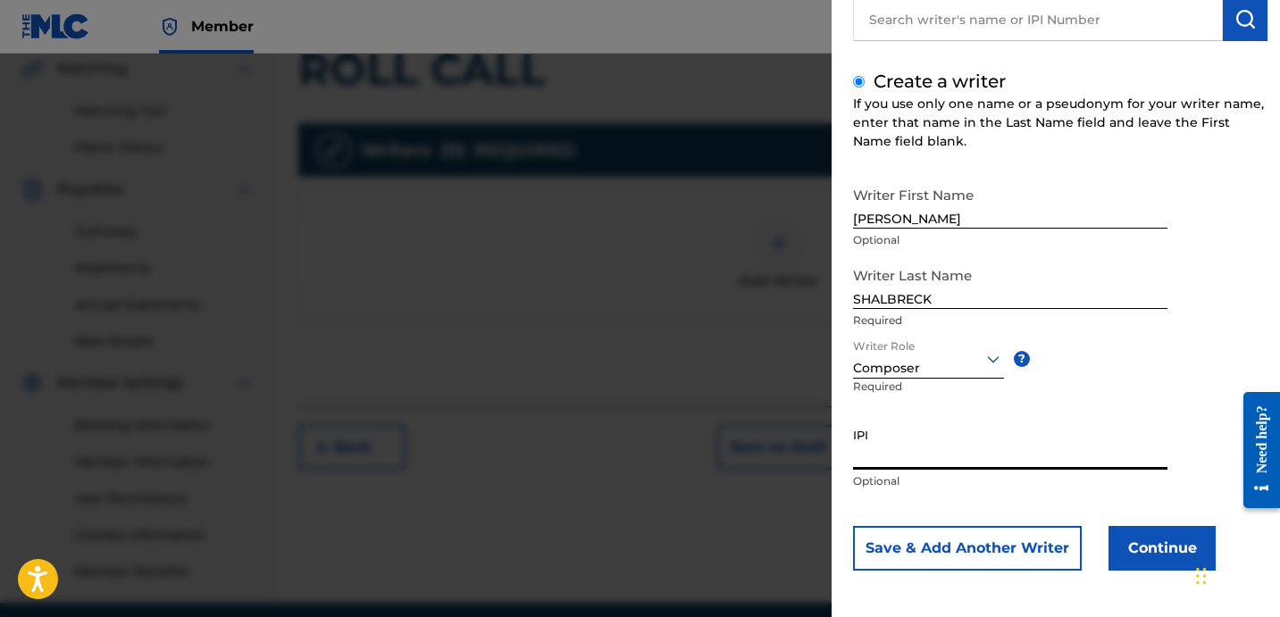
click at [969, 431] on input "IPI" at bounding box center [1010, 444] width 314 height 51
click at [907, 463] on input "IPI" at bounding box center [1010, 444] width 314 height 51
paste input "1138637445"
click at [854, 448] on input "1138637445" at bounding box center [1010, 444] width 314 height 51
type input "01138637445"
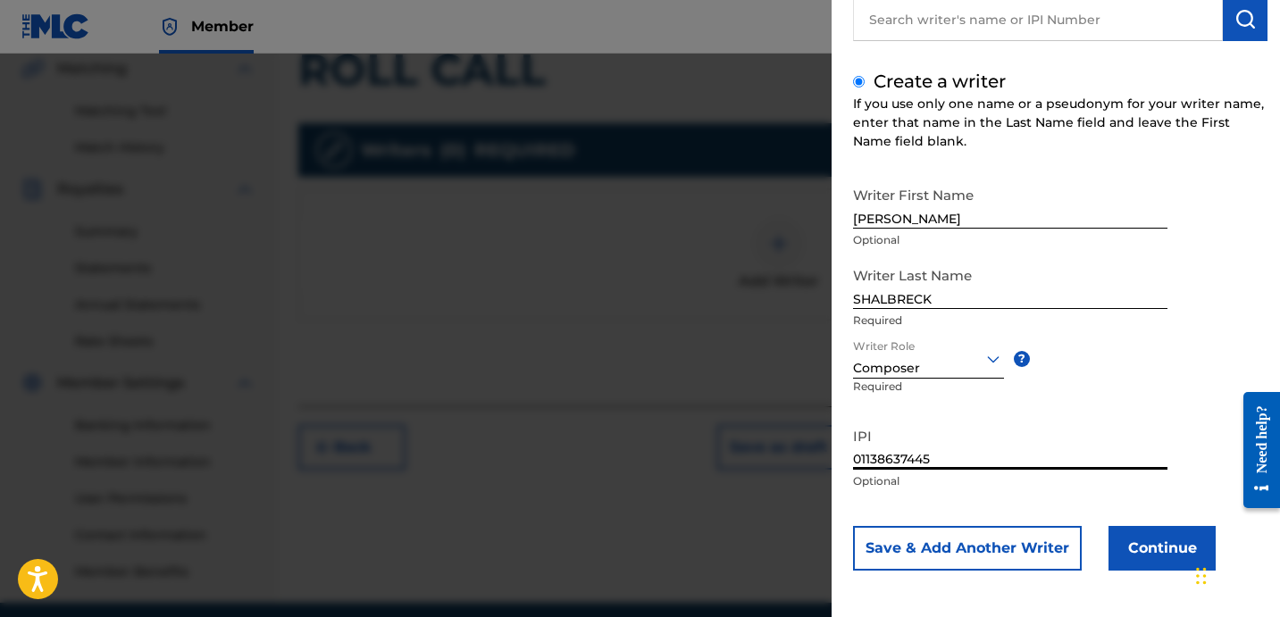
click at [1147, 552] on button "Continue" at bounding box center [1161, 548] width 107 height 45
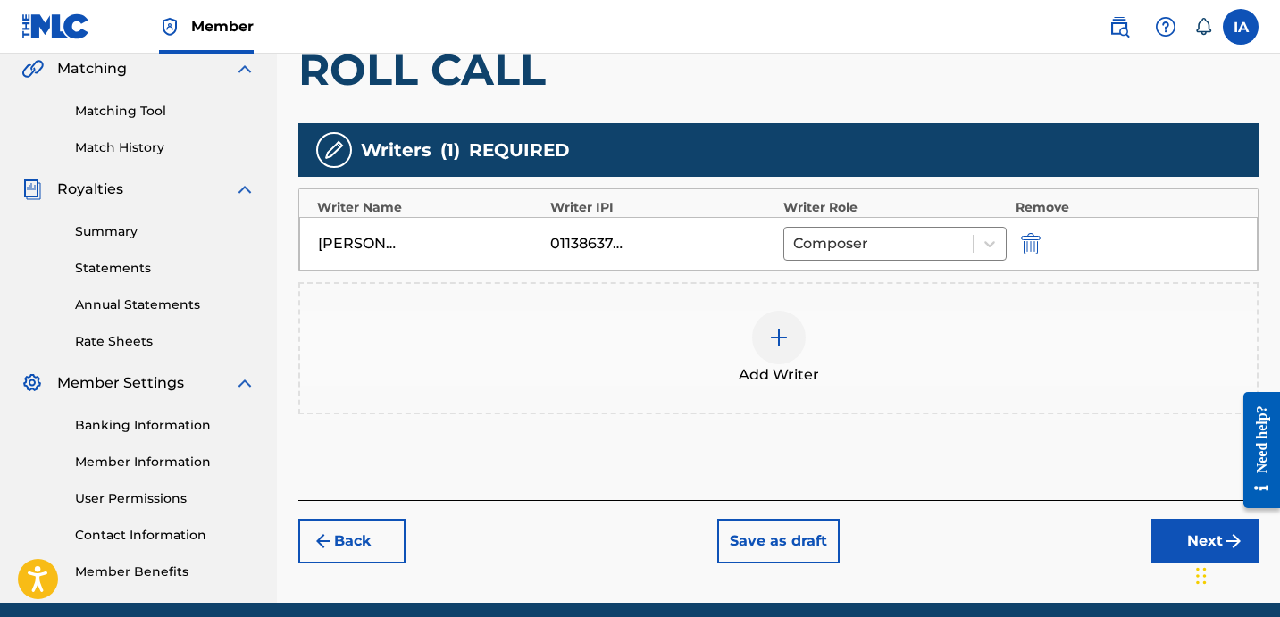
click at [841, 327] on div "Add Writer" at bounding box center [778, 348] width 956 height 75
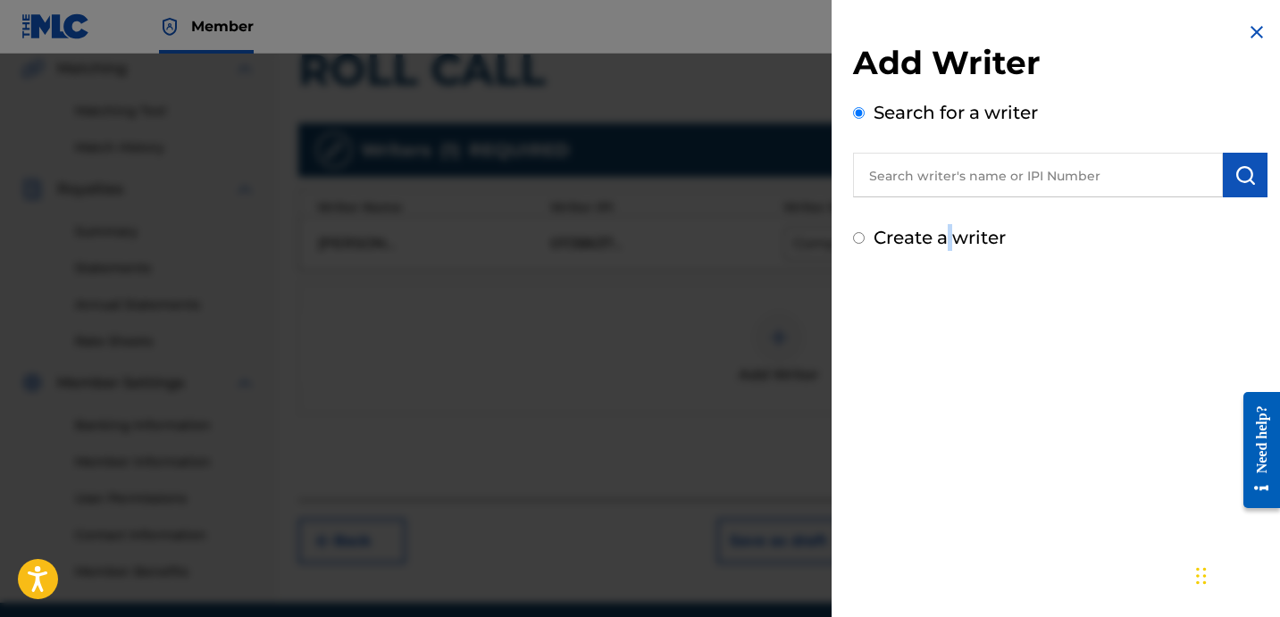
click at [955, 235] on label "Create a writer" at bounding box center [939, 237] width 132 height 21
radio input "true"
radio input "false"
radio input "true"
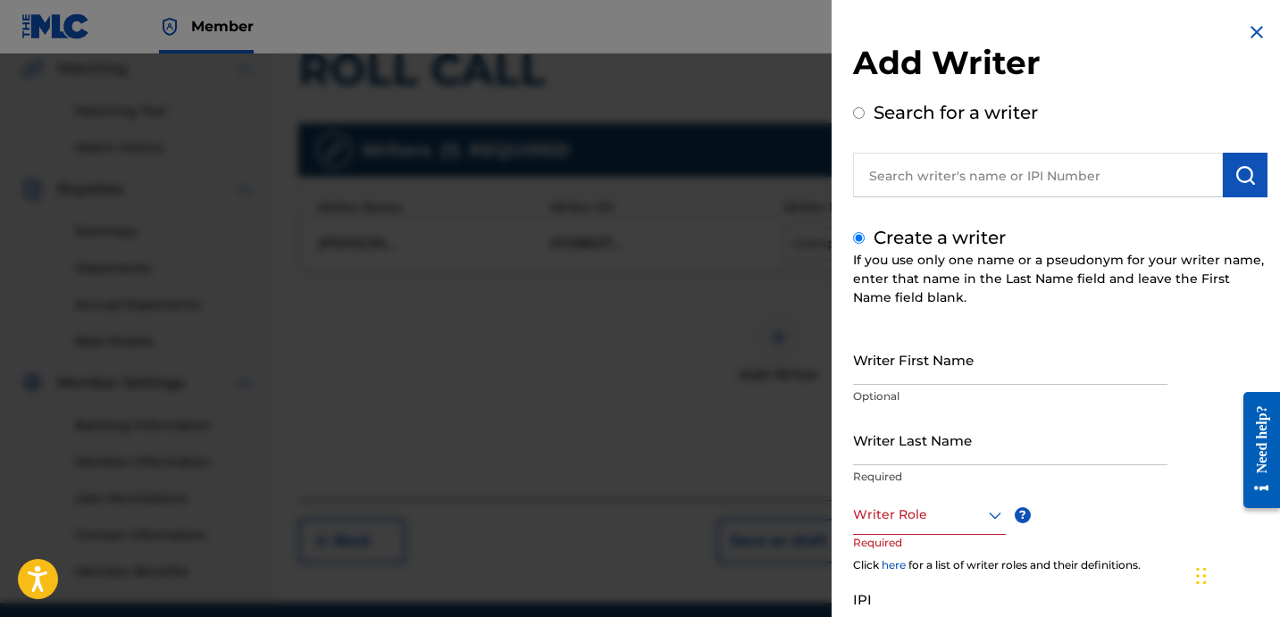
click at [901, 118] on label "Search for a writer" at bounding box center [955, 112] width 164 height 21
click at [864, 118] on input "Search for a writer" at bounding box center [859, 113] width 12 height 12
radio input "false"
radio input "true"
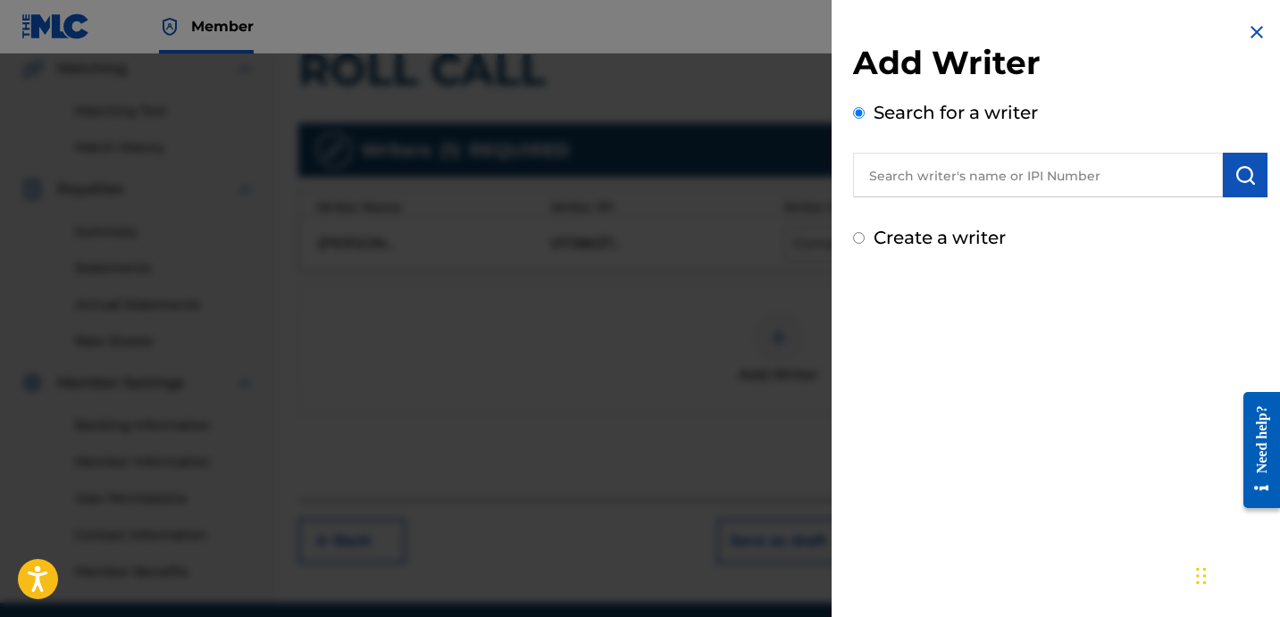
click at [1016, 182] on input "text" at bounding box center [1038, 175] width 370 height 45
paste input "[PERSON_NAME] [PERSON_NAME]"
type input "[PERSON_NAME] [PERSON_NAME]"
click at [1255, 170] on button "submit" at bounding box center [1245, 175] width 45 height 45
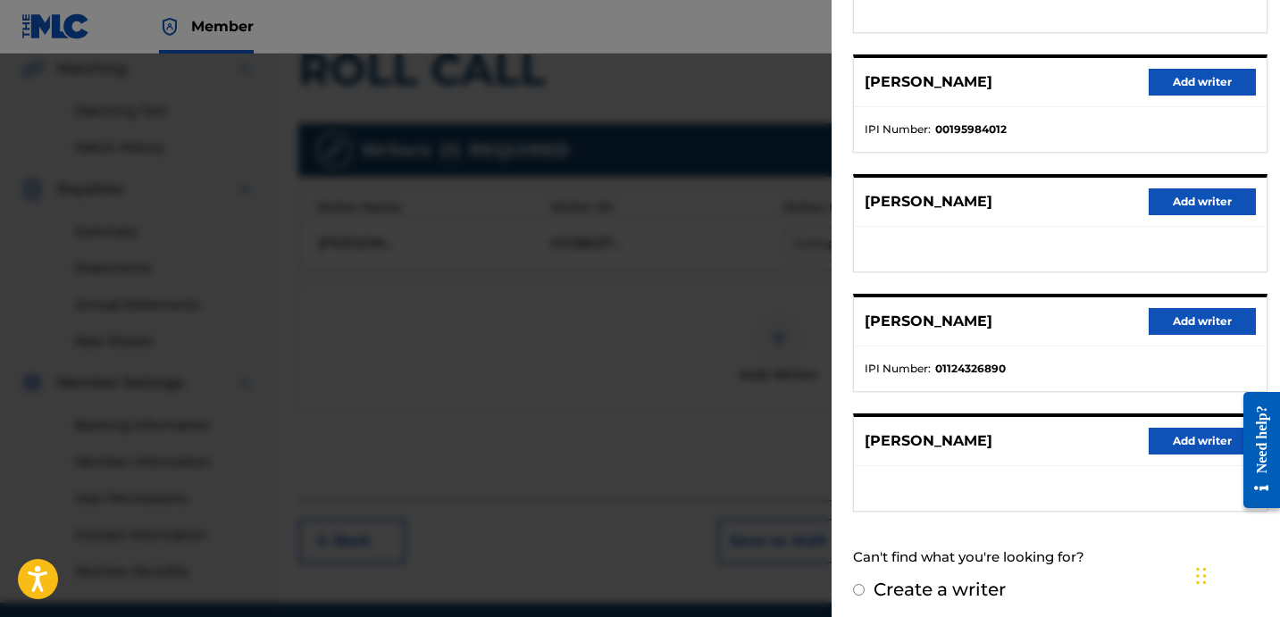
scroll to position [308, 0]
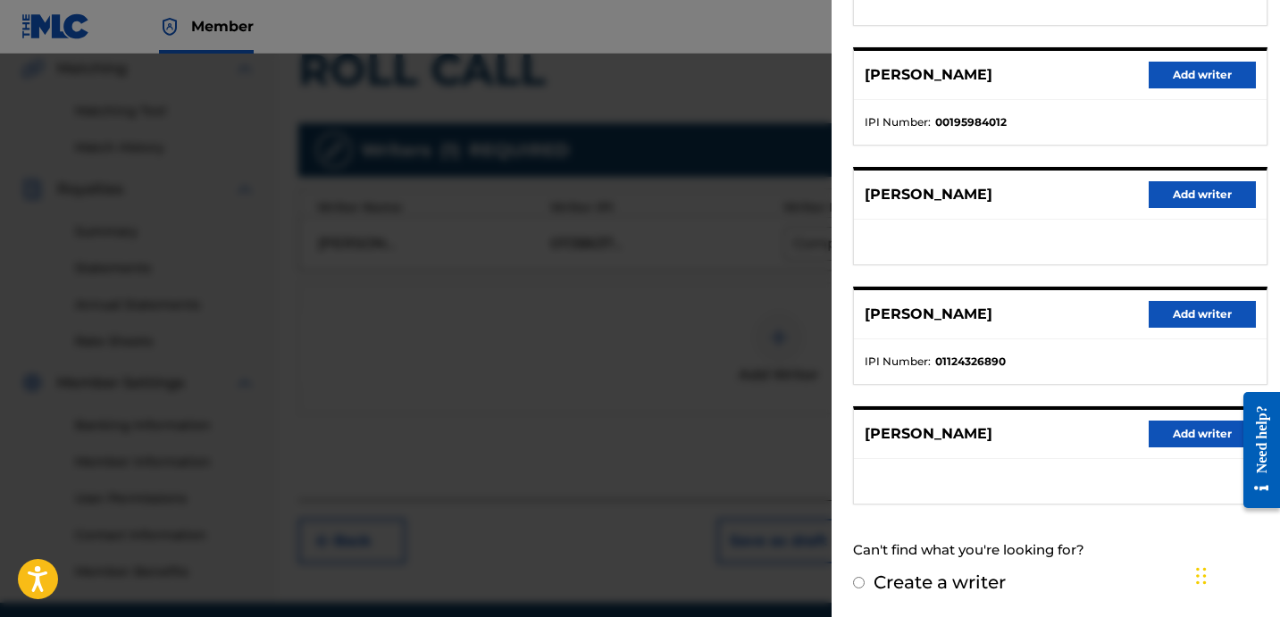
click at [1181, 326] on button "Add writer" at bounding box center [1201, 314] width 107 height 27
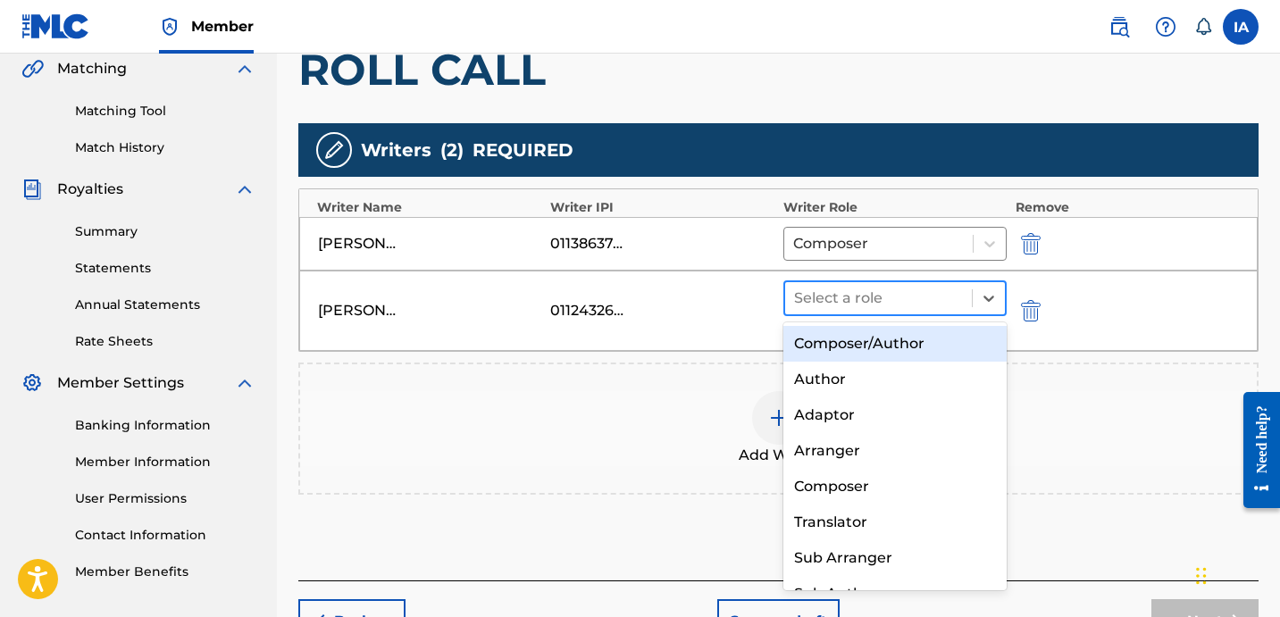
click at [916, 299] on div at bounding box center [878, 298] width 169 height 25
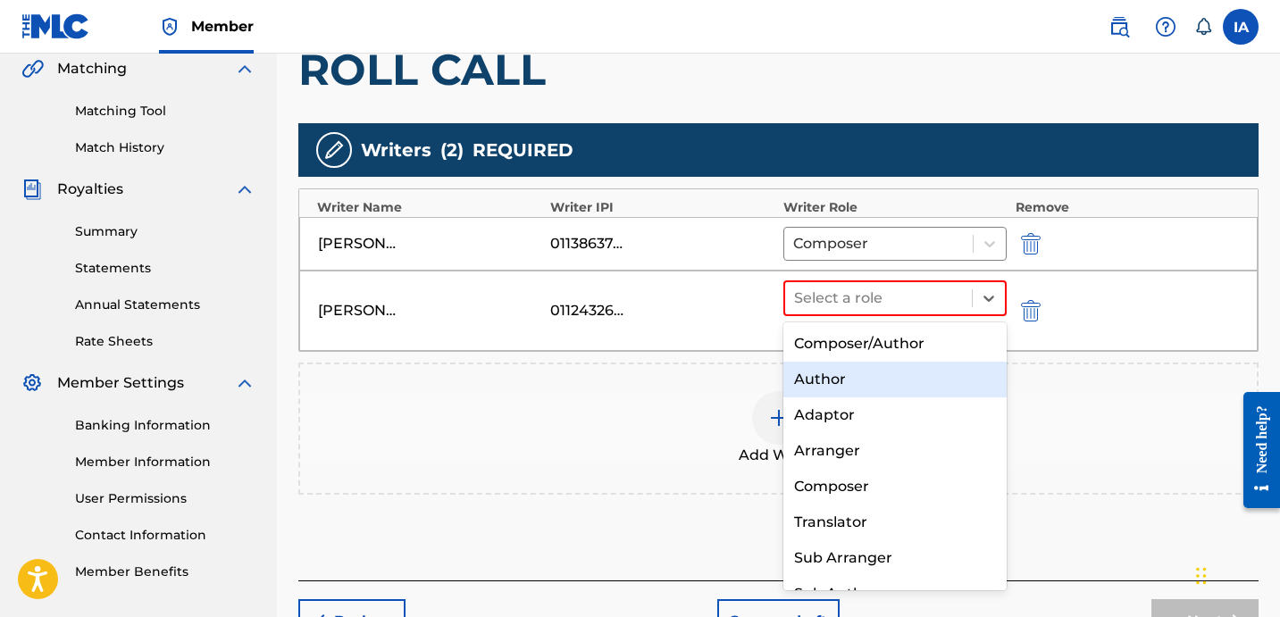
click at [861, 387] on div "Author" at bounding box center [894, 380] width 223 height 36
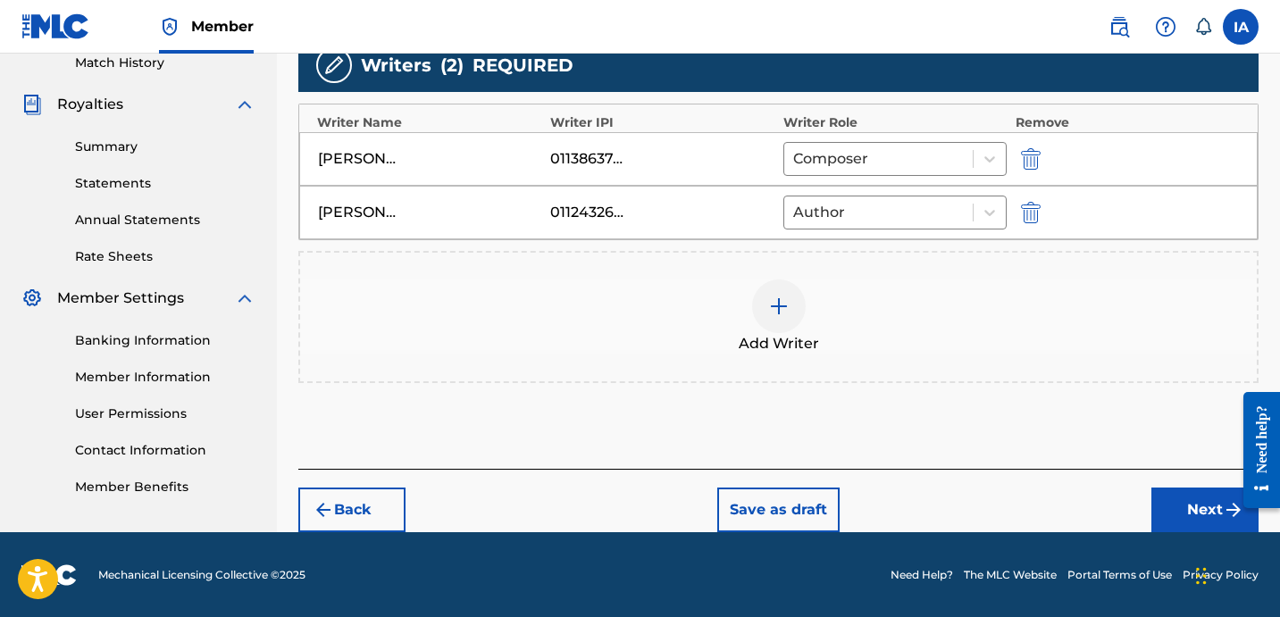
scroll to position [505, 0]
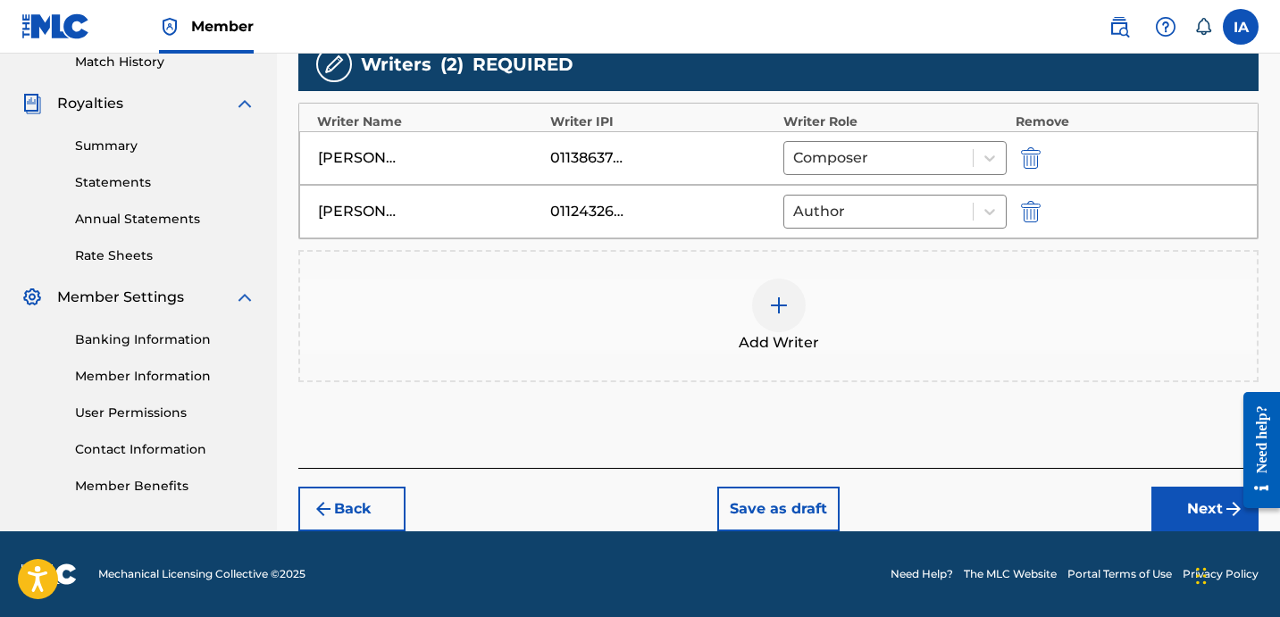
click at [1198, 525] on button "Next" at bounding box center [1204, 509] width 107 height 45
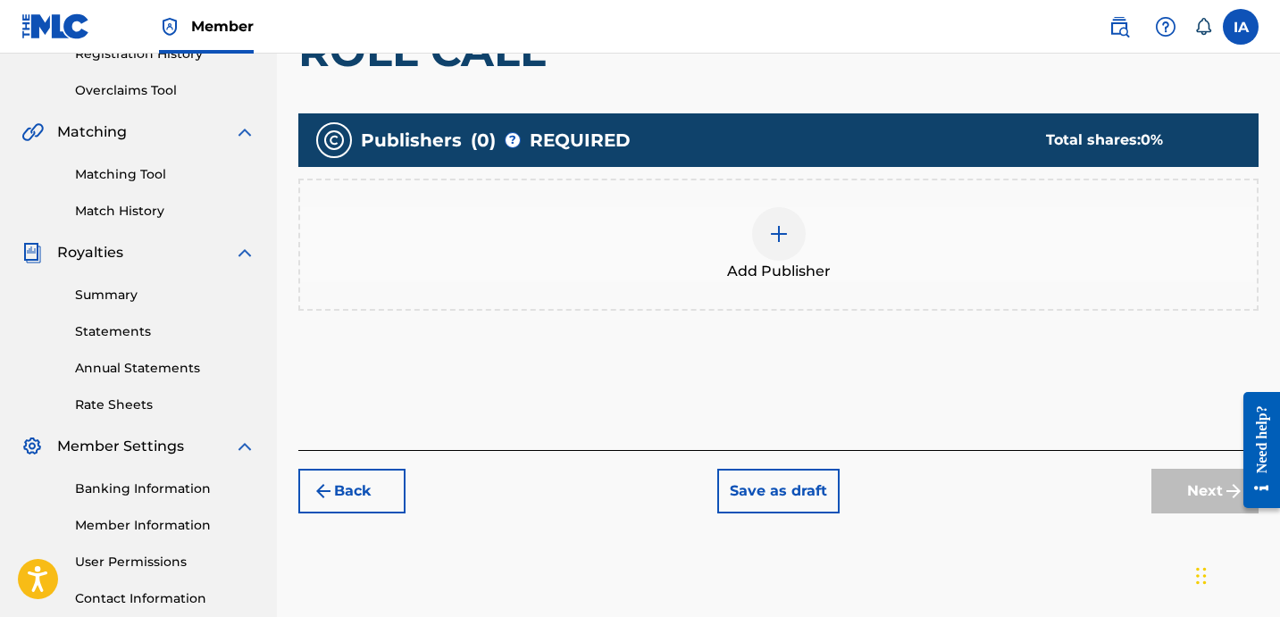
scroll to position [438, 0]
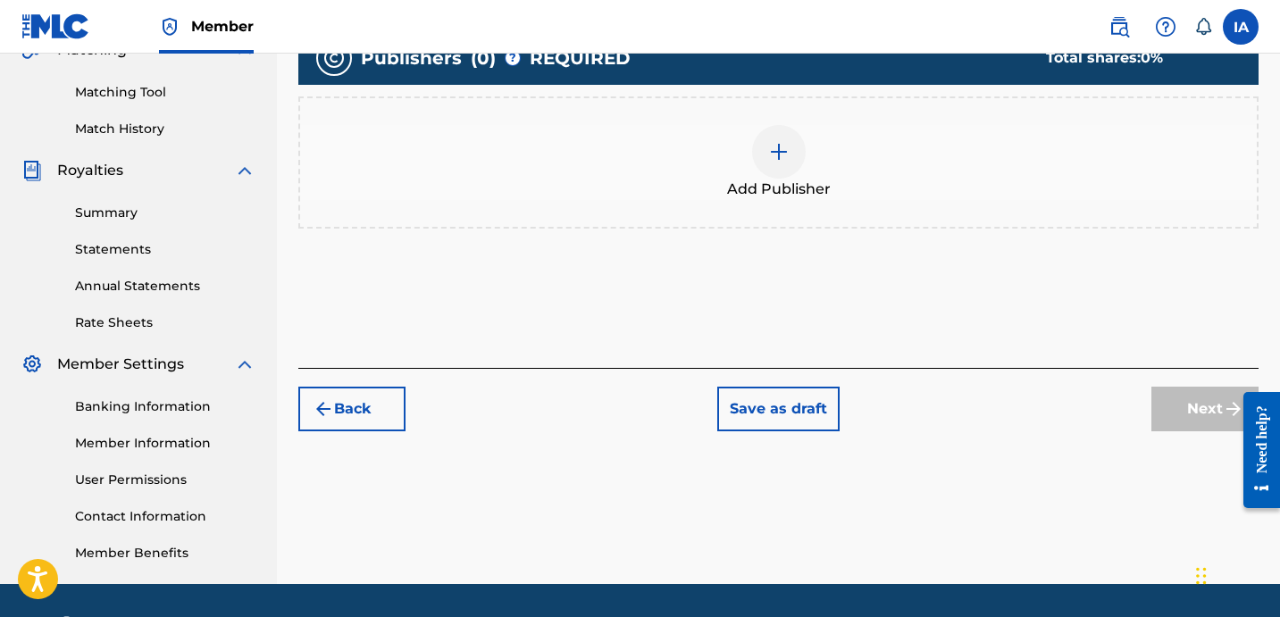
click at [764, 192] on span "Add Publisher" at bounding box center [779, 189] width 104 height 21
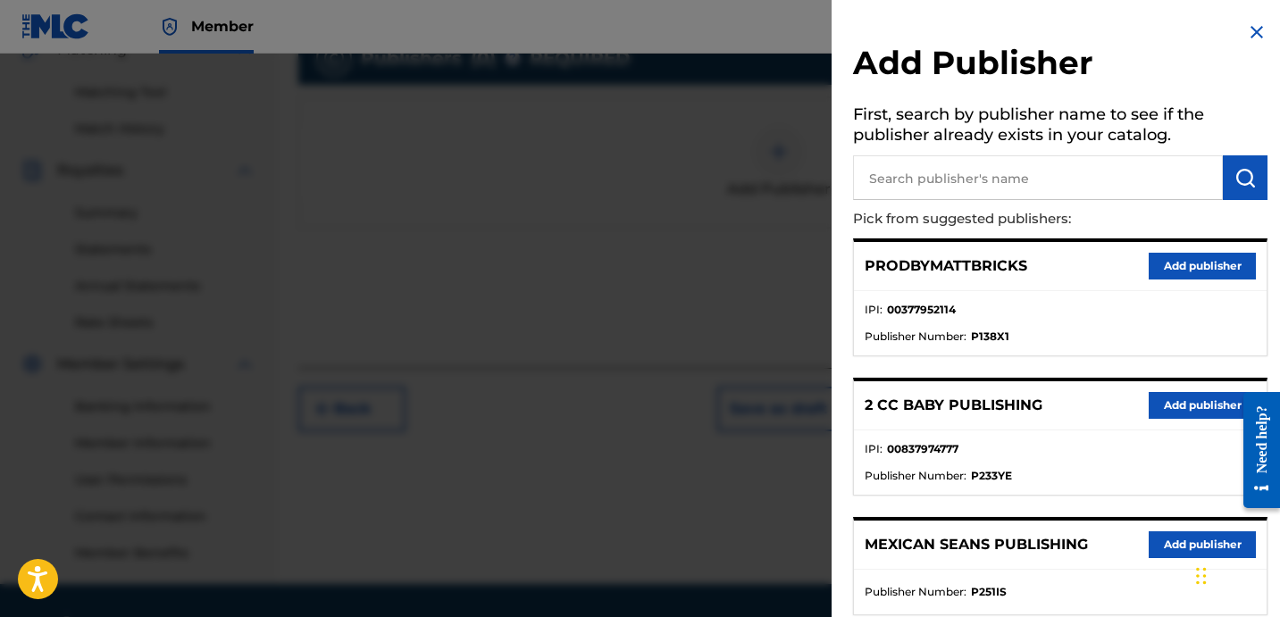
click at [1063, 181] on input "text" at bounding box center [1038, 177] width 370 height 45
type input "OTR"
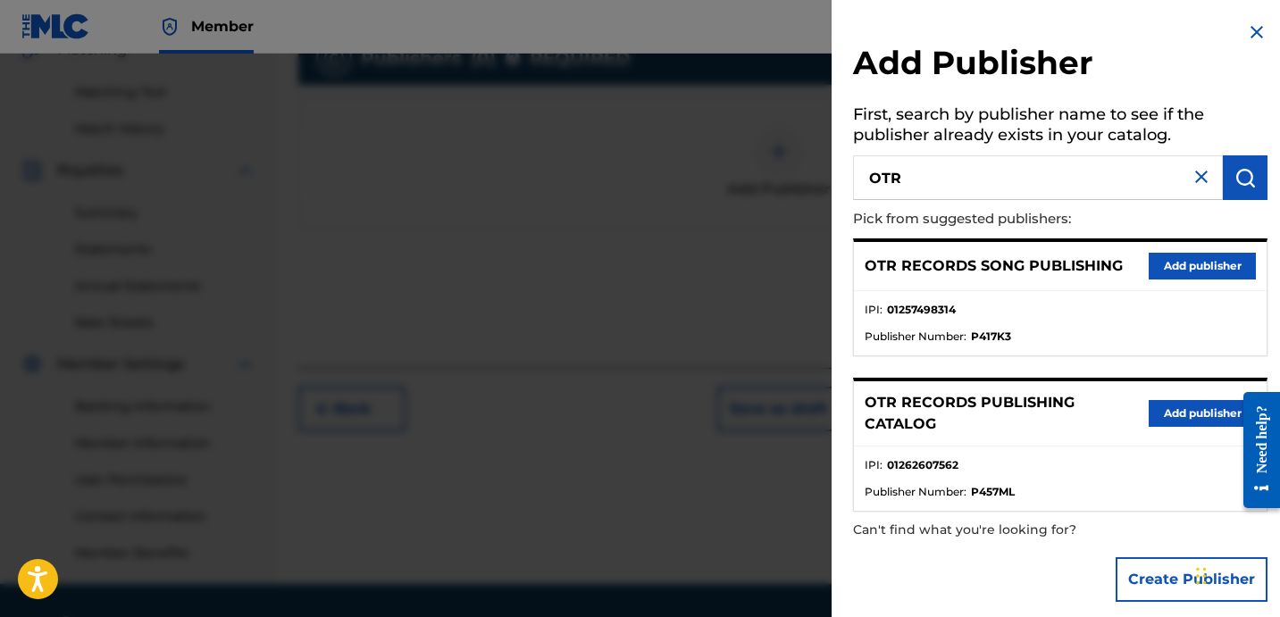
click at [1171, 272] on button "Add publisher" at bounding box center [1201, 266] width 107 height 27
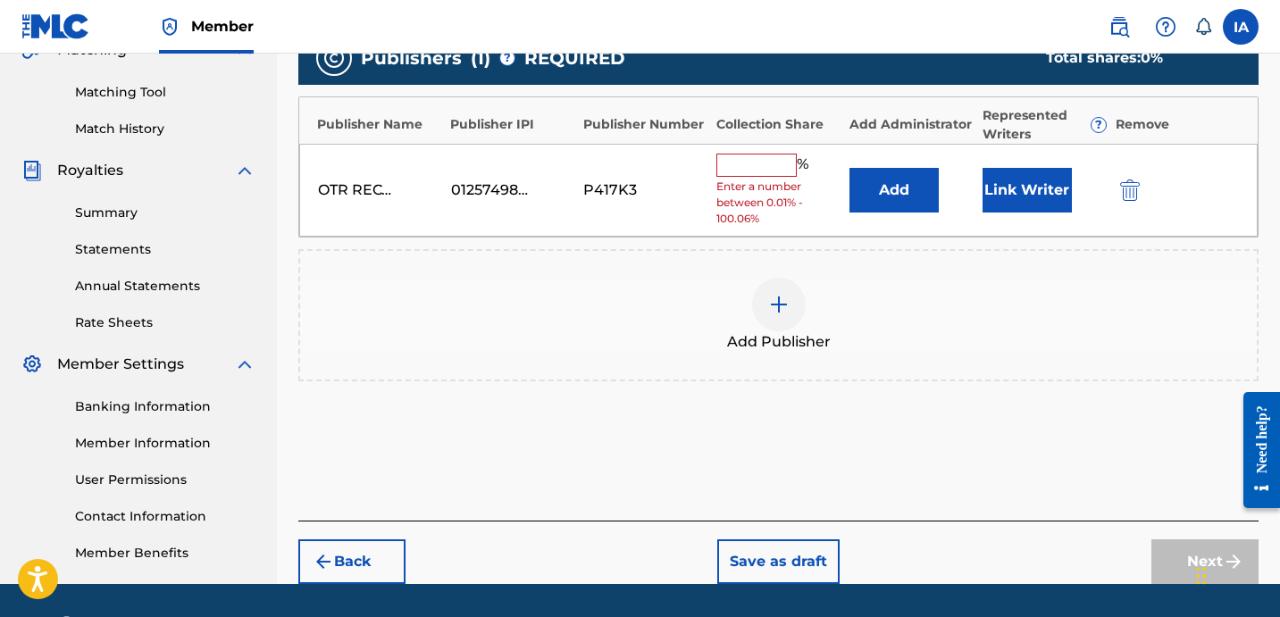
click at [751, 171] on input "text" at bounding box center [756, 165] width 80 height 23
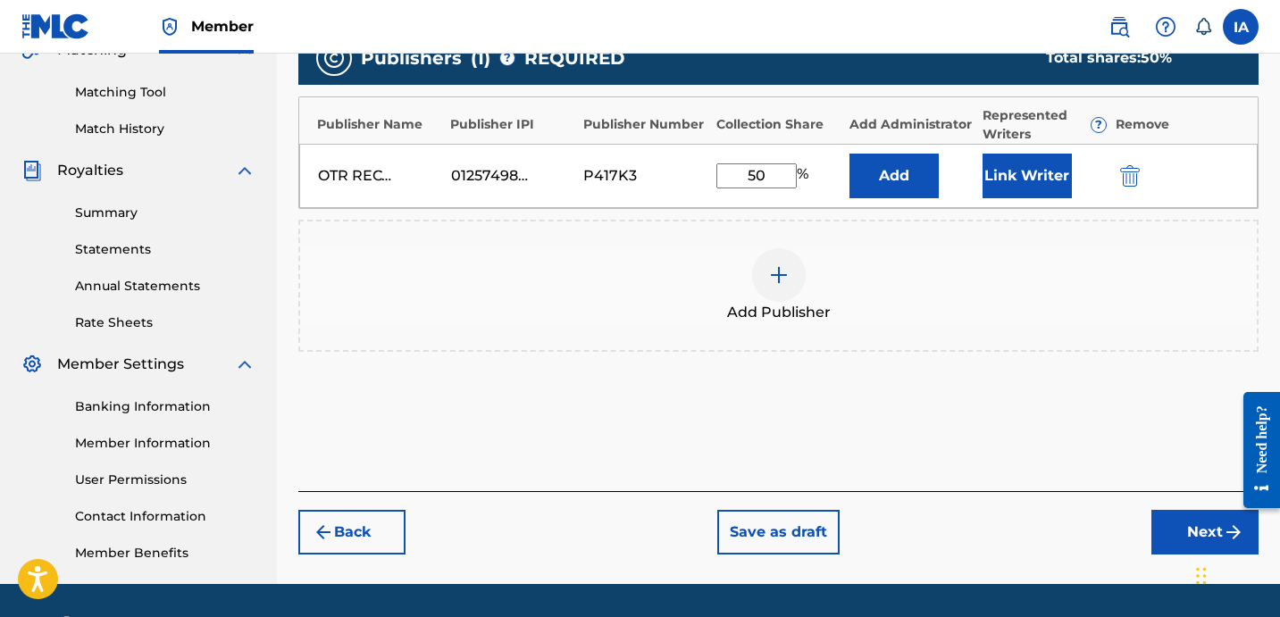
type input "50"
click at [886, 166] on button "Add" at bounding box center [893, 176] width 89 height 45
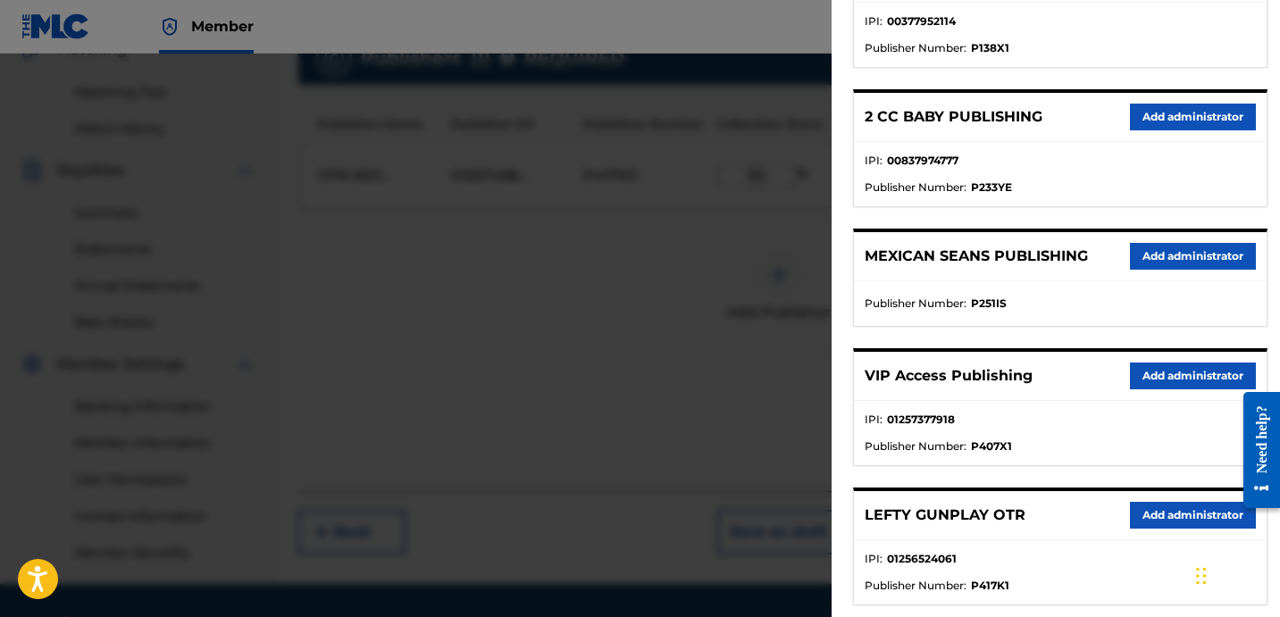
scroll to position [288, 0]
click at [1132, 373] on button "Add administrator" at bounding box center [1193, 376] width 126 height 27
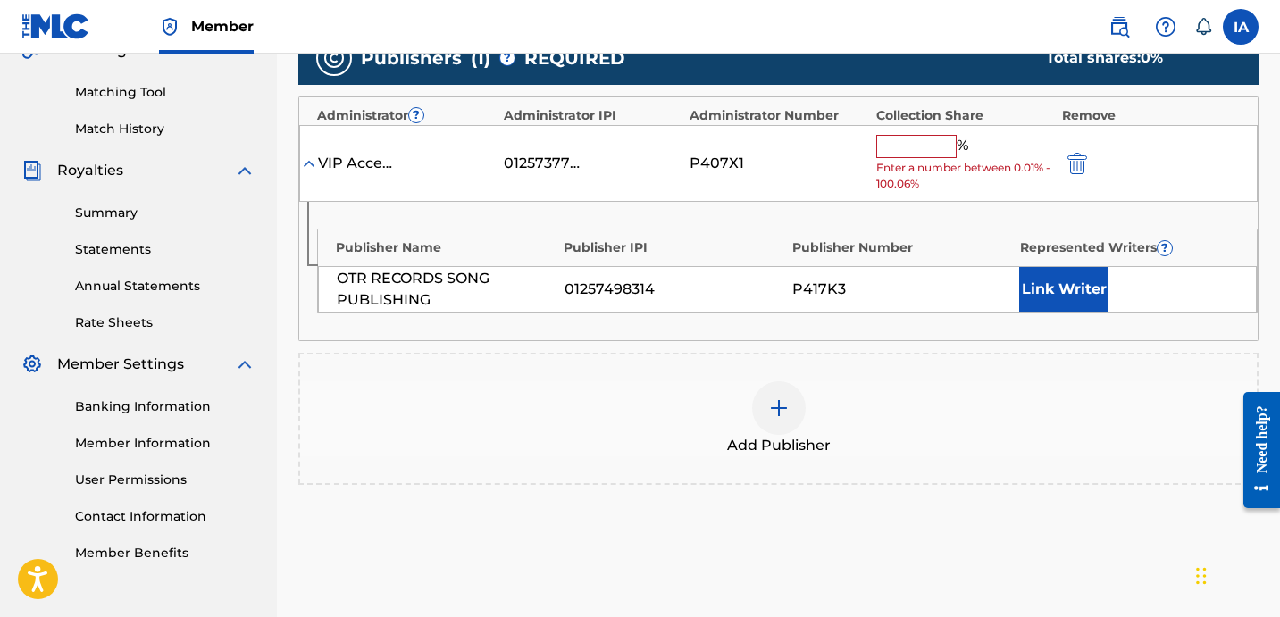
drag, startPoint x: 884, startPoint y: 194, endPoint x: 887, endPoint y: 180, distance: 13.7
click at [884, 193] on div "VIP Access Publishing 01257377918 P407X1 % Enter a number between 0.01% - 100.0…" at bounding box center [778, 164] width 958 height 78
click at [909, 154] on input "text" at bounding box center [916, 146] width 80 height 23
type input "50"
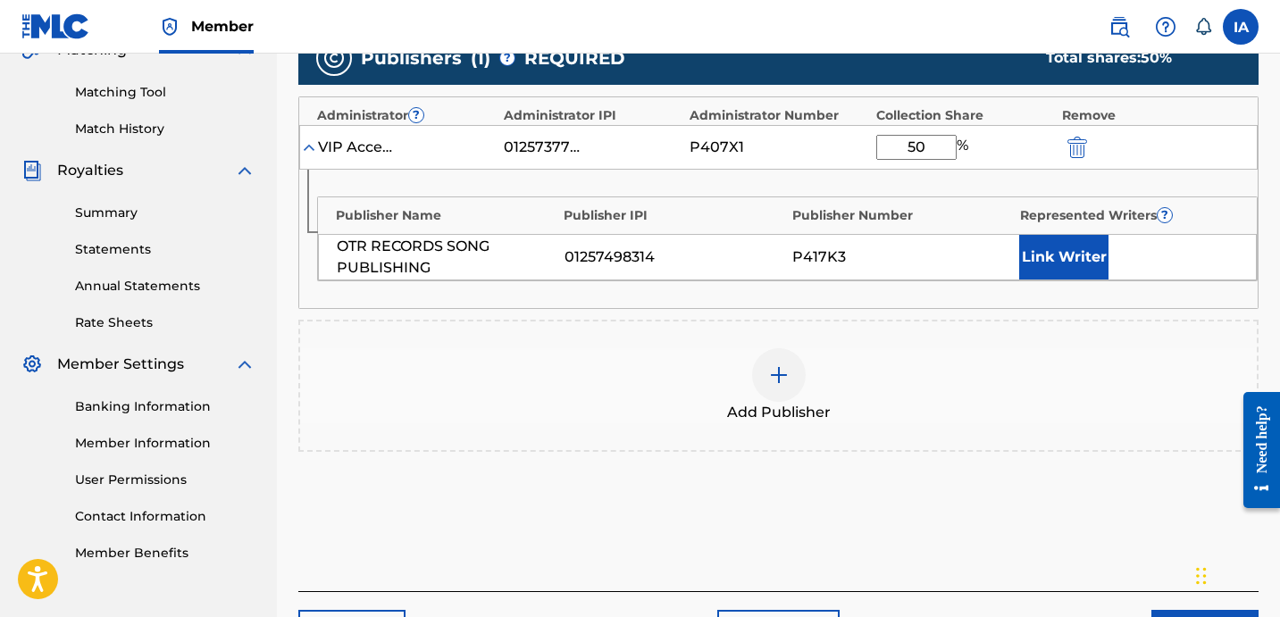
drag, startPoint x: 947, startPoint y: 145, endPoint x: 822, endPoint y: 67, distance: 148.0
click at [875, 113] on div "Administrator ? Administrator IPI Administrator Number Collection Share Remove …" at bounding box center [778, 202] width 960 height 213
click at [1051, 243] on button "Link Writer" at bounding box center [1063, 257] width 89 height 45
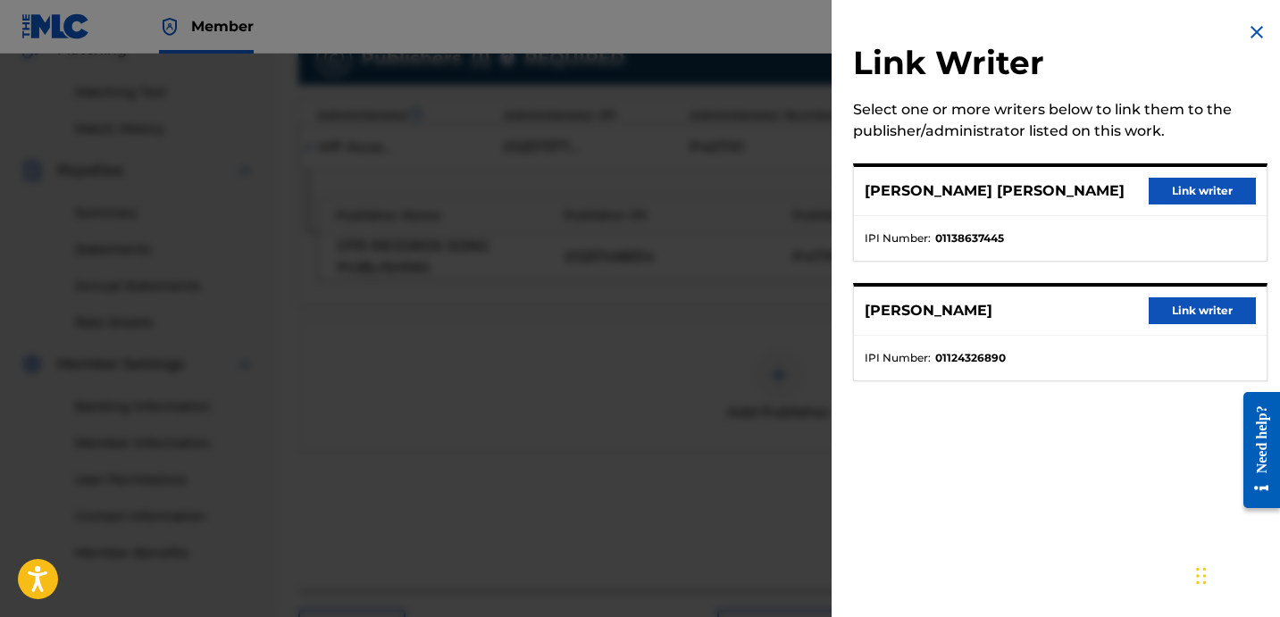
click at [1198, 320] on button "Link writer" at bounding box center [1201, 310] width 107 height 27
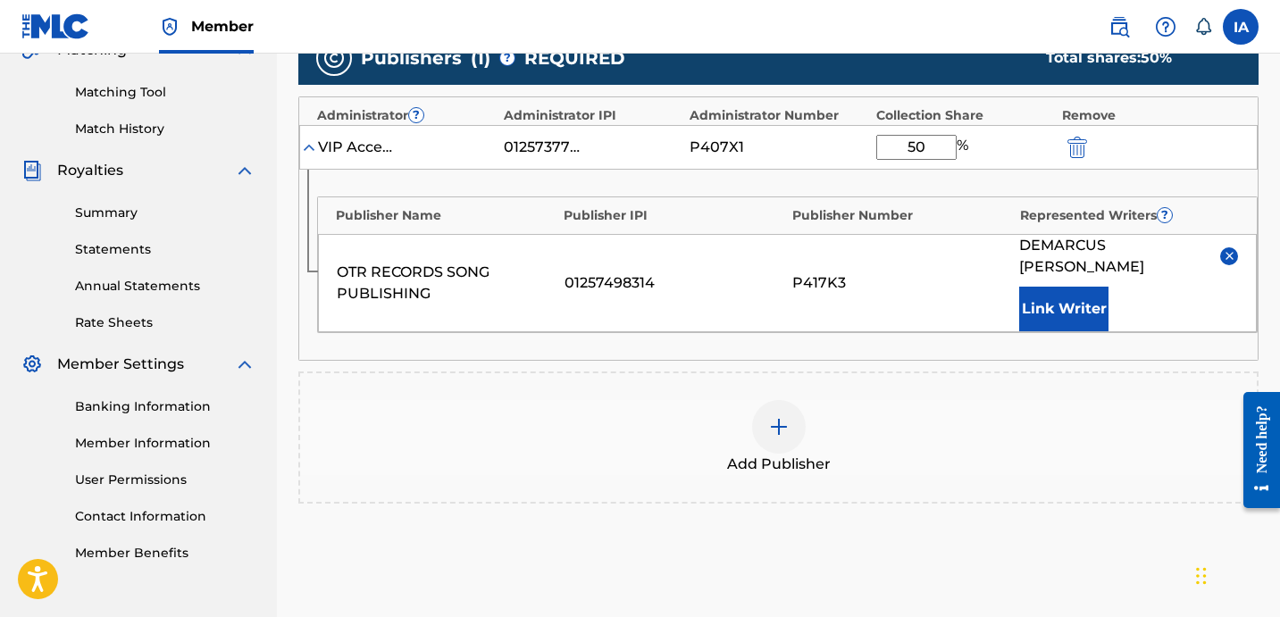
click at [854, 371] on div "Add Publisher" at bounding box center [778, 437] width 960 height 132
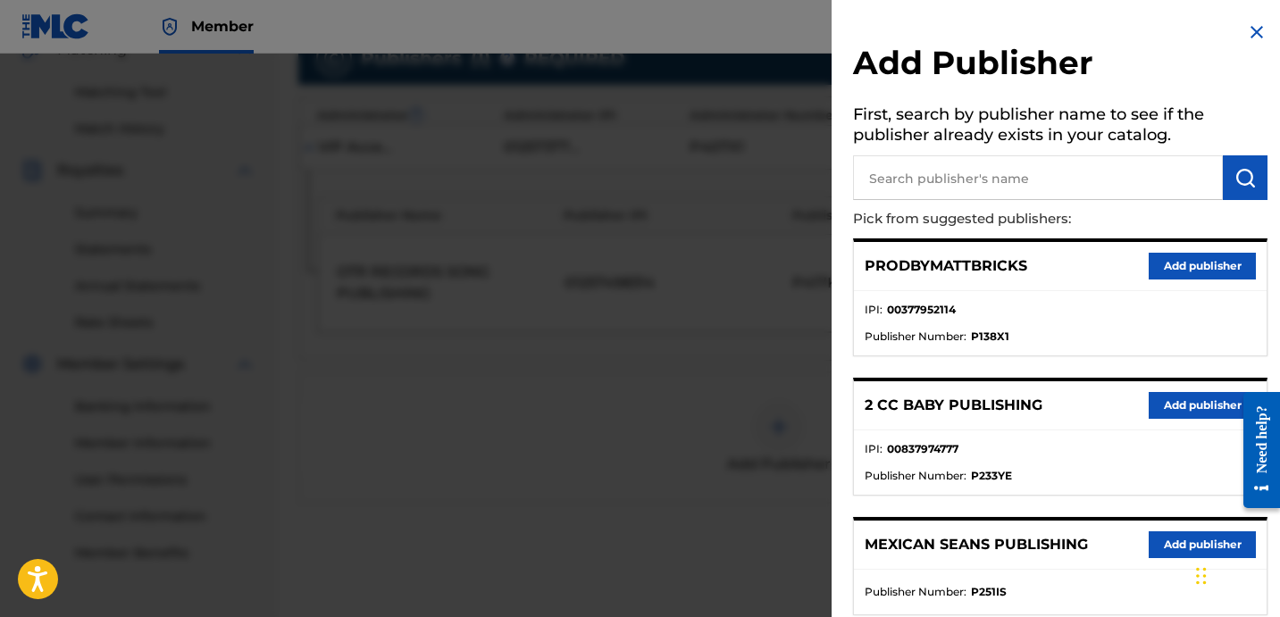
click at [907, 177] on input "text" at bounding box center [1038, 177] width 370 height 45
type input "ZAY"
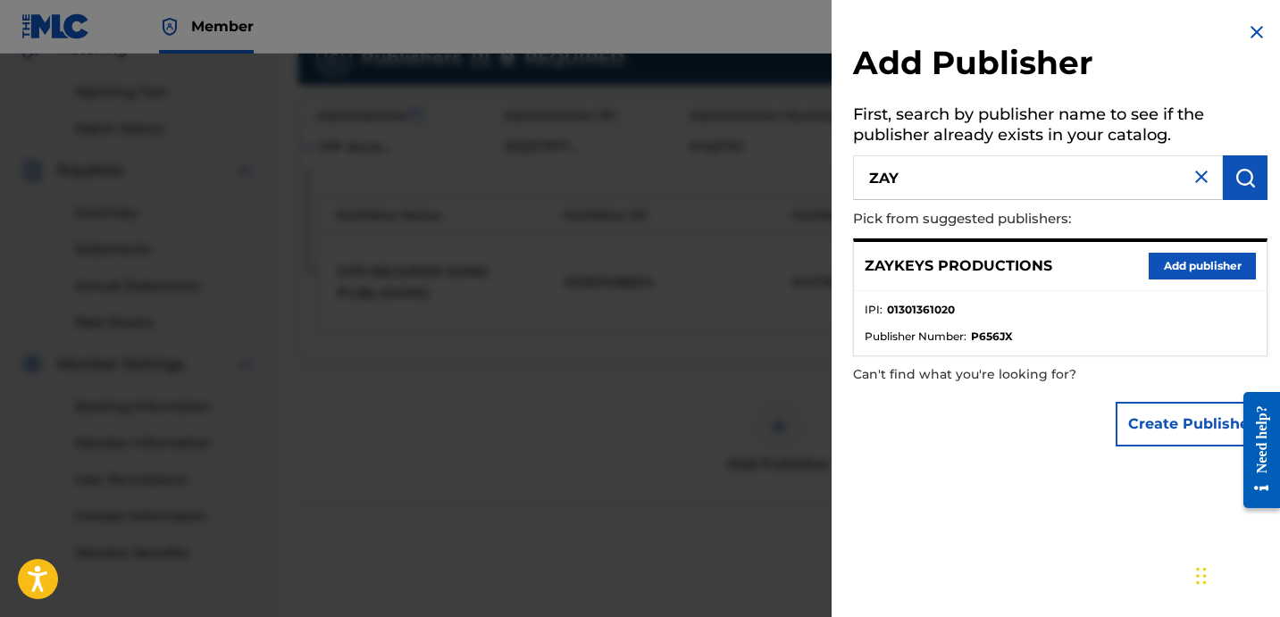
click at [1210, 253] on button "Add publisher" at bounding box center [1201, 266] width 107 height 27
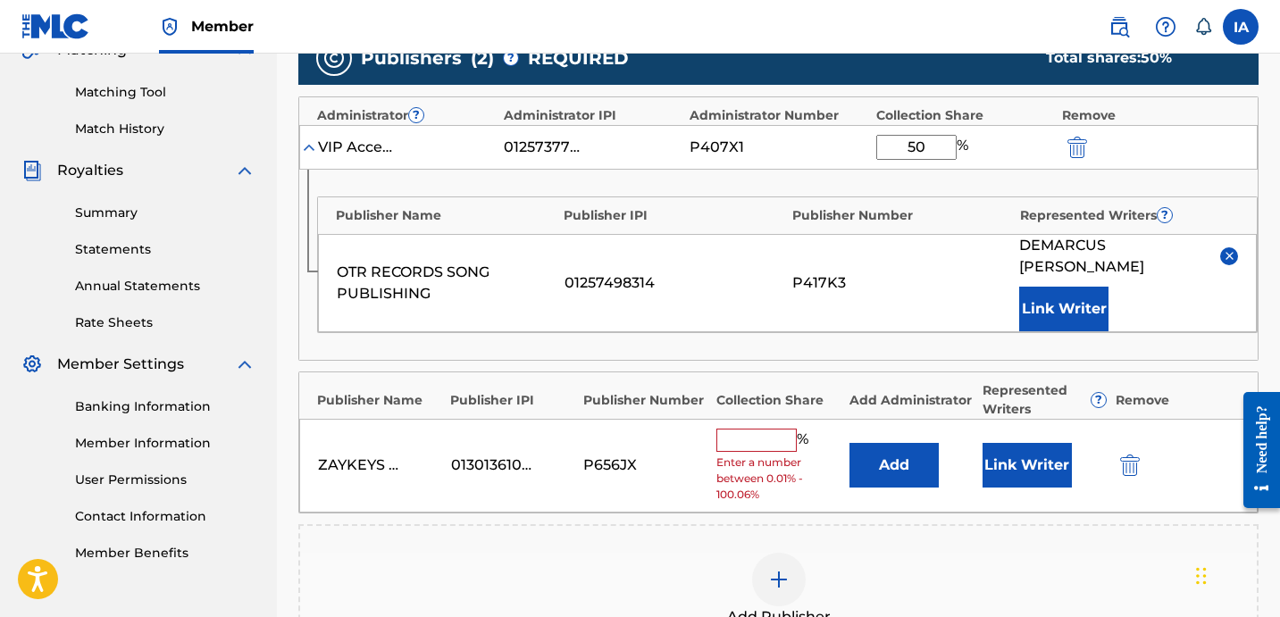
click at [772, 429] on input "text" at bounding box center [756, 440] width 80 height 23
type input "25"
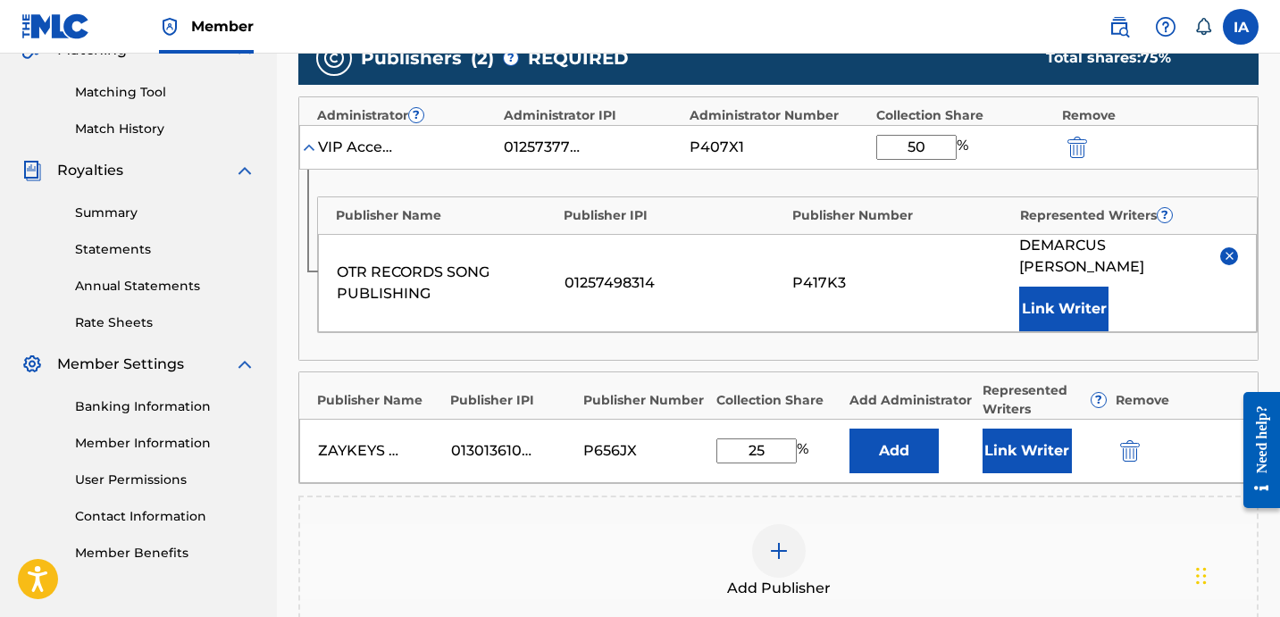
click at [725, 374] on div "Publisher Name Publisher IPI Publisher Number Collection Share Add Administrato…" at bounding box center [778, 427] width 960 height 113
click at [870, 429] on button "Add" at bounding box center [893, 451] width 89 height 45
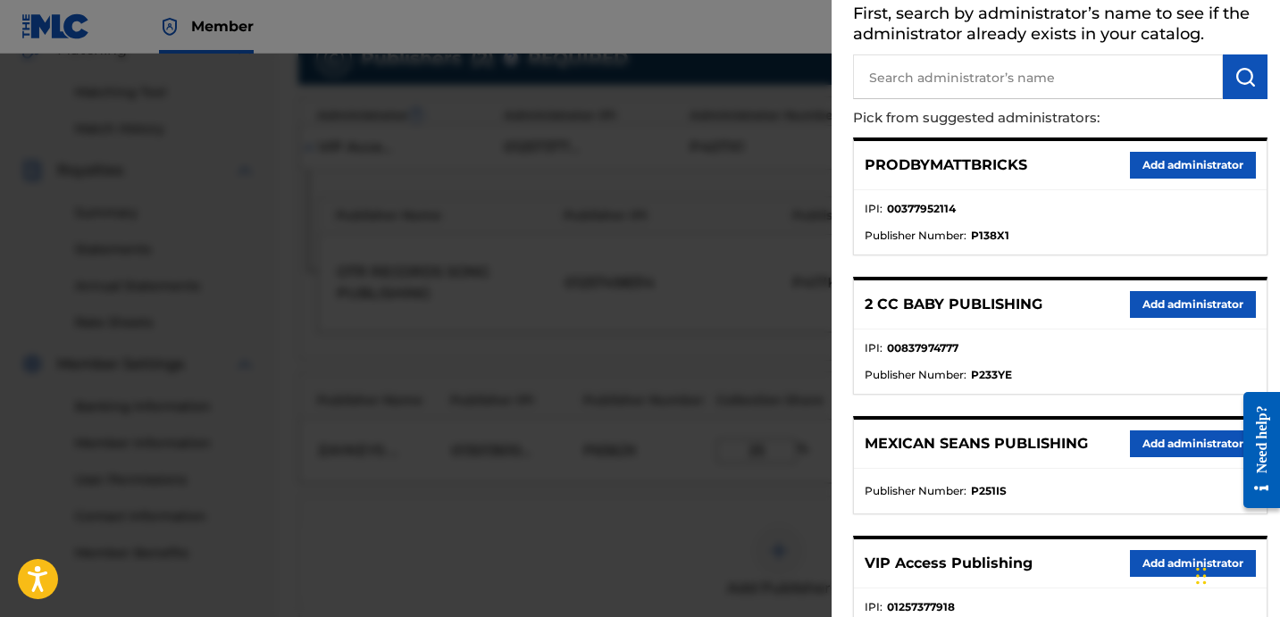
scroll to position [396, 0]
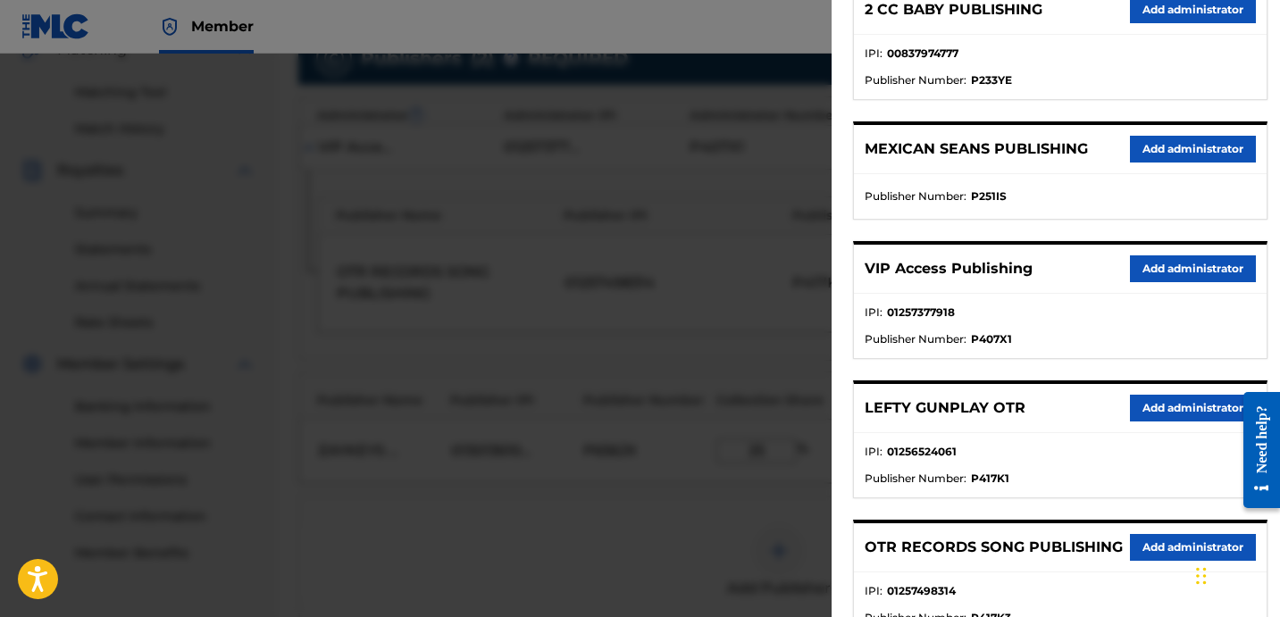
click at [1183, 273] on button "Add administrator" at bounding box center [1193, 268] width 126 height 27
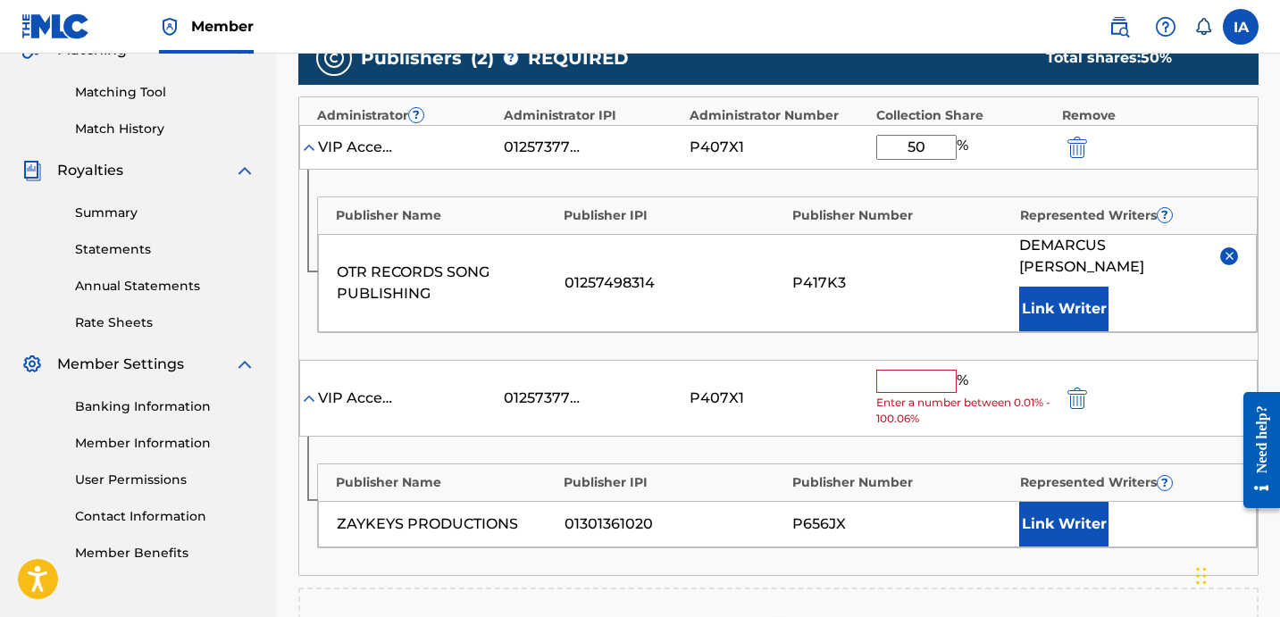
click at [931, 370] on input "text" at bounding box center [916, 381] width 80 height 23
paste input "25"
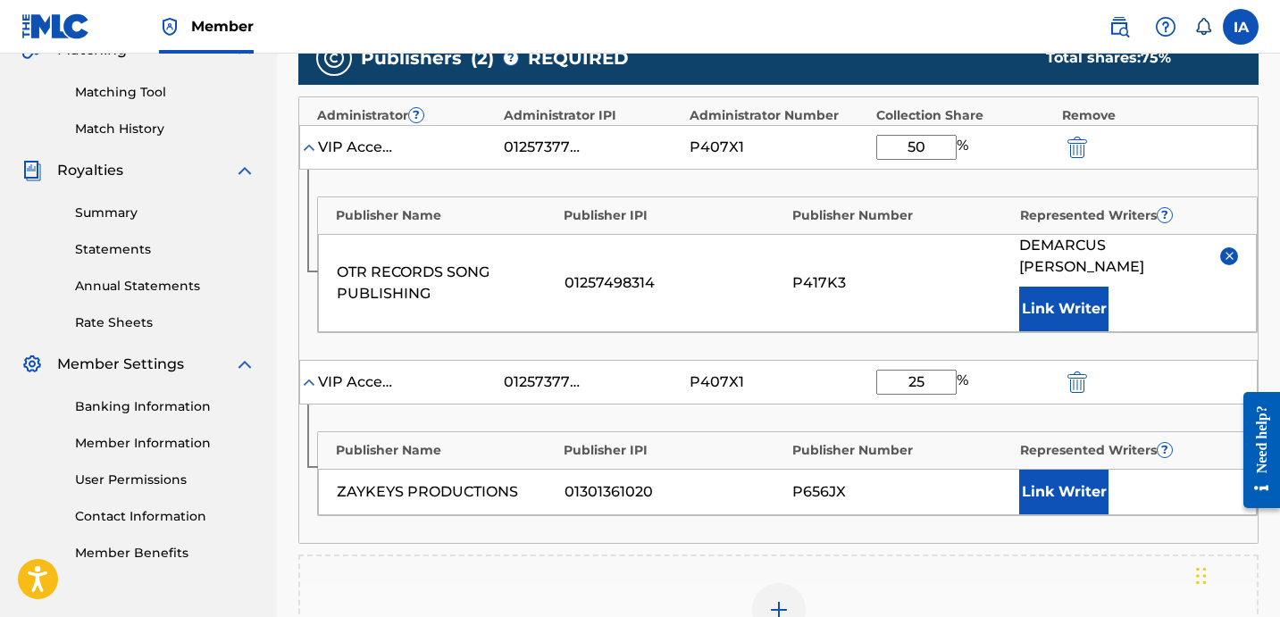
type input "25"
click at [1097, 480] on button "Link Writer" at bounding box center [1063, 492] width 89 height 45
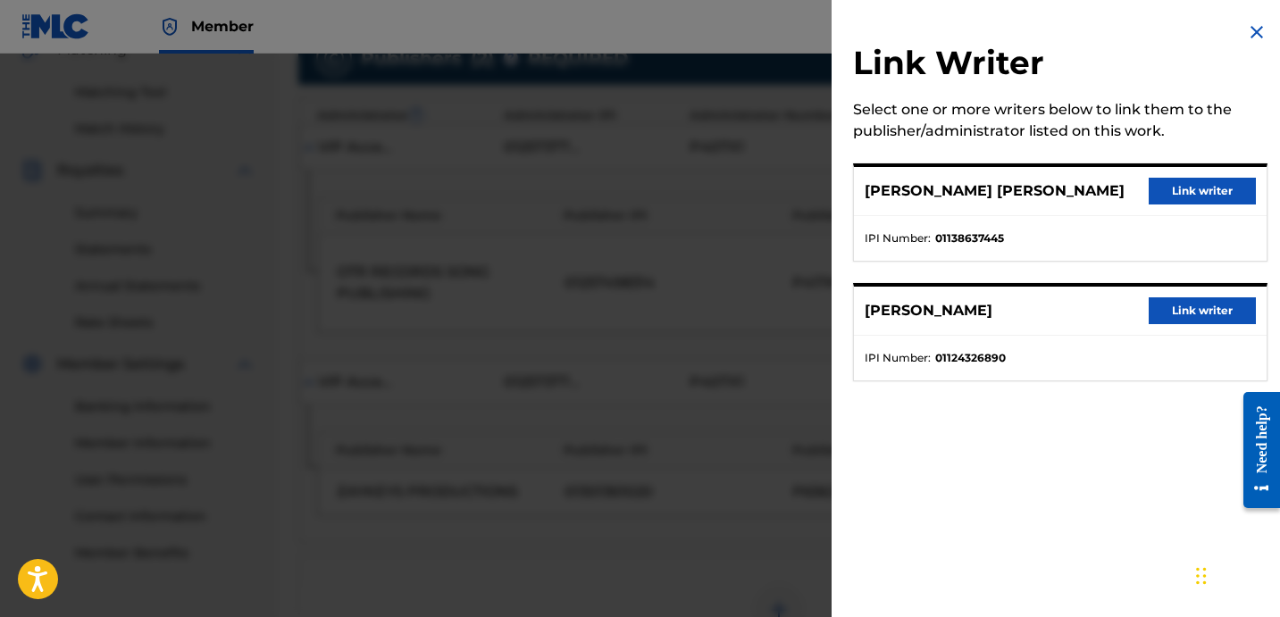
click at [1212, 188] on button "Link writer" at bounding box center [1201, 191] width 107 height 27
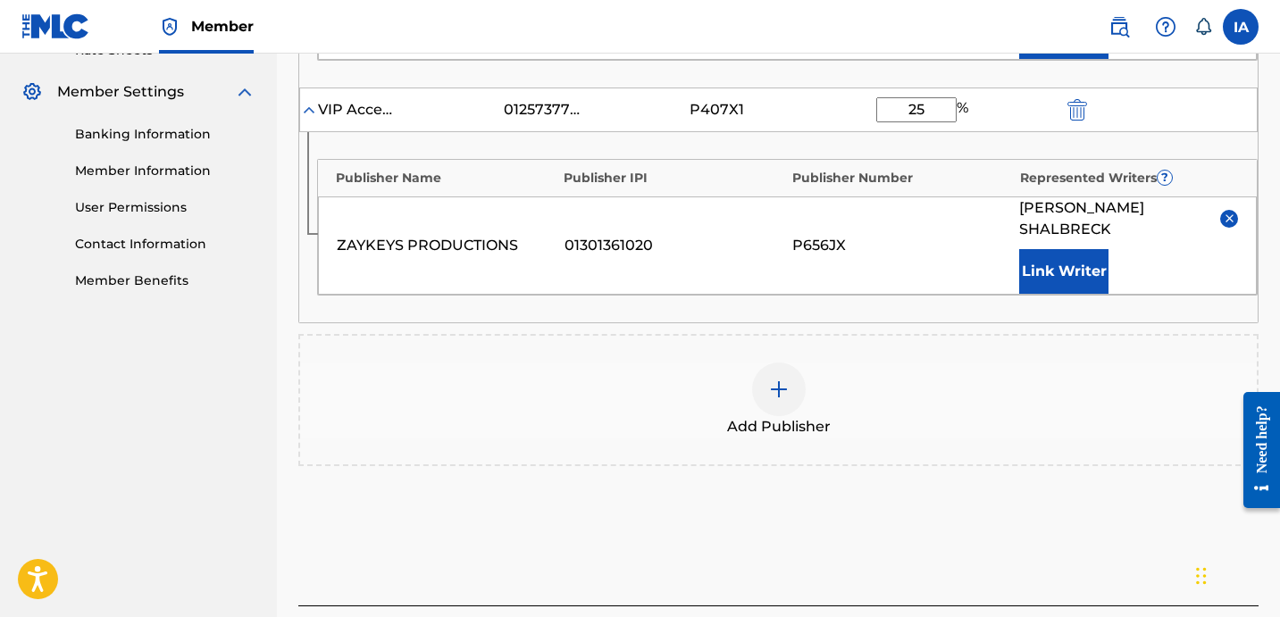
scroll to position [826, 0]
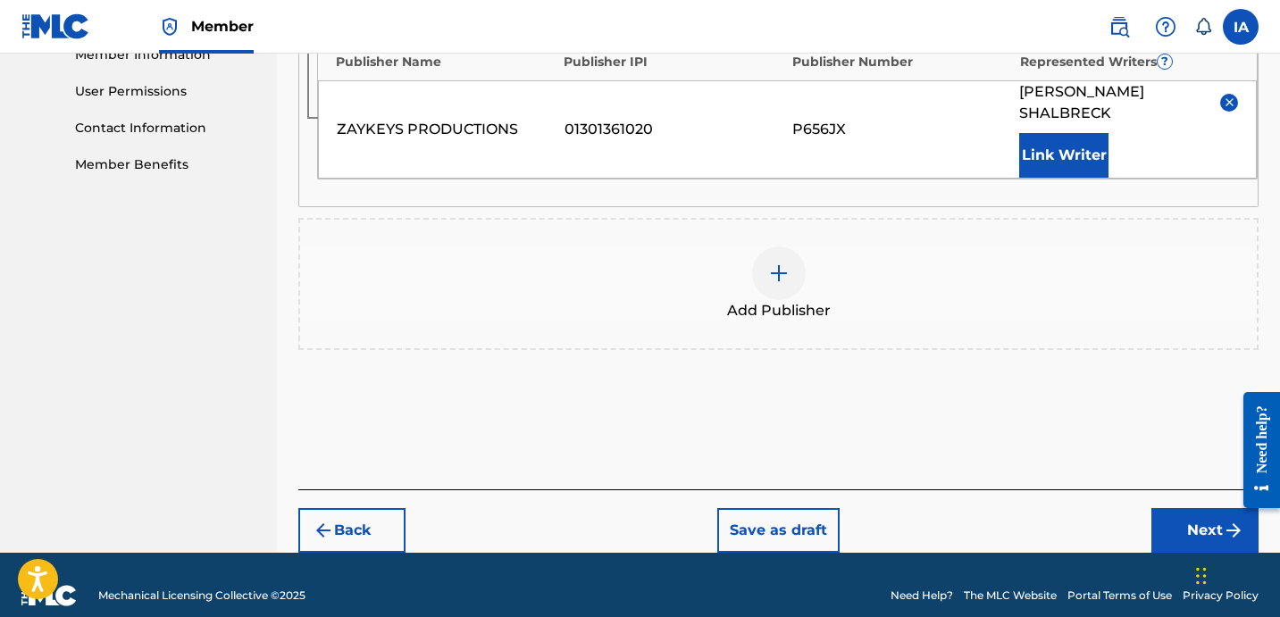
click at [1191, 508] on button "Next" at bounding box center [1204, 530] width 107 height 45
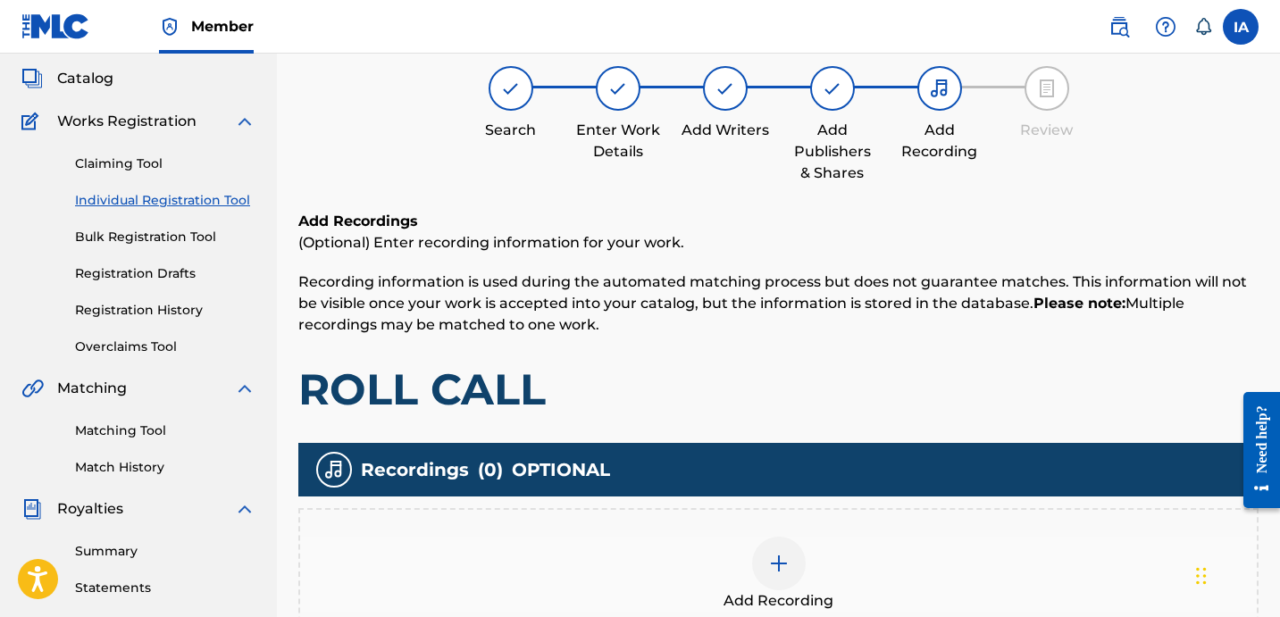
scroll to position [80, 0]
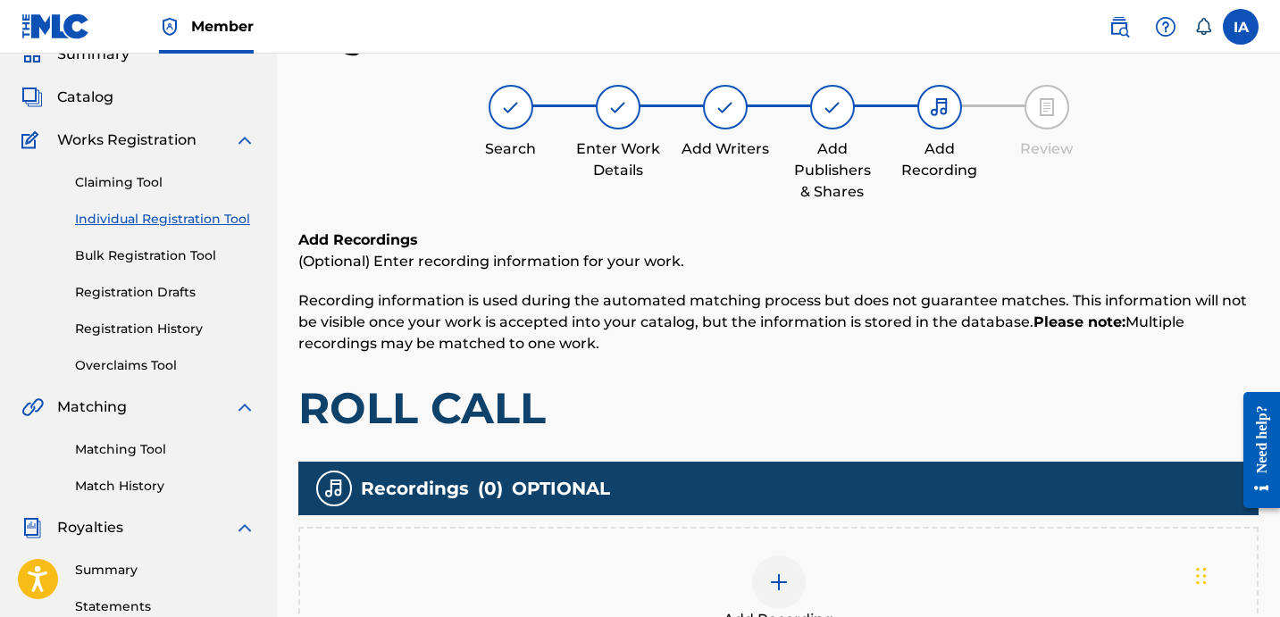
click at [904, 566] on div "Add Recording" at bounding box center [778, 592] width 956 height 75
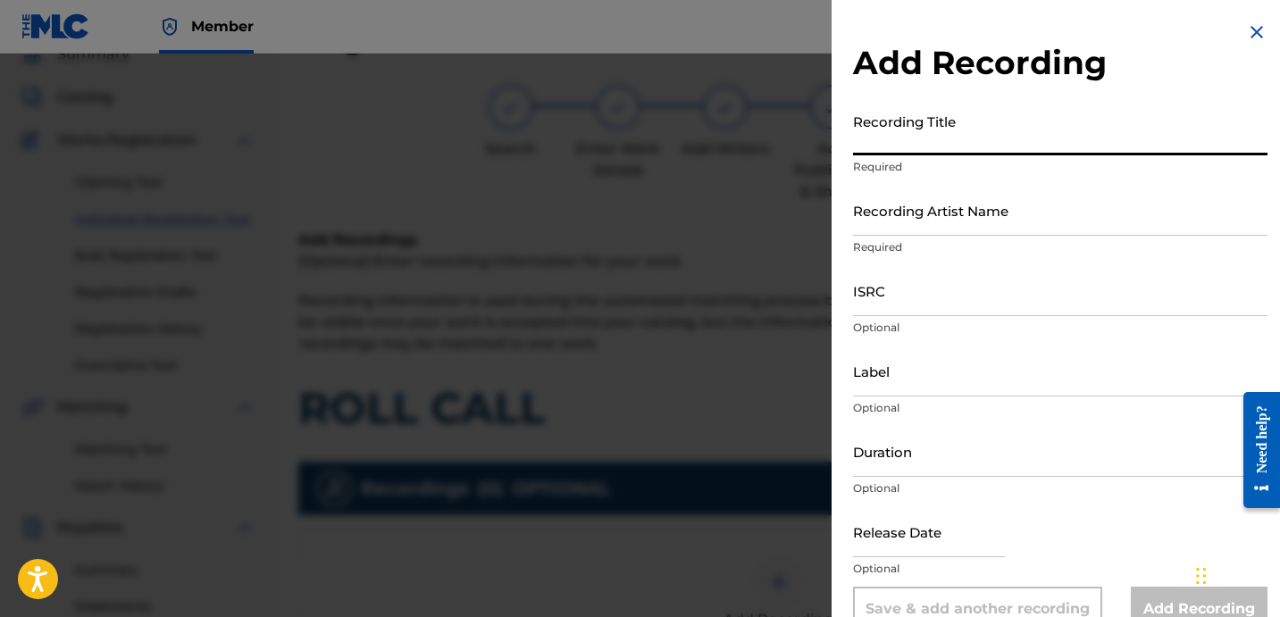
click at [907, 145] on input "Recording Title" at bounding box center [1060, 129] width 414 height 51
click at [972, 131] on input "Recording Title" at bounding box center [1060, 129] width 414 height 51
paste input "ROLL CALL"
type input "ROLL CALL"
click at [1031, 211] on input "Recording Artist Name" at bounding box center [1060, 210] width 414 height 51
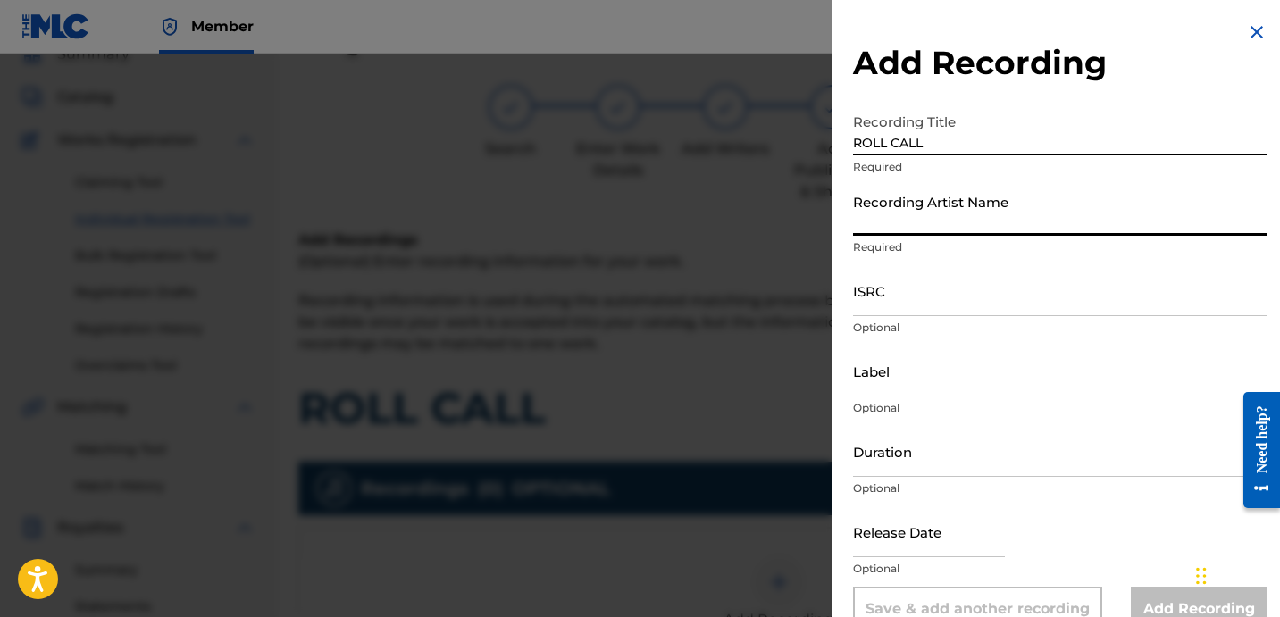
click at [1003, 224] on input "Recording Artist Name" at bounding box center [1060, 210] width 414 height 51
paste input "SNEAKK"
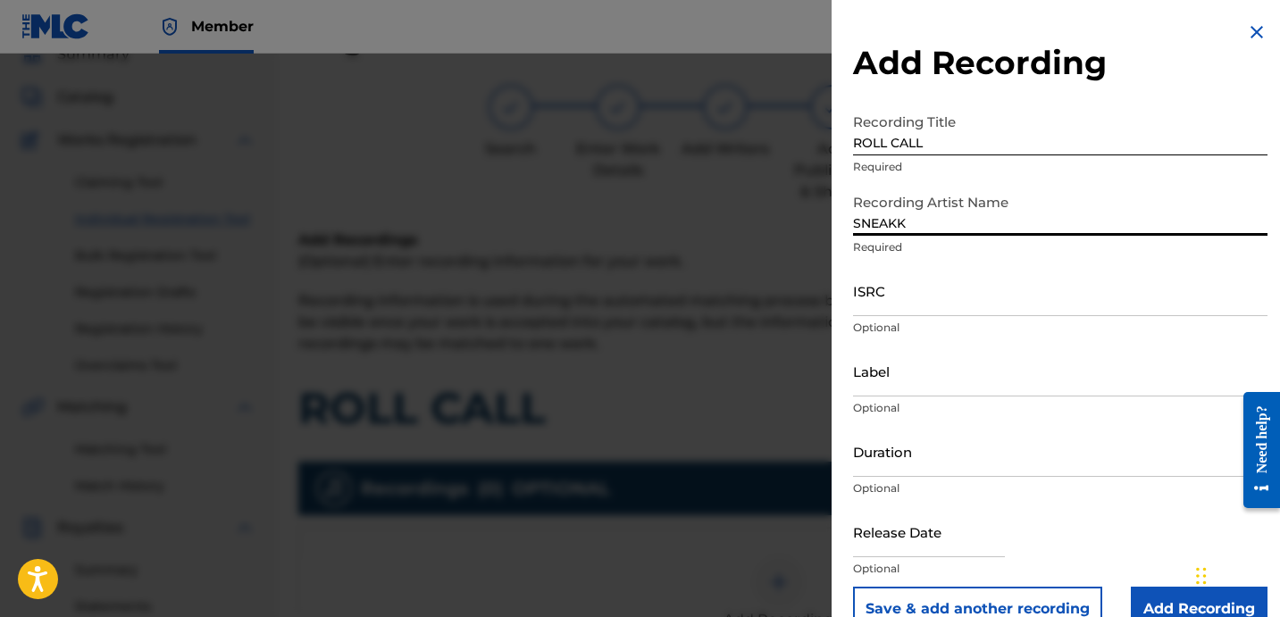
type input "SNEAKK"
click at [903, 309] on input "ISRC" at bounding box center [1060, 290] width 414 height 51
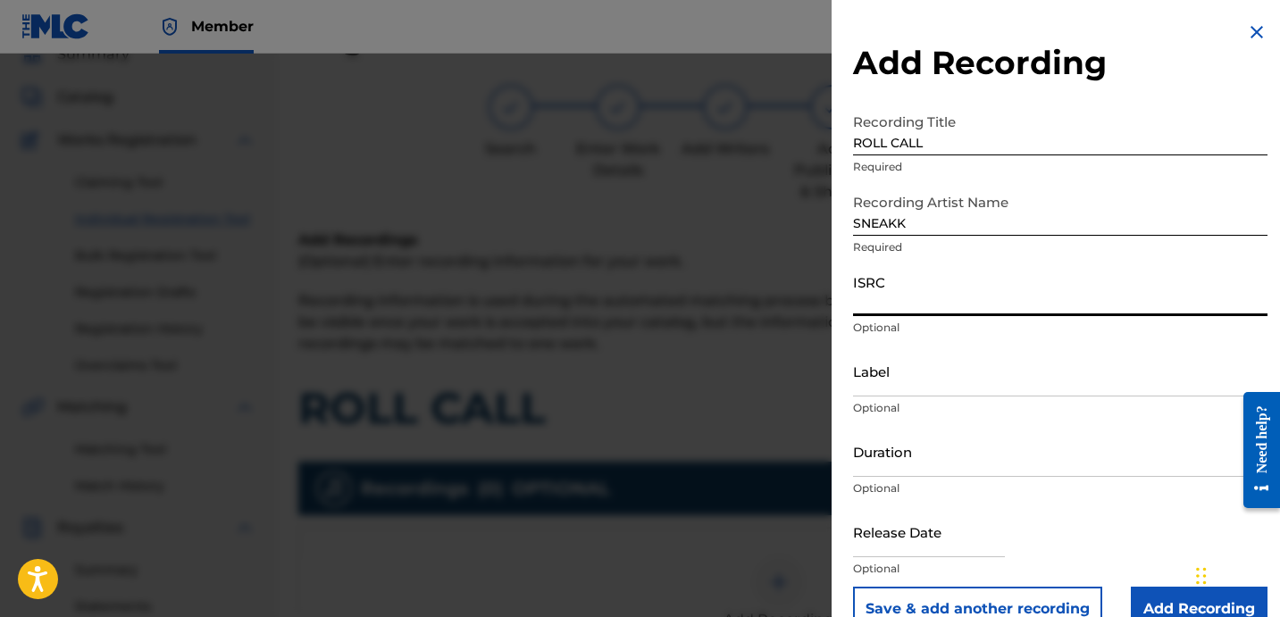
click at [972, 294] on input "ISRC" at bounding box center [1060, 290] width 414 height 51
paste input "USLD91752261"
type input "USLD91752261"
click at [972, 394] on input "Label" at bounding box center [1060, 371] width 414 height 51
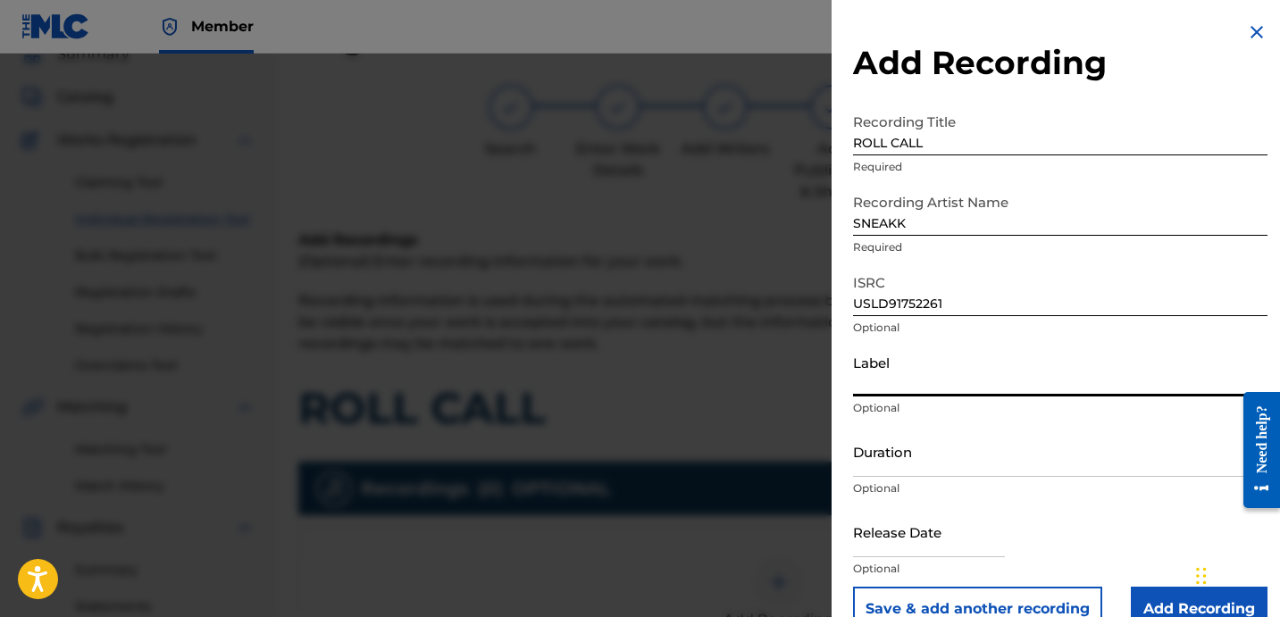
click at [940, 379] on input "Label" at bounding box center [1060, 371] width 414 height 51
type input "OTR RECORDS"
click at [889, 445] on input "Duration" at bounding box center [1060, 451] width 414 height 51
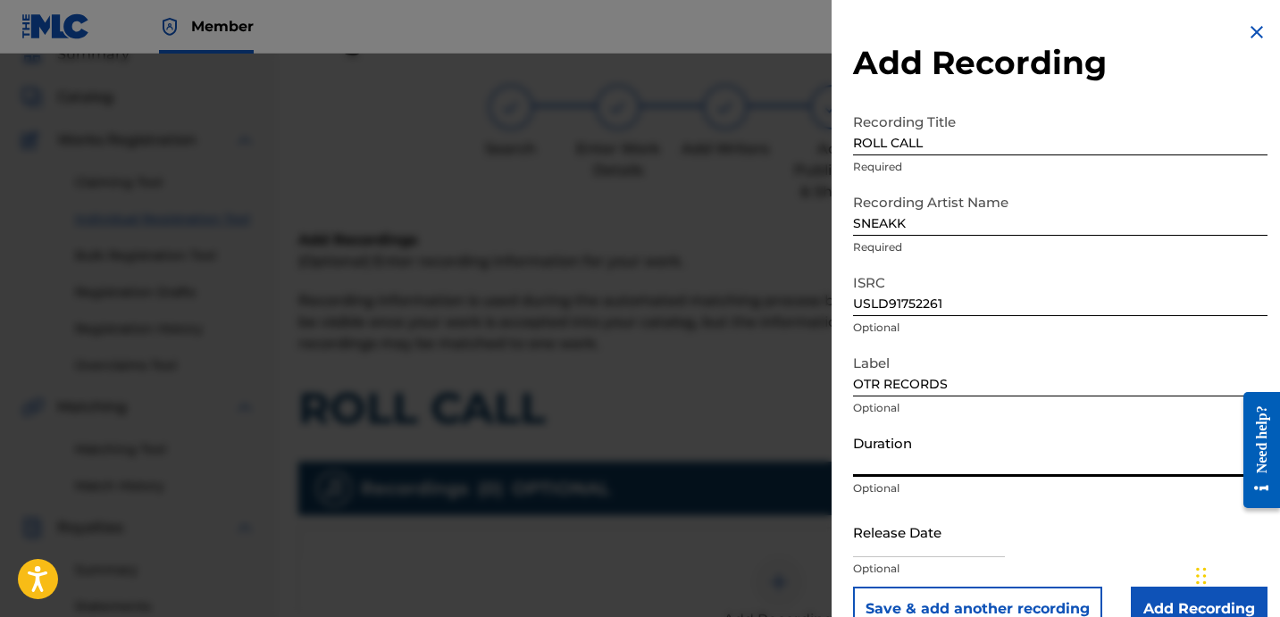
click at [938, 442] on input "Duration" at bounding box center [1060, 451] width 414 height 51
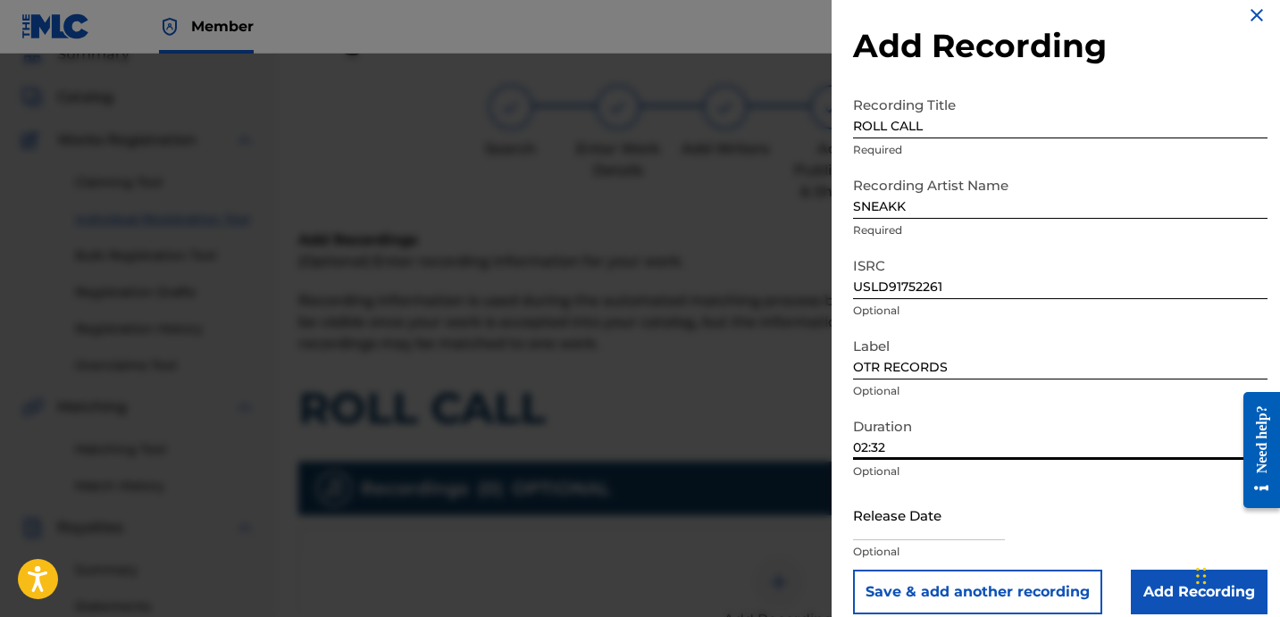
scroll to position [36, 0]
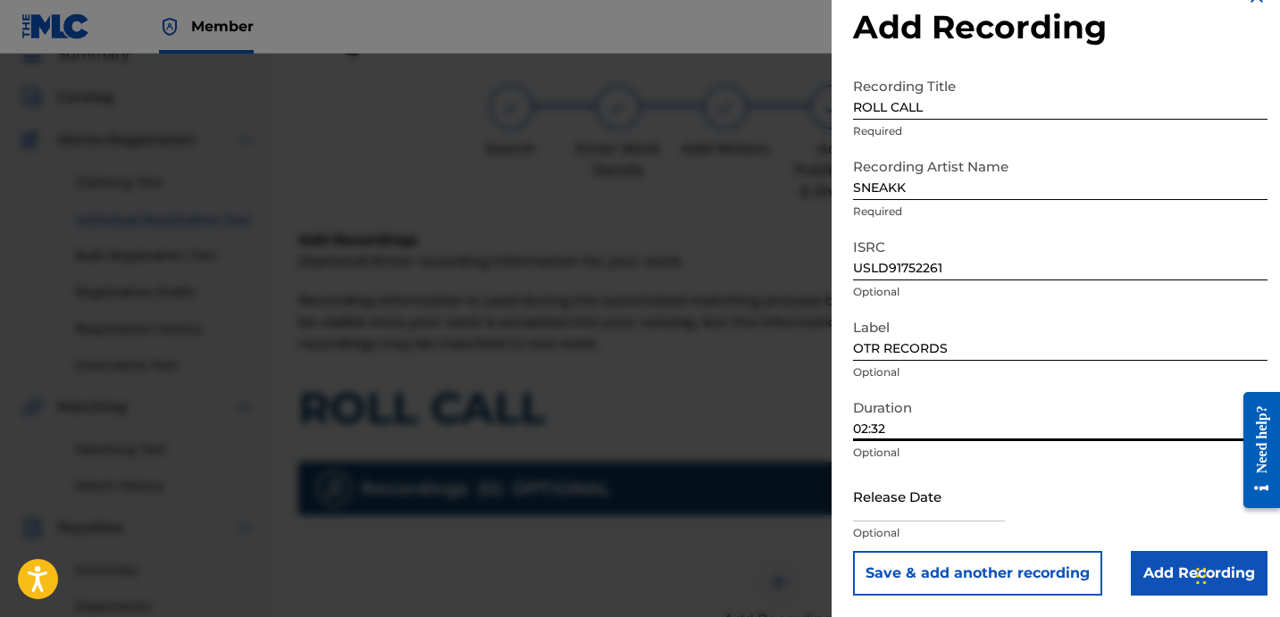
type input "02:32"
click at [1046, 580] on button "Save & add another recording" at bounding box center [977, 573] width 249 height 45
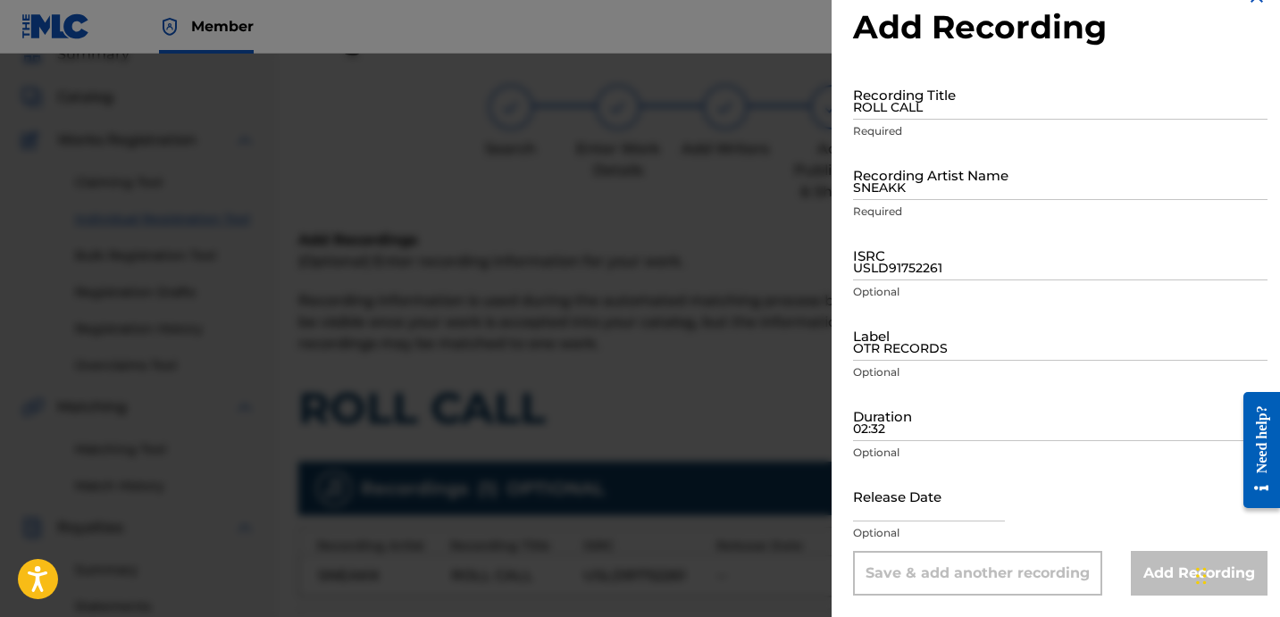
click at [919, 265] on input "USLD91752261" at bounding box center [1060, 254] width 414 height 51
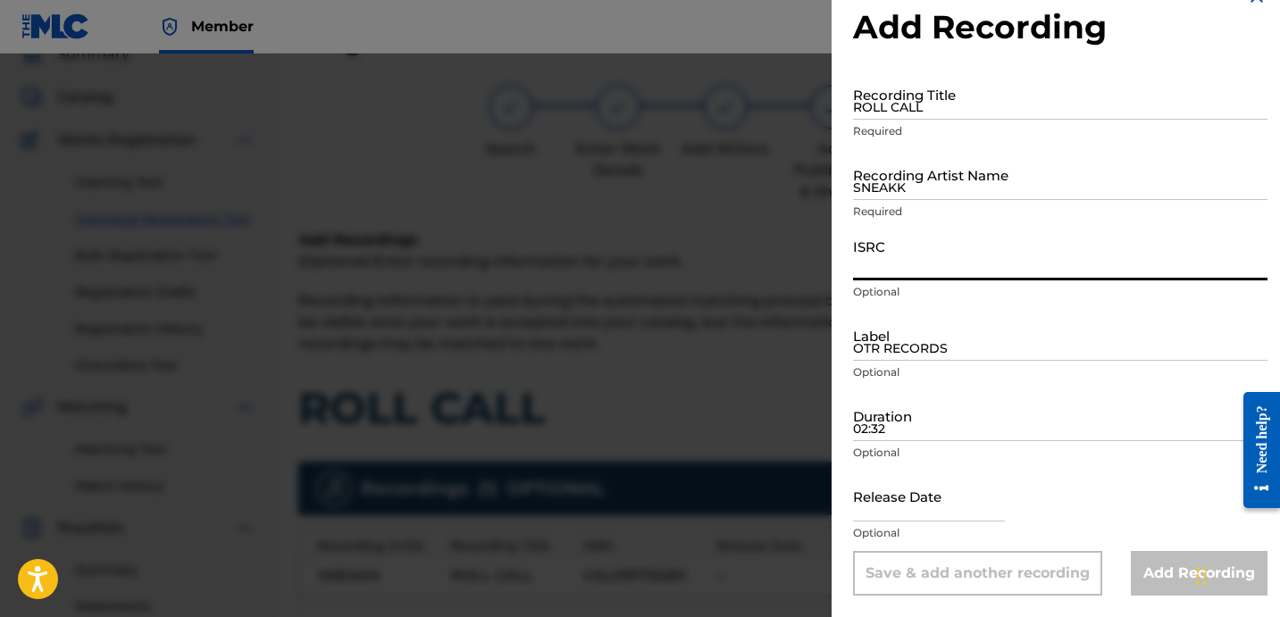
paste input "USLD91754196"
type input "USLD91754196"
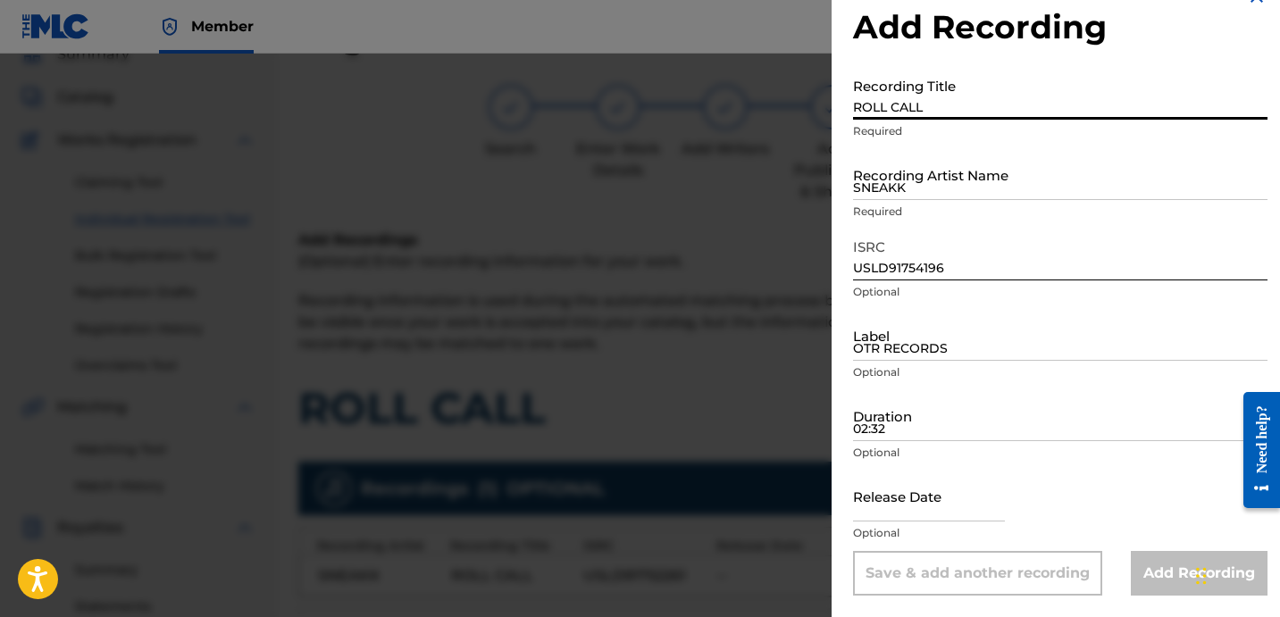
click at [922, 119] on input "ROLL CALL" at bounding box center [1060, 94] width 414 height 51
paste input "ROLL CALL"
type input "ROLL CALL"
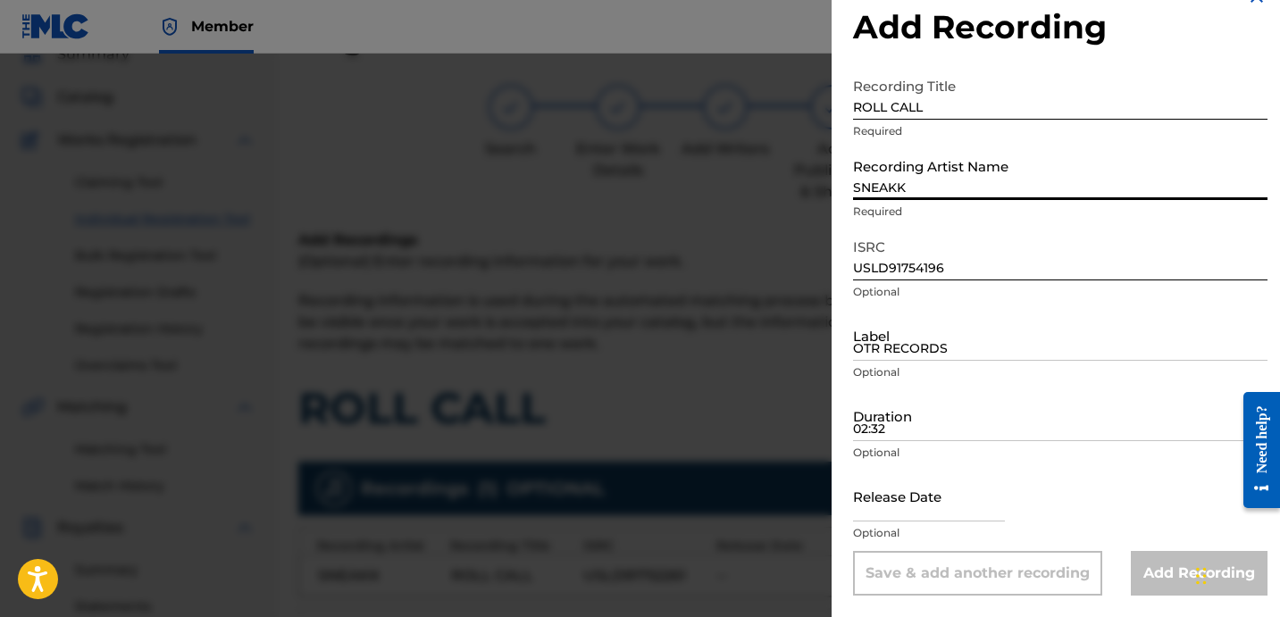
click at [987, 190] on input "SNEAKK" at bounding box center [1060, 174] width 414 height 51
click at [941, 171] on input "SNEAKK" at bounding box center [1060, 174] width 414 height 51
click at [969, 181] on input "SNEAKK" at bounding box center [1060, 174] width 414 height 51
paste input "SNEAKK"
type input "SNEAKK"
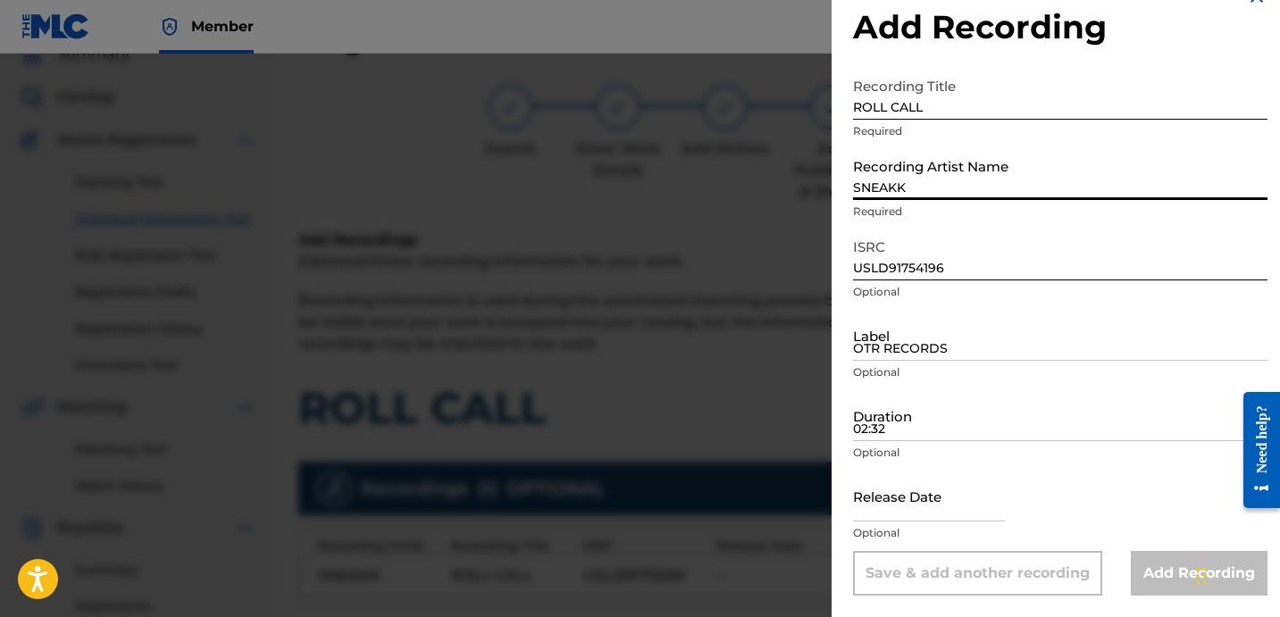
click at [980, 362] on div "Label OTR RECORDS Optional" at bounding box center [1060, 350] width 414 height 80
click at [921, 334] on input "OTR RECORDS" at bounding box center [1060, 335] width 414 height 51
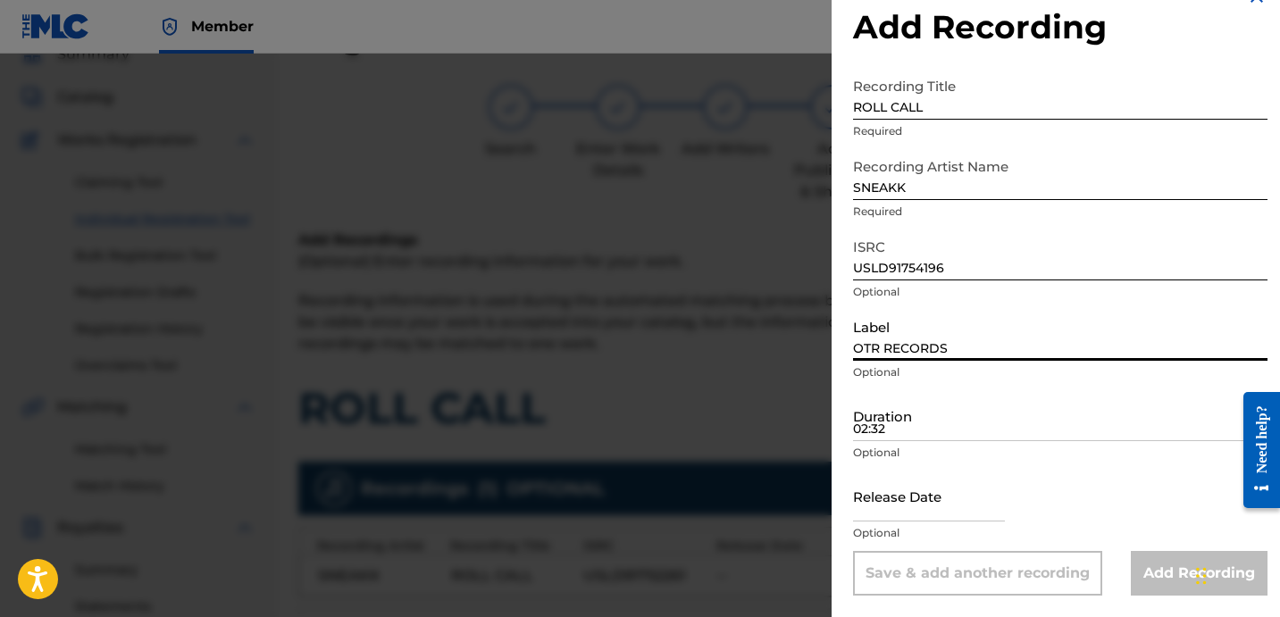
type input "OTR RECORDS"
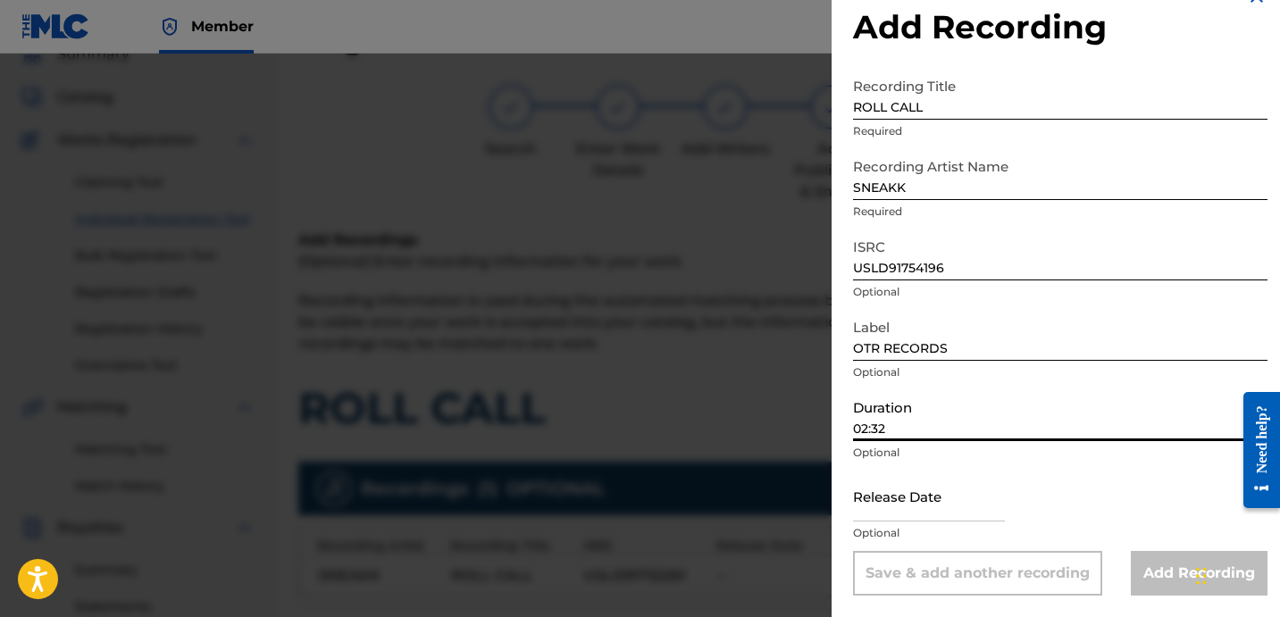
click at [890, 430] on input "02:32" at bounding box center [1060, 415] width 414 height 51
click at [900, 412] on input "02:32" at bounding box center [1060, 415] width 414 height 51
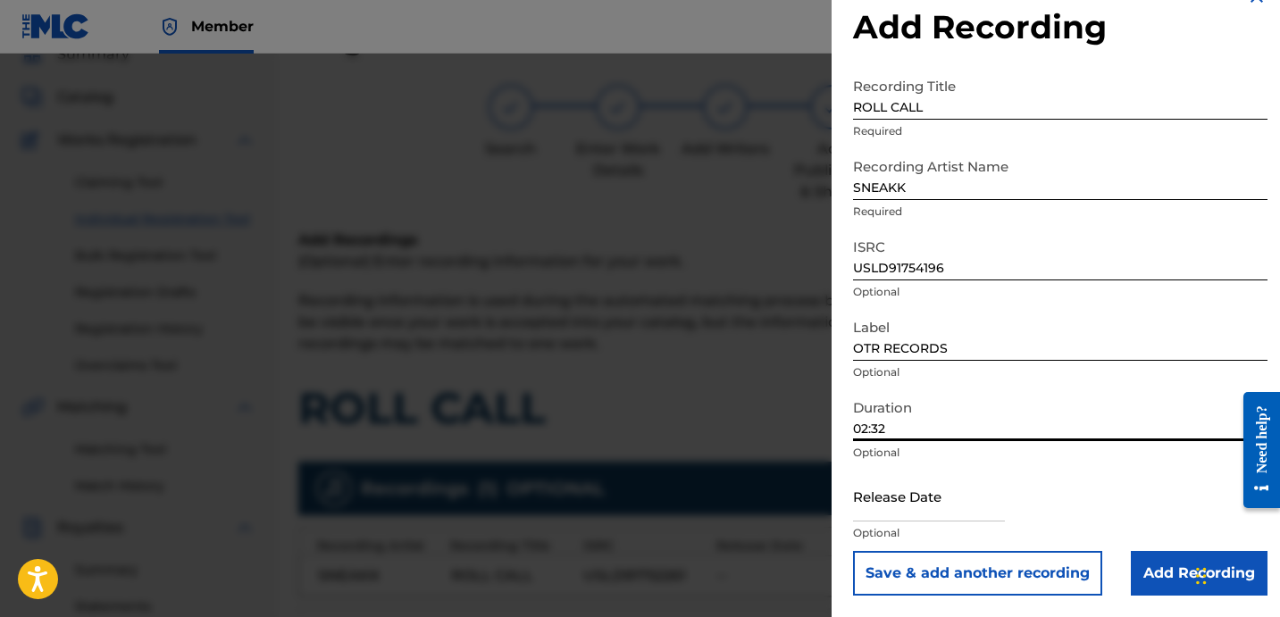
type input "02:32"
click at [1155, 564] on input "Add Recording" at bounding box center [1199, 573] width 137 height 45
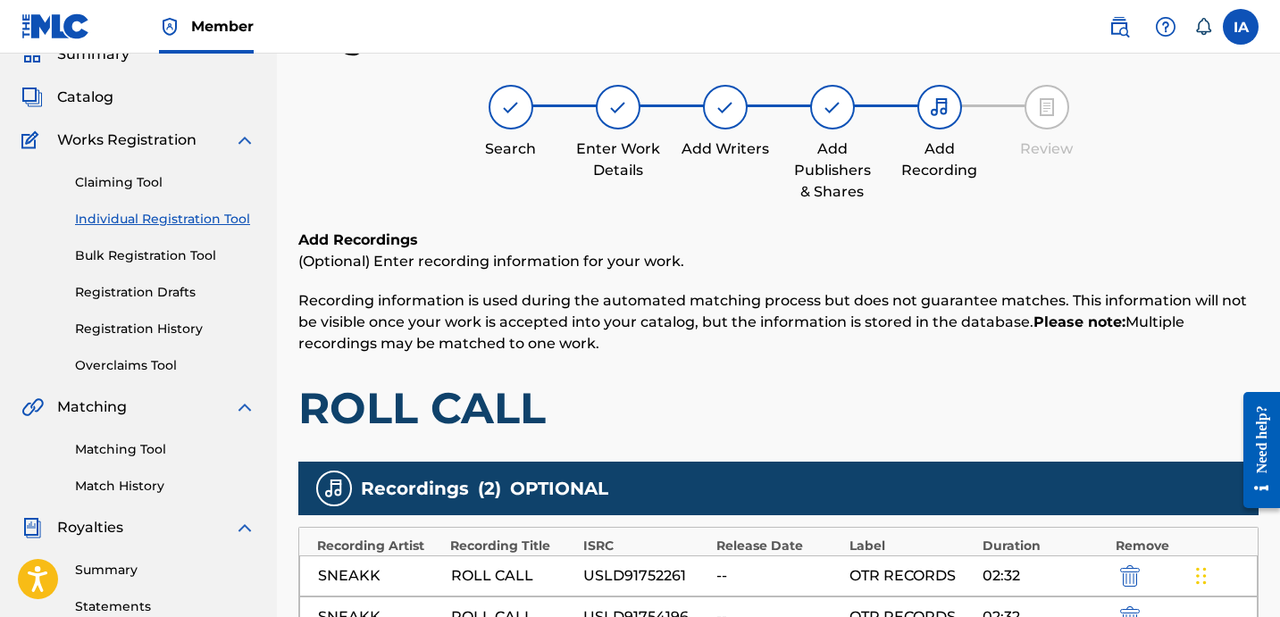
click at [867, 407] on h1 "ROLL CALL" at bounding box center [778, 408] width 960 height 54
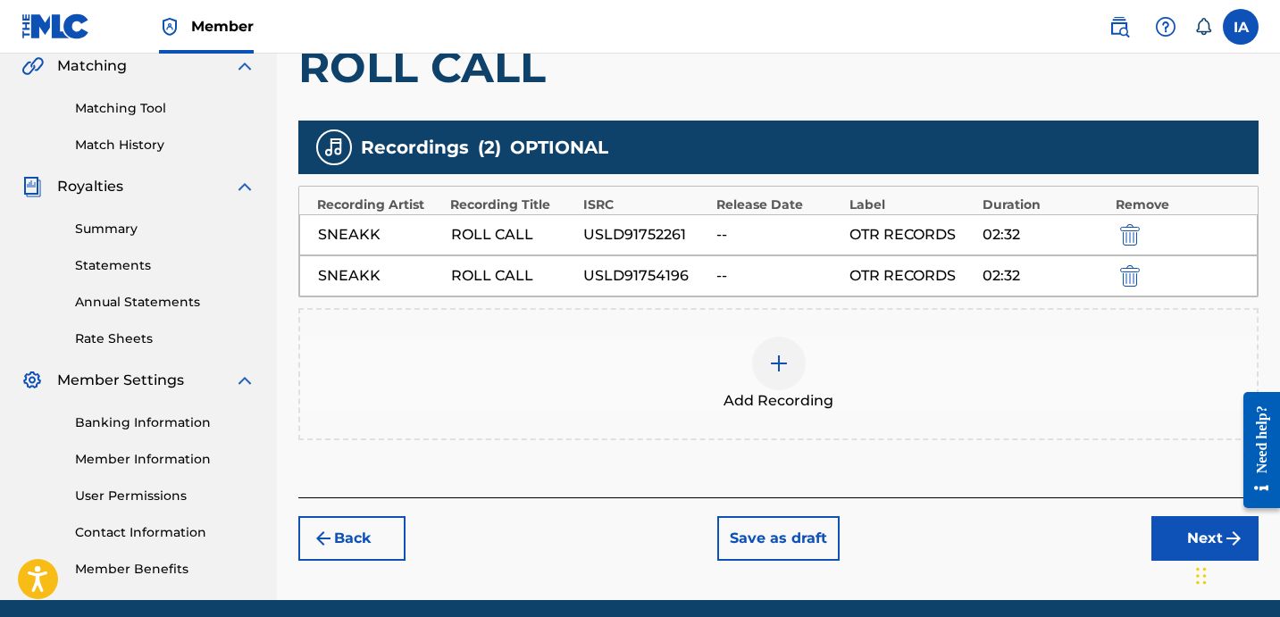
scroll to position [490, 0]
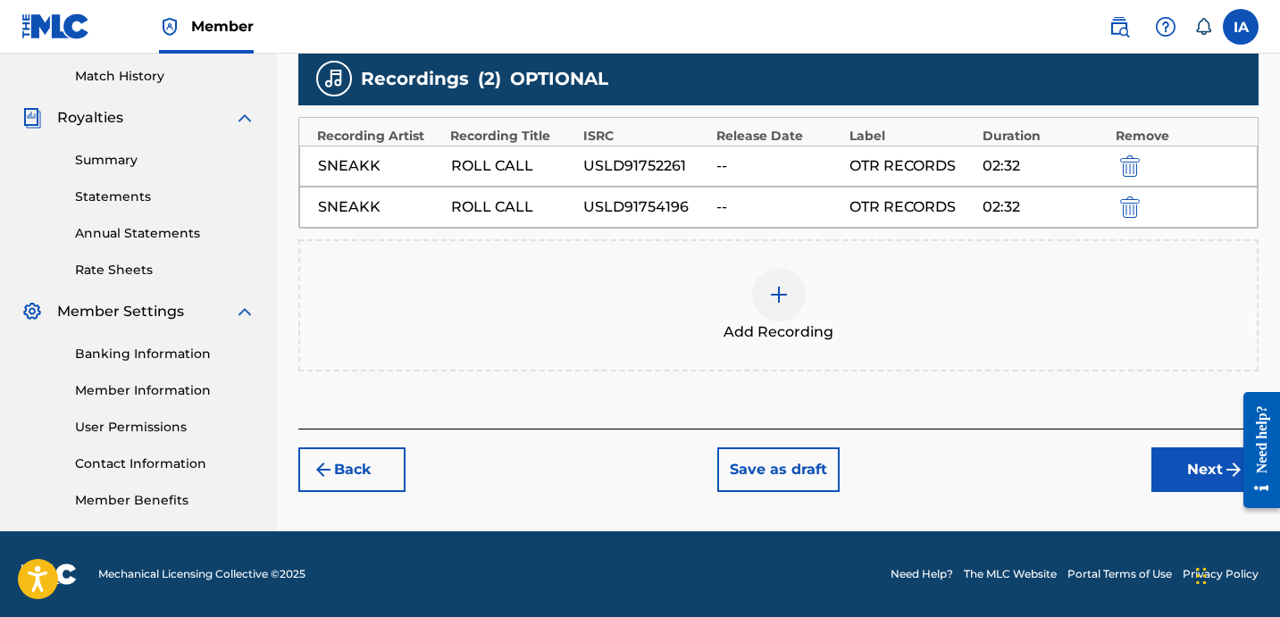
click at [1162, 459] on button "Next" at bounding box center [1204, 469] width 107 height 45
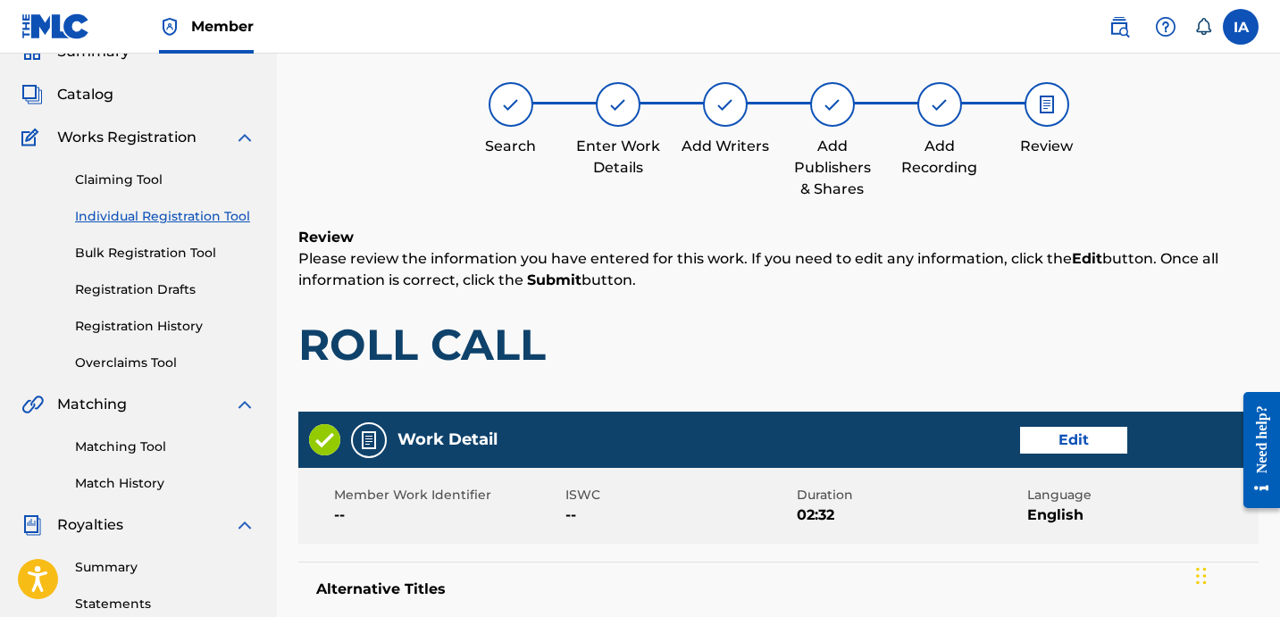
scroll to position [80, 0]
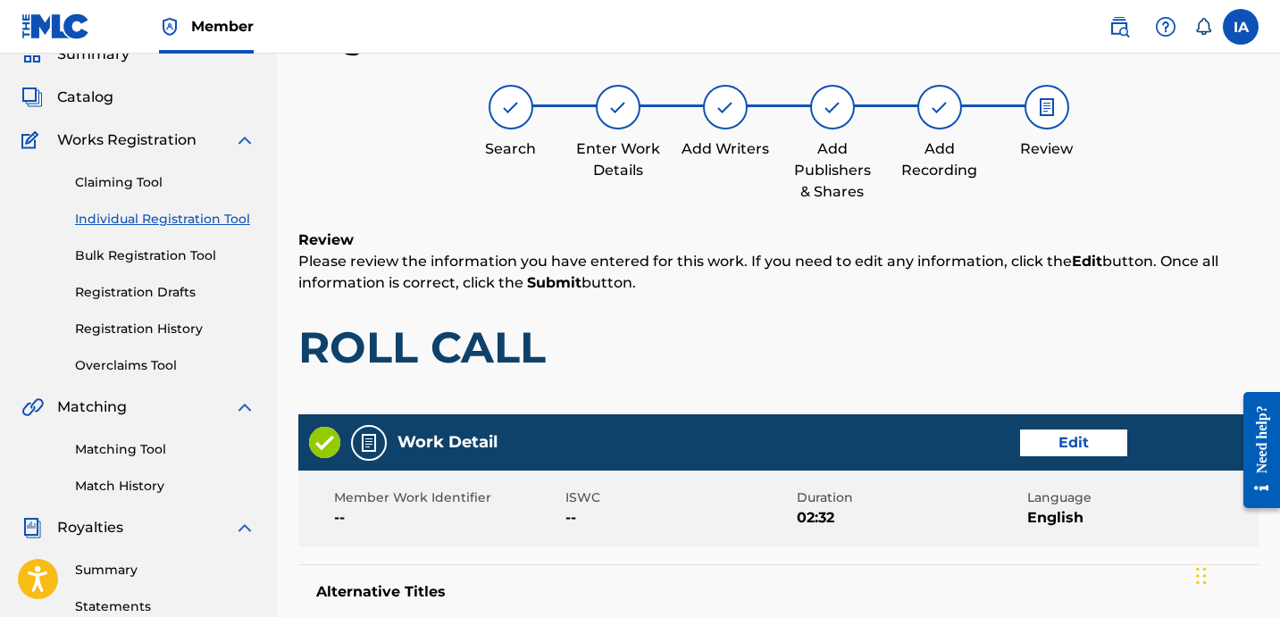
click at [817, 294] on div "Review Please review the information you have entered for this work. If you nee…" at bounding box center [778, 314] width 960 height 171
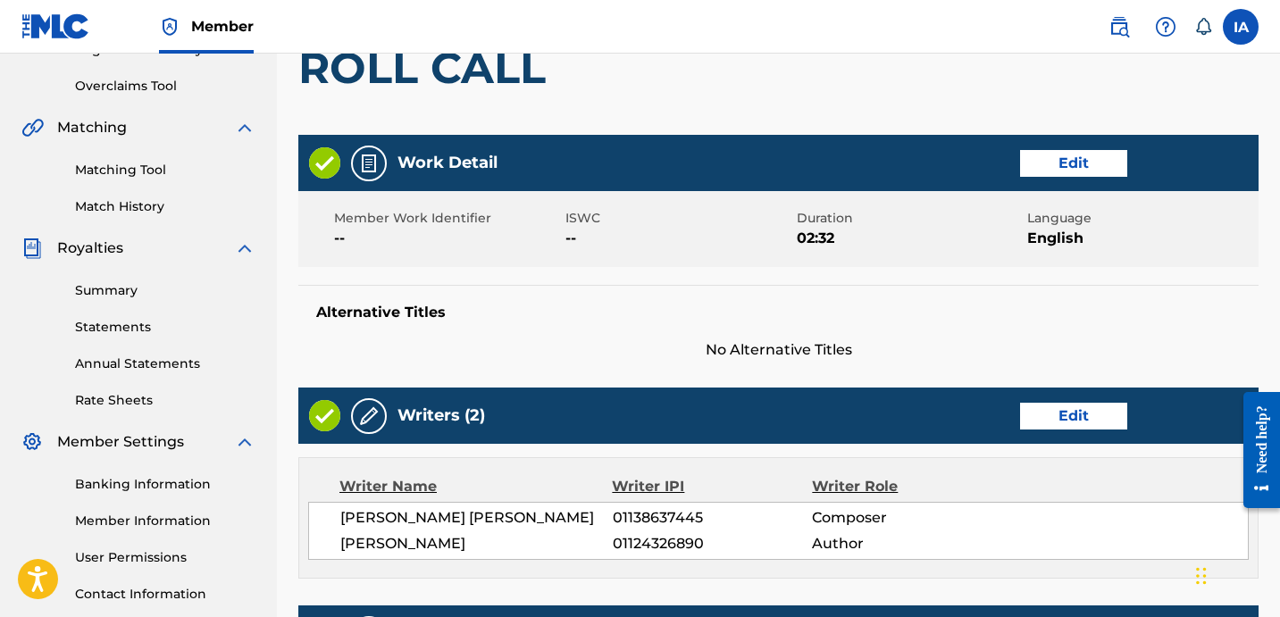
click at [808, 279] on div "Work Detail Edit Member Work Identifier -- ISWC -- Duration 02:32 Language Engl…" at bounding box center [778, 248] width 960 height 226
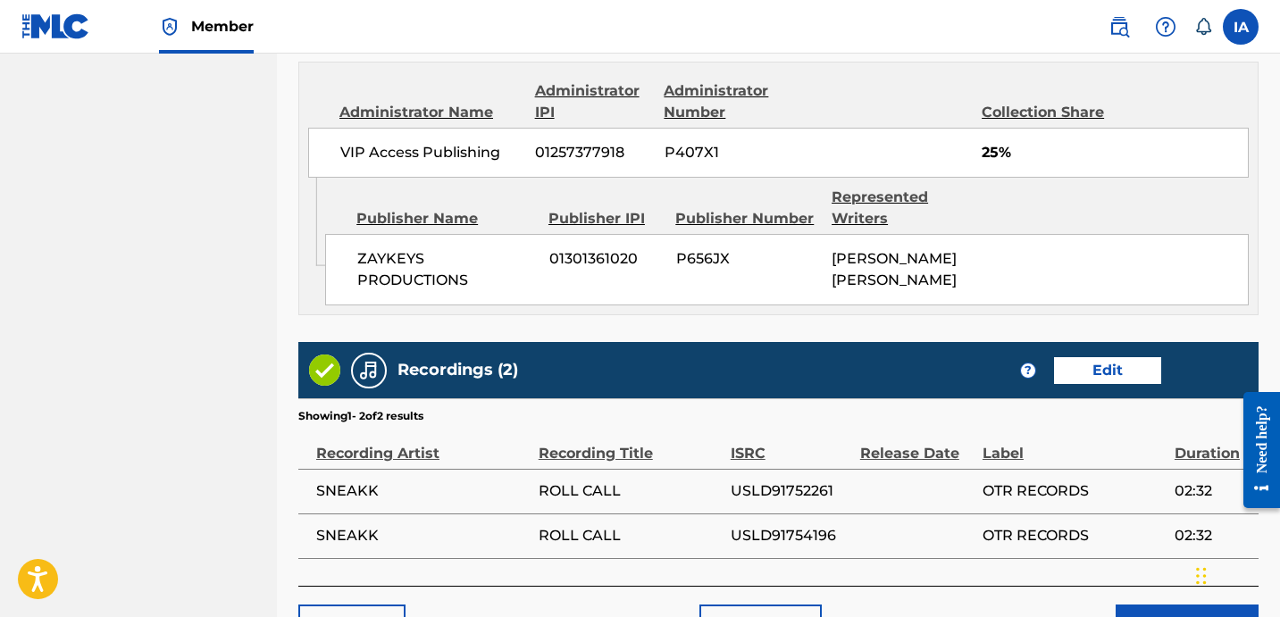
scroll to position [1333, 0]
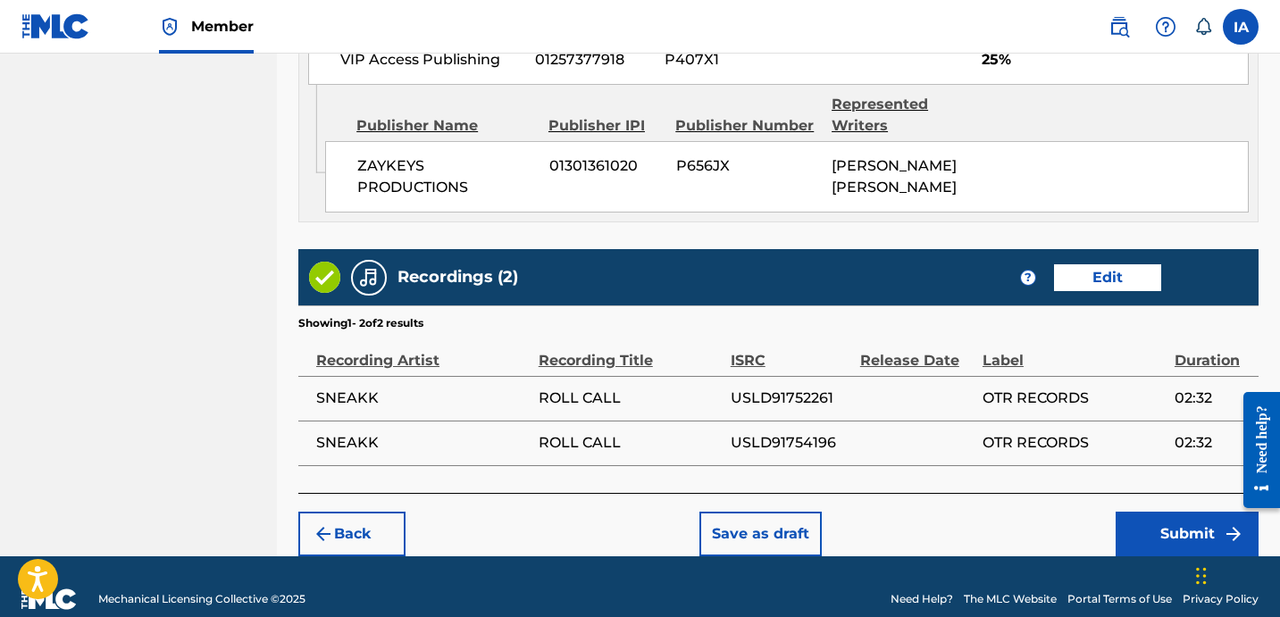
click at [956, 213] on div "ZAYKEYS PRODUCTIONS 01301361020 P656JX [PERSON_NAME] [PERSON_NAME]" at bounding box center [786, 176] width 923 height 71
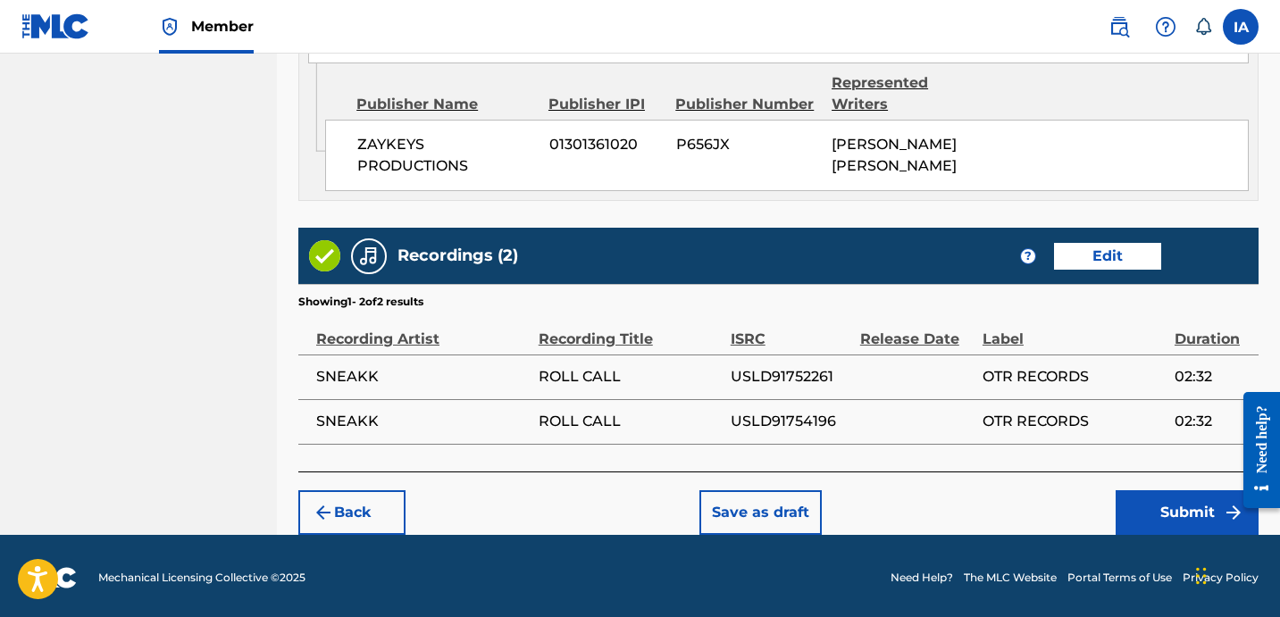
scroll to position [1374, 0]
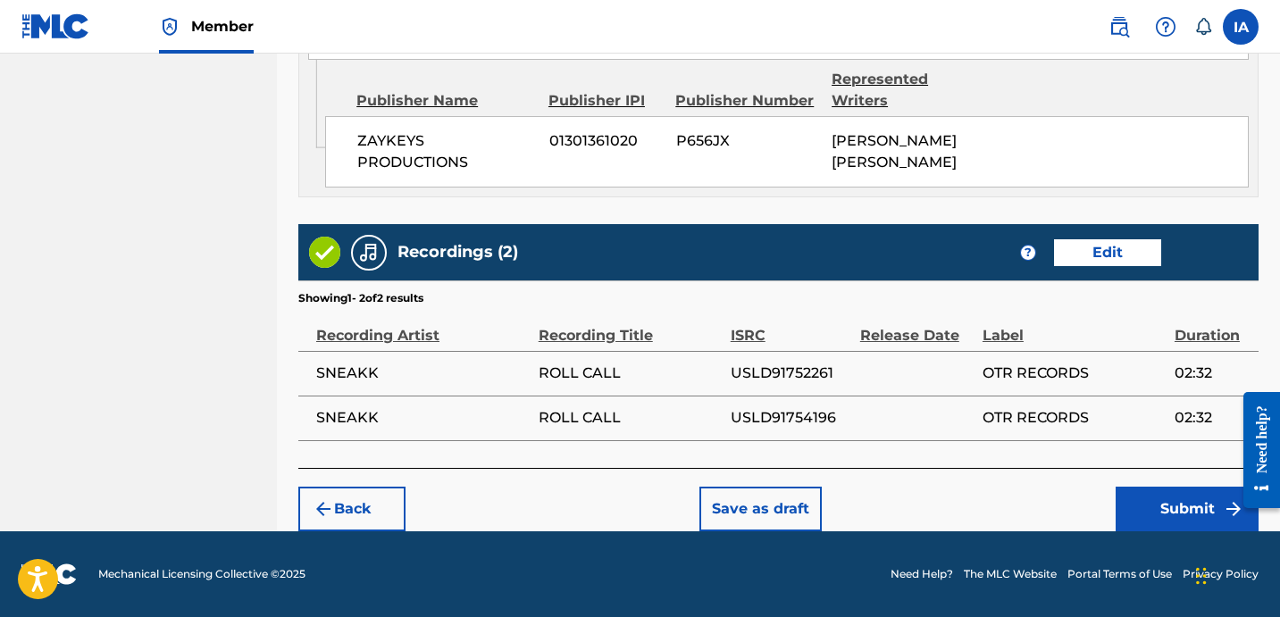
click at [1187, 494] on button "Submit" at bounding box center [1186, 509] width 143 height 45
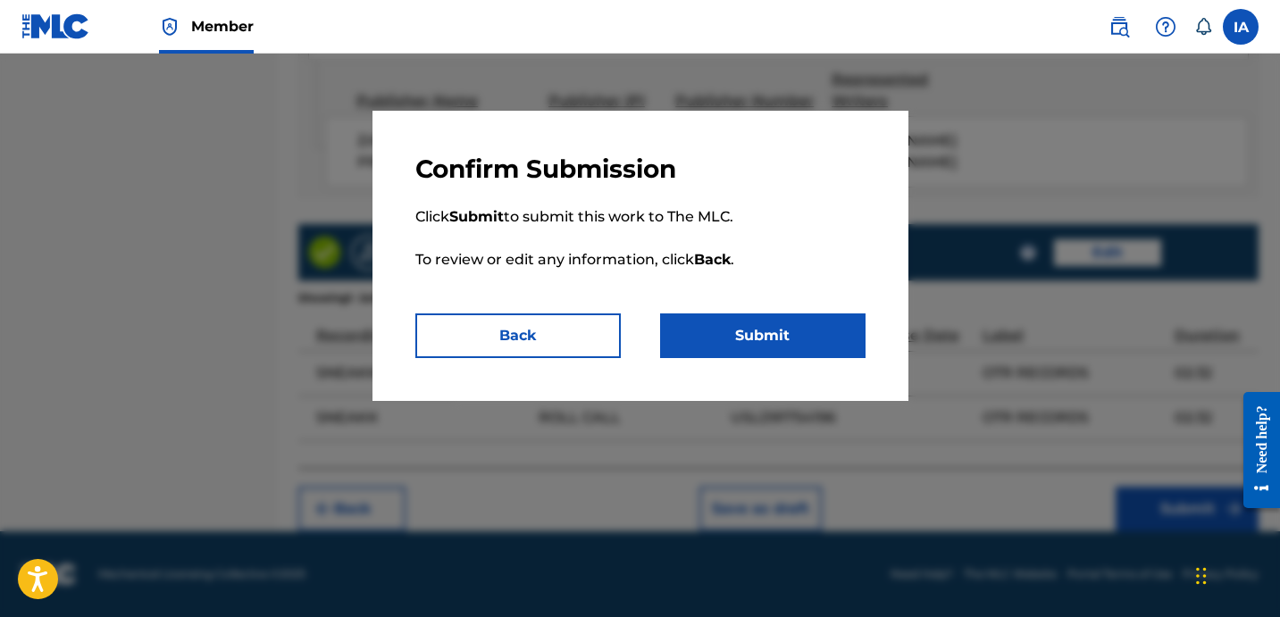
click at [796, 362] on div "Confirm Submission Click Submit to submit this work to The MLC. To review or ed…" at bounding box center [640, 256] width 536 height 290
click at [805, 346] on button "Submit" at bounding box center [762, 335] width 205 height 45
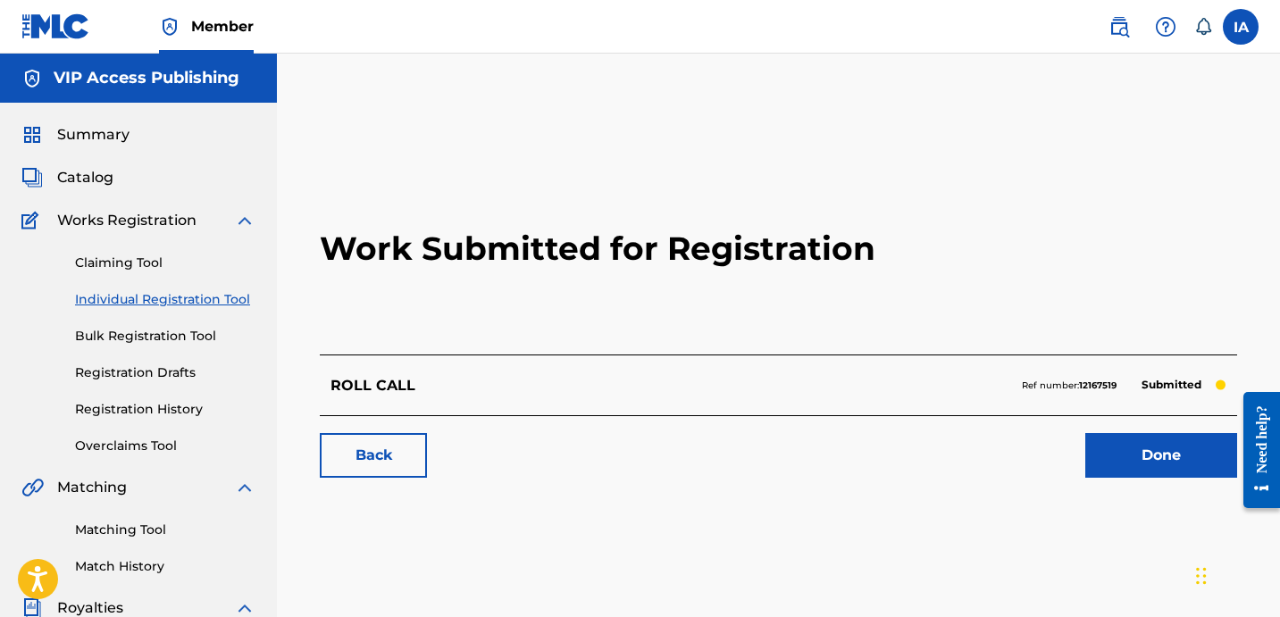
click at [564, 324] on h2 "Work Submitted for Registration" at bounding box center [778, 249] width 917 height 212
click at [302, 296] on div "Work Submitted for Registration ROLL CALL Ref number: 12167519 Submitted Back D…" at bounding box center [778, 319] width 960 height 353
click at [502, 377] on div "ROLL CALL Ref number: [PHONE_NUMBER] Submitted" at bounding box center [778, 385] width 917 height 61
click at [199, 301] on link "Individual Registration Tool" at bounding box center [165, 299] width 180 height 19
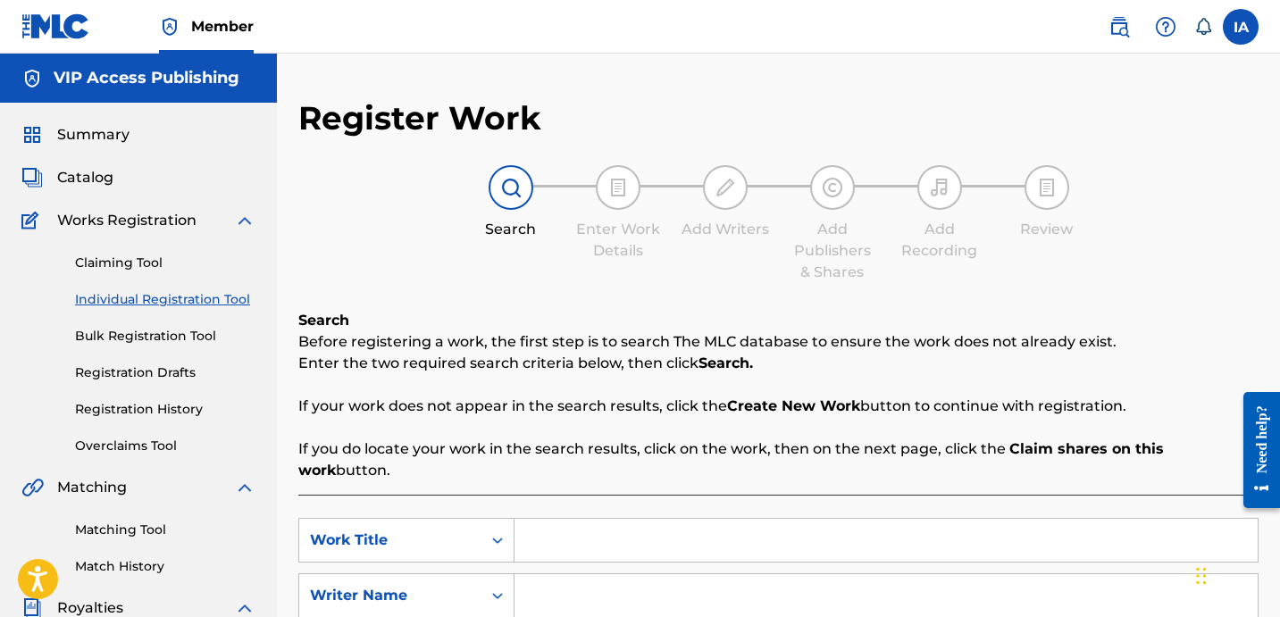
click at [754, 300] on div "Register Work Search Enter Work Details Add Writers Add Publishers & Shares Add…" at bounding box center [778, 452] width 960 height 708
click at [187, 407] on link "Registration History" at bounding box center [165, 409] width 180 height 19
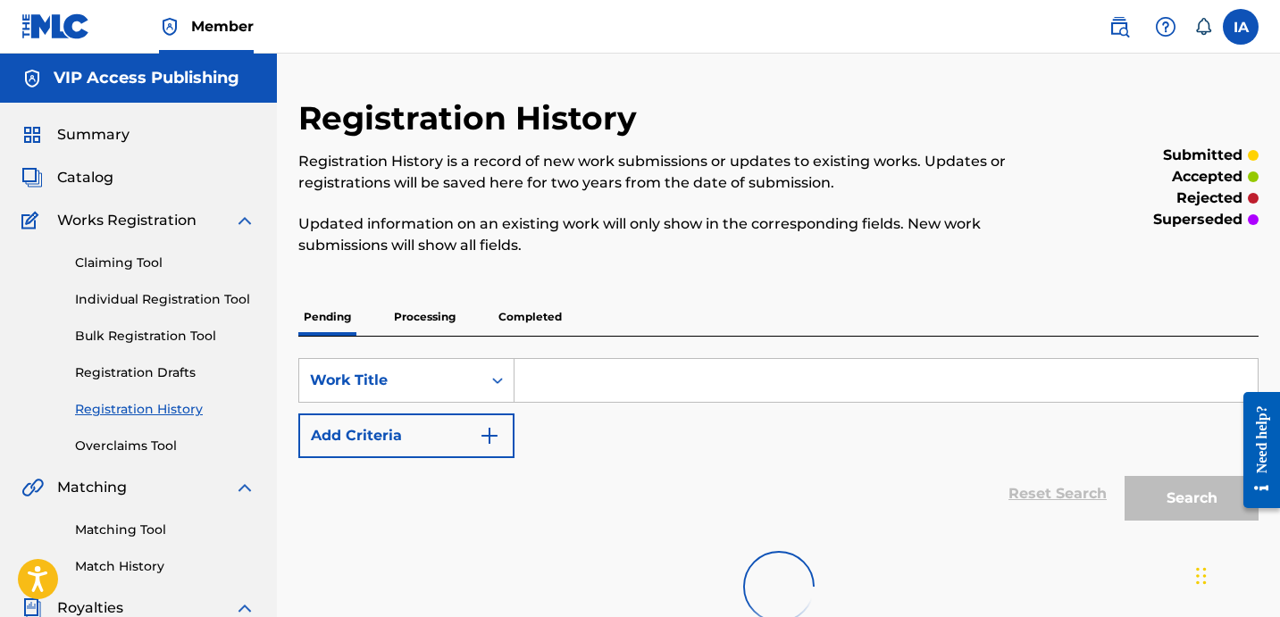
click at [682, 282] on div "Registration History Registration History is a record of new work submissions o…" at bounding box center [778, 371] width 960 height 546
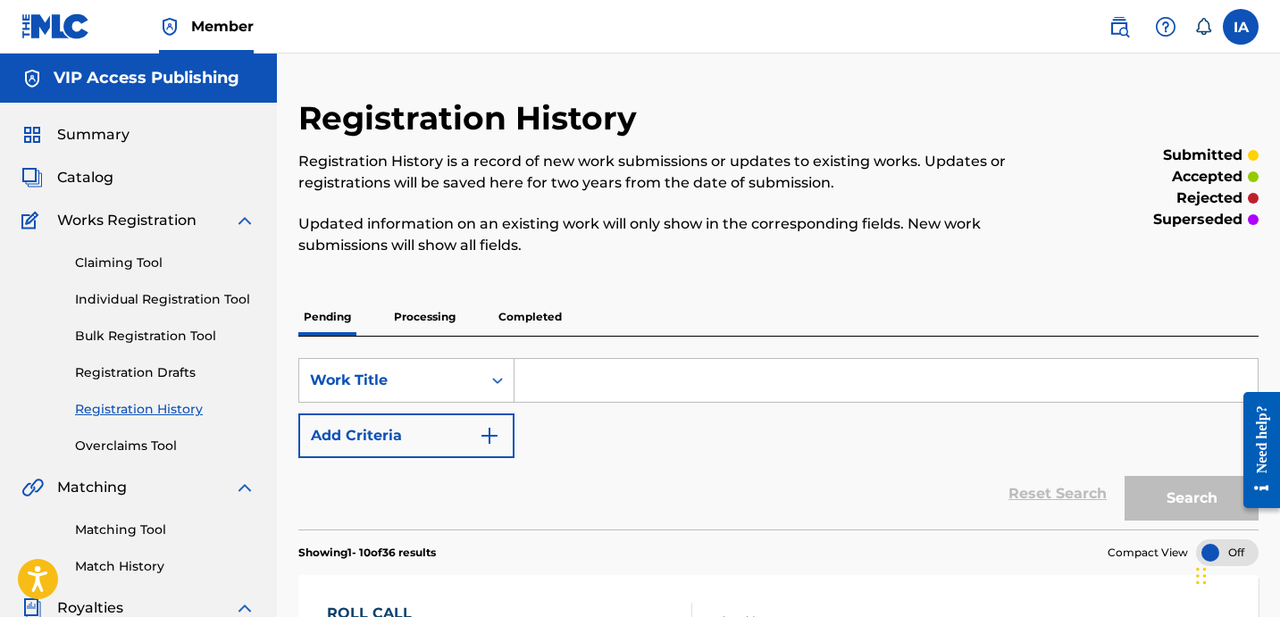
click at [612, 276] on div "Registration History Registration History is a record of new work submissions o…" at bounding box center [667, 187] width 739 height 179
click at [608, 266] on div "Registration History Registration History is a record of new work submissions o…" at bounding box center [667, 187] width 739 height 179
click at [592, 261] on div "Registration History Registration History is a record of new work submissions o…" at bounding box center [667, 187] width 739 height 179
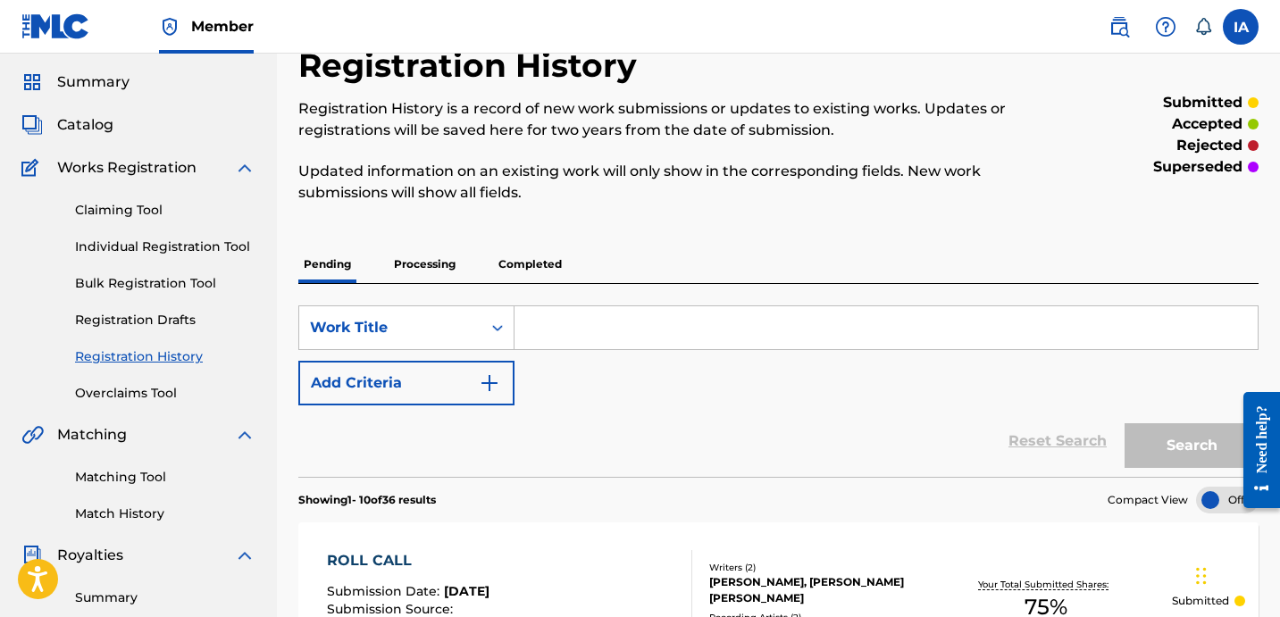
scroll to position [56, 0]
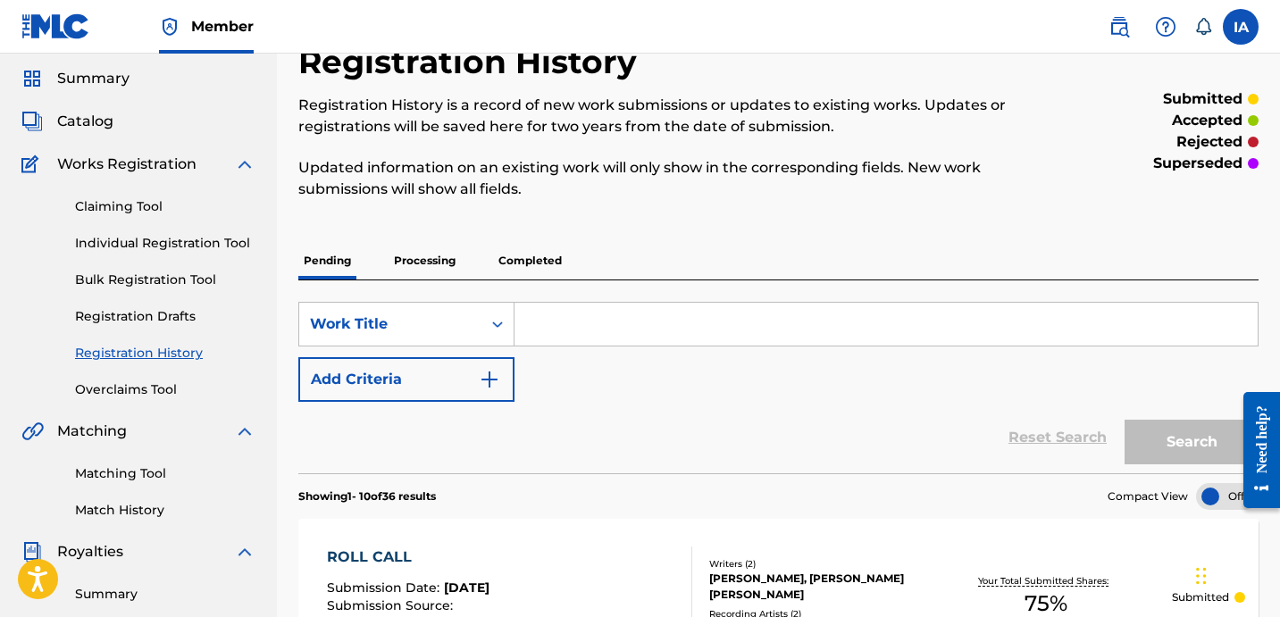
click at [201, 247] on link "Individual Registration Tool" at bounding box center [165, 243] width 180 height 19
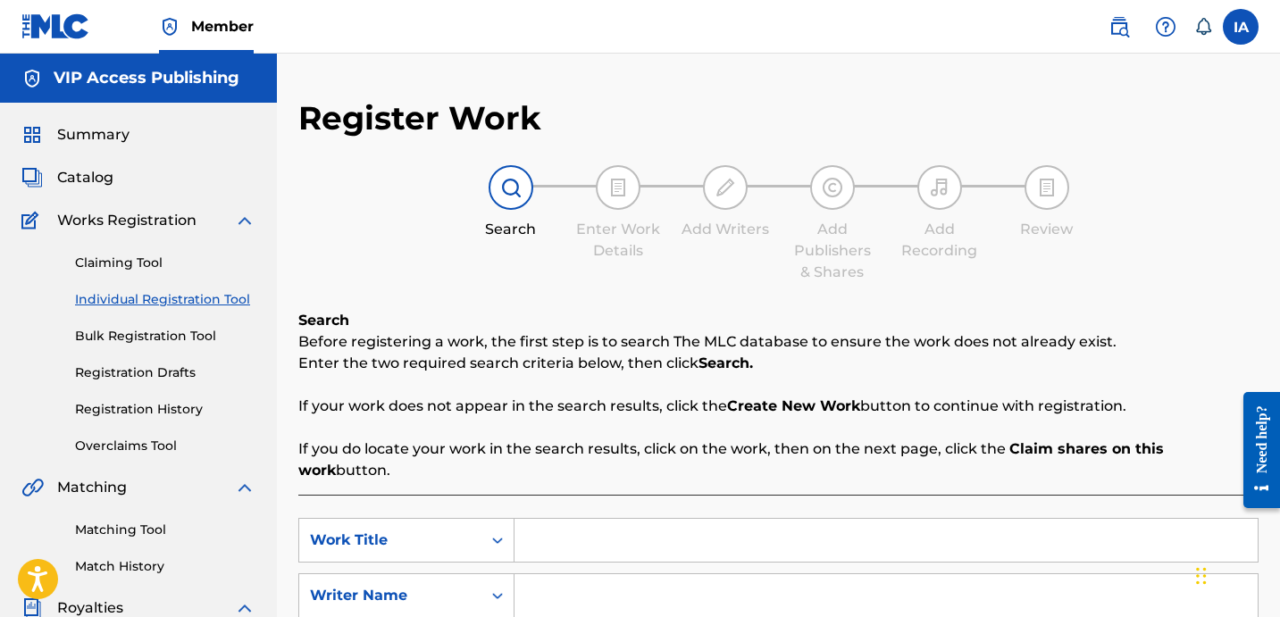
drag, startPoint x: 838, startPoint y: 488, endPoint x: 848, endPoint y: 502, distance: 17.9
click at [854, 519] on input "Search Form" at bounding box center [885, 540] width 743 height 43
paste input "NODDING OFF"
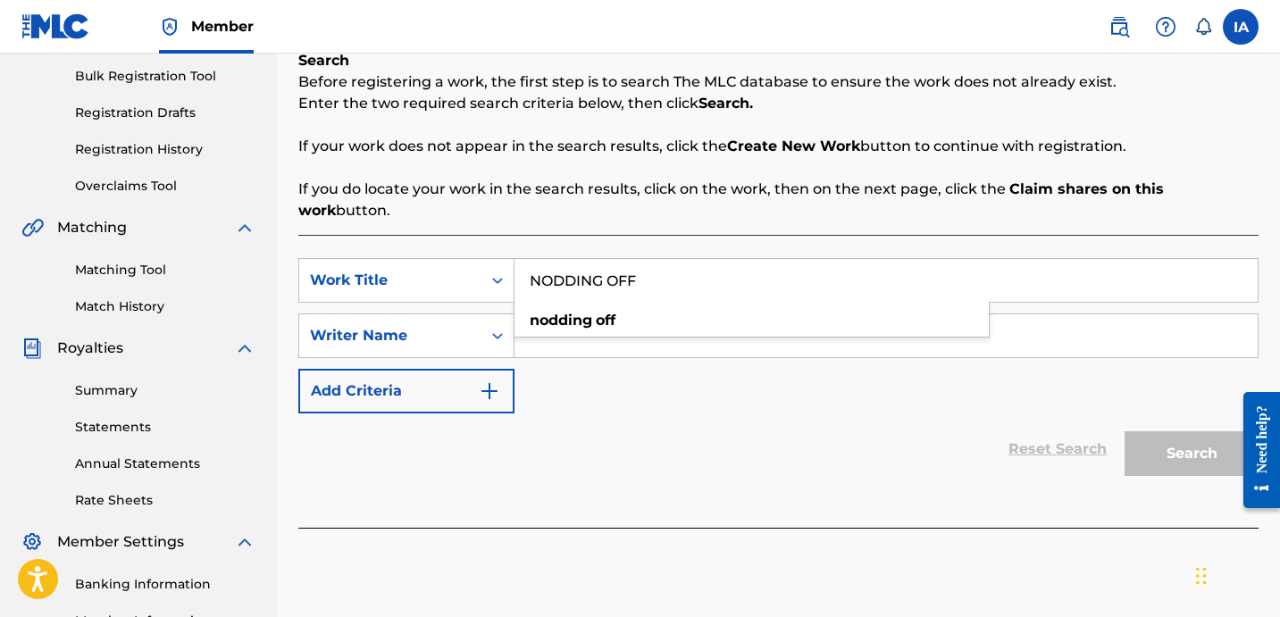
scroll to position [260, 0]
type input "NODDING OFF"
click at [981, 235] on div "SearchWithCriteria7b6d02e1-76da-4ab3-a127-288d87cf3c07 Work Title NODDING OFF S…" at bounding box center [778, 381] width 960 height 293
click at [705, 347] on div "SearchWithCriteria7b6d02e1-76da-4ab3-a127-288d87cf3c07 Work Title NODDING OFF S…" at bounding box center [778, 335] width 960 height 155
click at [692, 315] on input "Search Form" at bounding box center [885, 335] width 743 height 43
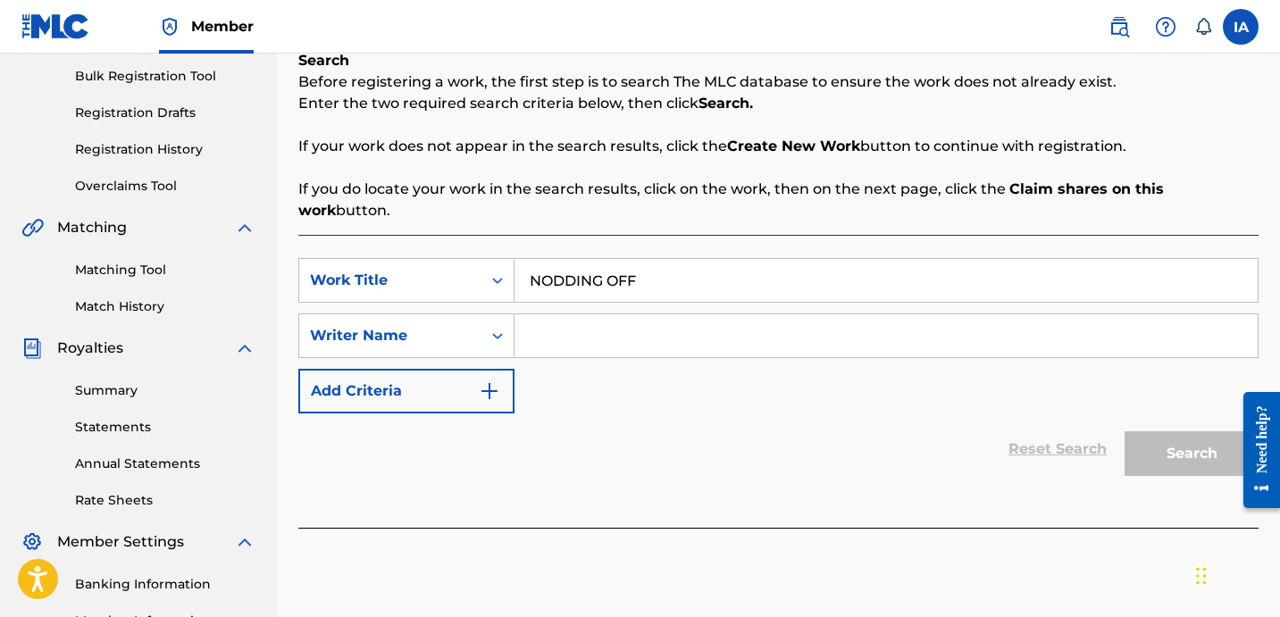
click at [706, 189] on p "If you do locate your work in the search results, click on the work, then on th…" at bounding box center [778, 200] width 960 height 43
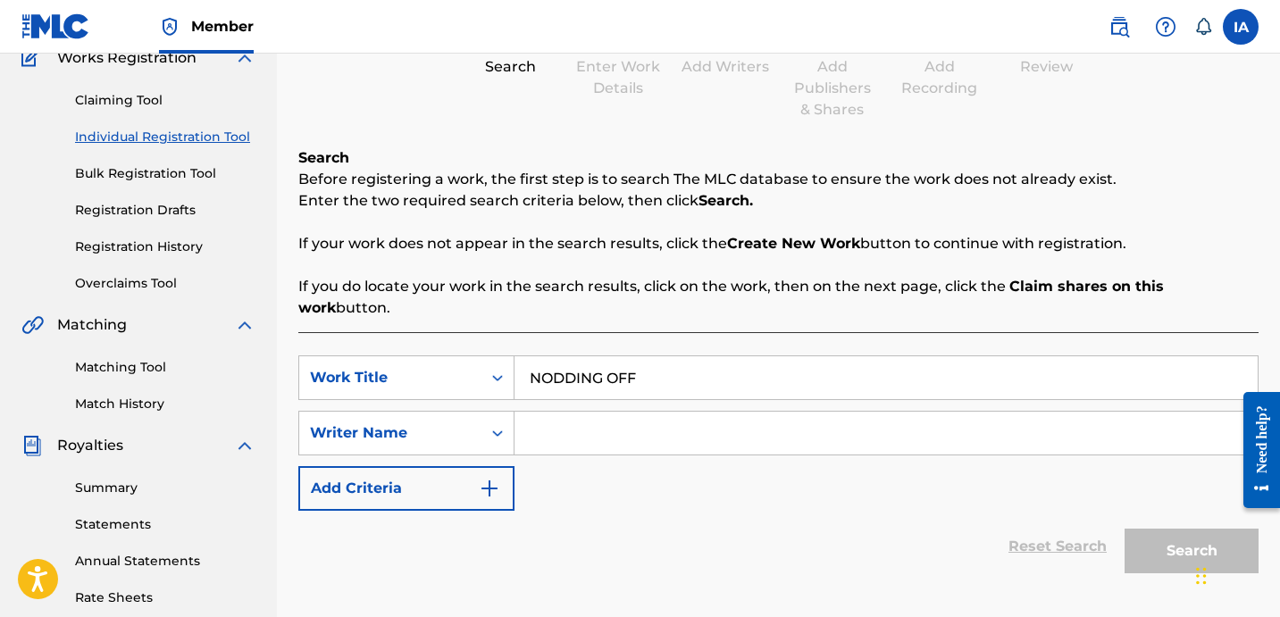
scroll to position [121, 0]
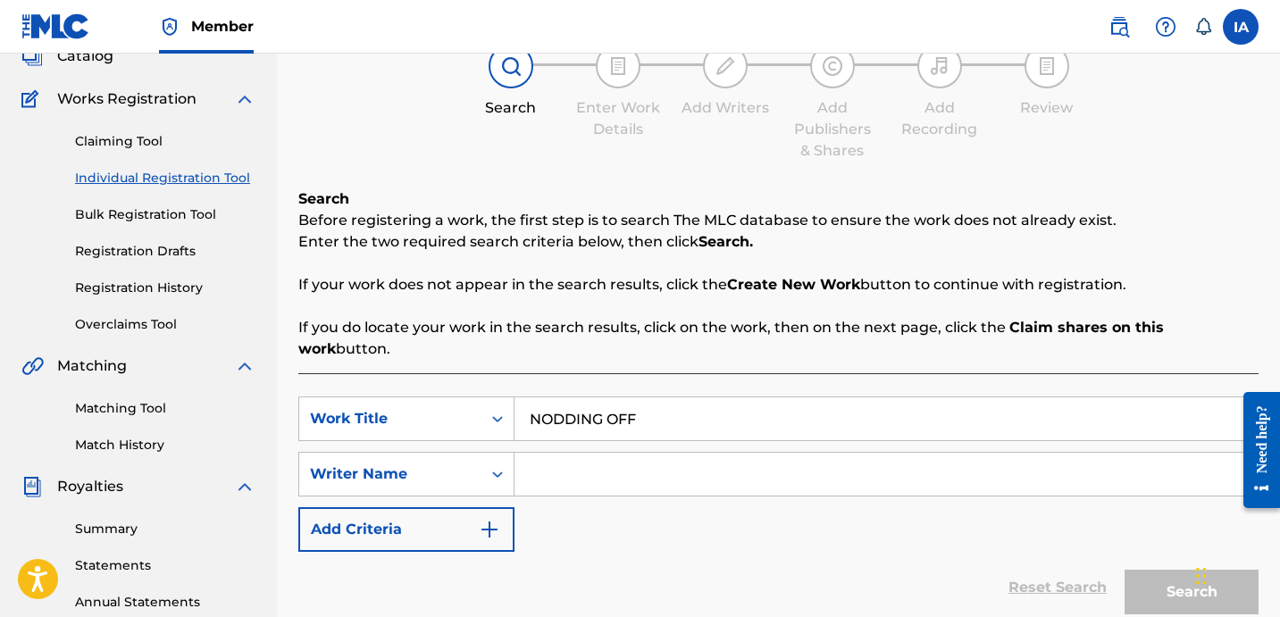
click at [739, 493] on div "SearchWithCriteria7b6d02e1-76da-4ab3-a127-288d87cf3c07 Work Title NODDING OFF S…" at bounding box center [778, 473] width 960 height 155
click at [821, 401] on input "NODDING OFF" at bounding box center [885, 418] width 743 height 43
click at [839, 457] on input "Search Form" at bounding box center [885, 474] width 743 height 43
click at [926, 459] on input "Search Form" at bounding box center [885, 474] width 743 height 43
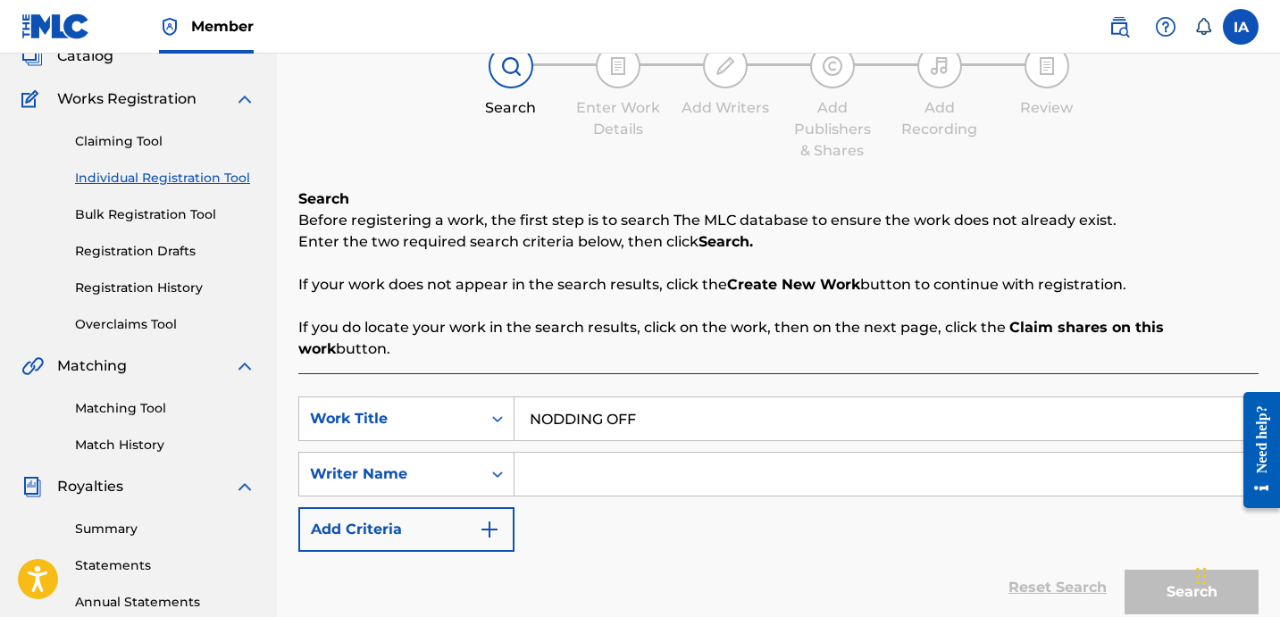
paste input "[PERSON_NAME] [PERSON_NAME]"
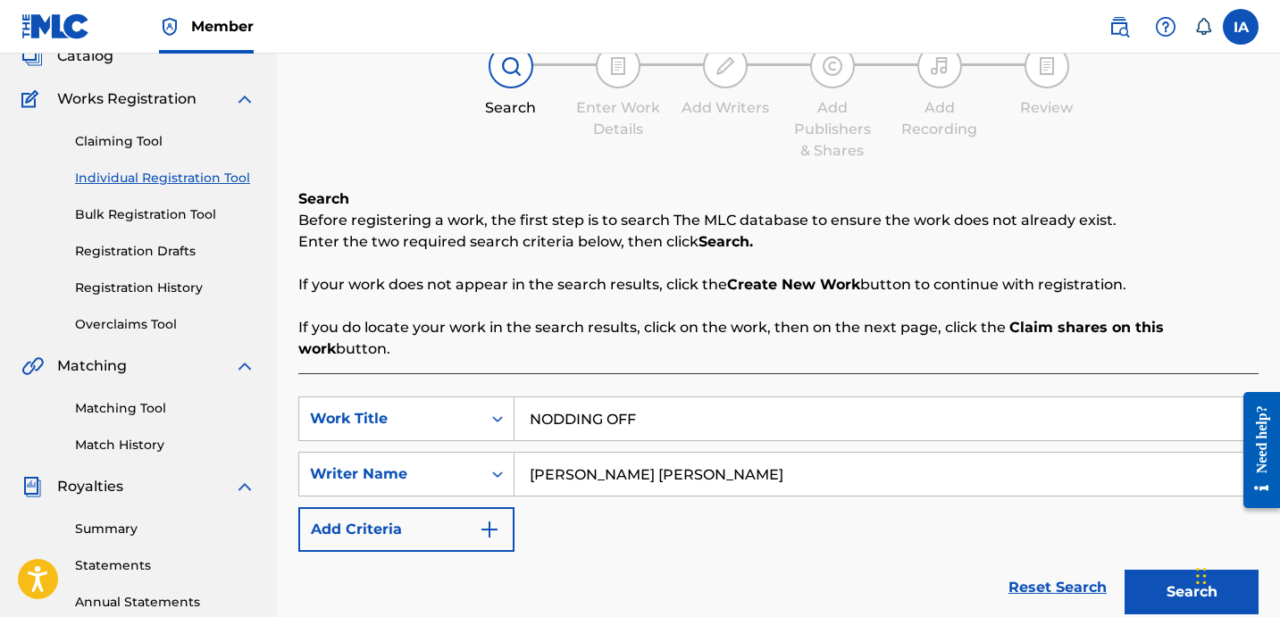
type input "[PERSON_NAME] [PERSON_NAME]"
click at [184, 299] on div "Claiming Tool Individual Registration Tool Bulk Registration Tool Registration …" at bounding box center [138, 222] width 234 height 224
click at [169, 294] on link "Registration History" at bounding box center [165, 288] width 180 height 19
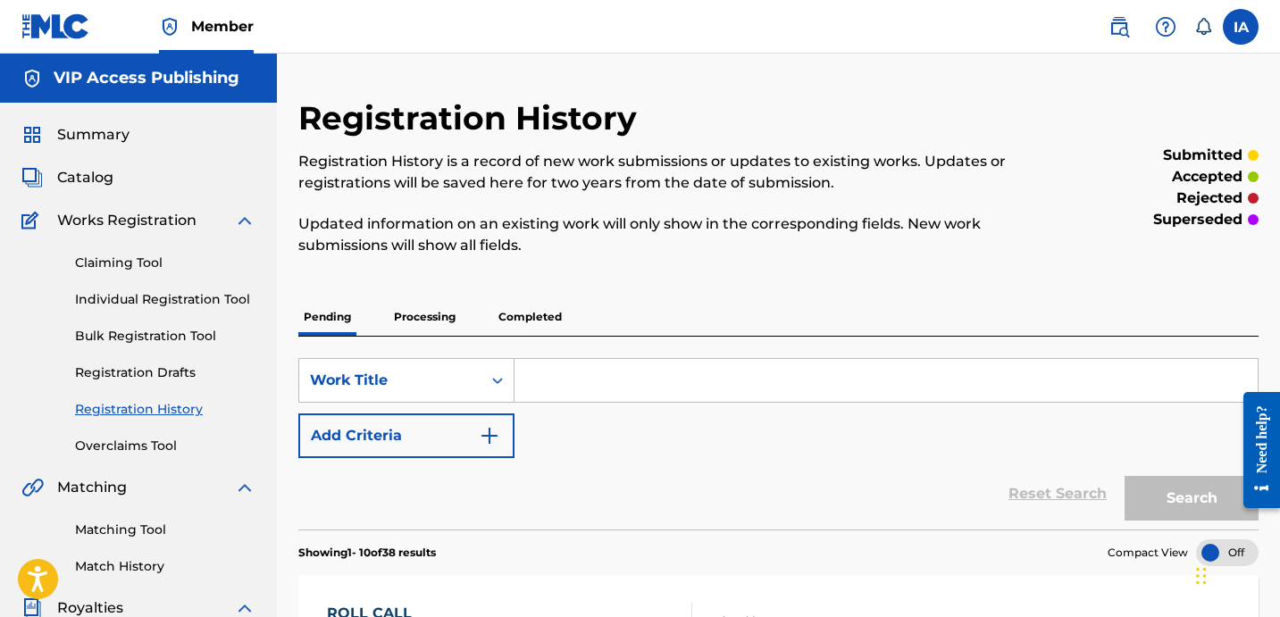
click at [207, 299] on link "Individual Registration Tool" at bounding box center [165, 299] width 180 height 19
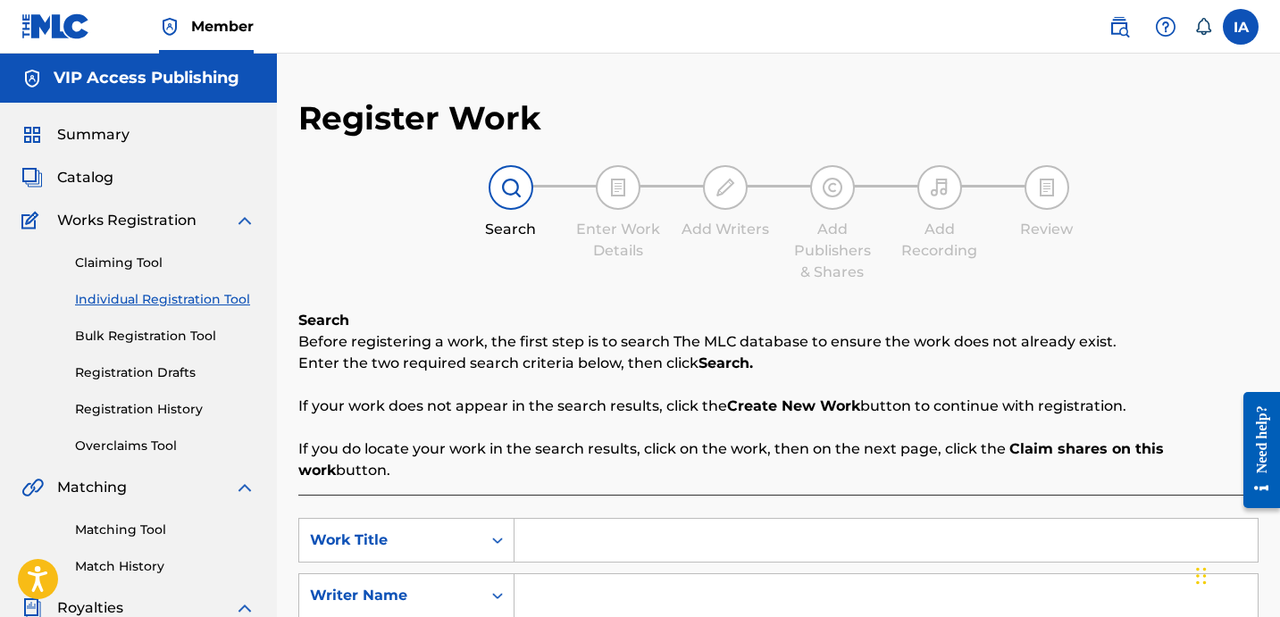
click at [801, 519] on input "Search Form" at bounding box center [885, 540] width 743 height 43
paste input "[PERSON_NAME] [PERSON_NAME]"
type input "[PERSON_NAME] [PERSON_NAME]"
click at [824, 574] on input "Search Form" at bounding box center [885, 595] width 743 height 43
paste input "[PERSON_NAME] [PERSON_NAME]"
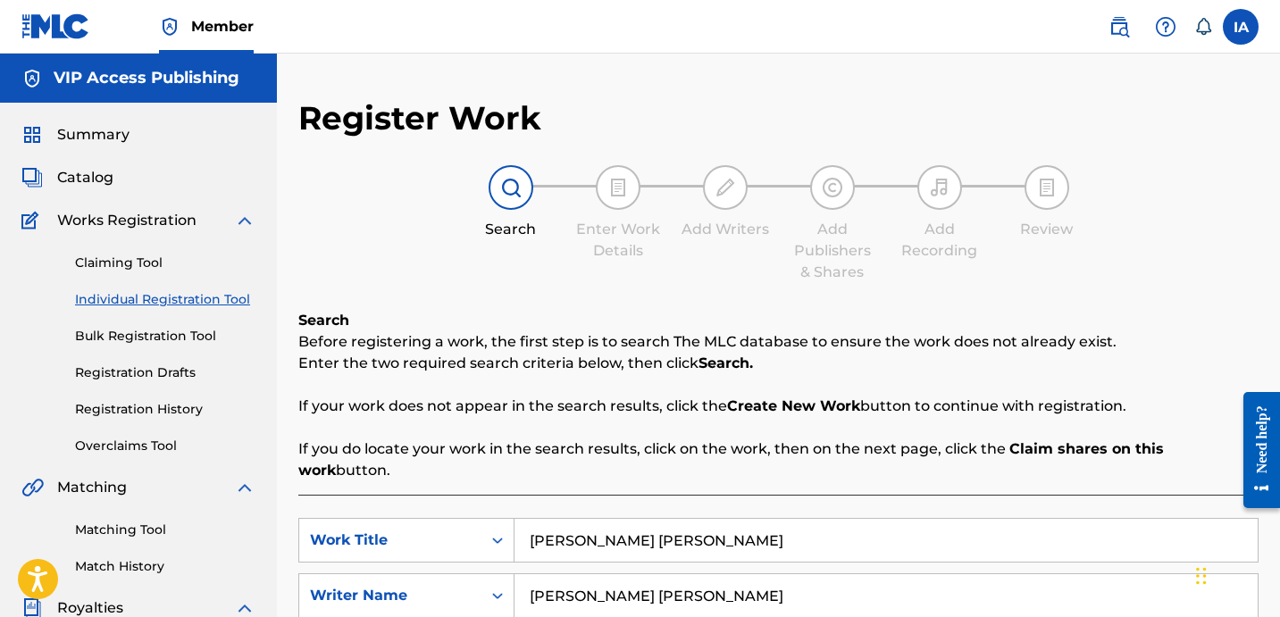
type input "[PERSON_NAME] [PERSON_NAME]"
drag, startPoint x: 797, startPoint y: 525, endPoint x: 474, endPoint y: 364, distance: 361.0
click at [615, 452] on div "Search Before registering a work, the first step is to search The MLC database …" at bounding box center [778, 549] width 960 height 478
paste input "LUCID"
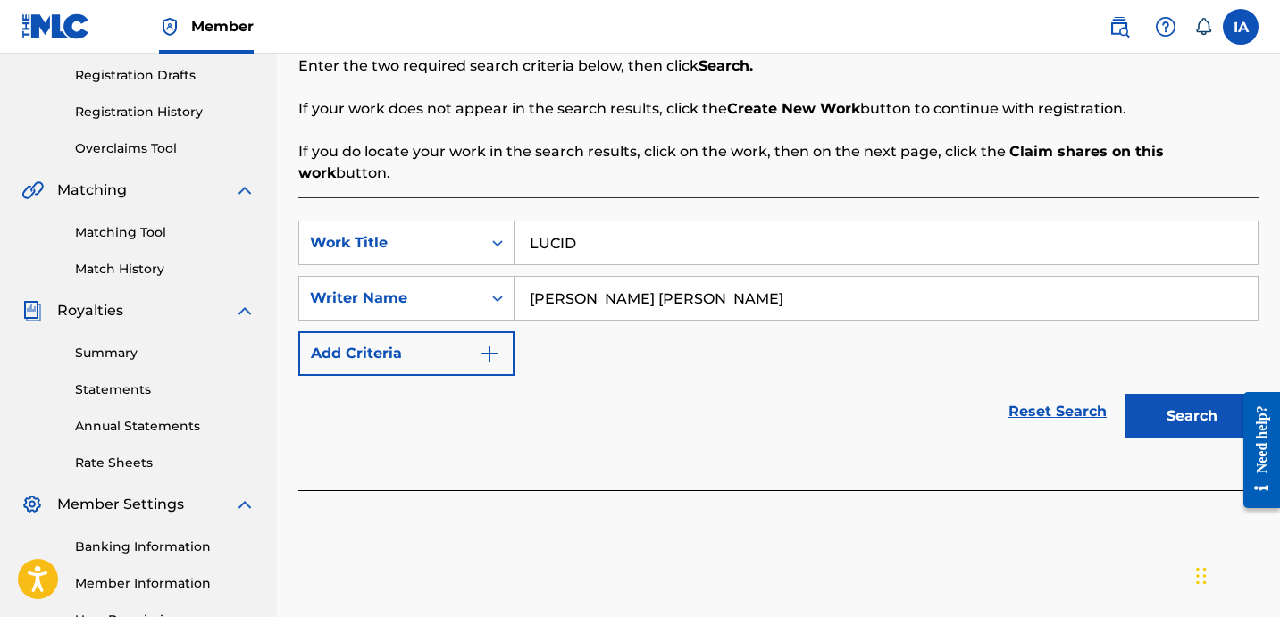
type input "LUCID"
click at [1179, 394] on button "Search" at bounding box center [1191, 416] width 134 height 45
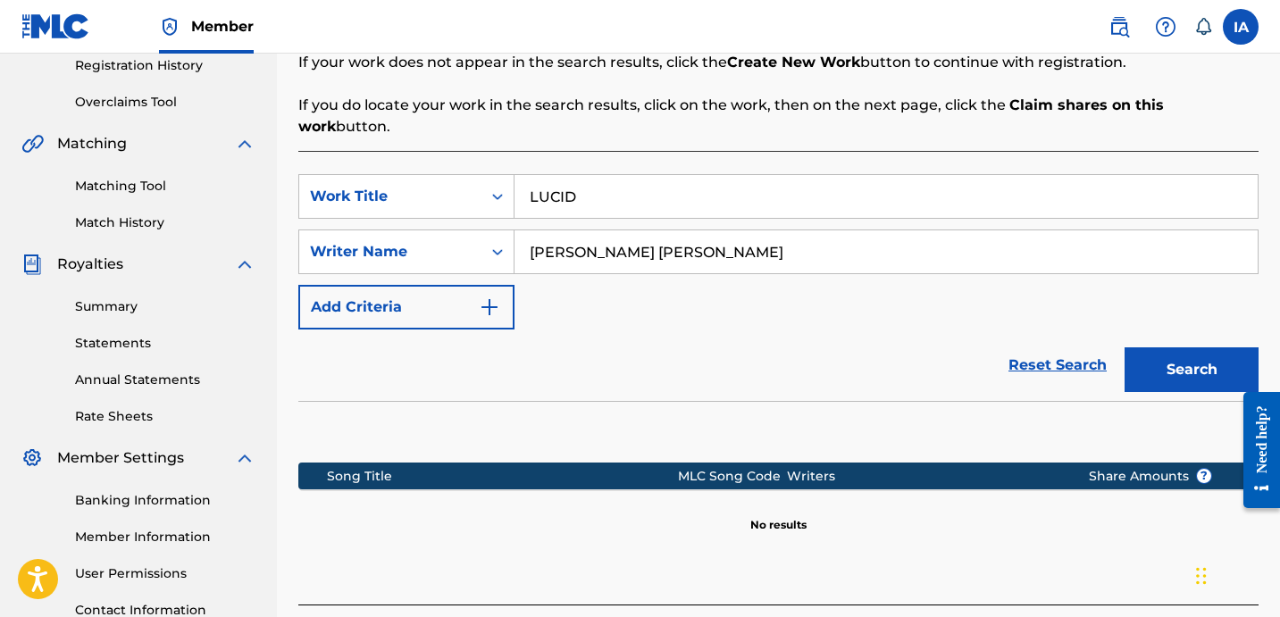
scroll to position [362, 0]
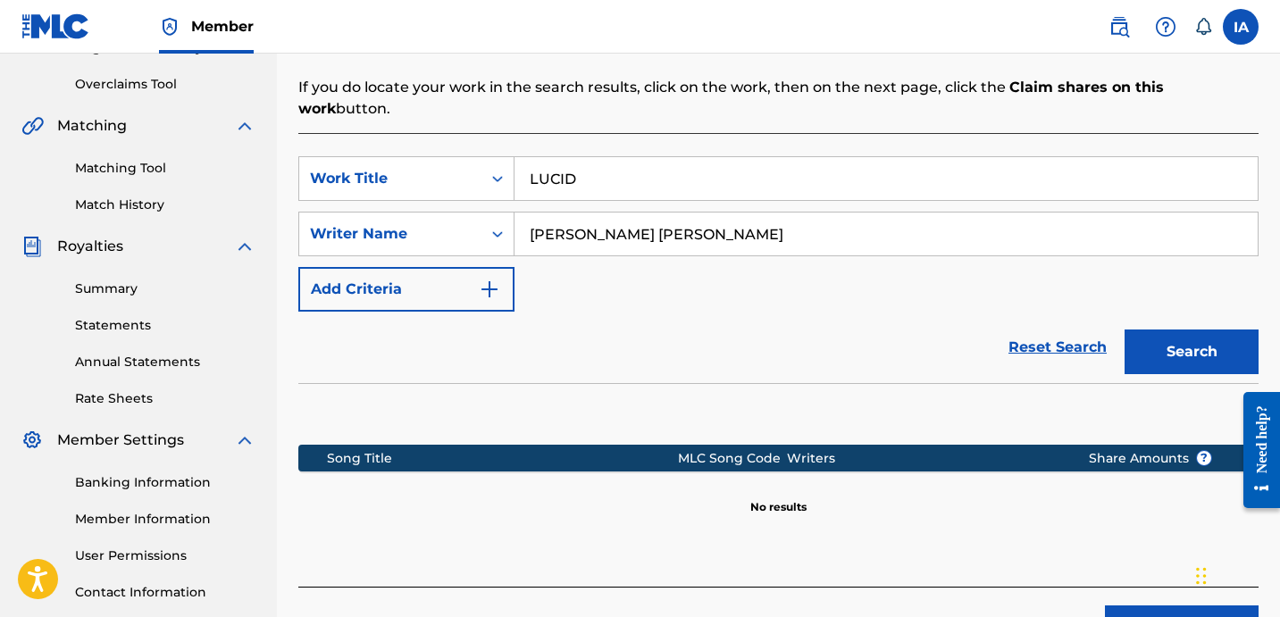
click at [1139, 605] on button "Create new work" at bounding box center [1182, 627] width 154 height 45
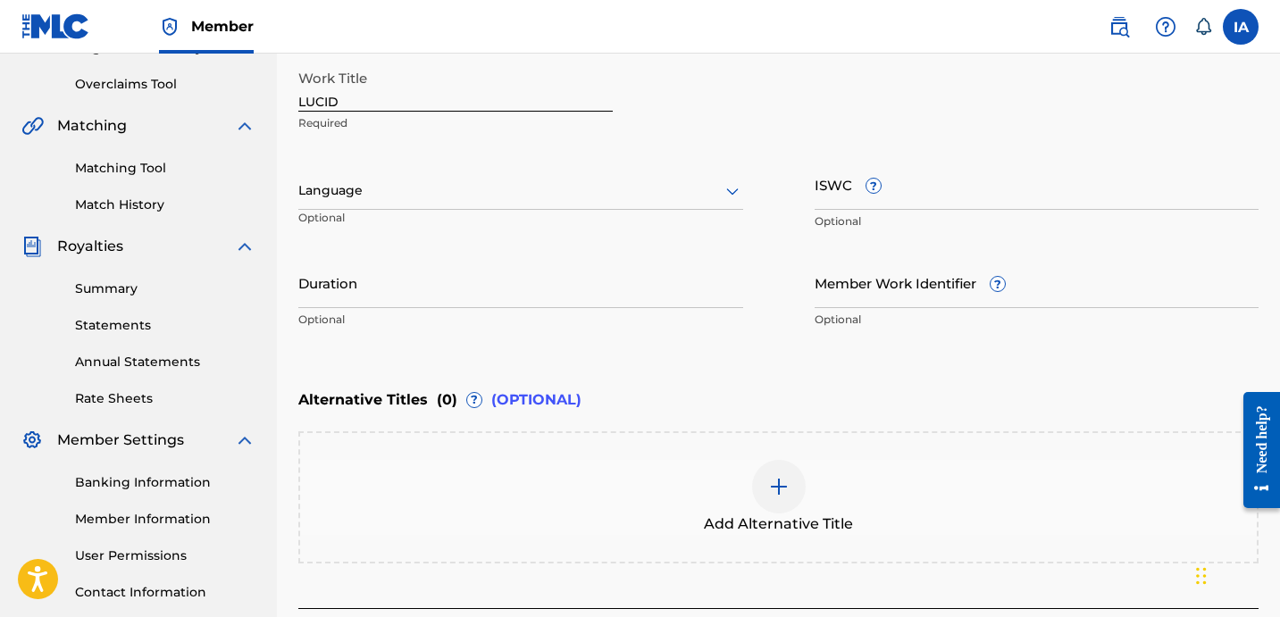
click at [488, 211] on div "Language Optional" at bounding box center [520, 199] width 445 height 80
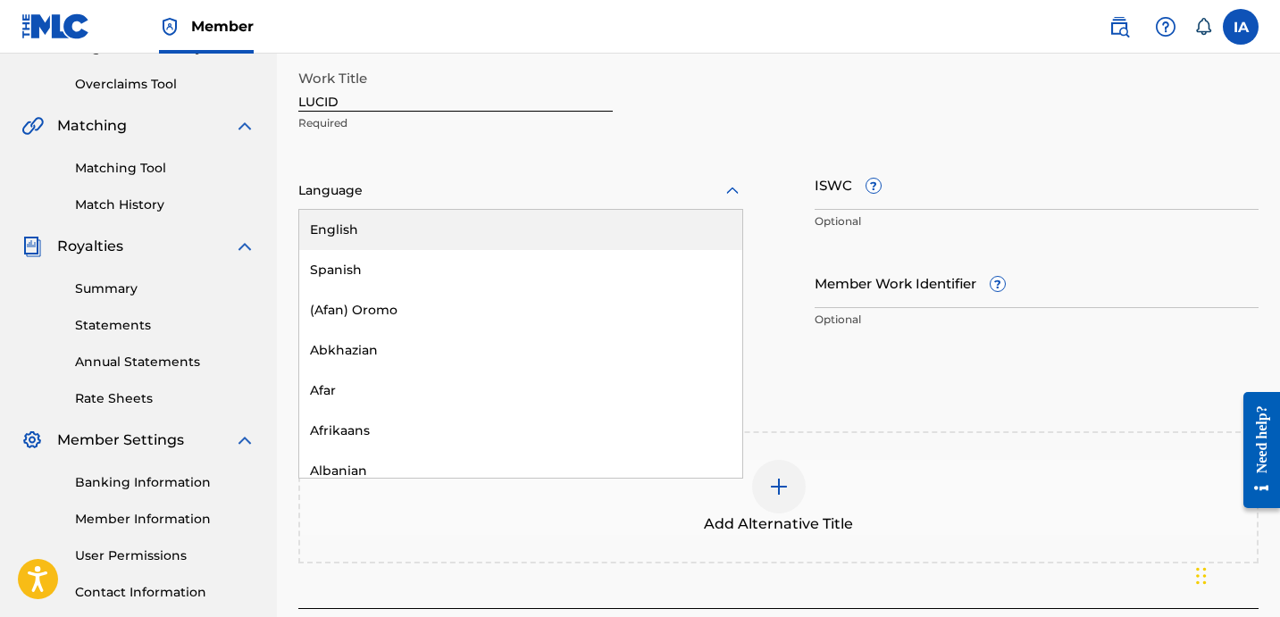
click at [482, 204] on div "Language" at bounding box center [520, 191] width 445 height 38
click at [494, 226] on div "English" at bounding box center [520, 230] width 443 height 40
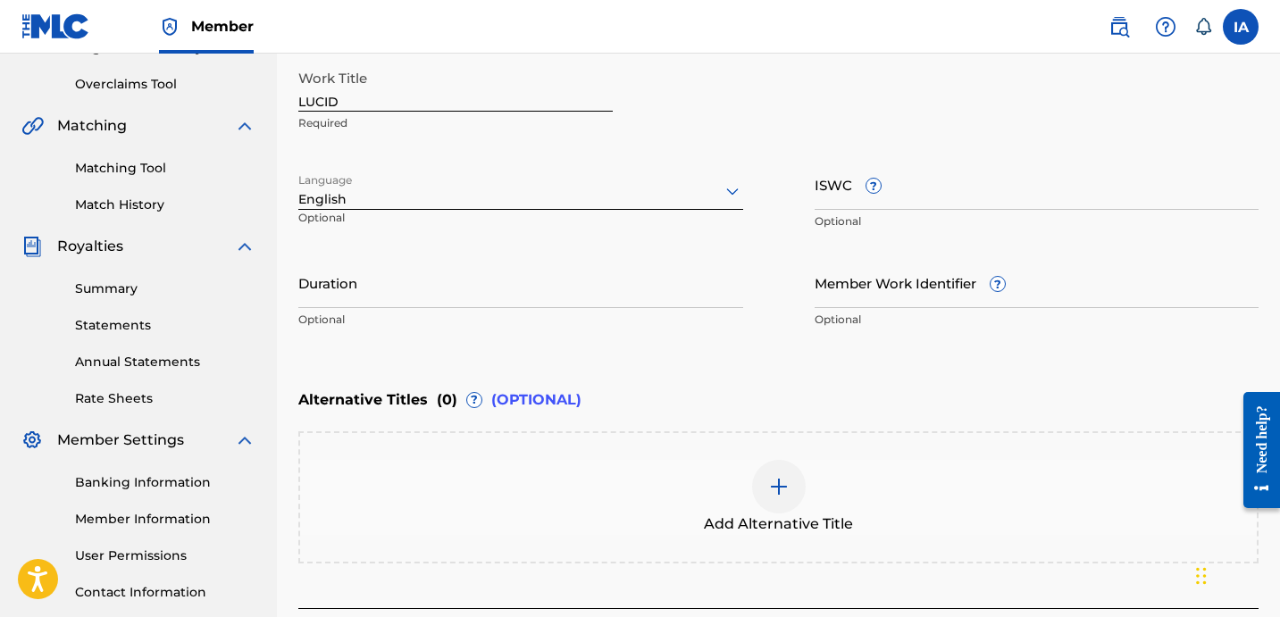
click at [334, 274] on input "Duration" at bounding box center [520, 282] width 445 height 51
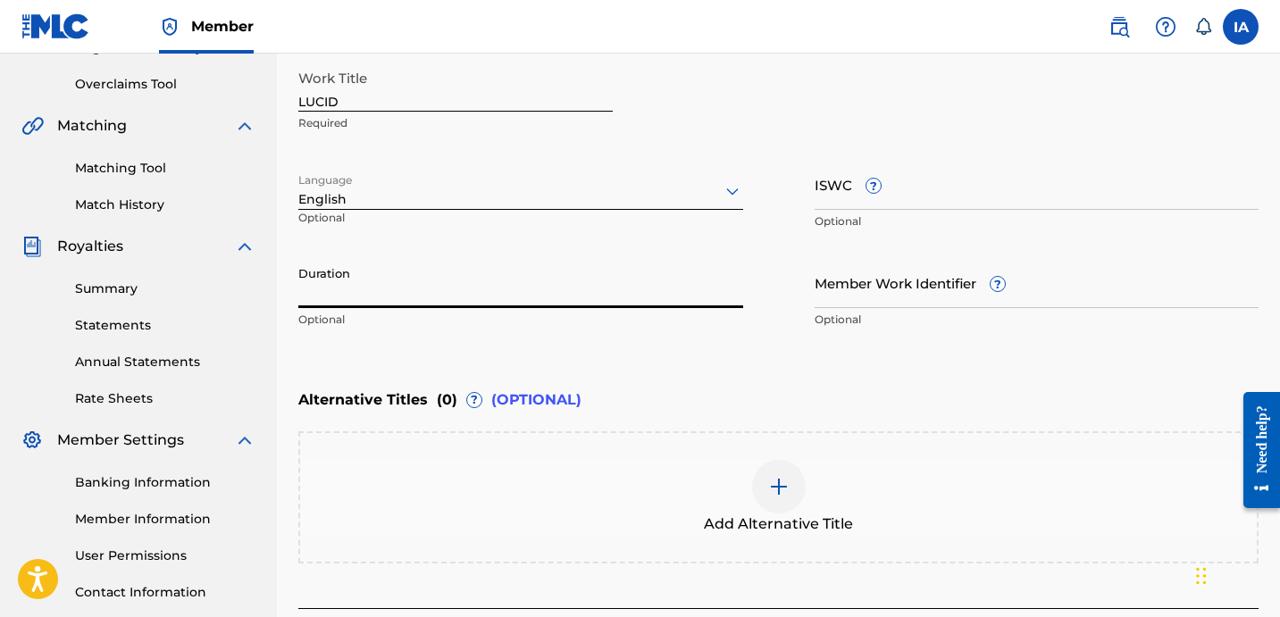
click at [471, 285] on input "Duration" at bounding box center [520, 282] width 445 height 51
type input "01:58"
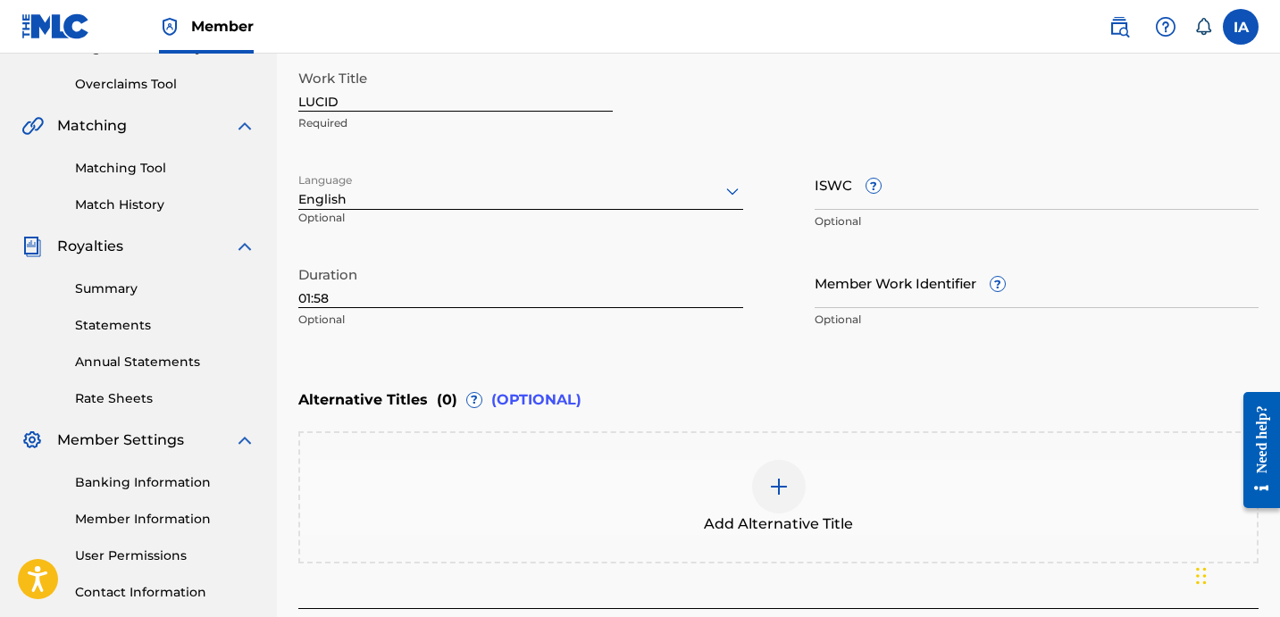
click at [814, 359] on div "Enter Work Details Enter work details for ‘ LUCID ’ below. Work Title LUCID Req…" at bounding box center [778, 164] width 960 height 432
click at [839, 354] on div "Enter Work Details Enter work details for ‘ LUCID ’ below. Work Title LUCID Req…" at bounding box center [778, 164] width 960 height 432
click at [789, 338] on div "Enter Work Details Enter work details for ‘ LUCID ’ below. Work Title LUCID Req…" at bounding box center [778, 164] width 960 height 432
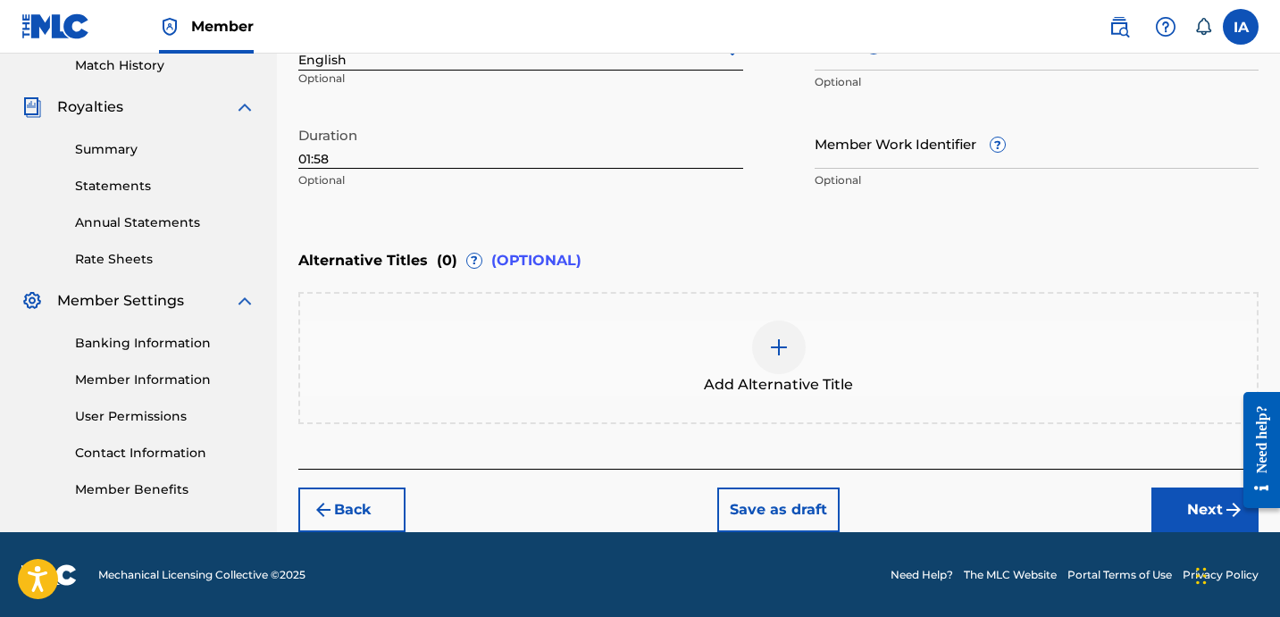
click at [1203, 514] on button "Next" at bounding box center [1204, 510] width 107 height 45
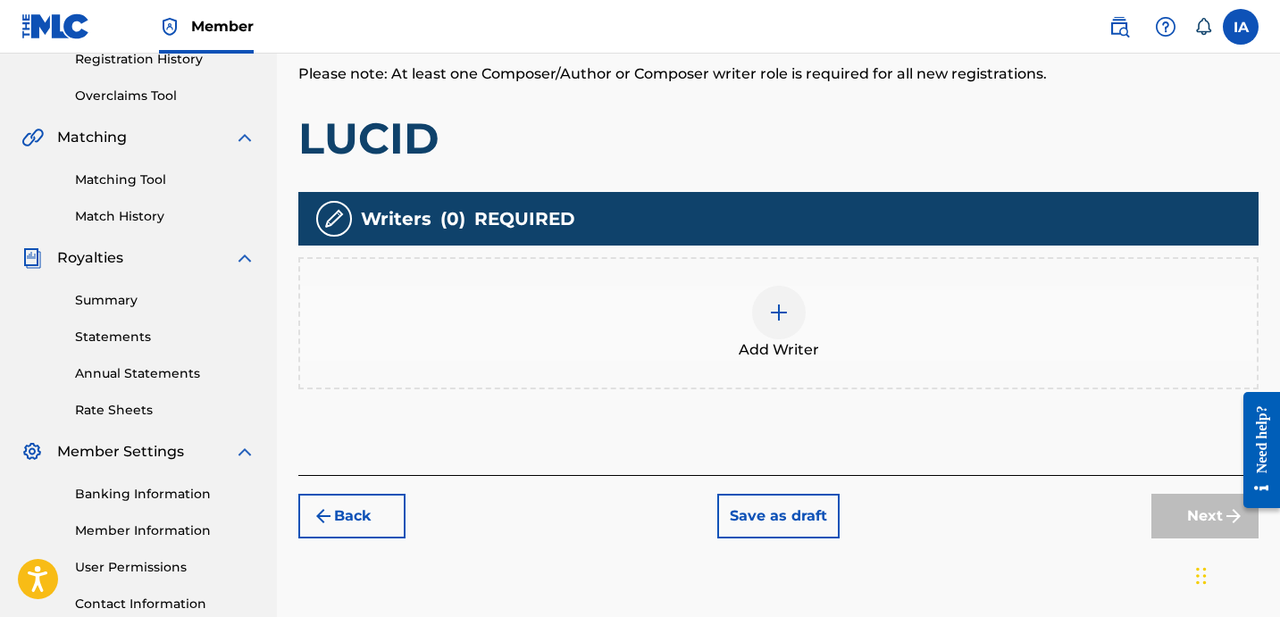
scroll to position [80, 0]
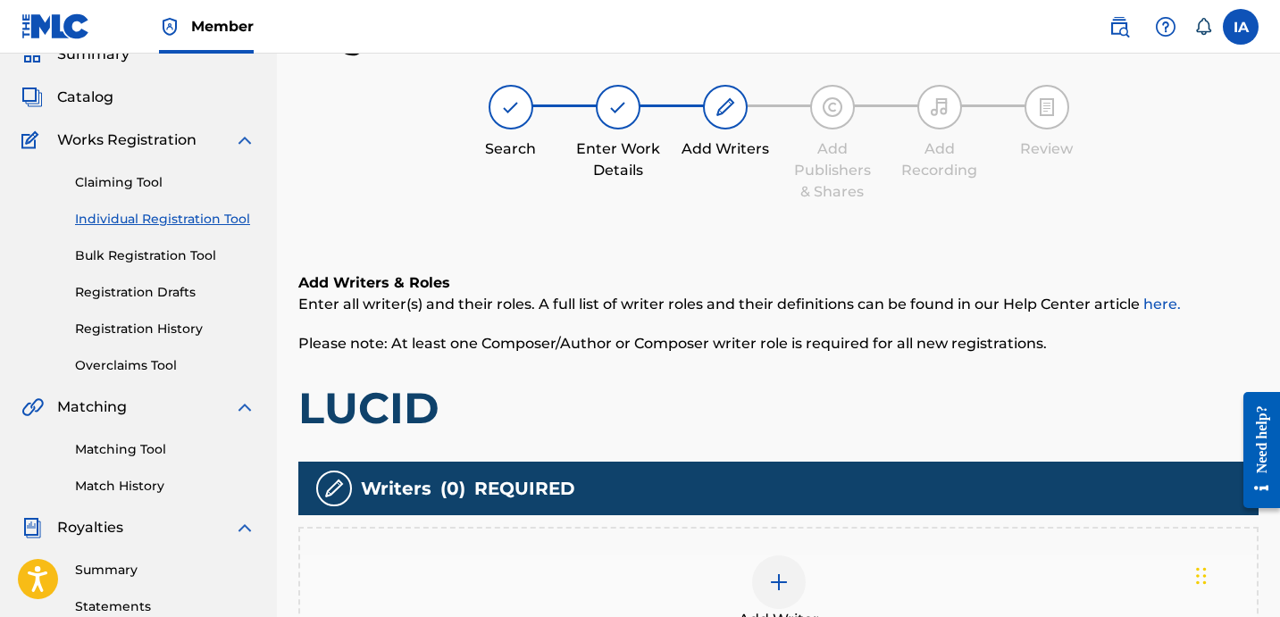
click at [839, 552] on div "Add Writer" at bounding box center [778, 593] width 960 height 132
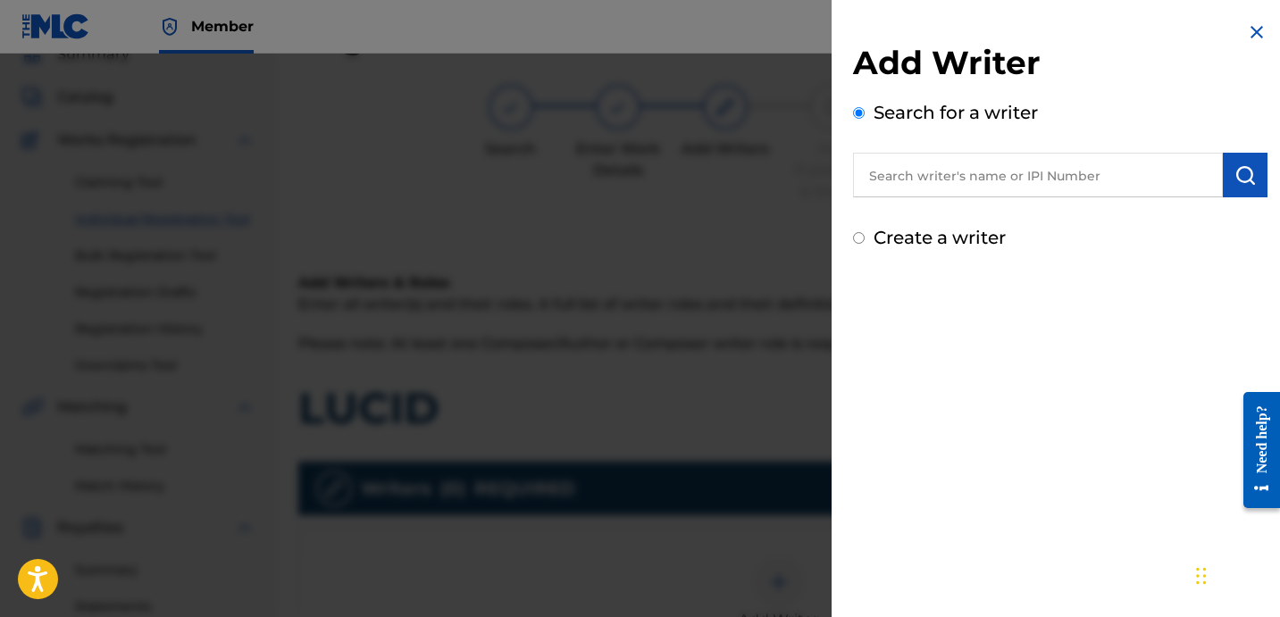
click at [1013, 190] on input "text" at bounding box center [1038, 175] width 370 height 45
click at [1113, 203] on div "Add Writer Search for a writer Create a writer" at bounding box center [1060, 147] width 414 height 208
click at [1113, 196] on input "text" at bounding box center [1038, 175] width 370 height 45
paste input "[PERSON_NAME] [PERSON_NAME]"
type input "[PERSON_NAME] [PERSON_NAME]"
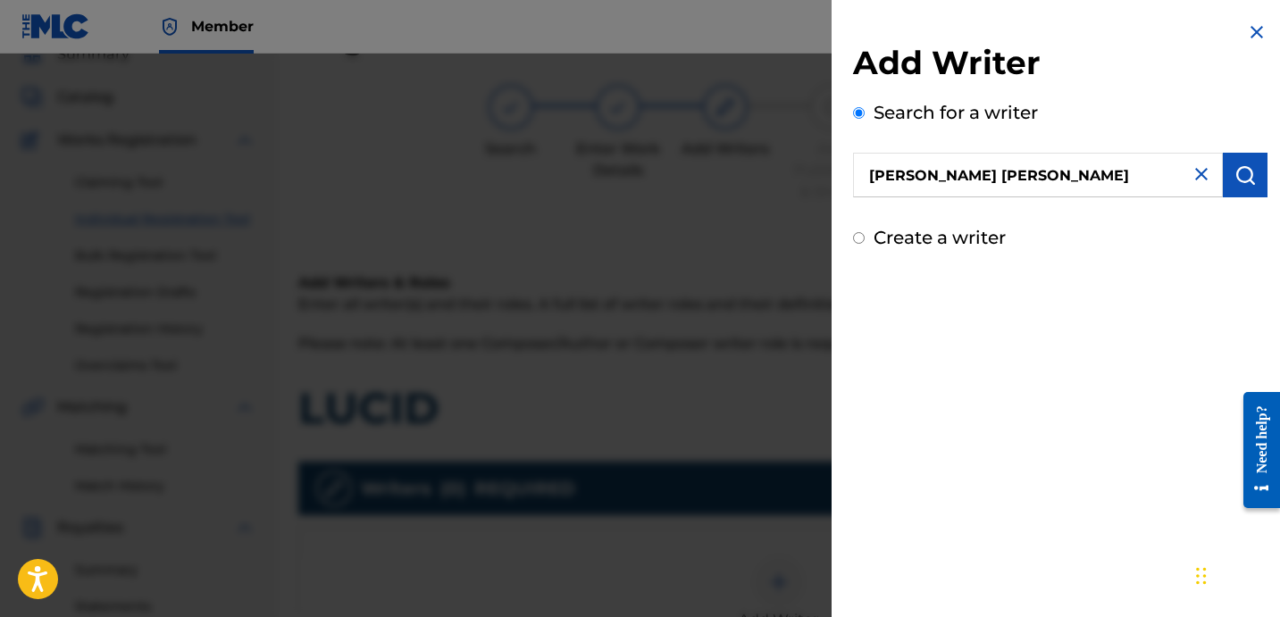
click at [1233, 161] on button "submit" at bounding box center [1245, 175] width 45 height 45
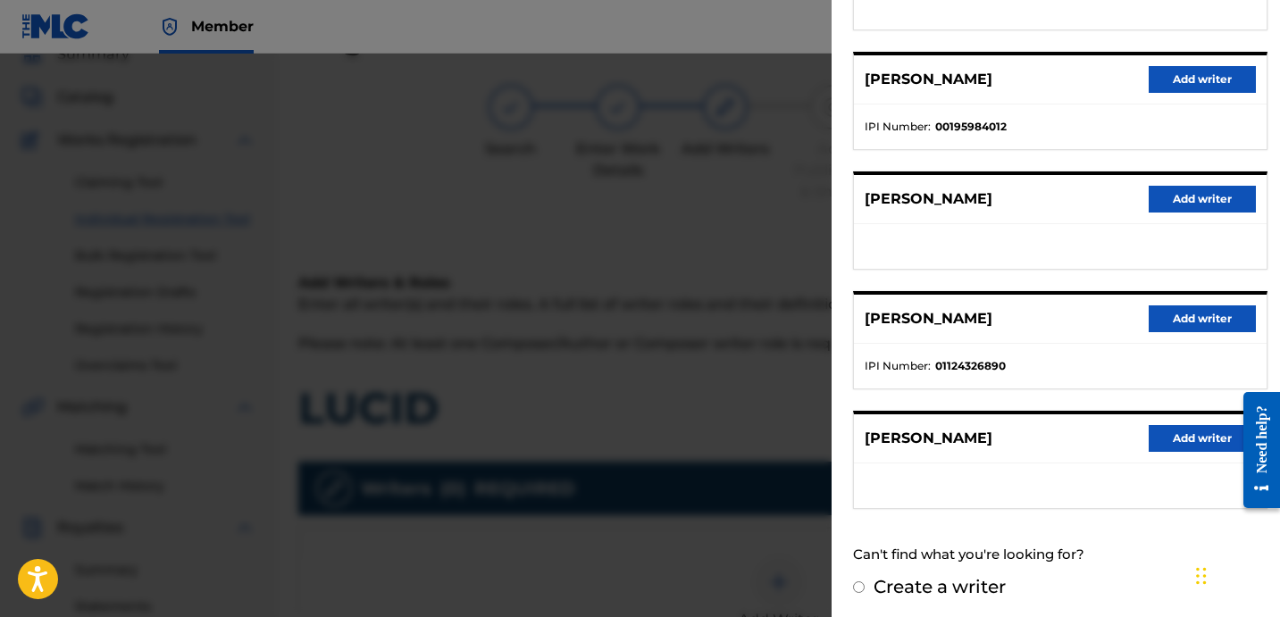
scroll to position [308, 0]
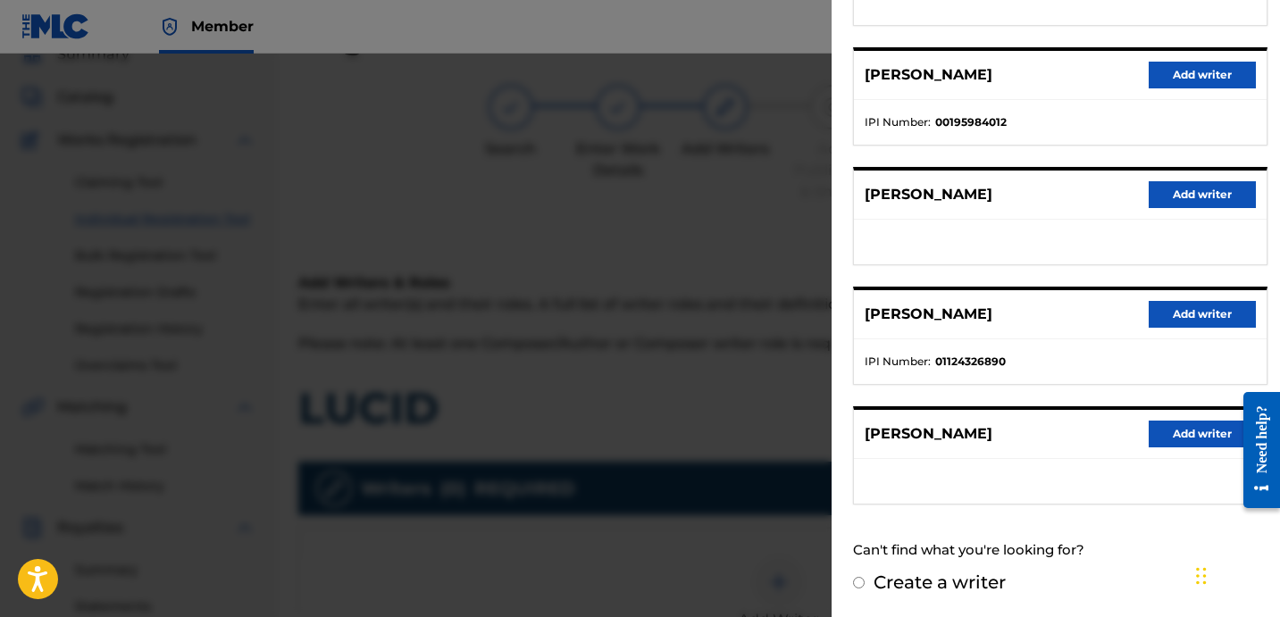
click at [1181, 310] on button "Add writer" at bounding box center [1201, 314] width 107 height 27
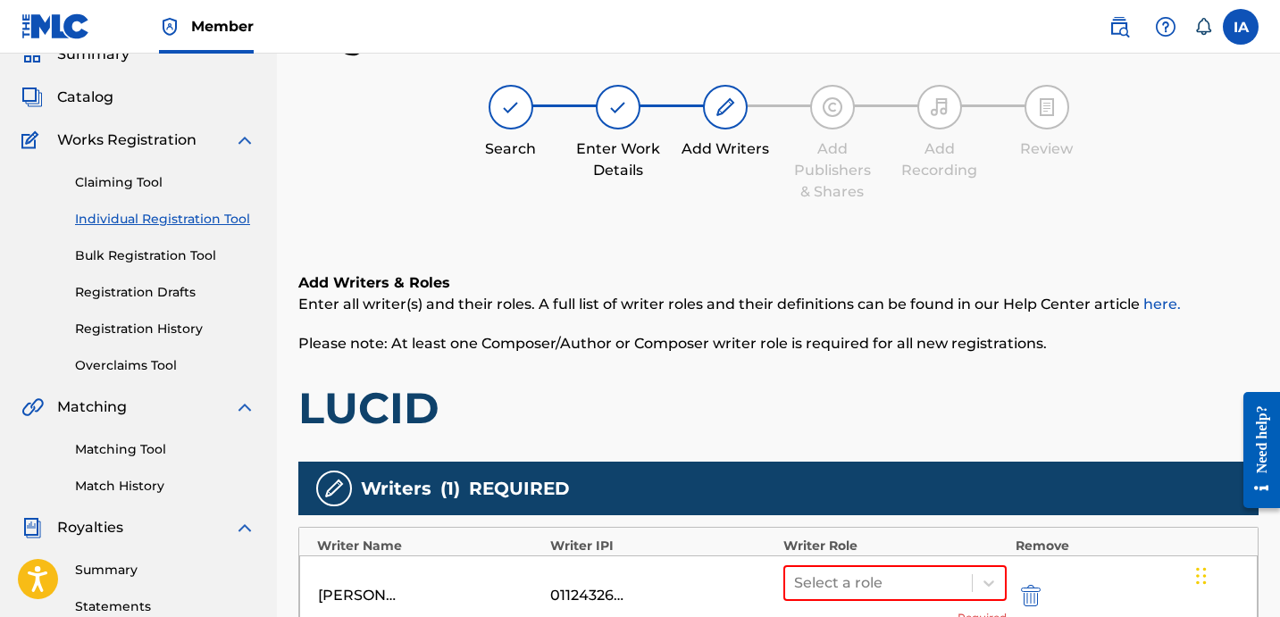
scroll to position [144, 0]
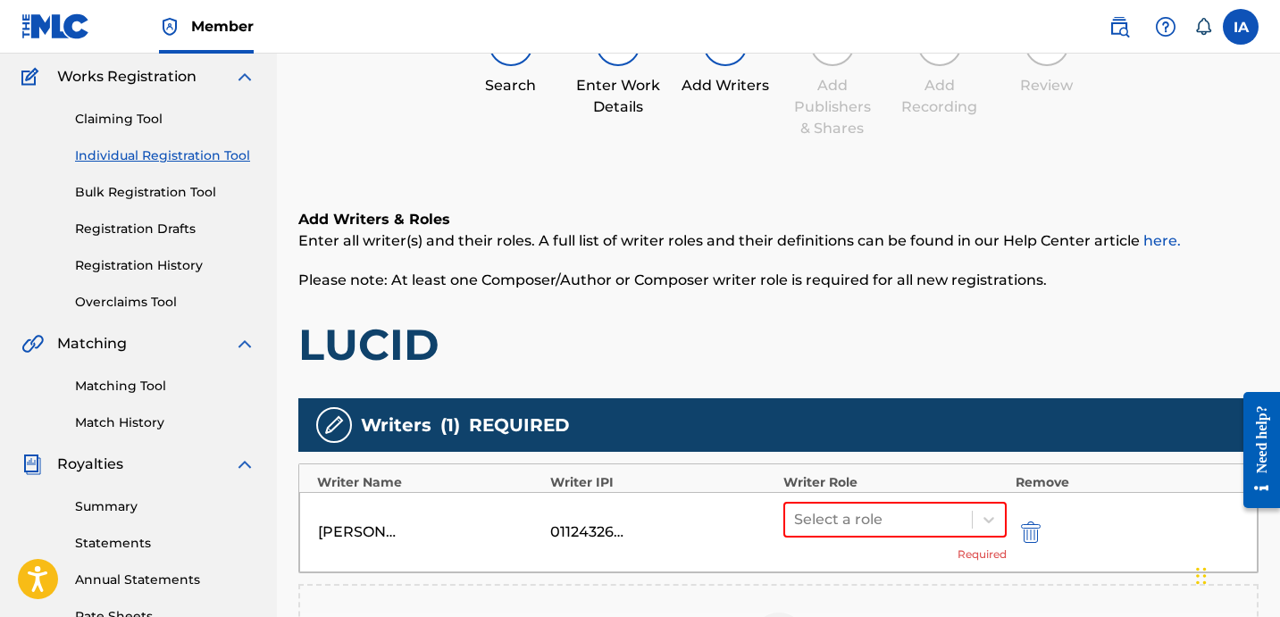
drag, startPoint x: 937, startPoint y: 514, endPoint x: 940, endPoint y: 499, distance: 15.6
click at [937, 514] on div at bounding box center [878, 519] width 169 height 25
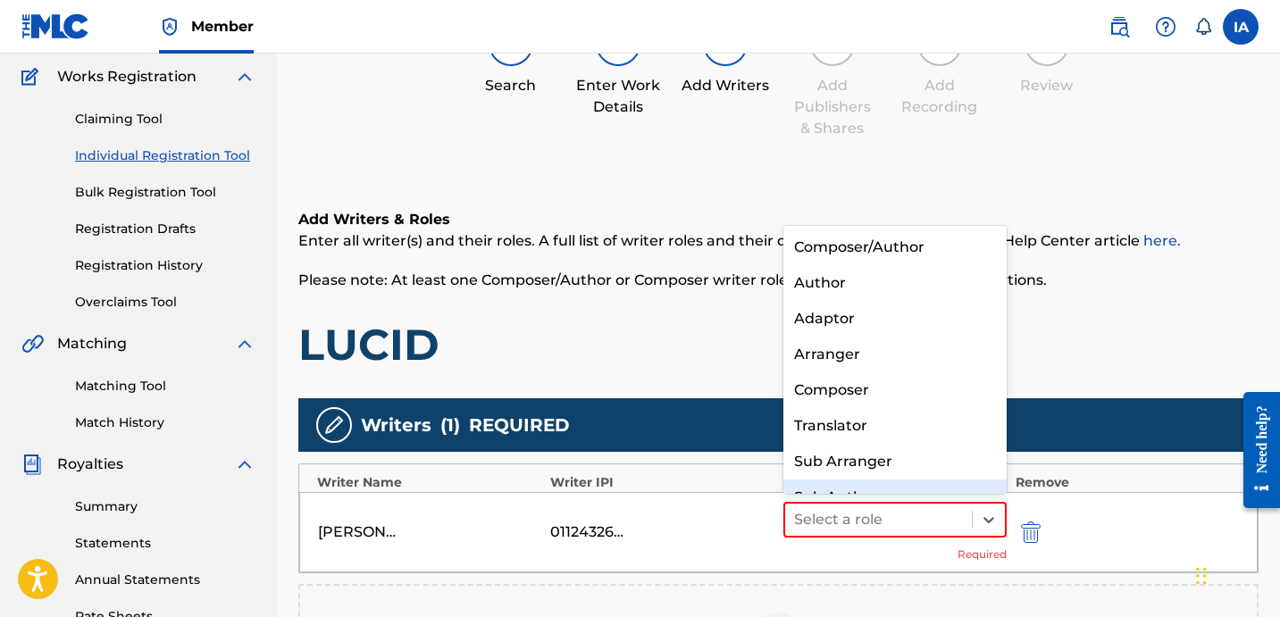
scroll to position [25, 0]
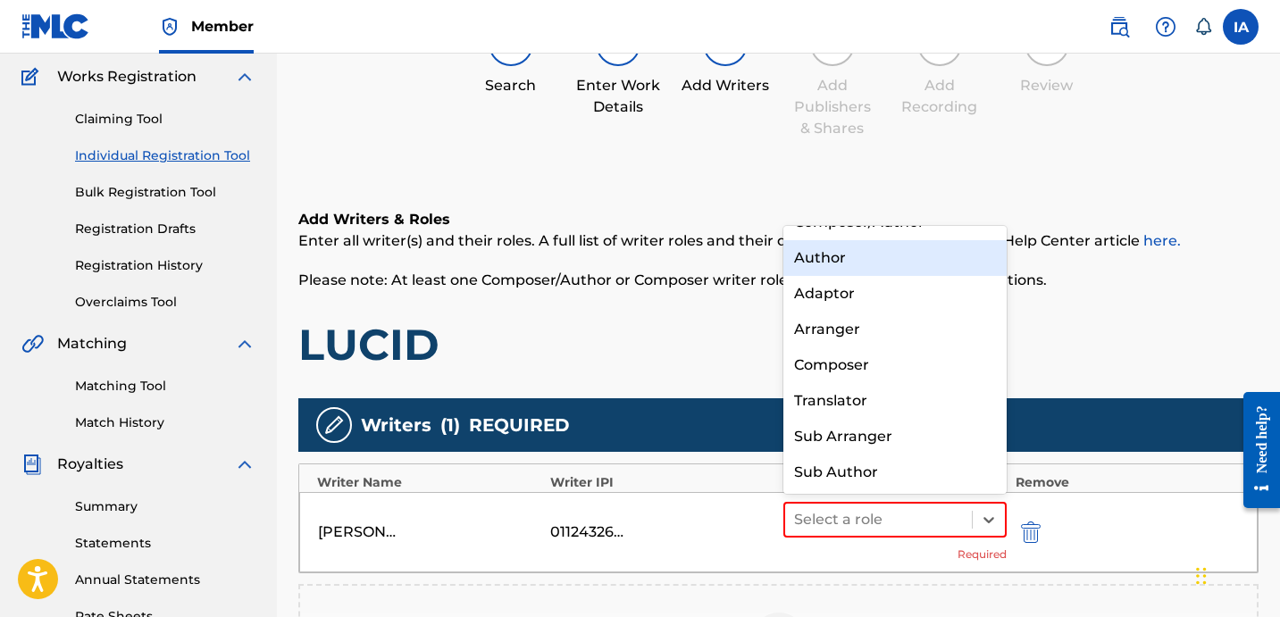
click at [863, 265] on div "Author" at bounding box center [894, 258] width 223 height 36
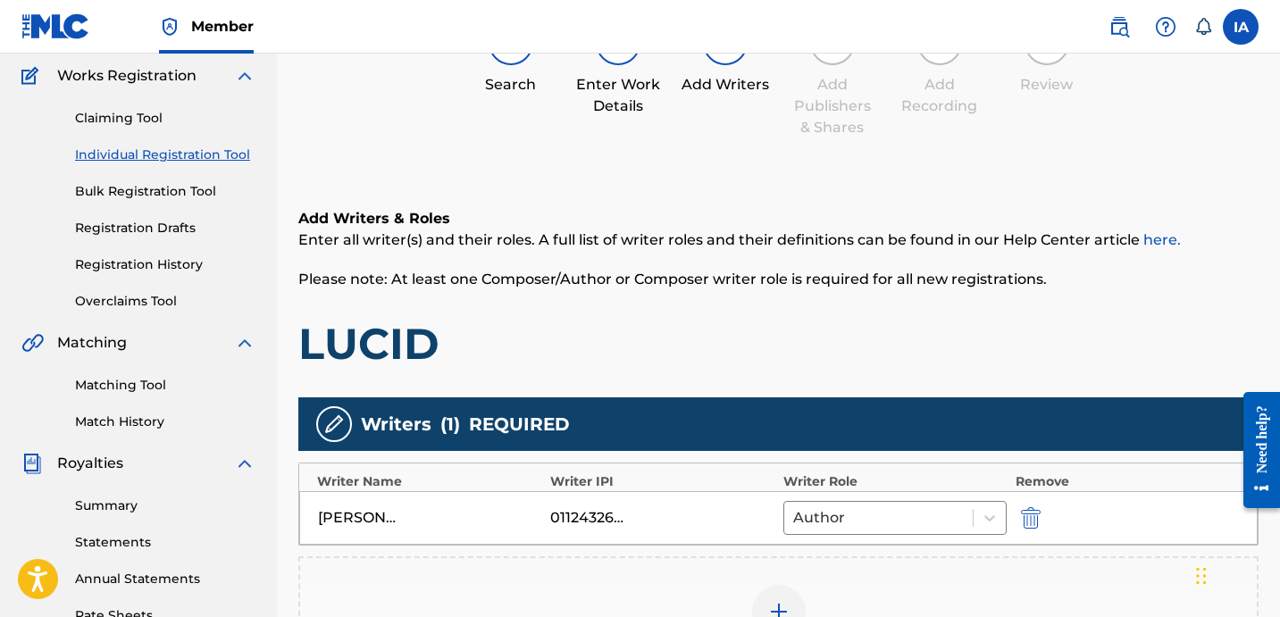
scroll to position [489, 0]
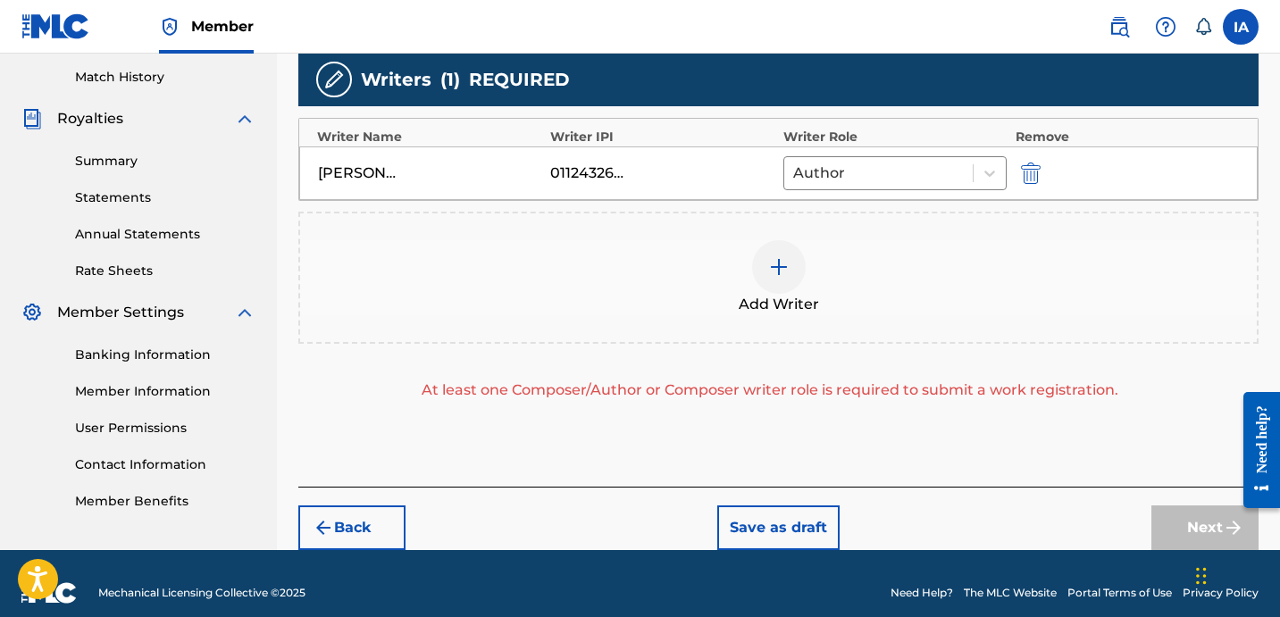
click at [688, 240] on div "Add Writer" at bounding box center [778, 277] width 956 height 75
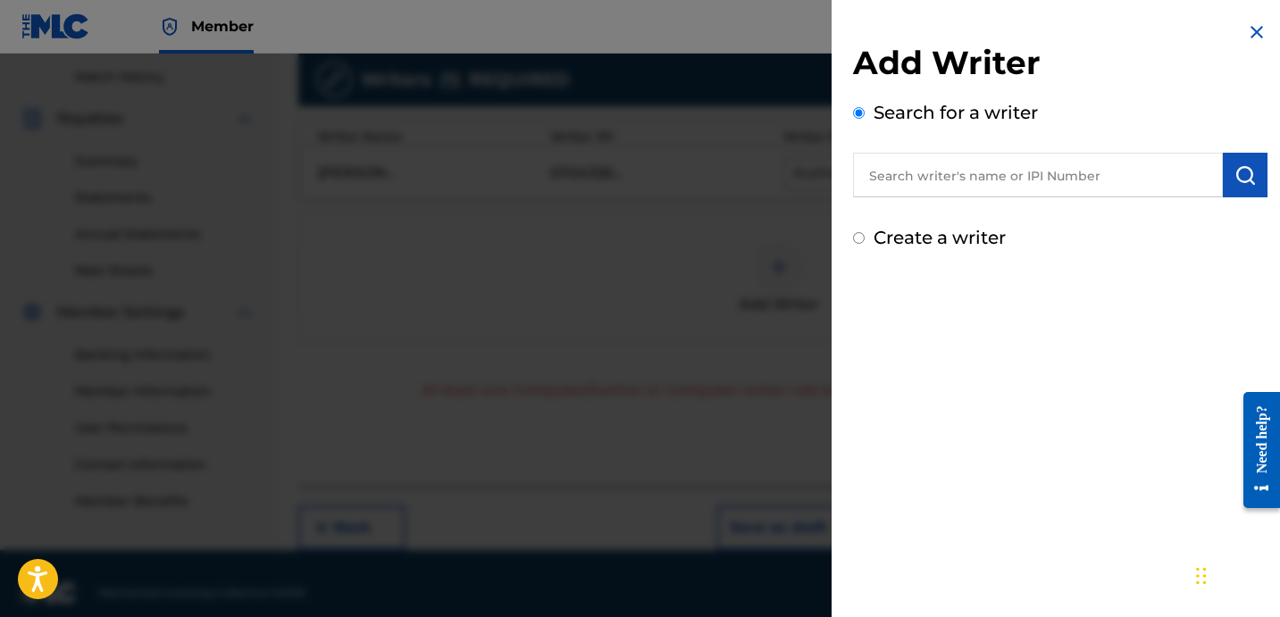
click at [1014, 164] on input "text" at bounding box center [1038, 175] width 370 height 45
click at [1101, 163] on input "text" at bounding box center [1038, 175] width 370 height 45
paste input "SHALBRECK [PERSON_NAME]"
type input "SHALBRECK [PERSON_NAME]"
click at [1251, 190] on button "submit" at bounding box center [1245, 175] width 45 height 45
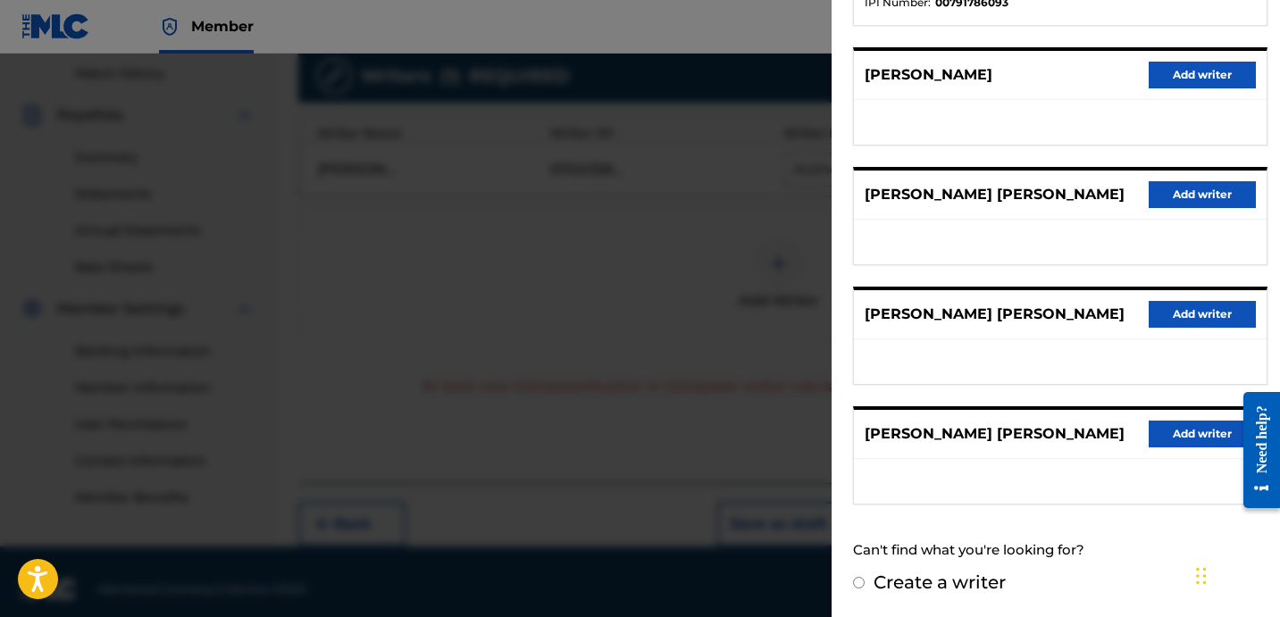
scroll to position [508, 0]
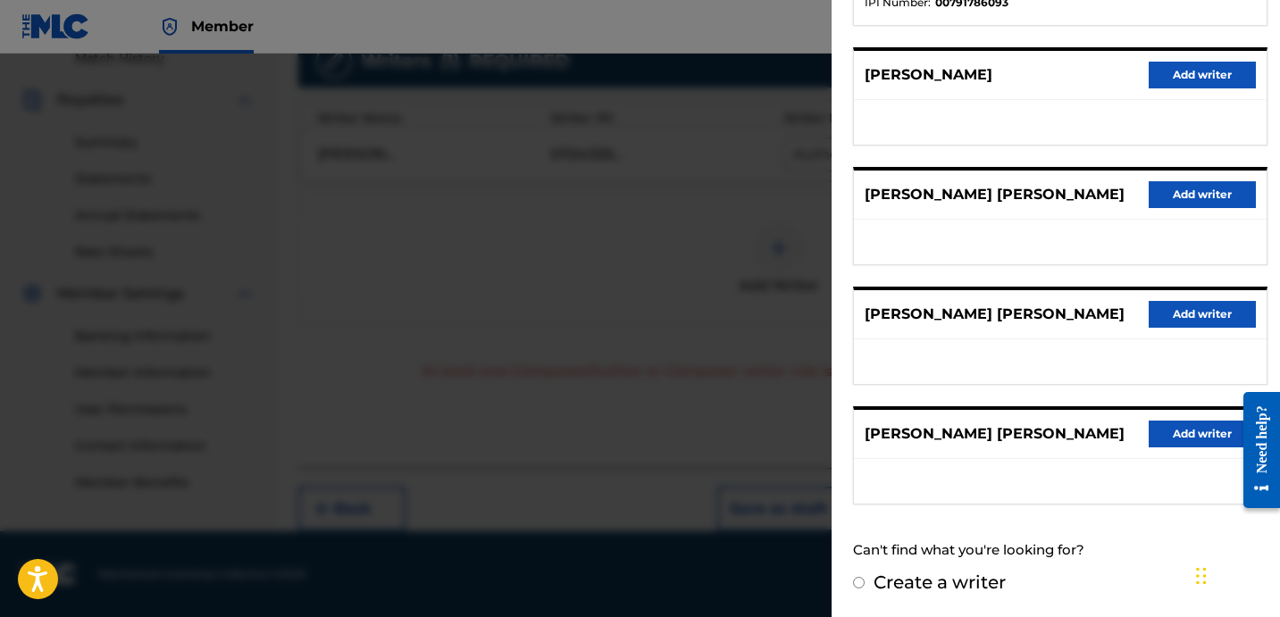
click at [927, 580] on label "Create a writer" at bounding box center [939, 582] width 132 height 21
radio input "true"
click at [864, 580] on input "Create a writer" at bounding box center [859, 583] width 12 height 12
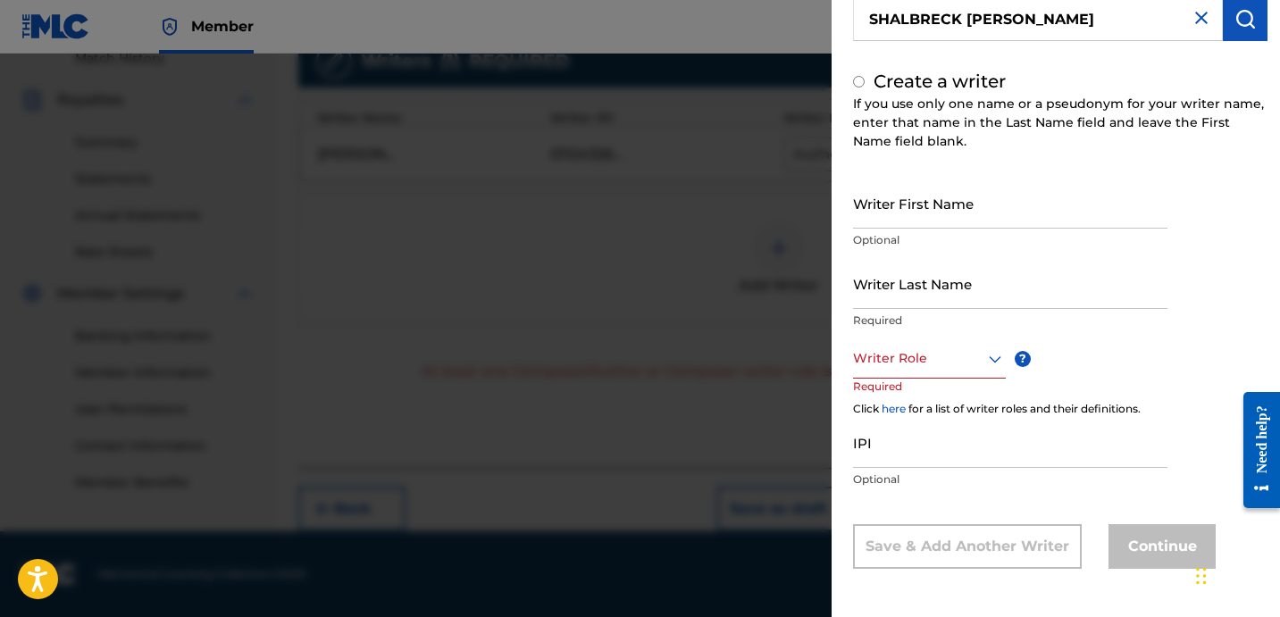
radio input "false"
radio input "true"
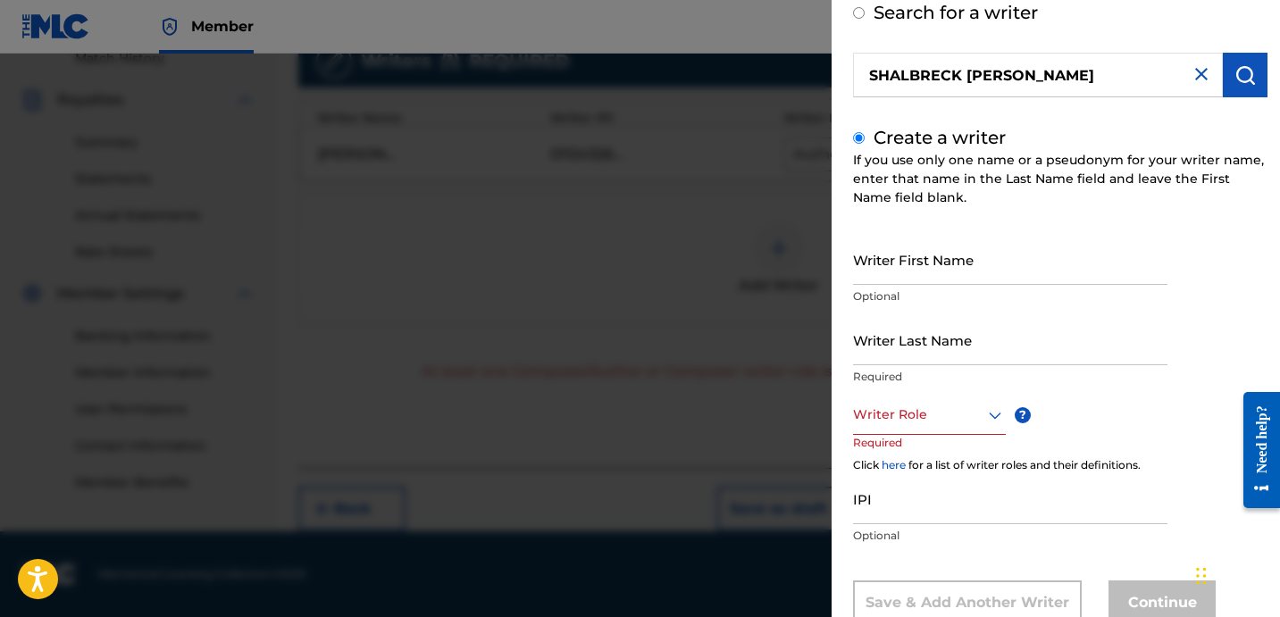
click at [935, 319] on input "Writer Last Name" at bounding box center [1010, 339] width 314 height 51
paste input "SHALBRECK [PERSON_NAME]"
drag, startPoint x: 2163, startPoint y: 732, endPoint x: 1242, endPoint y: 424, distance: 970.9
click at [941, 358] on input "SHALBRECK [PERSON_NAME]" at bounding box center [1010, 339] width 314 height 51
drag, startPoint x: 934, startPoint y: 351, endPoint x: 1120, endPoint y: 395, distance: 190.8
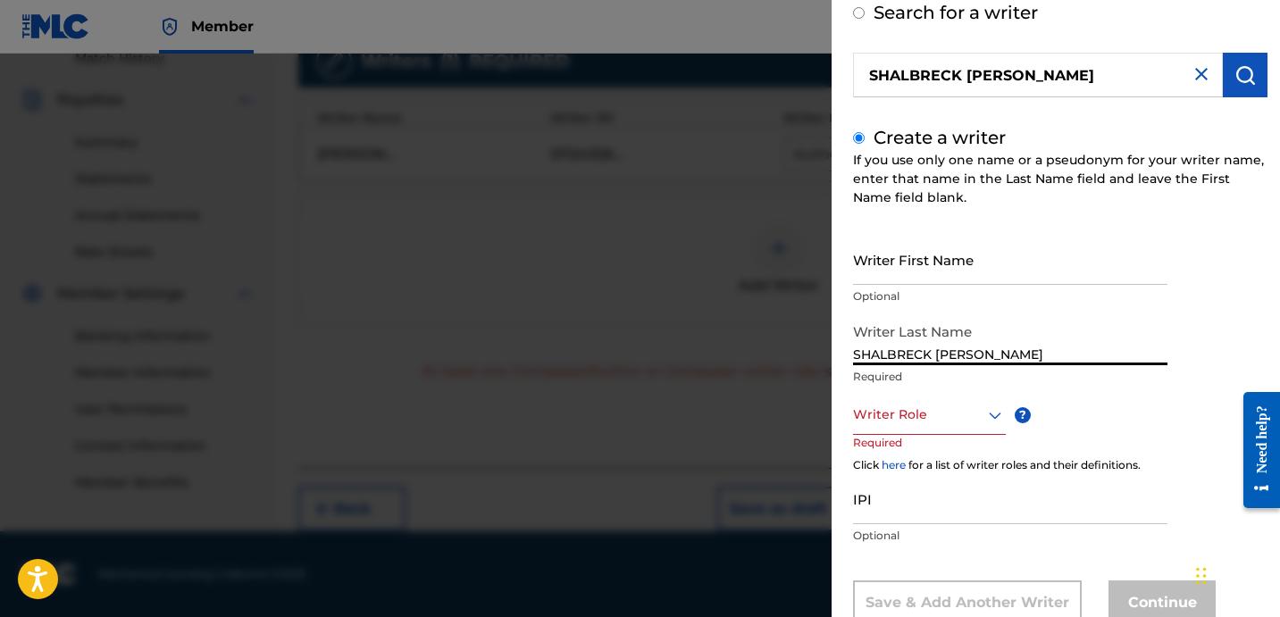
click at [1120, 395] on div "Writer First Name Optional Writer Last Name SHALBRECK [PERSON_NAME] Required Wr…" at bounding box center [1060, 429] width 414 height 391
type input "SHALBRECK"
click at [915, 257] on input "Writer First Name" at bounding box center [1010, 259] width 314 height 51
paste input "[PERSON_NAME]"
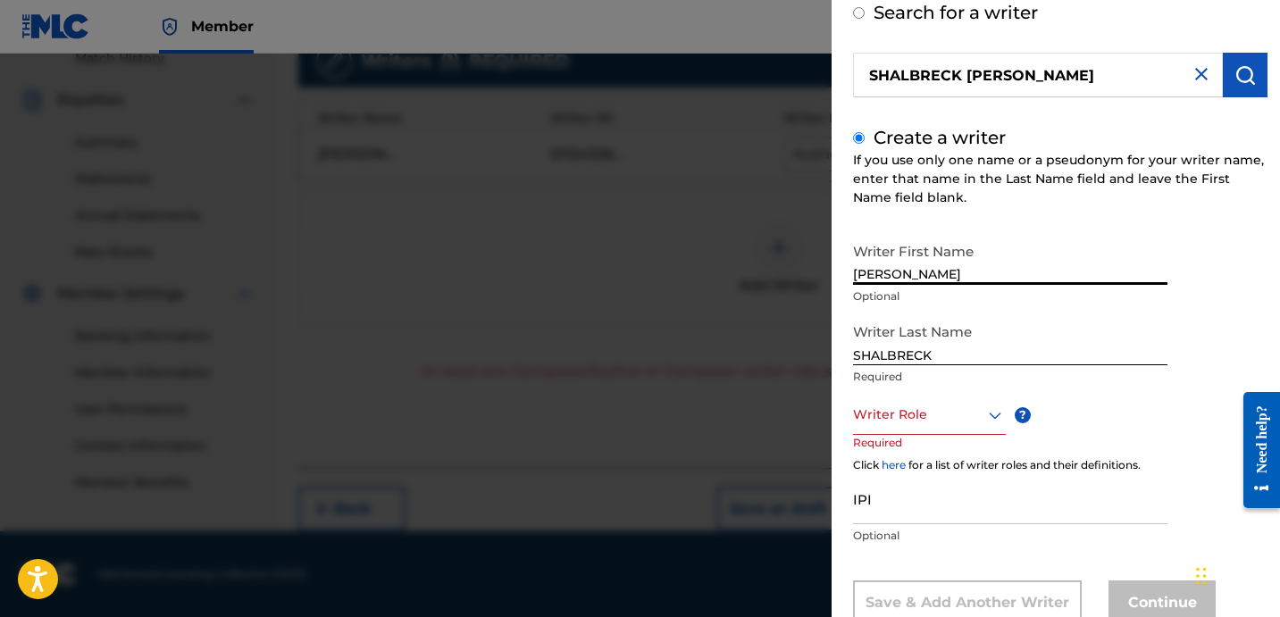
type input "[PERSON_NAME]"
click at [951, 418] on div at bounding box center [929, 415] width 153 height 22
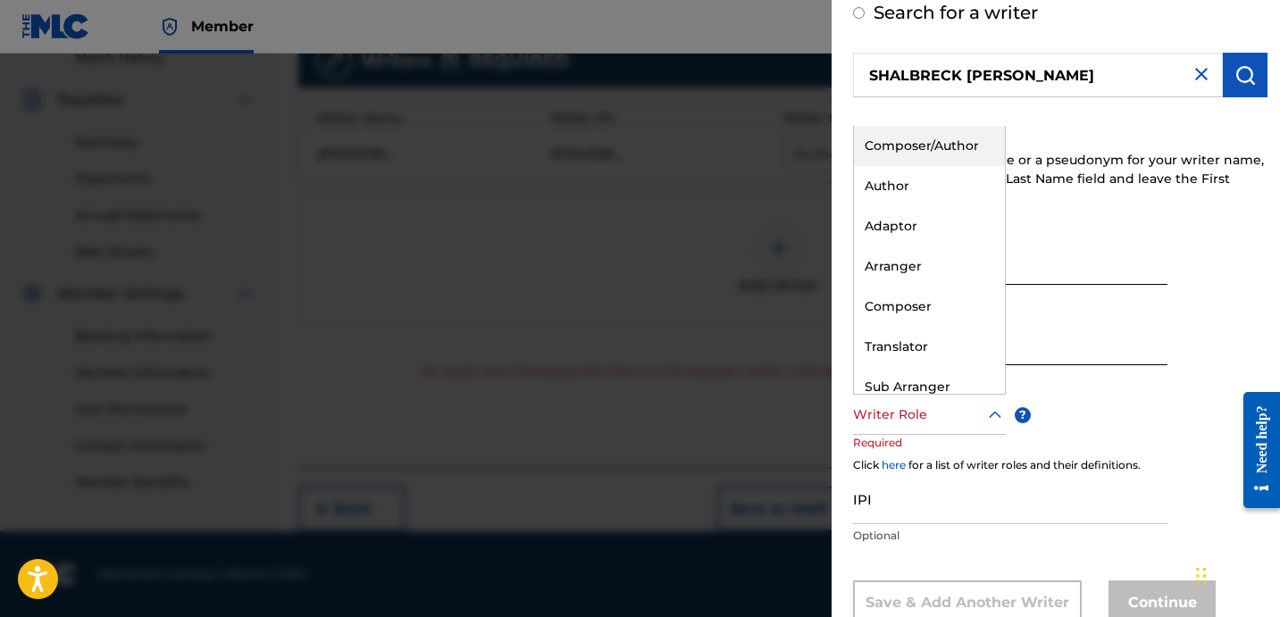
click at [911, 311] on div "Composer" at bounding box center [929, 307] width 151 height 40
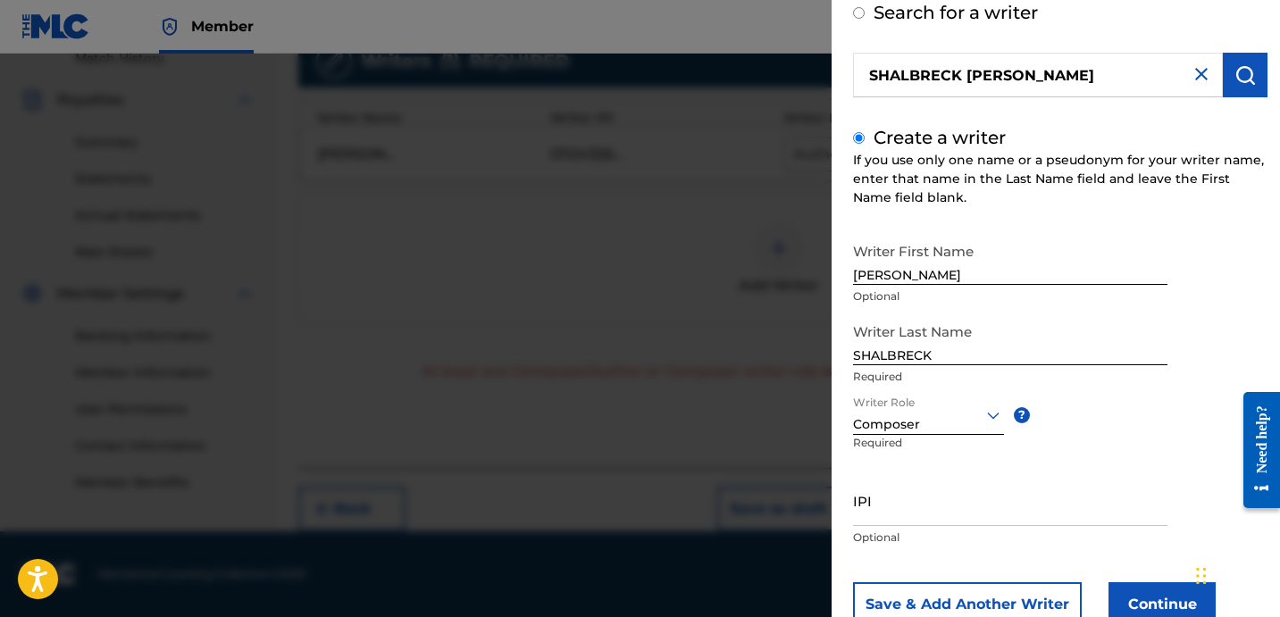
click at [1052, 482] on input "IPI" at bounding box center [1010, 500] width 314 height 51
click at [905, 540] on p "Optional" at bounding box center [1010, 538] width 314 height 16
click at [917, 501] on input "IPI" at bounding box center [1010, 500] width 314 height 51
click at [928, 513] on input "IPI" at bounding box center [1010, 500] width 314 height 51
click at [938, 513] on input "IPI" at bounding box center [1010, 500] width 314 height 51
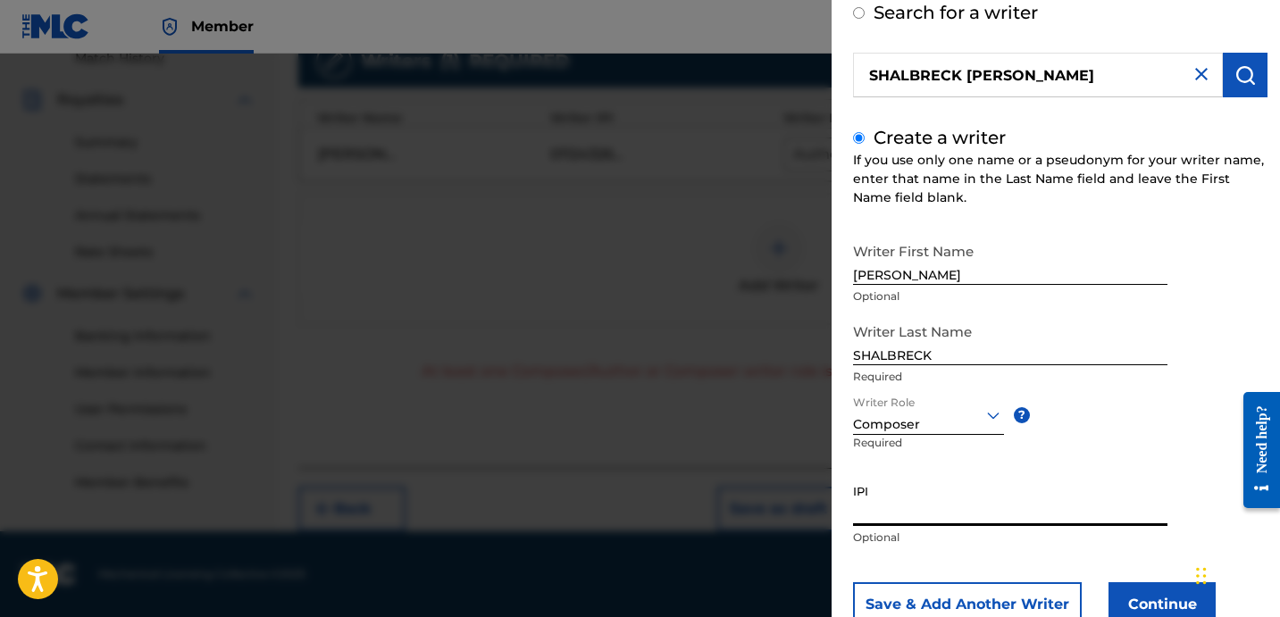
paste input "1138637445"
click at [855, 515] on input "1138637445" at bounding box center [1010, 500] width 314 height 51
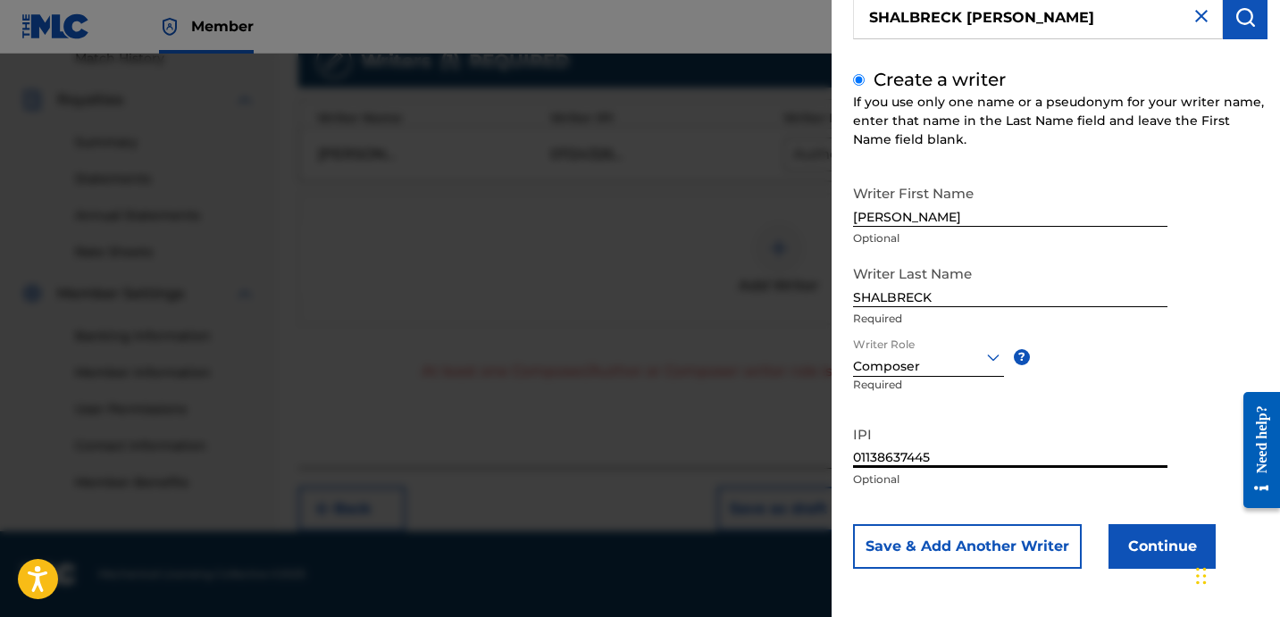
type input "01138637445"
click at [1036, 514] on div "Writer First Name [PERSON_NAME] Optional Writer Last Name SHALBRECK Required Wr…" at bounding box center [1060, 372] width 414 height 393
click at [1153, 546] on button "Continue" at bounding box center [1161, 546] width 107 height 45
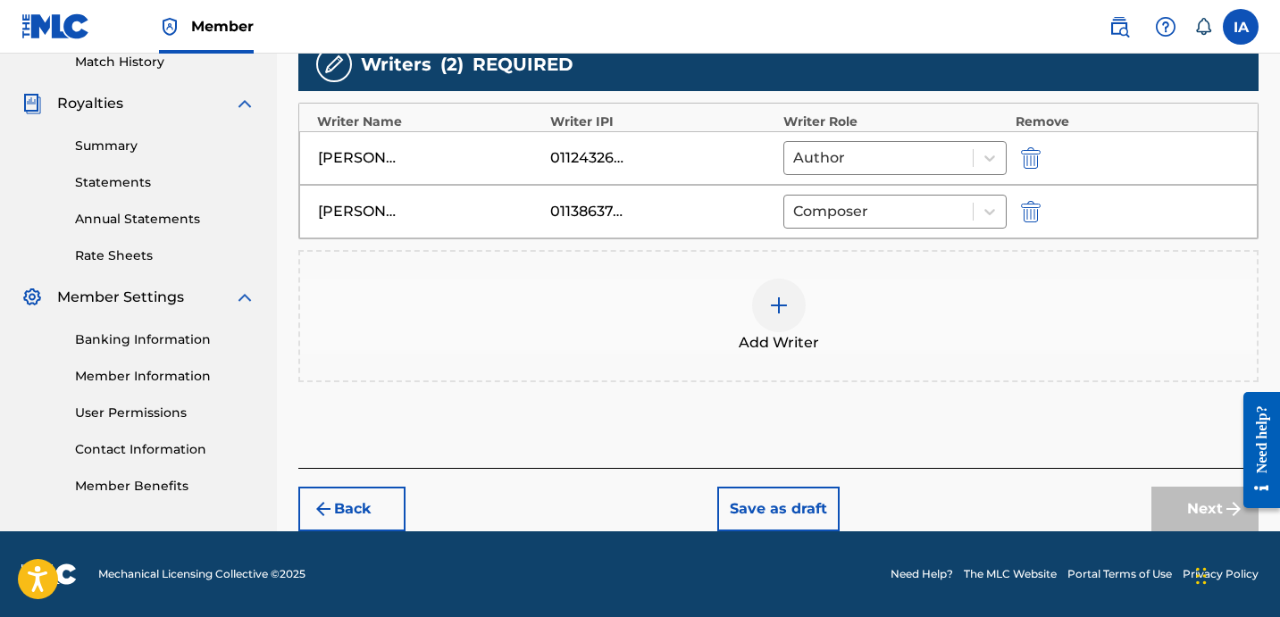
scroll to position [505, 0]
click at [873, 405] on div "Add Writers & Roles Enter all writer(s) and their roles. A full list of writer …" at bounding box center [778, 136] width 960 height 663
click at [1155, 21] on img at bounding box center [1165, 26] width 21 height 21
click at [1180, 496] on button "Next" at bounding box center [1204, 509] width 107 height 45
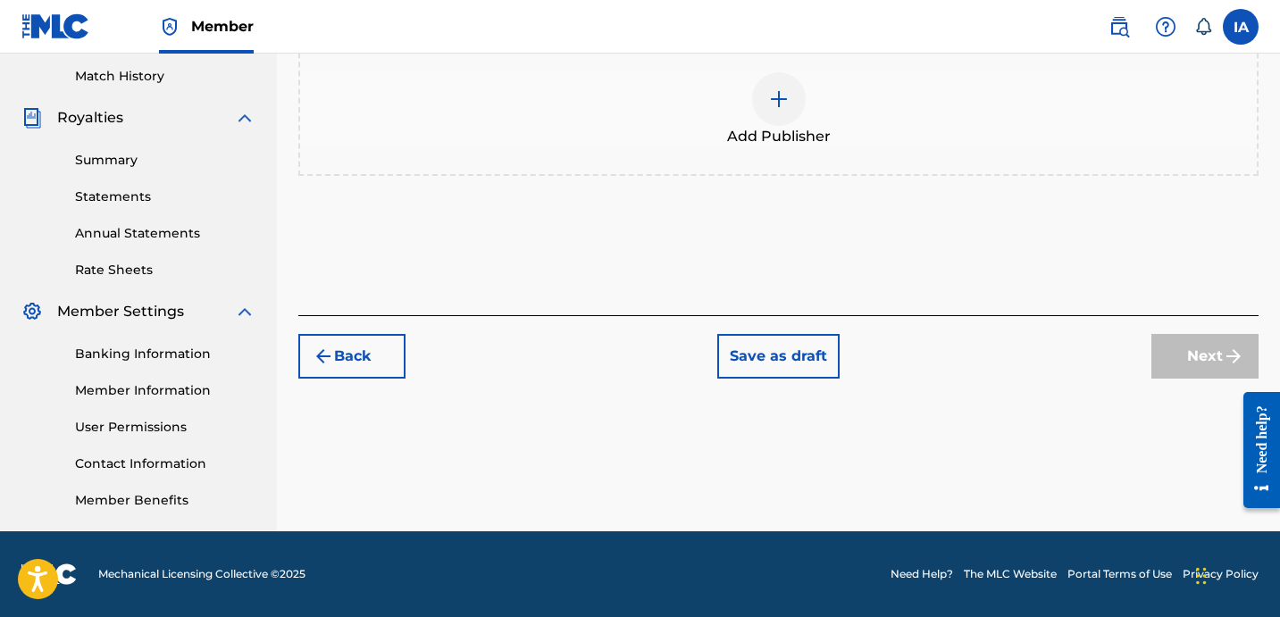
click at [807, 147] on div "Add Publisher" at bounding box center [778, 109] width 956 height 75
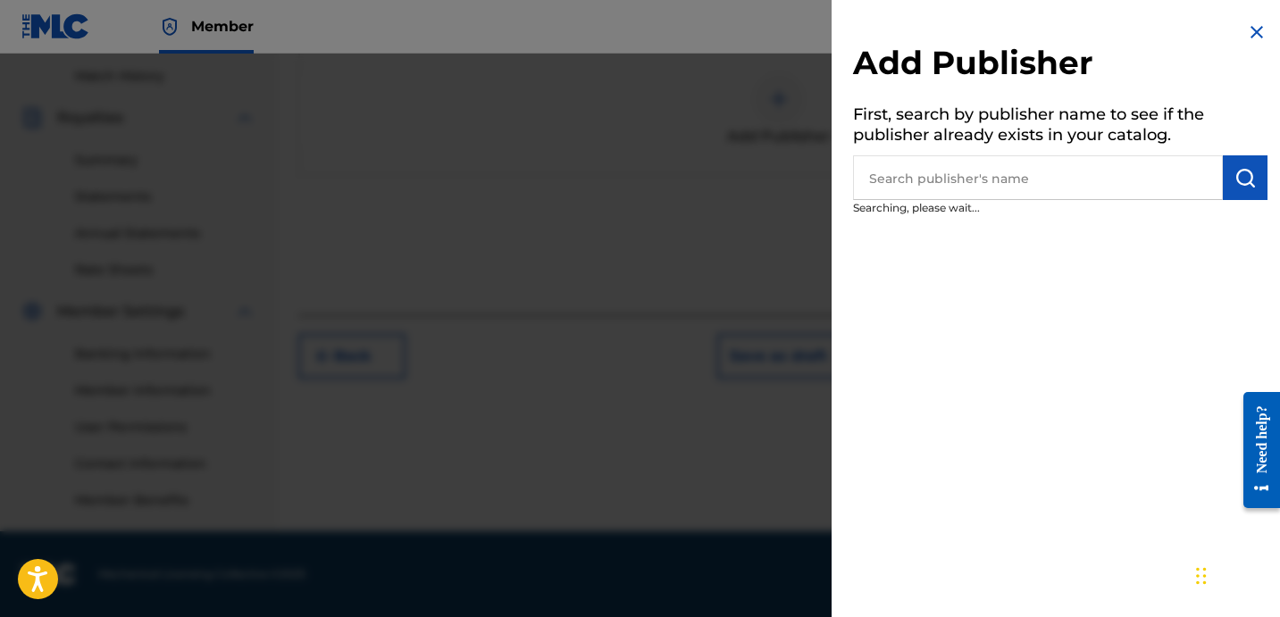
scroll to position [143, 0]
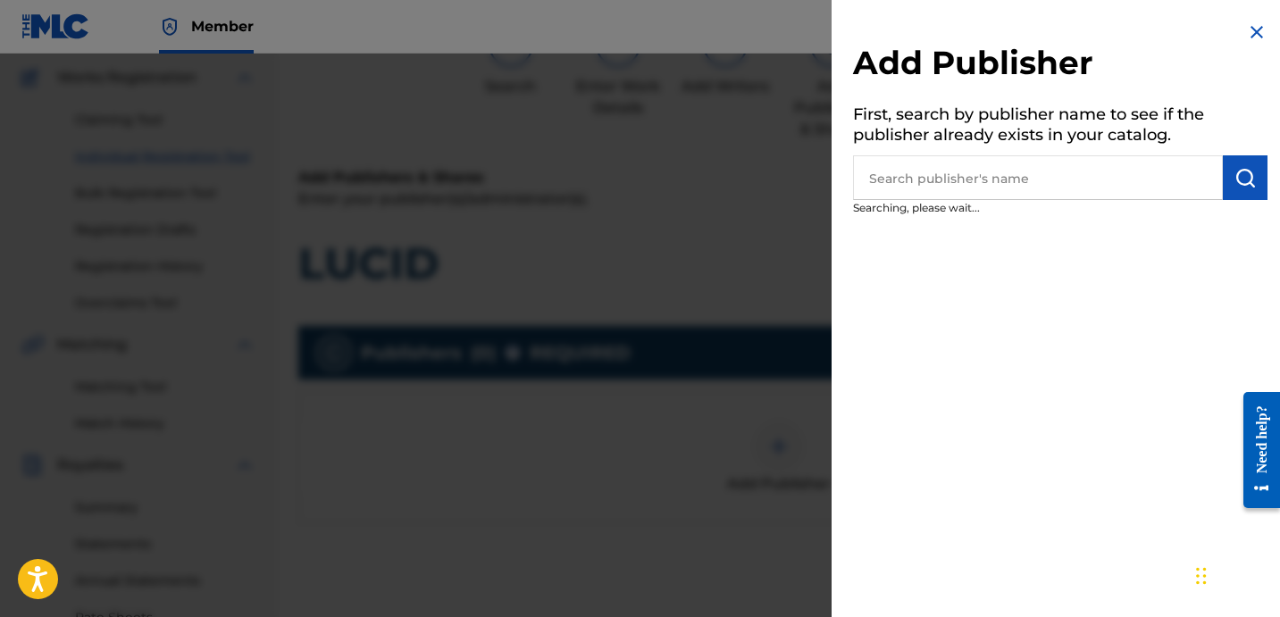
click at [974, 208] on p "Searching, please wait..." at bounding box center [1009, 212] width 313 height 25
click at [964, 182] on input "text" at bounding box center [1038, 177] width 370 height 45
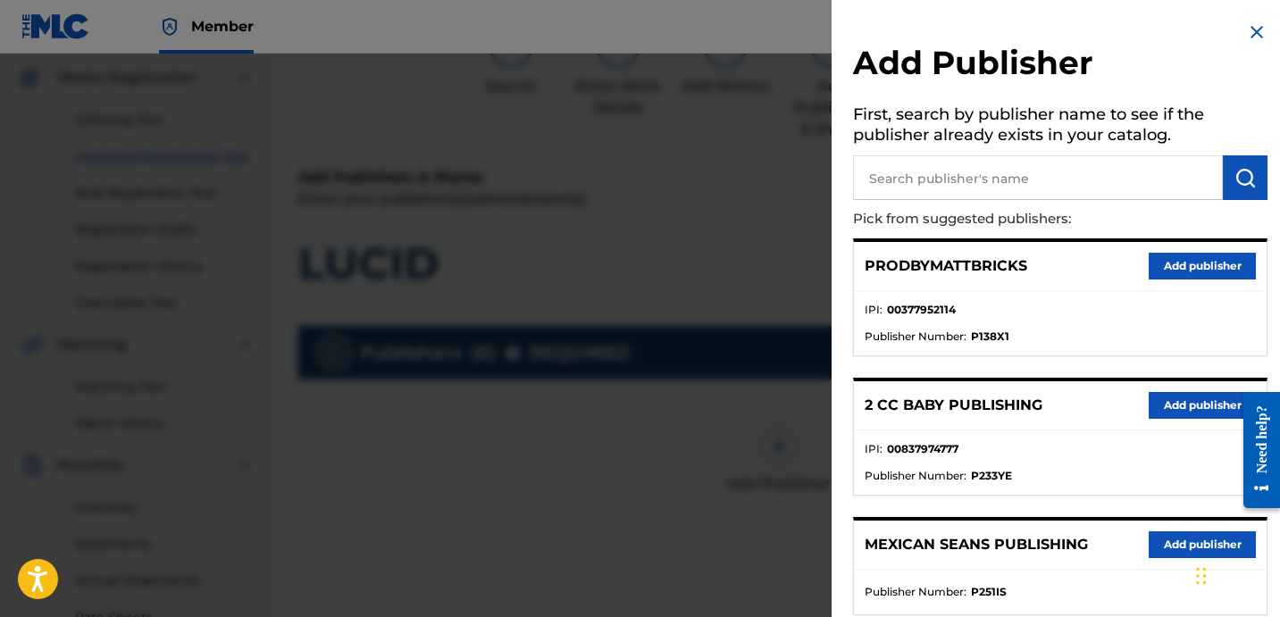
drag, startPoint x: 1078, startPoint y: 192, endPoint x: 1042, endPoint y: 181, distance: 37.3
click at [1078, 192] on input "text" at bounding box center [1038, 177] width 370 height 45
click at [1041, 181] on input "text" at bounding box center [1038, 177] width 370 height 45
type input "ZAY"
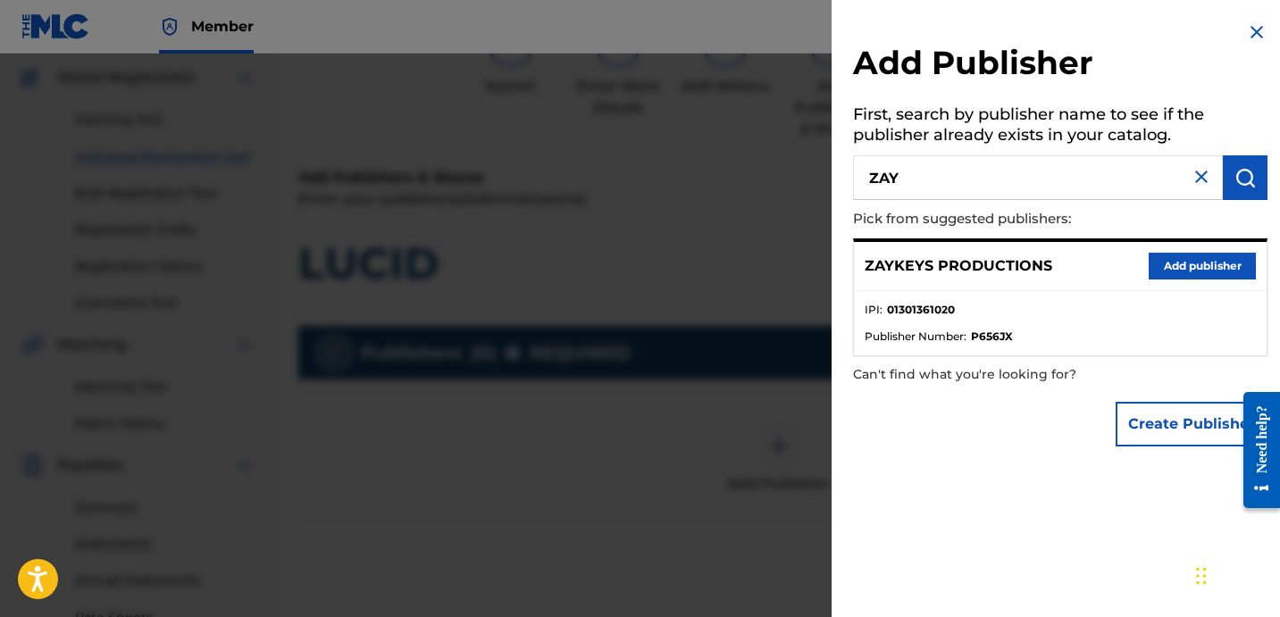
click at [1181, 242] on div "ZAYKEYS PRODUCTIONS Add publisher" at bounding box center [1060, 266] width 413 height 49
click at [1185, 259] on button "Add publisher" at bounding box center [1201, 266] width 107 height 27
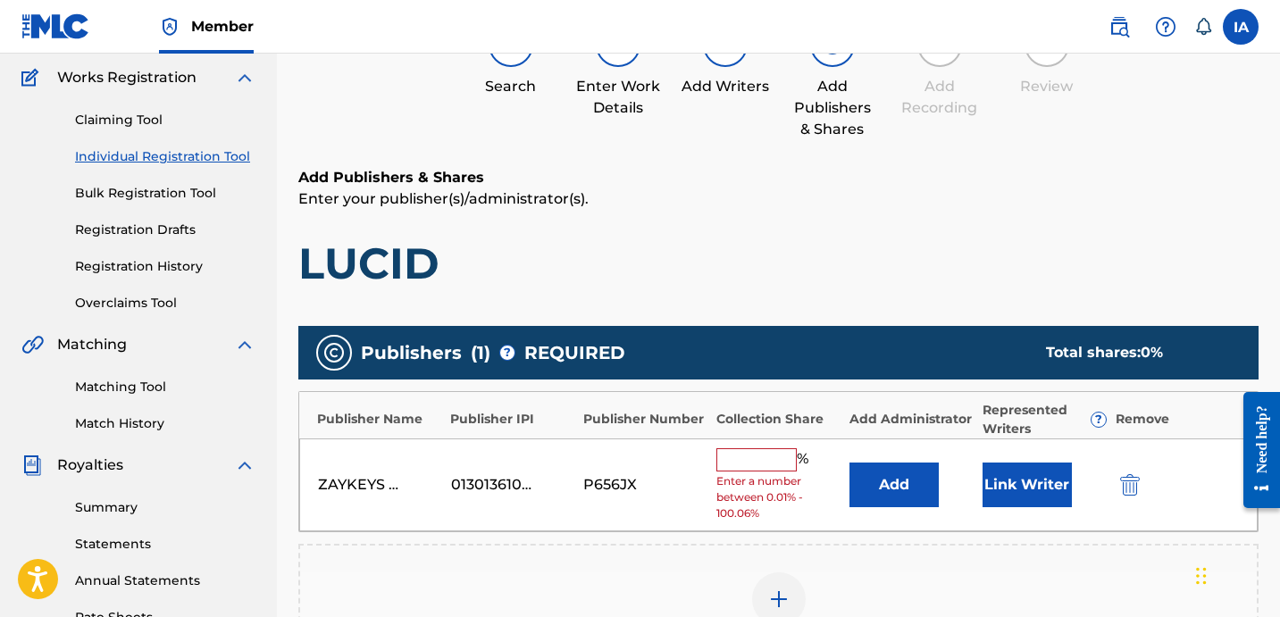
click at [754, 466] on input "text" at bounding box center [756, 459] width 80 height 23
type input "25"
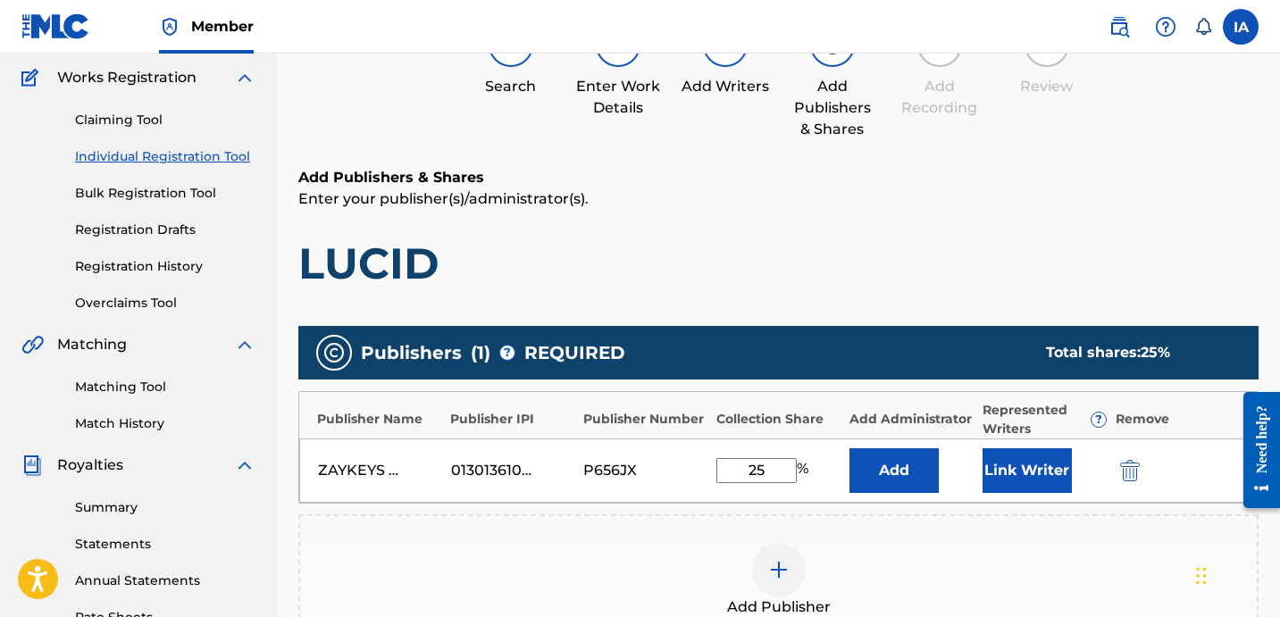
drag, startPoint x: 778, startPoint y: 473, endPoint x: 699, endPoint y: 422, distance: 93.6
click at [734, 454] on div "ZAYKEYS PRODUCTIONS 01301361020 P656JX 25 % Add Link Writer" at bounding box center [778, 470] width 958 height 64
click at [875, 476] on button "Add" at bounding box center [893, 470] width 89 height 45
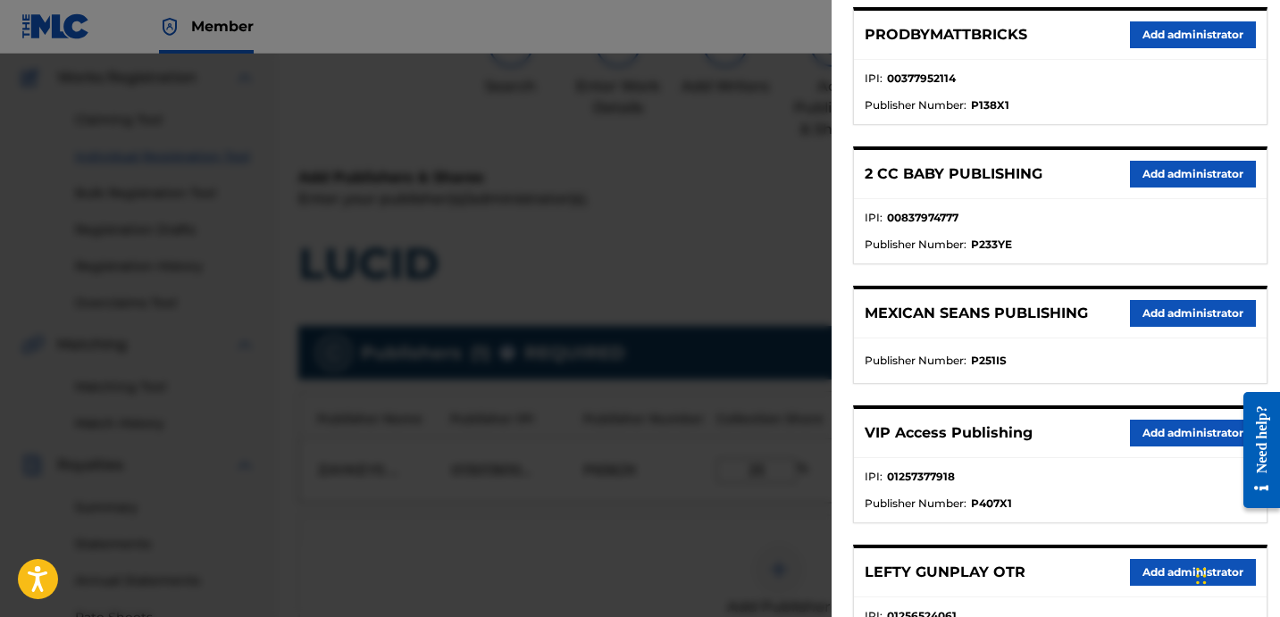
scroll to position [289, 0]
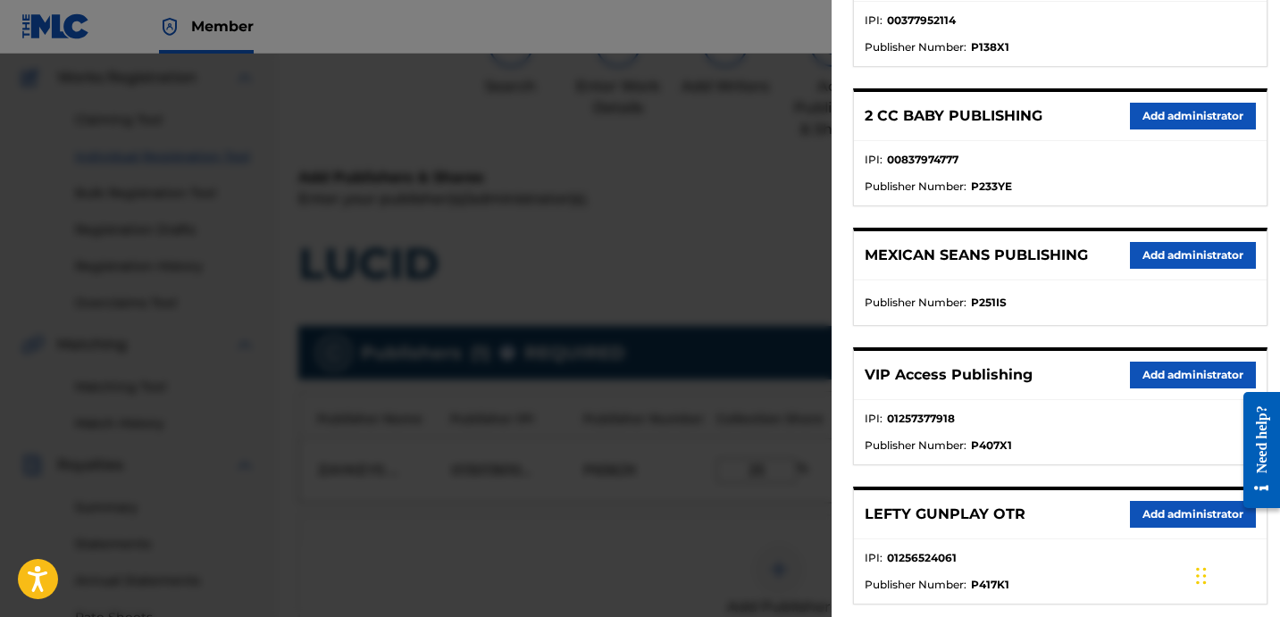
click at [1148, 382] on button "Add administrator" at bounding box center [1193, 375] width 126 height 27
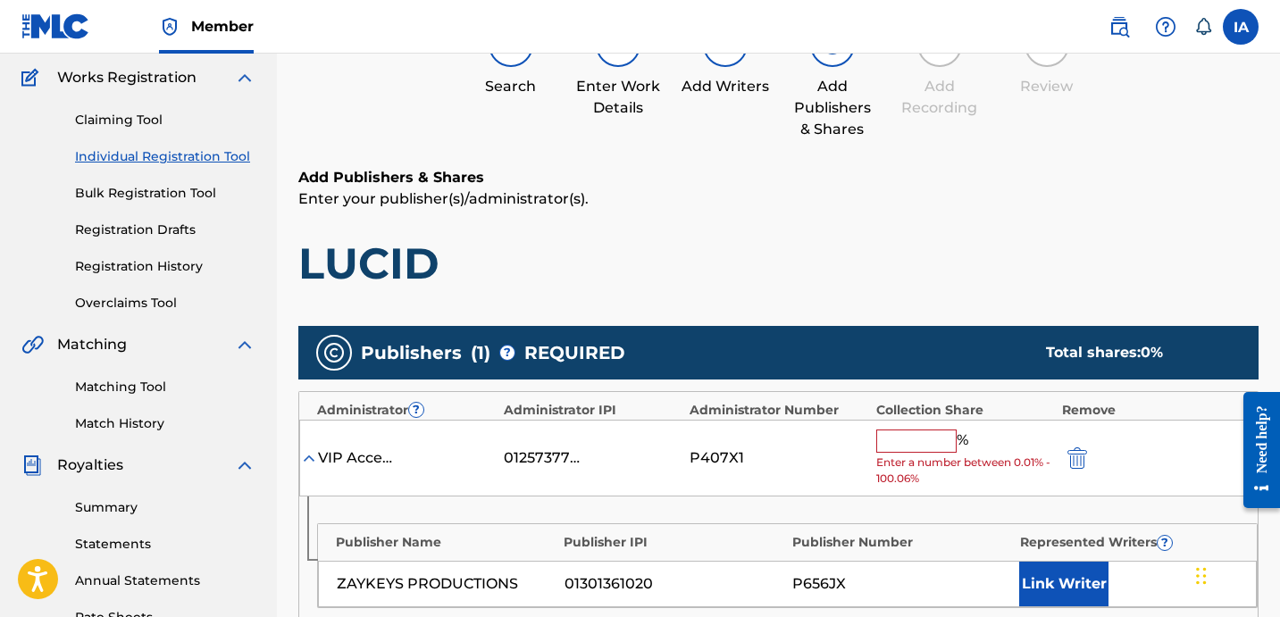
click at [940, 436] on input "text" at bounding box center [916, 441] width 80 height 23
type input "25"
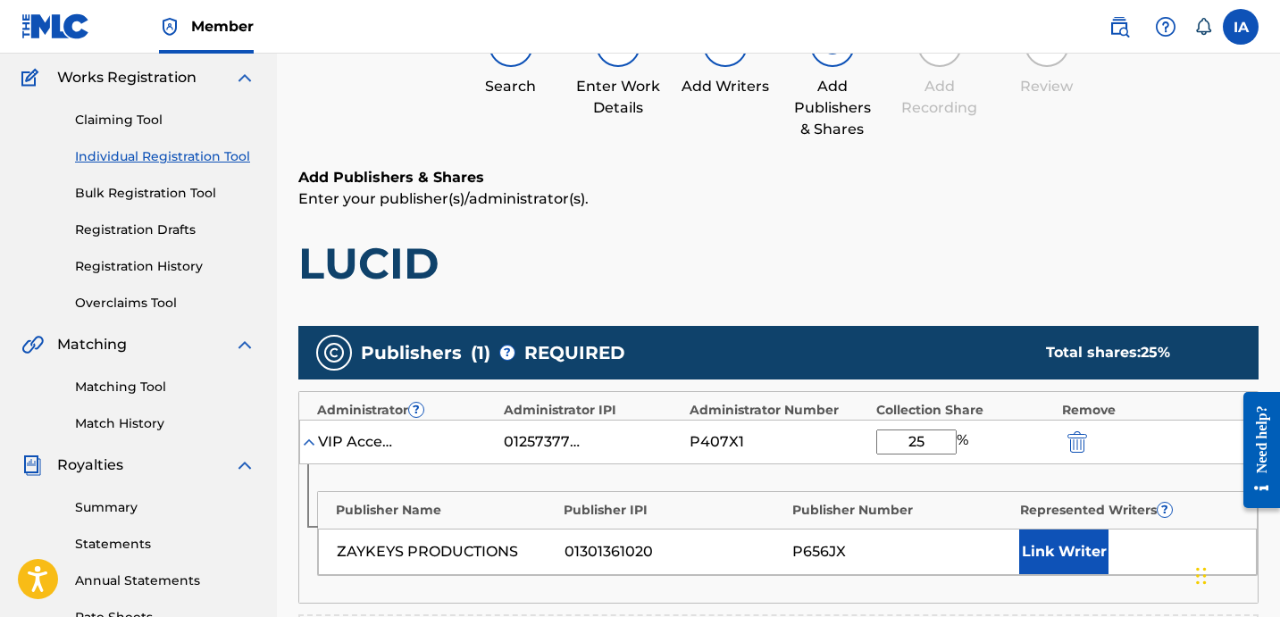
click at [1047, 543] on button "Link Writer" at bounding box center [1063, 552] width 89 height 45
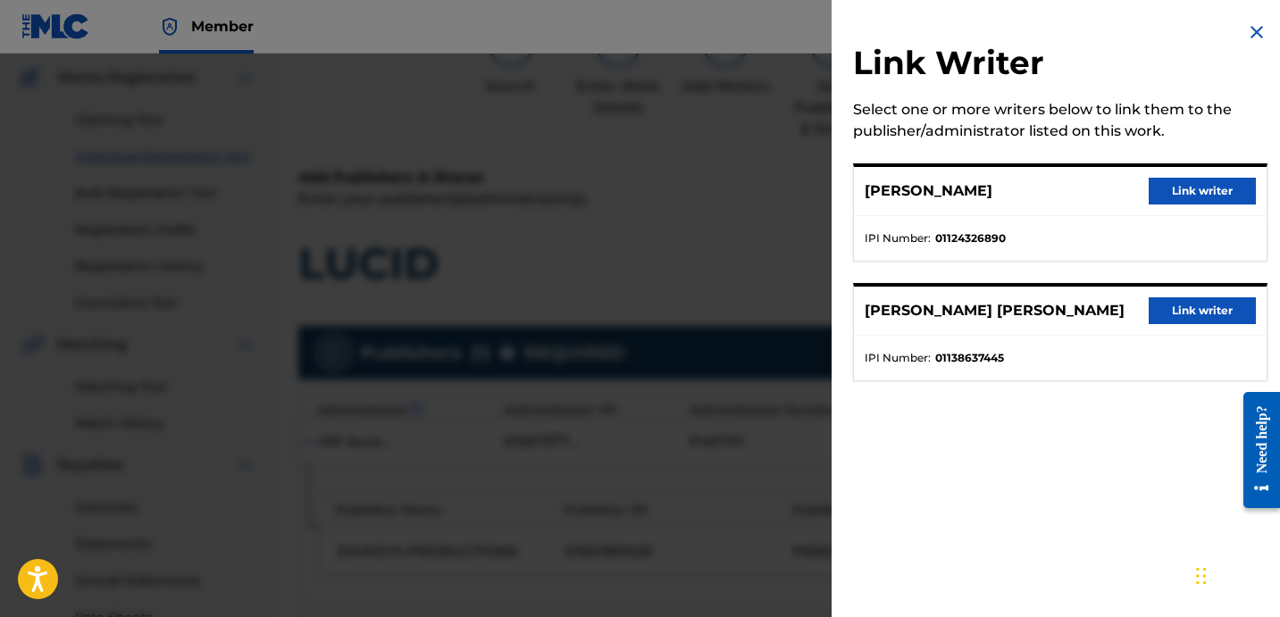
click at [1026, 237] on li "IPI Number : 01124326890" at bounding box center [1059, 238] width 391 height 16
click at [1198, 321] on button "Link writer" at bounding box center [1201, 310] width 107 height 27
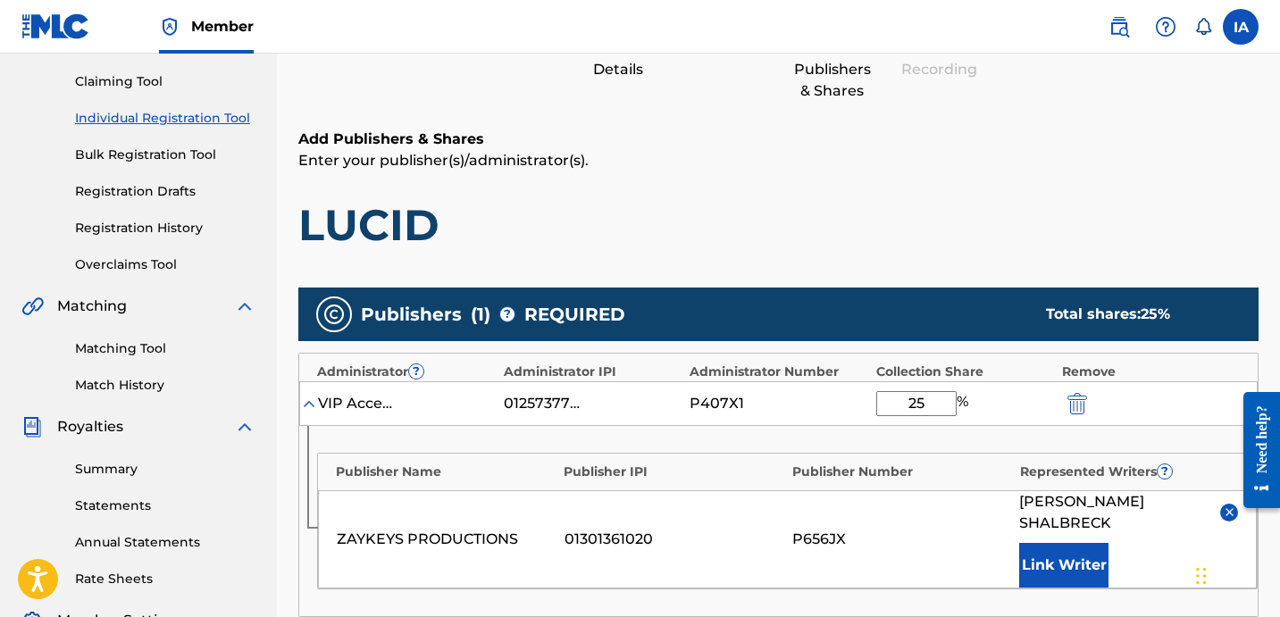
scroll to position [383, 0]
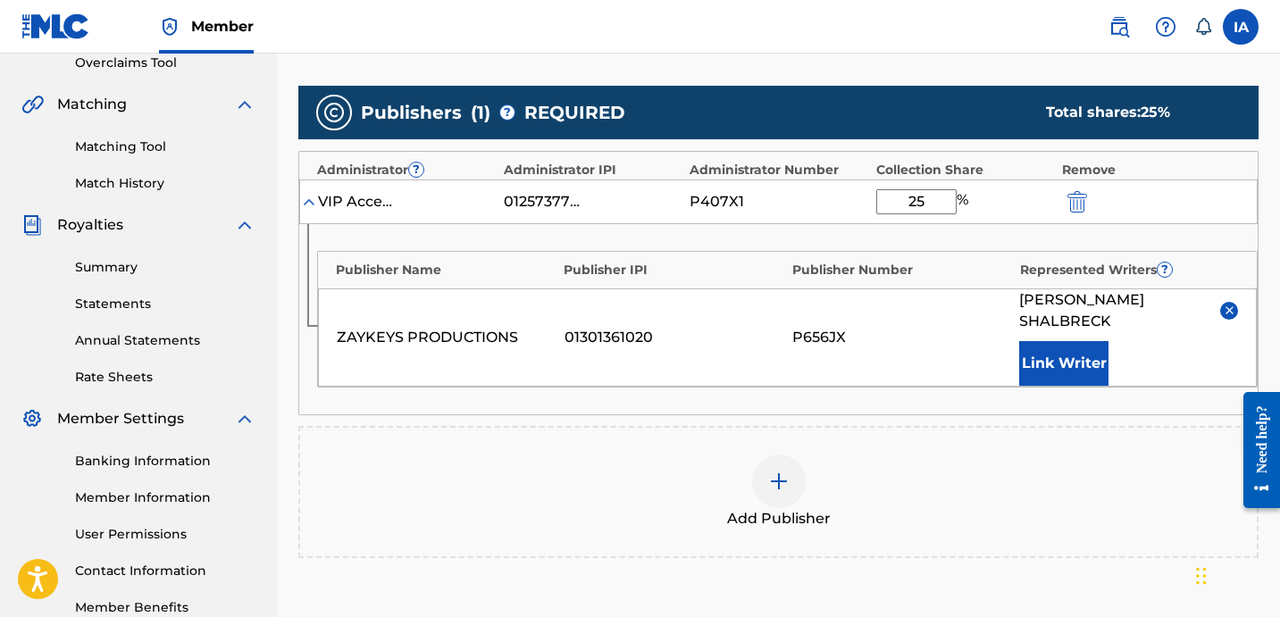
click at [817, 493] on div "Add Publisher" at bounding box center [778, 492] width 956 height 75
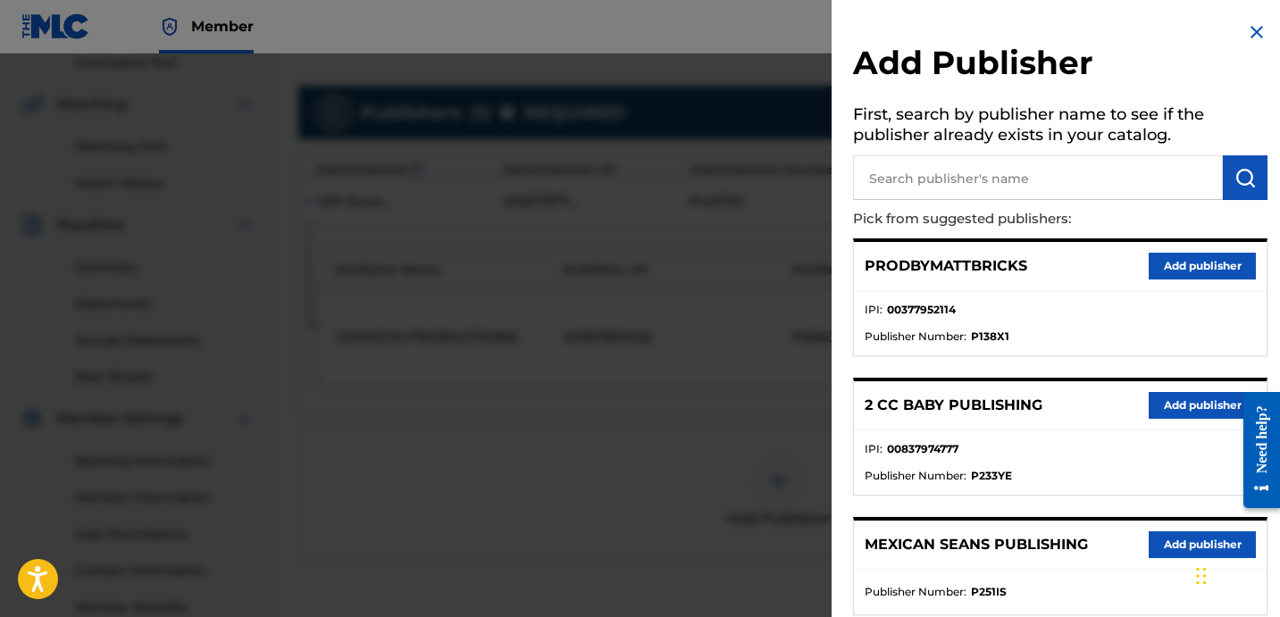
click at [960, 188] on input "text" at bounding box center [1038, 177] width 370 height 45
type input "OTR"
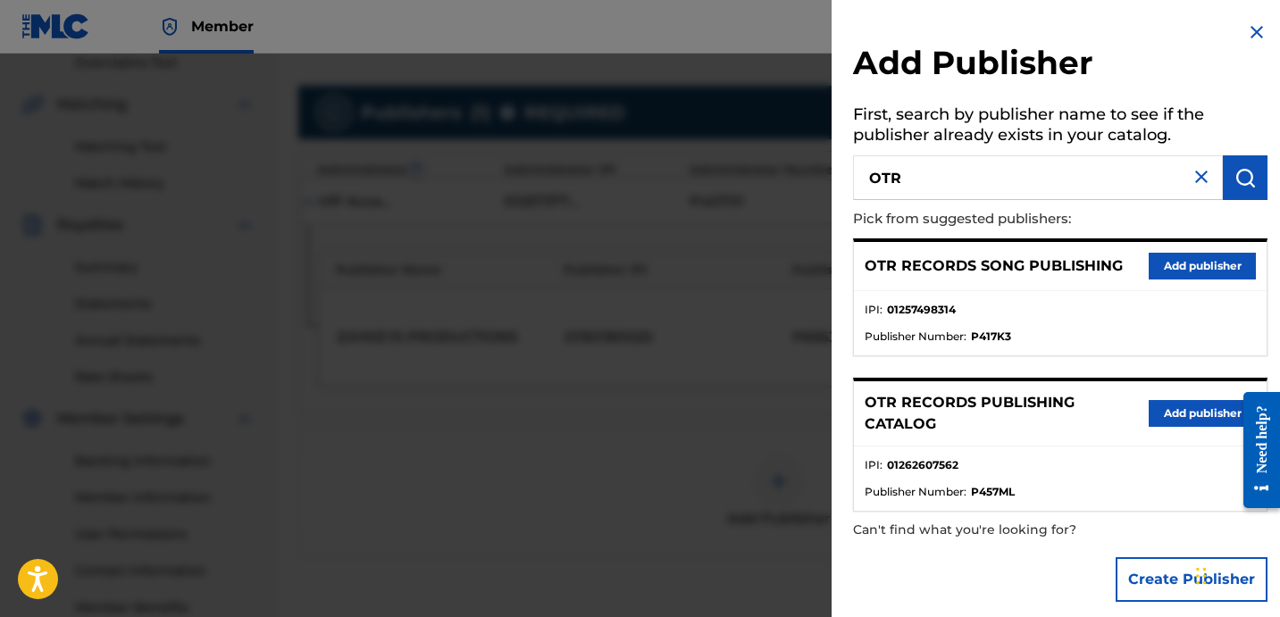
click at [1222, 260] on button "Add publisher" at bounding box center [1201, 266] width 107 height 27
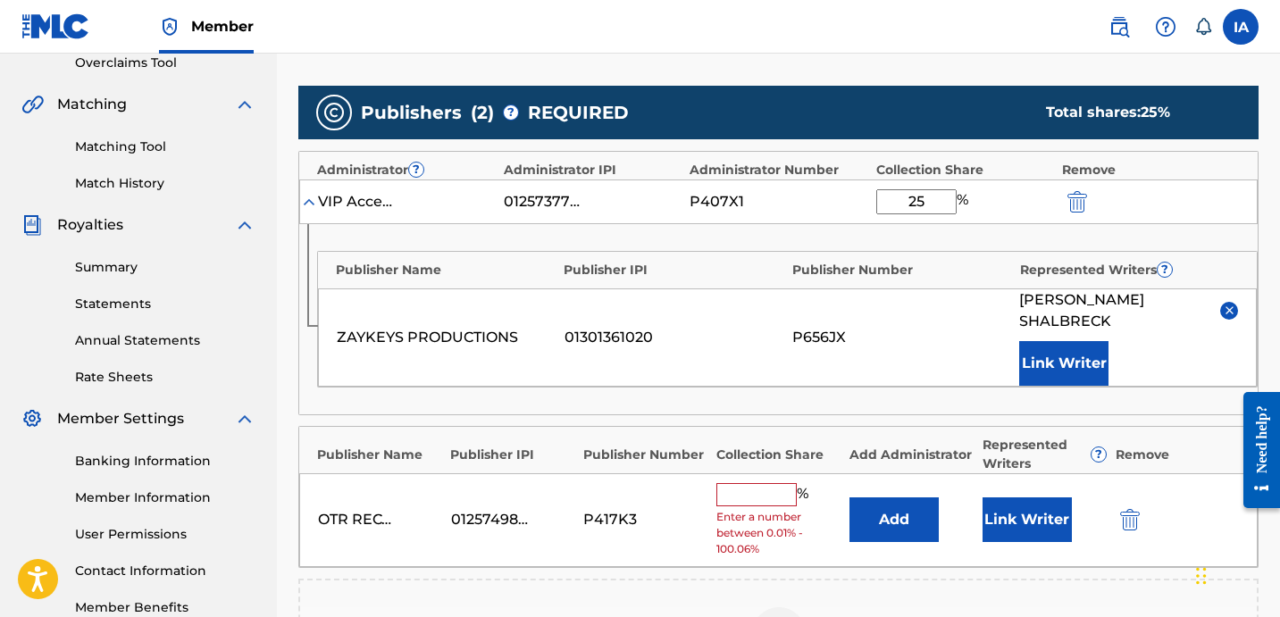
click at [775, 495] on input "text" at bounding box center [756, 494] width 80 height 23
type input "50"
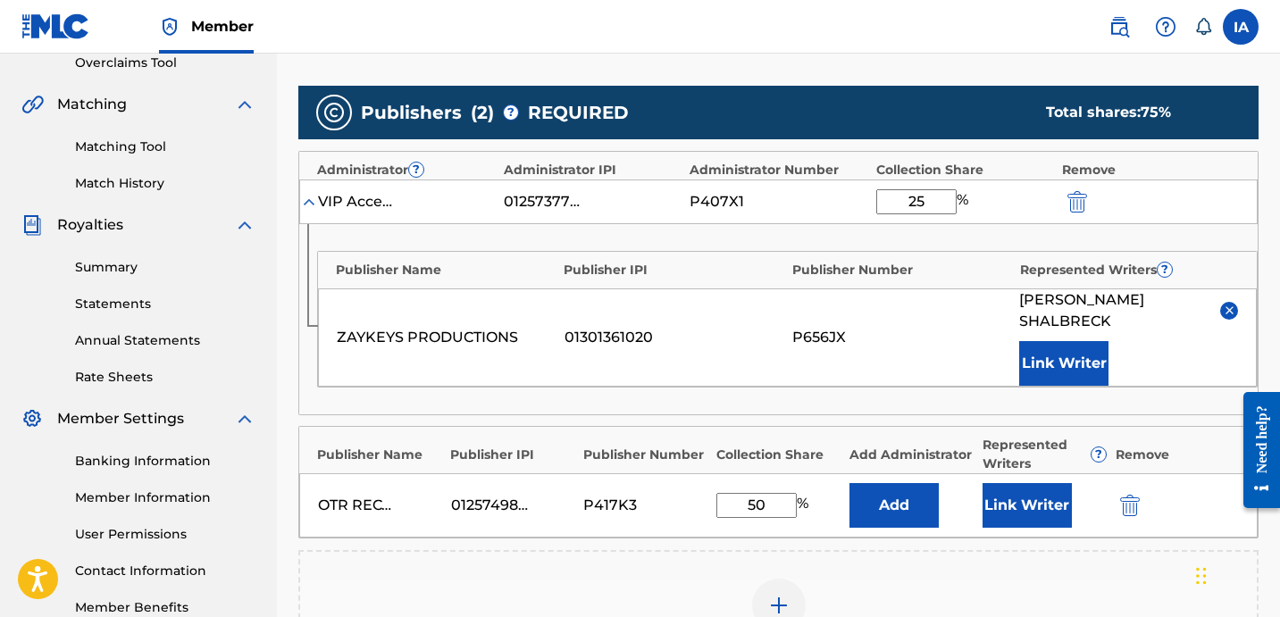
drag, startPoint x: 706, startPoint y: 479, endPoint x: 716, endPoint y: 479, distance: 9.8
click at [688, 469] on div "Publisher Name Publisher IPI Publisher Number Collection Share Add Administrato…" at bounding box center [778, 482] width 960 height 113
click at [887, 517] on button "Add" at bounding box center [893, 505] width 89 height 45
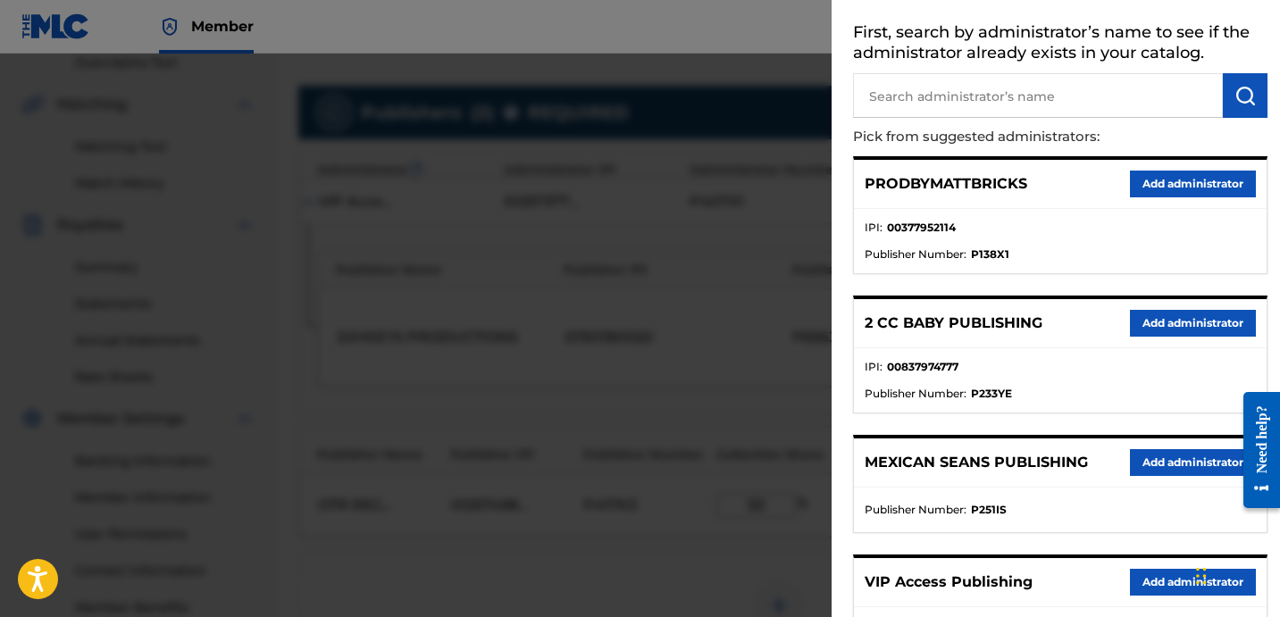
scroll to position [111, 0]
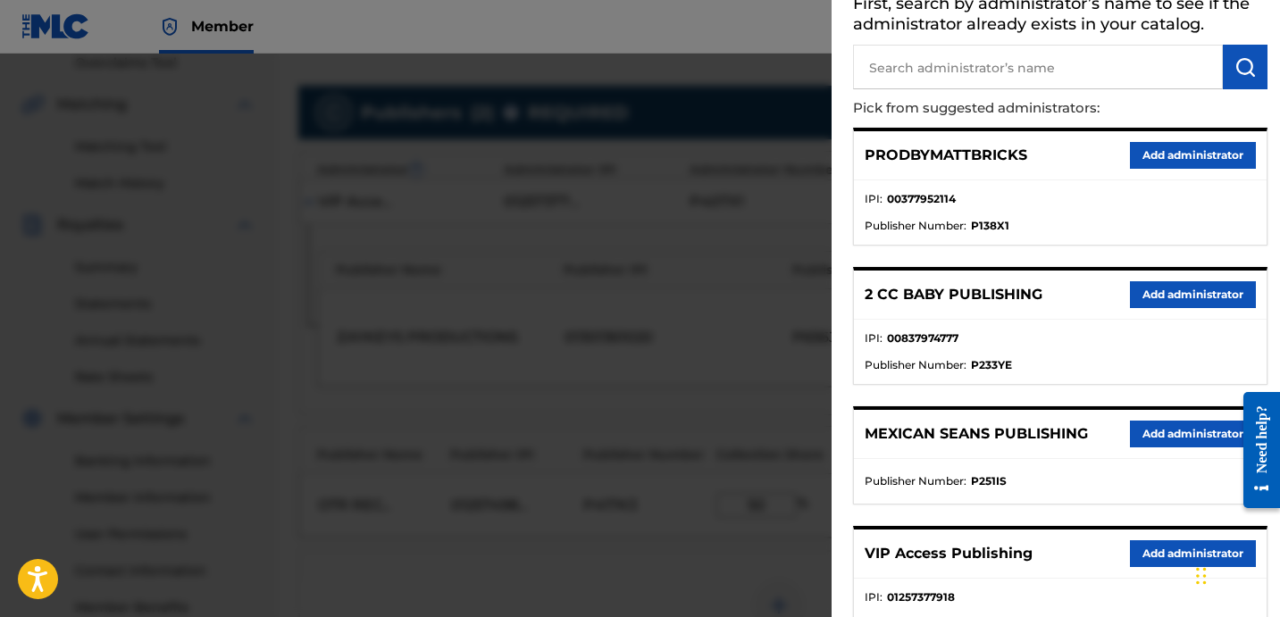
click at [1164, 546] on button "Add administrator" at bounding box center [1193, 553] width 126 height 27
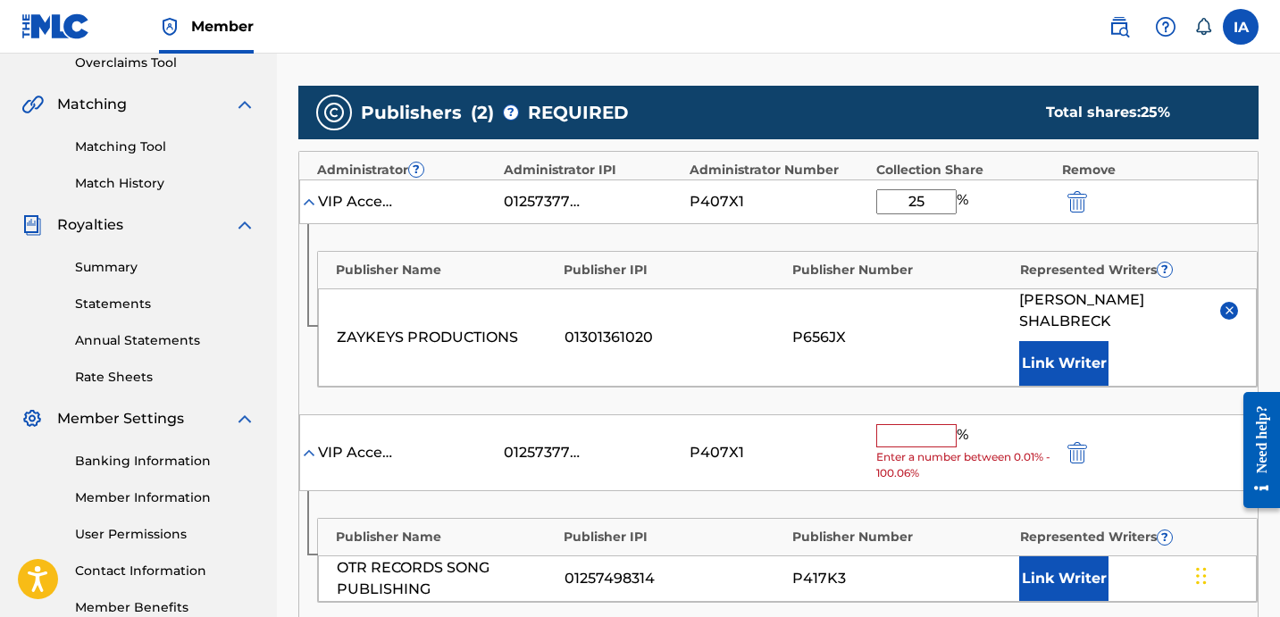
click at [916, 431] on input "text" at bounding box center [916, 435] width 80 height 23
paste input "50"
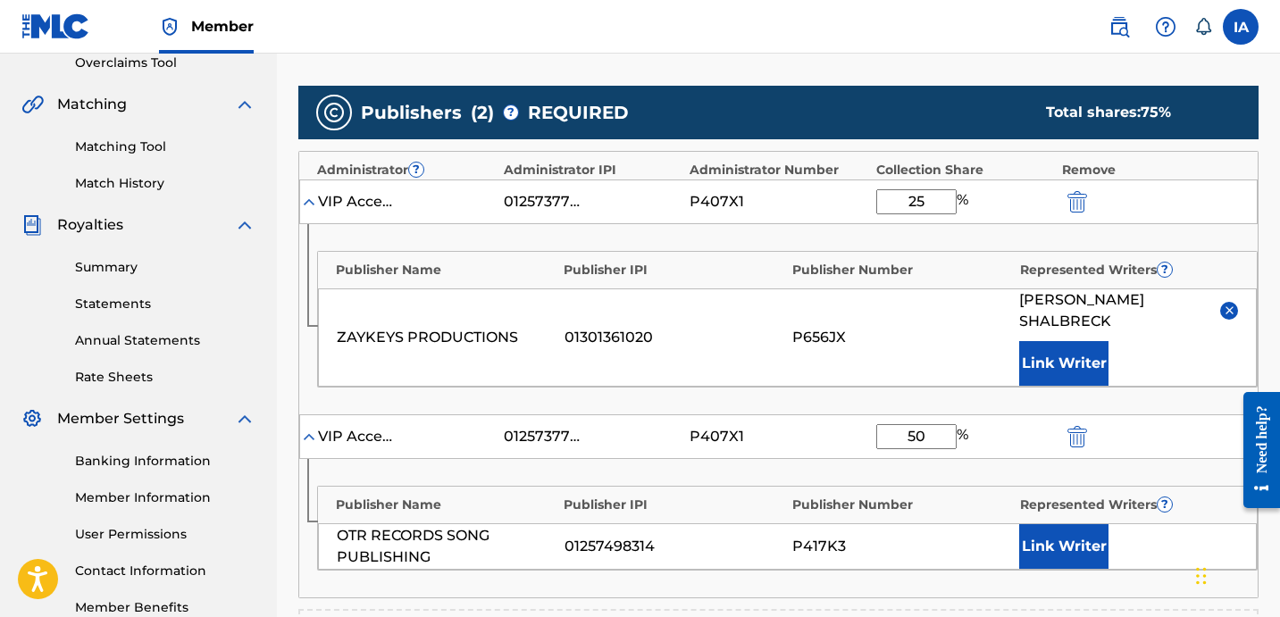
type input "50"
click at [1056, 531] on button "Link Writer" at bounding box center [1063, 546] width 89 height 45
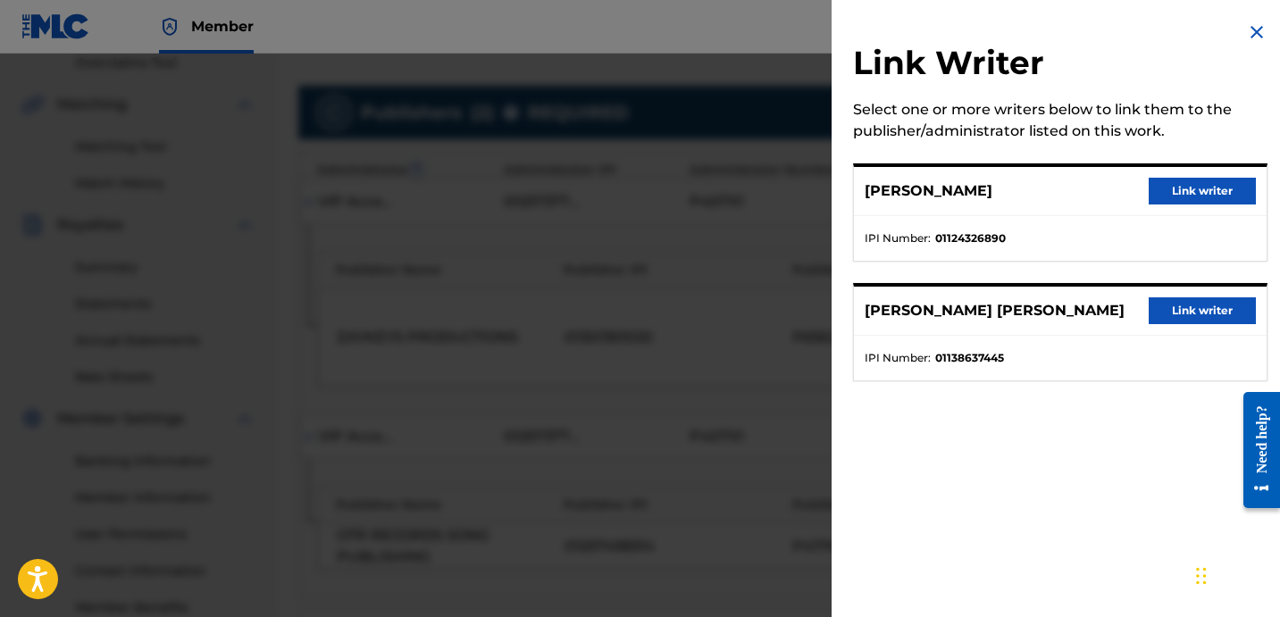
click at [1191, 201] on button "Link writer" at bounding box center [1201, 191] width 107 height 27
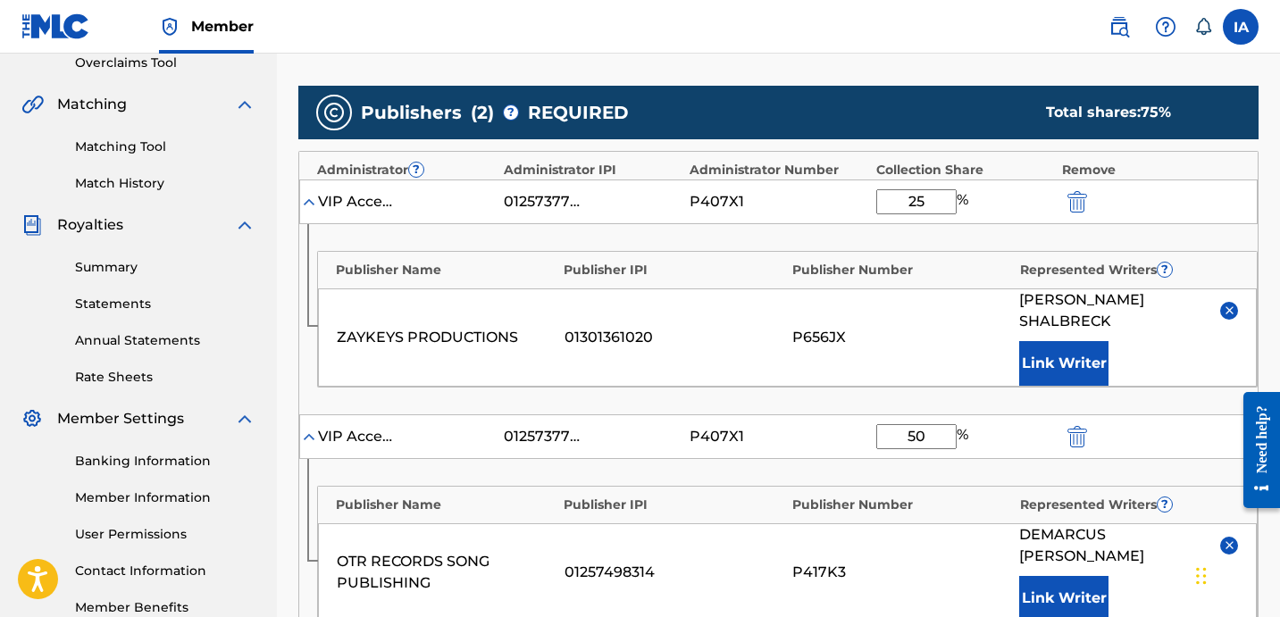
click at [673, 330] on div "01301361020" at bounding box center [673, 337] width 219 height 21
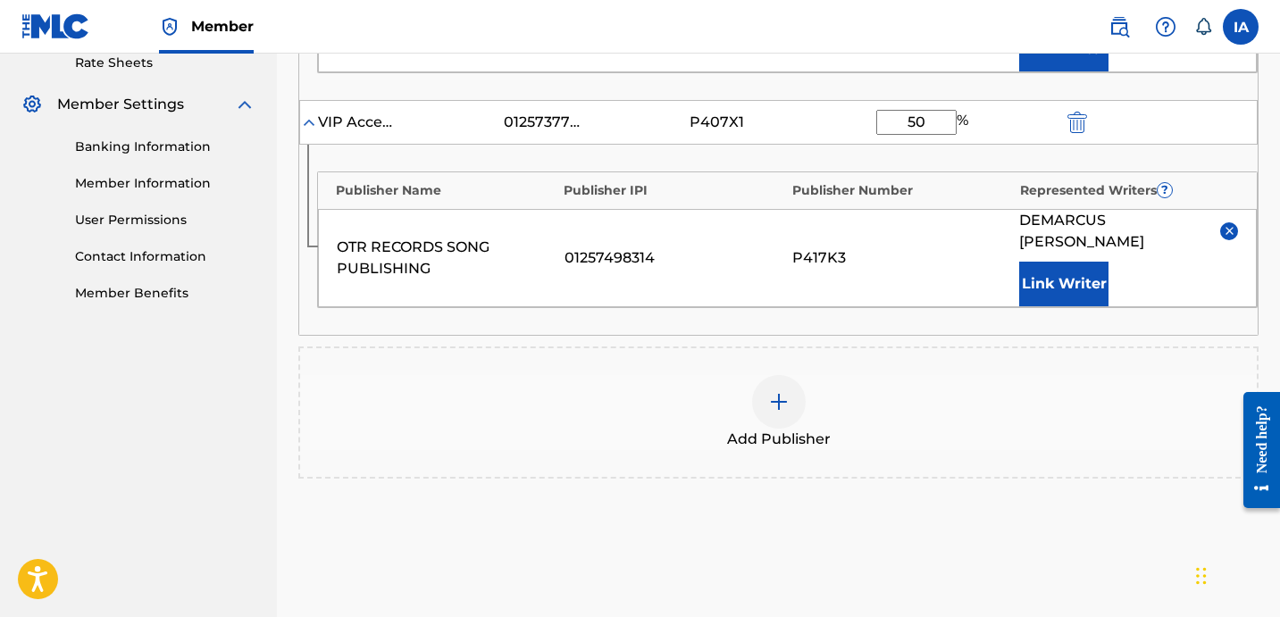
scroll to position [826, 0]
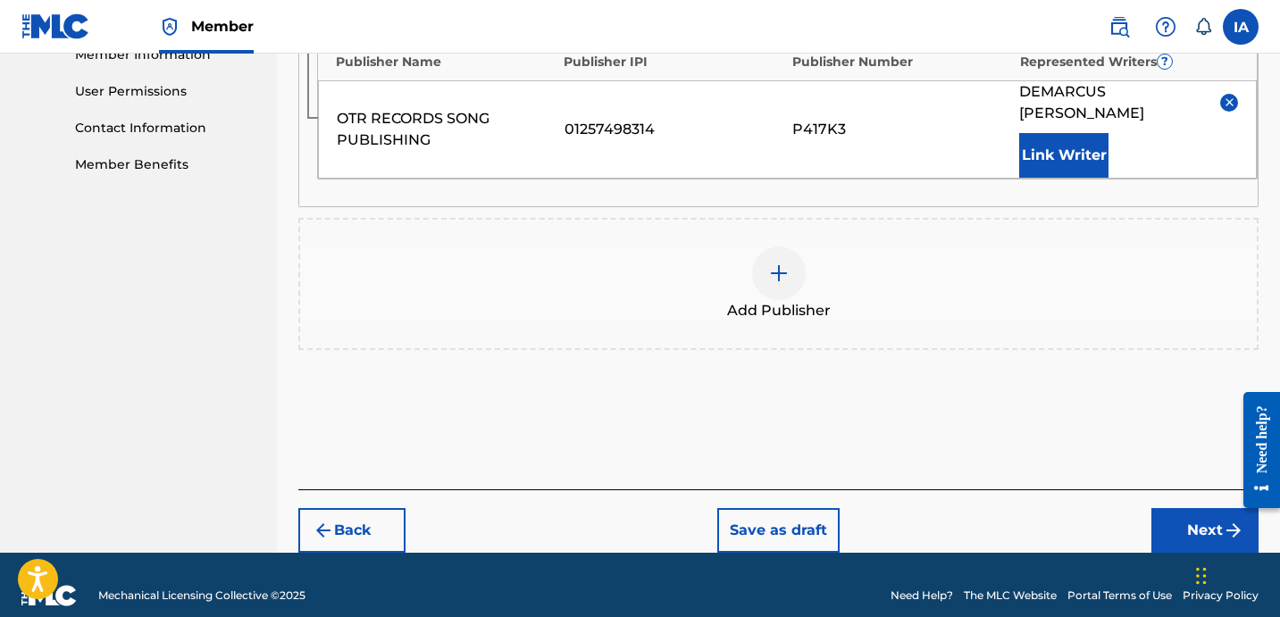
click at [1208, 512] on button "Next" at bounding box center [1204, 530] width 107 height 45
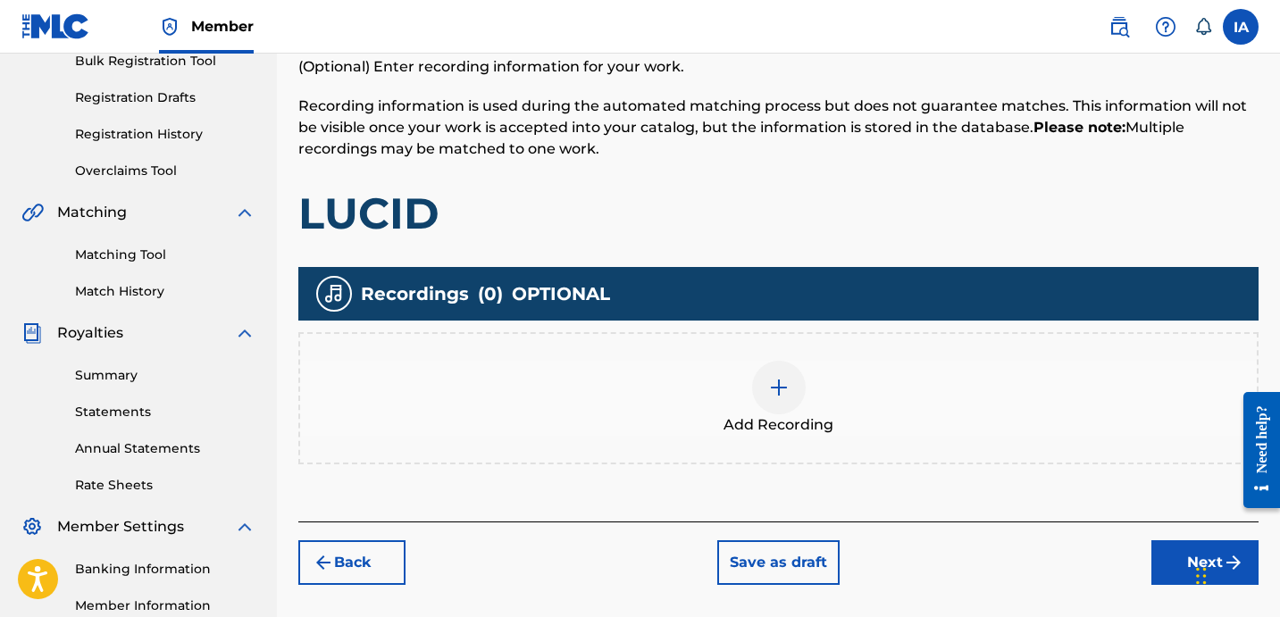
scroll to position [80, 0]
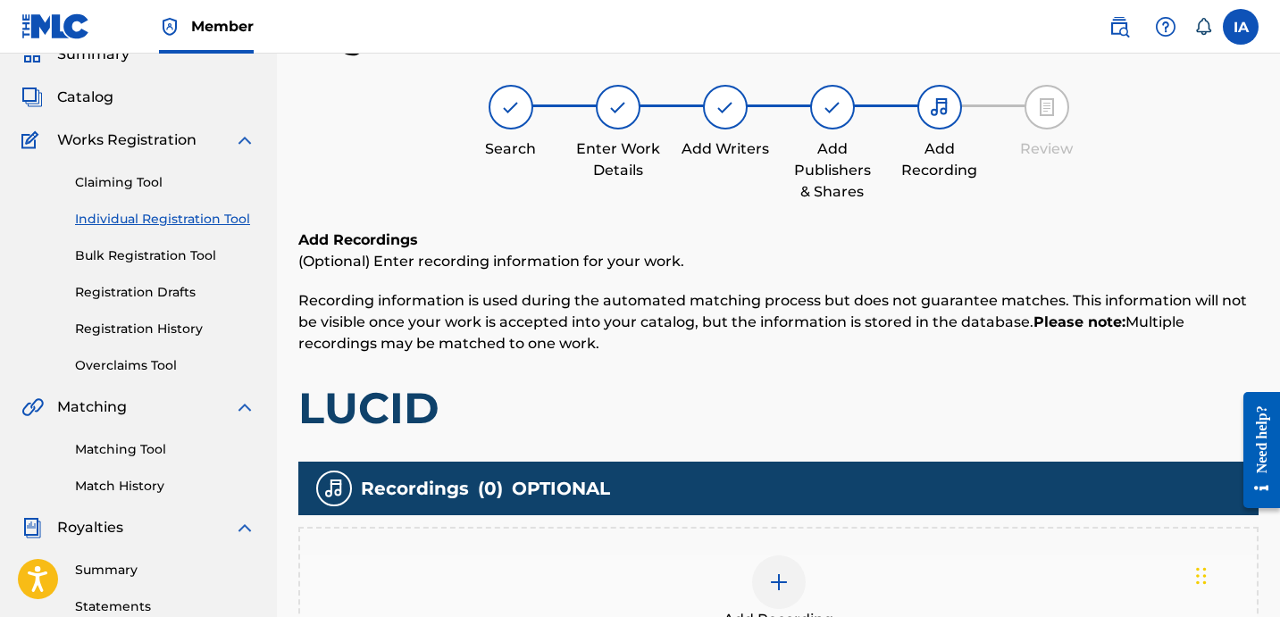
click at [755, 354] on p "Recording information is used during the automated matching process but does no…" at bounding box center [778, 322] width 960 height 64
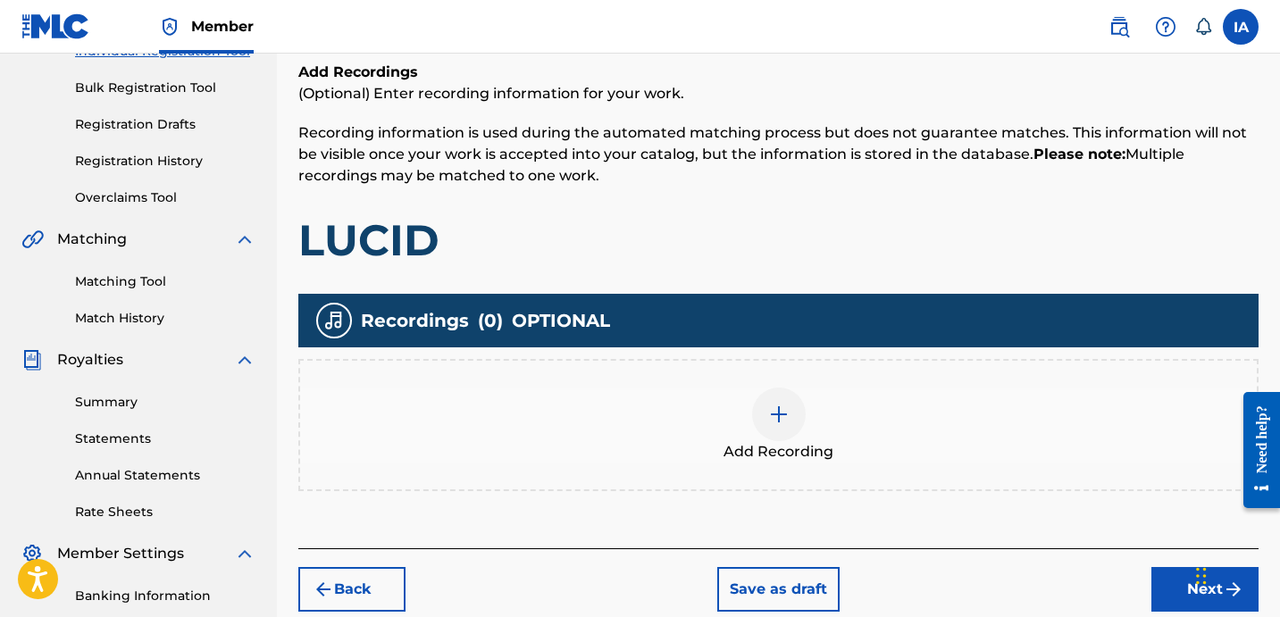
scroll to position [378, 0]
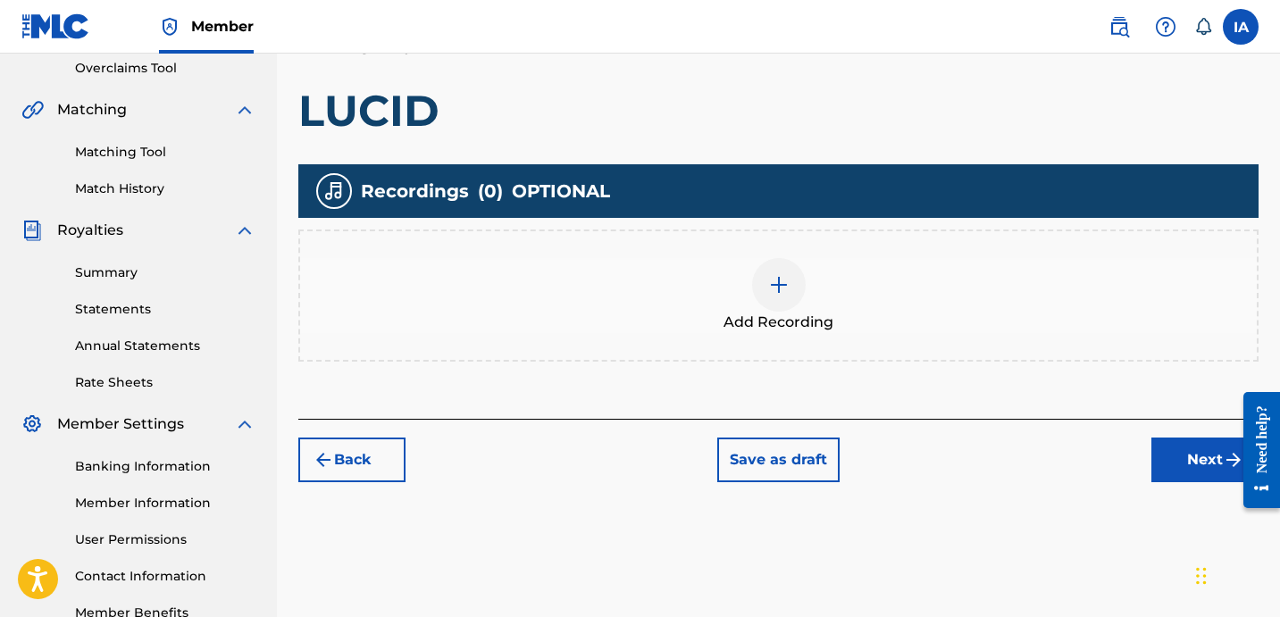
click at [807, 281] on div "Add Recording" at bounding box center [778, 295] width 956 height 75
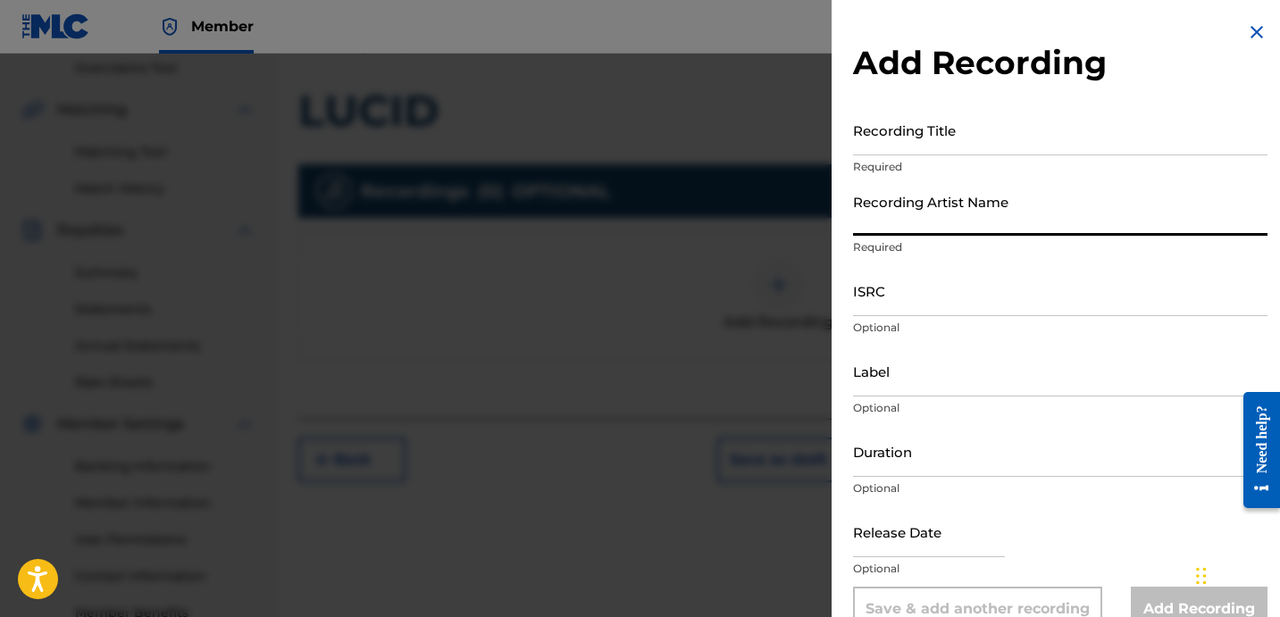
click at [956, 200] on input "Recording Artist Name" at bounding box center [1060, 210] width 414 height 51
click at [977, 142] on input "Recording Title" at bounding box center [1060, 129] width 414 height 51
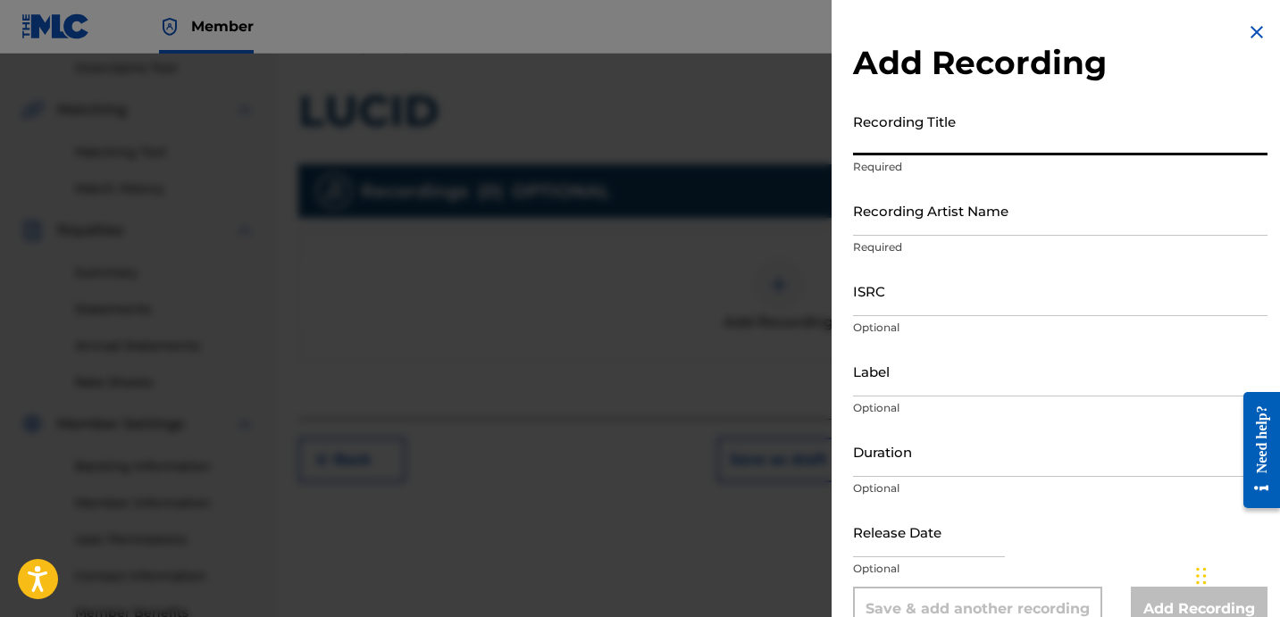
paste input "LUCID"
type input "LUCID"
click at [972, 198] on input "Recording Artist Name" at bounding box center [1060, 210] width 414 height 51
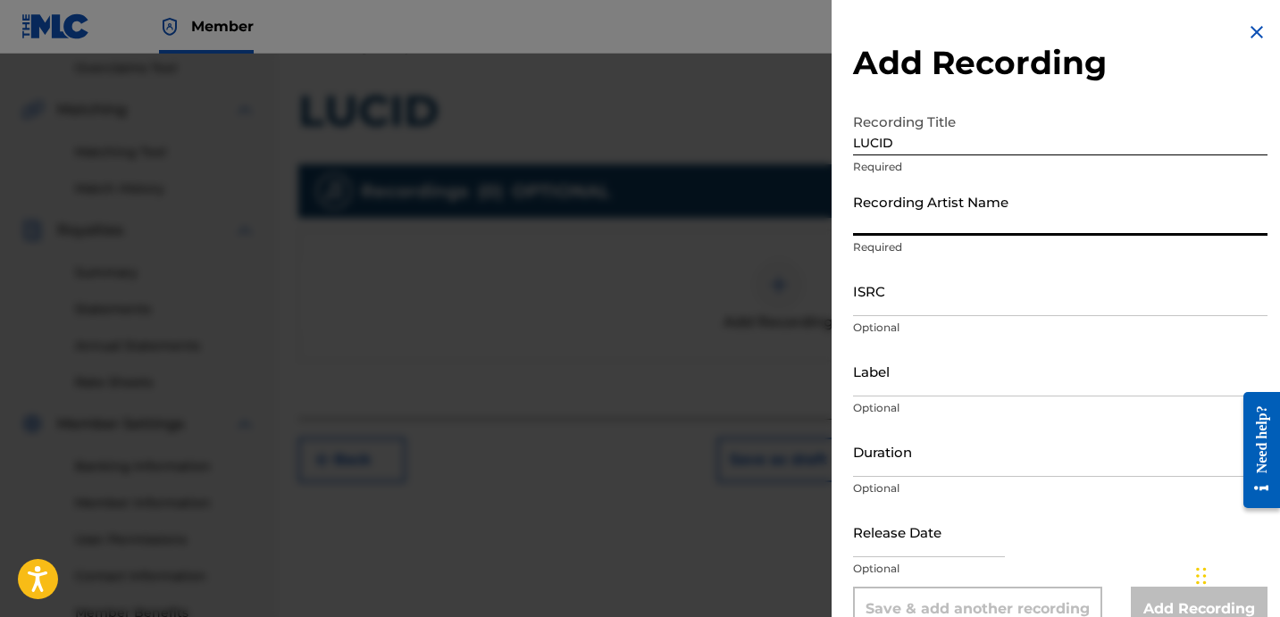
click at [1000, 221] on input "Recording Artist Name" at bounding box center [1060, 210] width 414 height 51
paste input "SNEAKK"
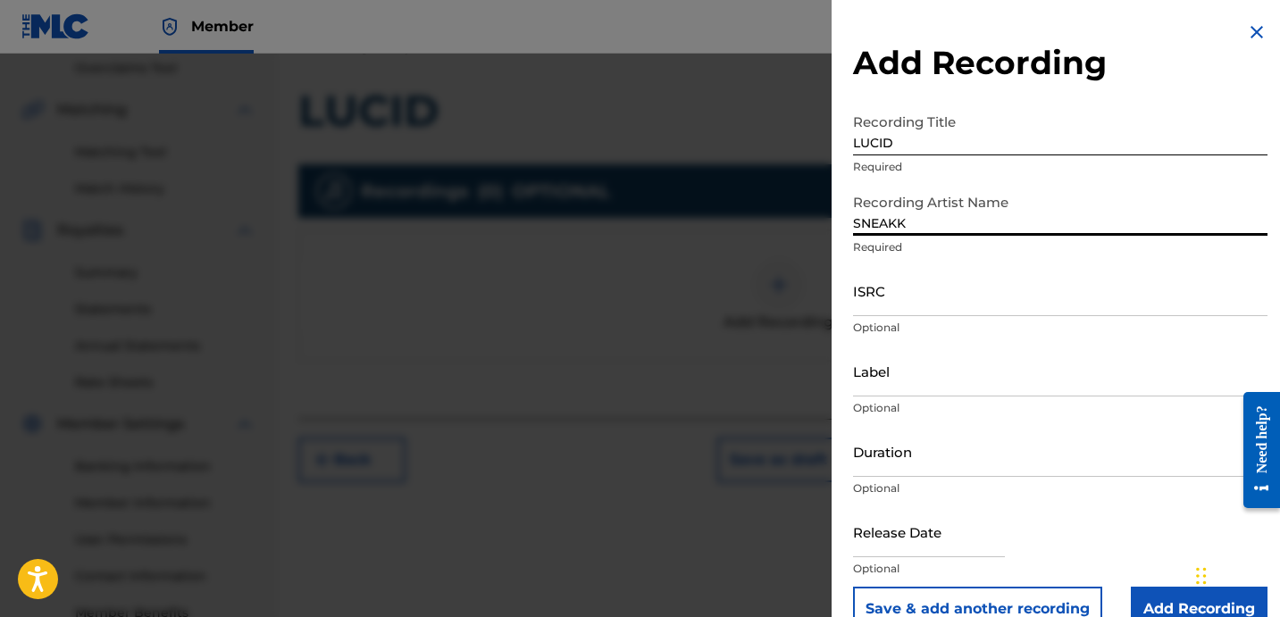
type input "SNEAKK"
click at [974, 298] on input "ISRC" at bounding box center [1060, 290] width 414 height 51
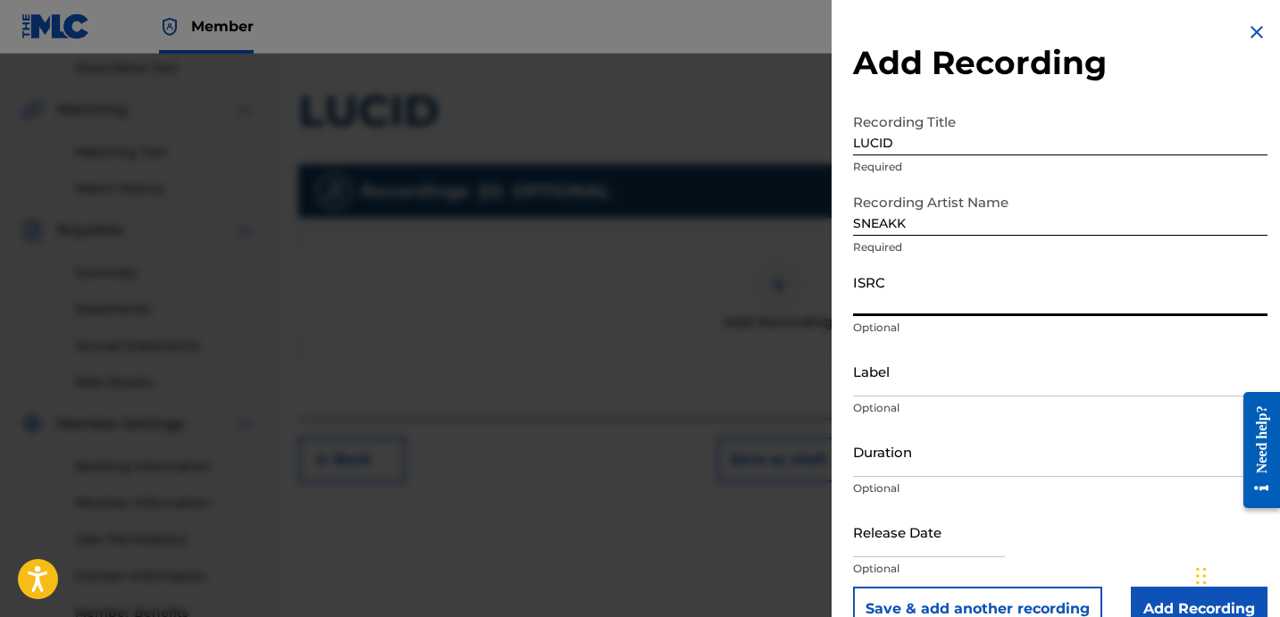
paste input "USLD91752259"
type input "USLD91752259"
click at [940, 369] on input "Label" at bounding box center [1060, 371] width 414 height 51
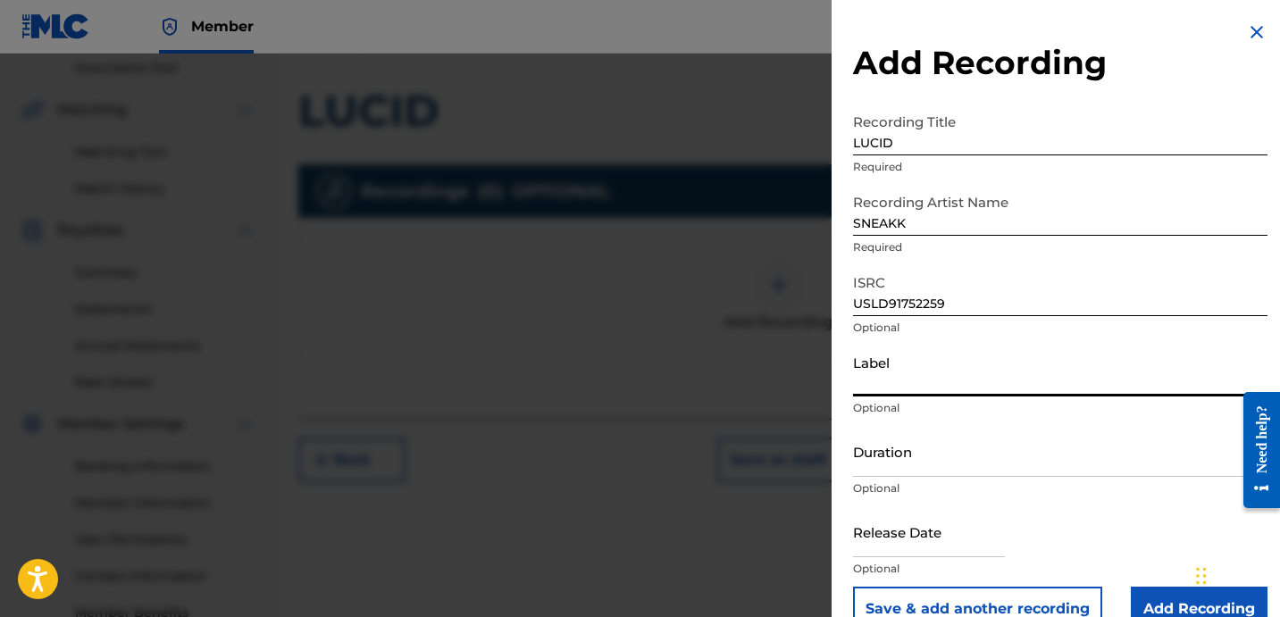
type input "OTR RECORDS"
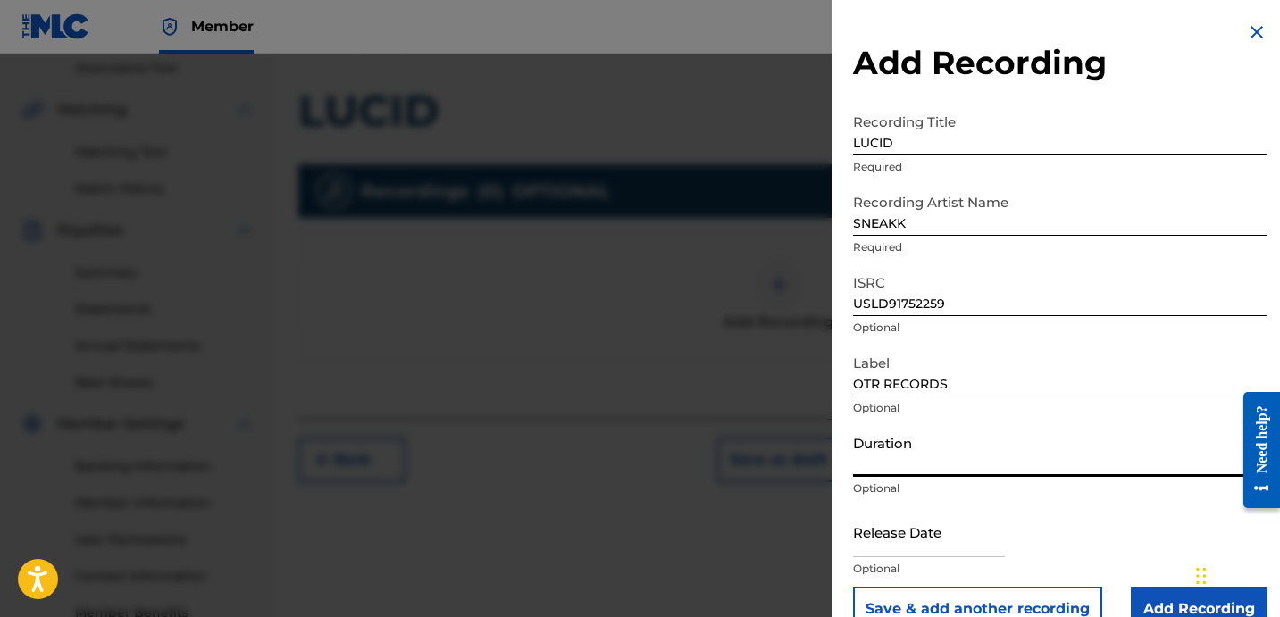
click at [914, 446] on input "Duration" at bounding box center [1060, 451] width 414 height 51
click at [913, 468] on input "Duration" at bounding box center [1060, 451] width 414 height 51
type input "01:58"
drag, startPoint x: 911, startPoint y: 146, endPoint x: 797, endPoint y: 113, distance: 119.0
click at [805, 117] on div "Add Recording Recording Title LUCID Required Recording Artist Name SNEAKK Requi…" at bounding box center [640, 335] width 1280 height 563
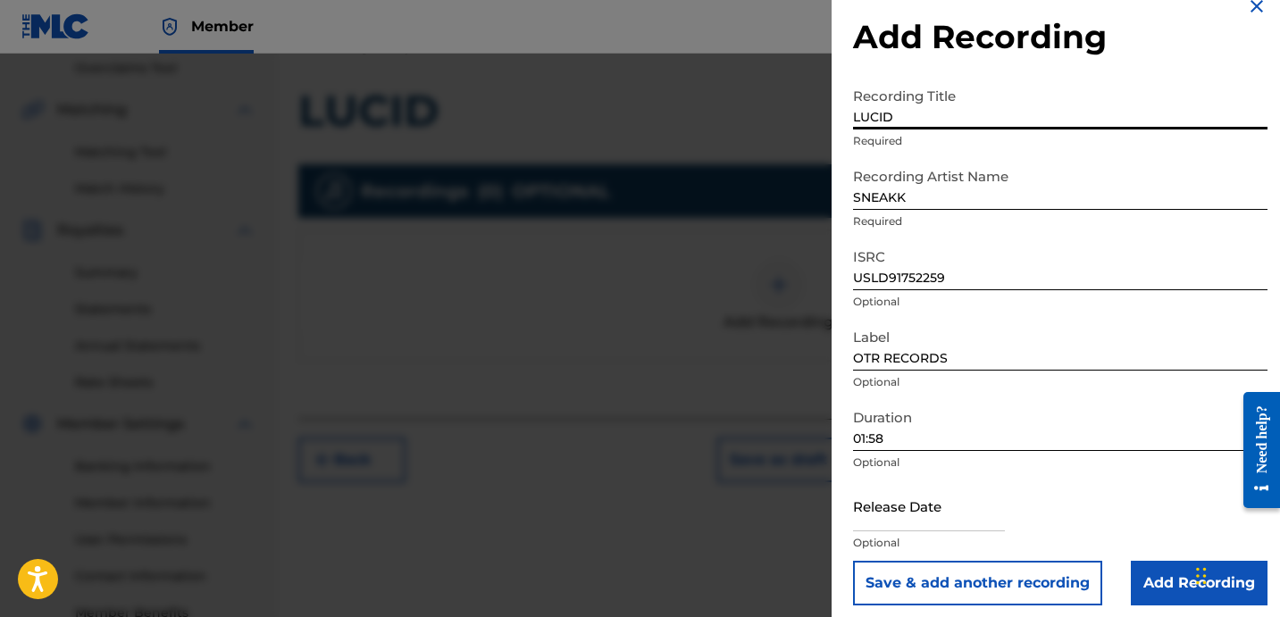
scroll to position [36, 0]
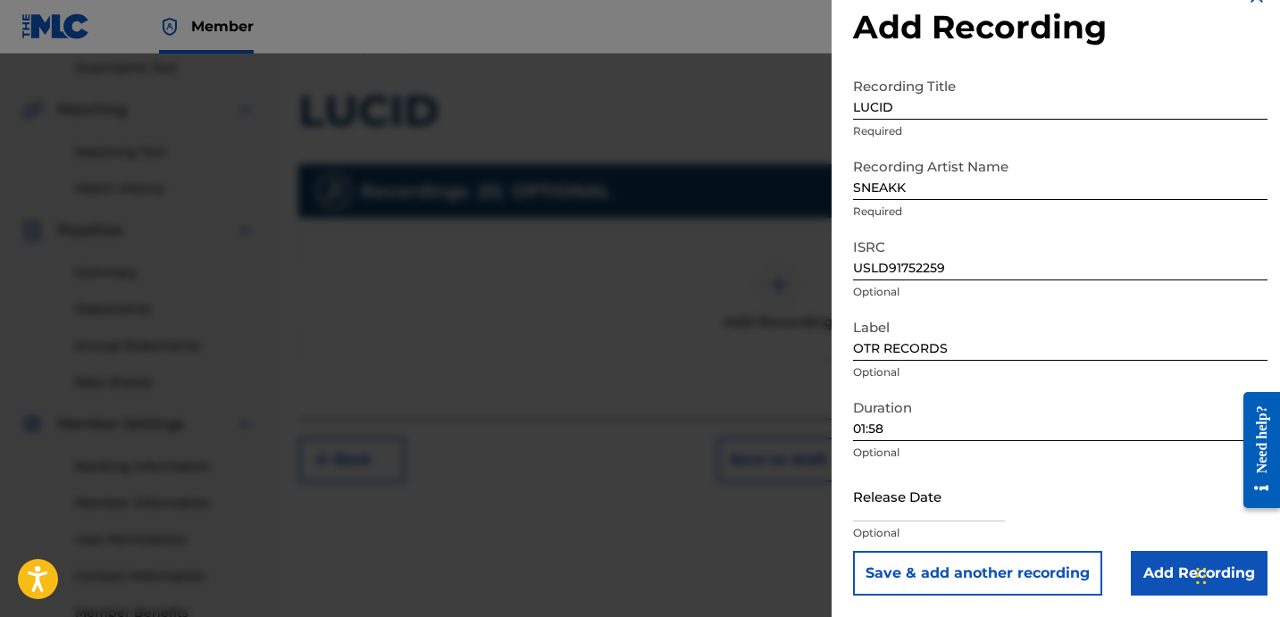
click at [1064, 562] on button "Save & add another recording" at bounding box center [977, 573] width 249 height 45
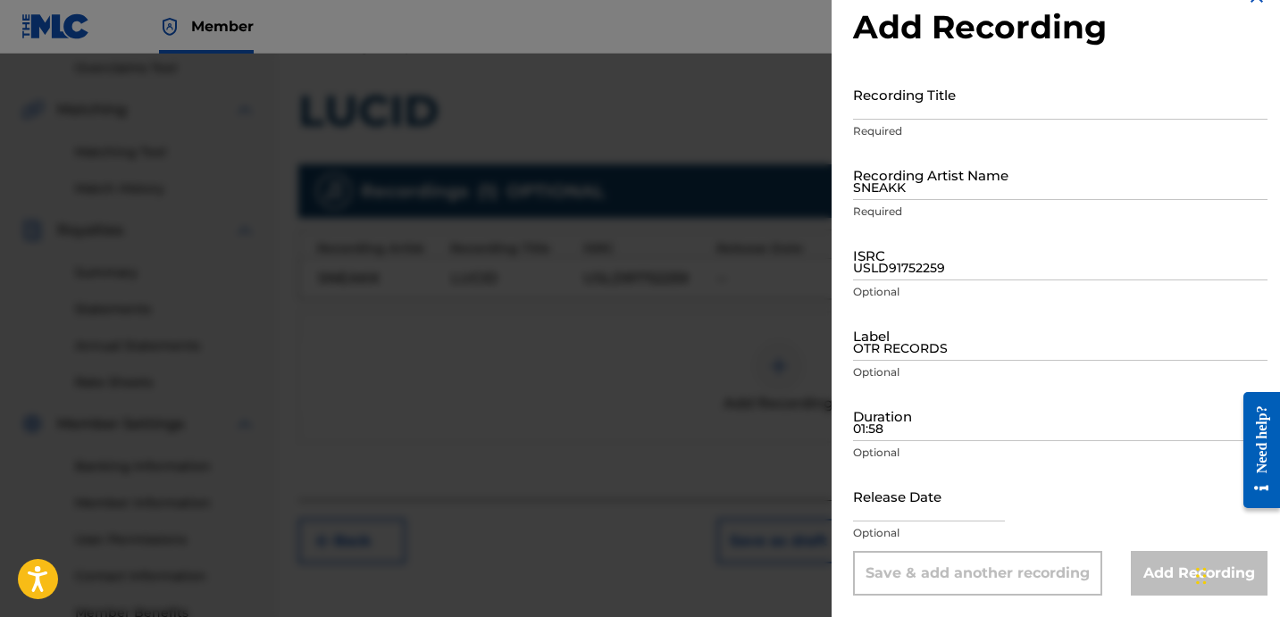
click at [1006, 114] on input "Recording Title" at bounding box center [1060, 94] width 414 height 51
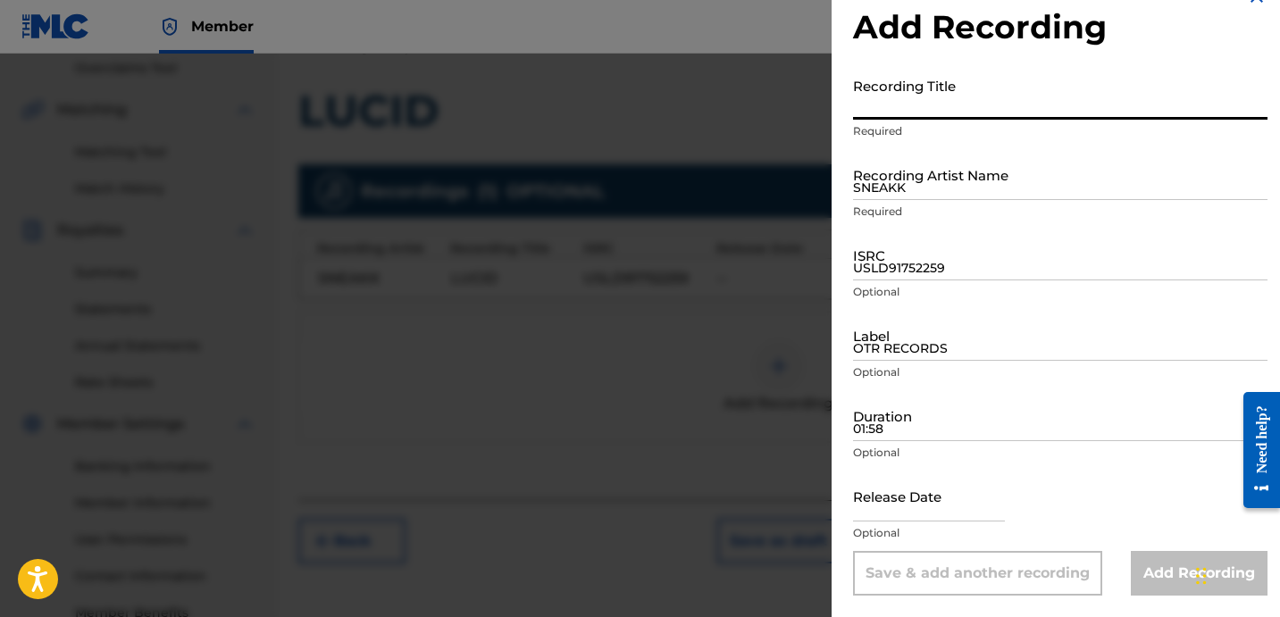
paste input "LUCID"
type input "LUCID"
click at [933, 251] on input "USLD91752259" at bounding box center [1060, 254] width 414 height 51
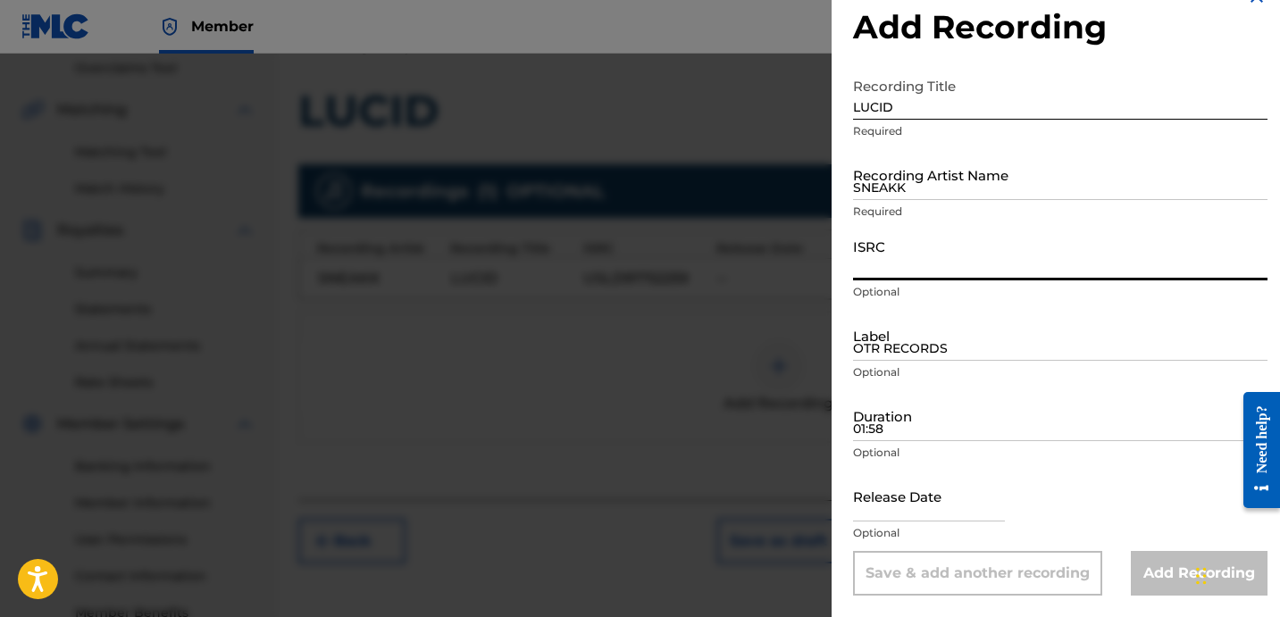
paste input "USLD91754200"
type input "USLD91754200"
click at [943, 188] on input "SNEAKK" at bounding box center [1060, 174] width 414 height 51
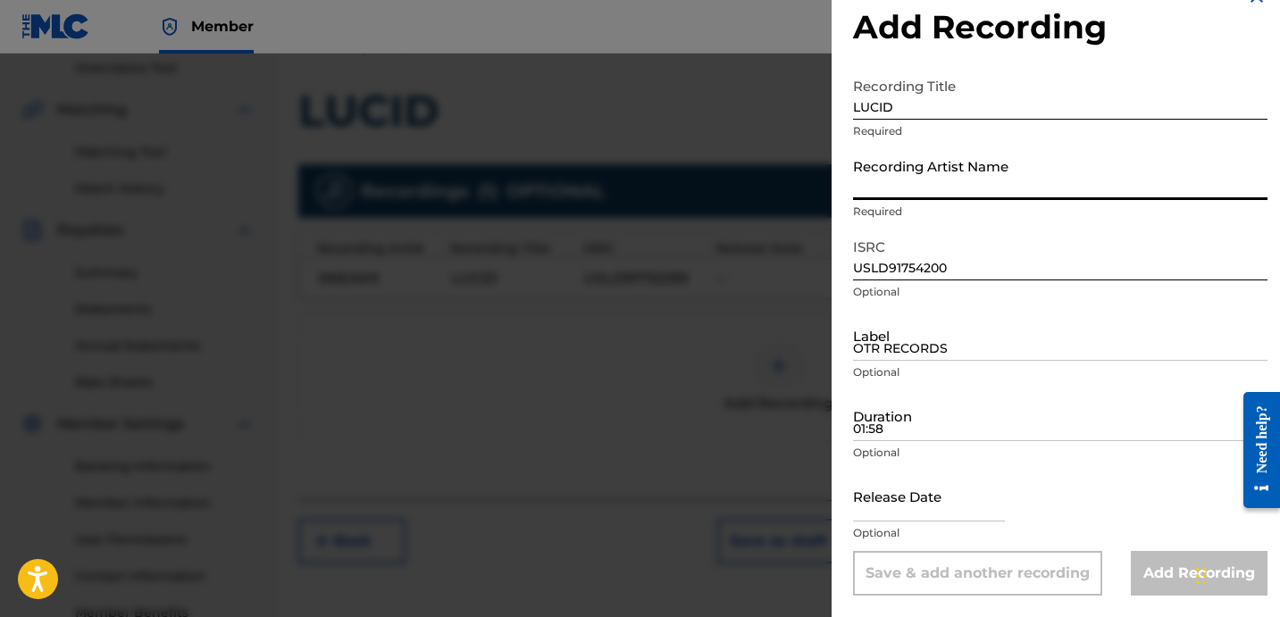
type input "SNEAKK"
click at [950, 422] on input "01:58" at bounding box center [1060, 415] width 414 height 51
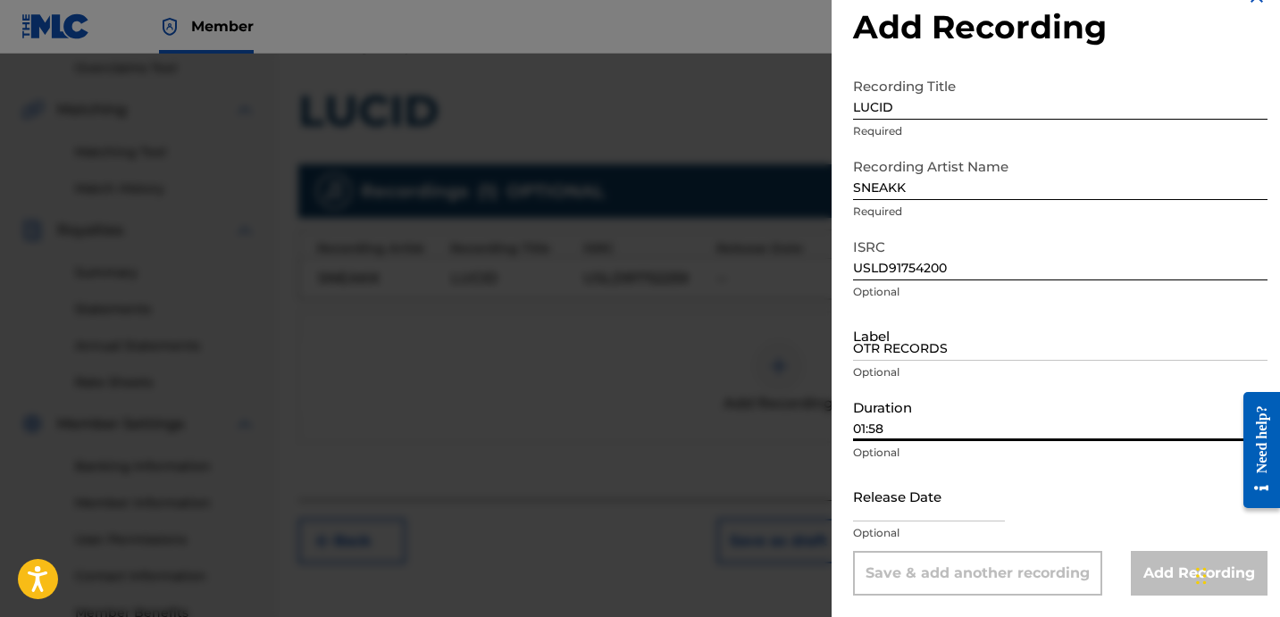
click at [932, 412] on input "01:58" at bounding box center [1060, 415] width 414 height 51
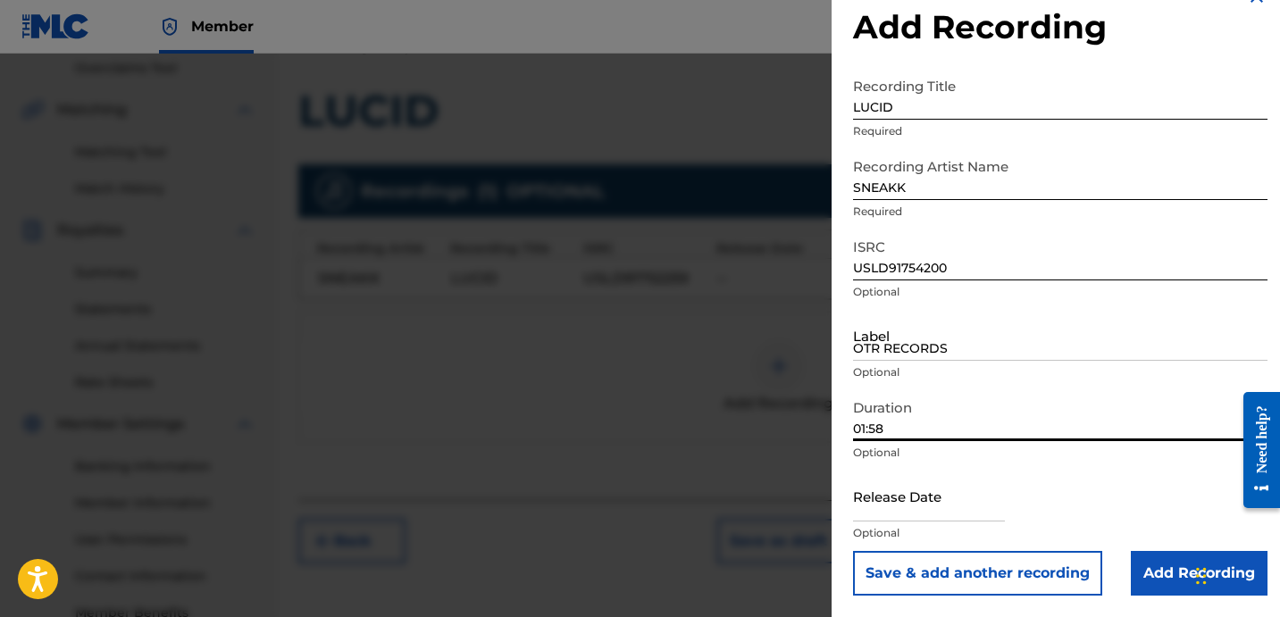
type input "01:58"
click at [953, 327] on input "OTR RECORDS" at bounding box center [1060, 335] width 414 height 51
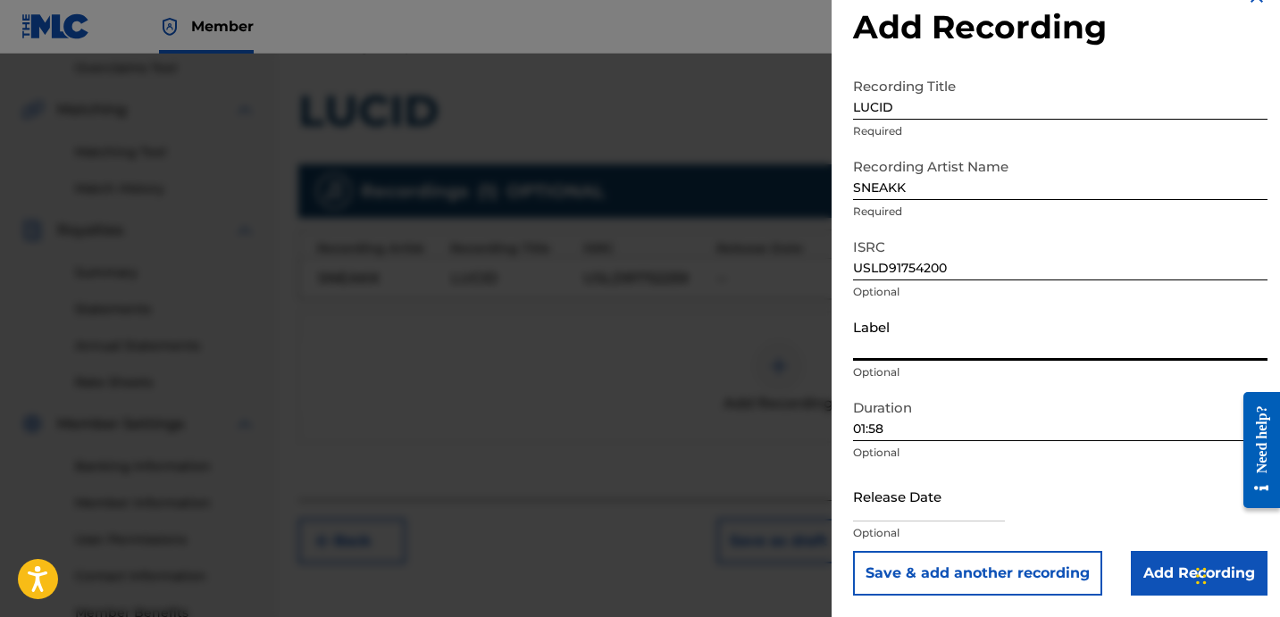
type input "OTR RECORDS"
click at [1161, 587] on input "Add Recording" at bounding box center [1199, 573] width 137 height 45
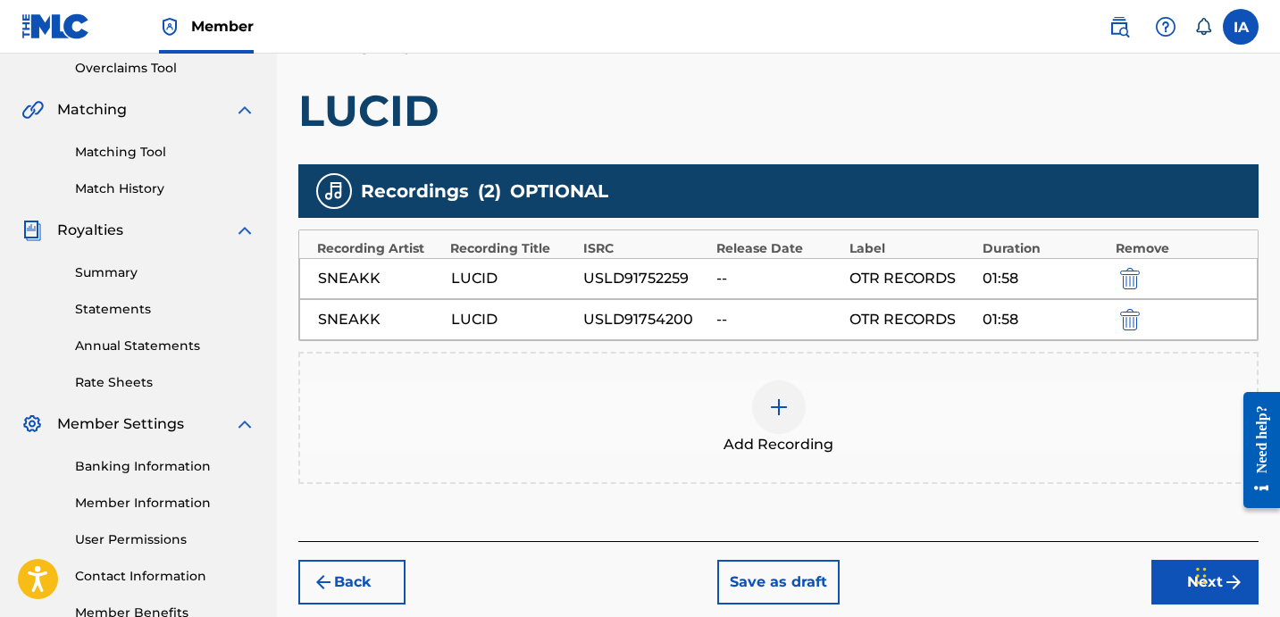
click at [1157, 566] on button "Next" at bounding box center [1204, 582] width 107 height 45
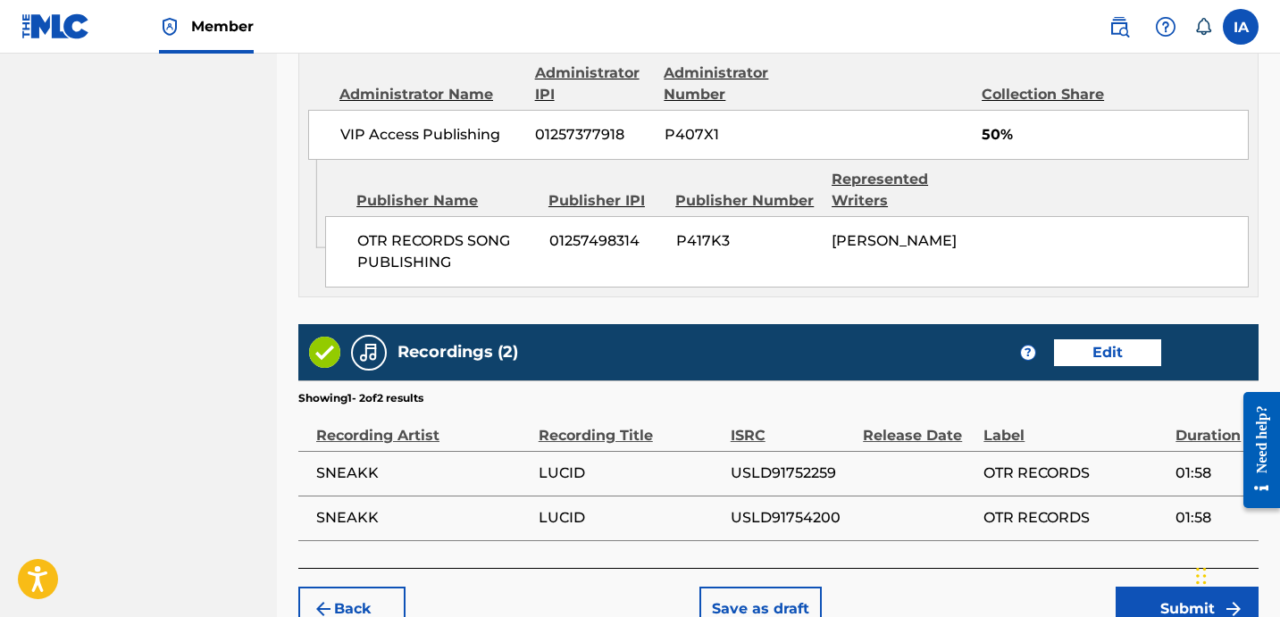
scroll to position [1374, 0]
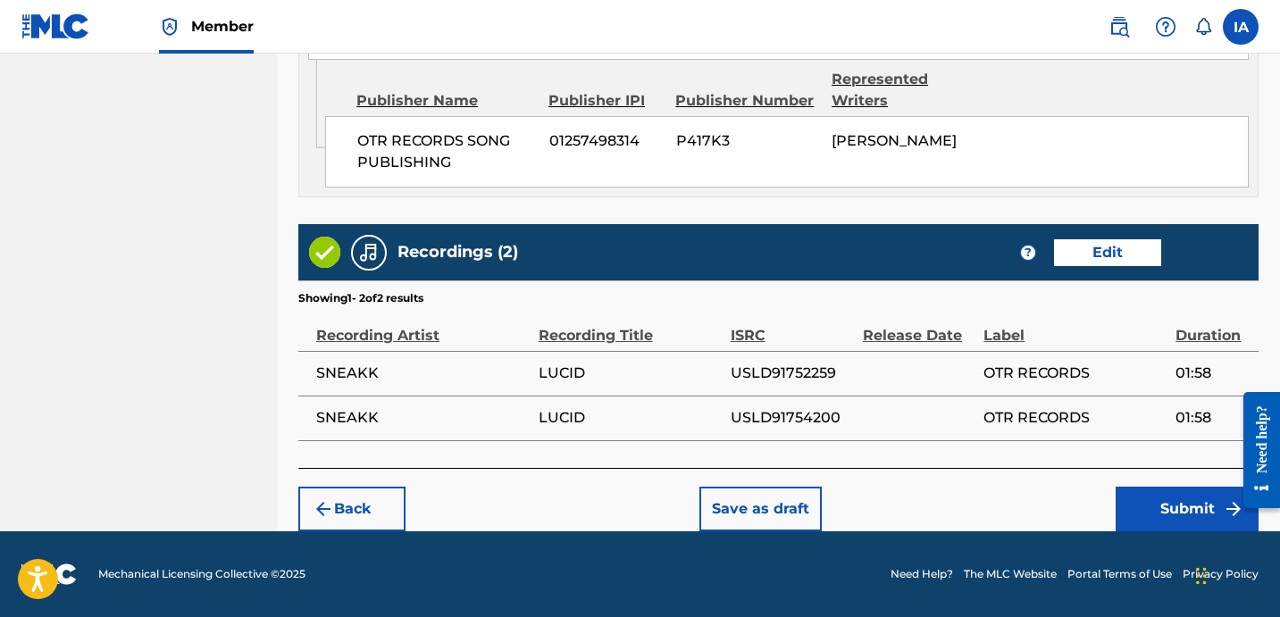
click at [1138, 509] on button "Submit" at bounding box center [1186, 509] width 143 height 45
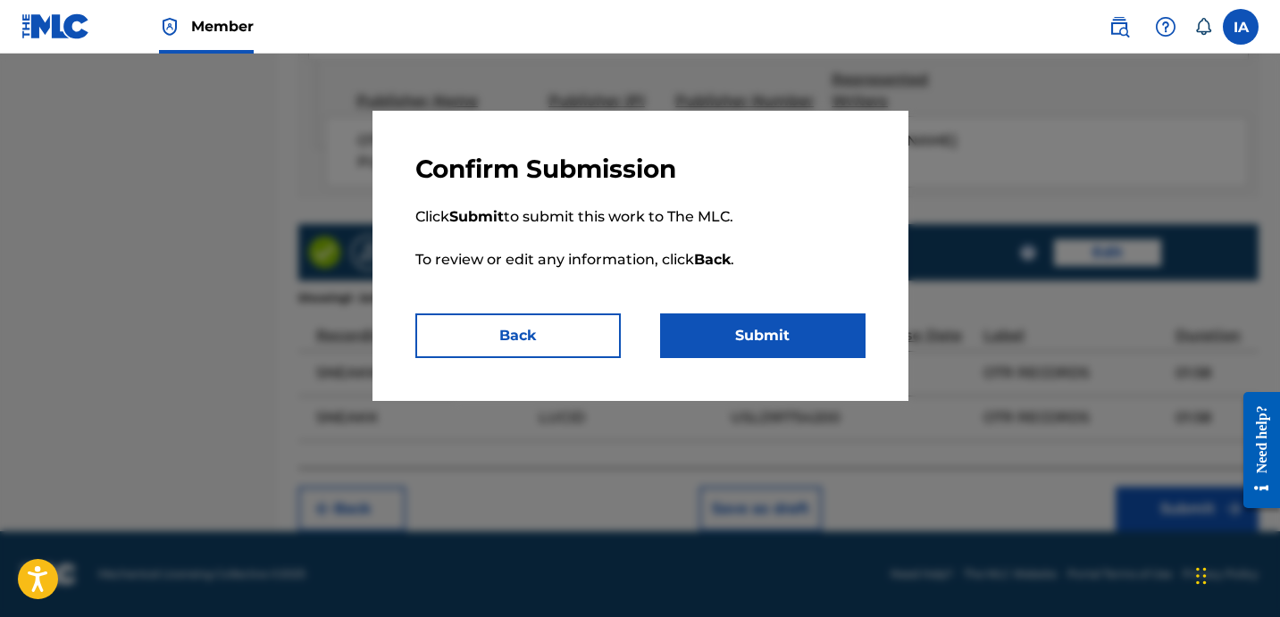
drag, startPoint x: 792, startPoint y: 344, endPoint x: 847, endPoint y: 345, distance: 54.5
click at [792, 344] on button "Submit" at bounding box center [762, 335] width 205 height 45
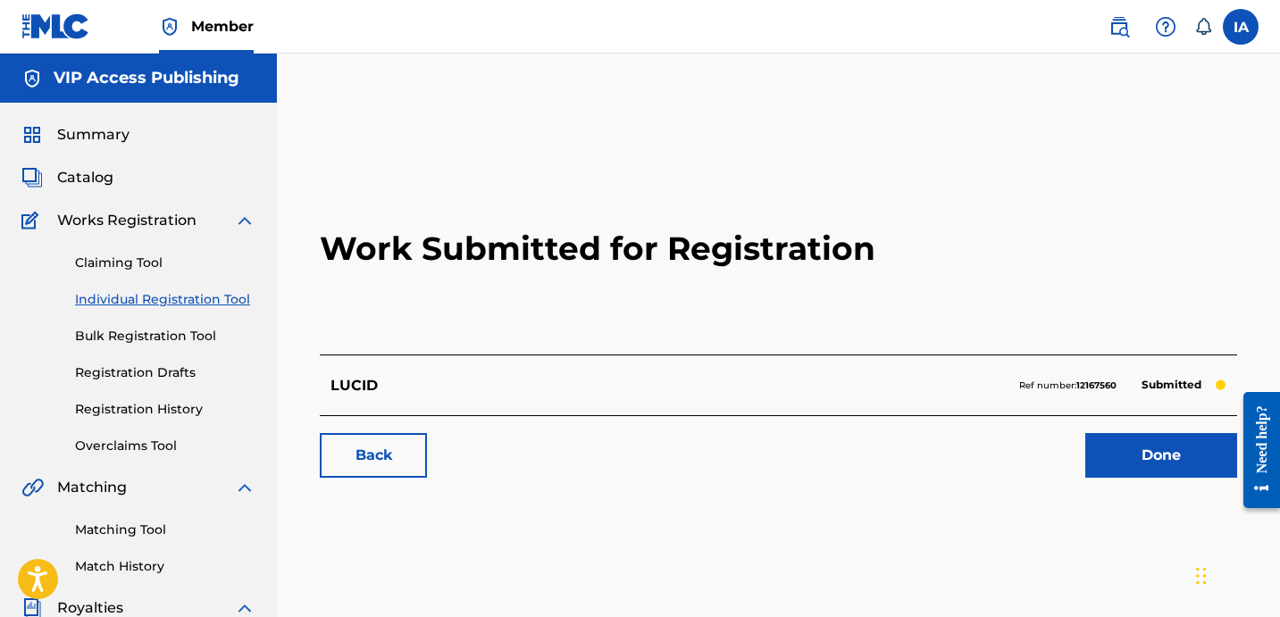
click at [430, 332] on h2 "Work Submitted for Registration" at bounding box center [778, 249] width 917 height 212
click at [137, 408] on link "Registration History" at bounding box center [165, 409] width 180 height 19
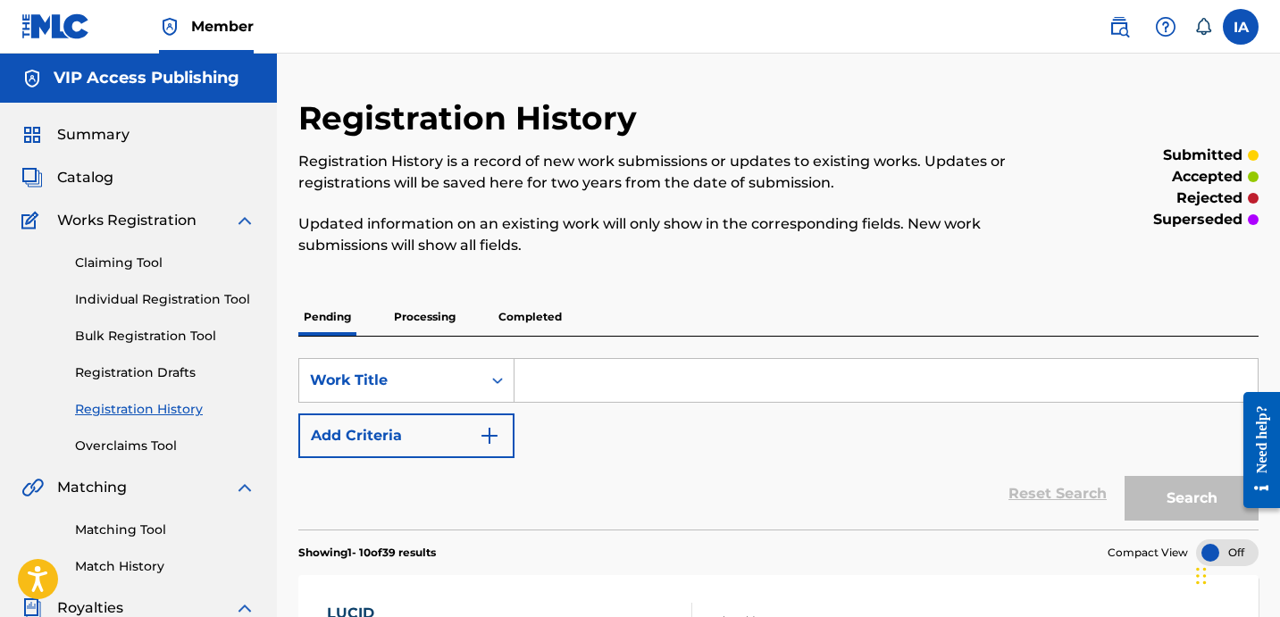
click at [615, 265] on div "Registration History Registration History is a record of new work submissions o…" at bounding box center [667, 187] width 739 height 179
